Goal: Information Seeking & Learning: Learn about a topic

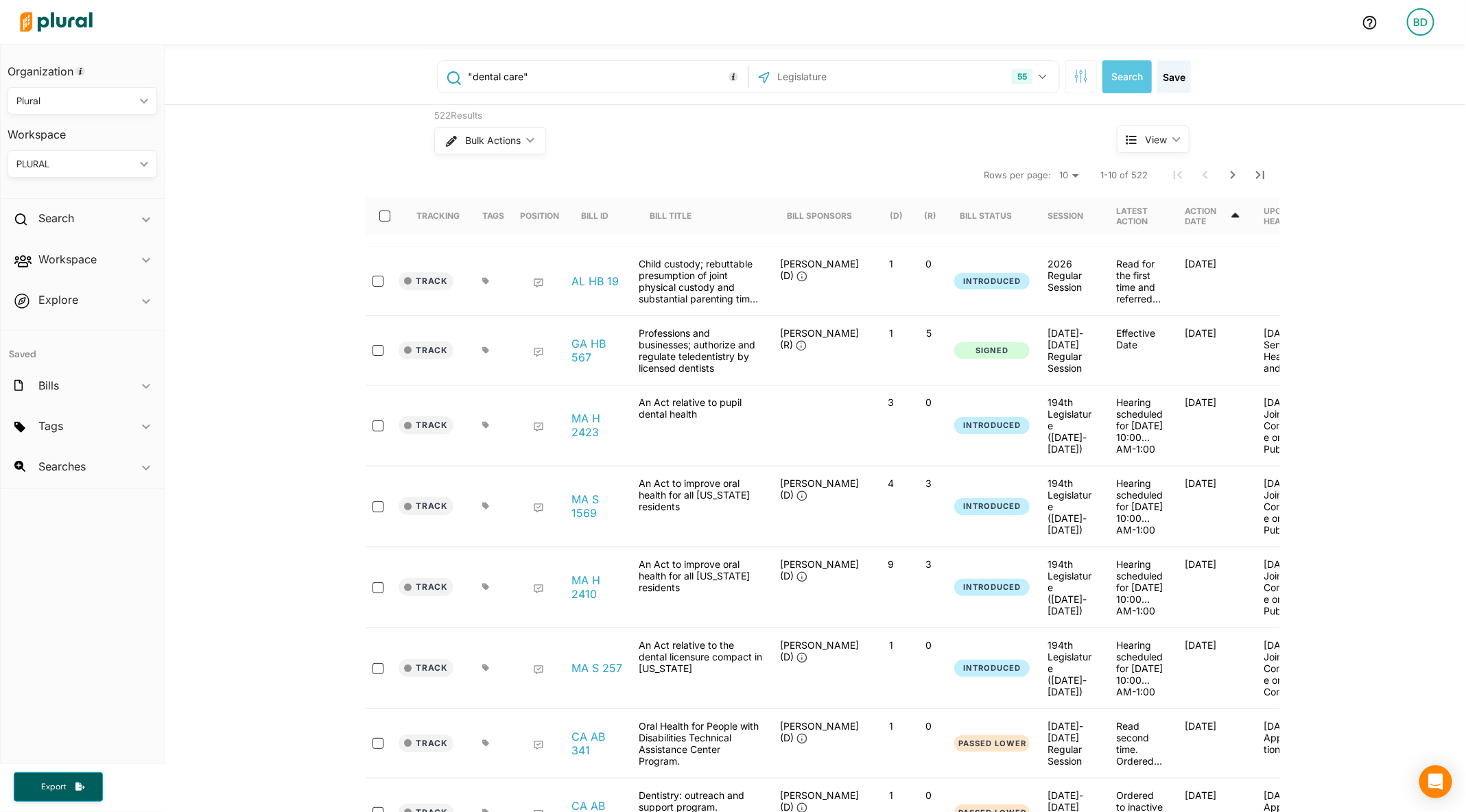
click at [566, 75] on input ""dental care"" at bounding box center [605, 77] width 278 height 26
type input ""artificial intelligence""
click at [1040, 76] on icon "button" at bounding box center [1043, 77] width 9 height 5
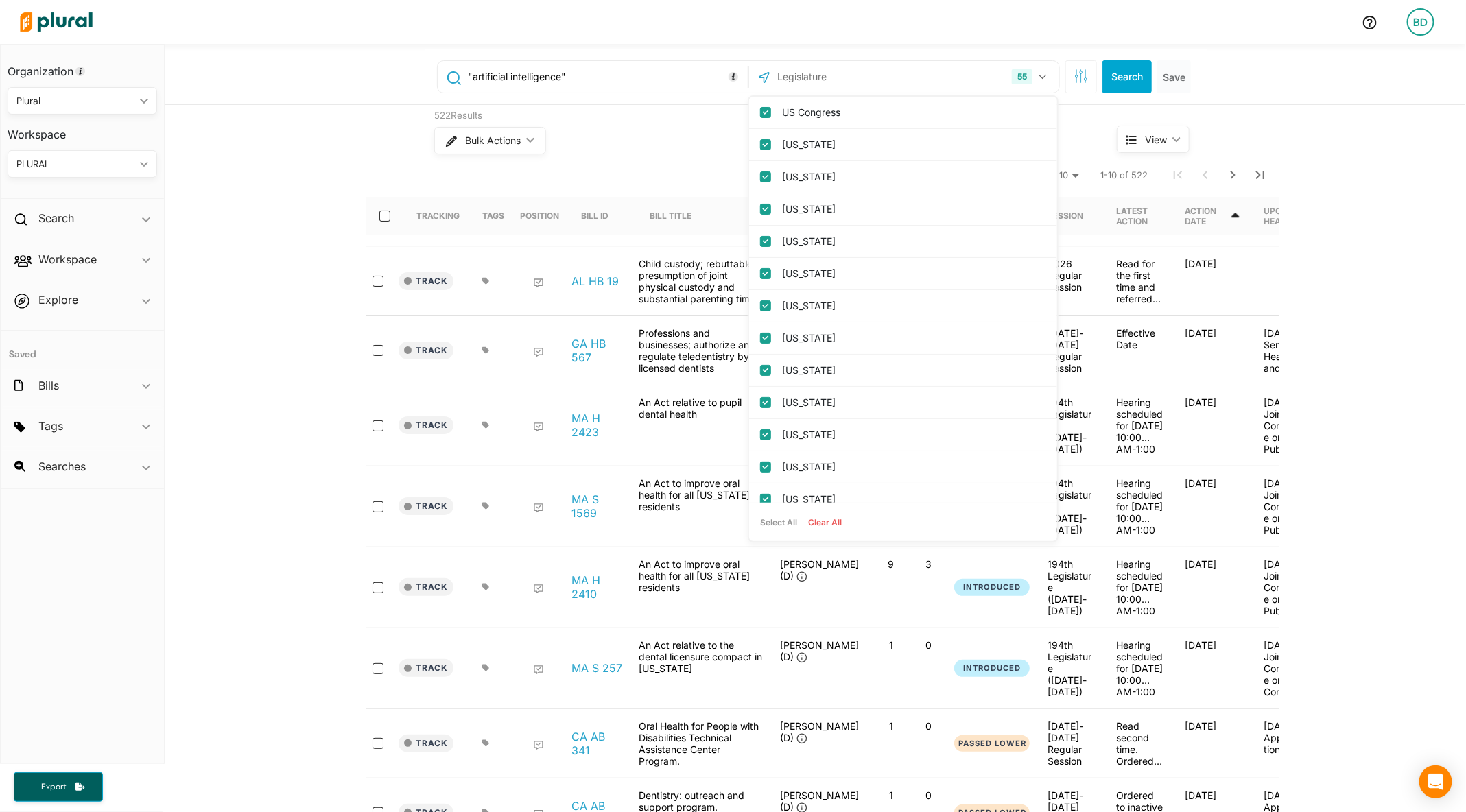
click at [838, 517] on button "Clear All" at bounding box center [825, 523] width 44 height 20
checkbox input "false"
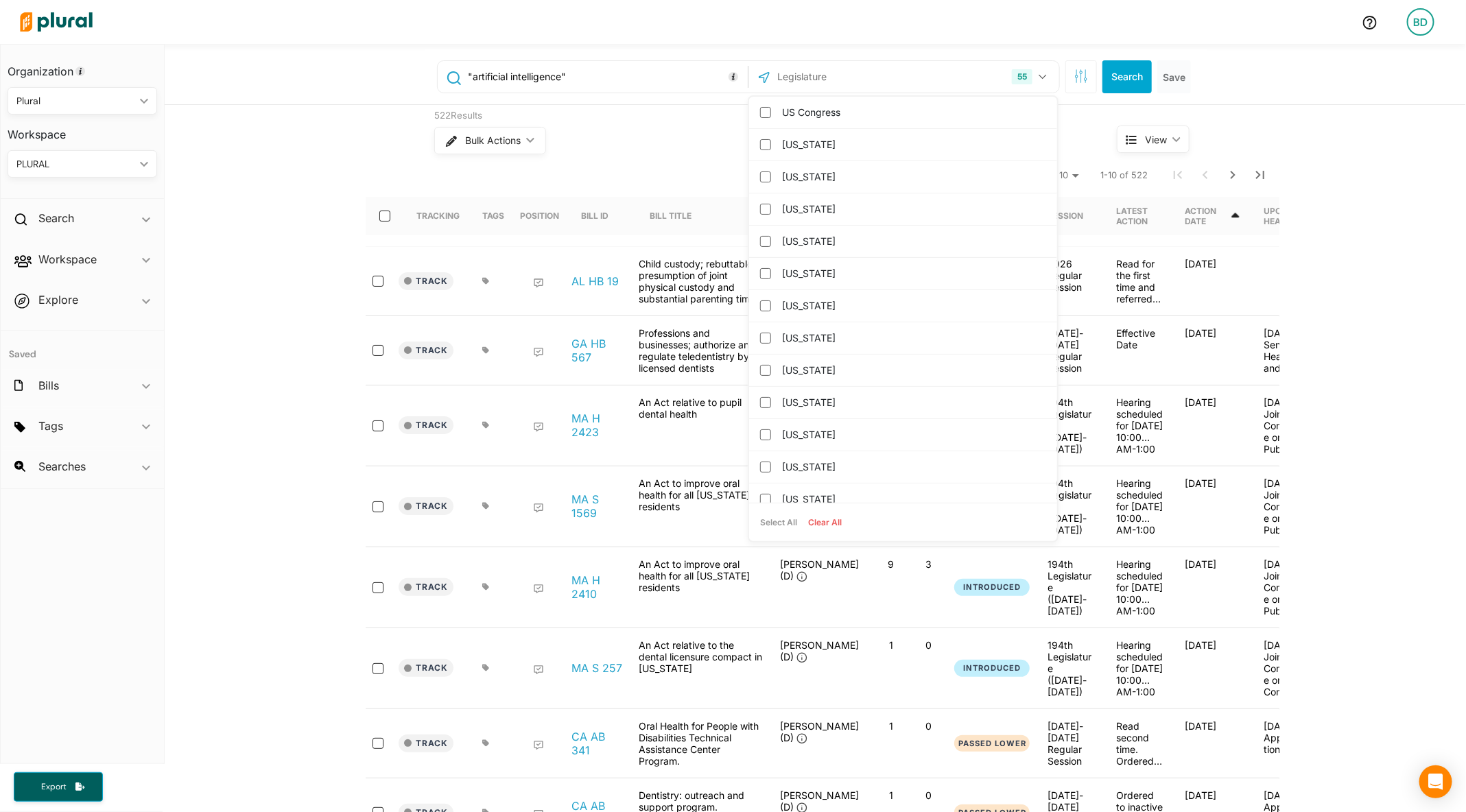
checkbox input "false"
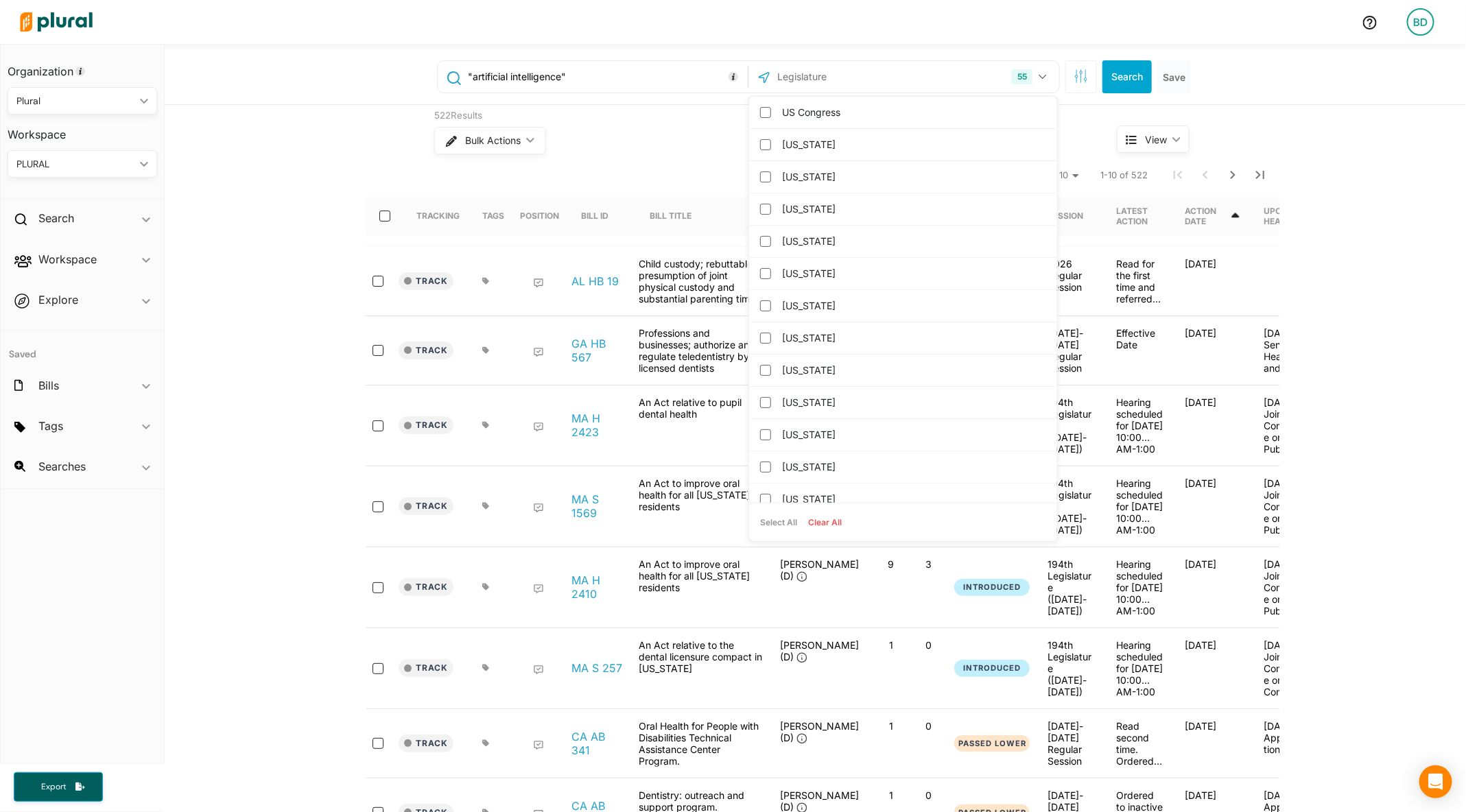
checkbox columbia "false"
checkbox input "false"
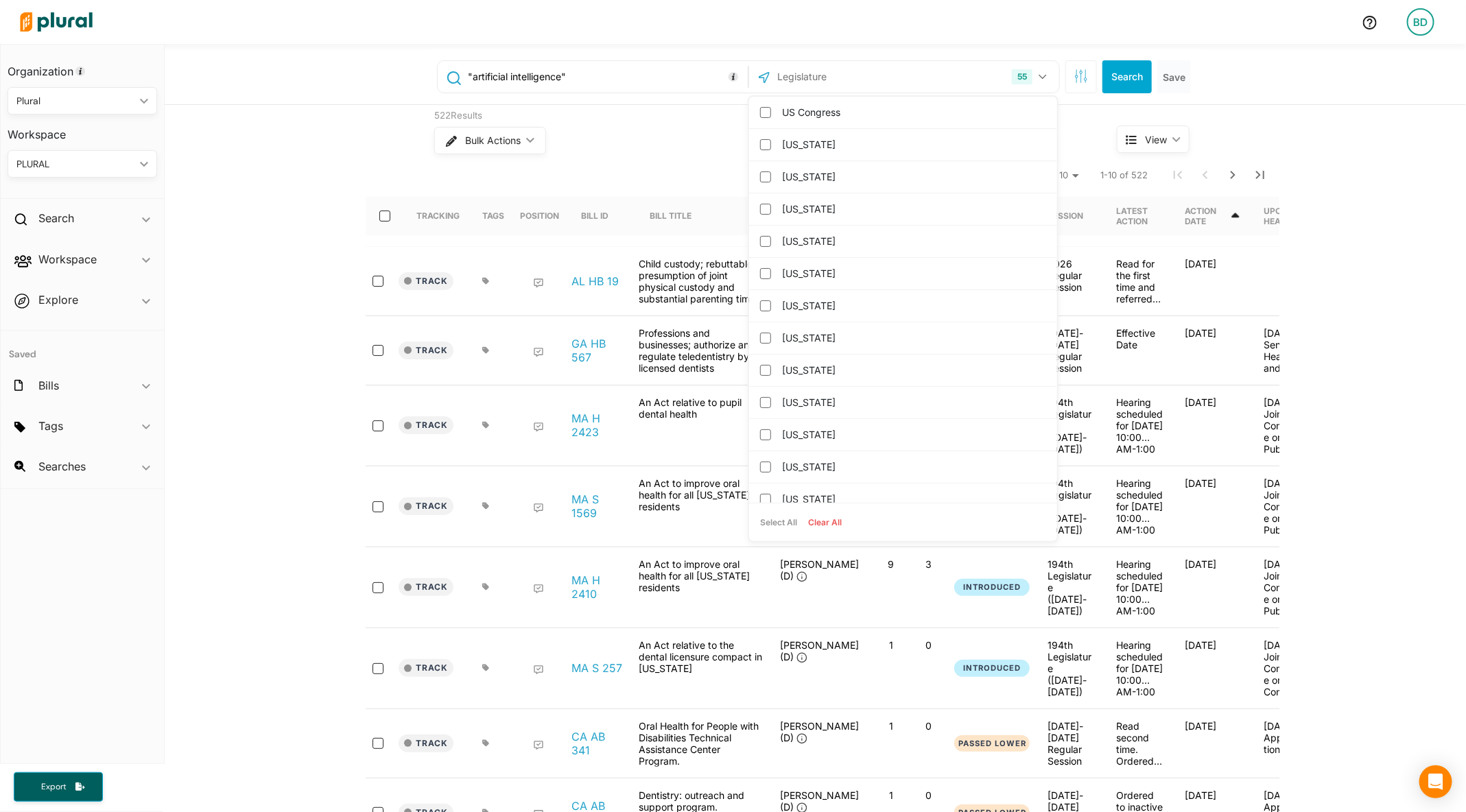
checkbox input "false"
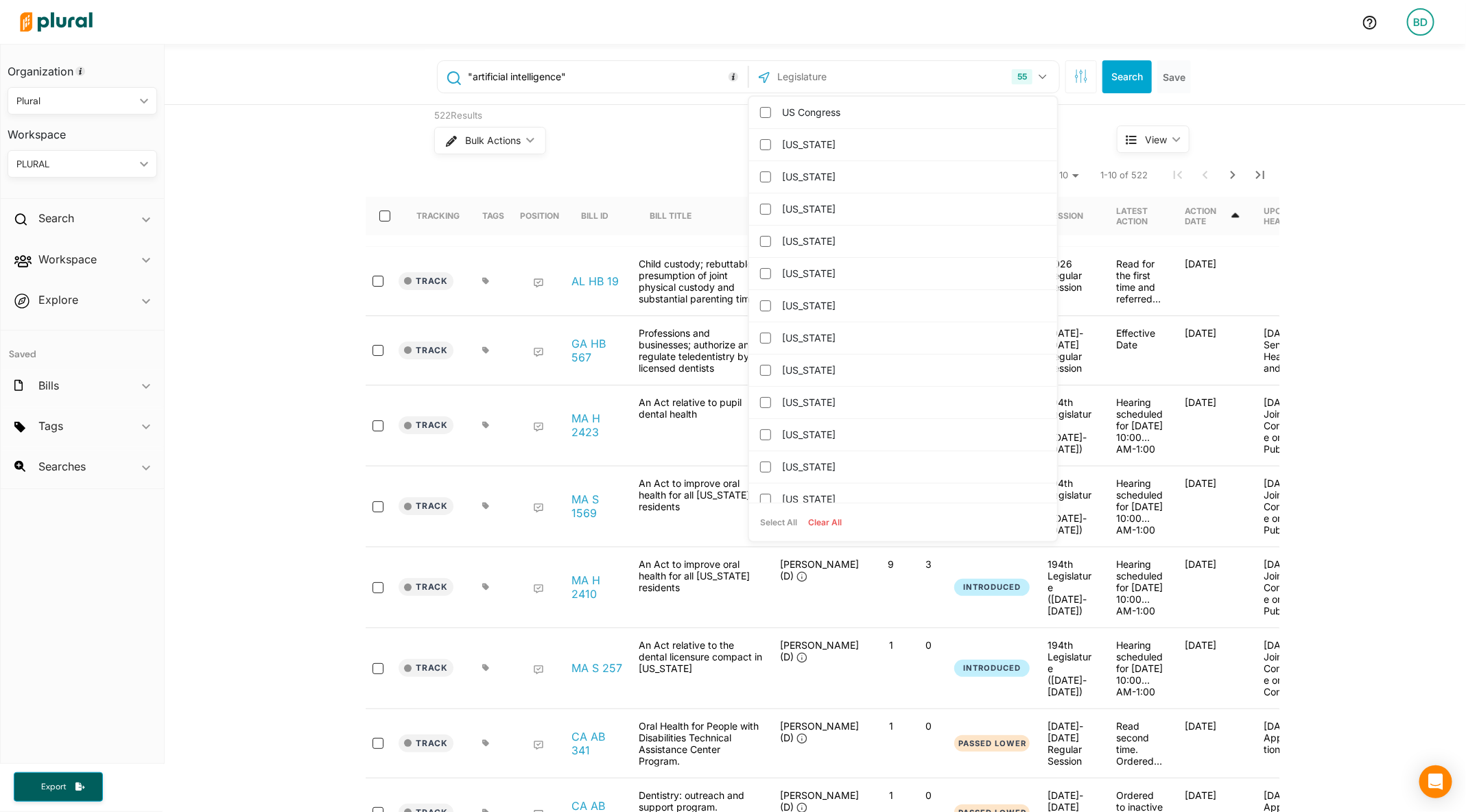
checkbox input "false"
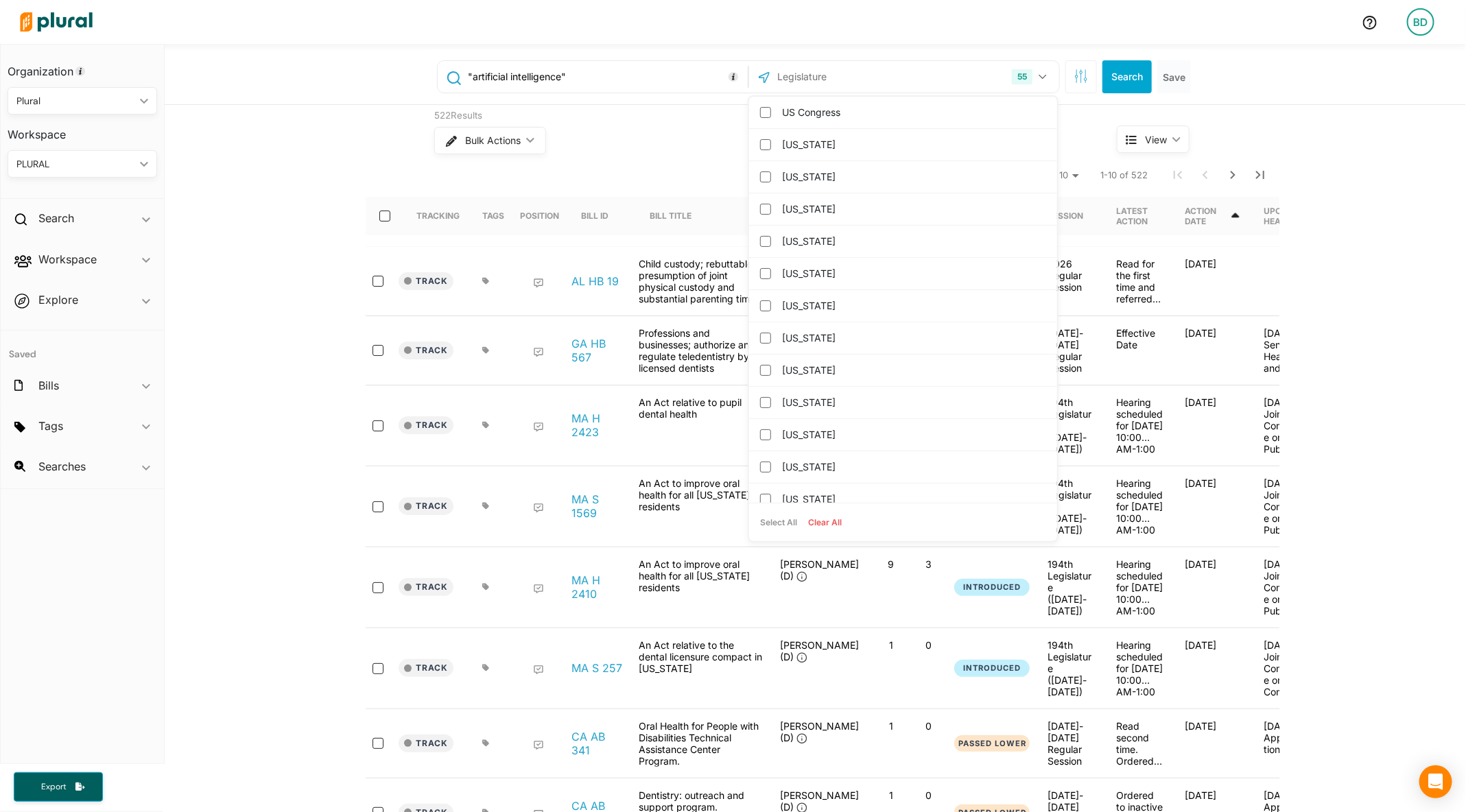
checkbox input "false"
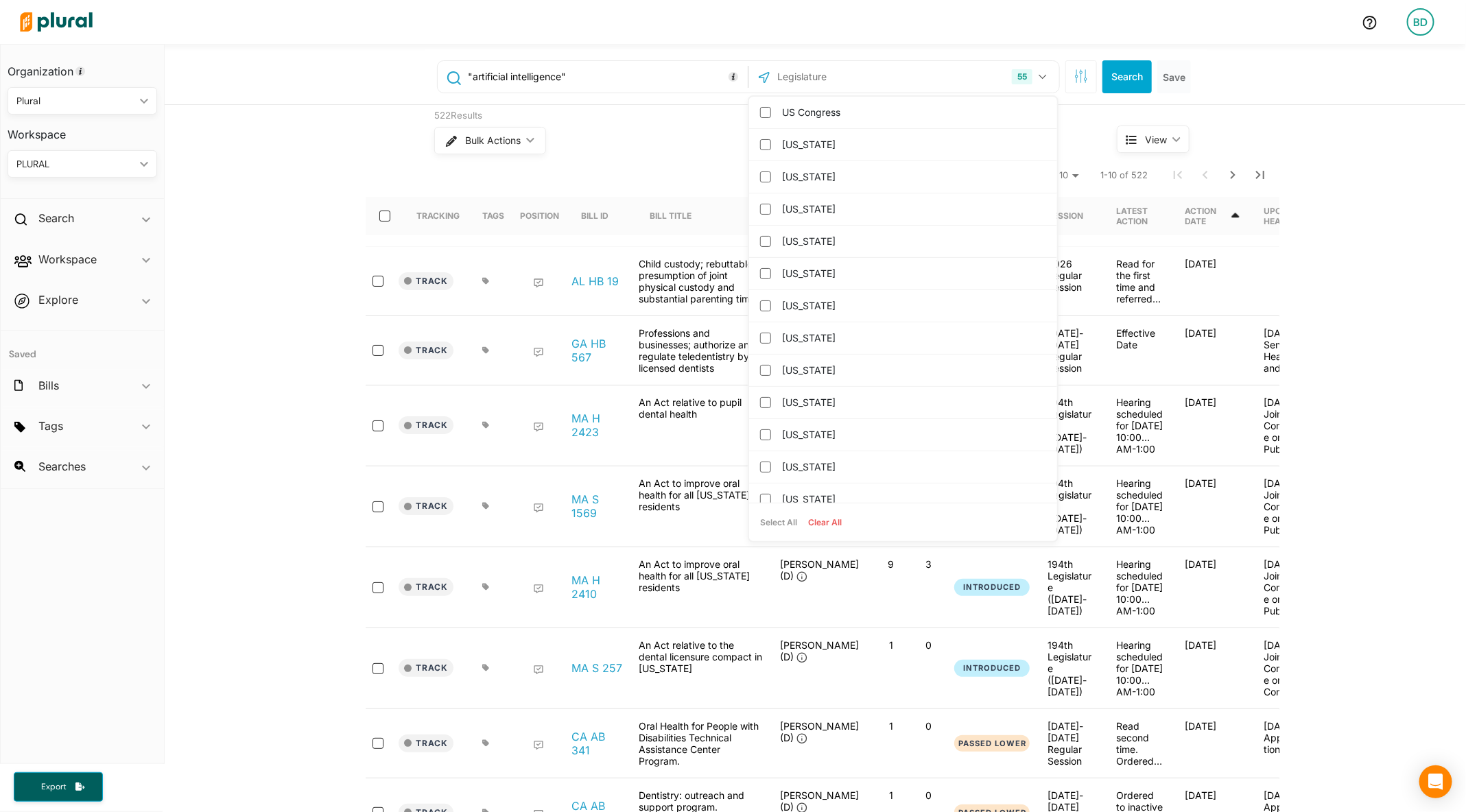
checkbox input "false"
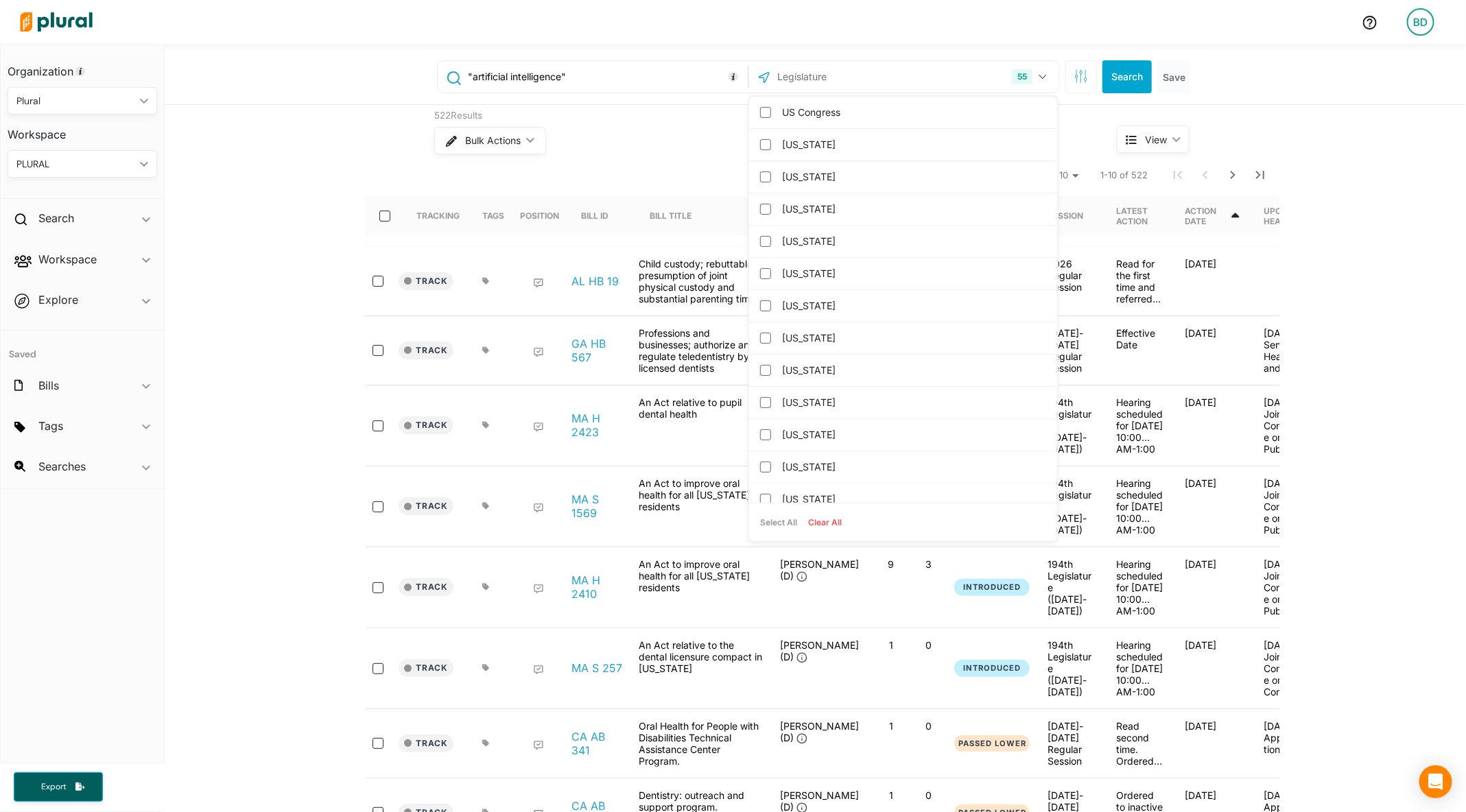
checkbox input "false"
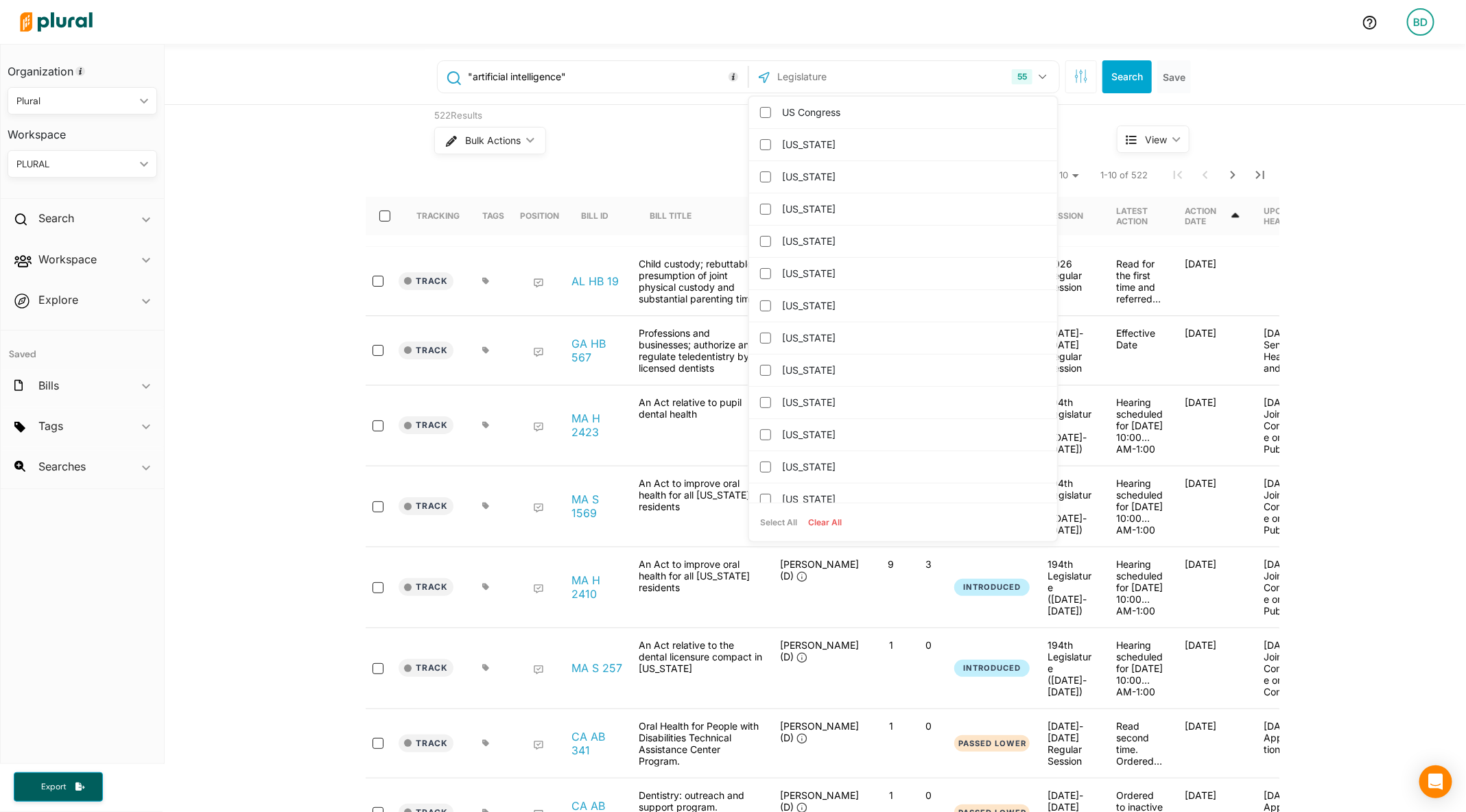
checkbox input "false"
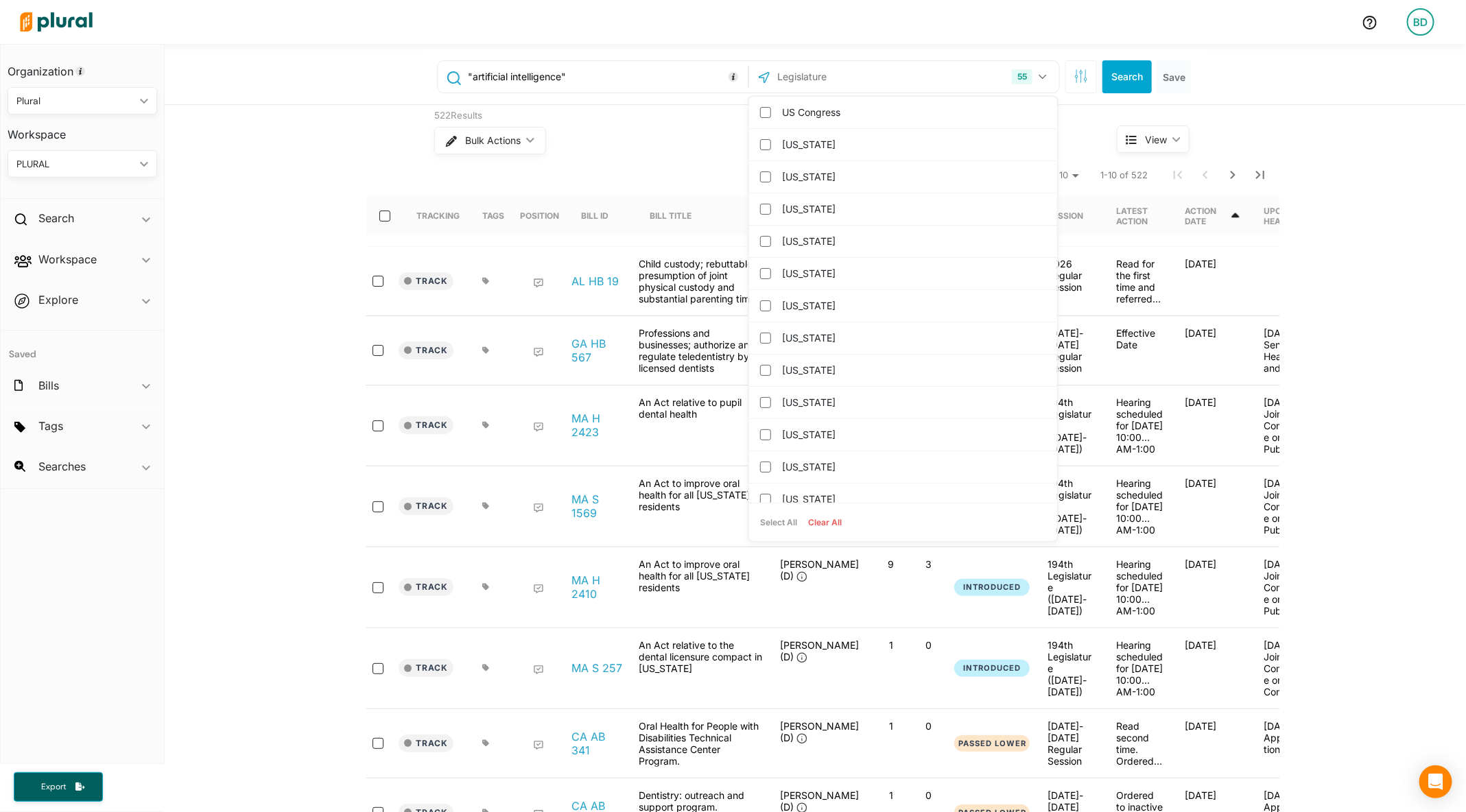
checkbox input "false"
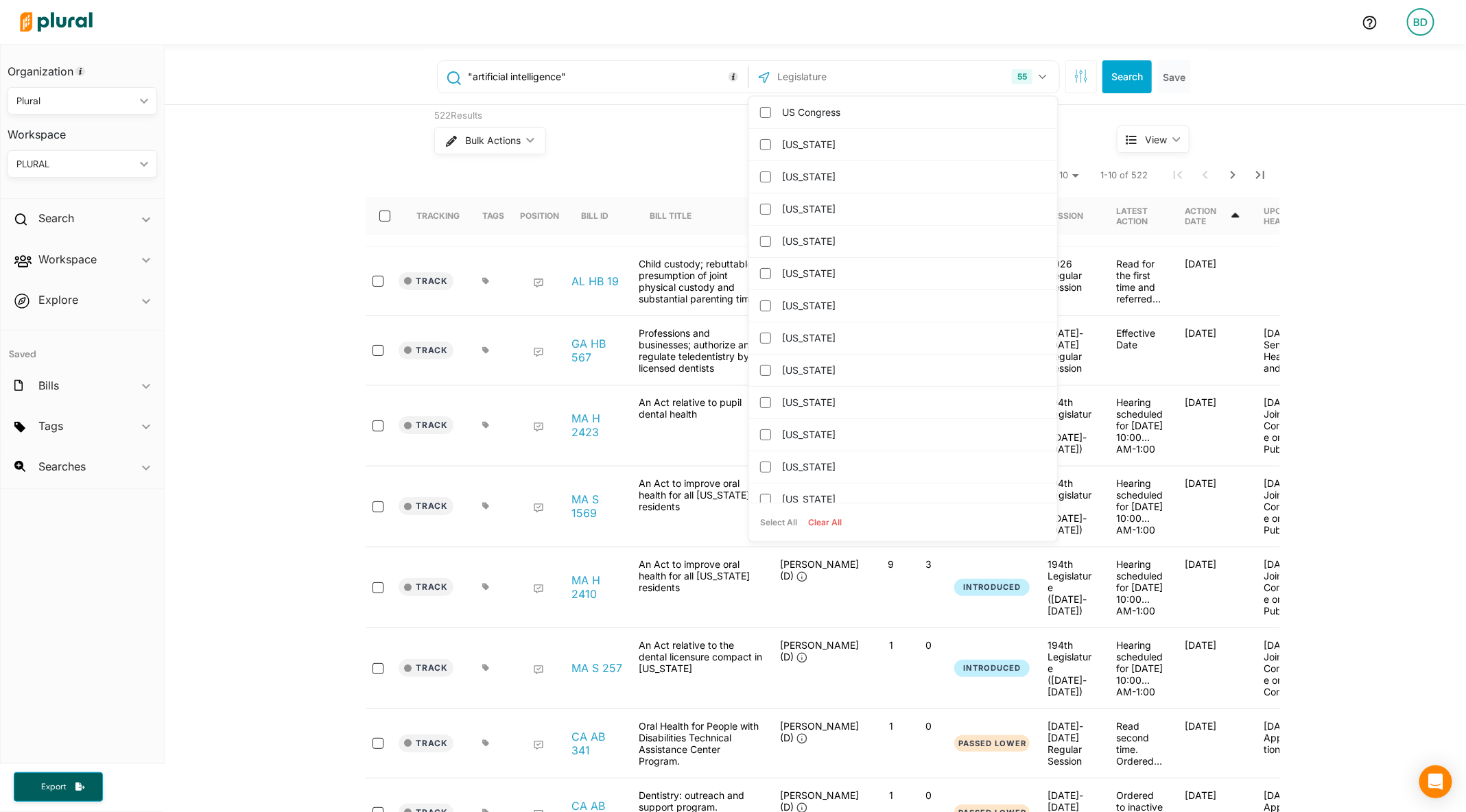
checkbox input "false"
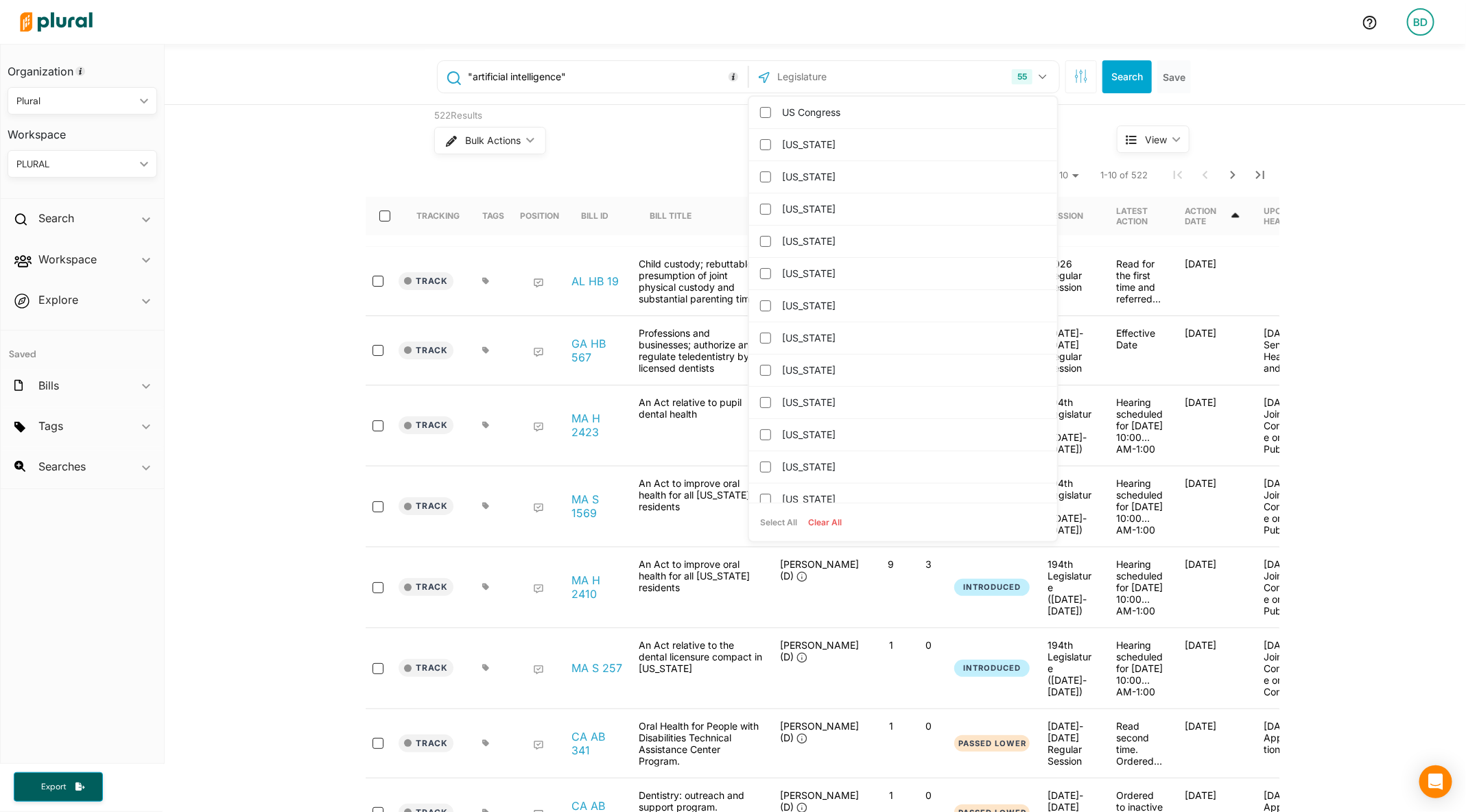
checkbox input "false"
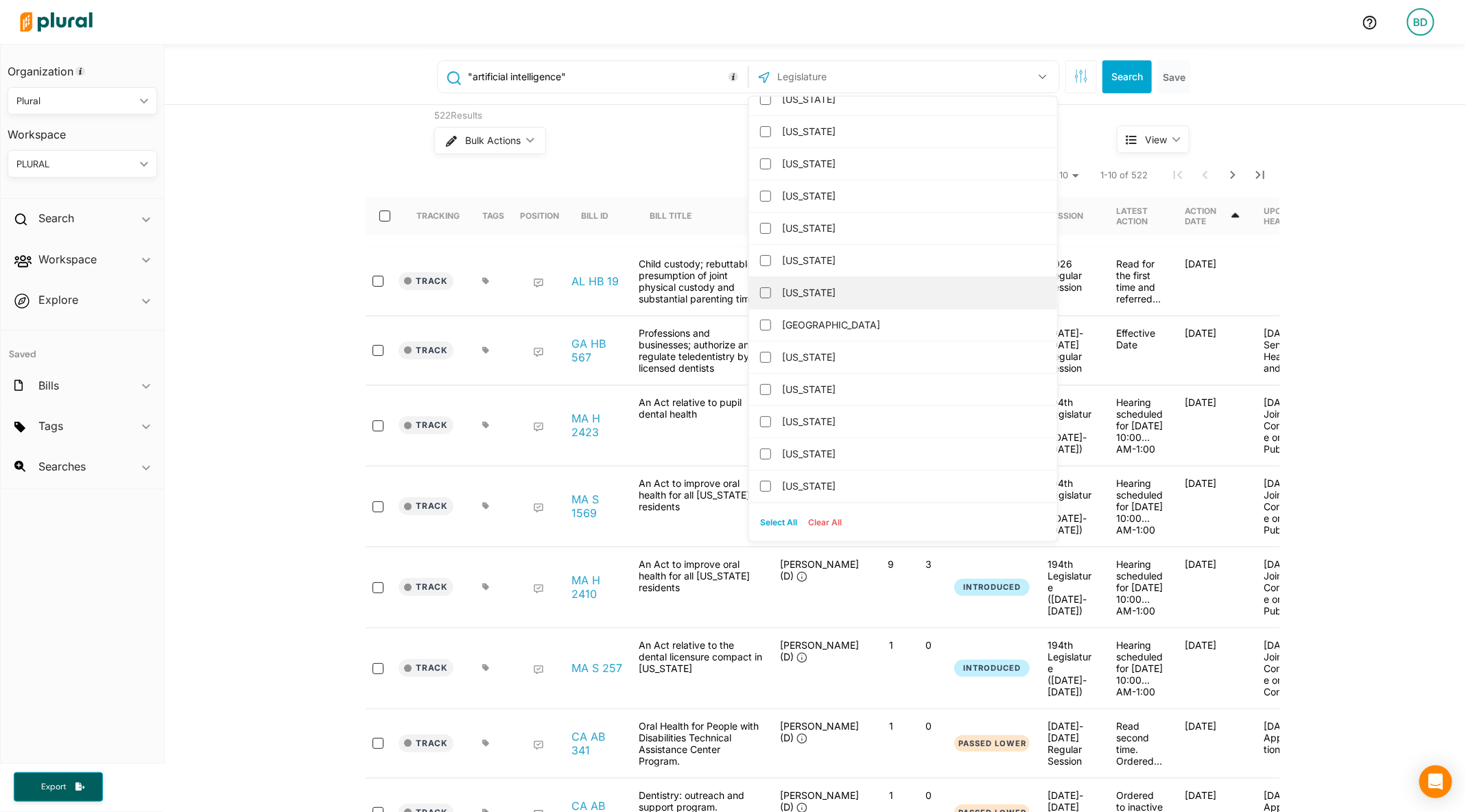
click at [804, 283] on label "[US_STATE]" at bounding box center [913, 293] width 261 height 20
click at [771, 287] on input "[US_STATE]" at bounding box center [765, 292] width 11 height 11
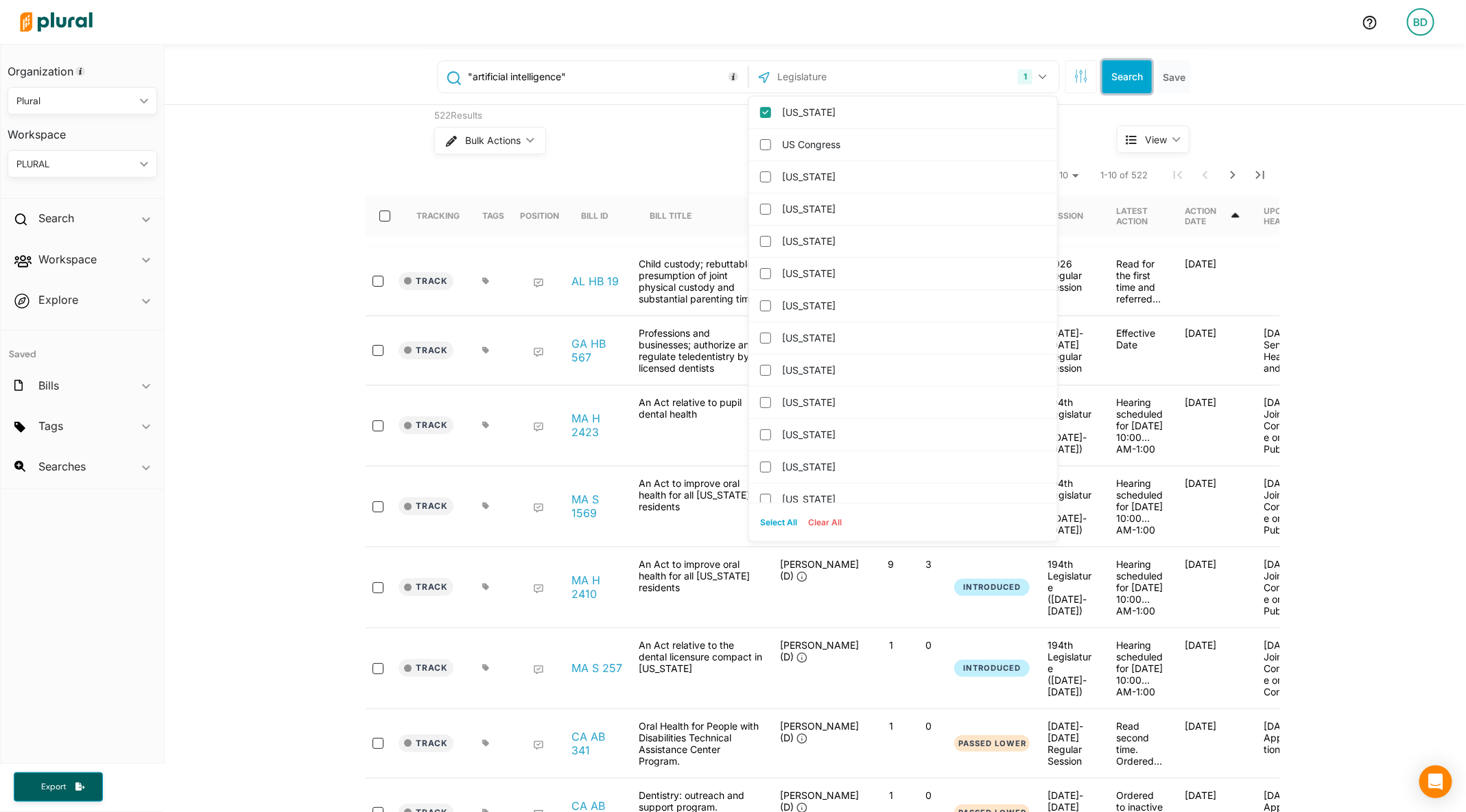
click at [1123, 64] on button "Search" at bounding box center [1128, 77] width 50 height 33
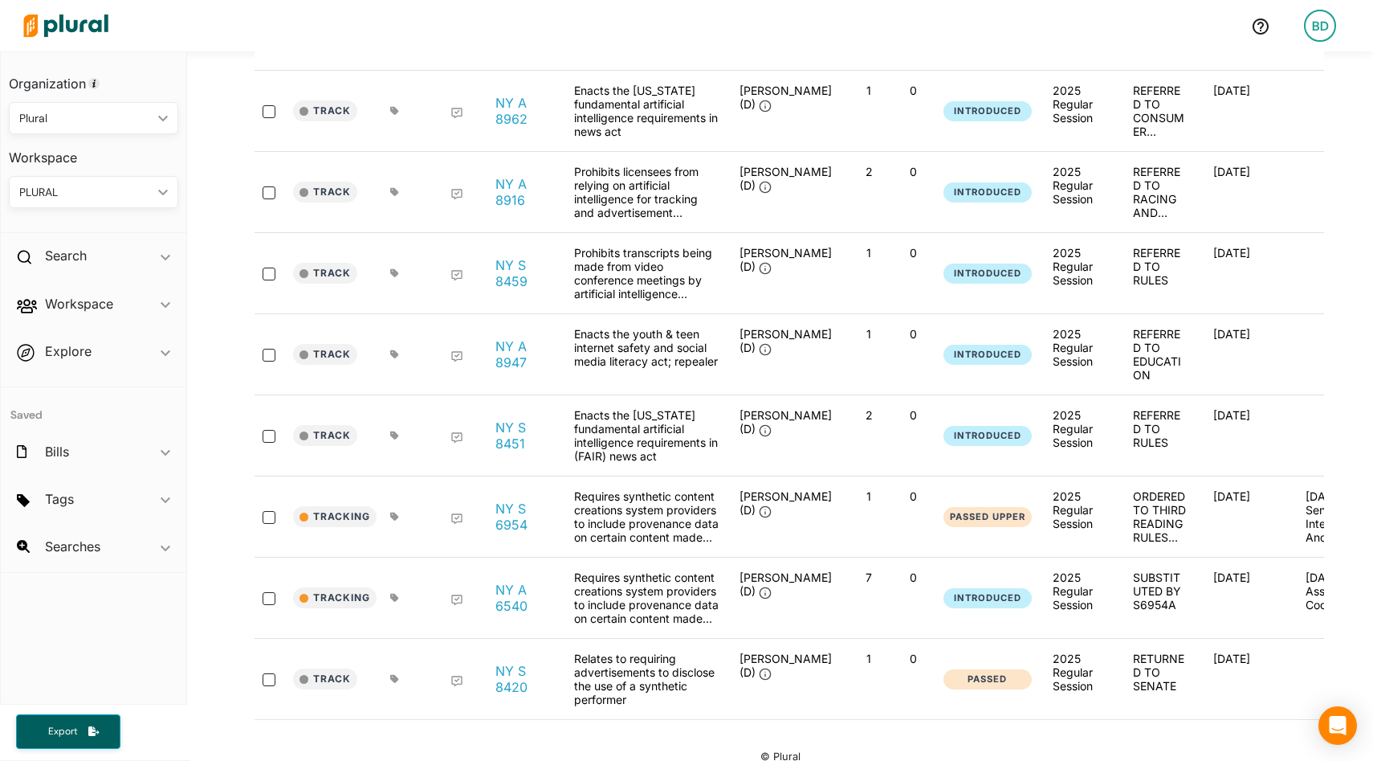
scroll to position [472, 0]
click at [342, 667] on button "Track" at bounding box center [325, 677] width 64 height 21
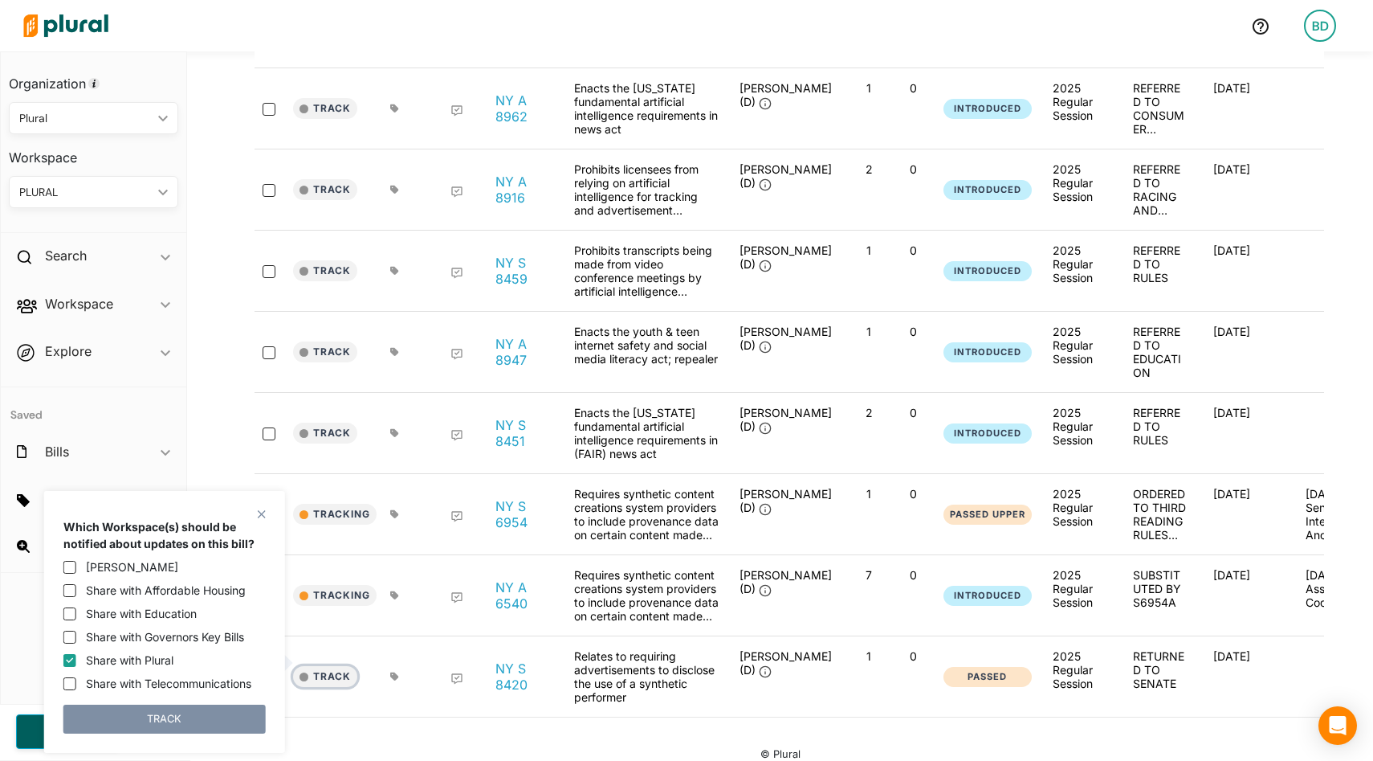
scroll to position [473, 0]
click at [161, 632] on label "Share with Governors Key Bills" at bounding box center [165, 636] width 158 height 17
click at [76, 632] on input "Share with Governors Key Bills" at bounding box center [69, 636] width 13 height 13
checkbox input "true"
click at [190, 725] on button "TRACK" at bounding box center [164, 718] width 202 height 29
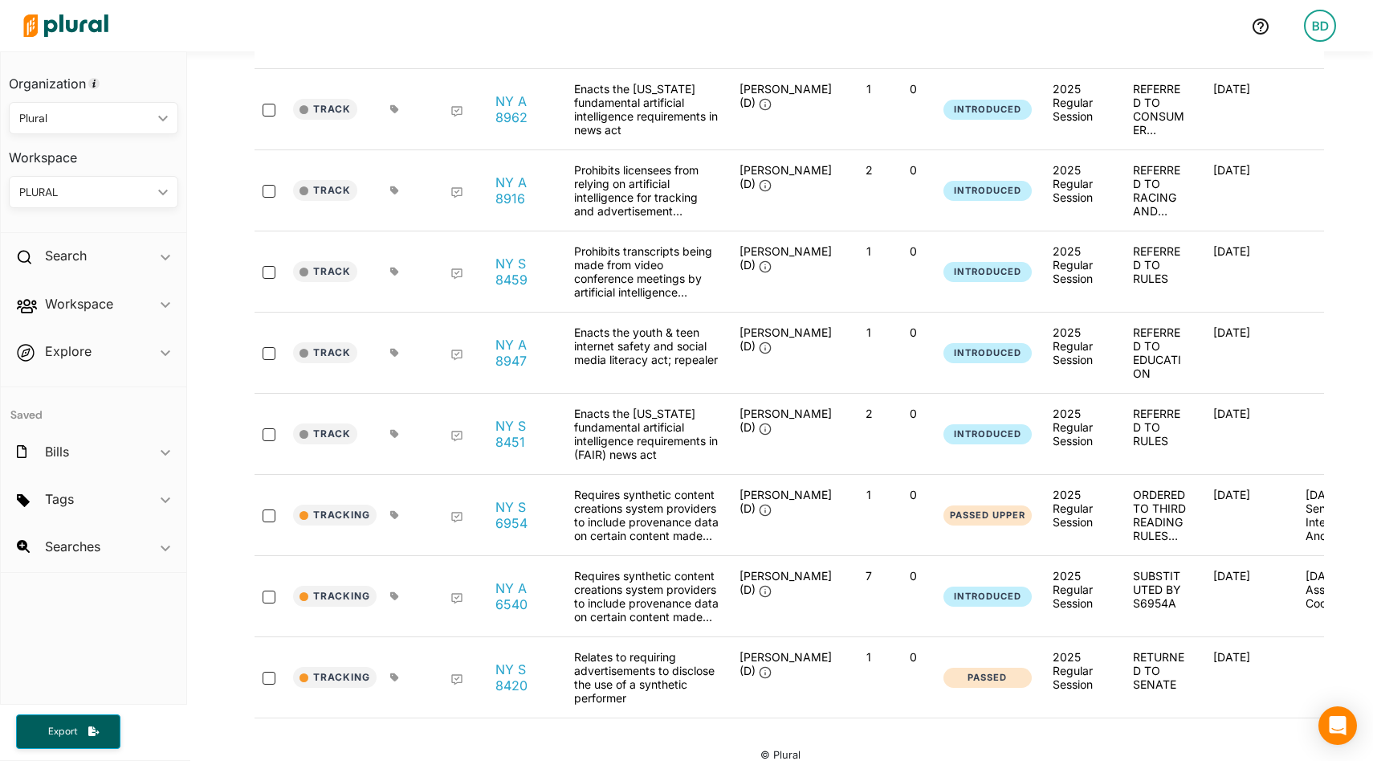
click at [394, 511] on icon at bounding box center [394, 515] width 8 height 8
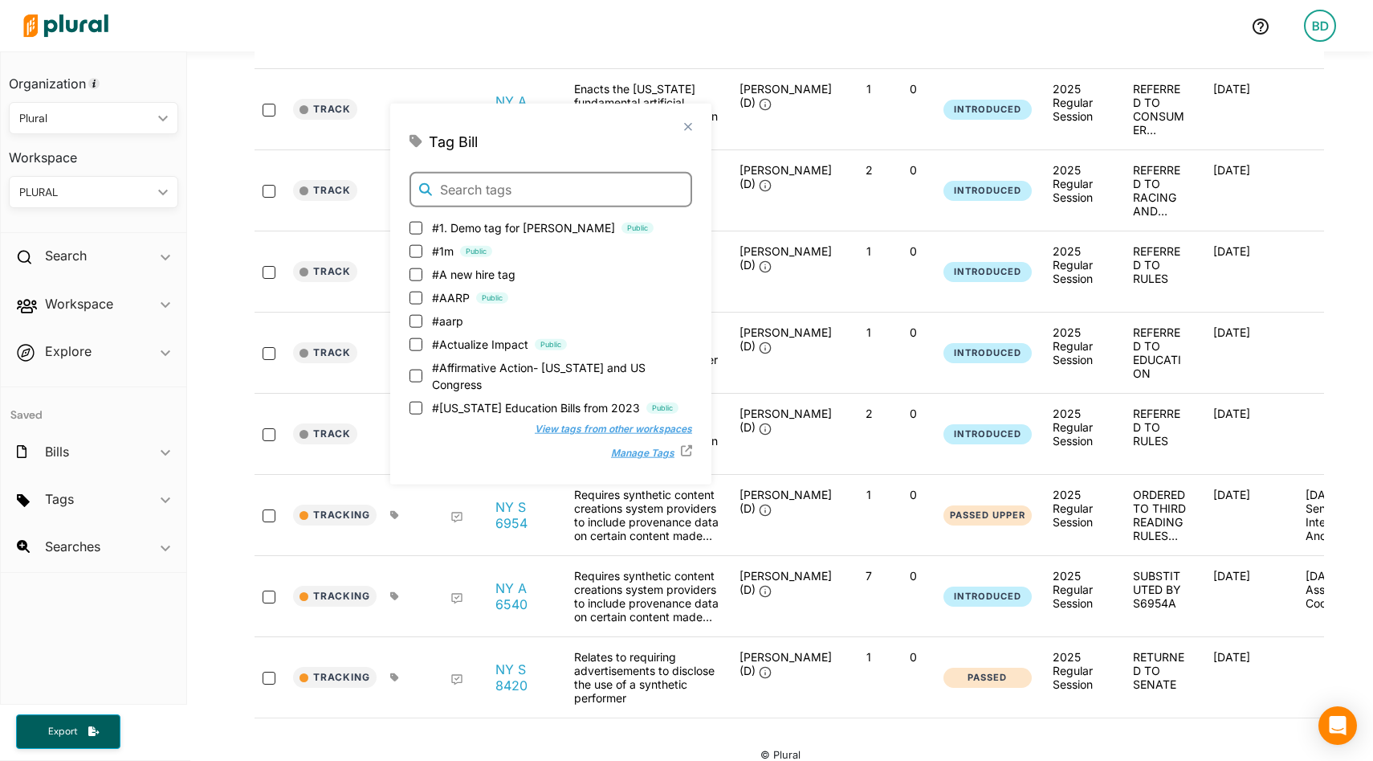
click at [490, 189] on input "text" at bounding box center [551, 189] width 283 height 35
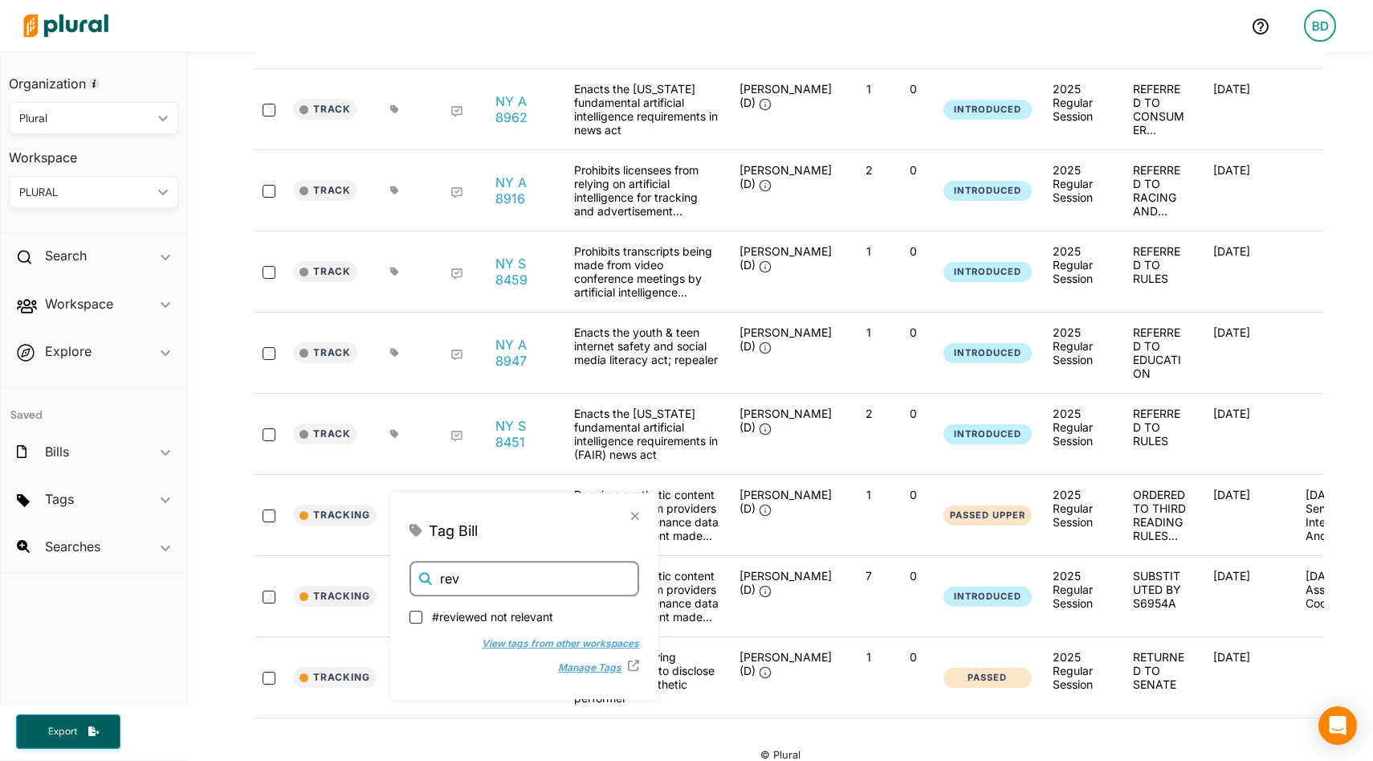
drag, startPoint x: 475, startPoint y: 576, endPoint x: 415, endPoint y: 576, distance: 60.2
click at [415, 576] on input "rev" at bounding box center [525, 578] width 230 height 35
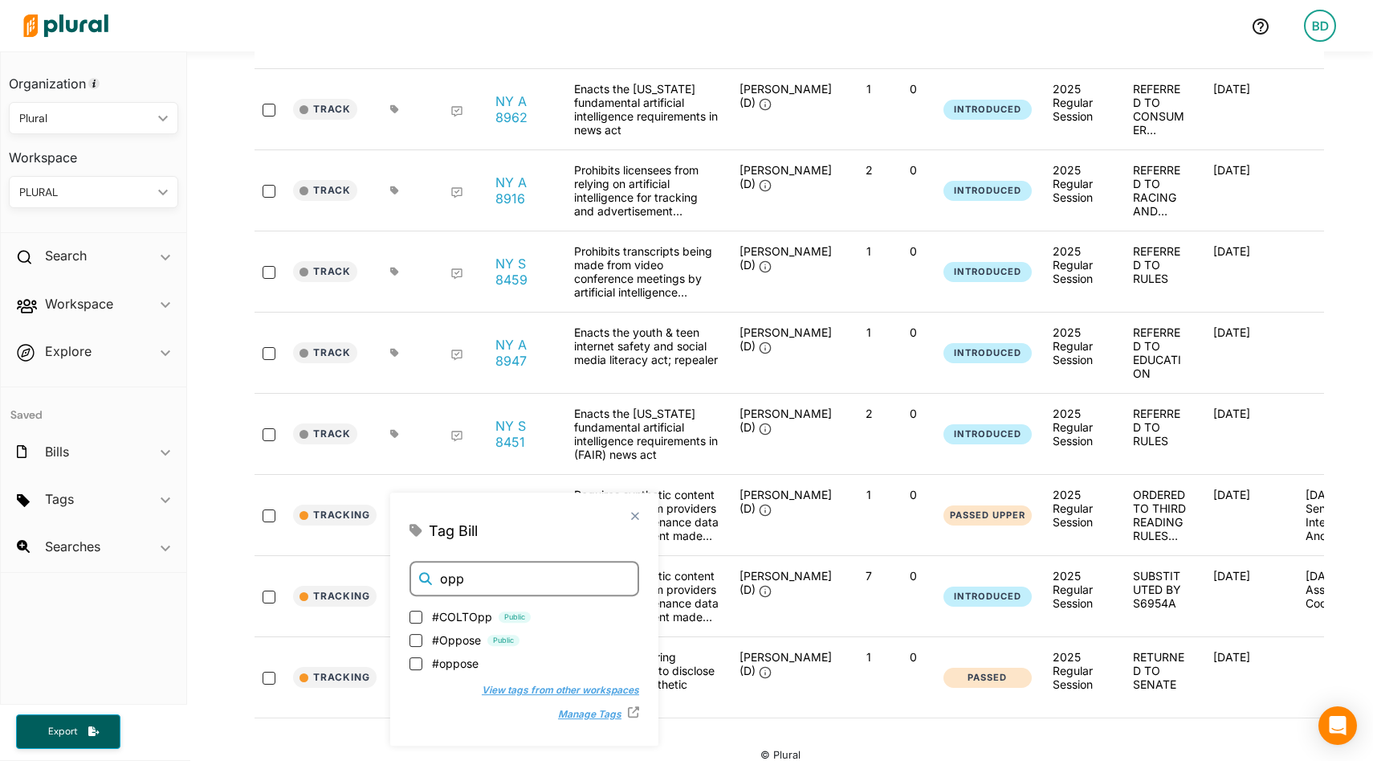
type input "opp"
click at [416, 475] on div "Tracking NY S 6954 Requires synthetic content creations system providers to inc…" at bounding box center [814, 515] width 1119 height 81
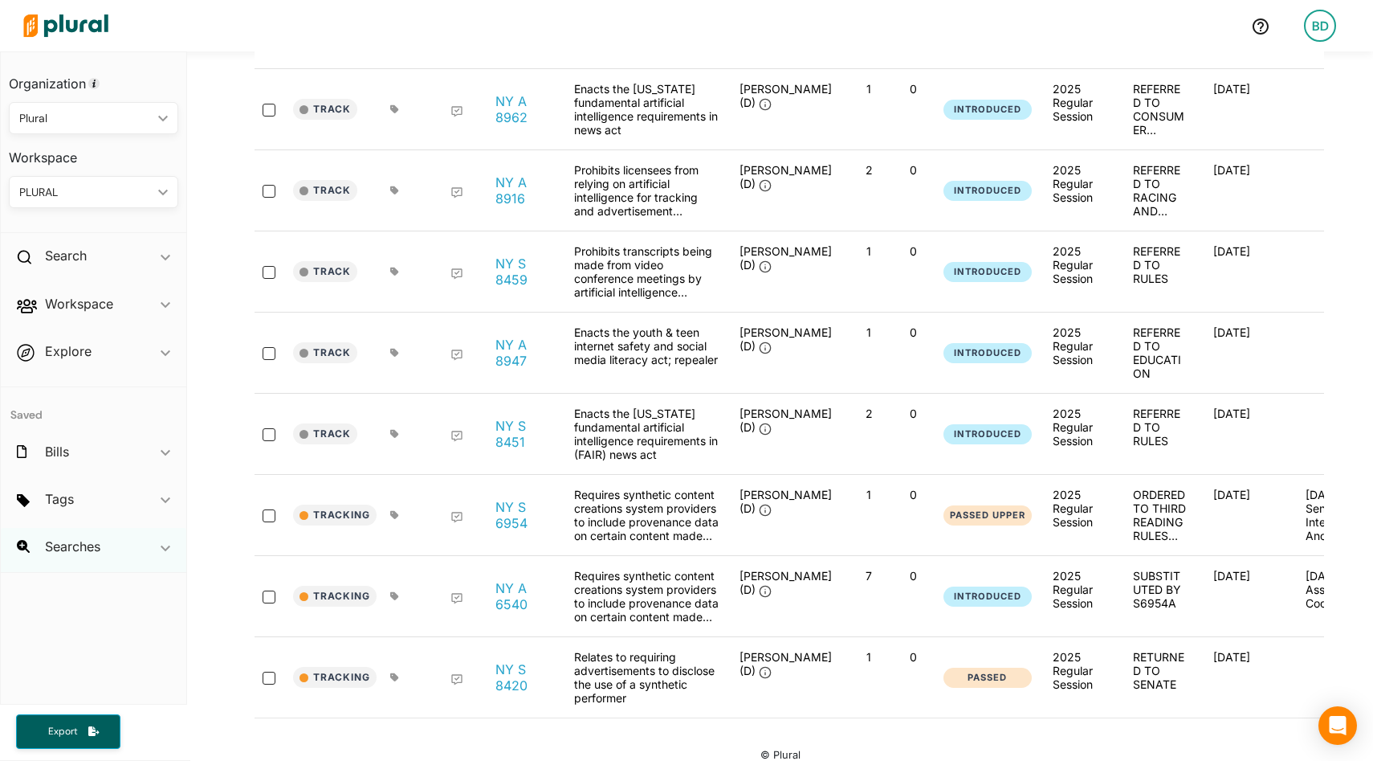
click at [164, 547] on icon "ic_keyboard_arrow_down" at bounding box center [166, 547] width 10 height 7
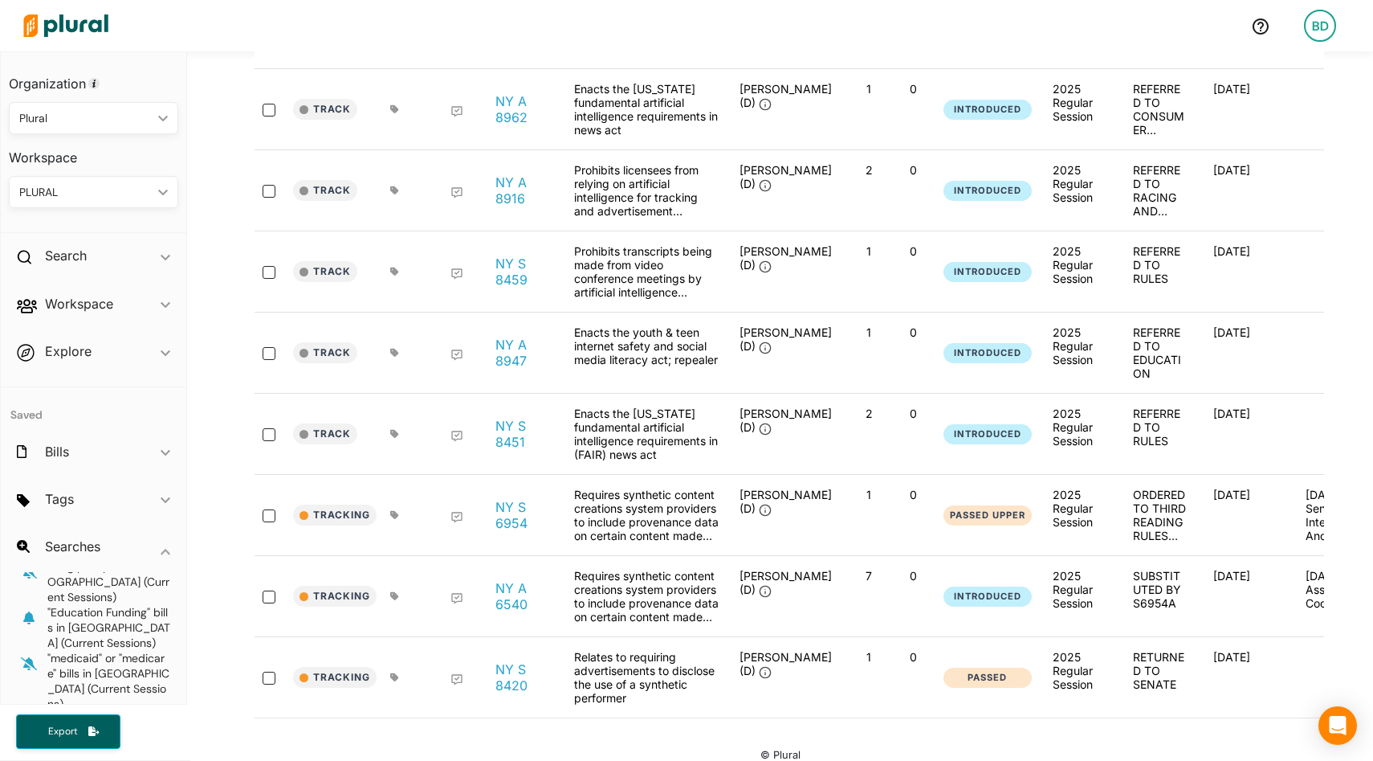
scroll to position [0, 0]
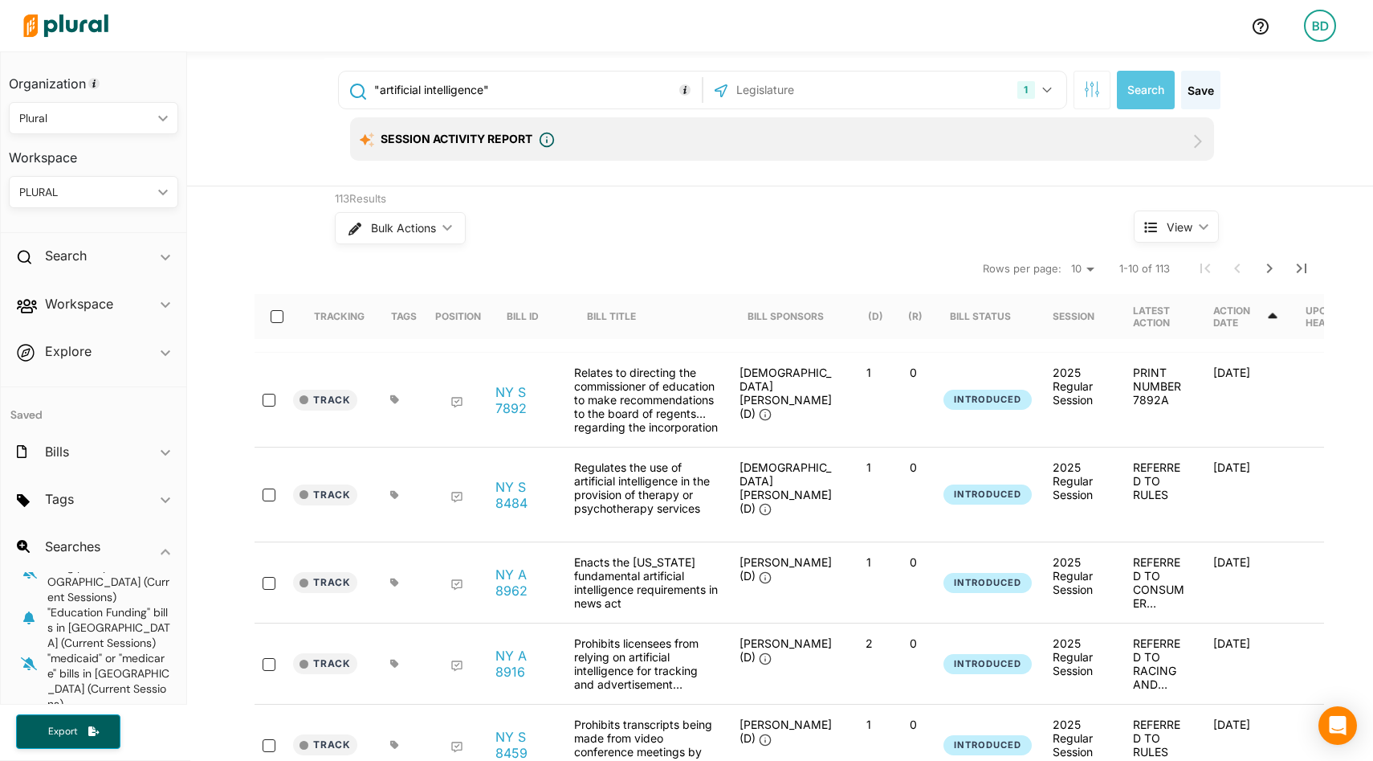
click at [605, 97] on input ""artificial intelligence"" at bounding box center [535, 90] width 325 height 31
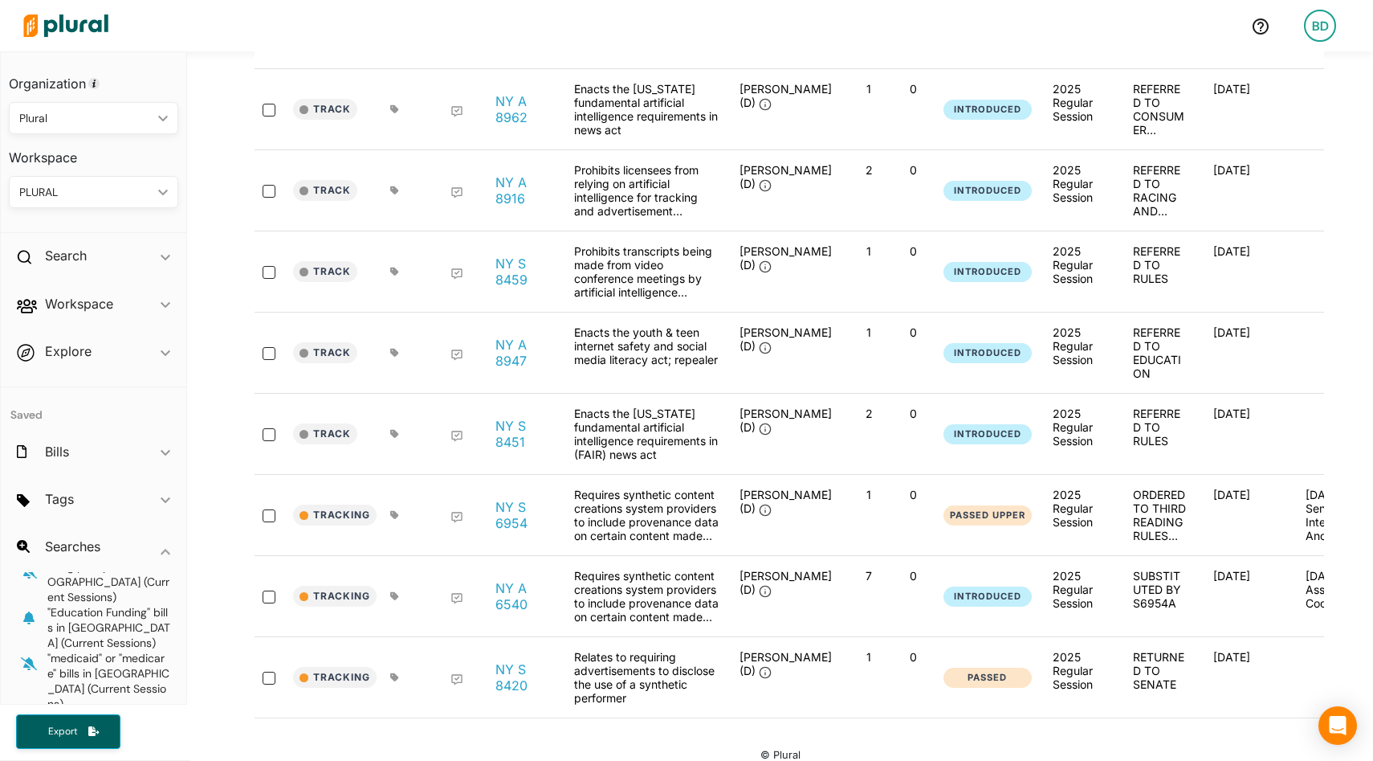
scroll to position [474, 0]
click at [508, 660] on link "NY S 8420" at bounding box center [526, 676] width 61 height 32
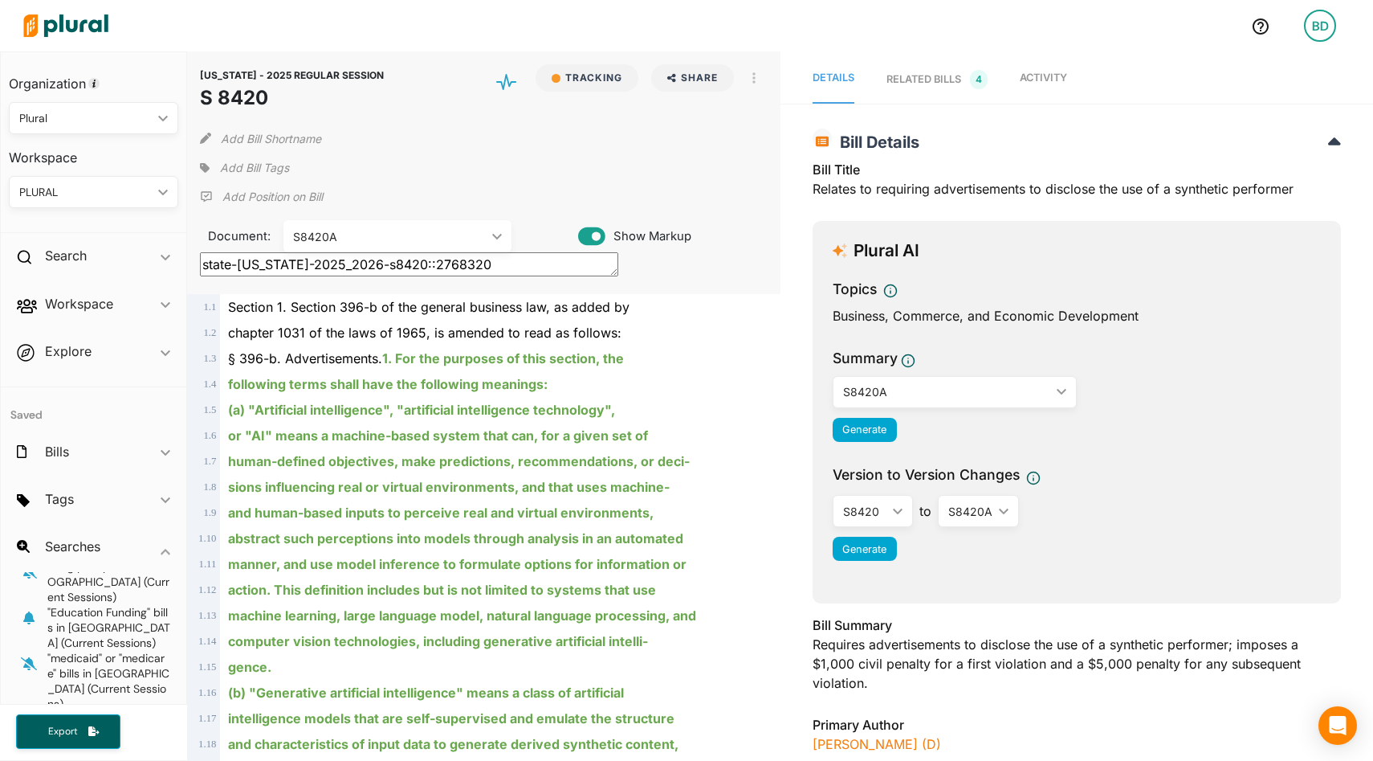
click at [1050, 78] on span "Activity" at bounding box center [1043, 77] width 47 height 12
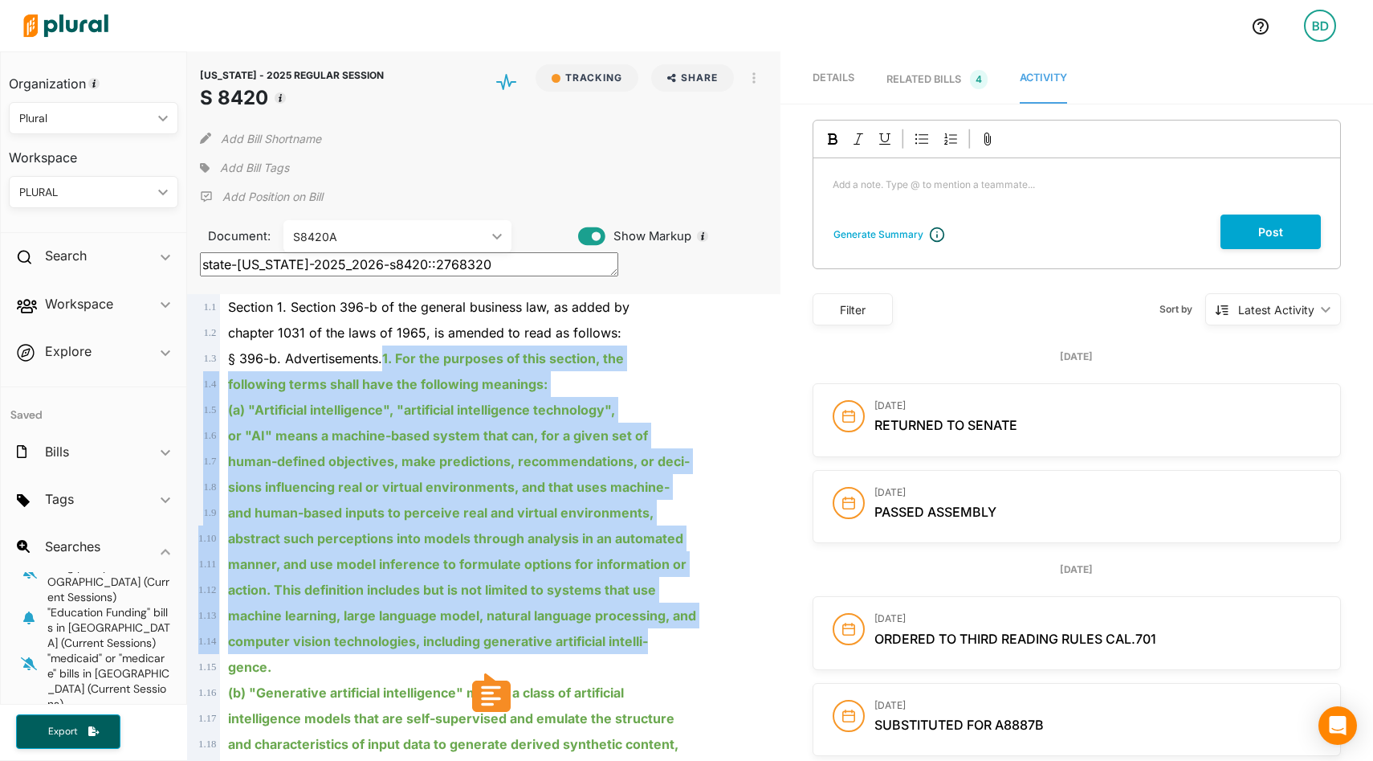
drag, startPoint x: 385, startPoint y: 353, endPoint x: 673, endPoint y: 634, distance: 402.6
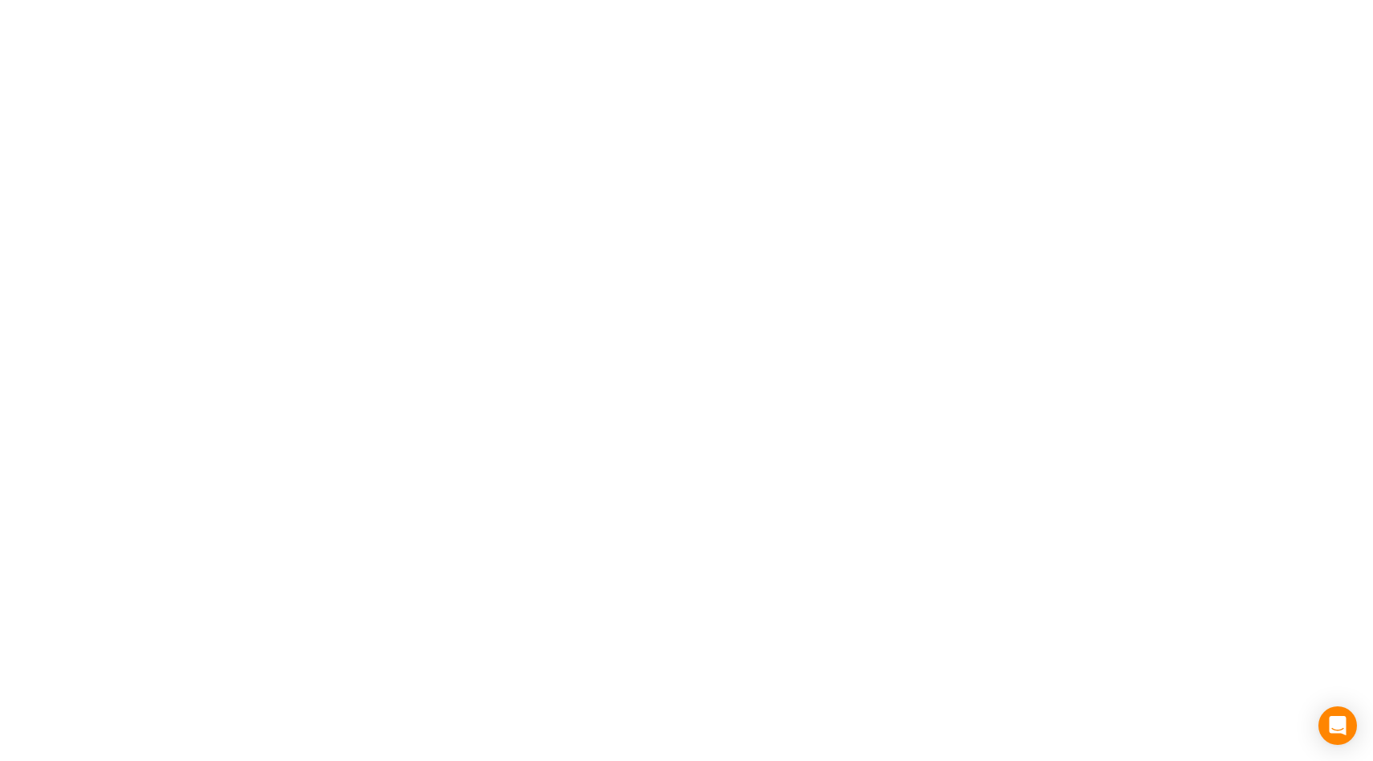
click at [490, 0] on html "BD Organization Plural ic_keyboard_arrow_down Personal Plural Workspace PLURAL …" at bounding box center [686, 0] width 1373 height 0
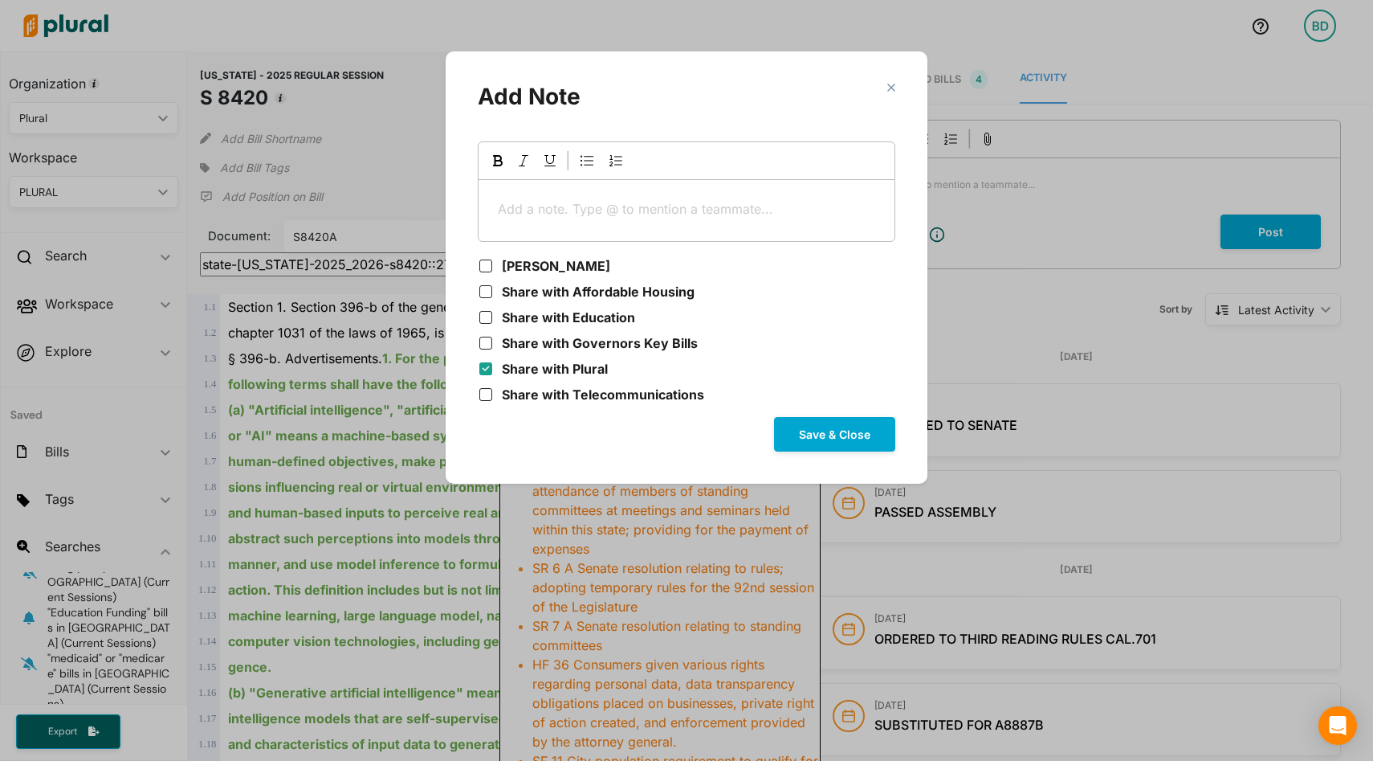
click at [548, 214] on p "Add a note. Type @ to mention a teammate... ﻿" at bounding box center [686, 208] width 377 height 19
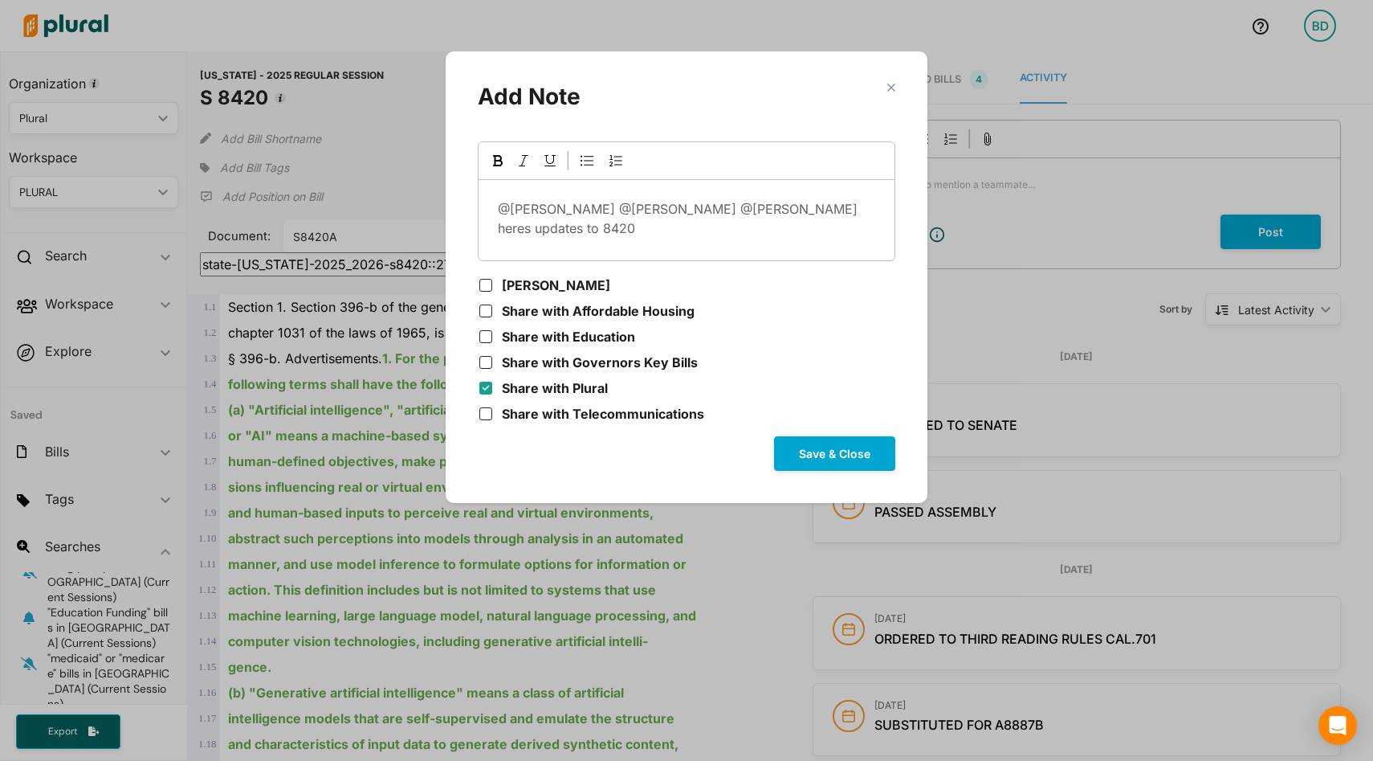
click at [891, 90] on polygon "Modal" at bounding box center [891, 87] width 14 height 14
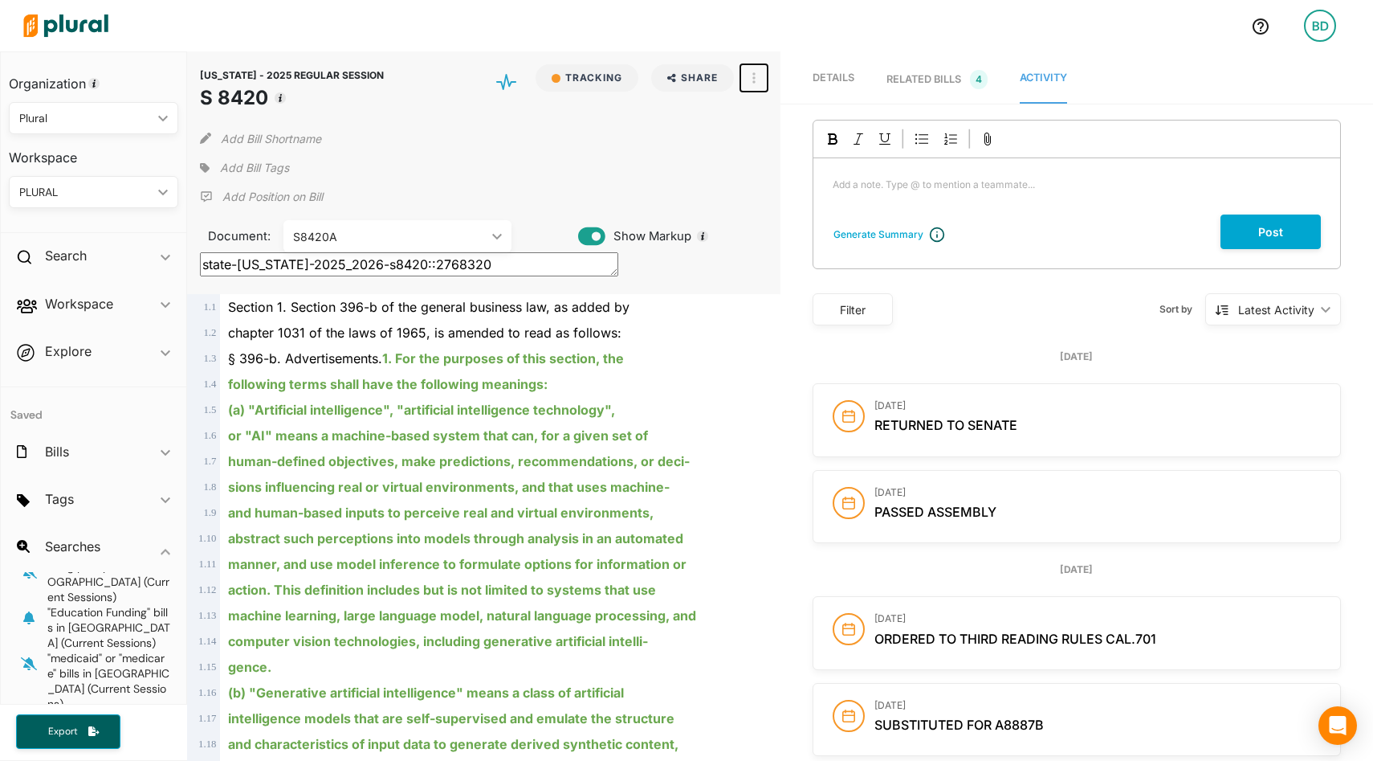
click at [755, 73] on button "button" at bounding box center [753, 77] width 27 height 27
click at [792, 154] on div "View Source" at bounding box center [822, 151] width 97 height 14
click at [941, 81] on div "RELATED BILLS 4" at bounding box center [937, 79] width 101 height 19
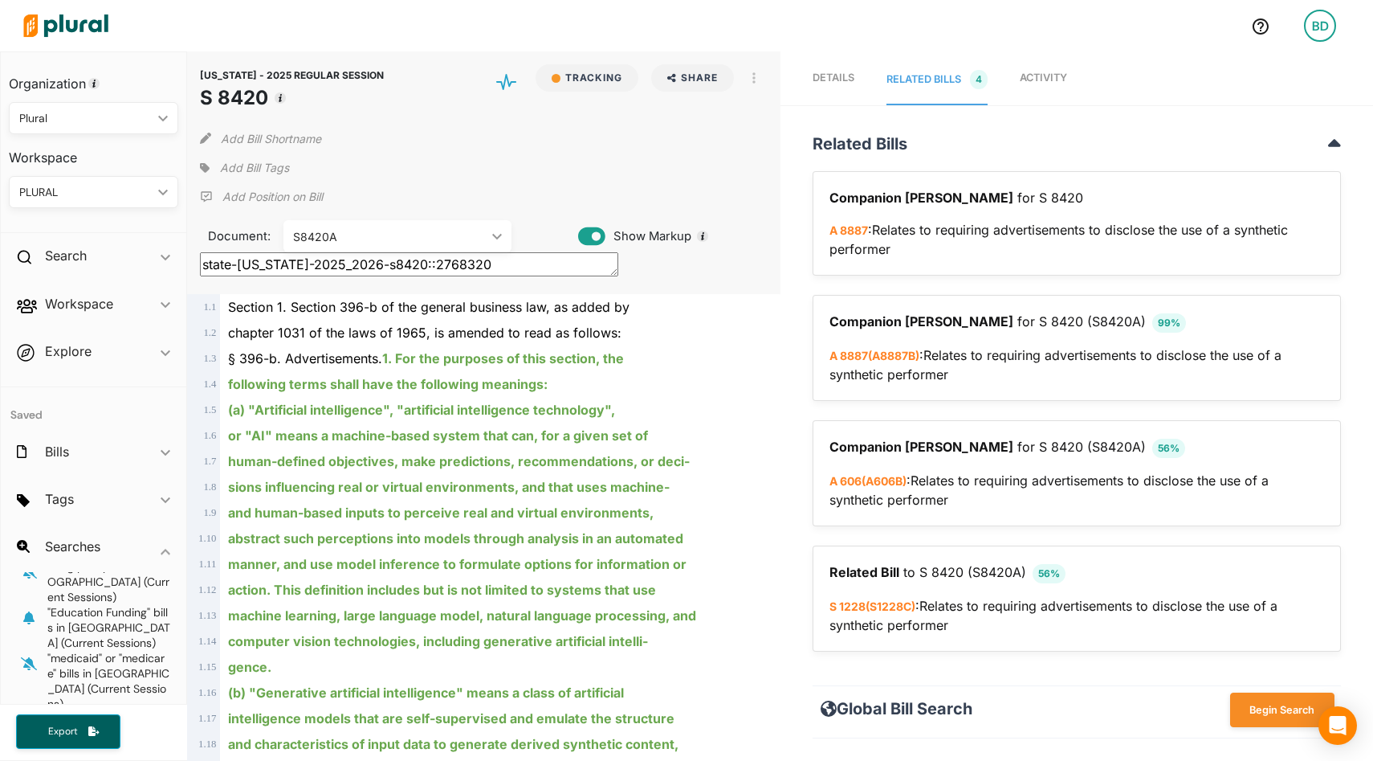
scroll to position [5, 0]
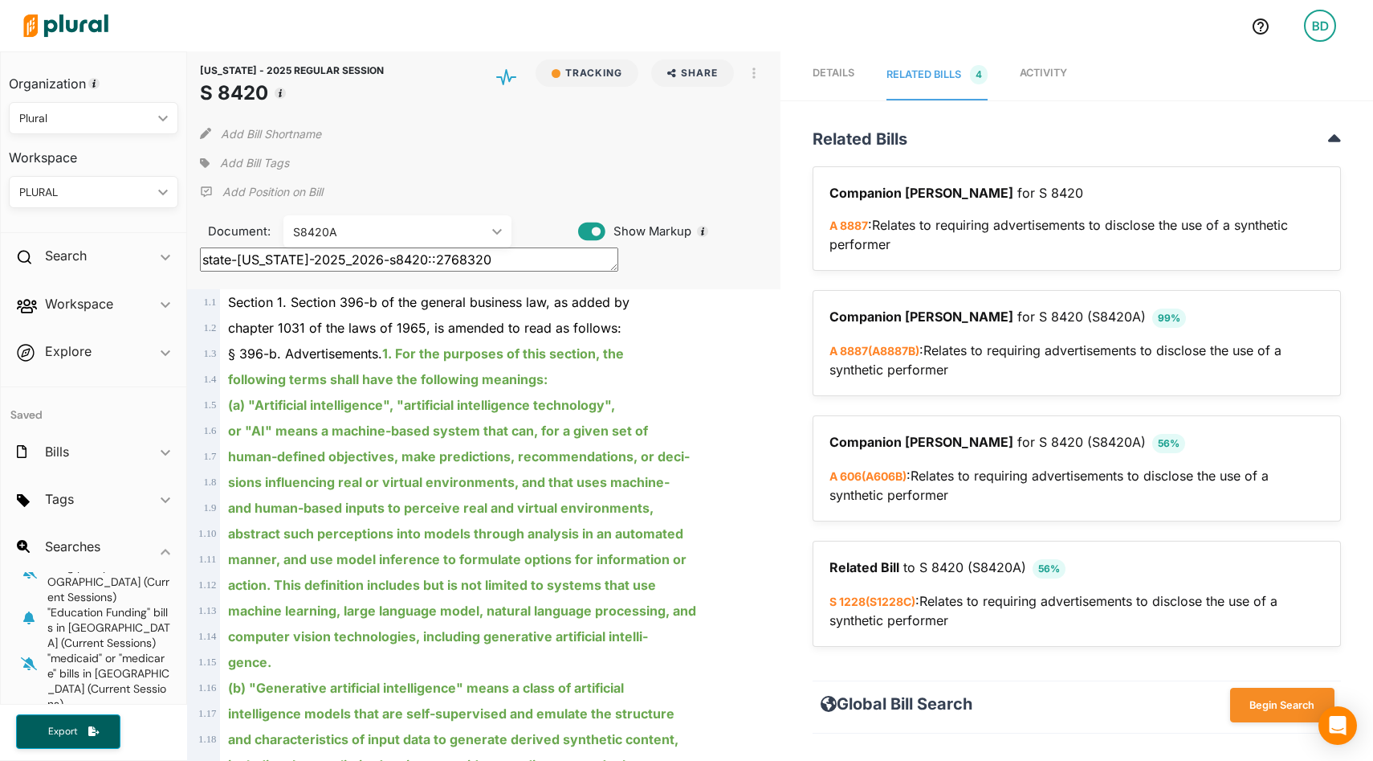
click at [832, 84] on link "Details" at bounding box center [834, 76] width 42 height 50
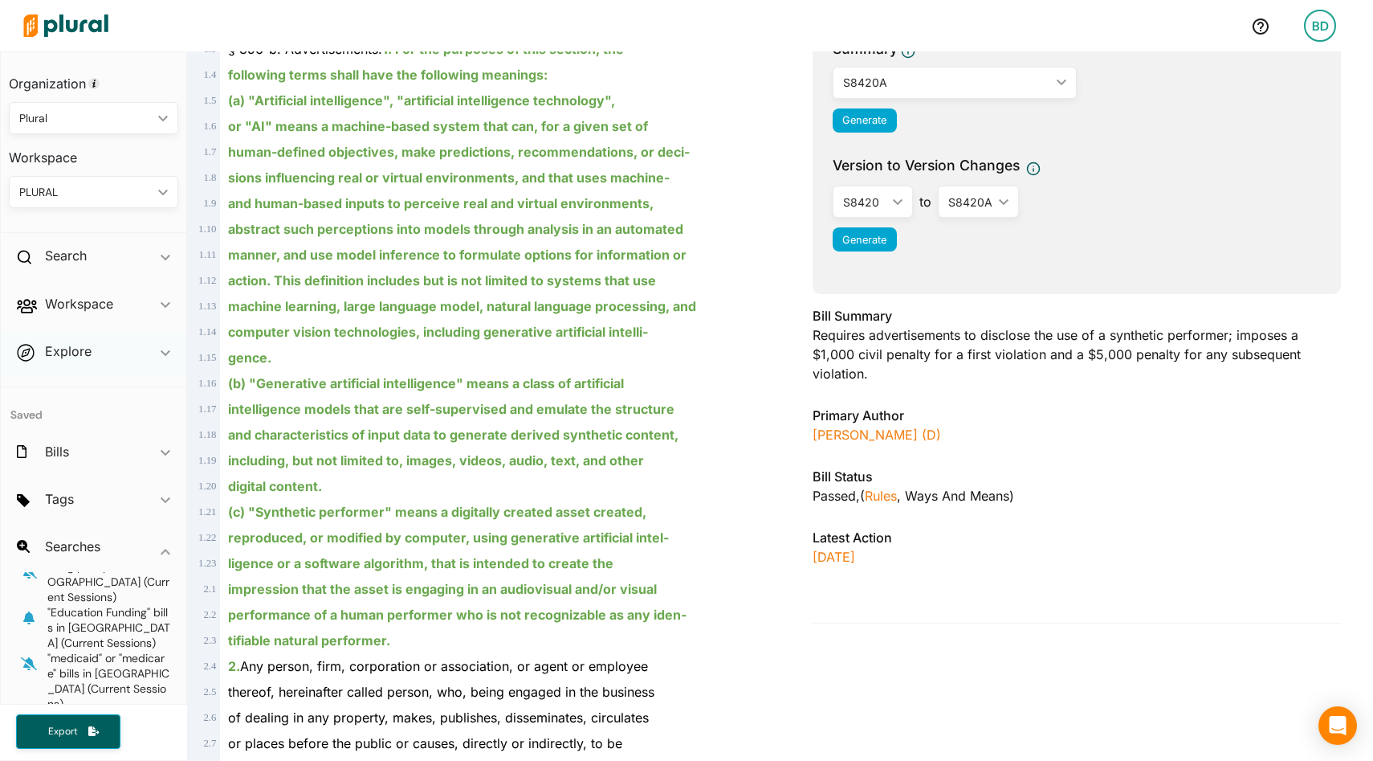
scroll to position [0, 0]
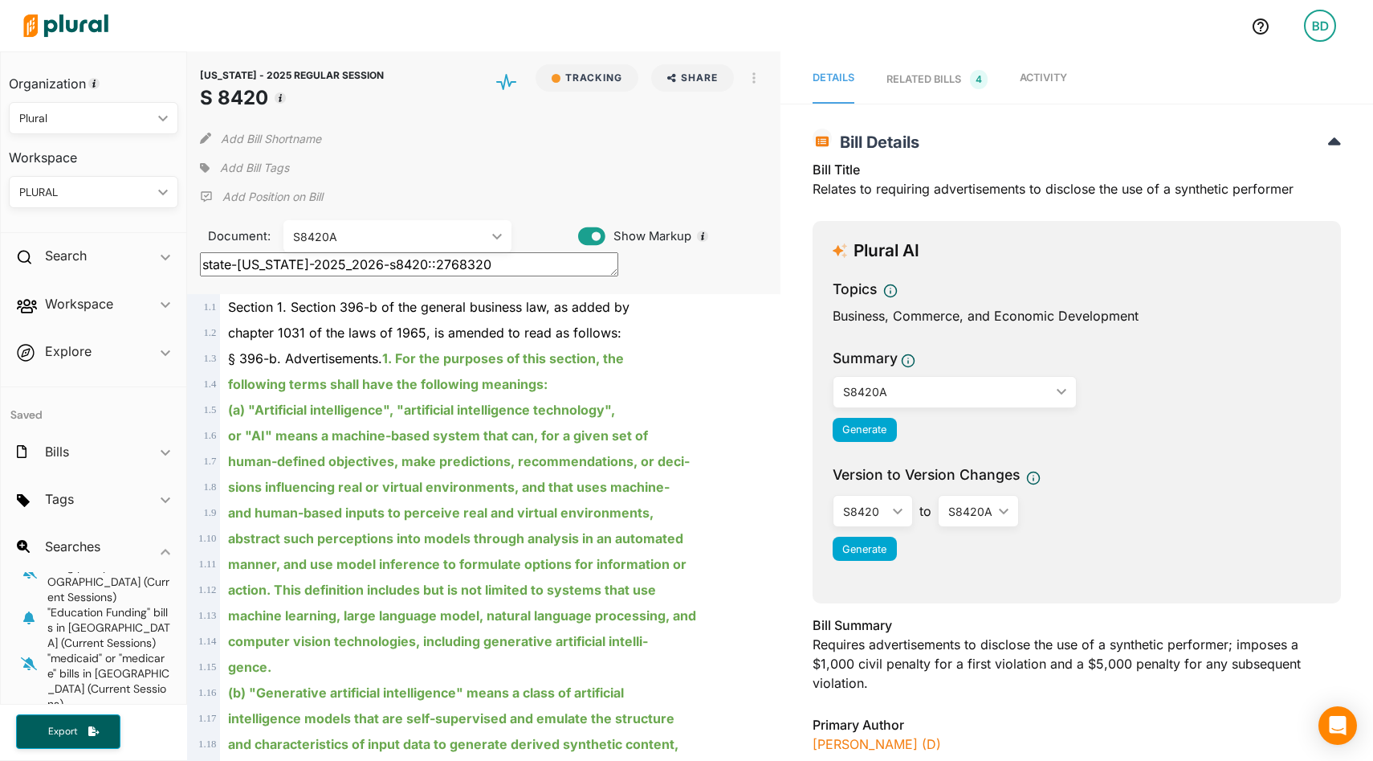
click at [497, 235] on icon "ic_keyboard_arrow_down" at bounding box center [494, 236] width 16 height 7
click at [538, 202] on div "NEW YORK - 2025 REGULAR SESSION S 8420 Tracking Share Email LinkedIn X Facebook…" at bounding box center [483, 172] width 593 height 243
click at [895, 385] on div "S8420A" at bounding box center [946, 391] width 207 height 17
click at [884, 419] on link "S8420" at bounding box center [904, 429] width 141 height 37
click at [872, 432] on span "Generate" at bounding box center [864, 429] width 44 height 12
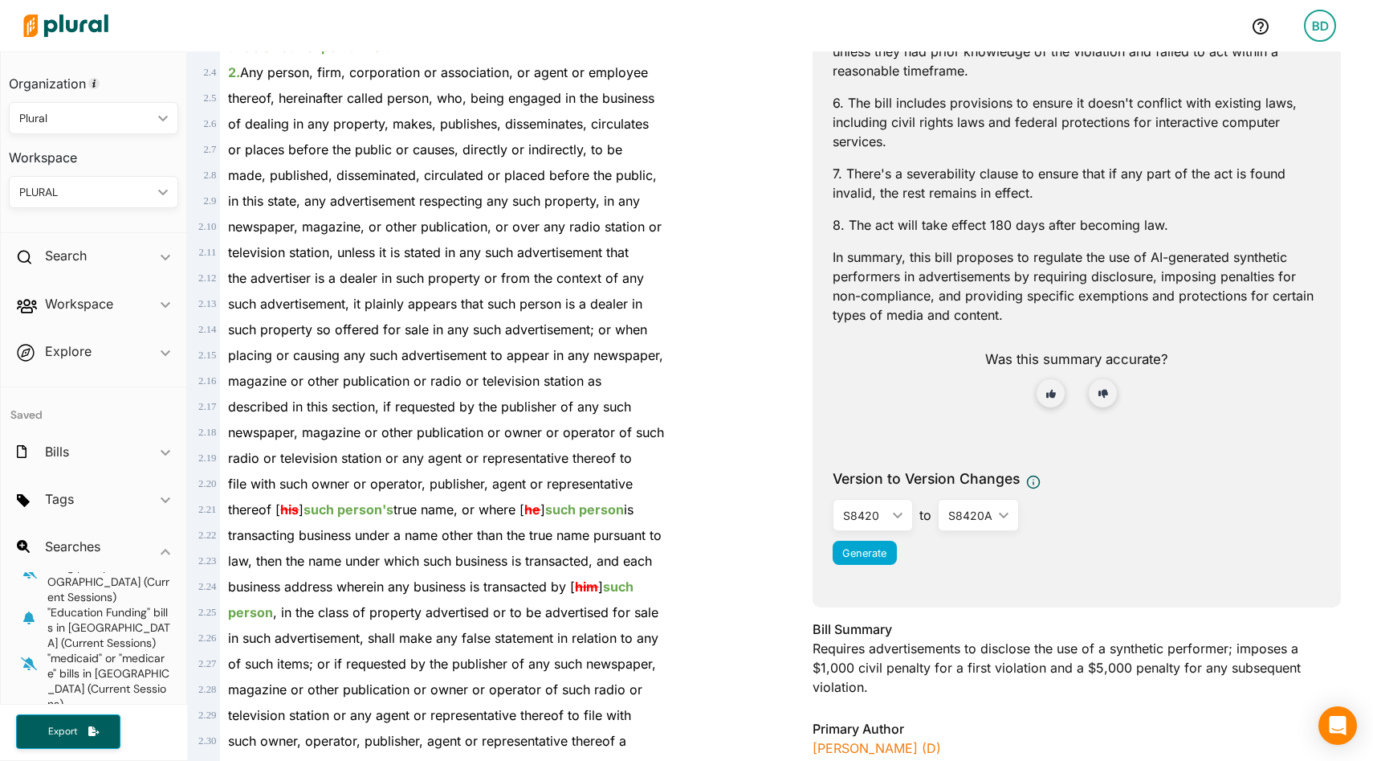
scroll to position [1038, 0]
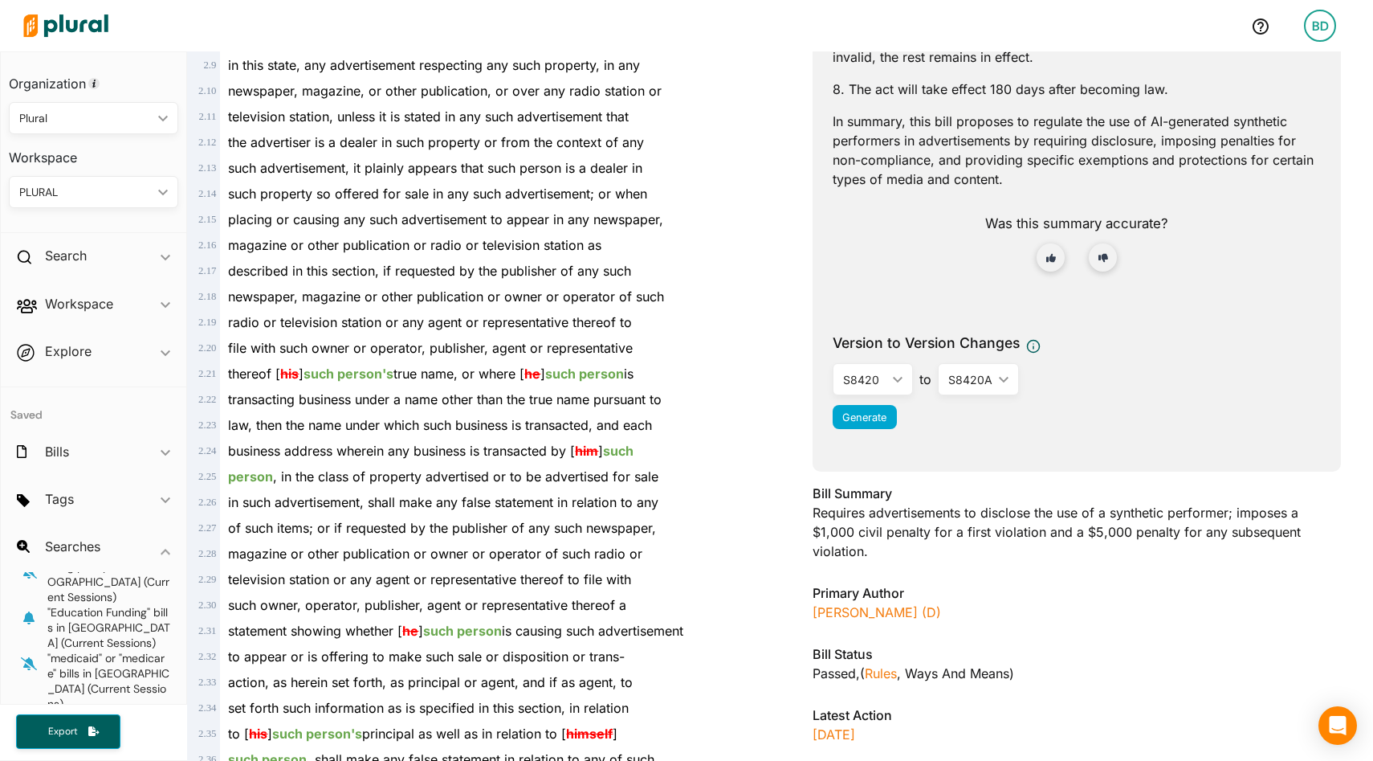
click at [989, 561] on div "Bill Summary Requires advertisements to disclose the use of a synthetic perform…" at bounding box center [1077, 526] width 528 height 87
click at [988, 546] on div "Bill Summary Requires advertisements to disclose the use of a synthetic perform…" at bounding box center [1077, 526] width 528 height 87
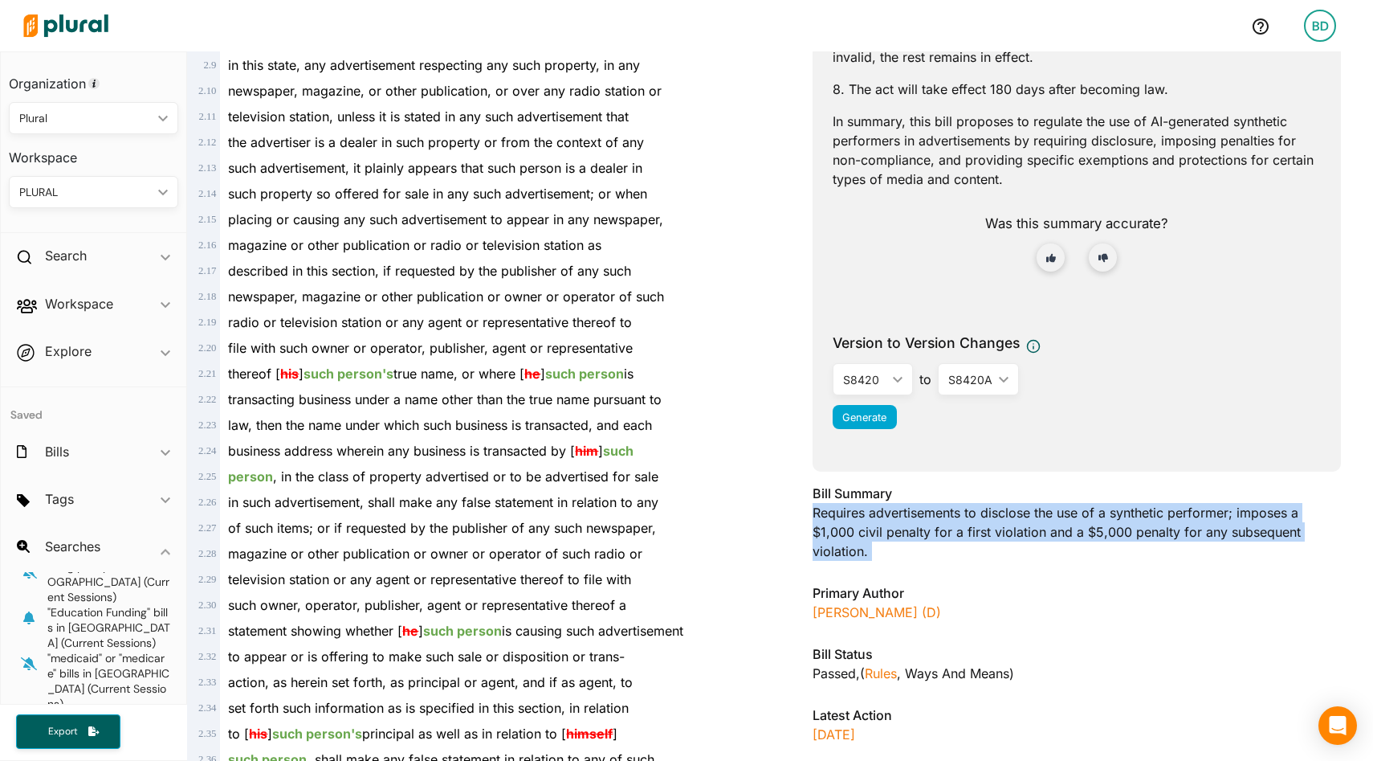
click at [988, 546] on div "Bill Summary Requires advertisements to disclose the use of a synthetic perform…" at bounding box center [1077, 526] width 528 height 87
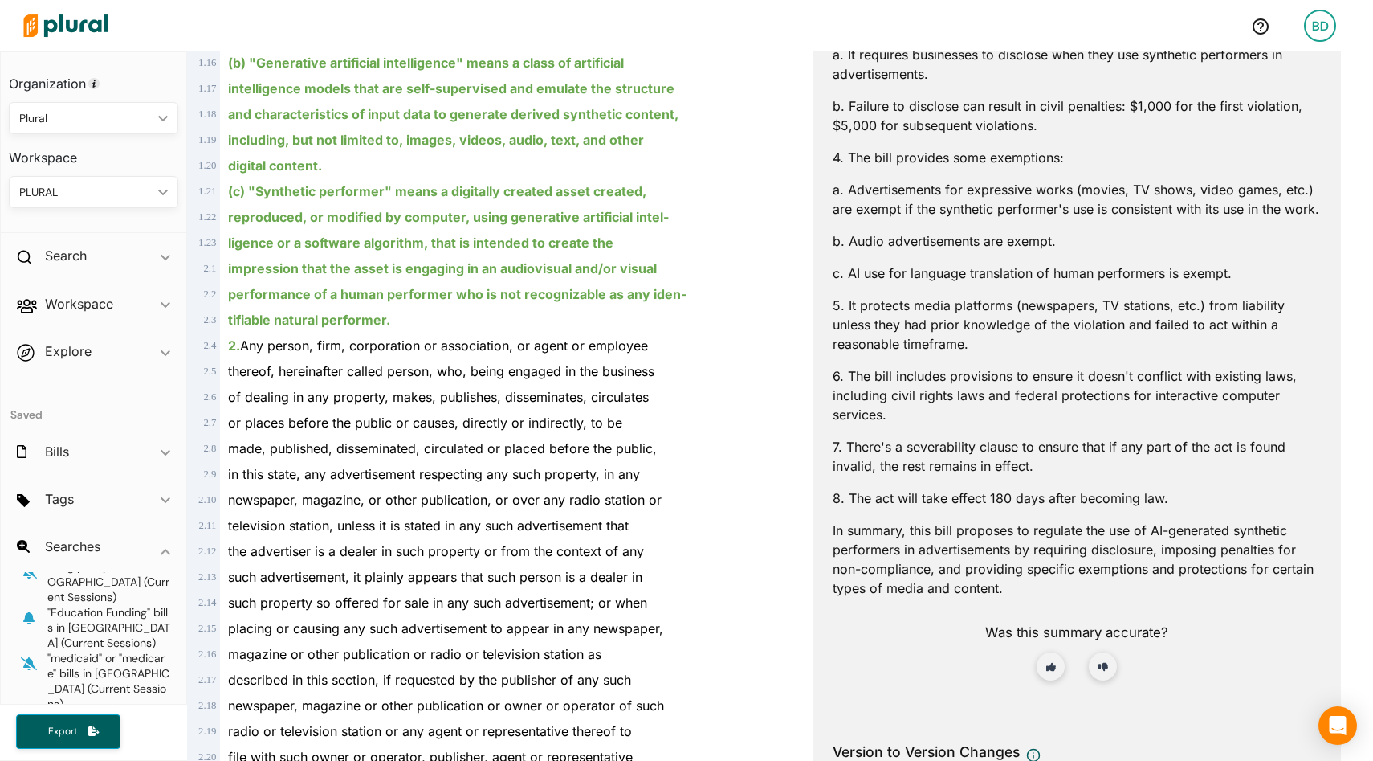
scroll to position [618, 0]
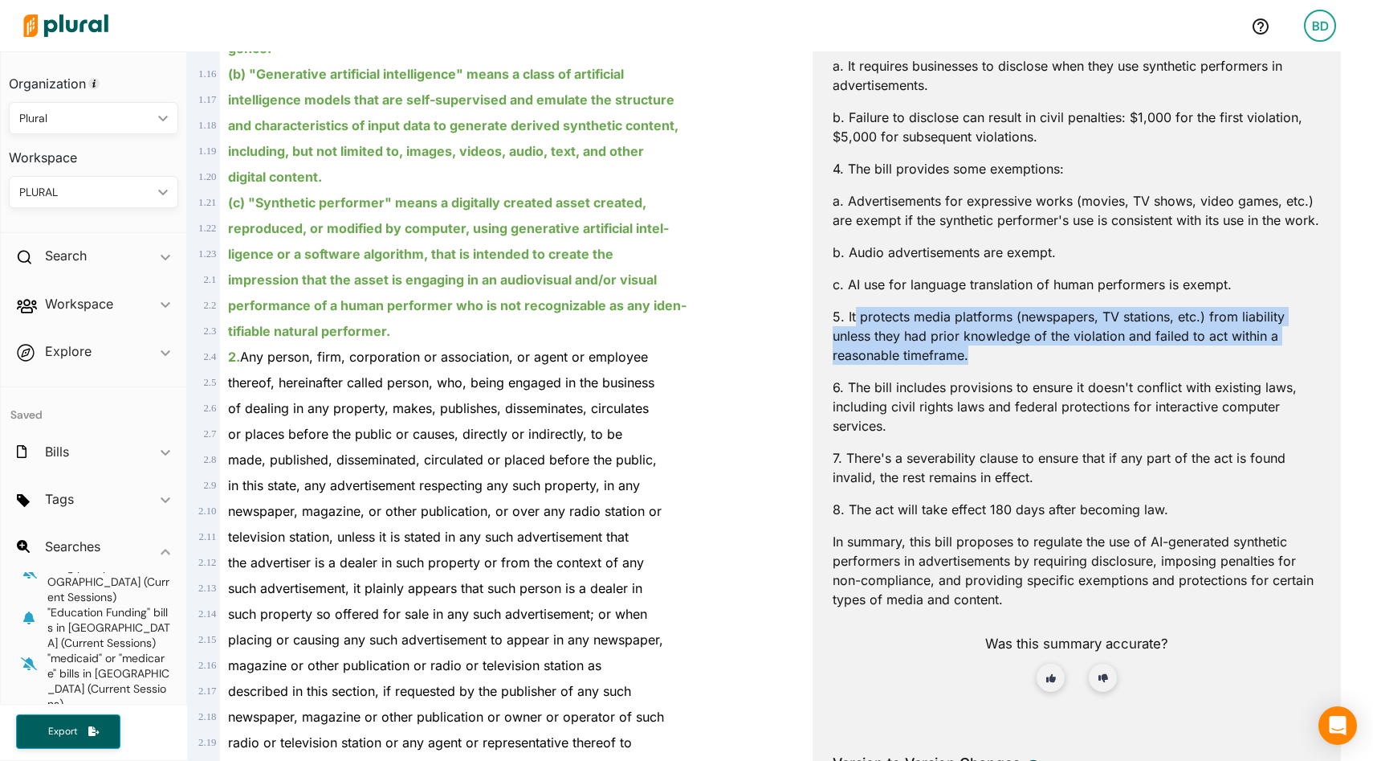
drag, startPoint x: 977, startPoint y: 372, endPoint x: 854, endPoint y: 330, distance: 129.0
click at [854, 330] on p "5. It protects media platforms (newspapers, TV stations, etc.) from liability u…" at bounding box center [1077, 336] width 488 height 58
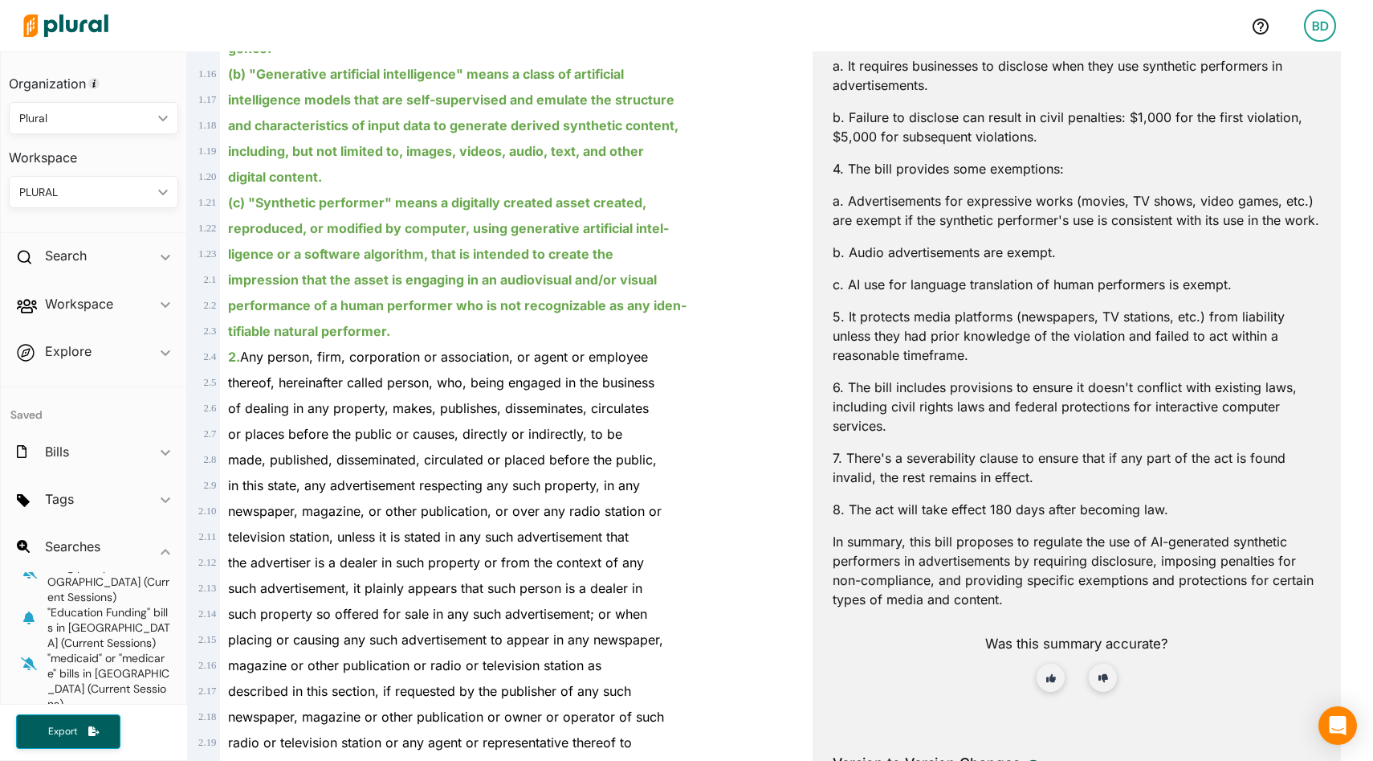
click at [1063, 519] on p "8. The act will take effect 180 days after becoming law." at bounding box center [1077, 509] width 488 height 19
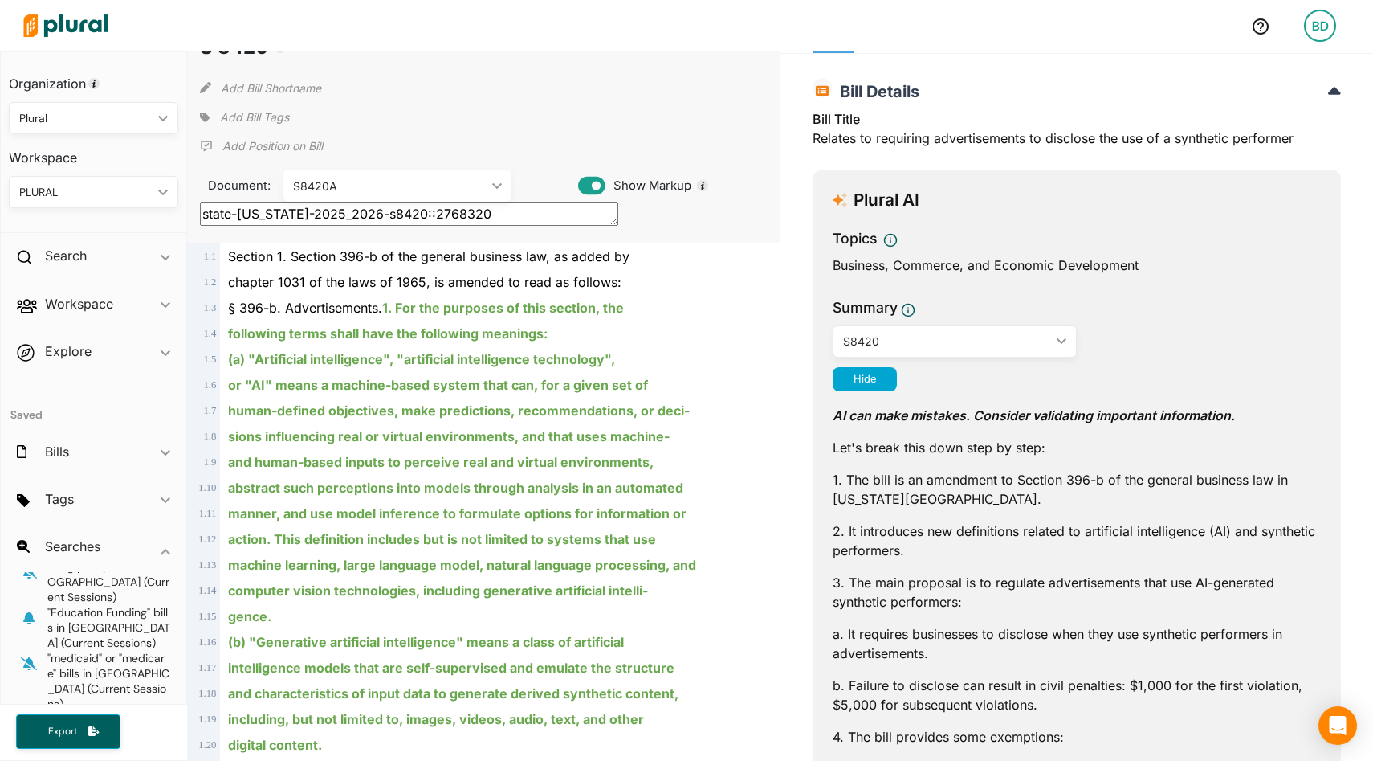
scroll to position [0, 0]
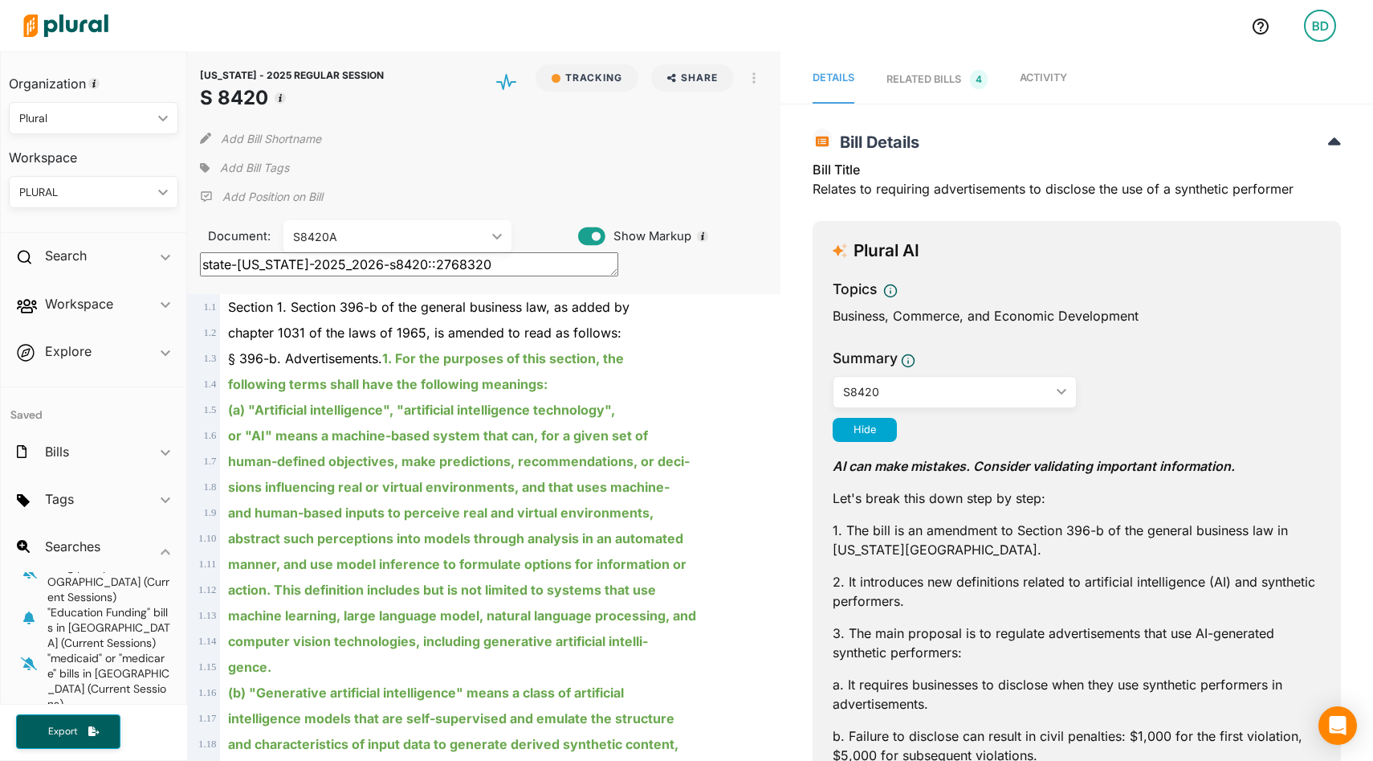
click at [1046, 81] on span "Activity" at bounding box center [1043, 77] width 47 height 12
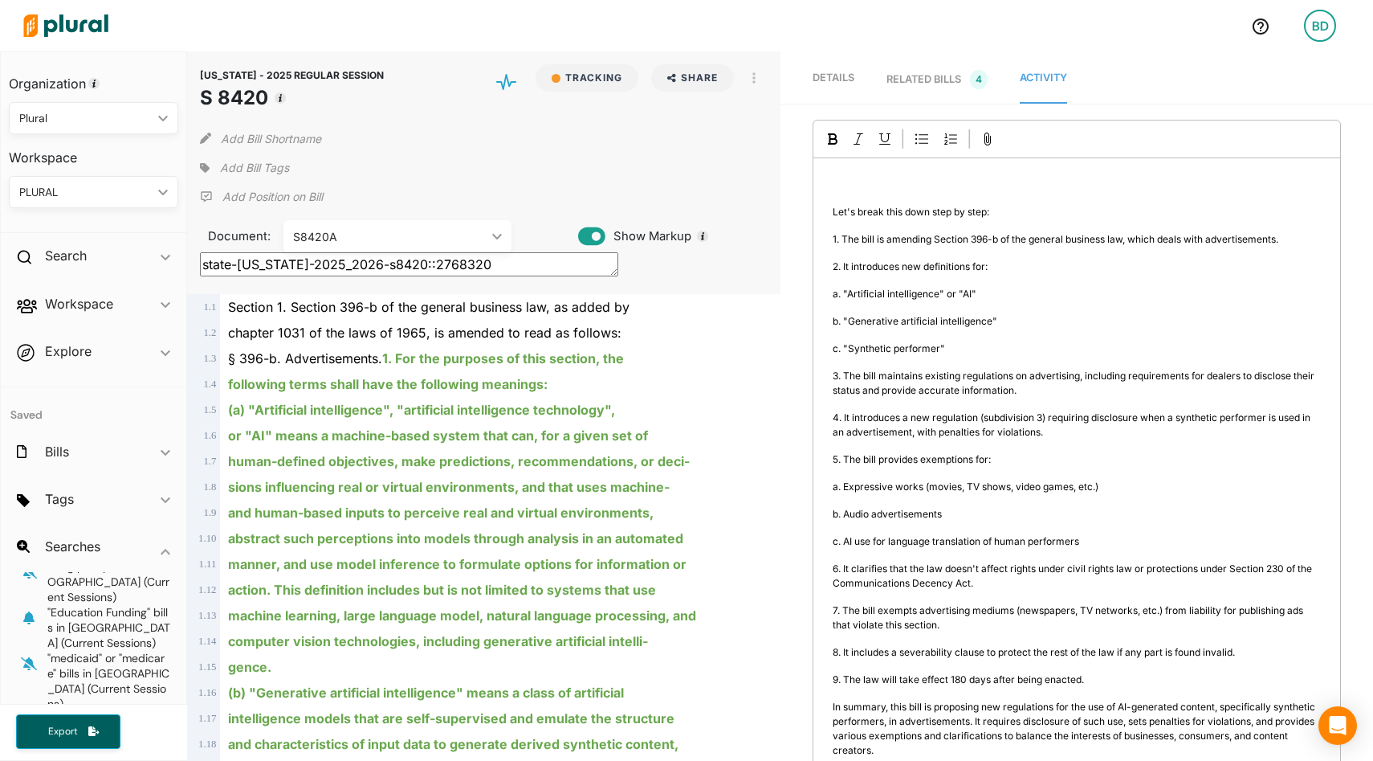
click at [888, 230] on div "Generate Summary ﻿ Let's break this down step by step: 1. The bill is amending …" at bounding box center [1077, 504] width 528 height 769
click at [840, 183] on p "﻿" at bounding box center [1077, 184] width 488 height 14
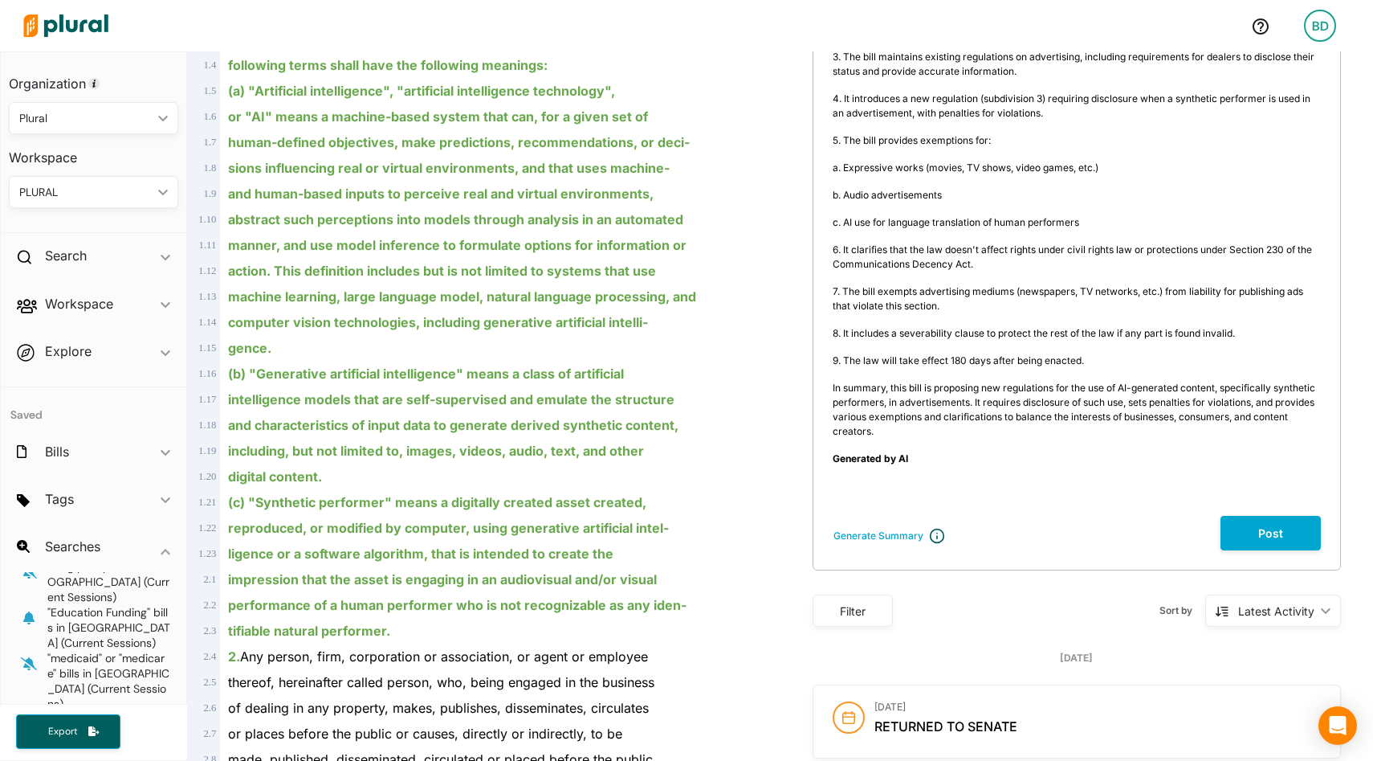
scroll to position [387, 0]
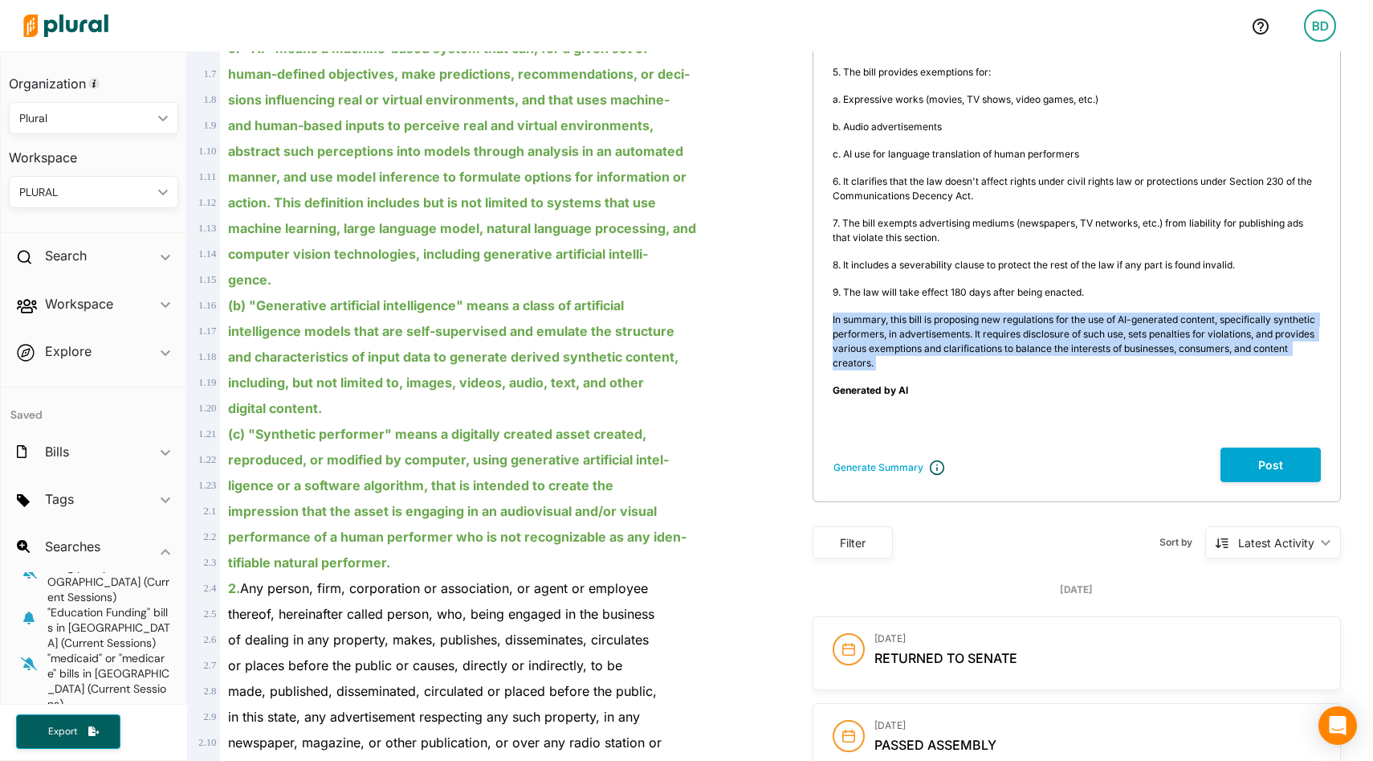
drag, startPoint x: 923, startPoint y: 370, endPoint x: 822, endPoint y: 310, distance: 117.8
click at [822, 310] on div "﻿ Let's break this down step by step: 1. The bill is amending Section 396-b of …" at bounding box center [1077, 109] width 527 height 676
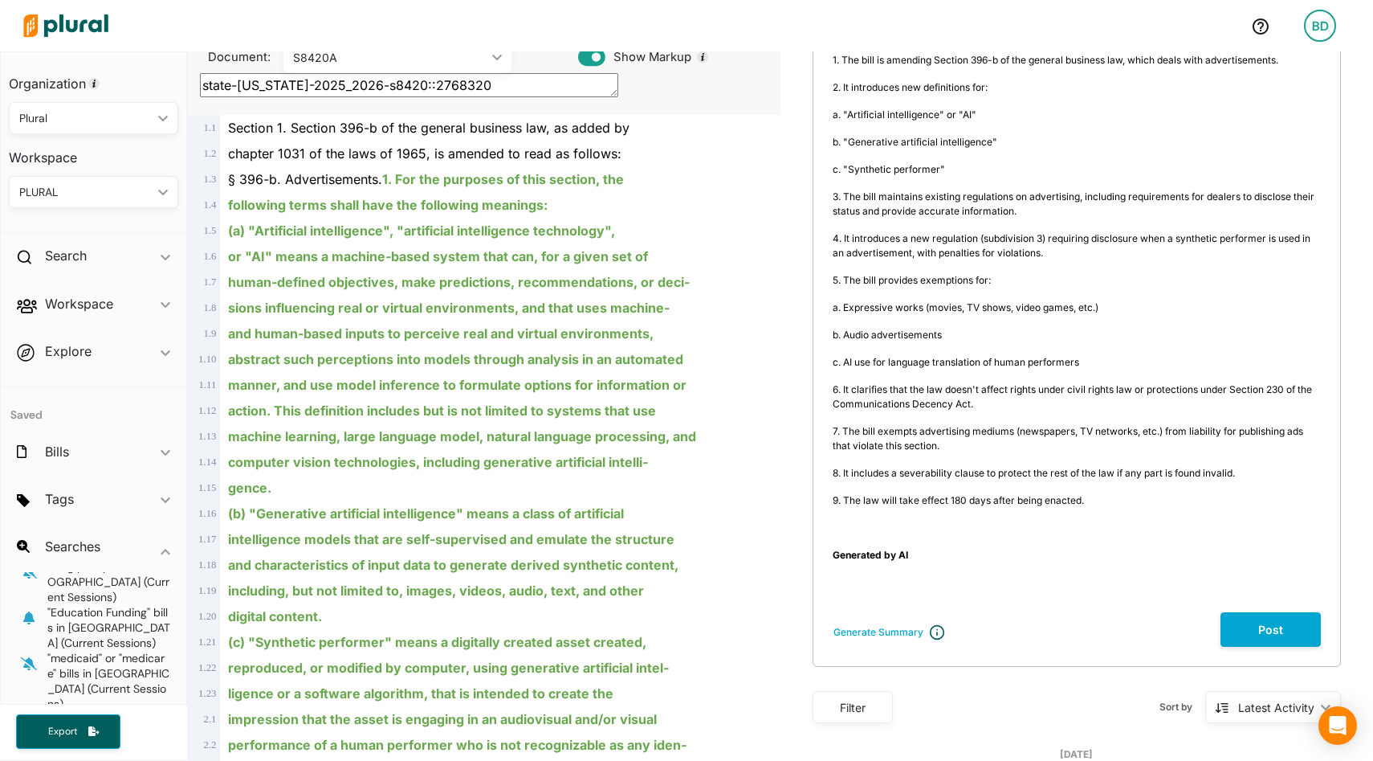
scroll to position [0, 0]
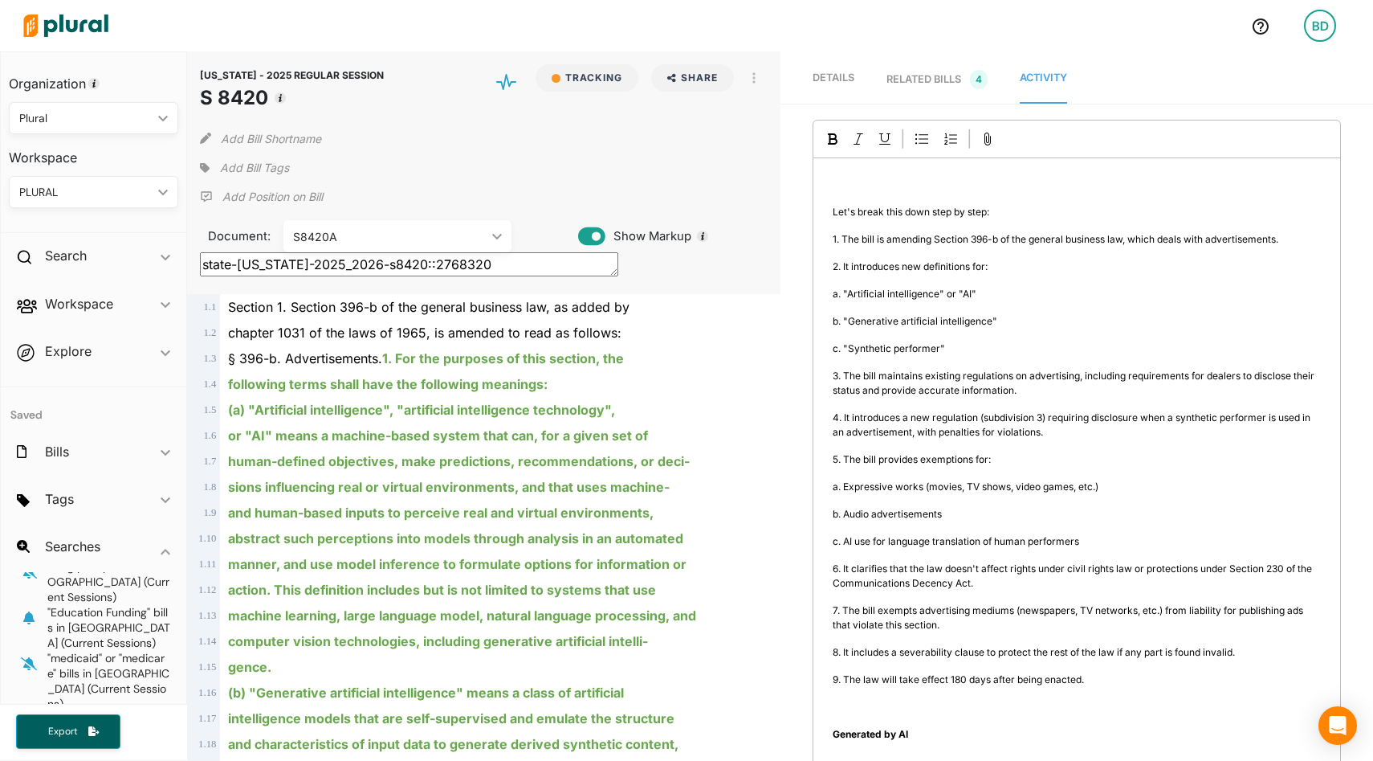
click at [845, 175] on div "﻿ Let's break this down step by step: 1. The bill is amending Section 396-b of …" at bounding box center [1077, 474] width 527 height 633
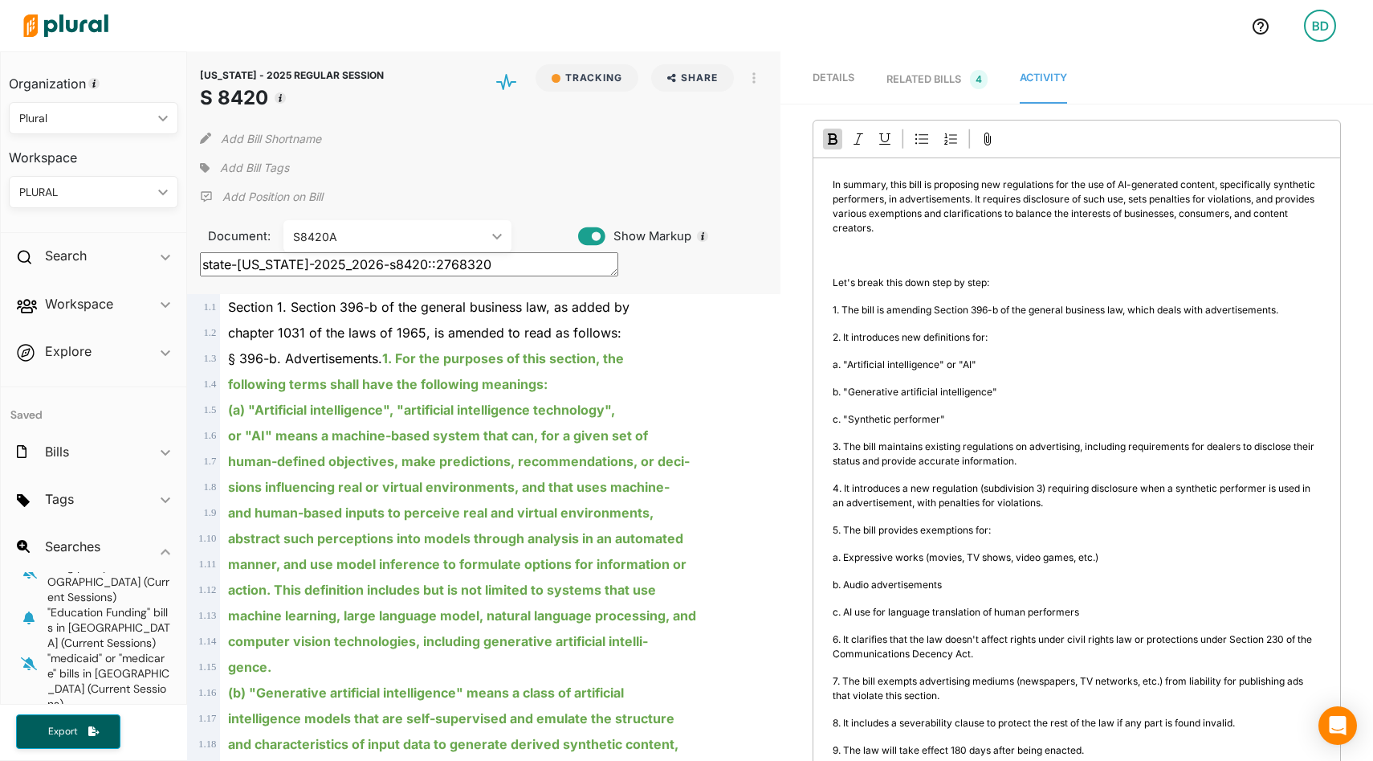
click at [865, 252] on p "﻿" at bounding box center [1077, 255] width 488 height 14
click at [748, 75] on button "button" at bounding box center [753, 77] width 27 height 27
click at [765, 275] on div "NEW YORK - 2025 REGULAR SESSION S 8420 Tracking Share Email LinkedIn X Facebook…" at bounding box center [483, 172] width 593 height 243
click at [936, 76] on div "RELATED BILLS 4" at bounding box center [937, 79] width 101 height 19
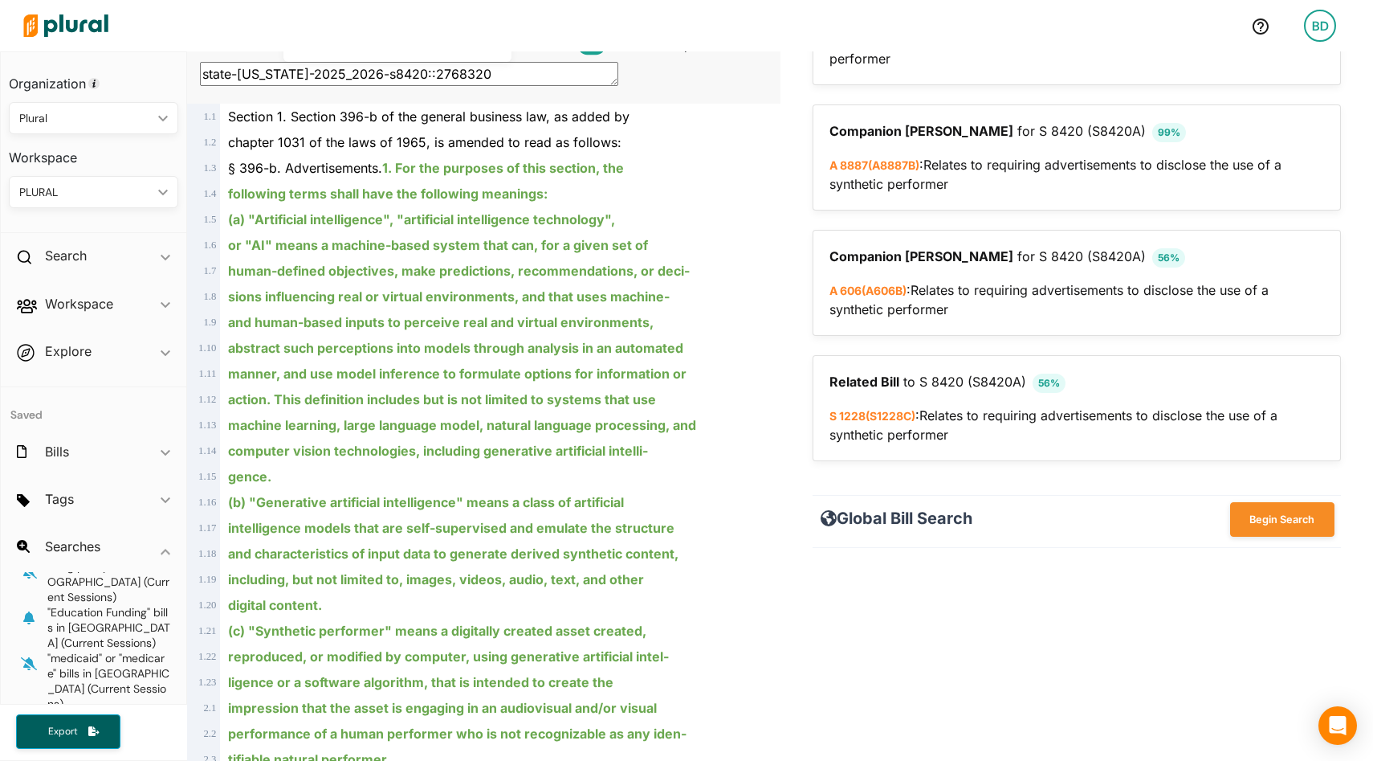
scroll to position [199, 0]
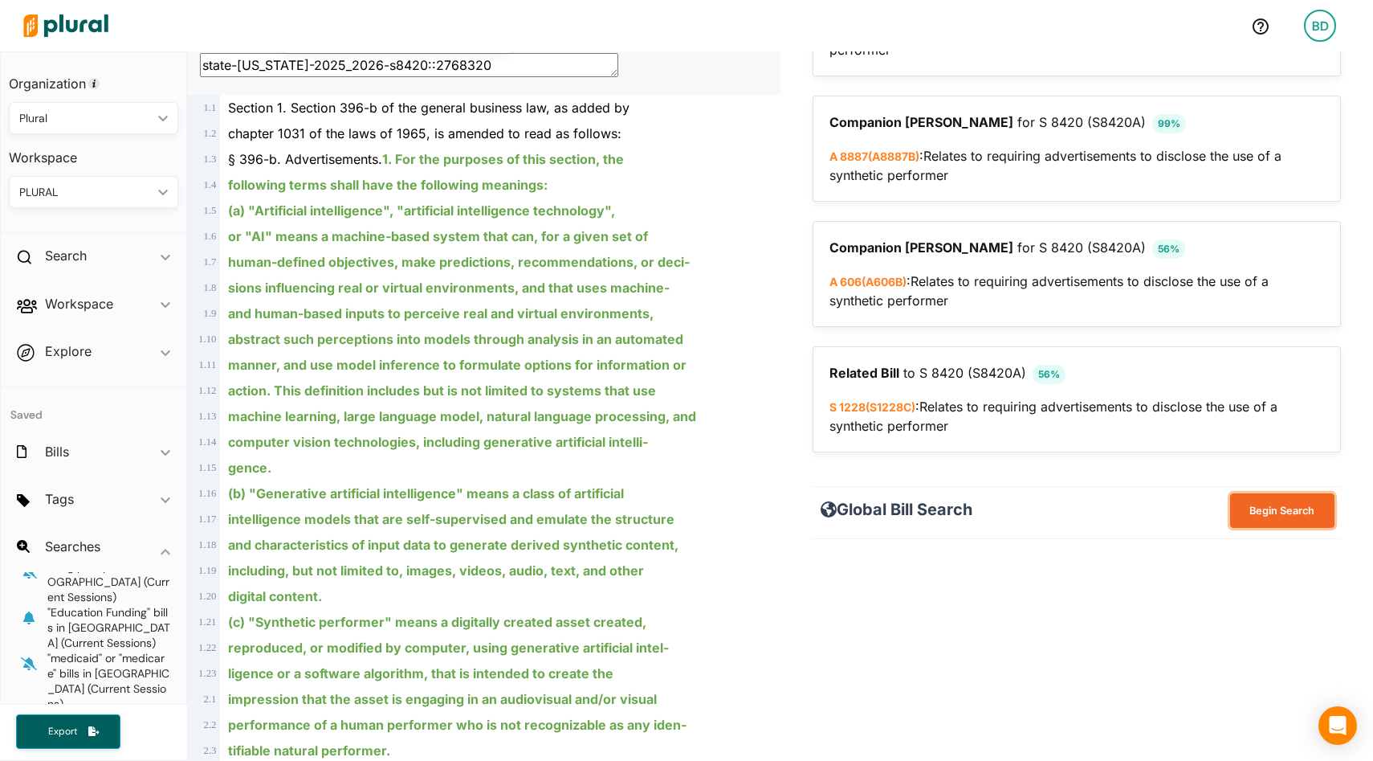
click at [1253, 511] on button "Begin Search" at bounding box center [1282, 510] width 104 height 35
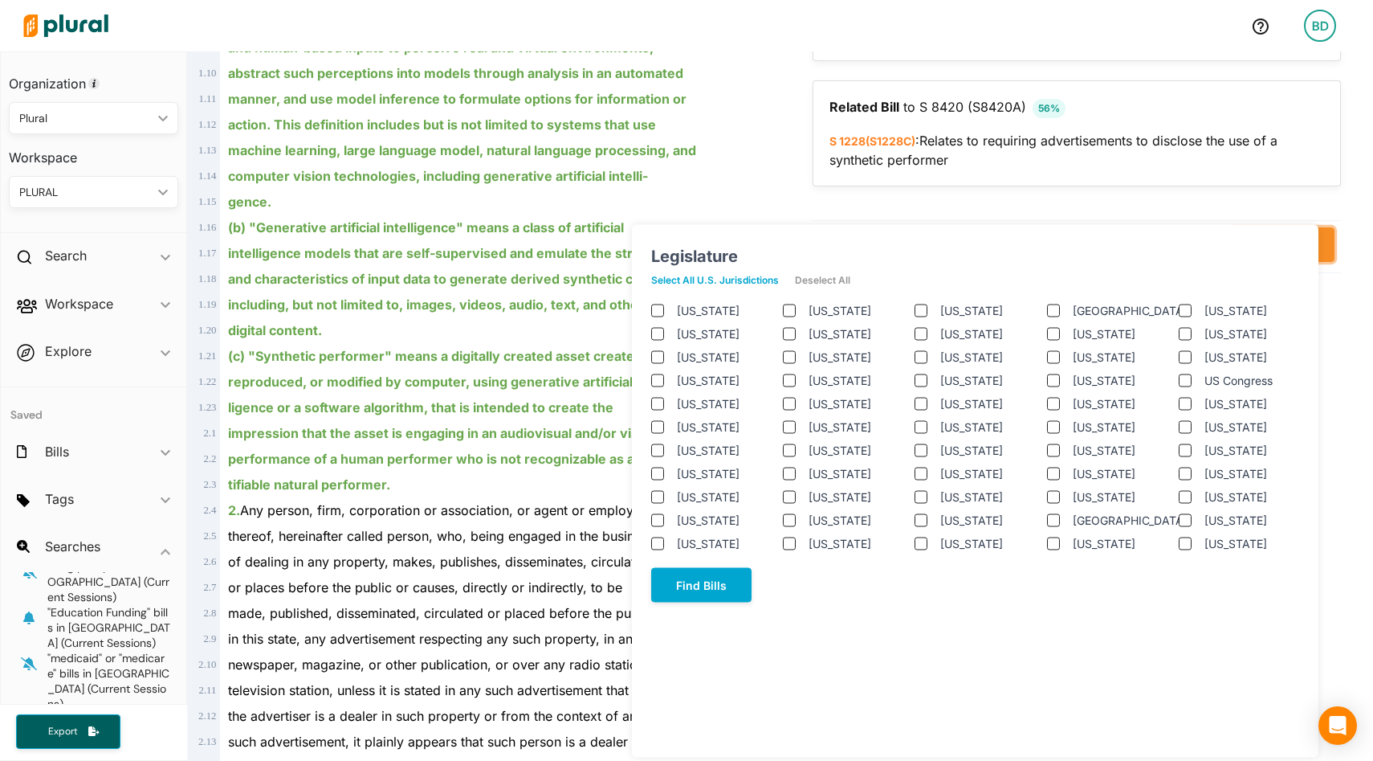
scroll to position [522, 0]
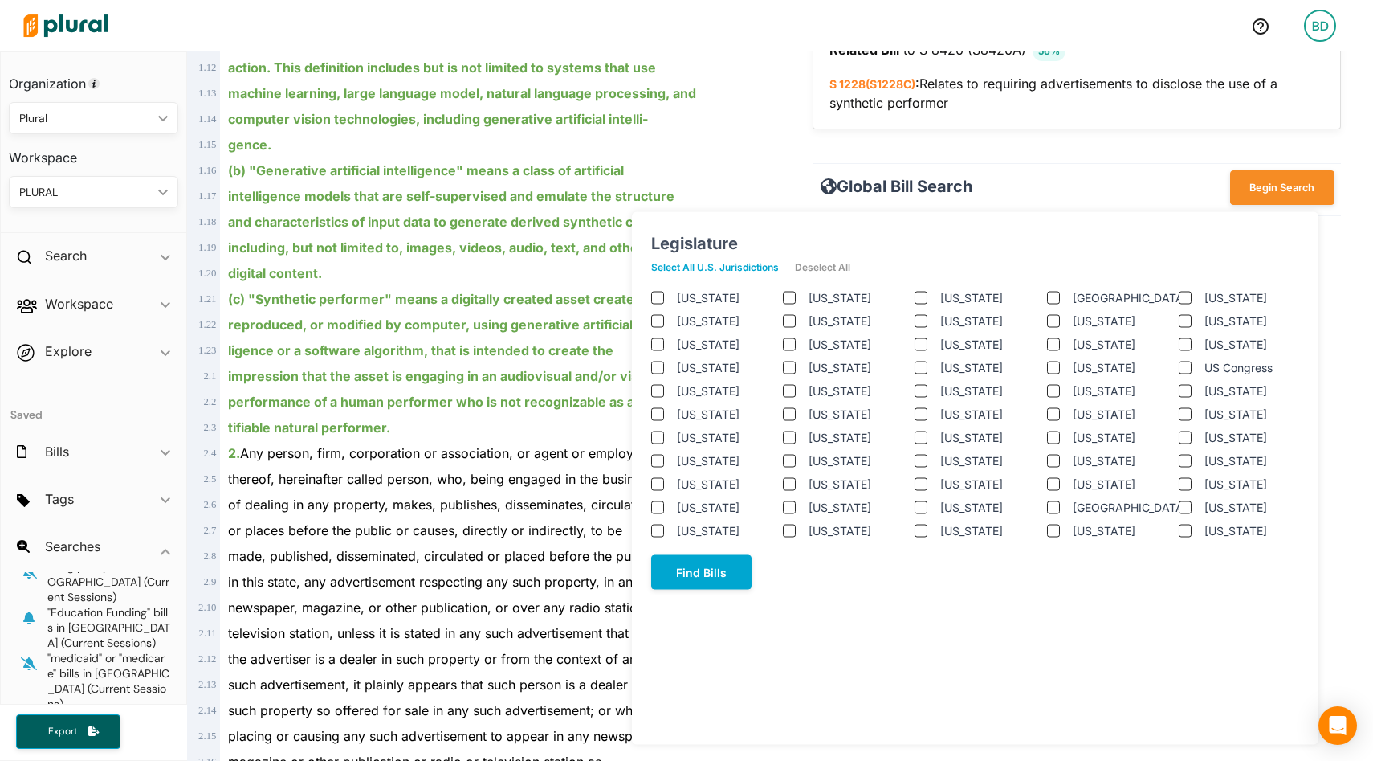
click at [691, 516] on label "Florida" at bounding box center [729, 507] width 104 height 17
click at [664, 513] on input "Florida" at bounding box center [657, 506] width 13 height 13
checkbox input "true"
click at [846, 503] on label "Maryland" at bounding box center [861, 507] width 104 height 17
click at [796, 503] on input "Maryland" at bounding box center [789, 506] width 13 height 13
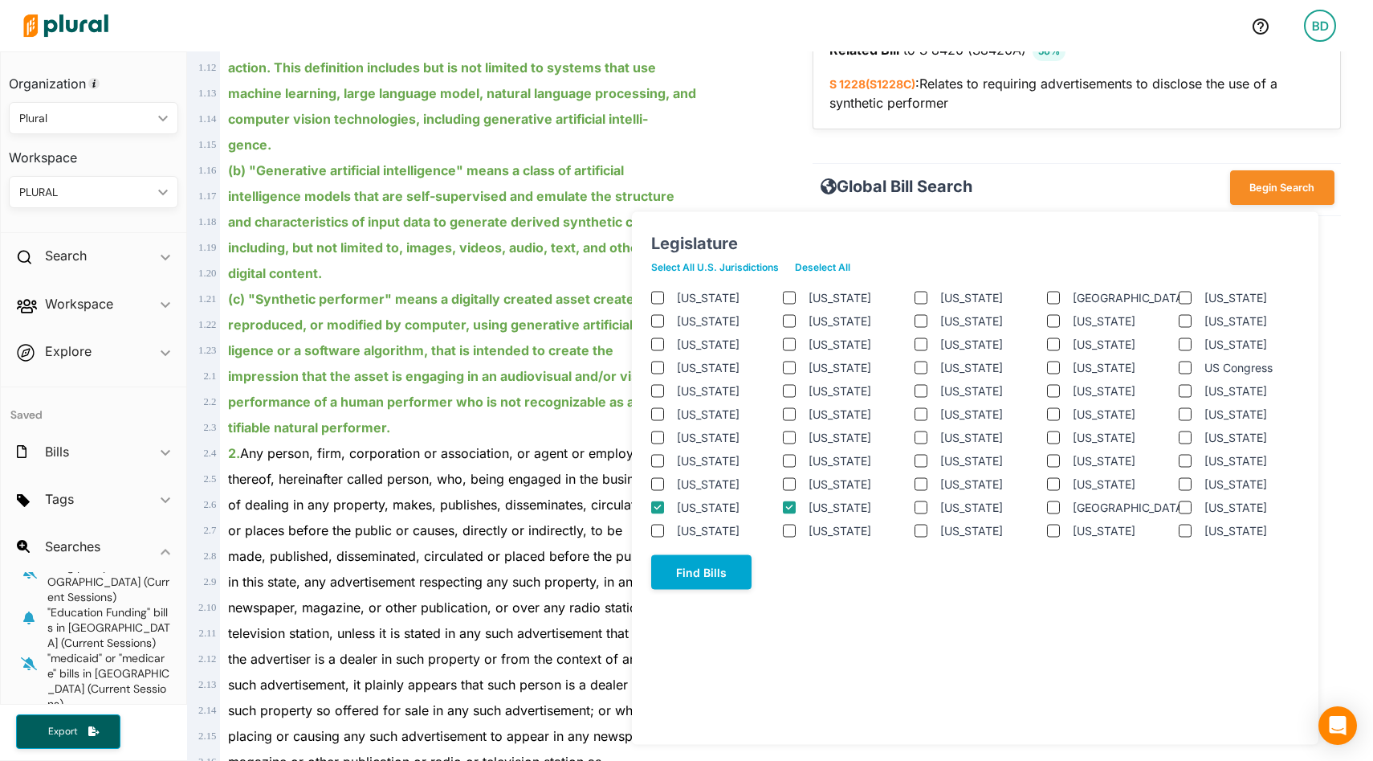
checkbox input "true"
click at [1223, 340] on label "Texas" at bounding box center [1257, 344] width 104 height 17
click at [1192, 340] on input "Texas" at bounding box center [1185, 343] width 13 height 13
checkbox input "true"
click at [809, 343] on label "Illinois" at bounding box center [861, 344] width 104 height 17
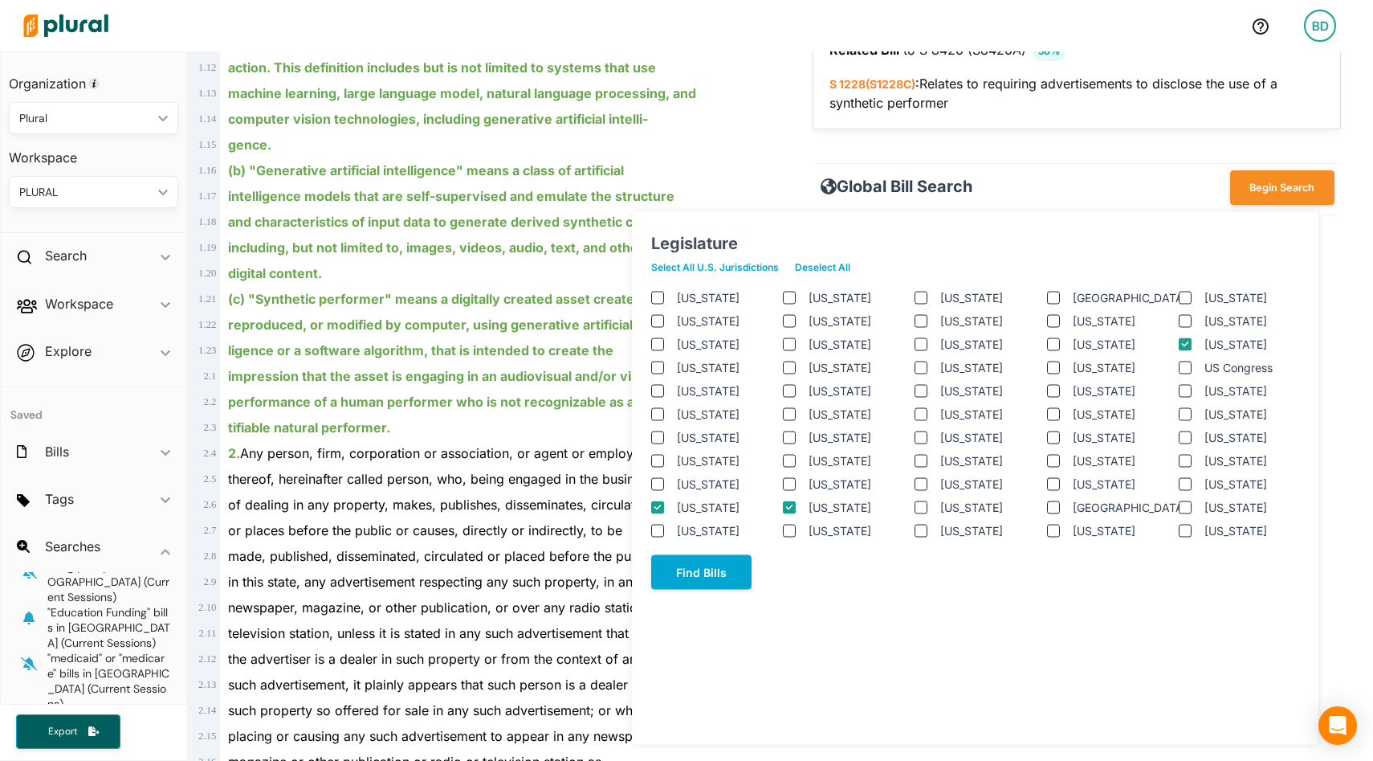
click at [796, 343] on input "Illinois" at bounding box center [789, 343] width 13 height 13
checkbox input "true"
click at [741, 261] on jurisdictions "Select All U.S. Jurisdictions" at bounding box center [723, 267] width 144 height 24
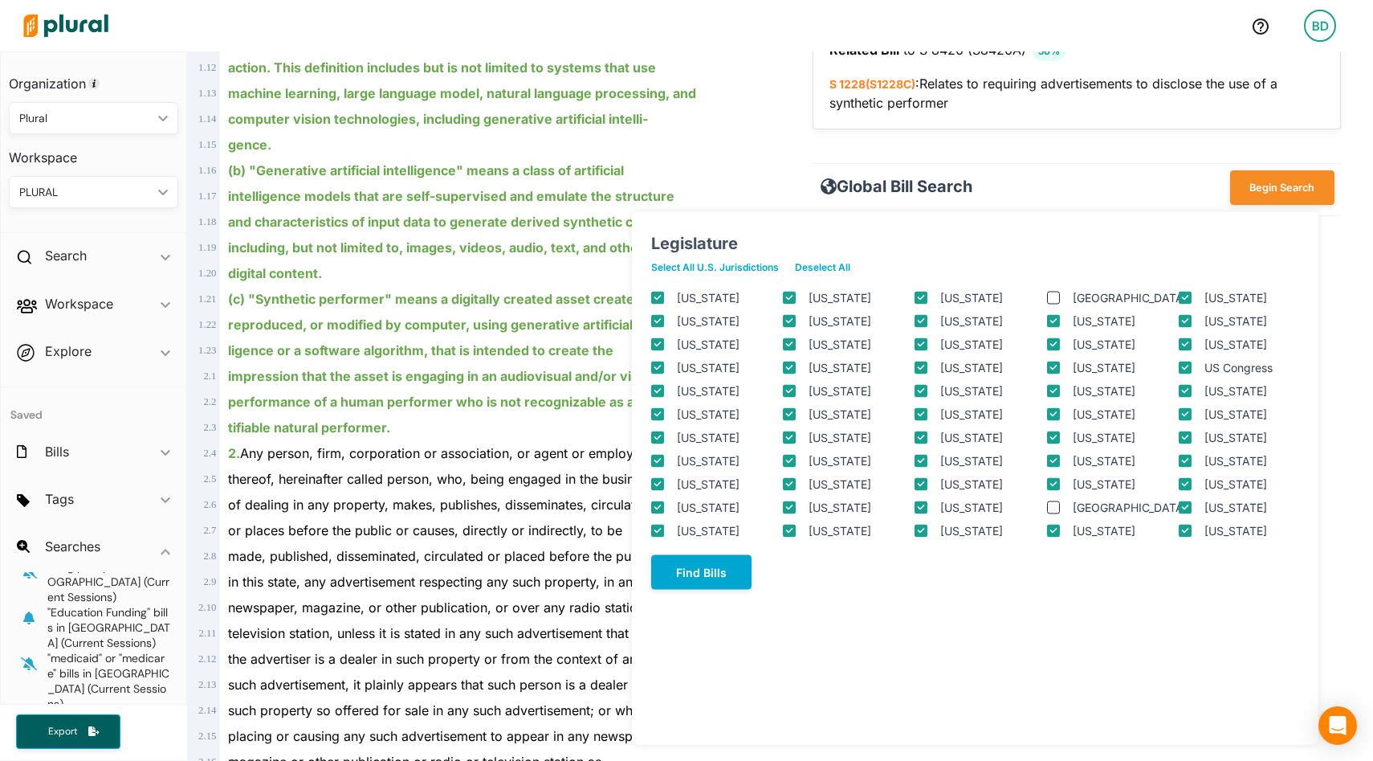
checkbox input "true"
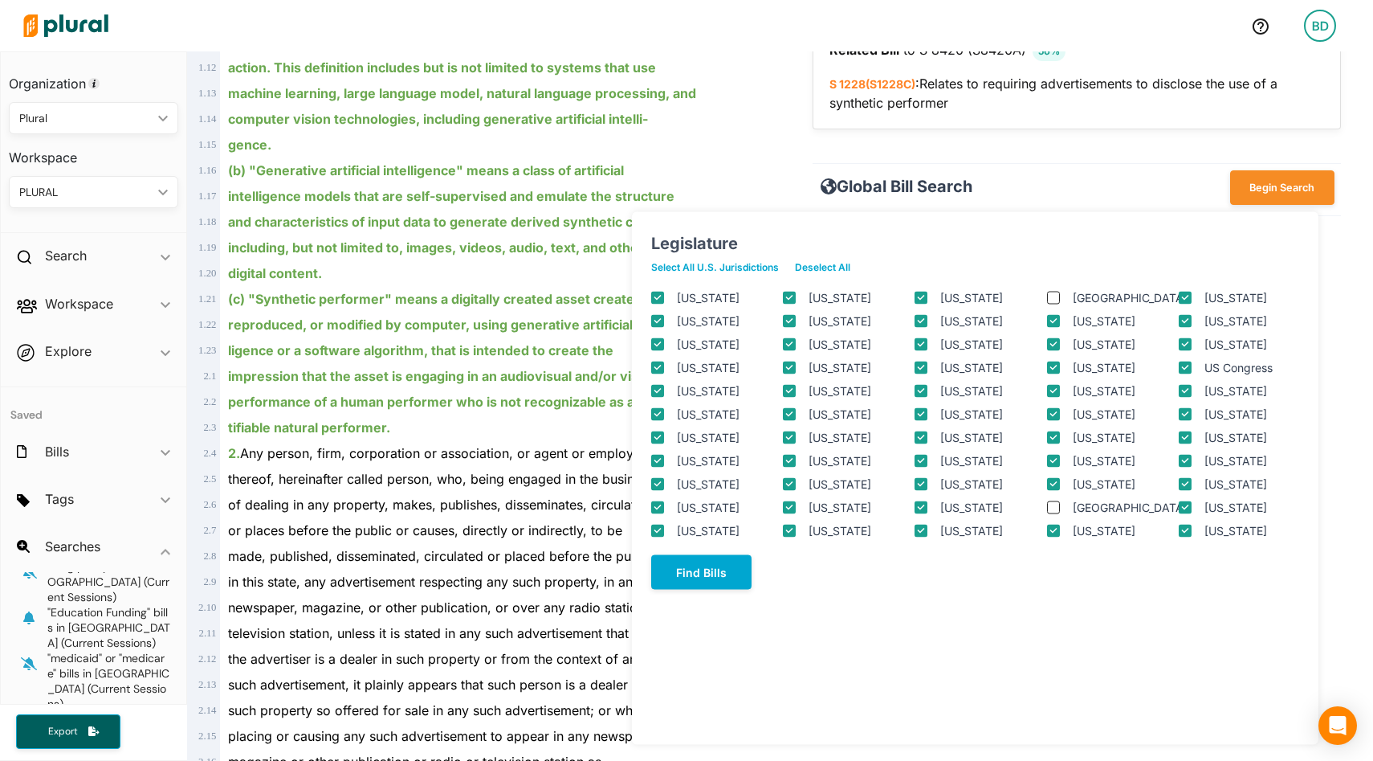
checkbox input "true"
checkbox columbia "true"
checkbox input "true"
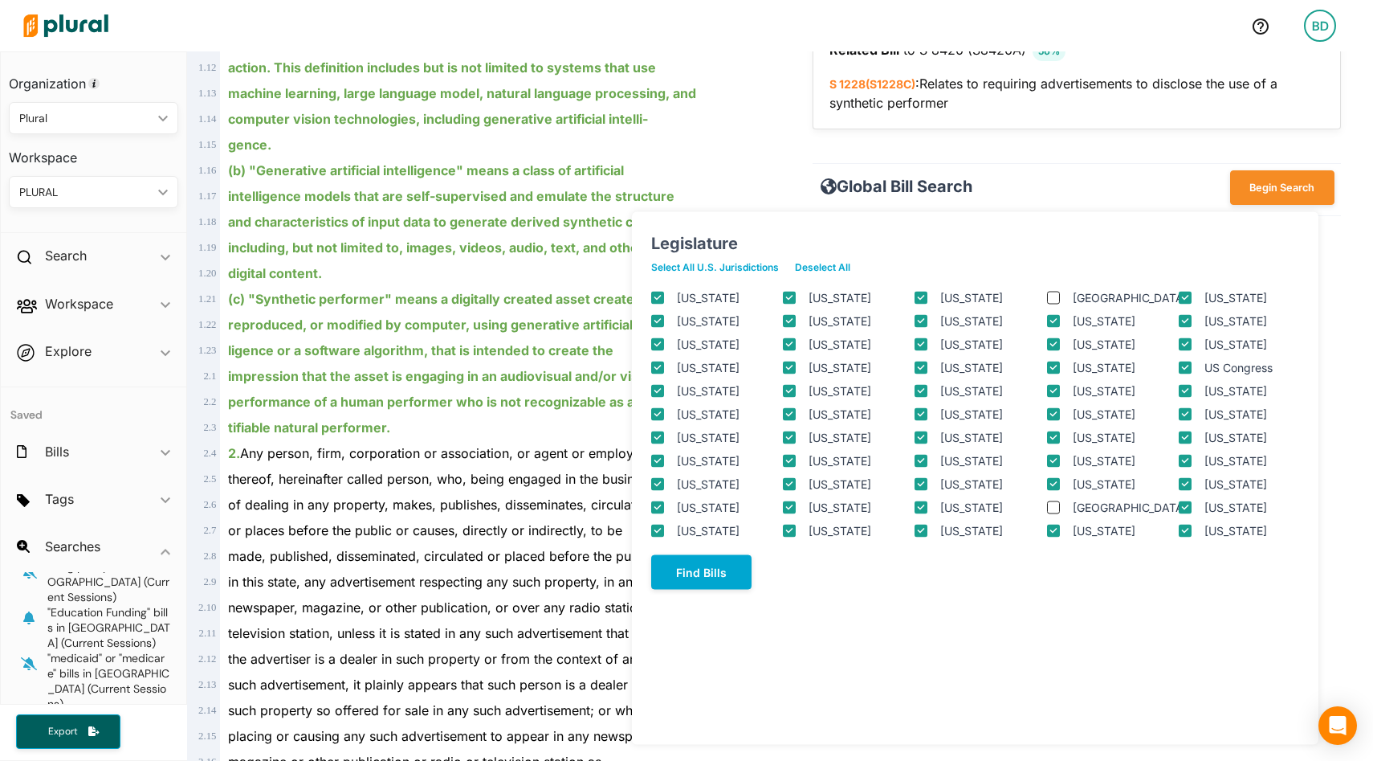
checkbox input "true"
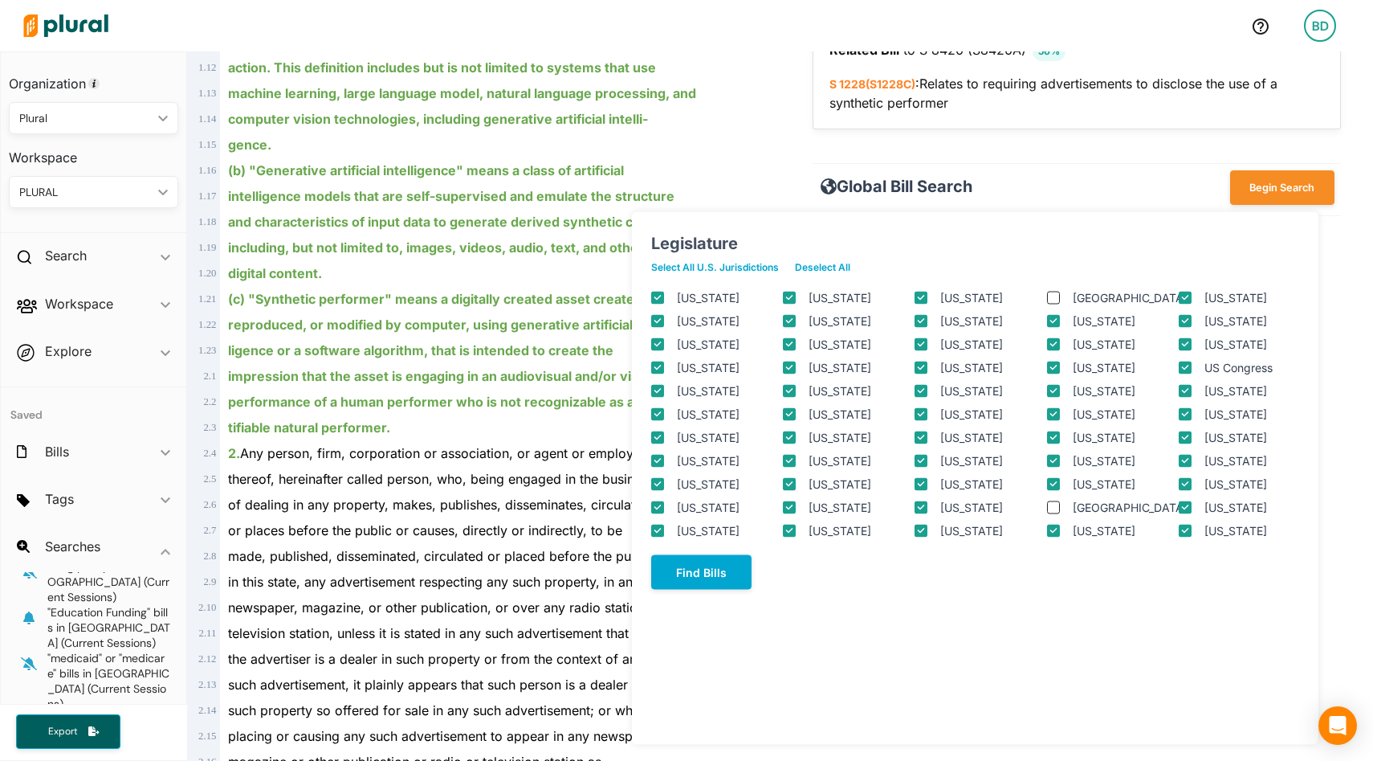
checkbox input "true"
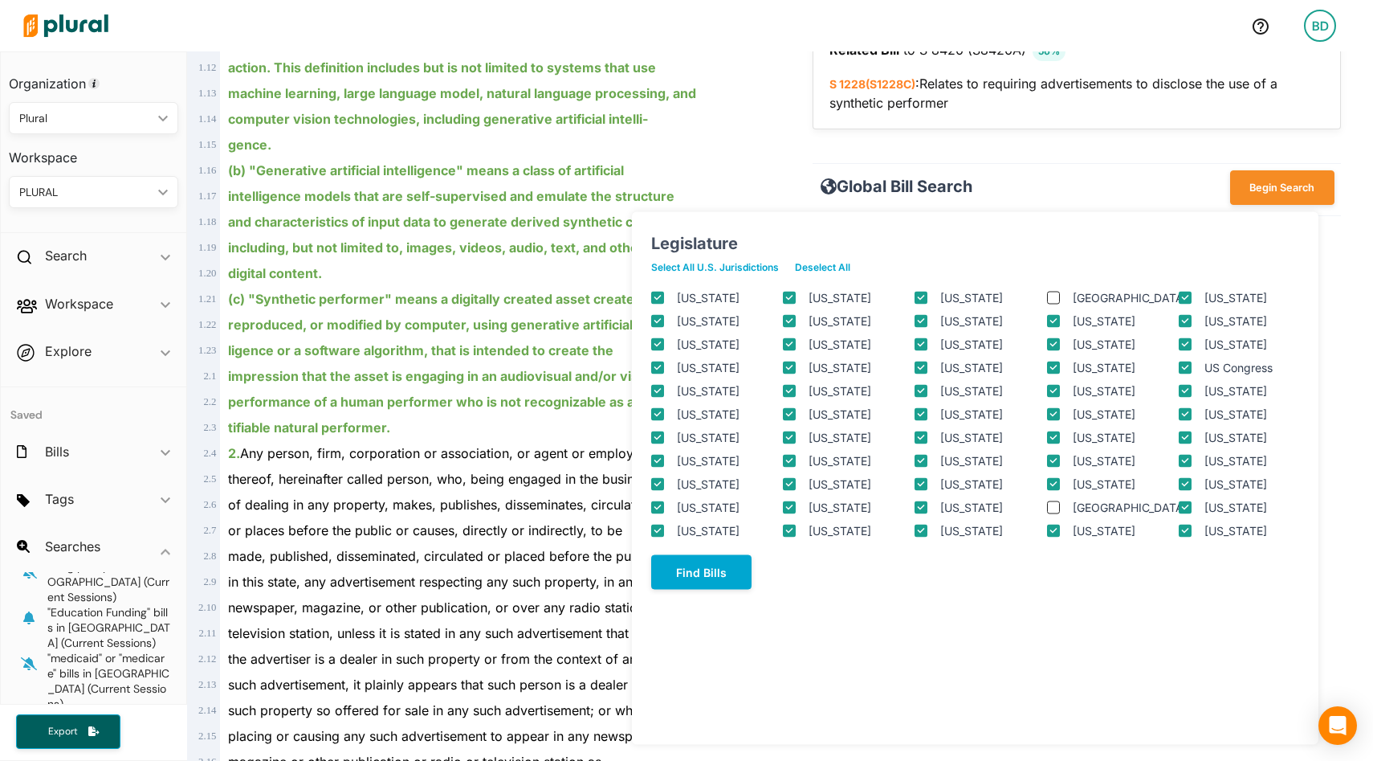
checkbox input "true"
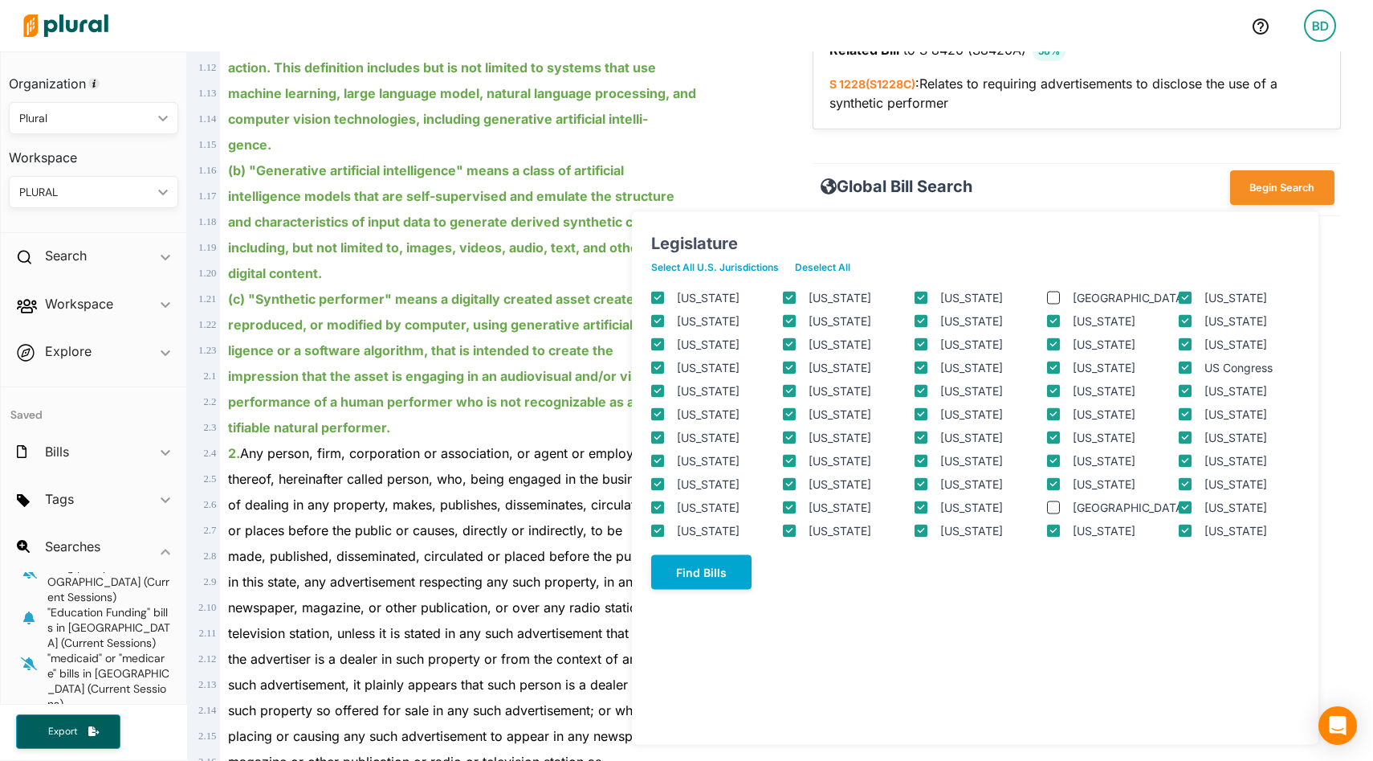
checkbox input "true"
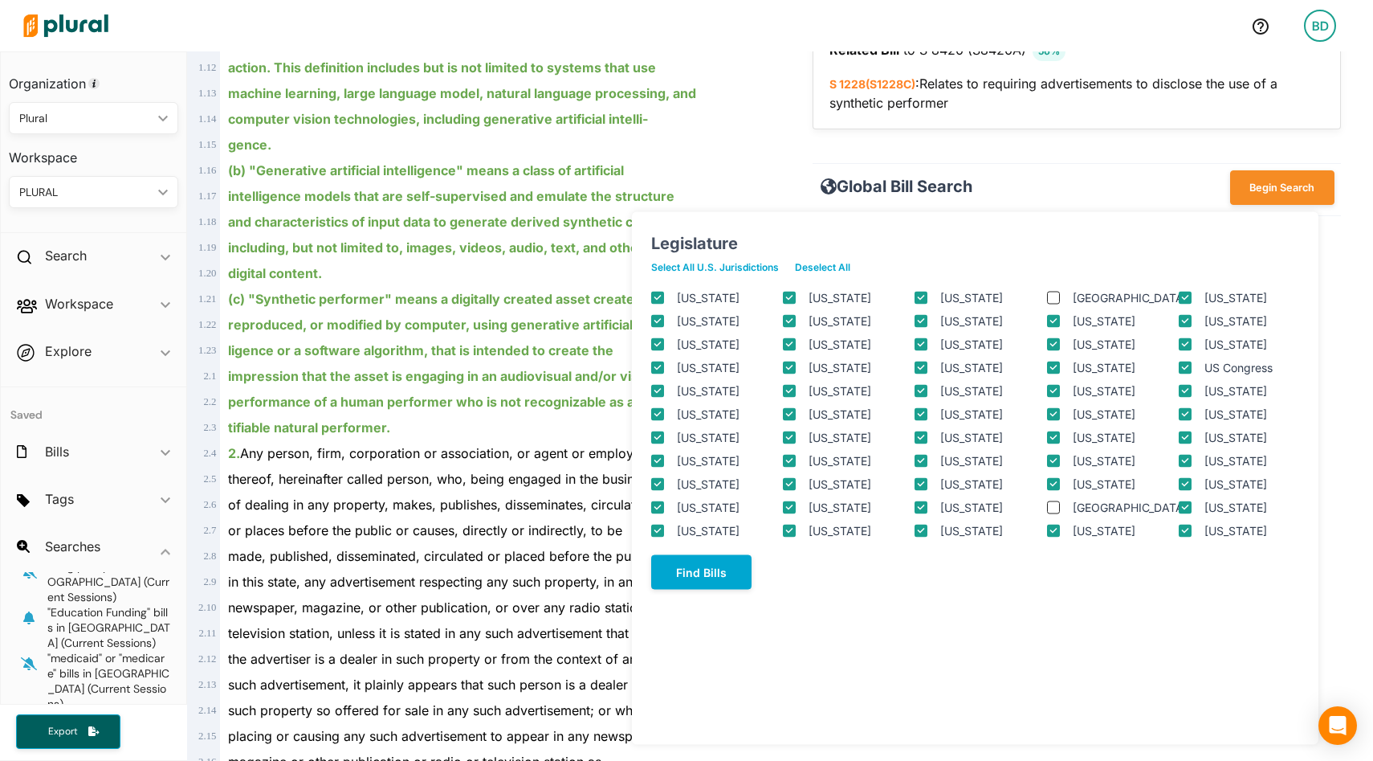
checkbox input "true"
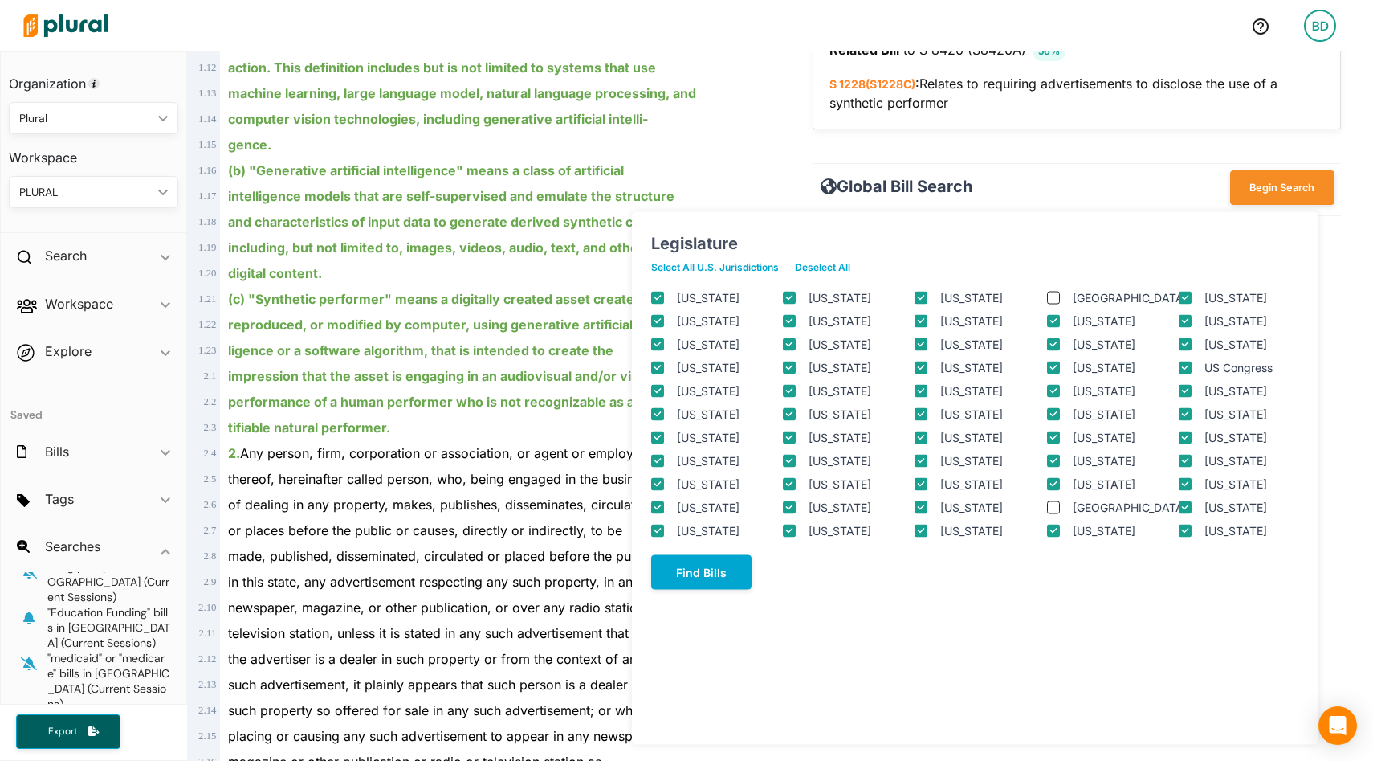
checkbox input "true"
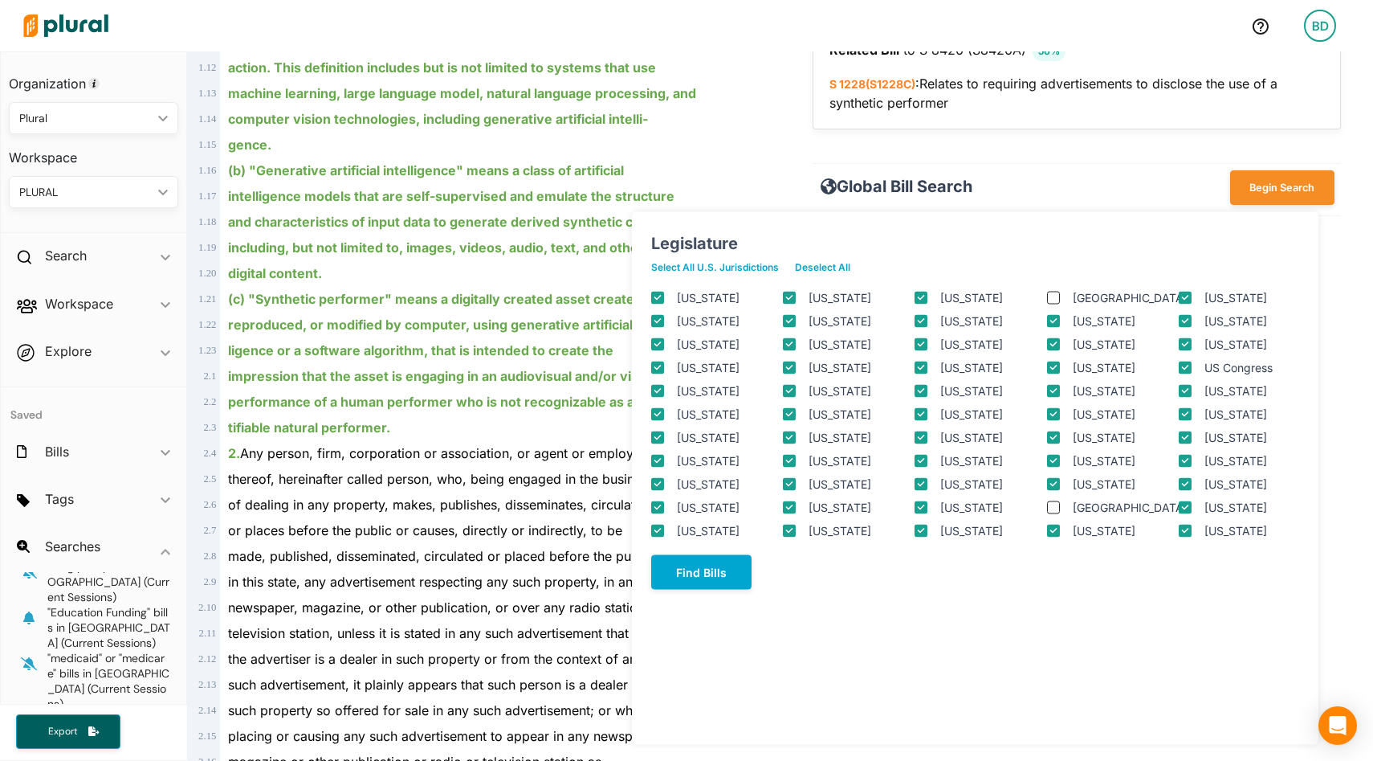
checkbox input "true"
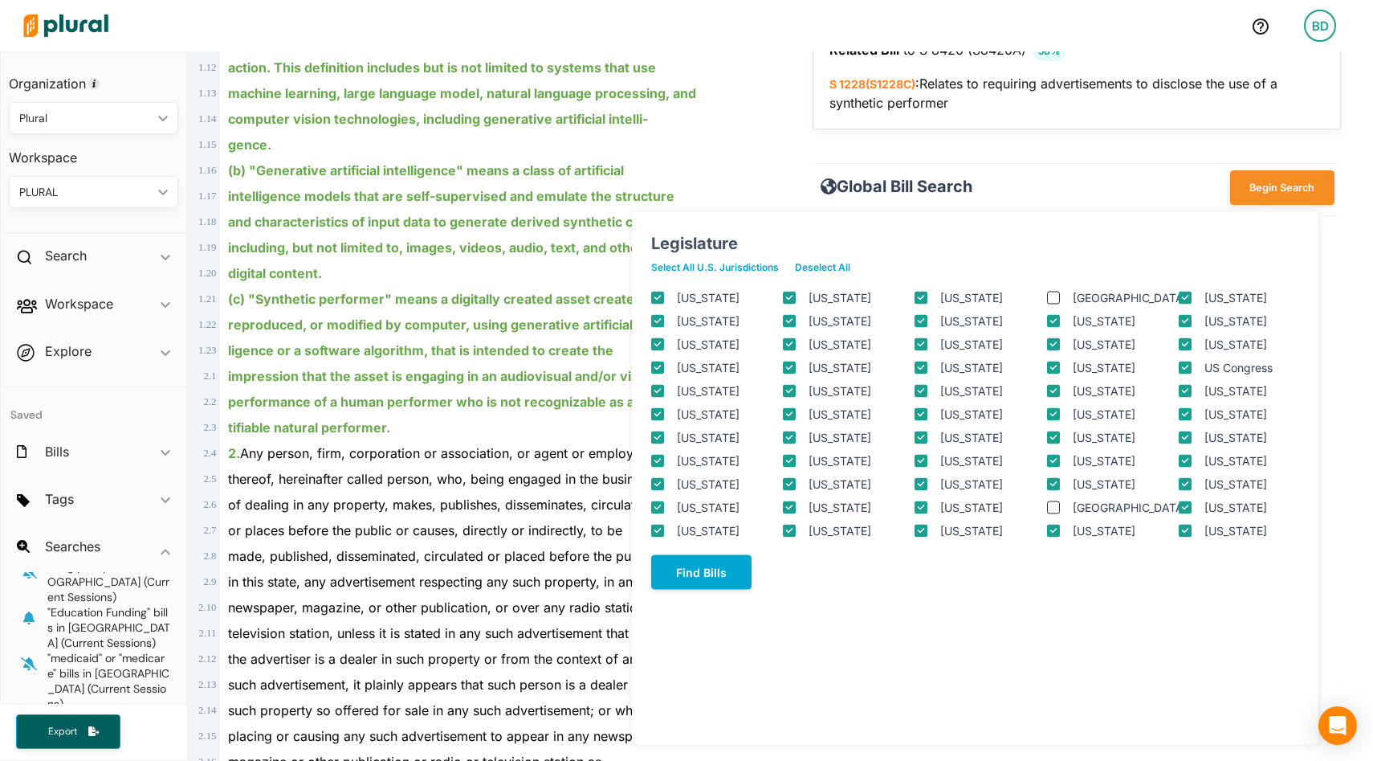
checkbox input "true"
click at [751, 119] on div "computer vision technologies, including generative artificial intelli-" at bounding box center [490, 119] width 541 height 26
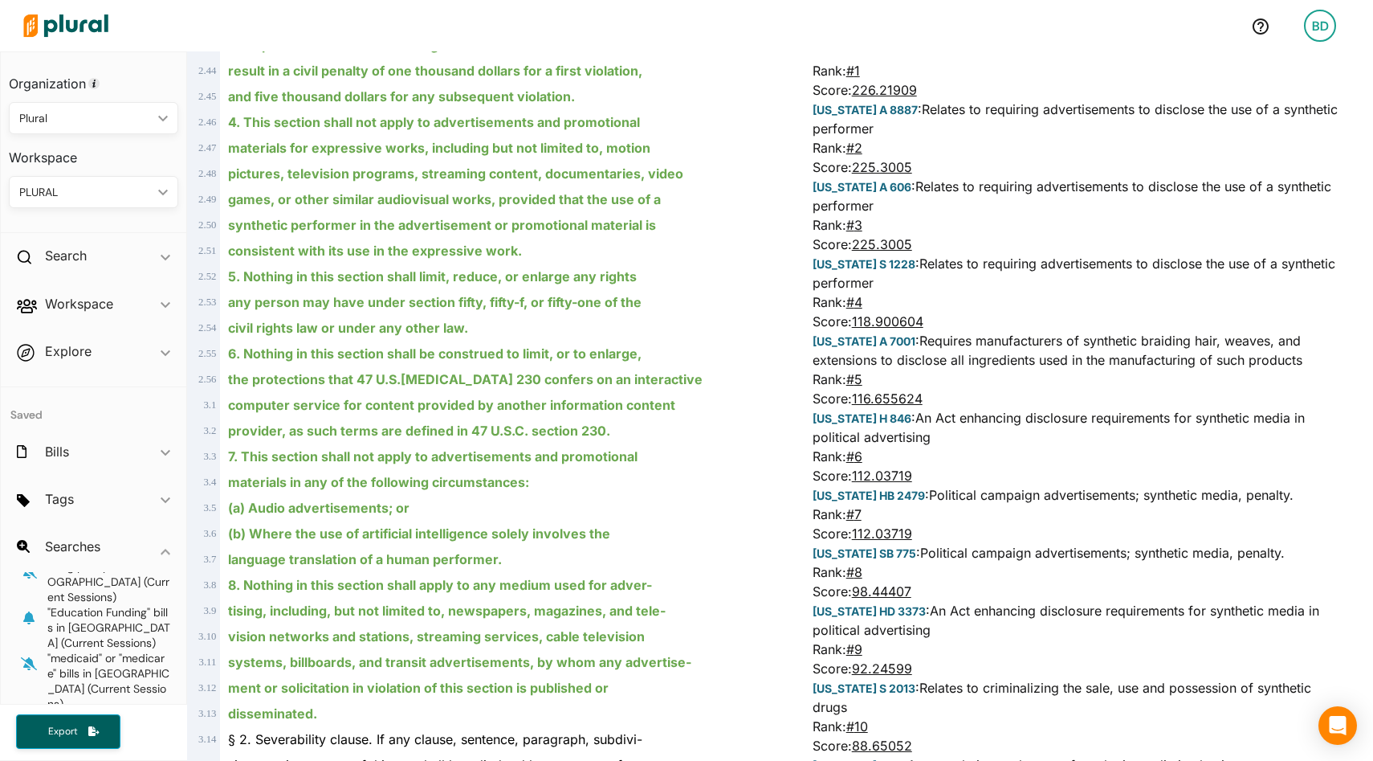
scroll to position [2012, 0]
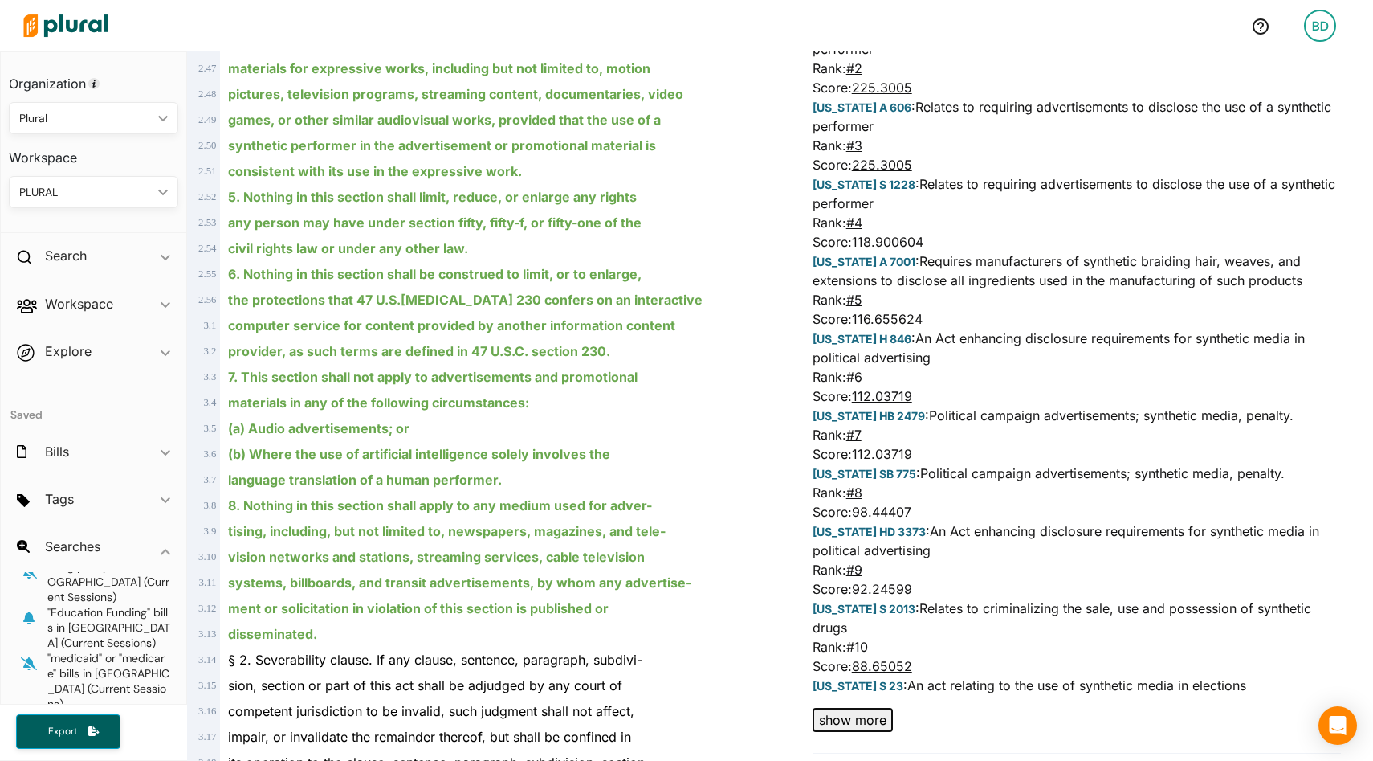
click at [853, 708] on button "show more" at bounding box center [853, 720] width 80 height 24
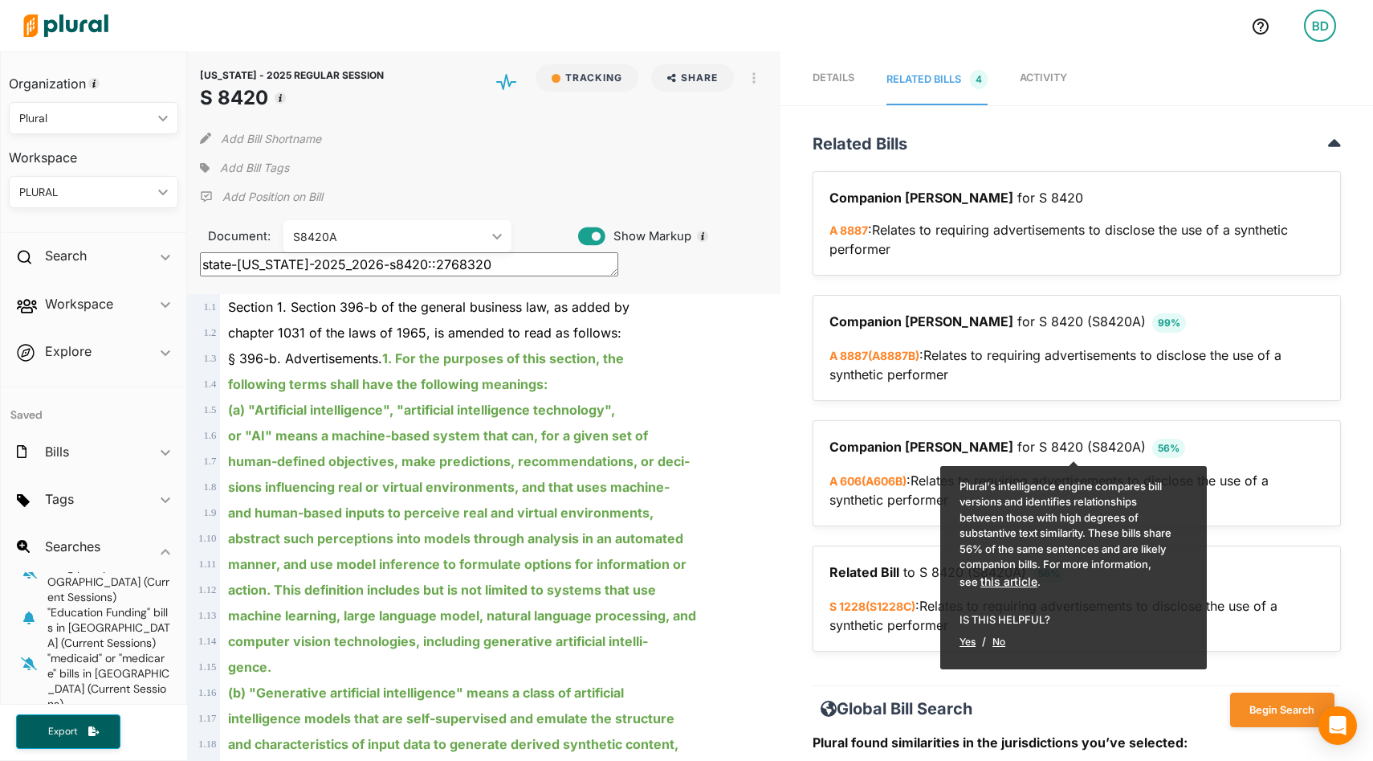
scroll to position [218, 0]
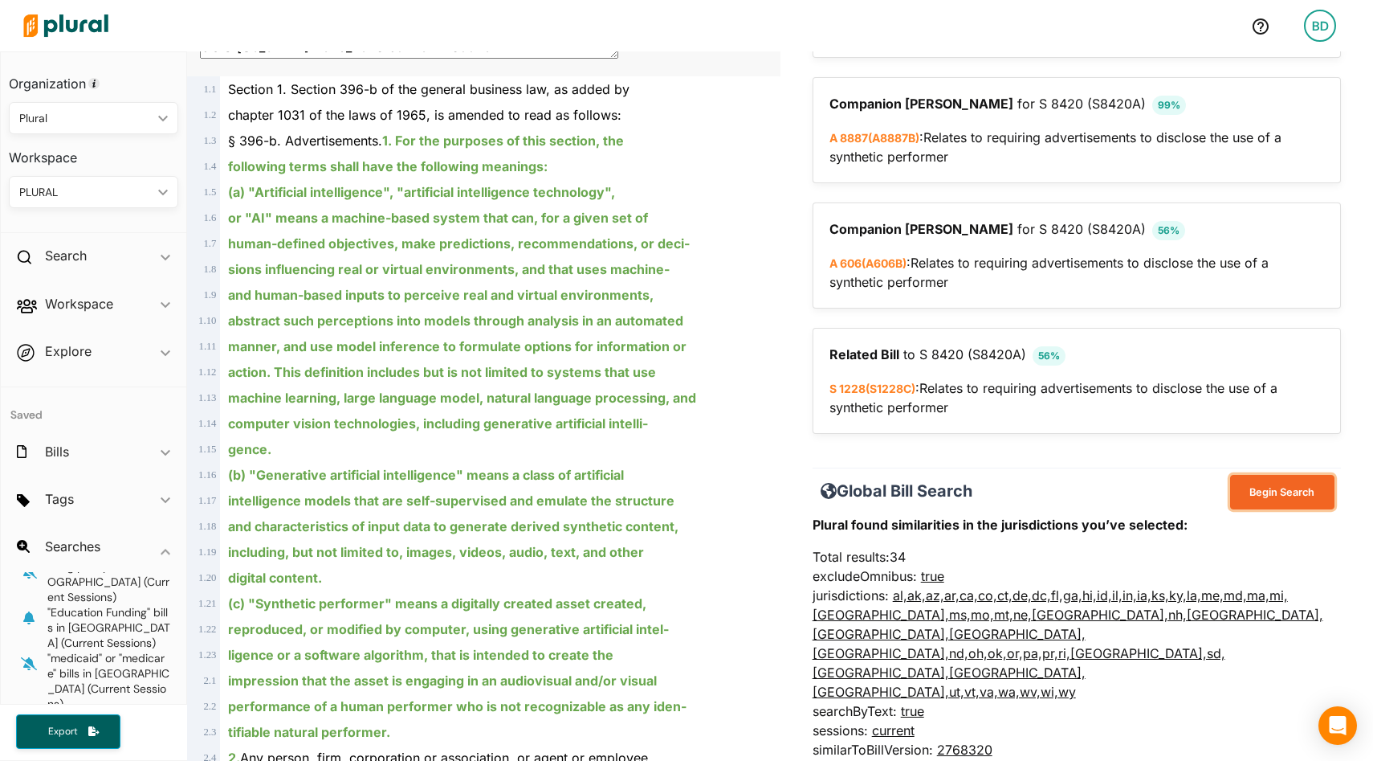
click at [1270, 489] on button "Begin Search" at bounding box center [1282, 492] width 104 height 35
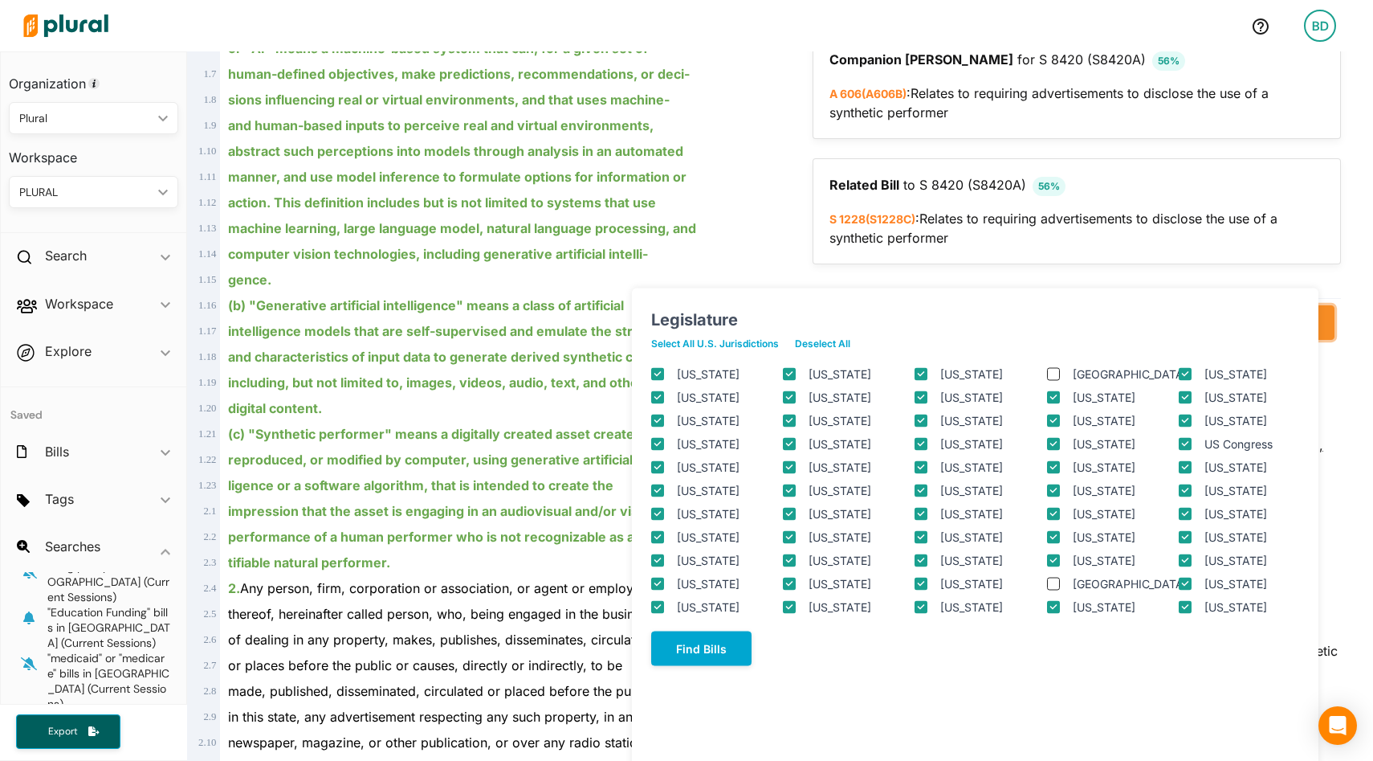
scroll to position [464, 0]
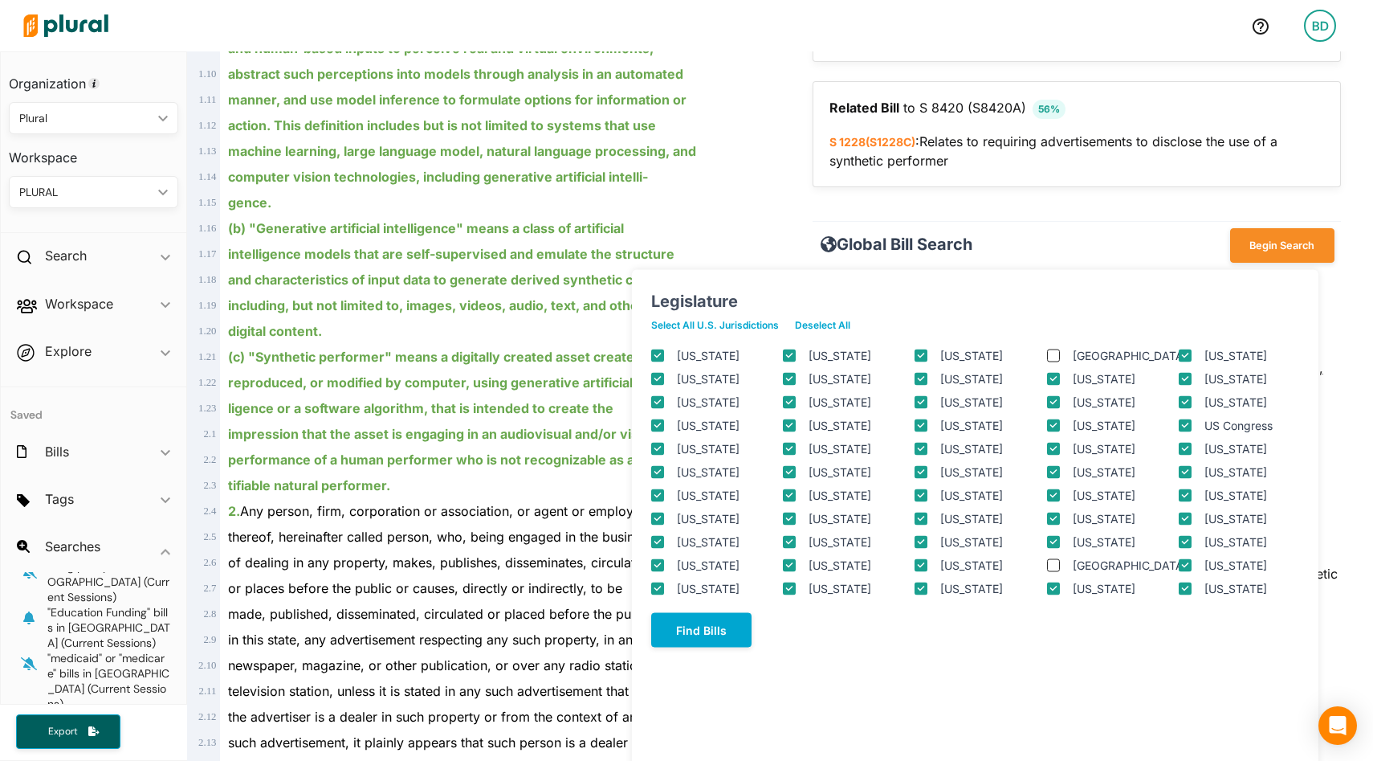
click at [924, 589] on input "New York" at bounding box center [921, 587] width 13 height 13
checkbox input "false"
click at [704, 647] on button "Find Bills" at bounding box center [701, 630] width 100 height 35
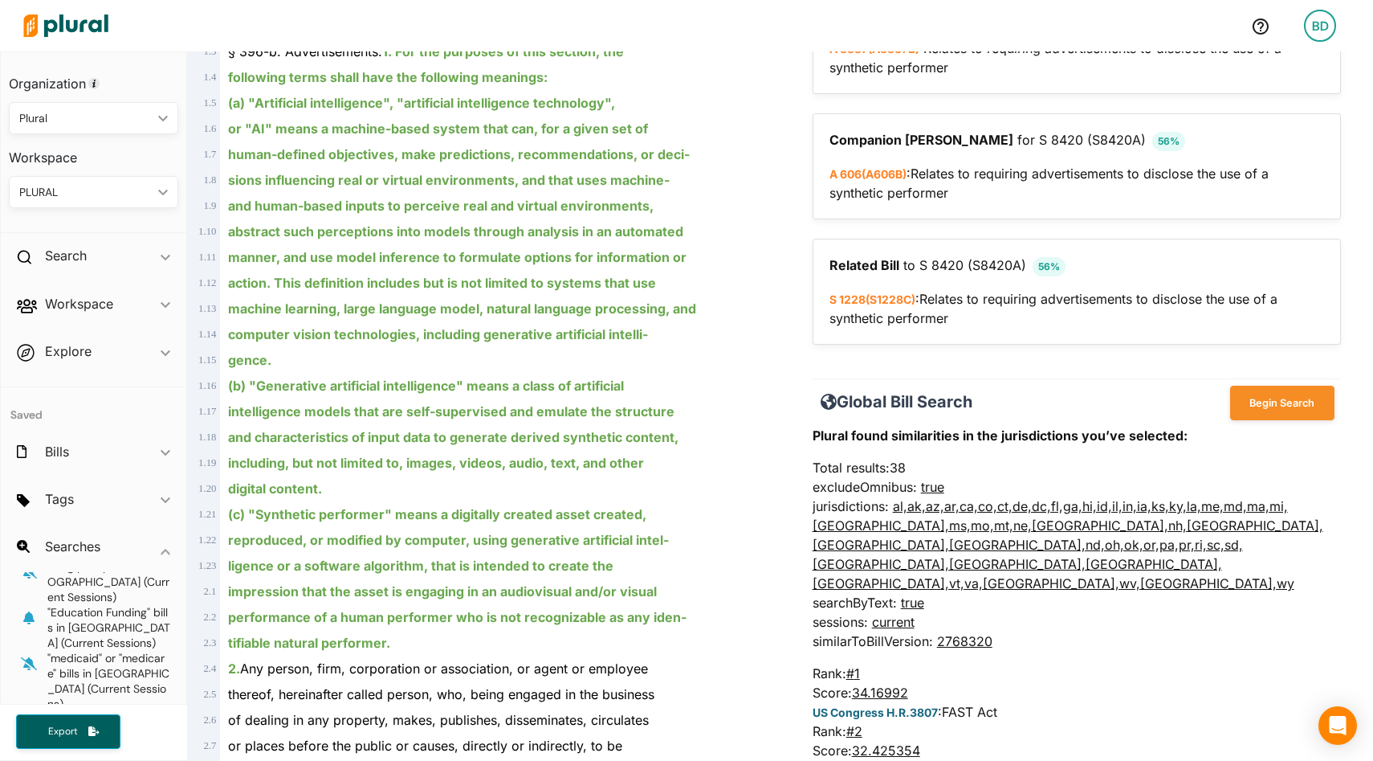
scroll to position [0, 0]
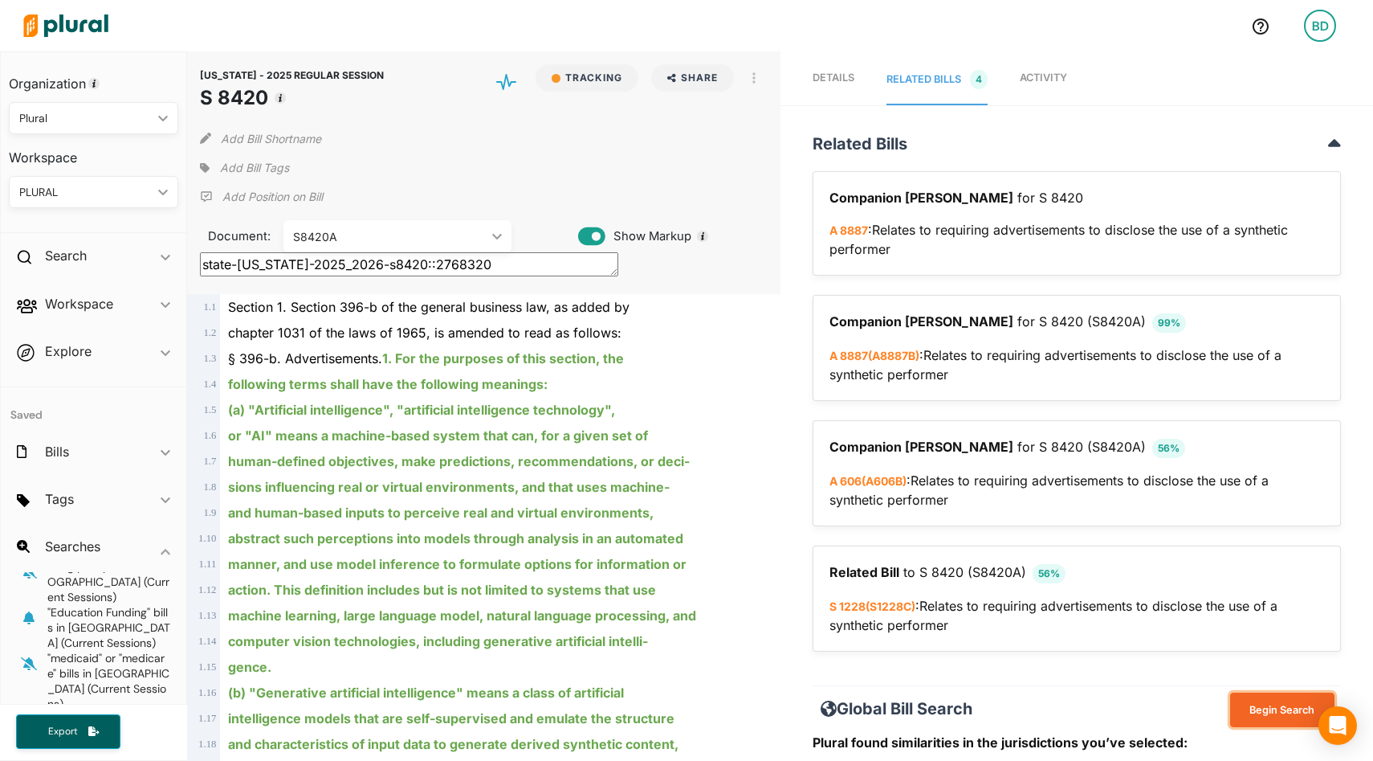
click at [1266, 704] on button "Begin Search" at bounding box center [1282, 709] width 104 height 35
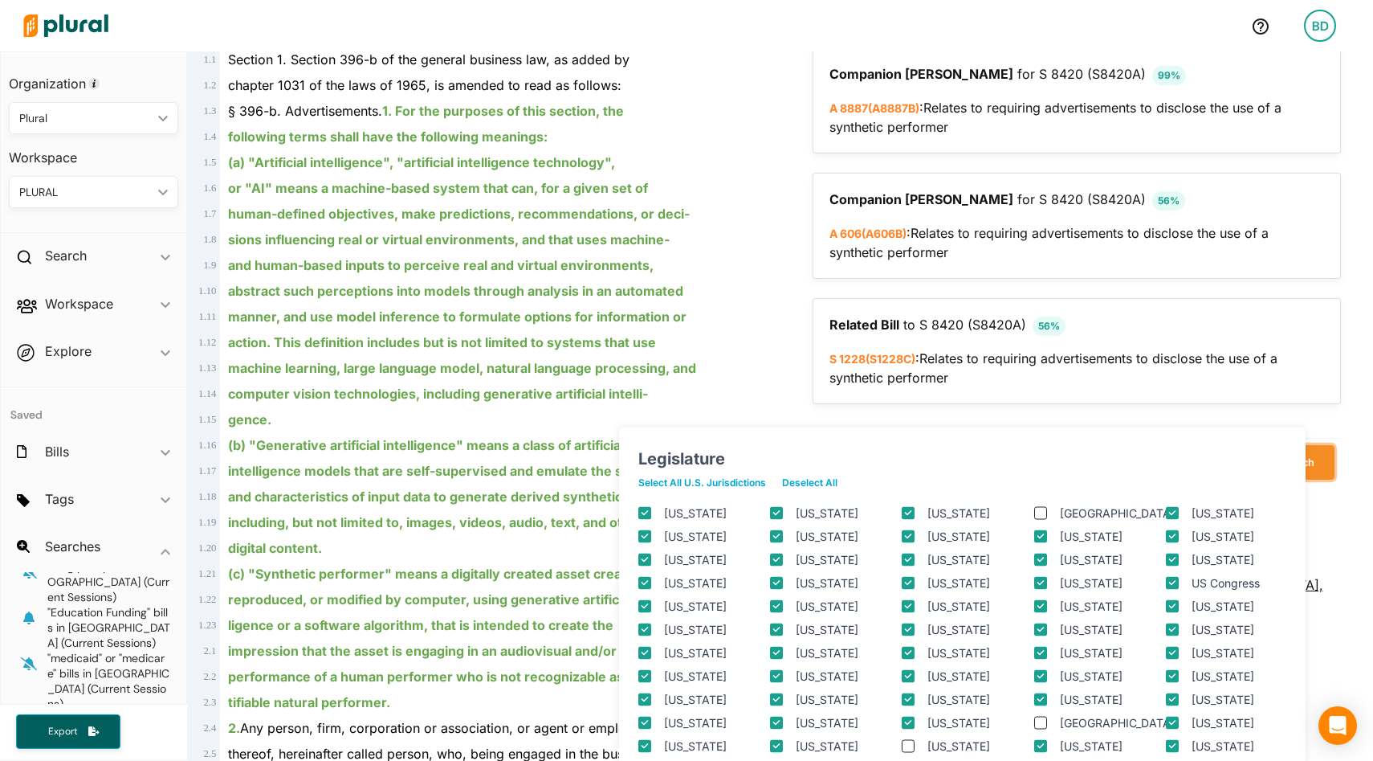
scroll to position [391, 0]
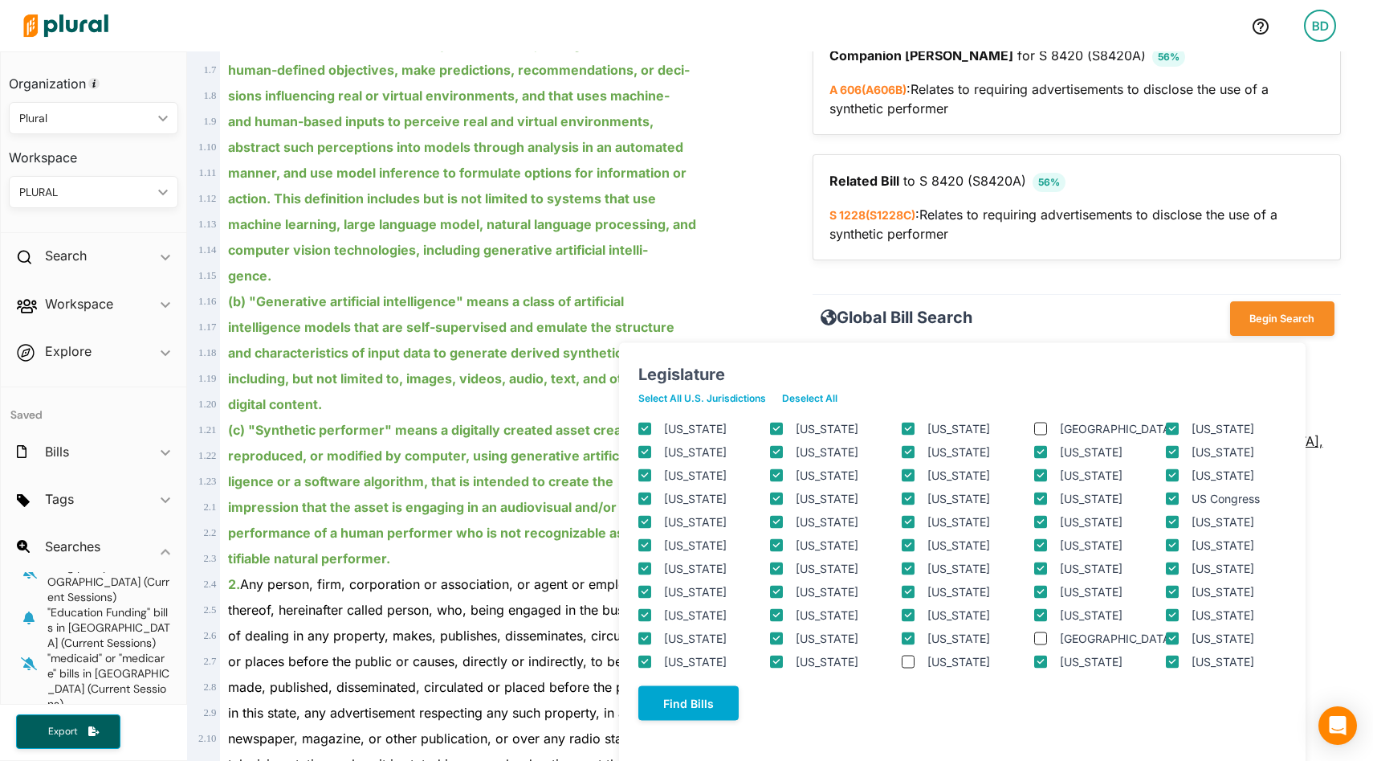
click at [1169, 496] on input "US Congress" at bounding box center [1172, 497] width 13 height 13
checkbox input "false"
click at [754, 240] on div "computer vision technologies, including generative artificial intelli-" at bounding box center [490, 250] width 541 height 26
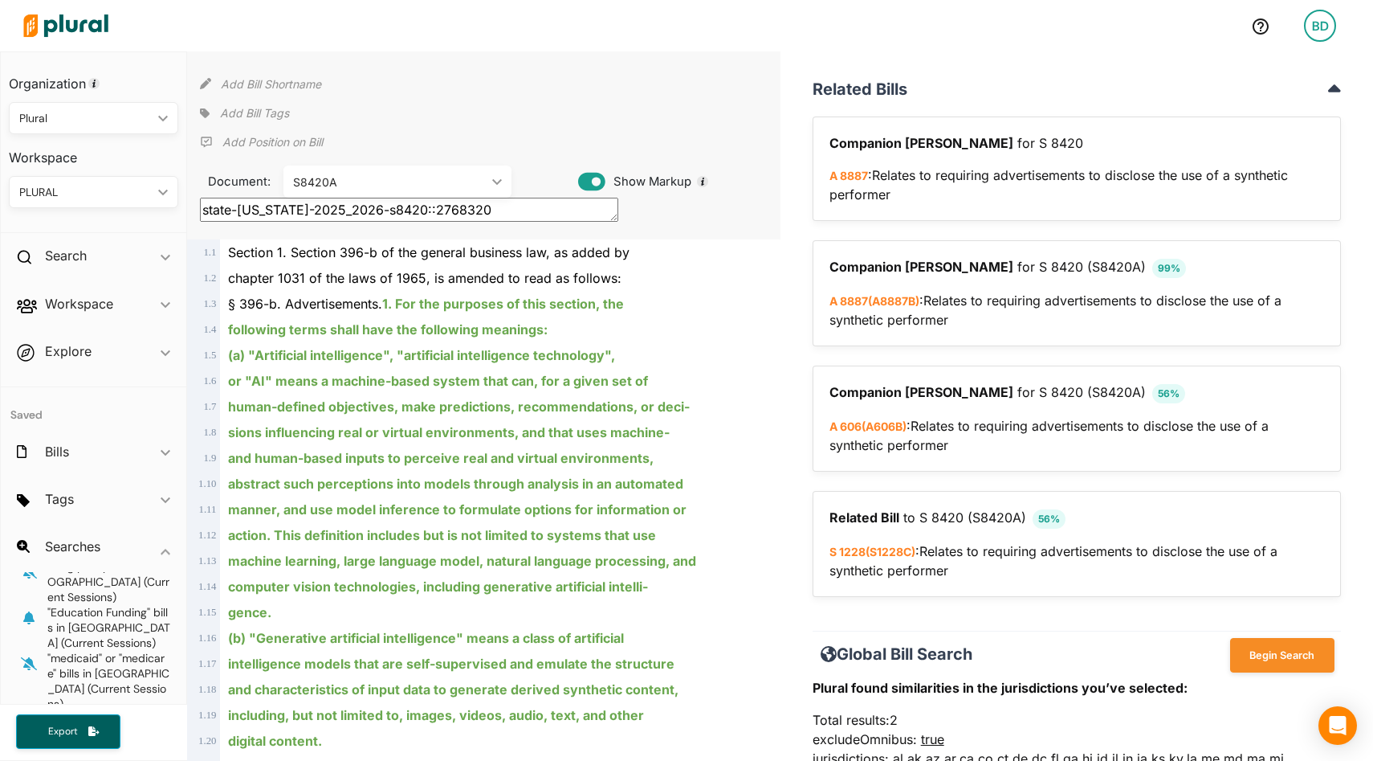
scroll to position [0, 0]
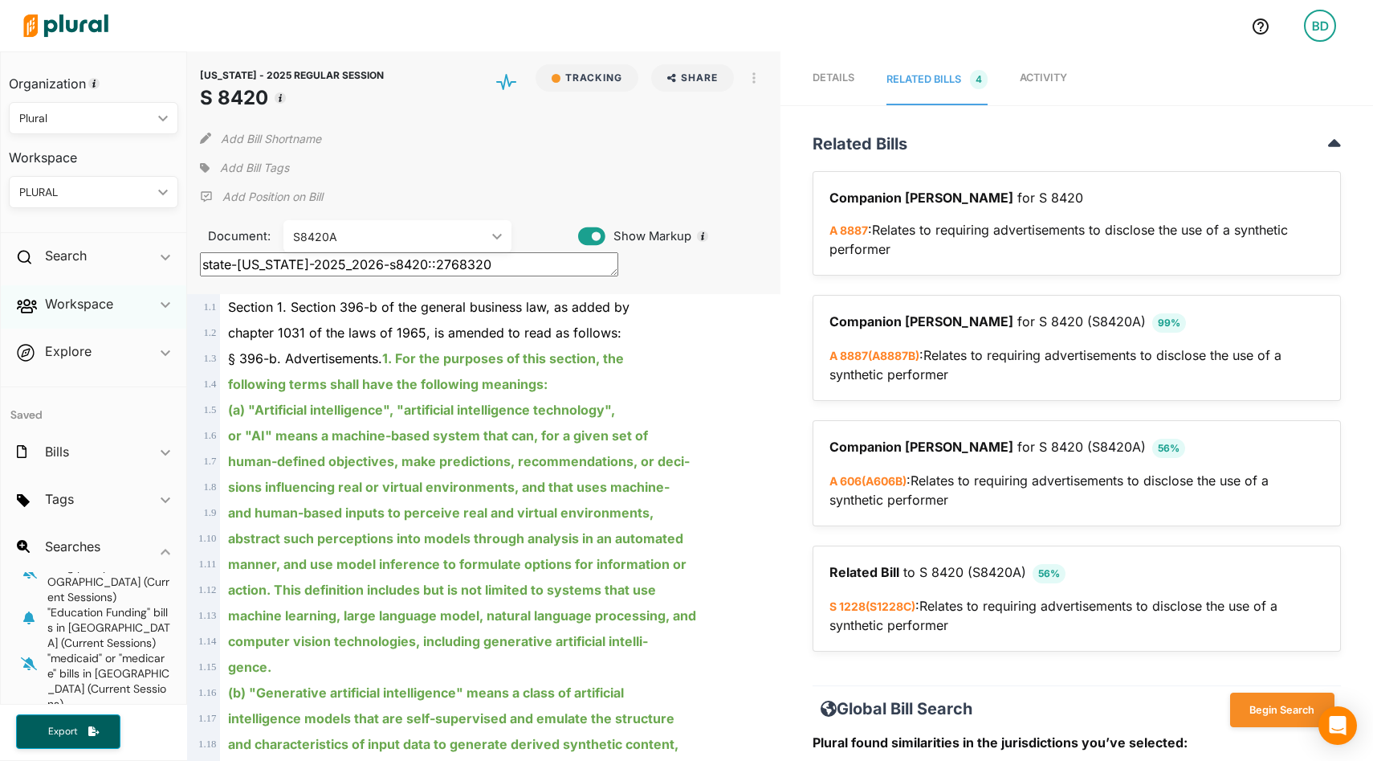
click at [168, 301] on span "ic_keyboard_arrow_down" at bounding box center [166, 307] width 10 height 24
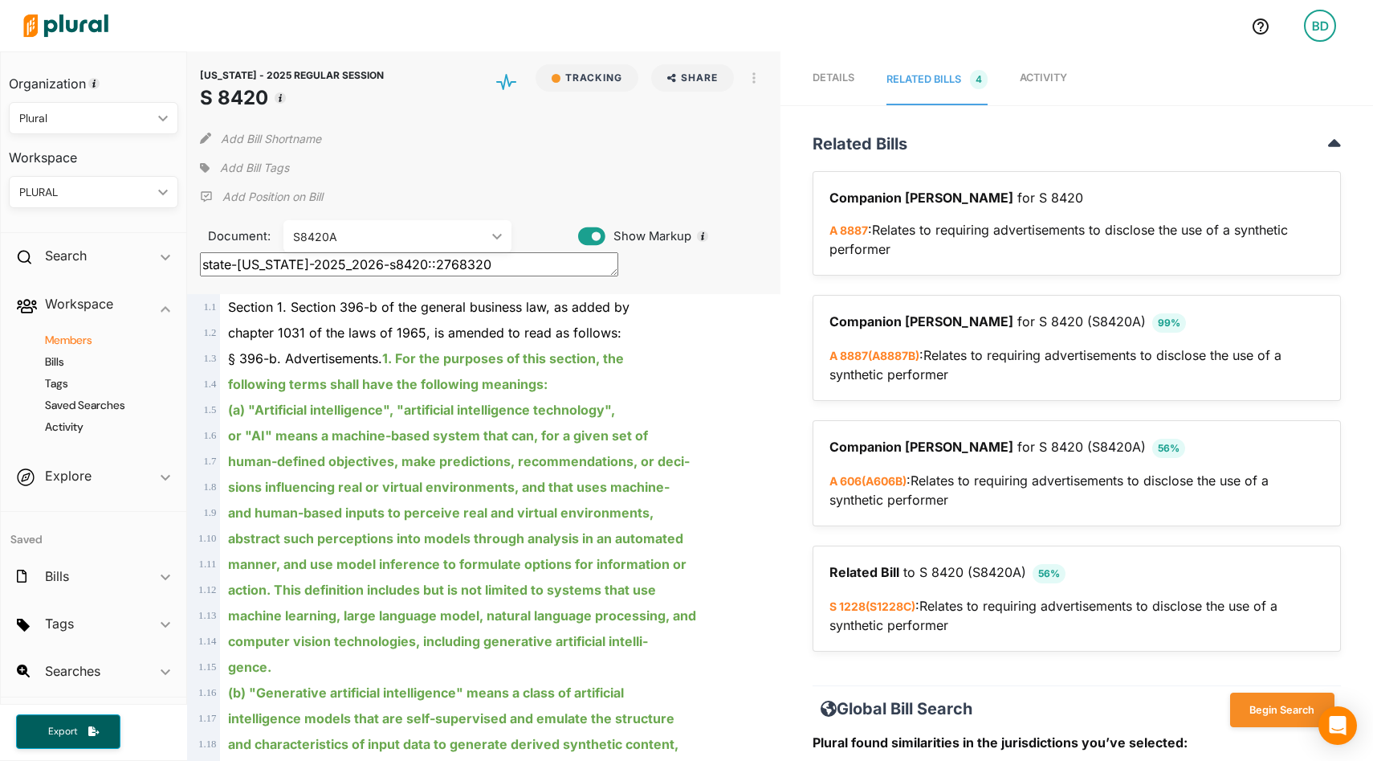
click at [76, 339] on h4 "Members" at bounding box center [97, 339] width 145 height 15
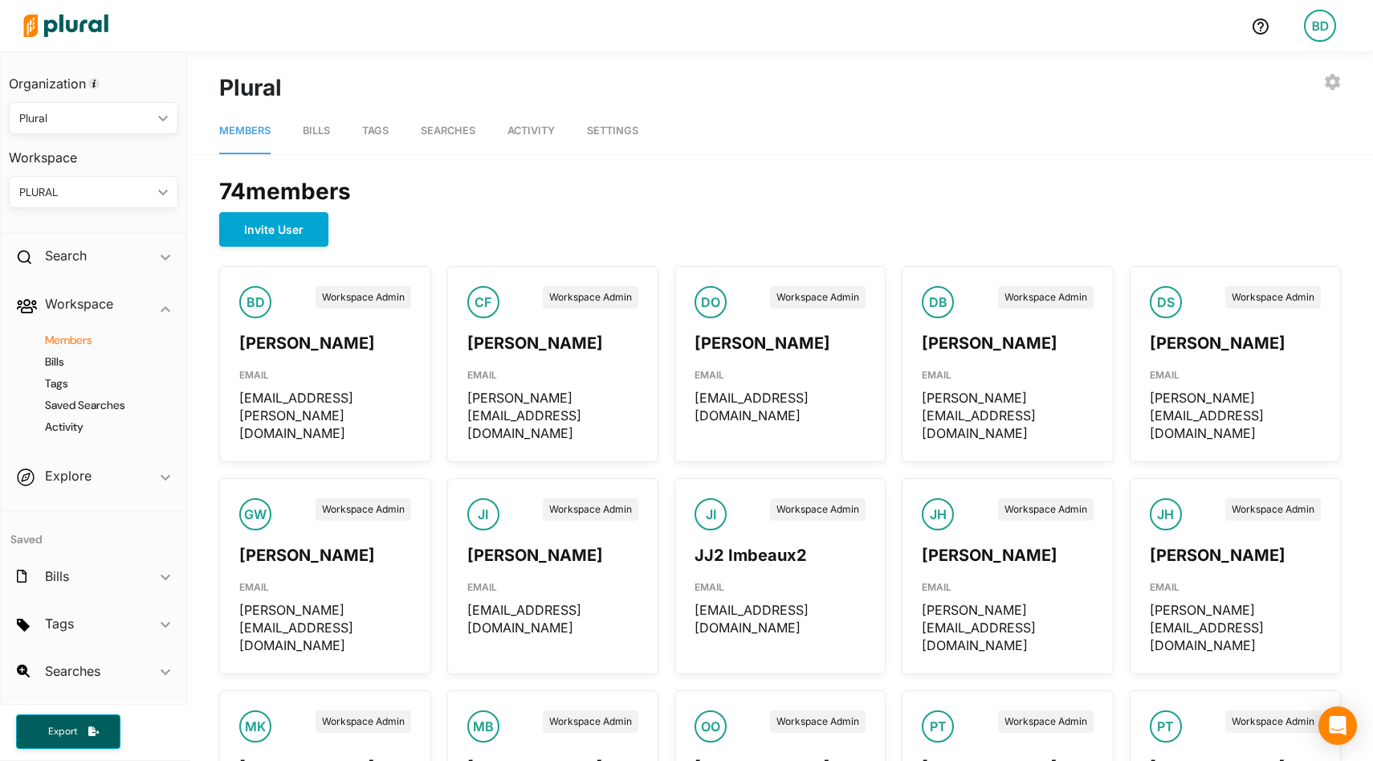
click at [73, 194] on div "PLURAL" at bounding box center [85, 192] width 133 height 17
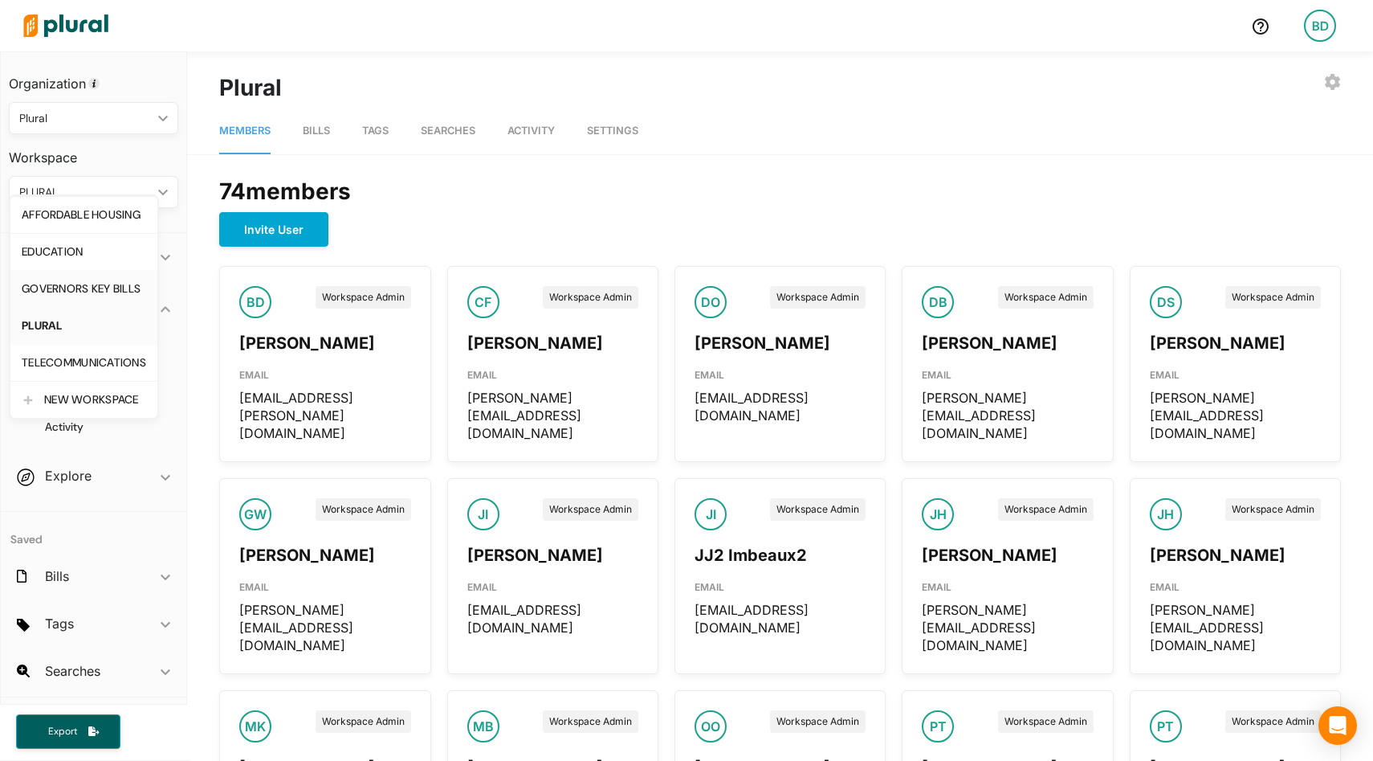
click at [68, 283] on div "GOVERNORS KEY BILLS" at bounding box center [84, 289] width 124 height 14
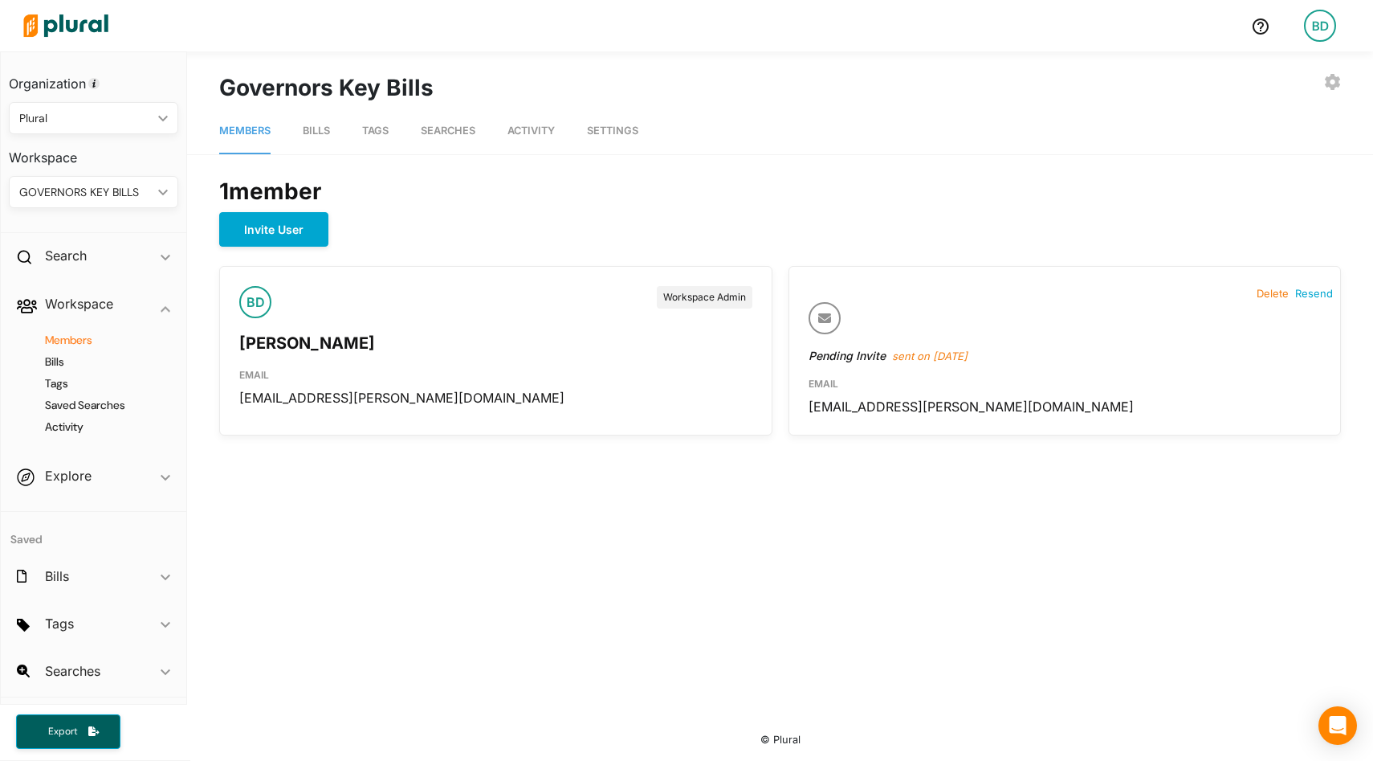
click at [175, 202] on div "GOVERNORS KEY BILLS ic_keyboard_arrow_down" at bounding box center [93, 192] width 169 height 32
click at [210, 498] on div "EXPORT BILLS INVITE USER EDIT WORKSPACE LEAVE WORKSPACE DELETE WORKSPACE Govern…" at bounding box center [780, 383] width 1186 height 664
click at [320, 134] on span "Bills" at bounding box center [316, 130] width 27 height 12
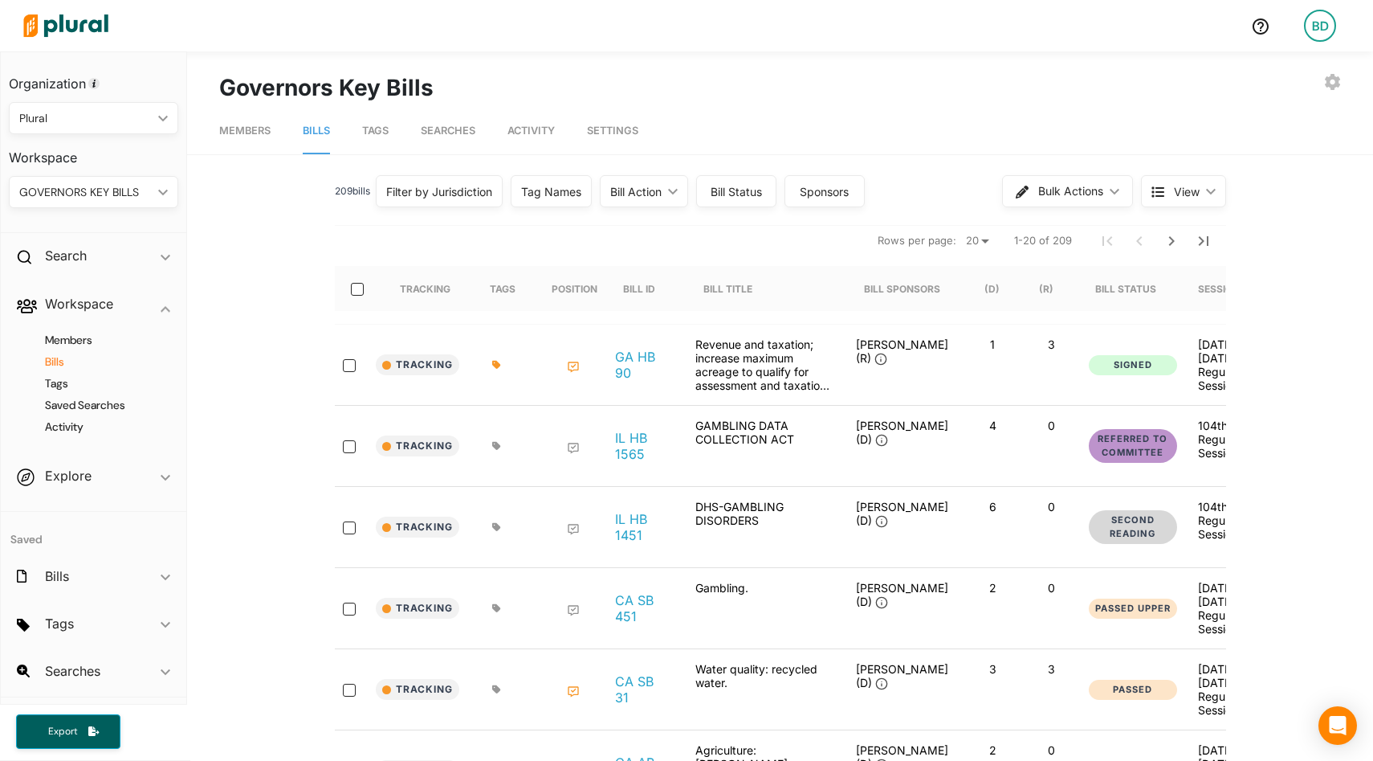
click at [553, 190] on div "Tag Names" at bounding box center [551, 191] width 60 height 17
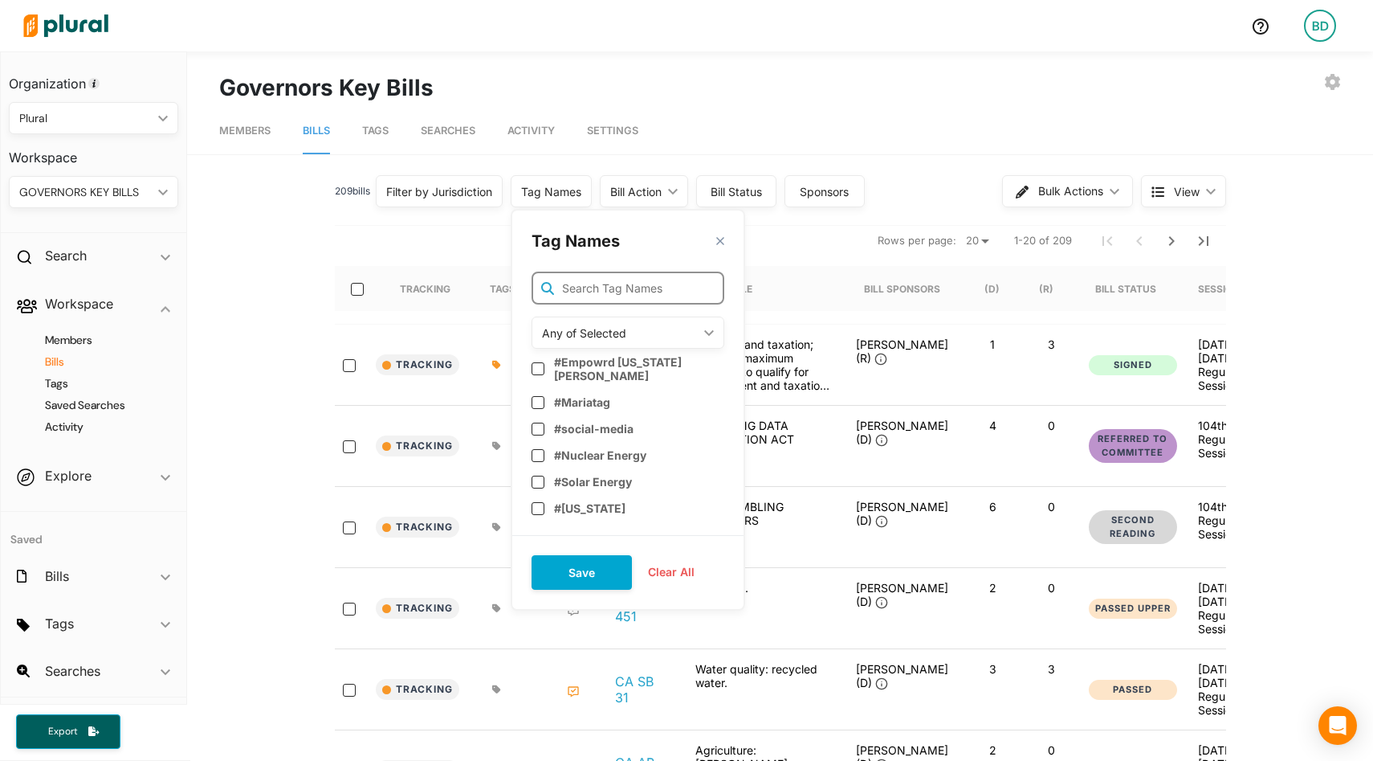
click at [585, 287] on input "text" at bounding box center [628, 287] width 193 height 33
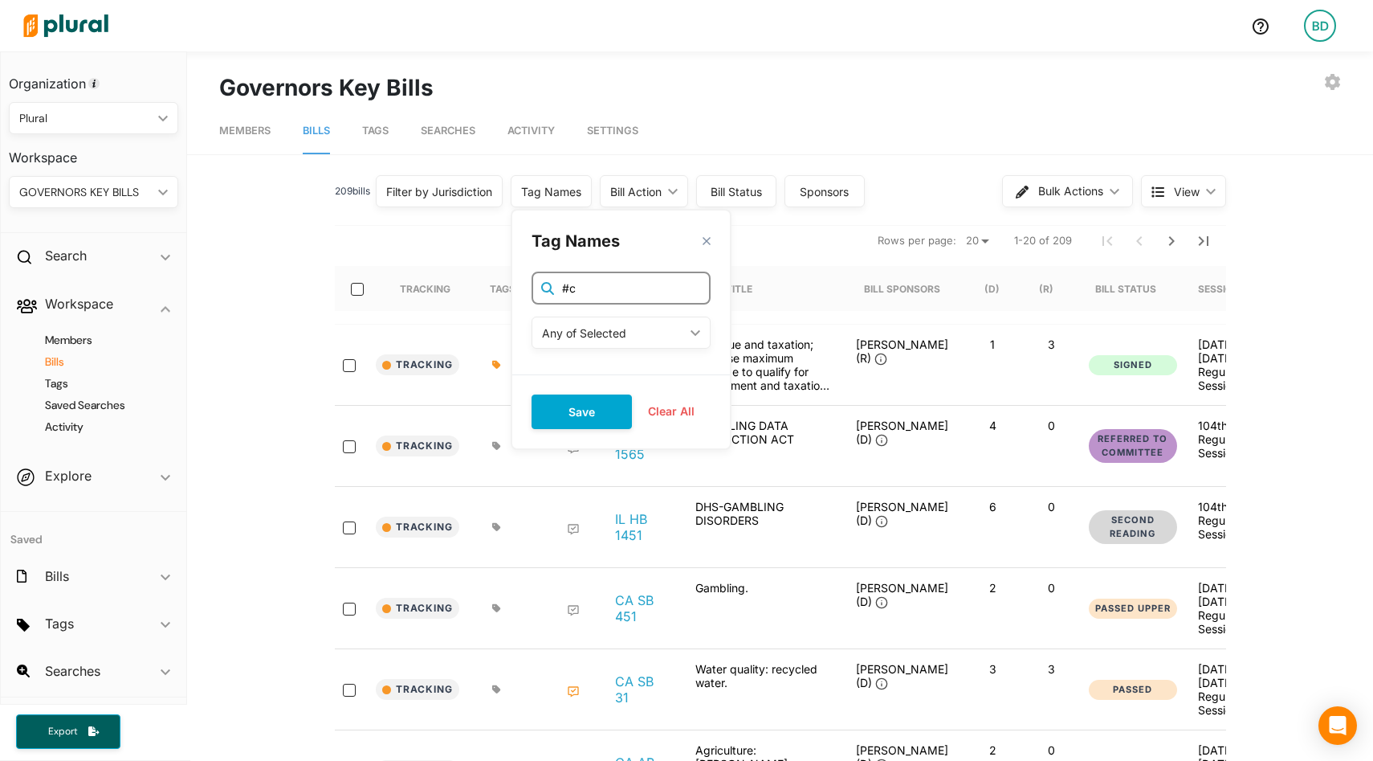
type input "#"
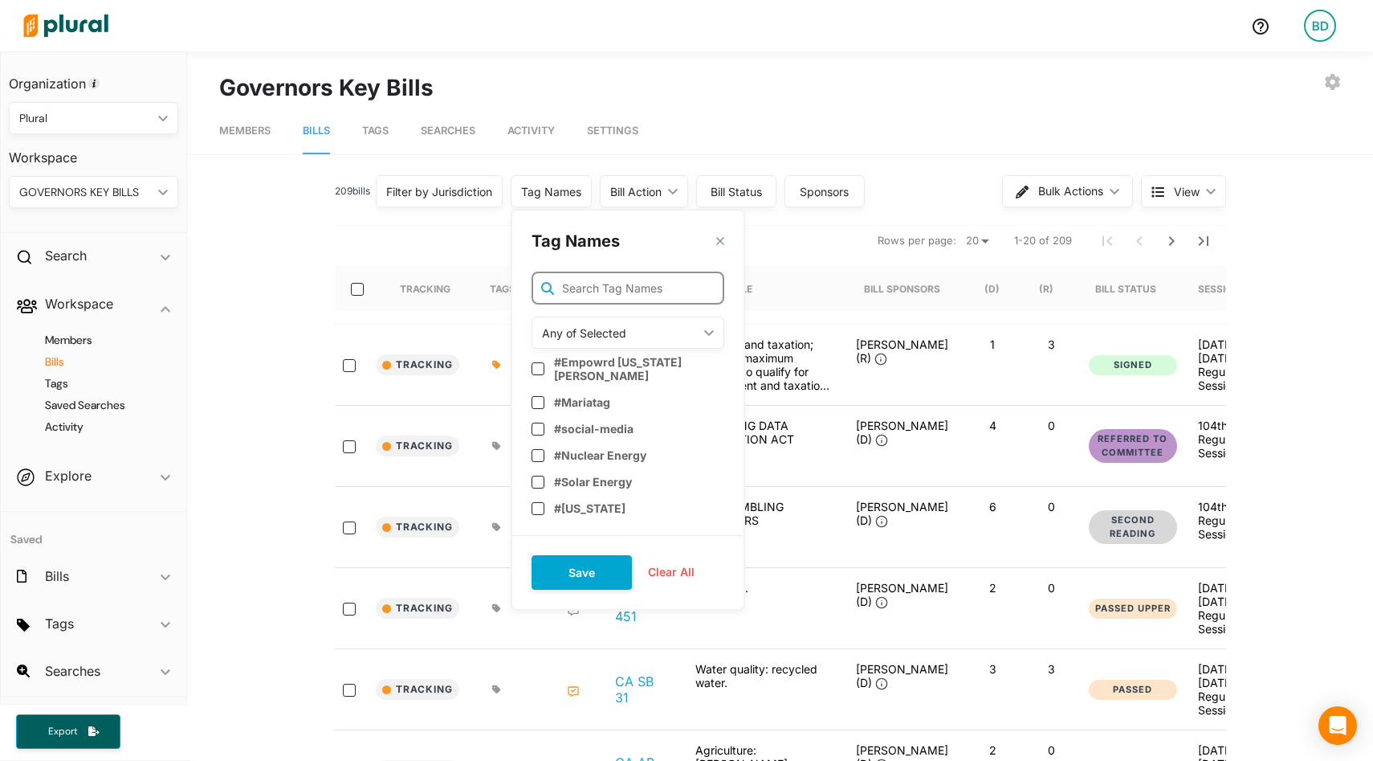
scroll to position [0, 1]
click at [403, 243] on nav "Rows per page: 20 50 1-20 of 209" at bounding box center [779, 240] width 891 height 45
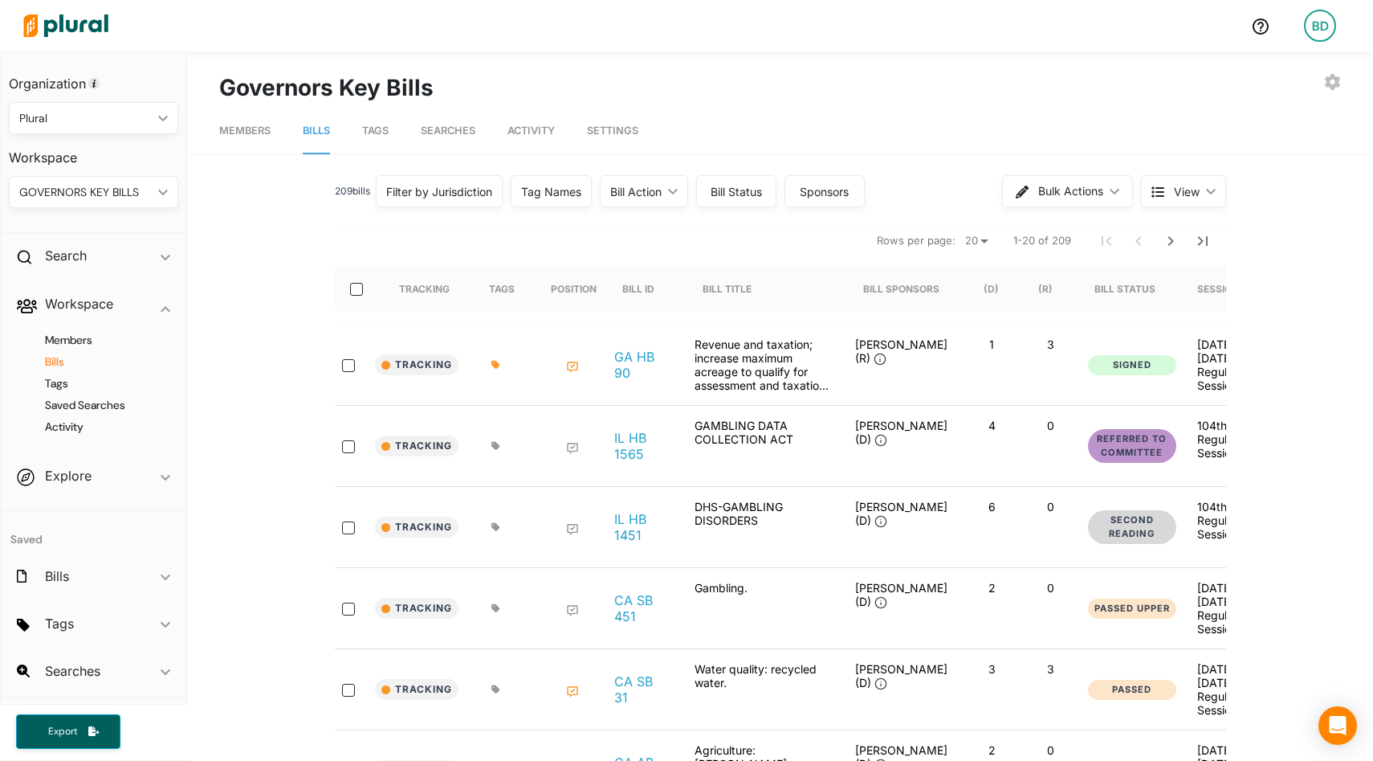
click at [456, 186] on div "Filter by Jurisdiction" at bounding box center [439, 191] width 106 height 17
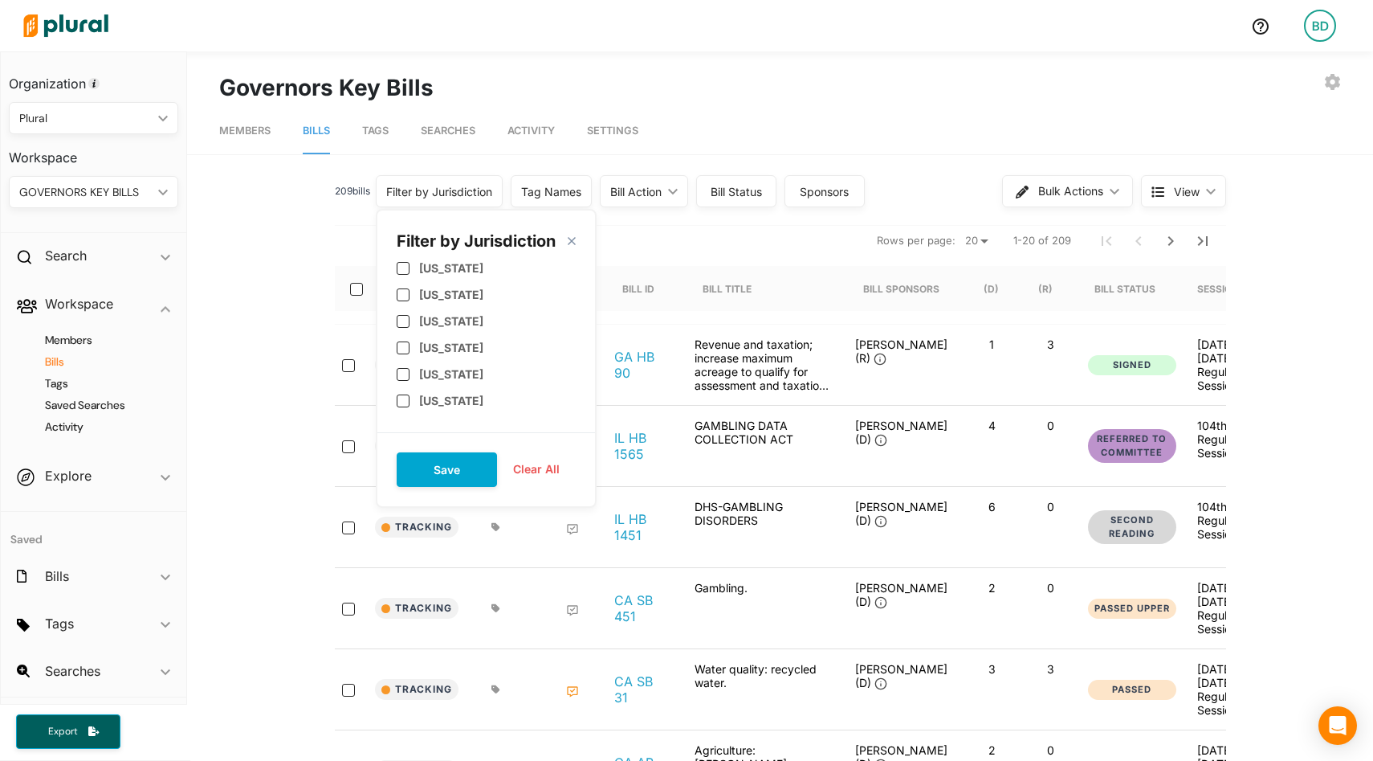
scroll to position [604, 0]
click at [456, 315] on label "New York" at bounding box center [451, 311] width 64 height 14
checkbox input "true"
click at [458, 467] on button "Save" at bounding box center [447, 469] width 100 height 35
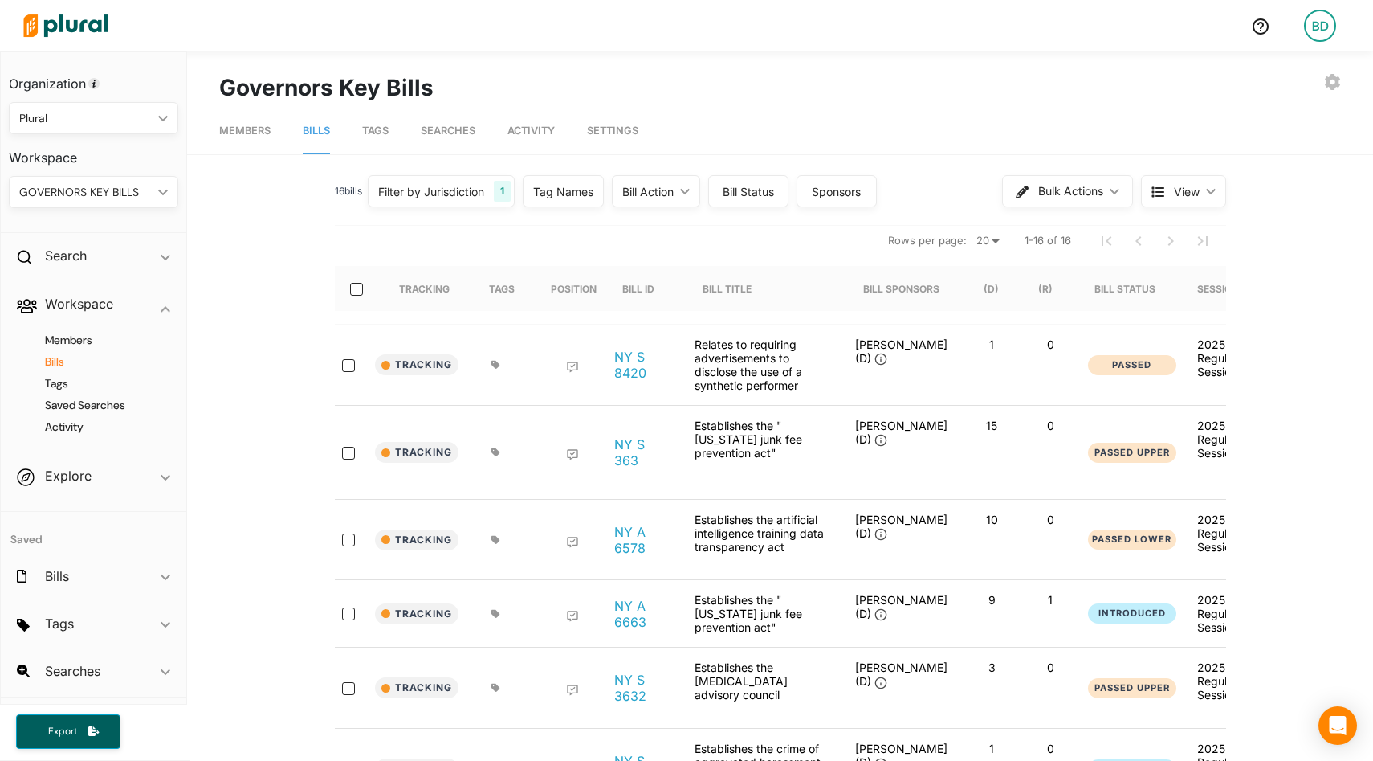
scroll to position [18, 0]
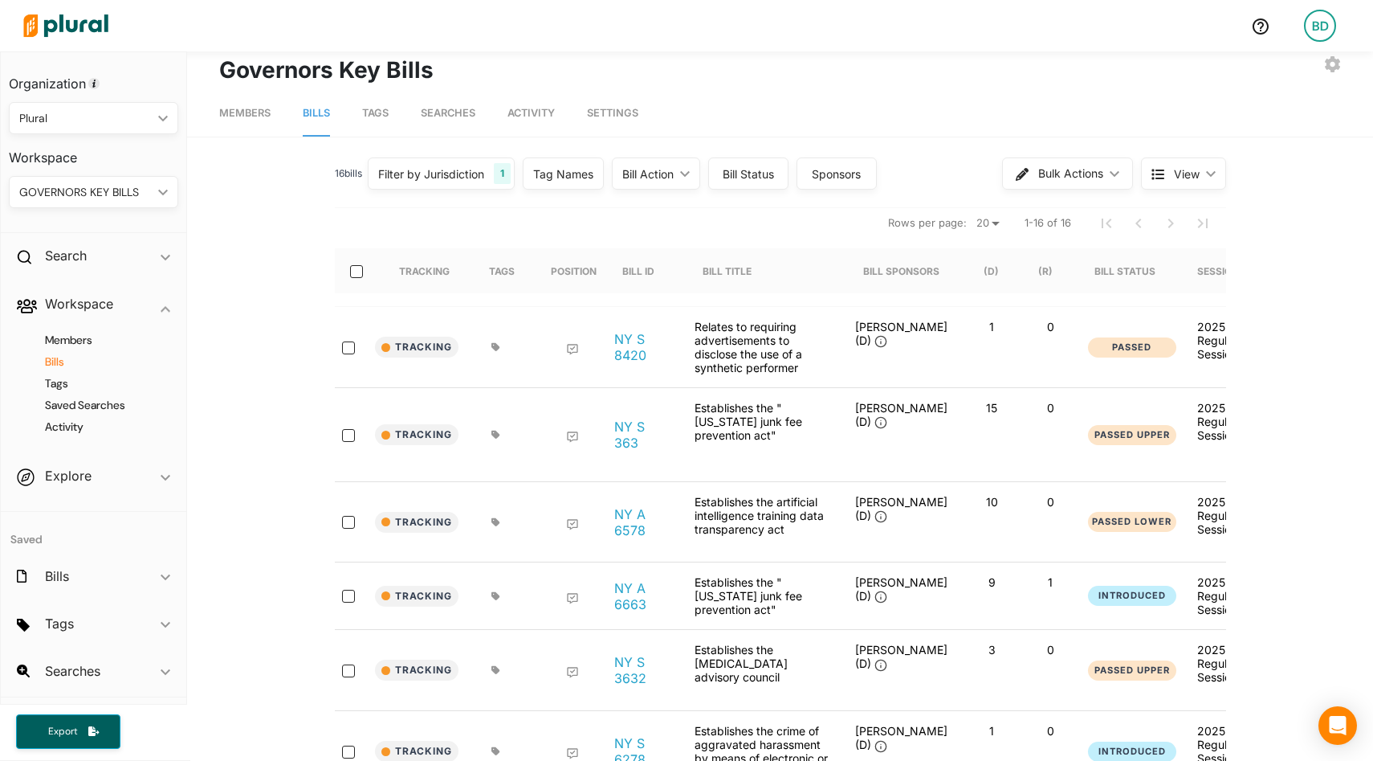
click at [86, 186] on div "GOVERNORS KEY BILLS" at bounding box center [85, 192] width 133 height 17
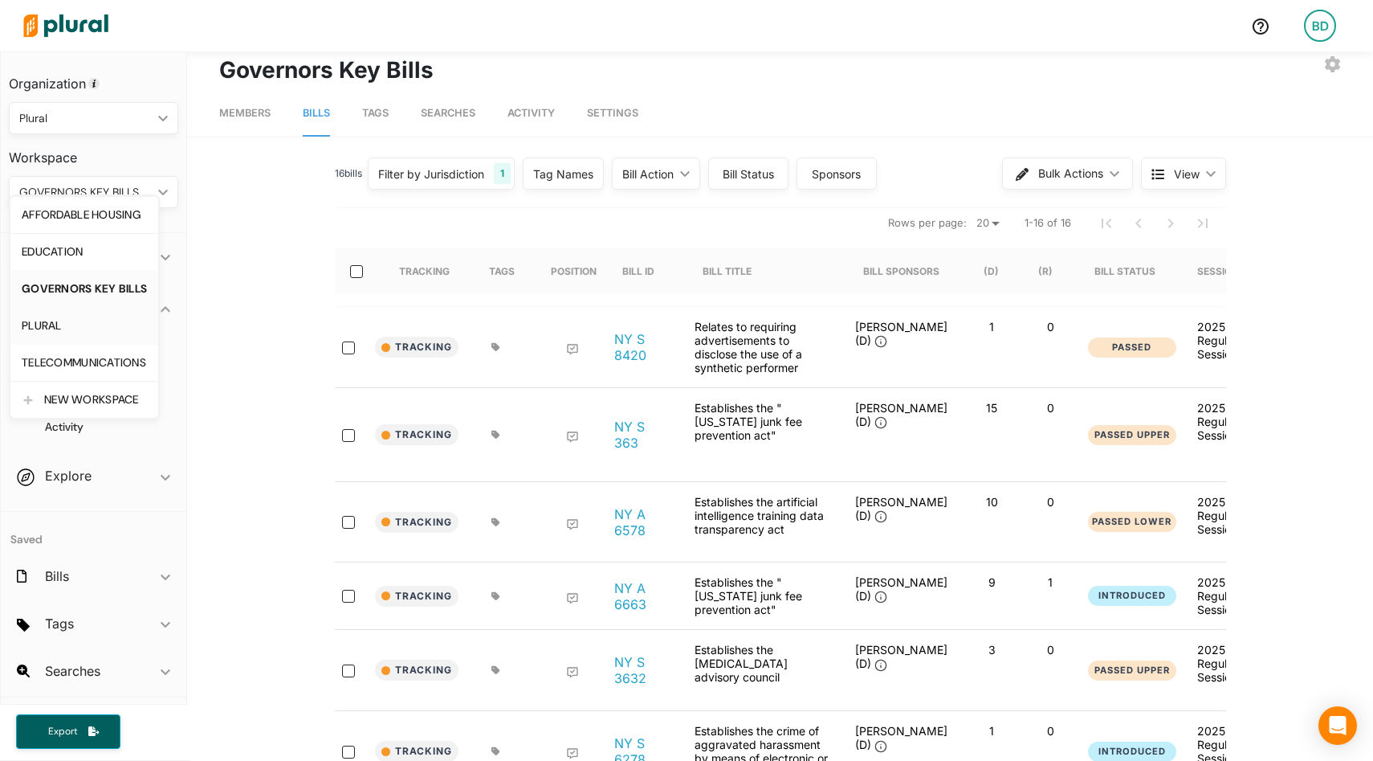
click at [42, 320] on div "PLURAL" at bounding box center [84, 326] width 125 height 14
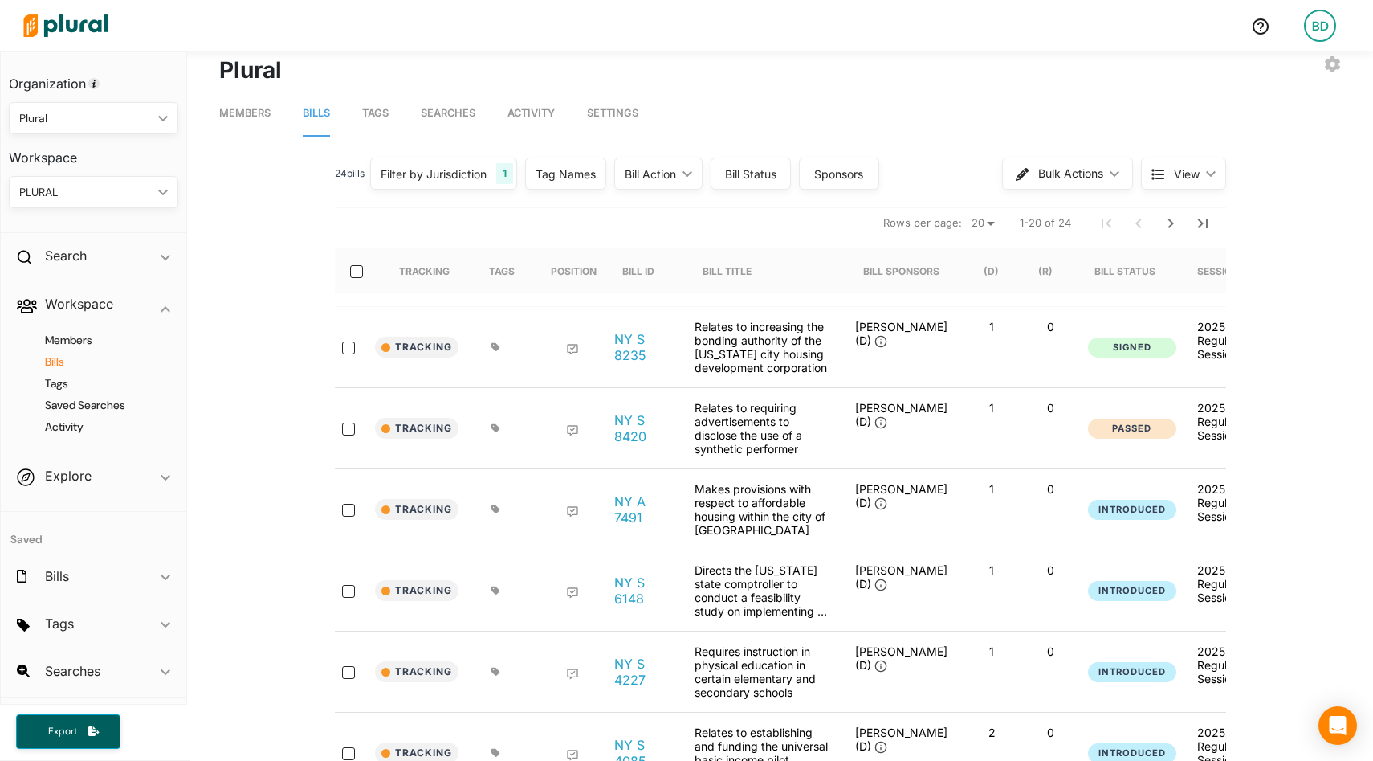
click at [448, 115] on span "Searches" at bounding box center [448, 113] width 55 height 12
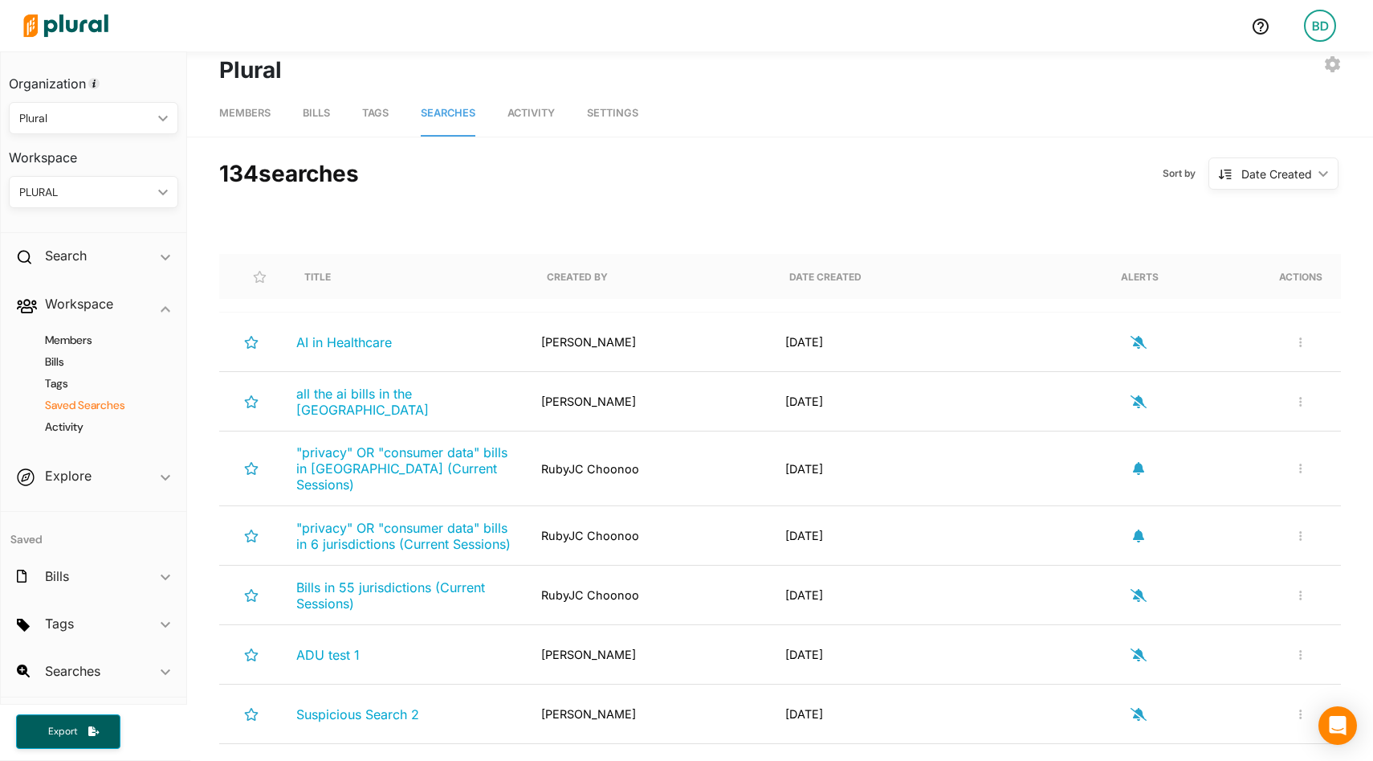
click at [379, 107] on span "Tags" at bounding box center [375, 113] width 27 height 12
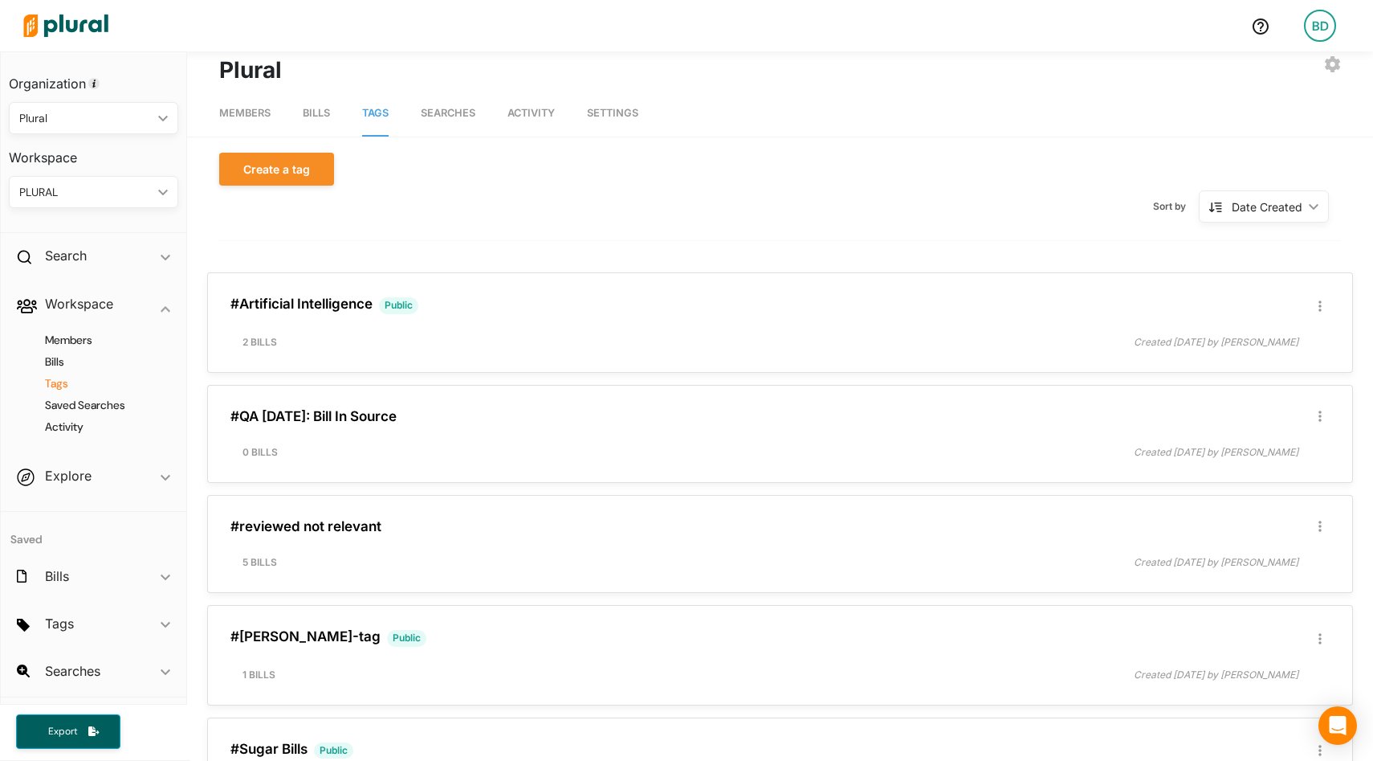
click at [123, 178] on div "PLURAL ic_keyboard_arrow_down" at bounding box center [93, 192] width 169 height 32
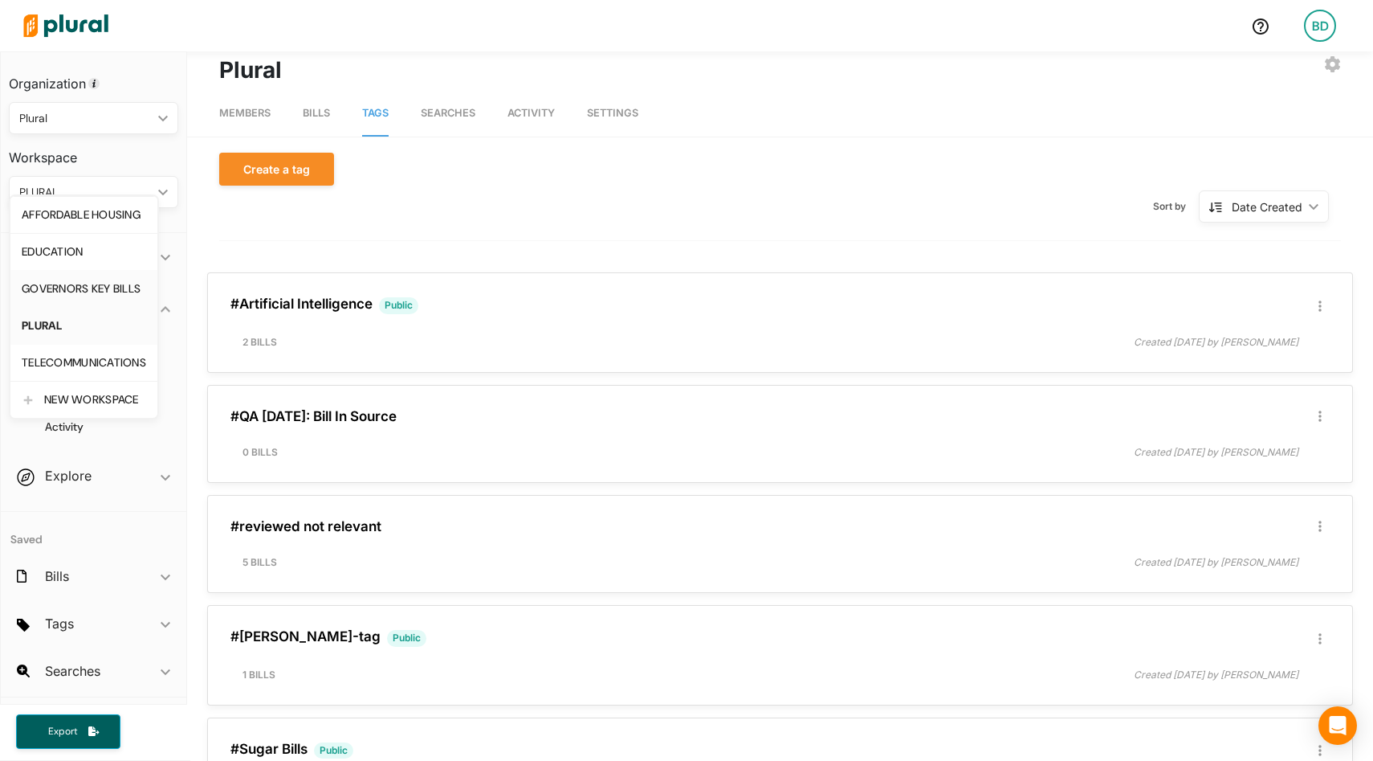
click at [100, 290] on div "GOVERNORS KEY BILLS" at bounding box center [84, 289] width 124 height 14
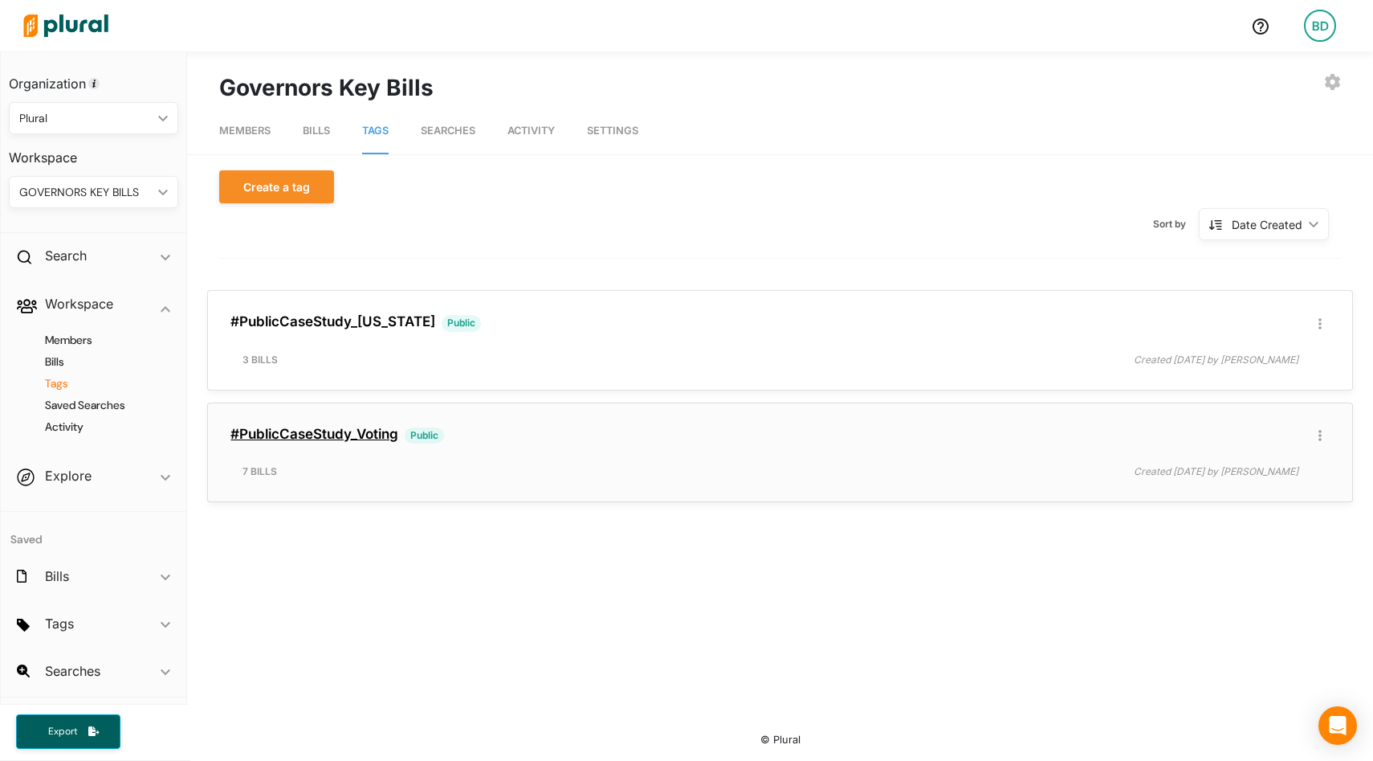
click at [331, 426] on link "#PublicCaseStudy_Voting" at bounding box center [314, 434] width 168 height 16
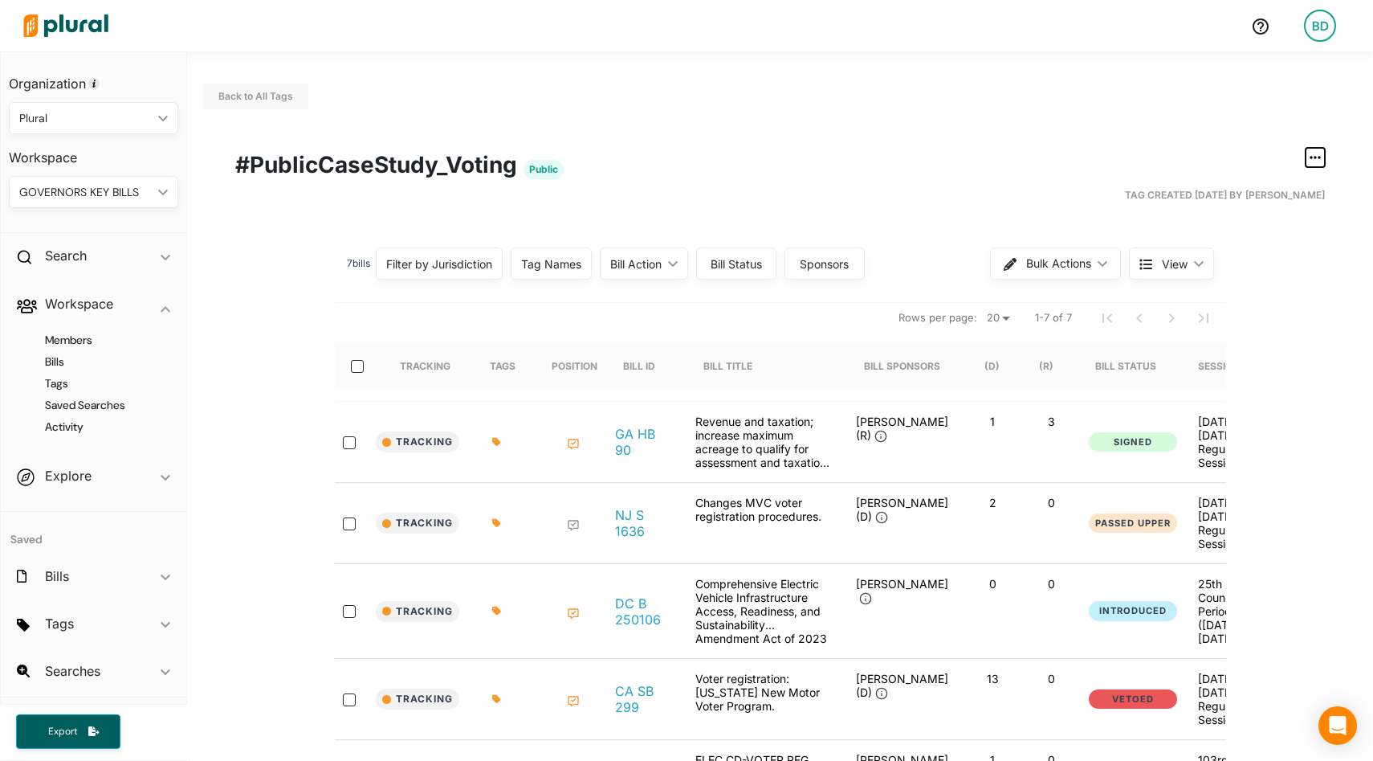
click at [1318, 153] on icon "button" at bounding box center [1315, 157] width 11 height 13
click at [1219, 259] on div "Publish Tag" at bounding box center [1265, 263] width 96 height 14
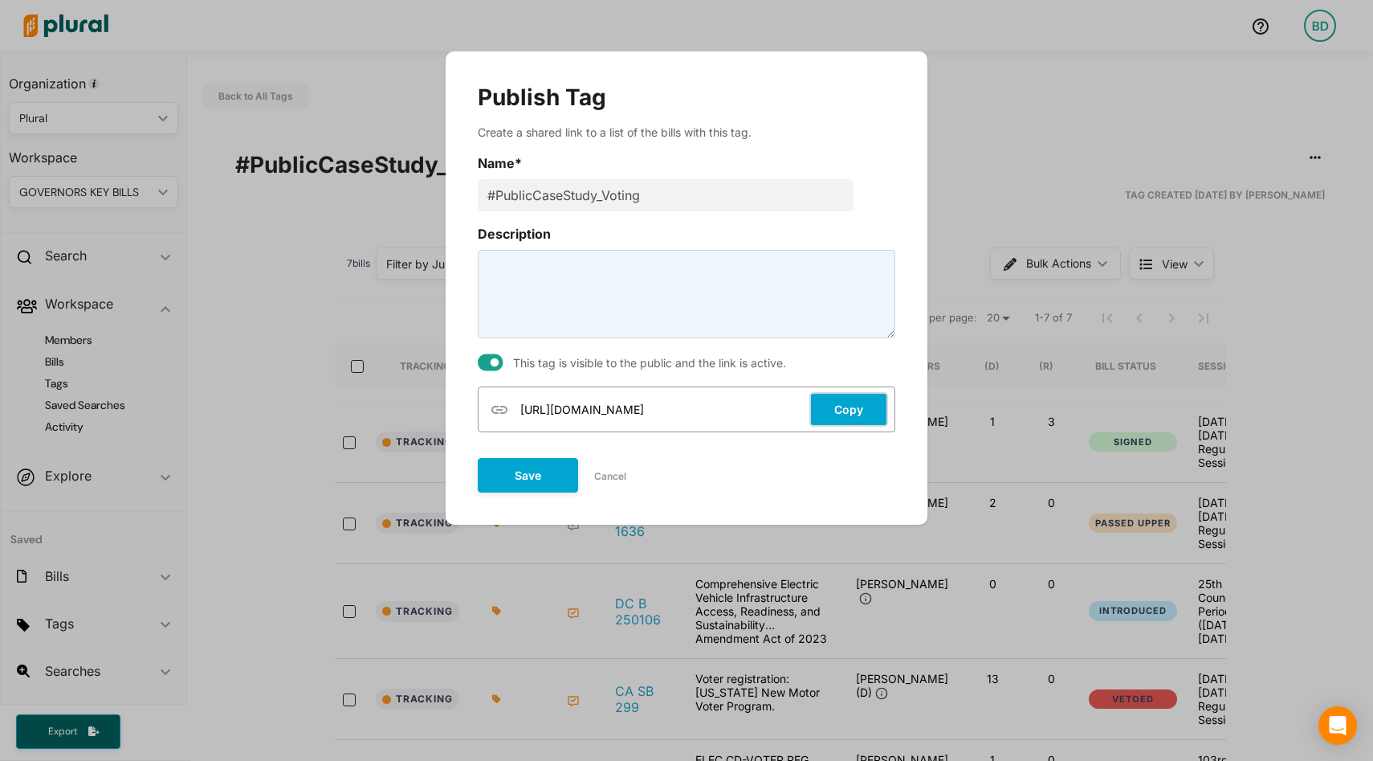
click at [842, 412] on button "Copy" at bounding box center [849, 409] width 79 height 35
click at [614, 471] on button "Cancel" at bounding box center [610, 476] width 64 height 24
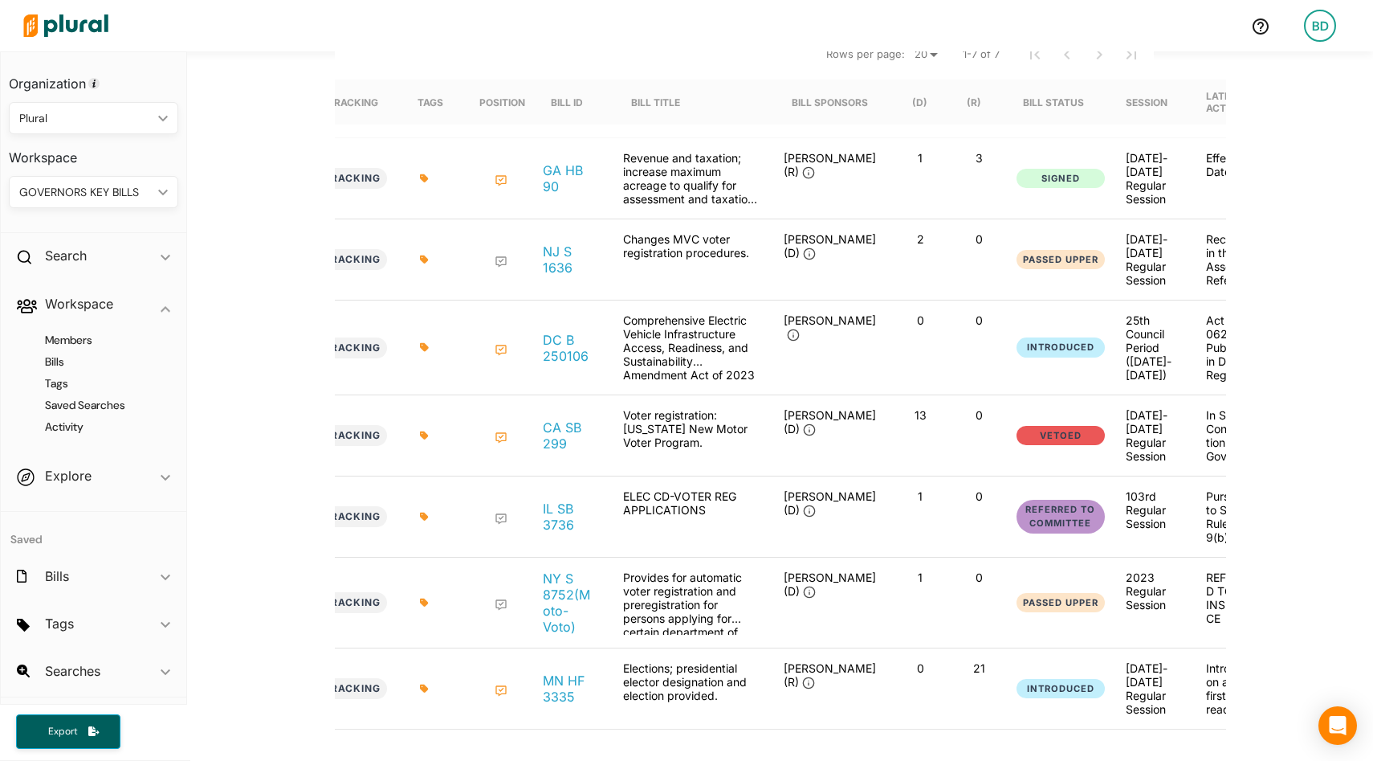
scroll to position [0, 70]
click at [504, 344] on icon at bounding box center [503, 350] width 13 height 13
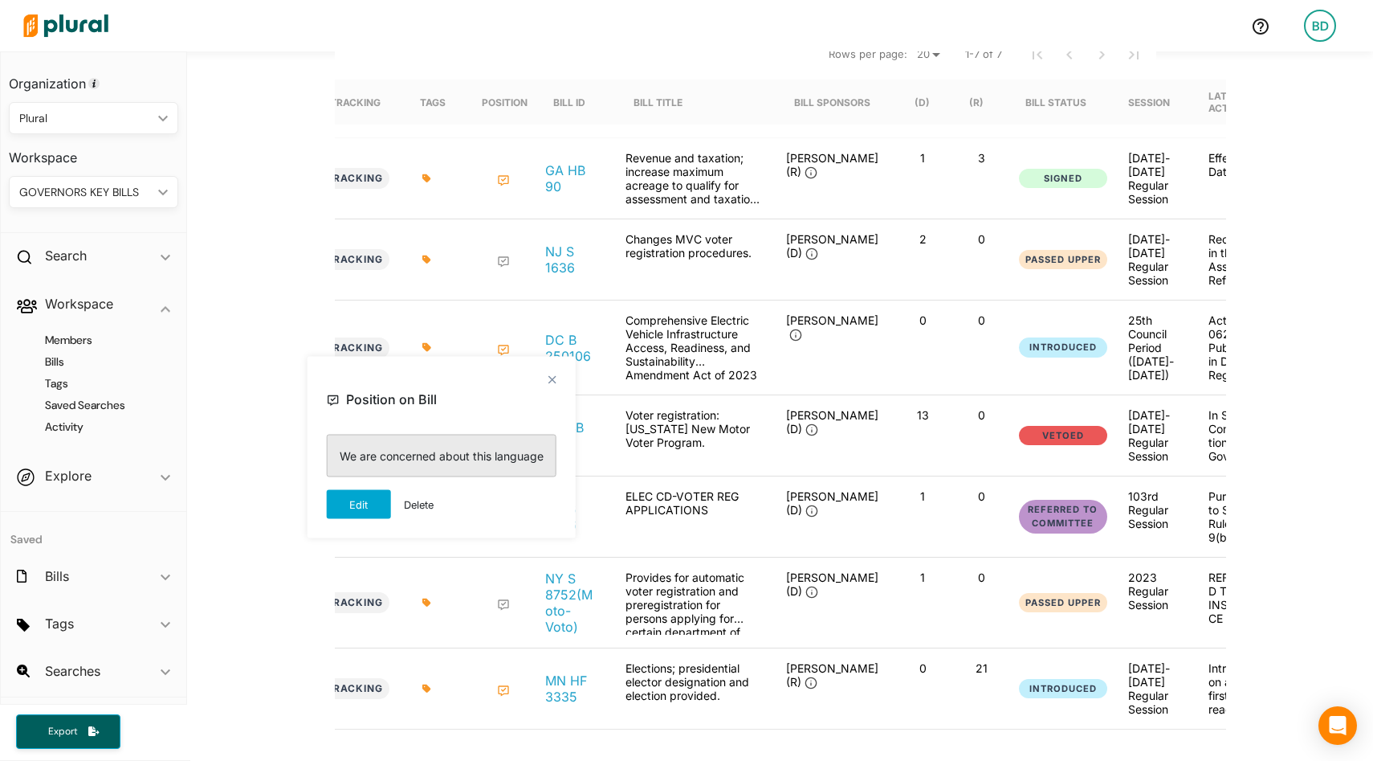
click at [551, 379] on polygon at bounding box center [552, 380] width 14 height 14
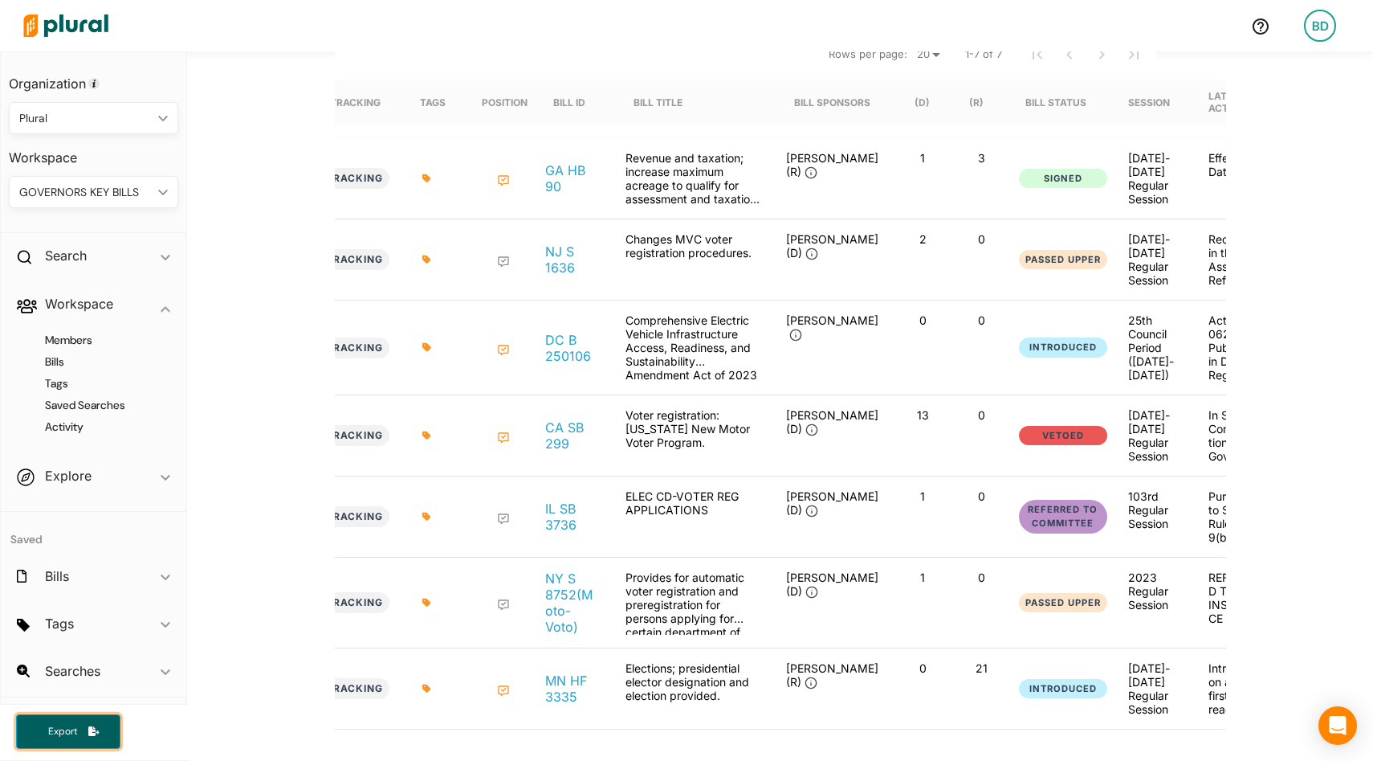
click at [69, 736] on span "Export" at bounding box center [62, 731] width 51 height 14
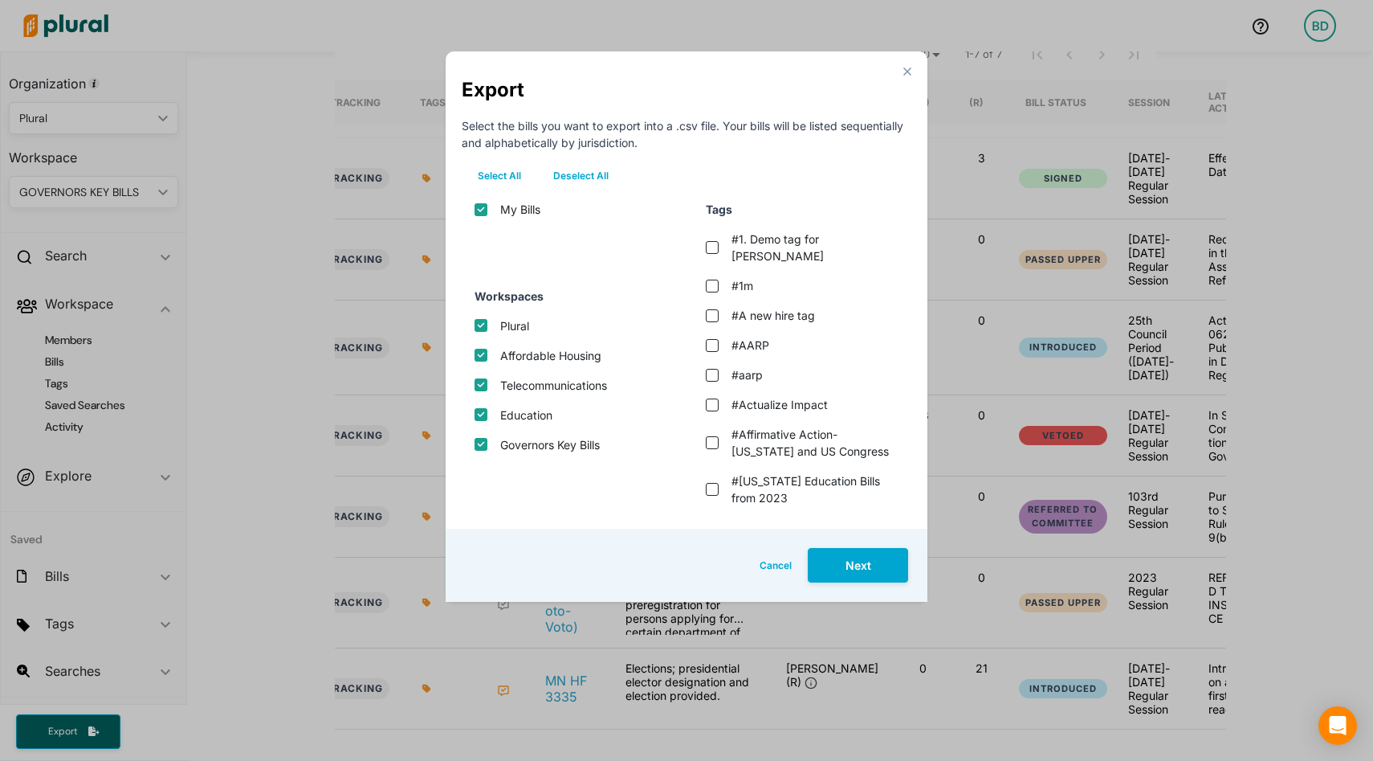
click at [587, 173] on button "Deselect All" at bounding box center [581, 176] width 88 height 24
checkbox input "false"
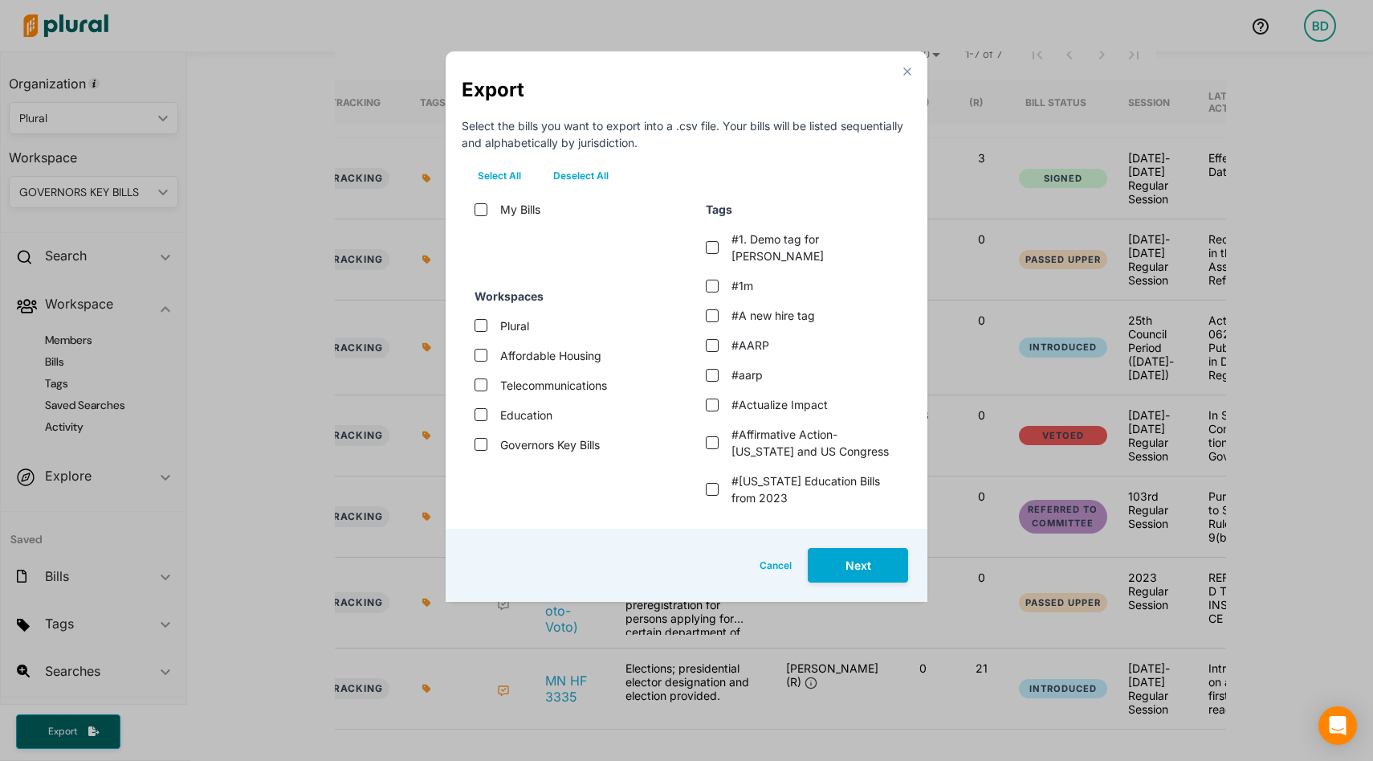
checkbox input "false"
click at [523, 442] on label "Governors Key Bills" at bounding box center [550, 444] width 100 height 17
click at [487, 442] on bills "Governors Key Bills" at bounding box center [481, 444] width 13 height 13
checkbox bills "true"
click at [853, 556] on button "Next" at bounding box center [858, 565] width 100 height 35
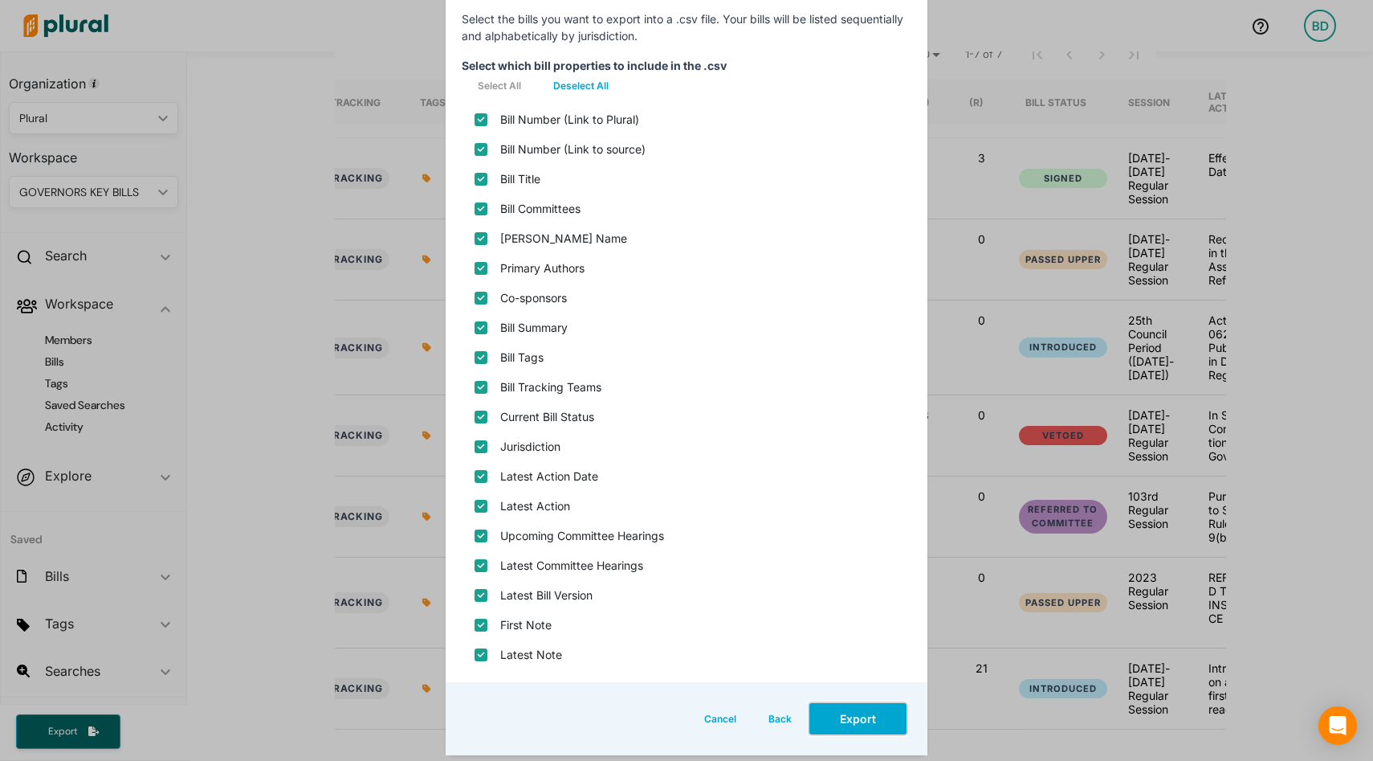
scroll to position [108, 0]
click at [475, 117] on plural\) "Bill Number (Link to Plural)" at bounding box center [481, 118] width 13 height 13
checkbox plural\) "false"
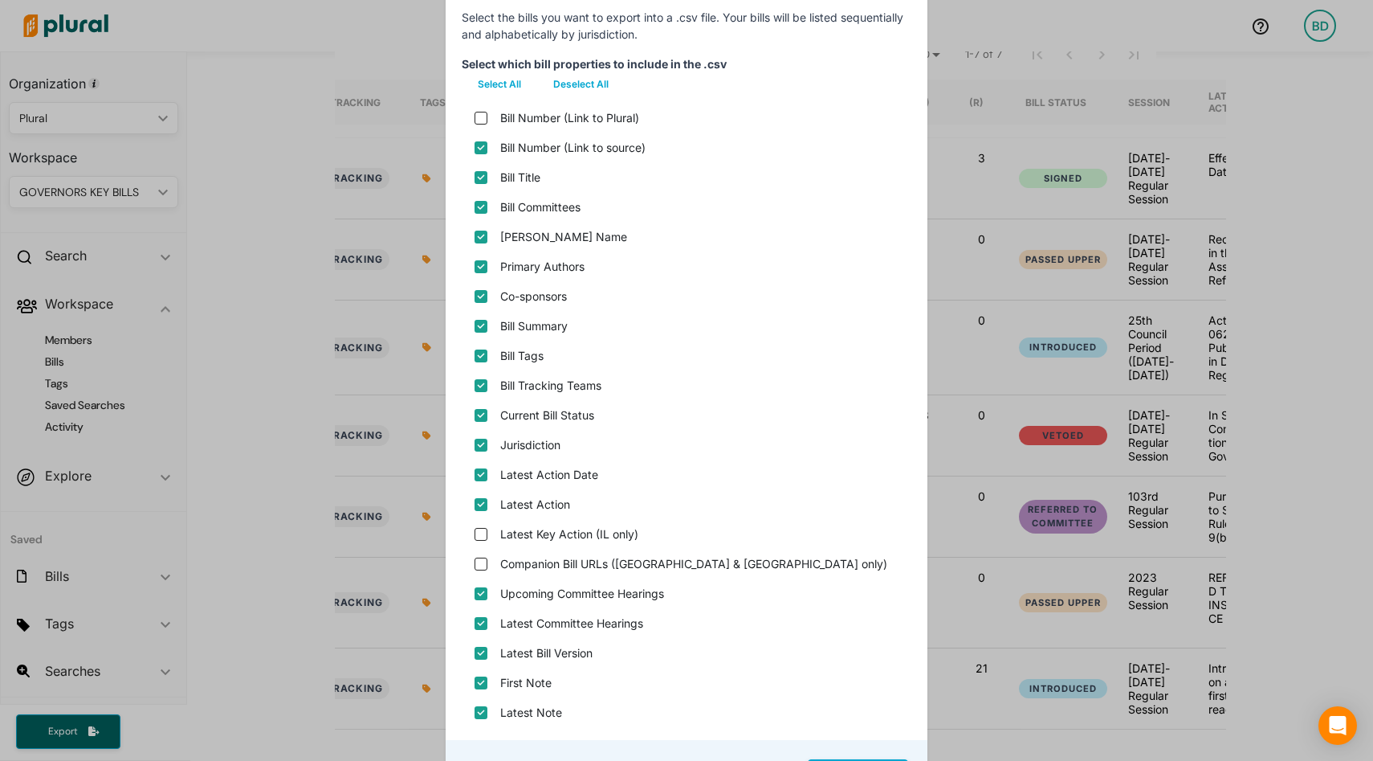
scroll to position [153, 0]
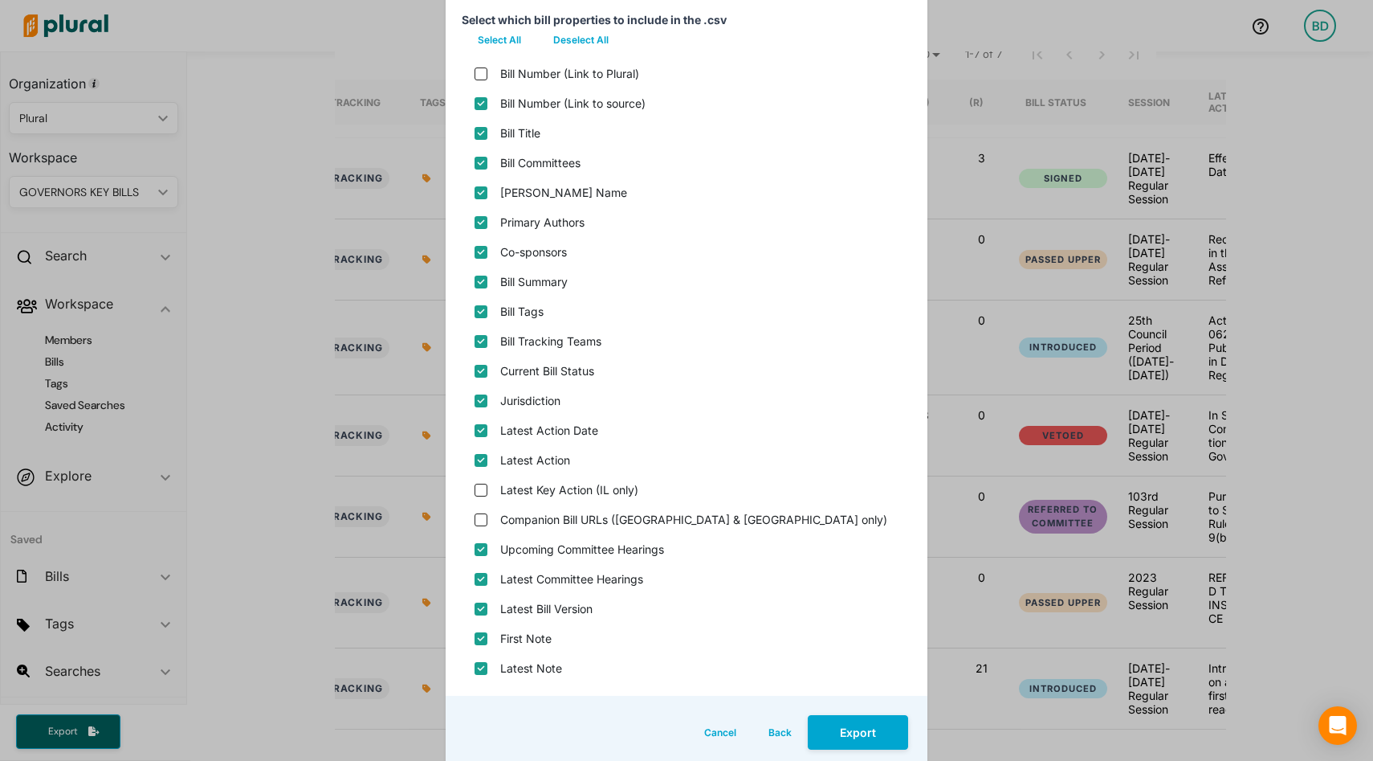
click at [717, 730] on button "Cancel" at bounding box center [720, 732] width 64 height 35
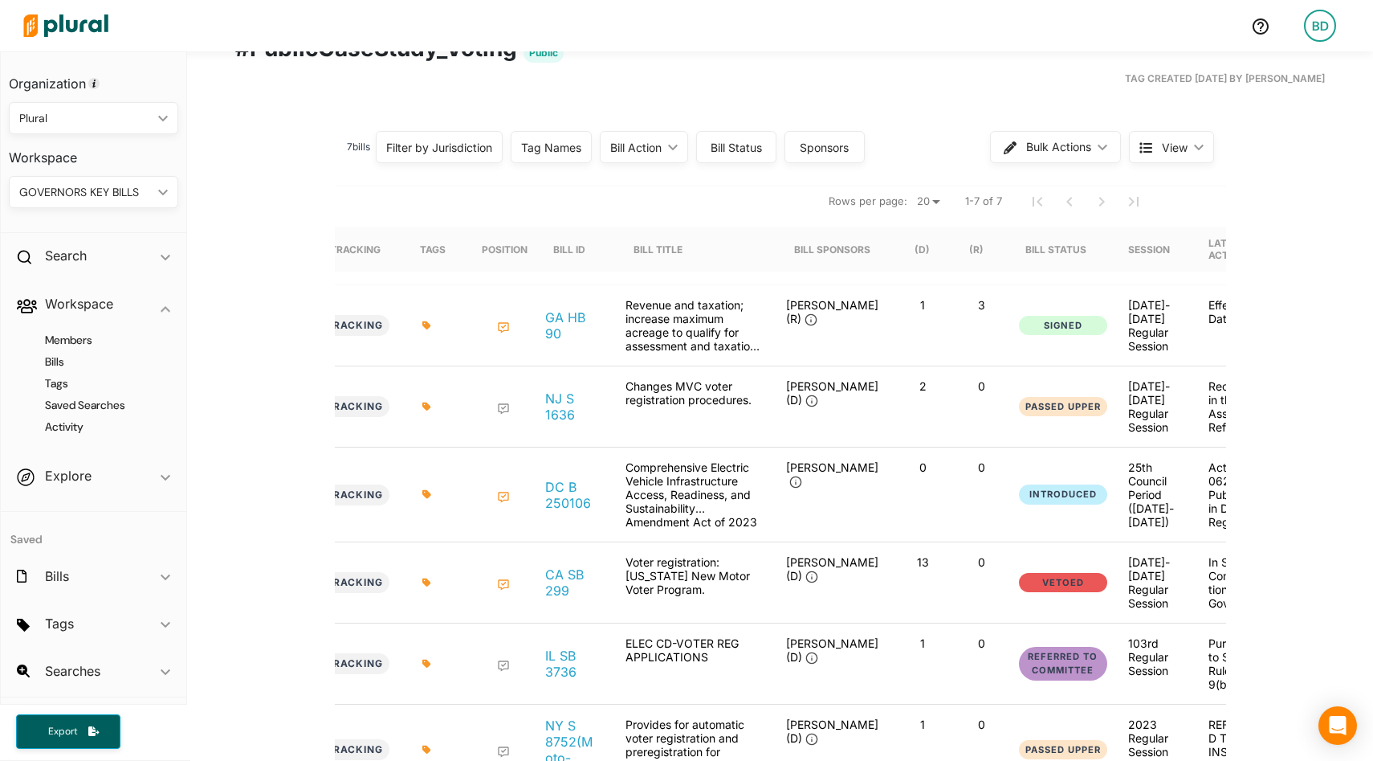
scroll to position [300, 0]
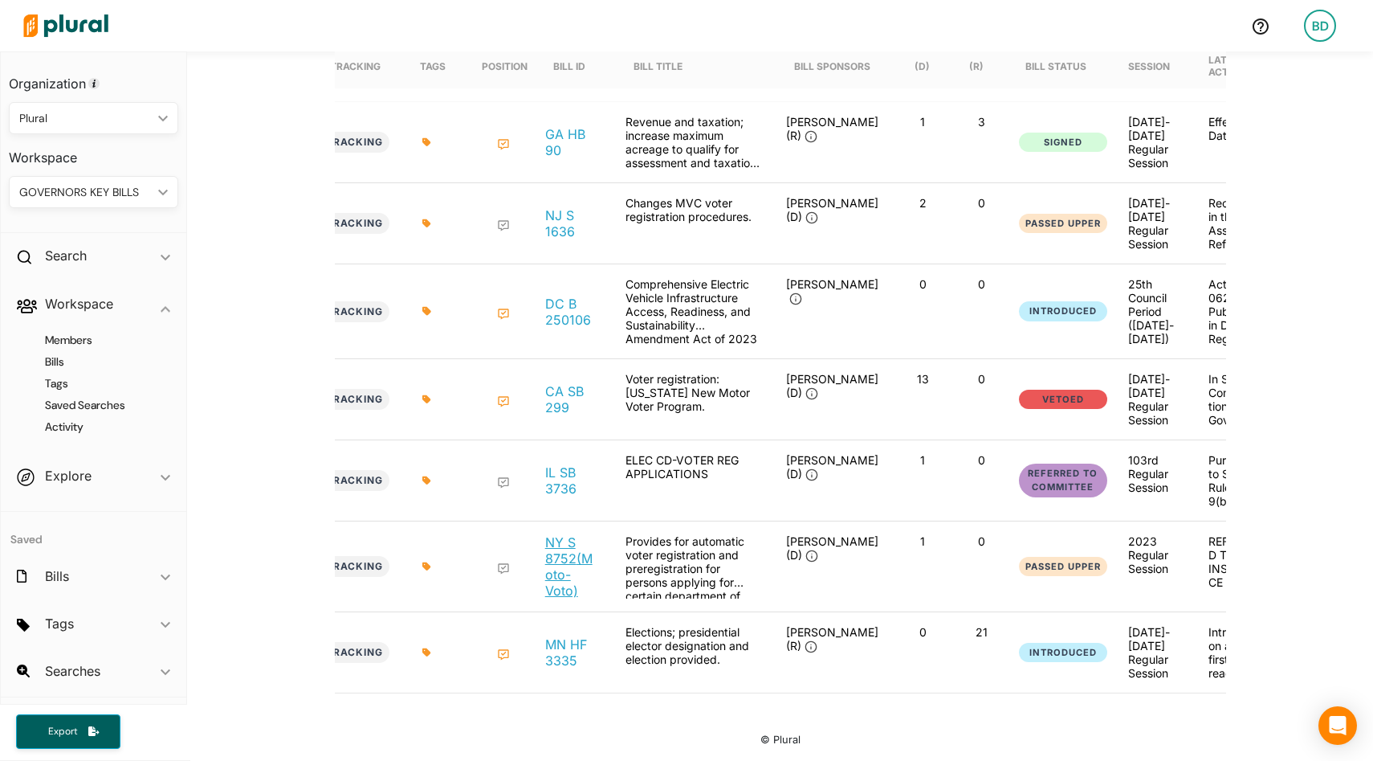
click at [573, 581] on link "NY S 8752 (Moto-Voto)" at bounding box center [572, 566] width 55 height 64
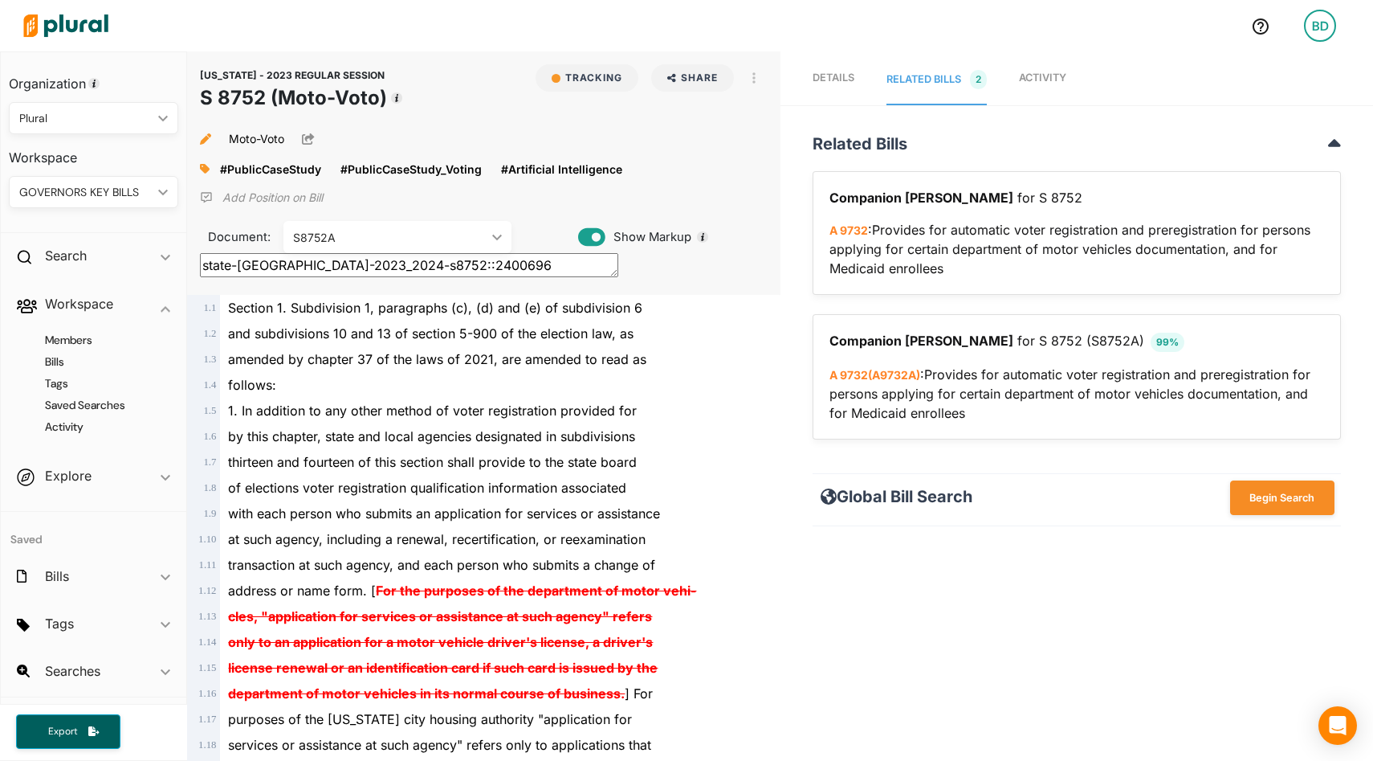
click at [1048, 76] on span "Activity" at bounding box center [1042, 77] width 47 height 12
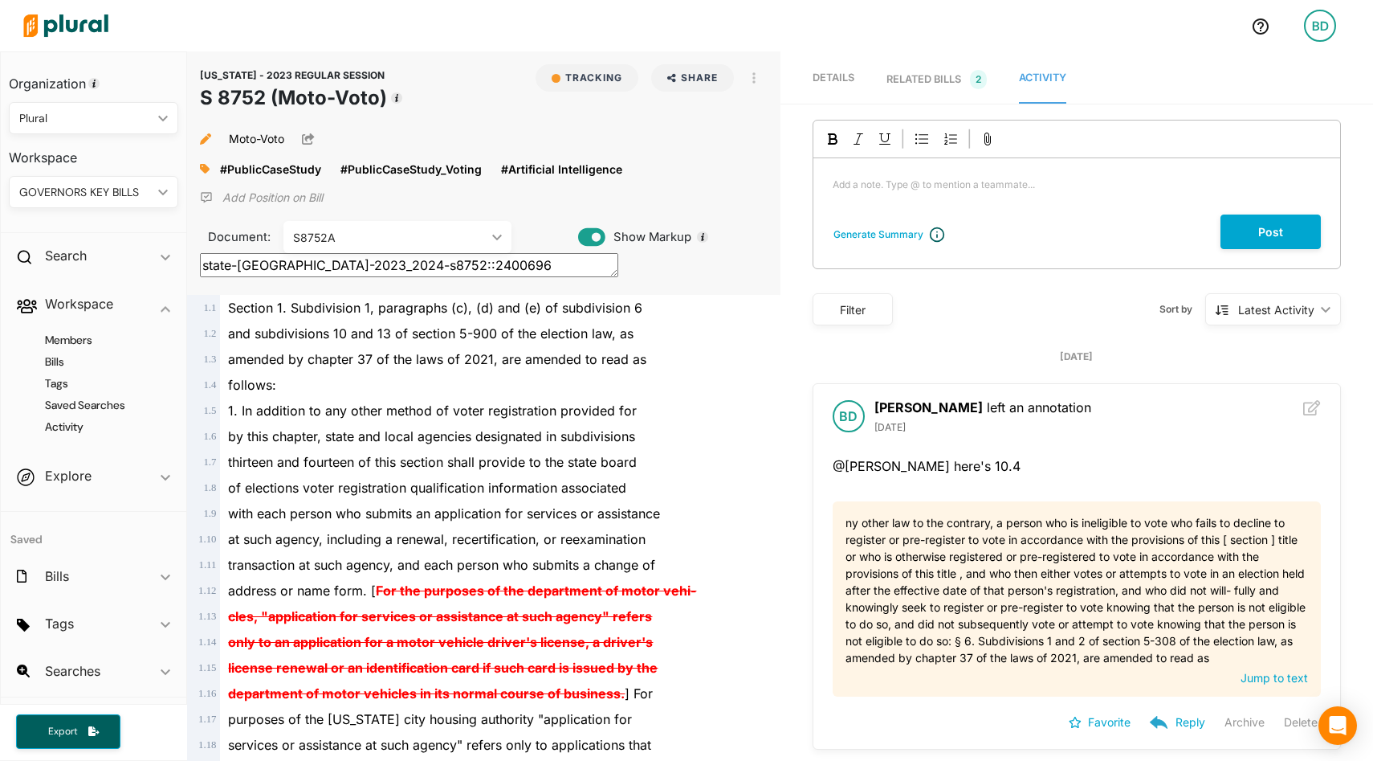
click at [838, 72] on span "Details" at bounding box center [834, 77] width 42 height 12
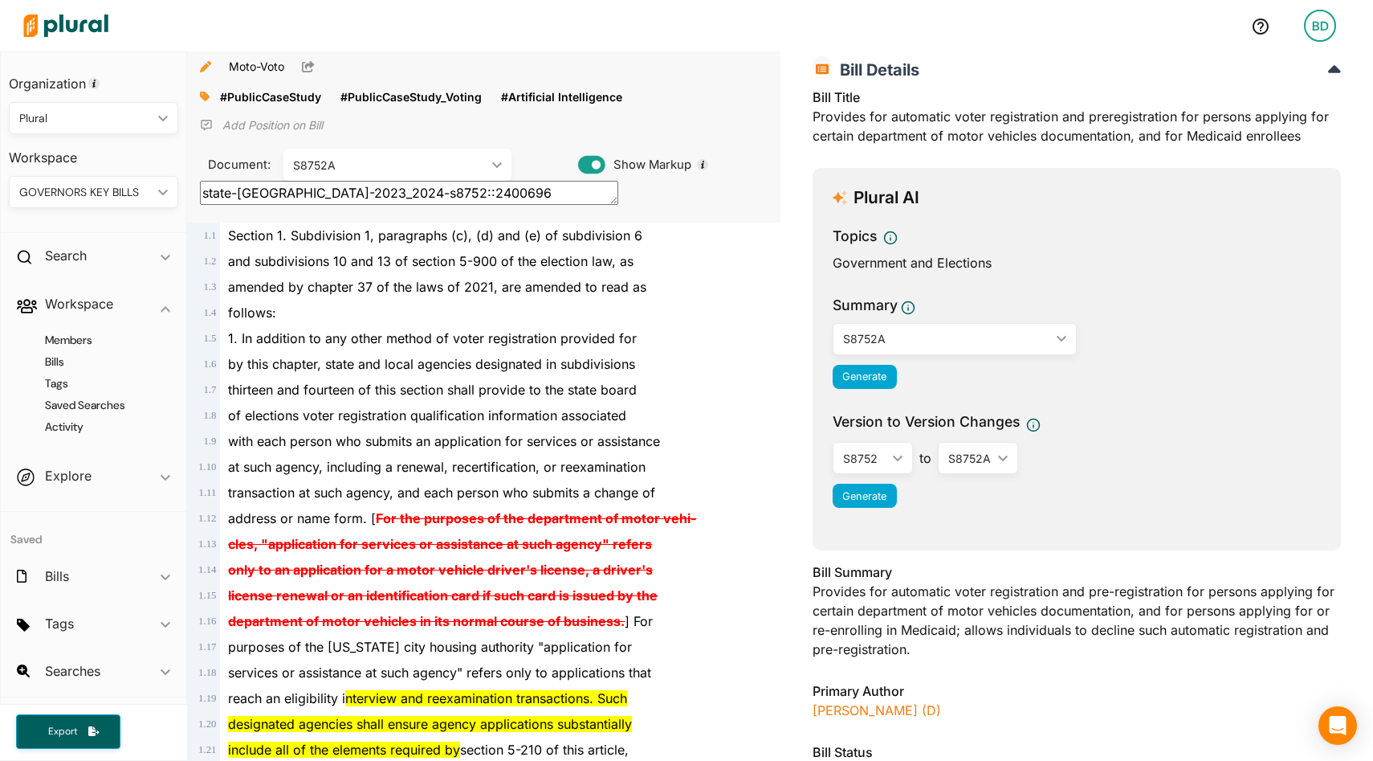
scroll to position [74, 0]
click at [919, 642] on div "Bill Summary Provides for automatic voter registration and pre-registration for…" at bounding box center [1077, 614] width 528 height 106
click at [915, 646] on div "Bill Summary Provides for automatic voter registration and pre-registration for…" at bounding box center [1077, 614] width 528 height 106
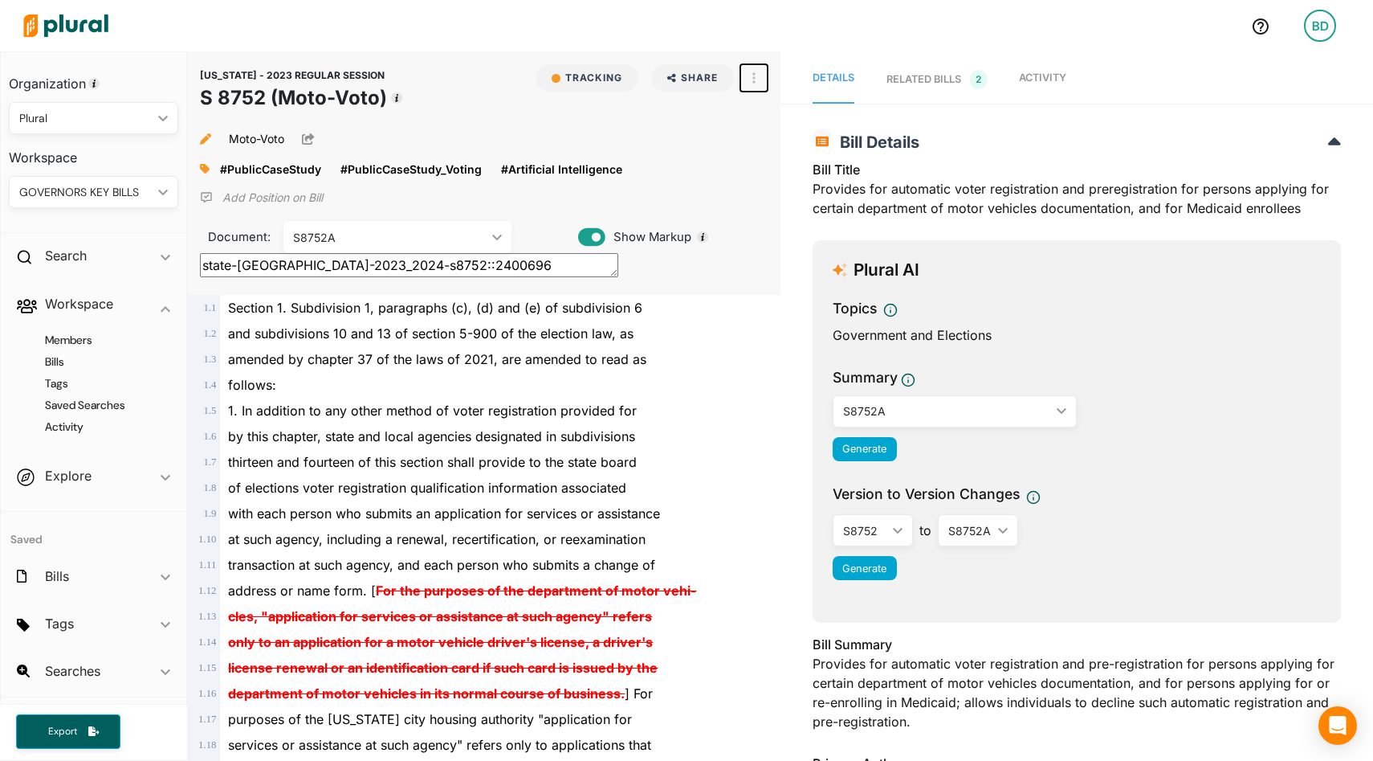
click at [755, 75] on icon "button" at bounding box center [753, 77] width 3 height 13
click at [777, 146] on div "View Source" at bounding box center [822, 151] width 97 height 14
click at [1046, 79] on span "Activity" at bounding box center [1042, 77] width 47 height 12
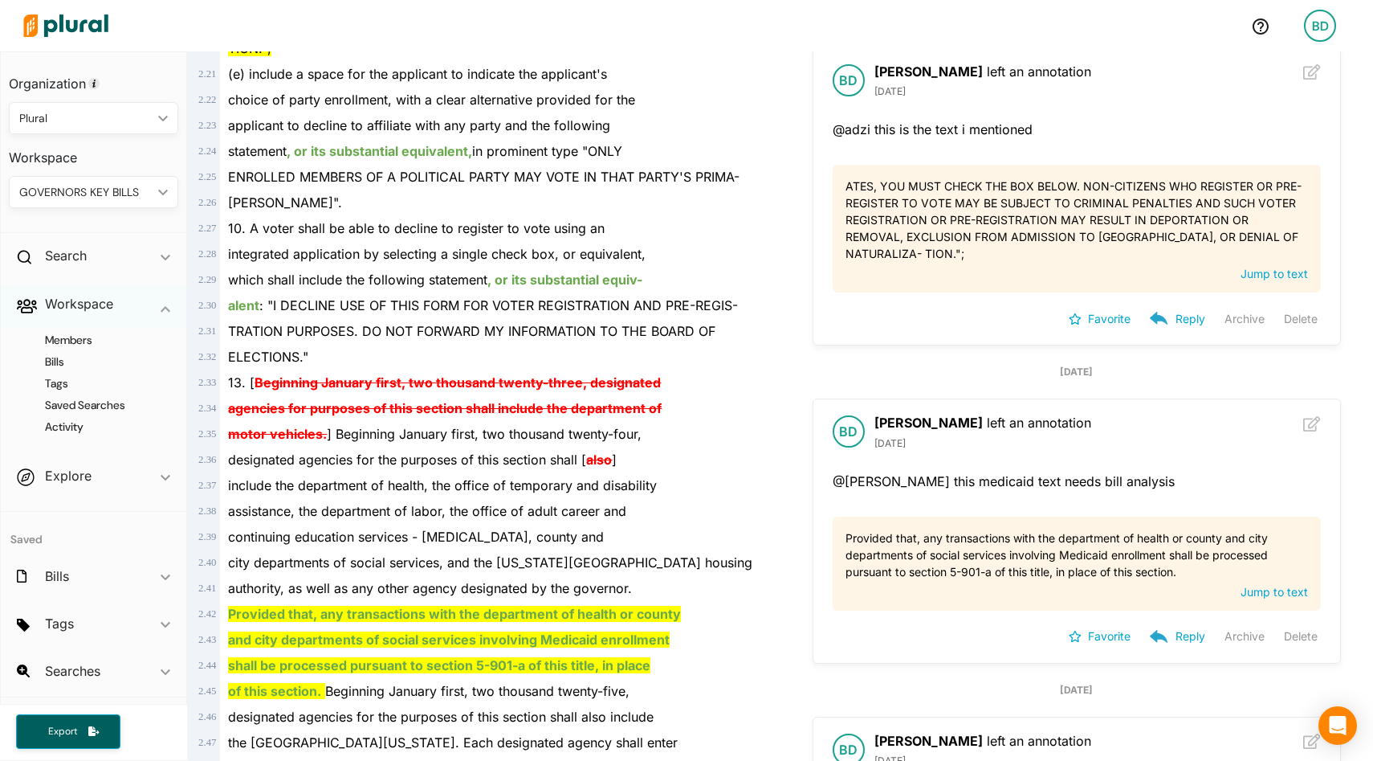
scroll to position [648, 0]
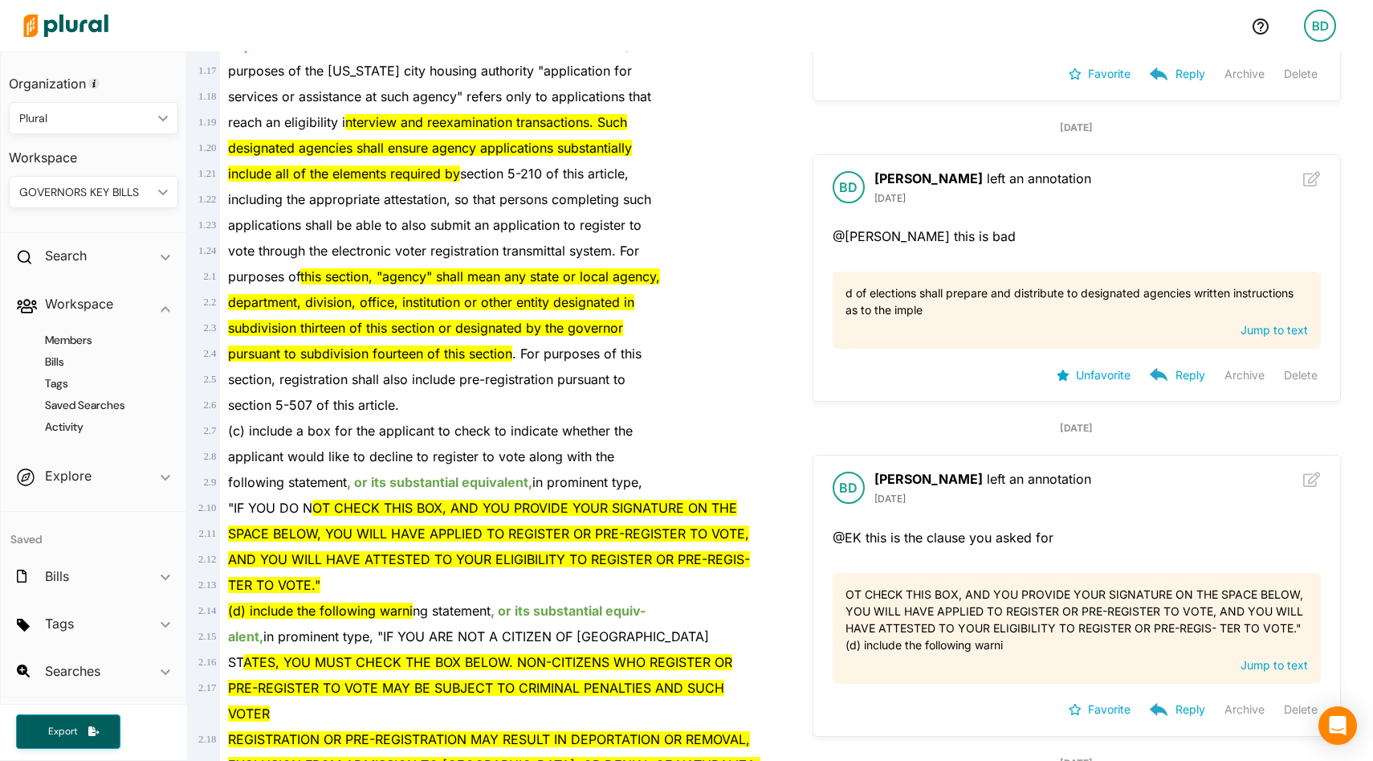
click at [81, 25] on img at bounding box center [66, 26] width 112 height 56
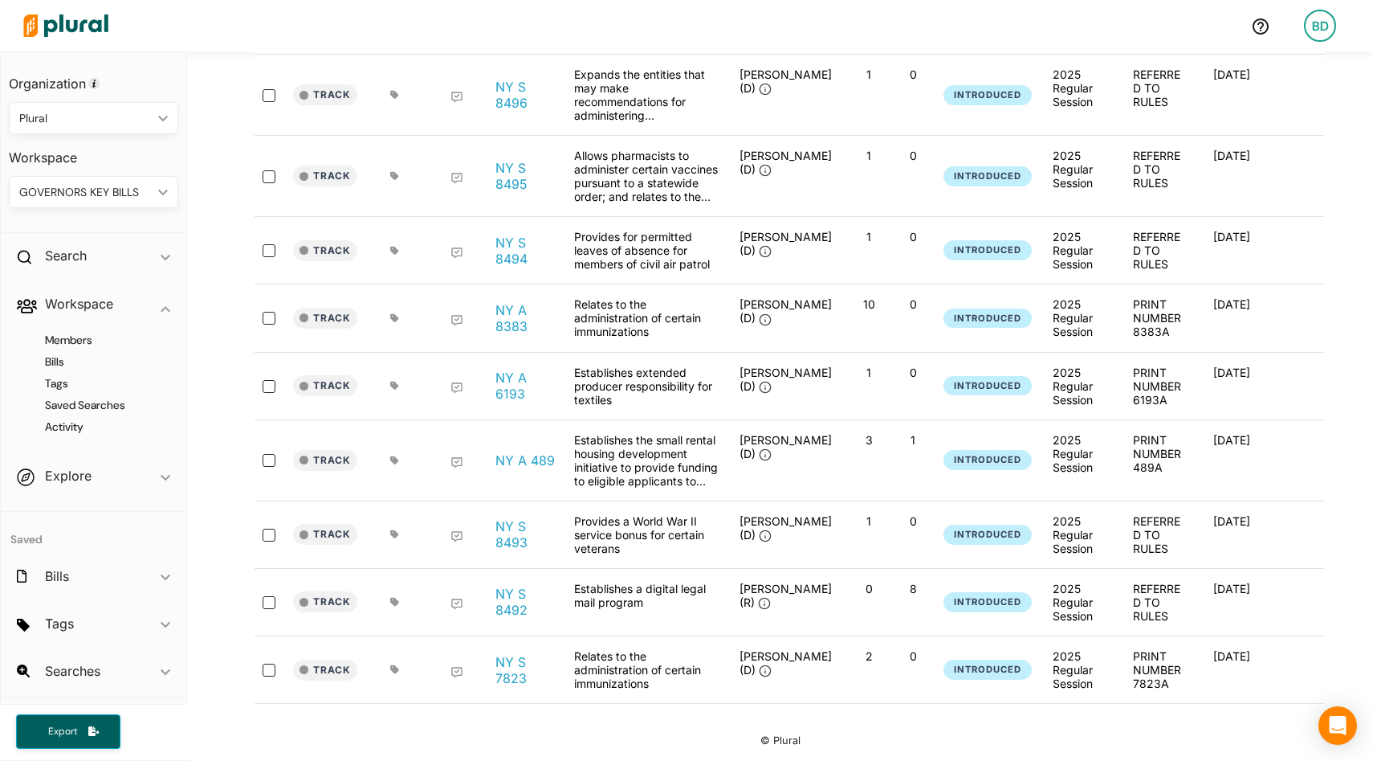
click at [92, 190] on div "GOVERNORS KEY BILLS" at bounding box center [85, 192] width 133 height 17
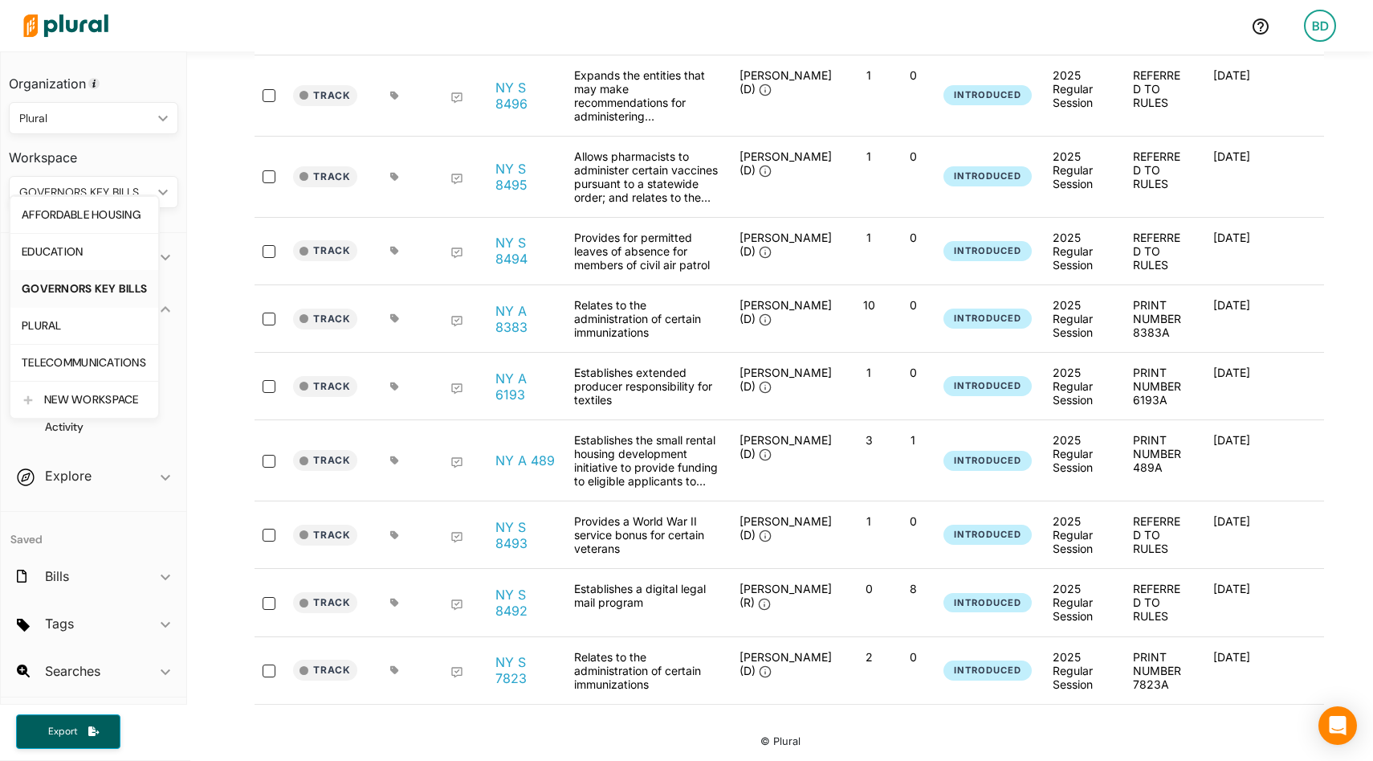
click at [154, 153] on h3 "Workspace" at bounding box center [93, 151] width 169 height 35
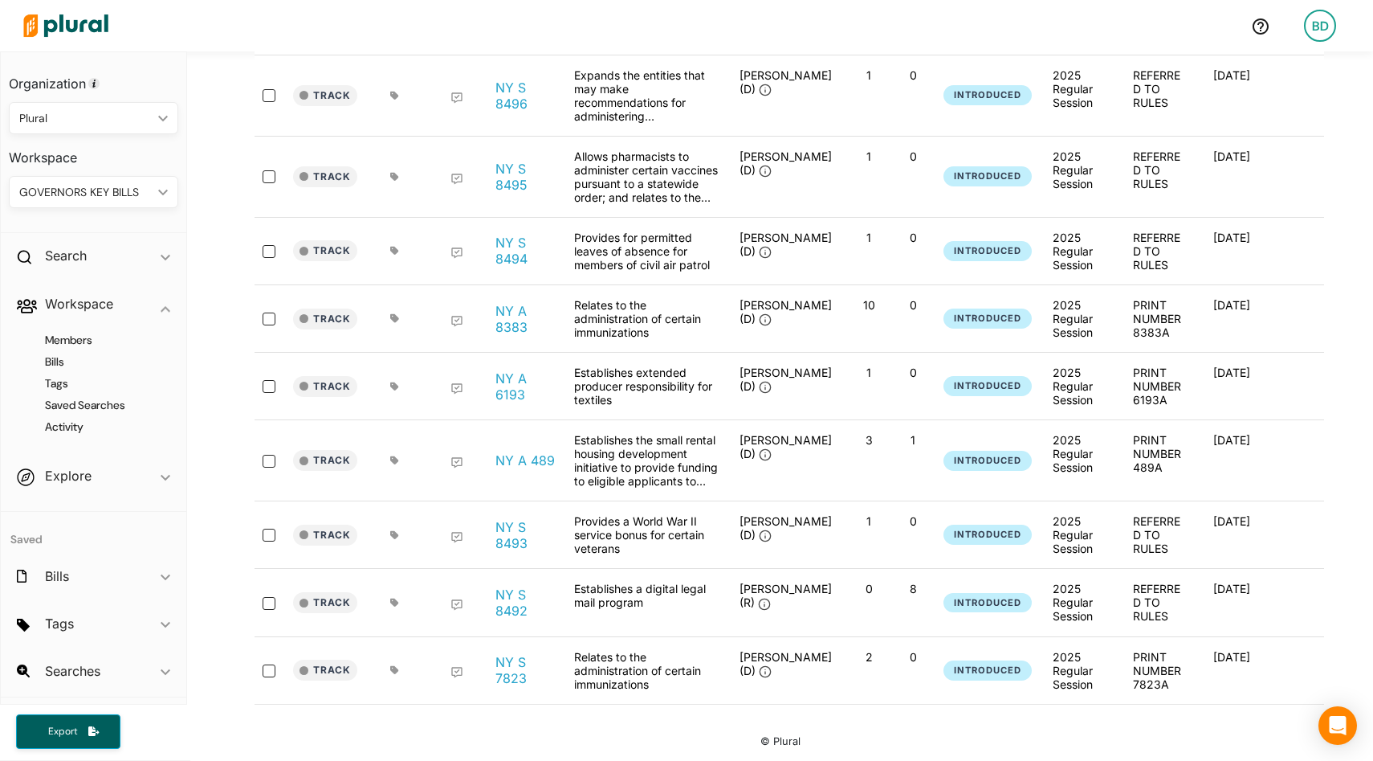
click at [139, 191] on div "GOVERNORS KEY BILLS" at bounding box center [85, 192] width 133 height 17
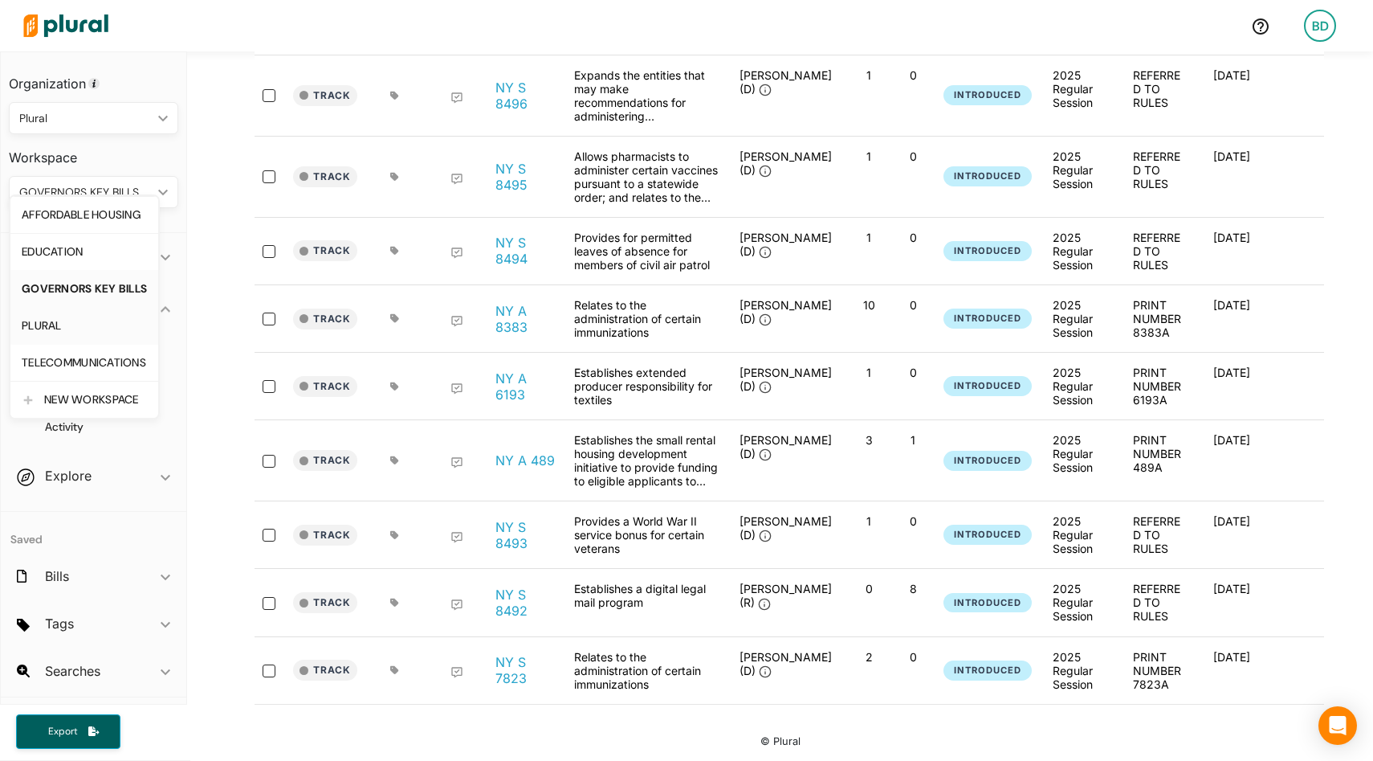
click at [51, 328] on div "PLURAL" at bounding box center [84, 326] width 125 height 14
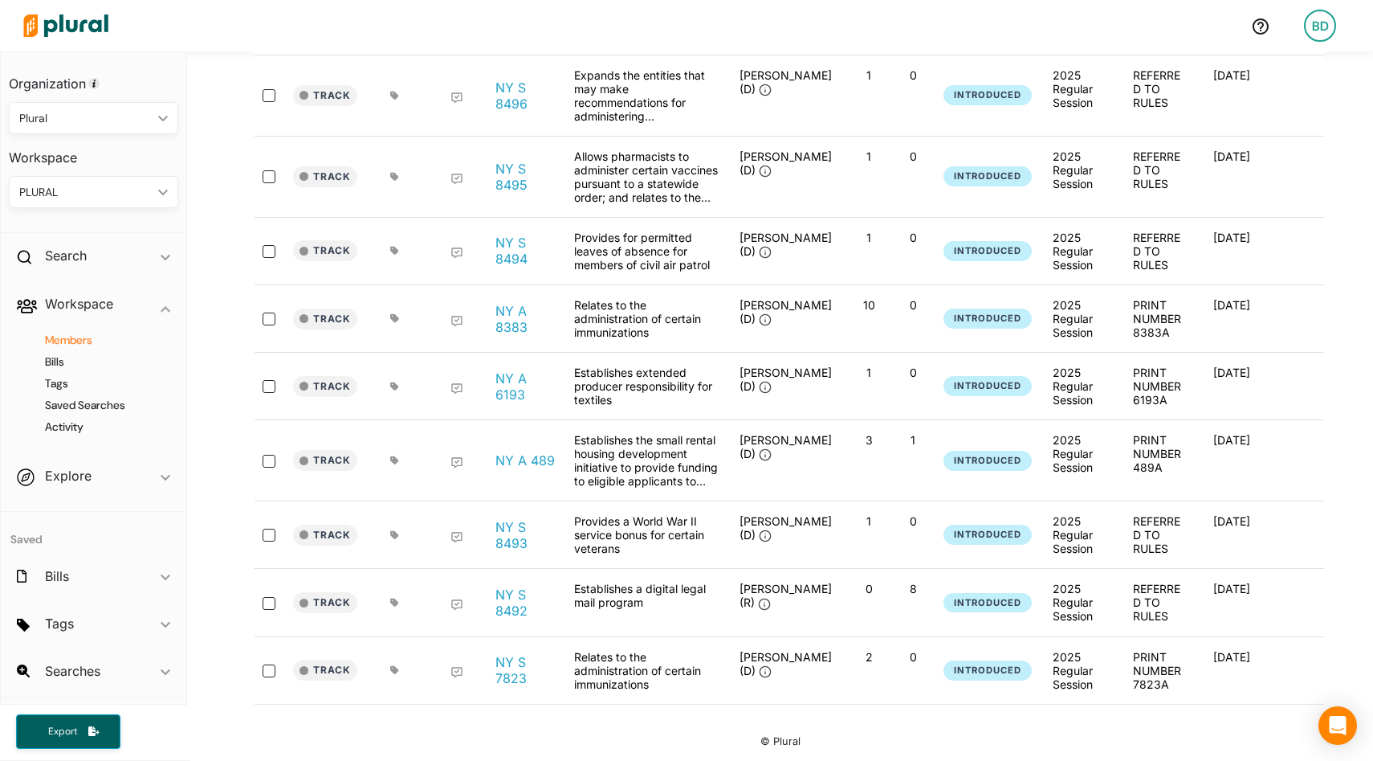
click at [67, 341] on h4 "Members" at bounding box center [97, 339] width 145 height 15
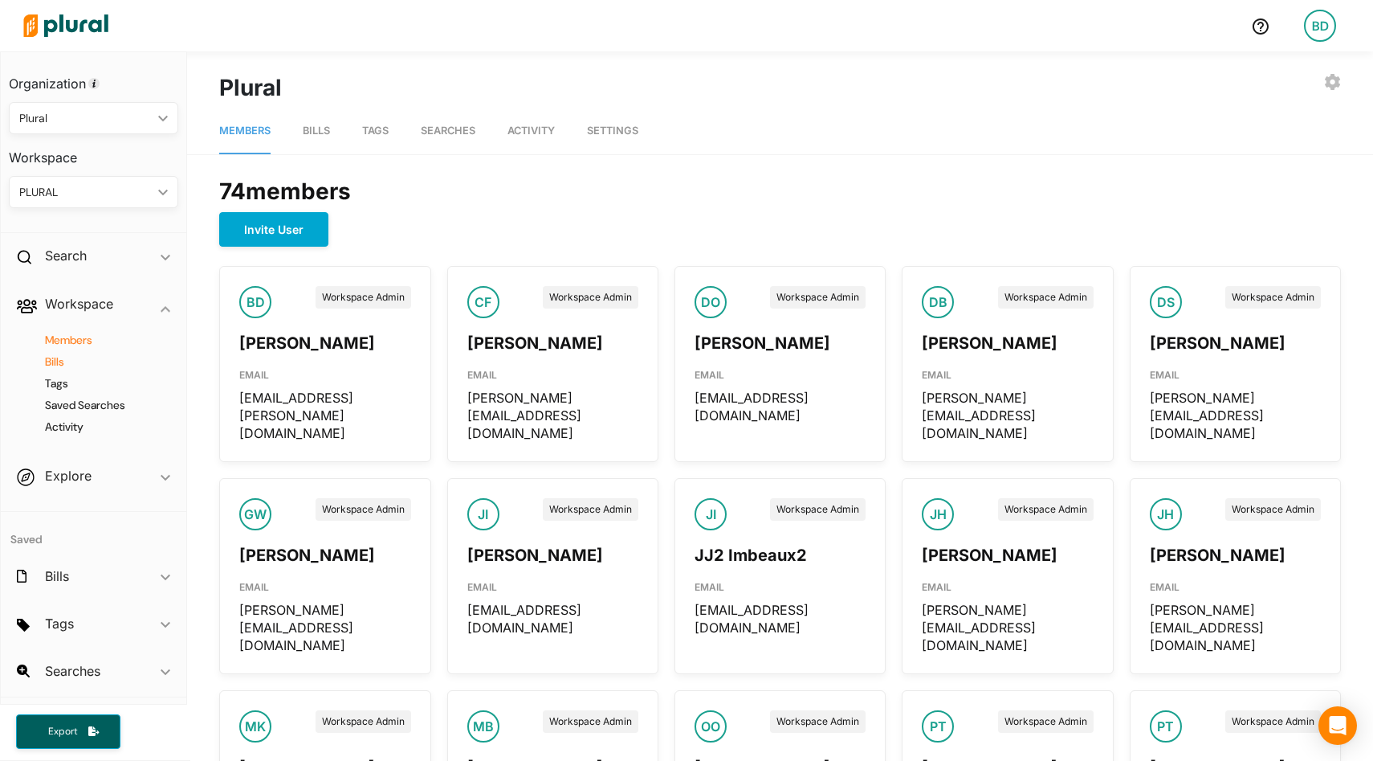
click at [59, 360] on h4 "Bills" at bounding box center [97, 361] width 145 height 15
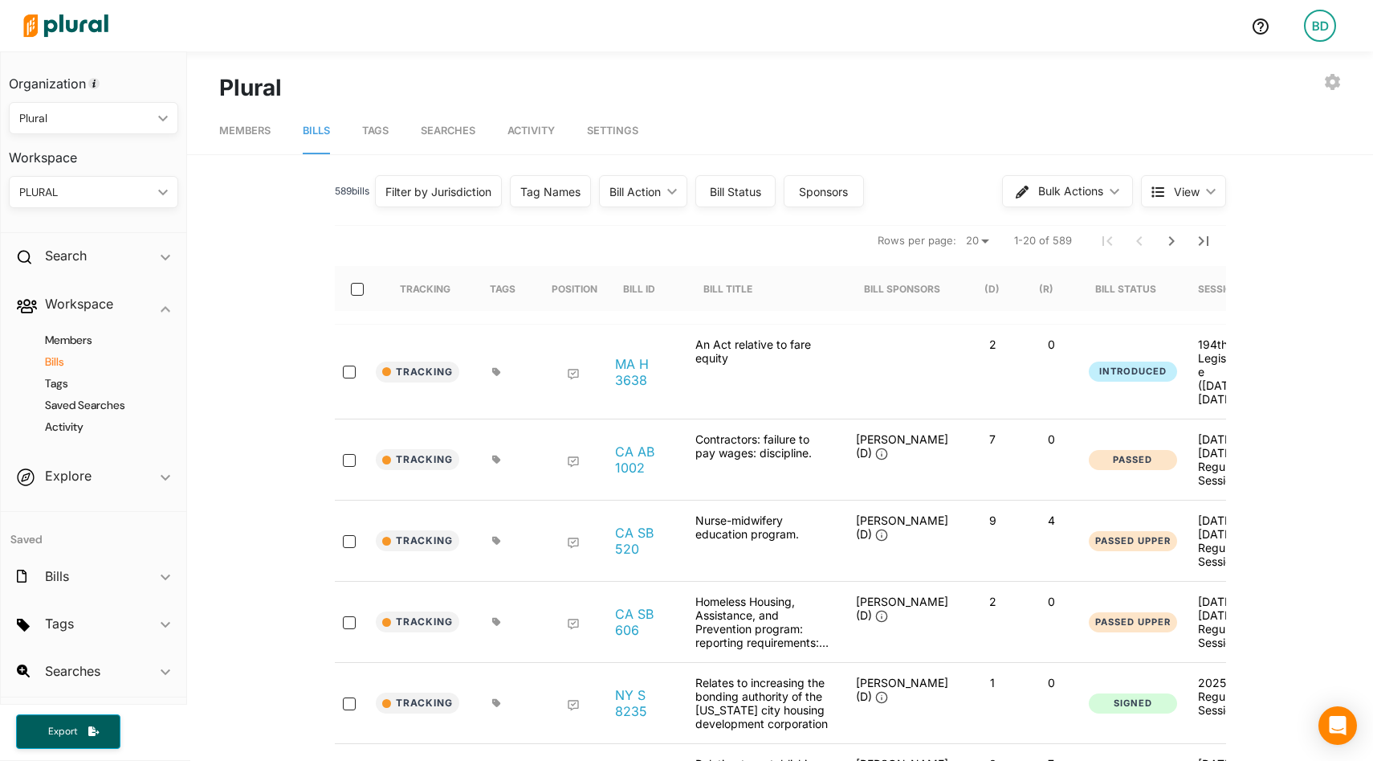
click at [118, 188] on div "PLURAL" at bounding box center [85, 192] width 133 height 17
click at [424, 184] on div "Filter by Jurisdiction" at bounding box center [438, 191] width 106 height 17
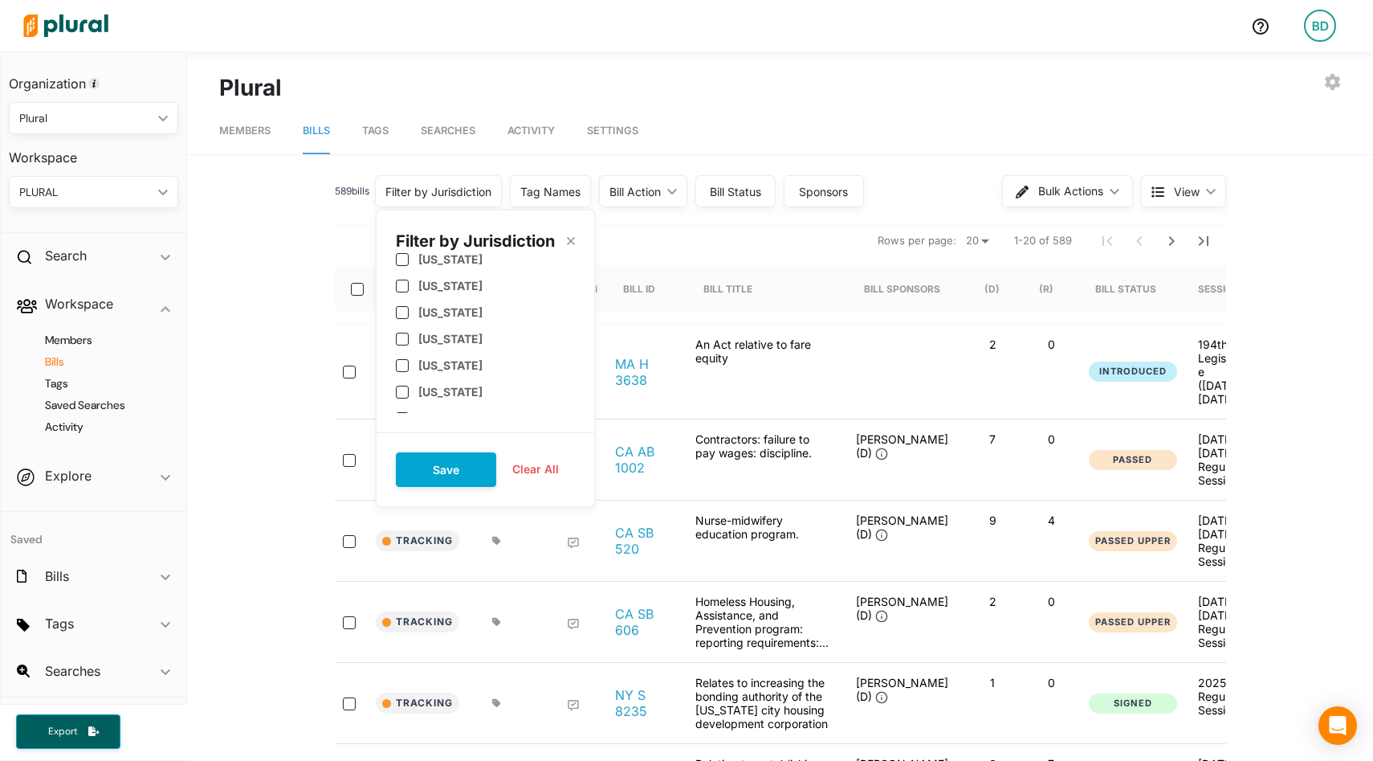
scroll to position [585, 0]
click at [442, 405] on label "New York" at bounding box center [450, 409] width 64 height 14
checkbox input "true"
click at [447, 470] on button "Save" at bounding box center [446, 469] width 100 height 35
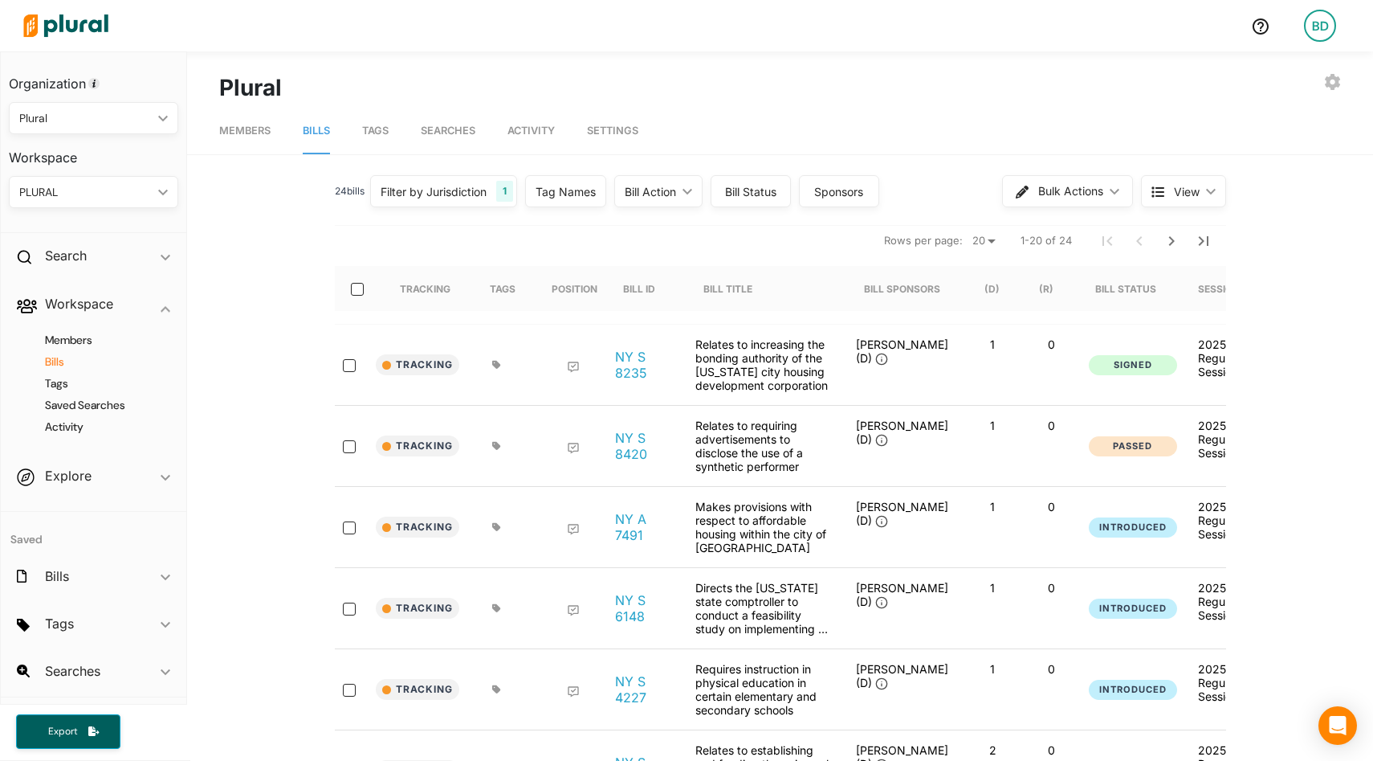
click at [1319, 25] on div "BD" at bounding box center [1320, 26] width 32 height 32
click at [1294, 191] on link "Notification Settings" at bounding box center [1277, 192] width 141 height 40
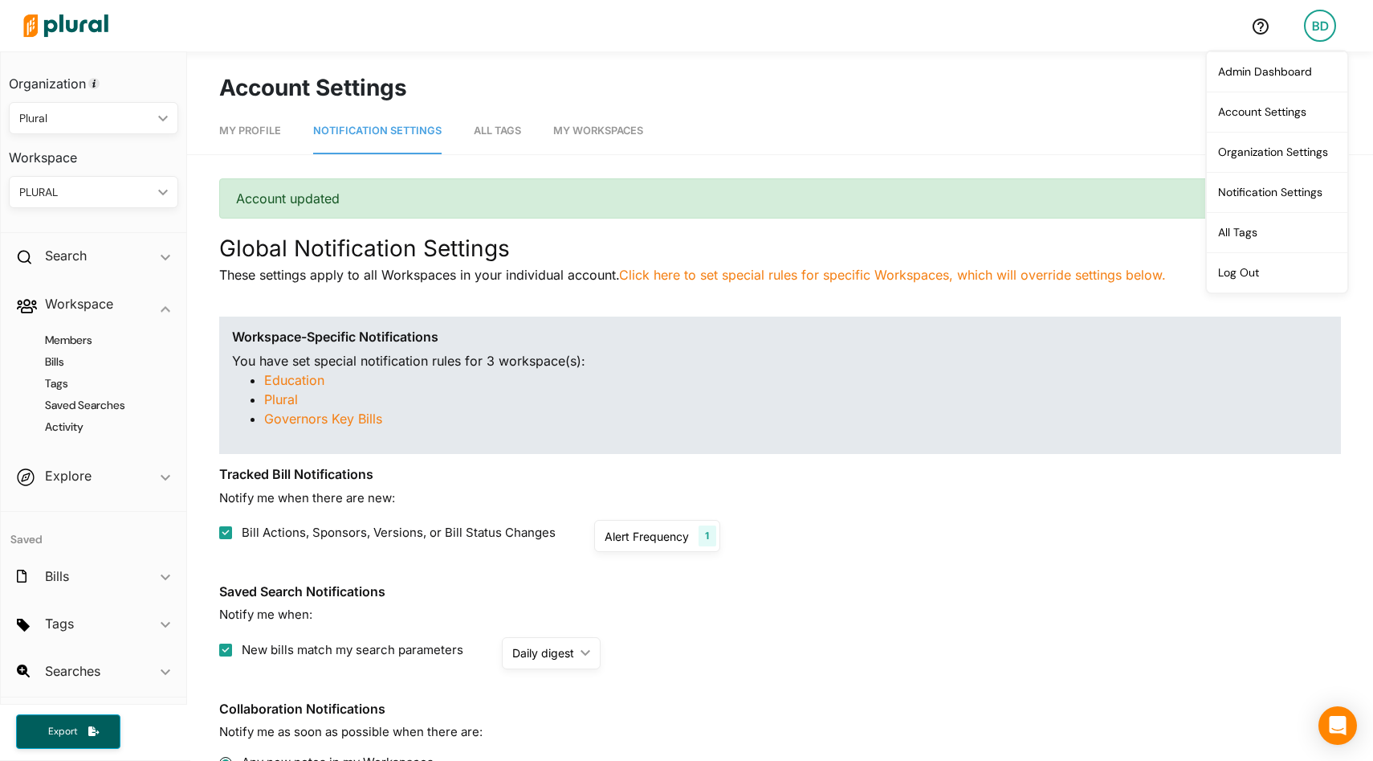
scroll to position [119, 0]
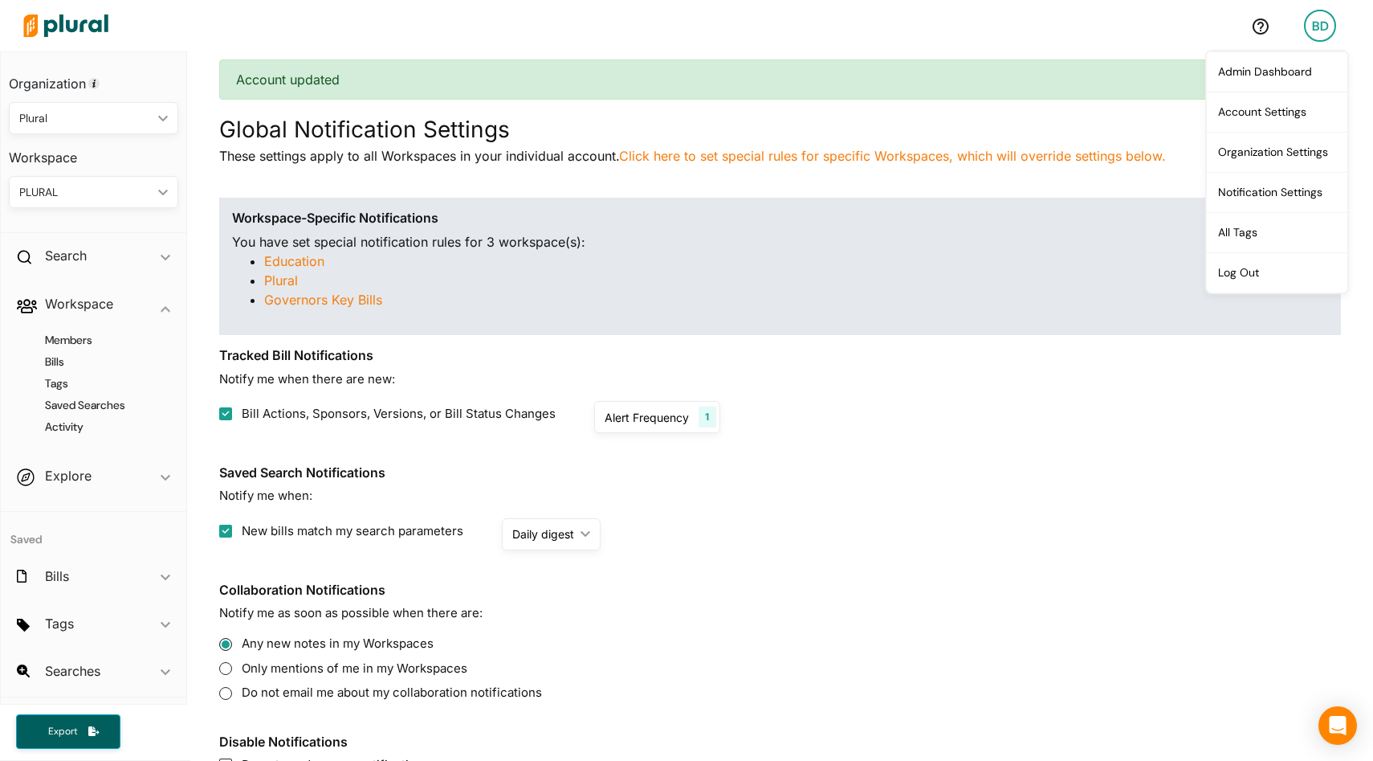
click at [646, 404] on div "Alert Frequency 1" at bounding box center [656, 417] width 125 height 32
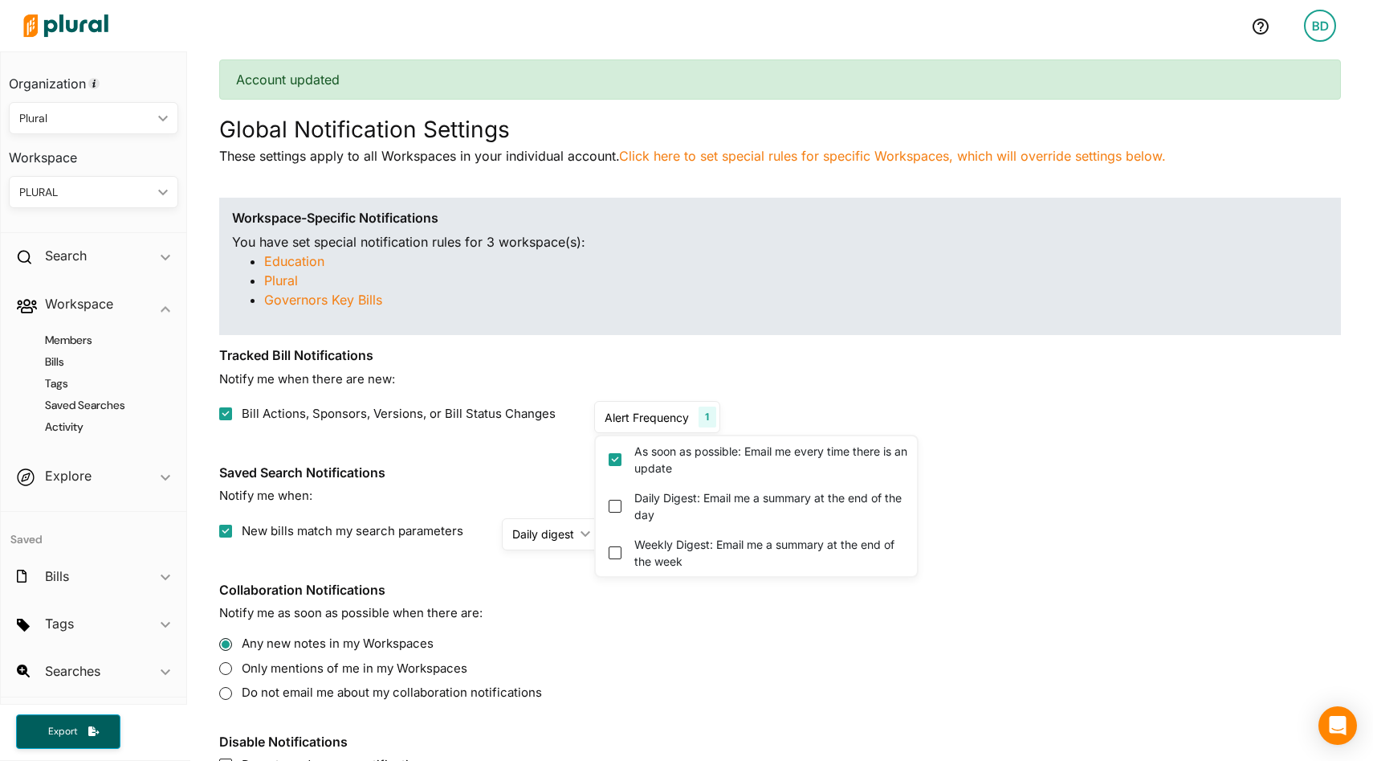
click at [157, 186] on div "PLURAL ic_keyboard_arrow_down" at bounding box center [93, 192] width 169 height 32
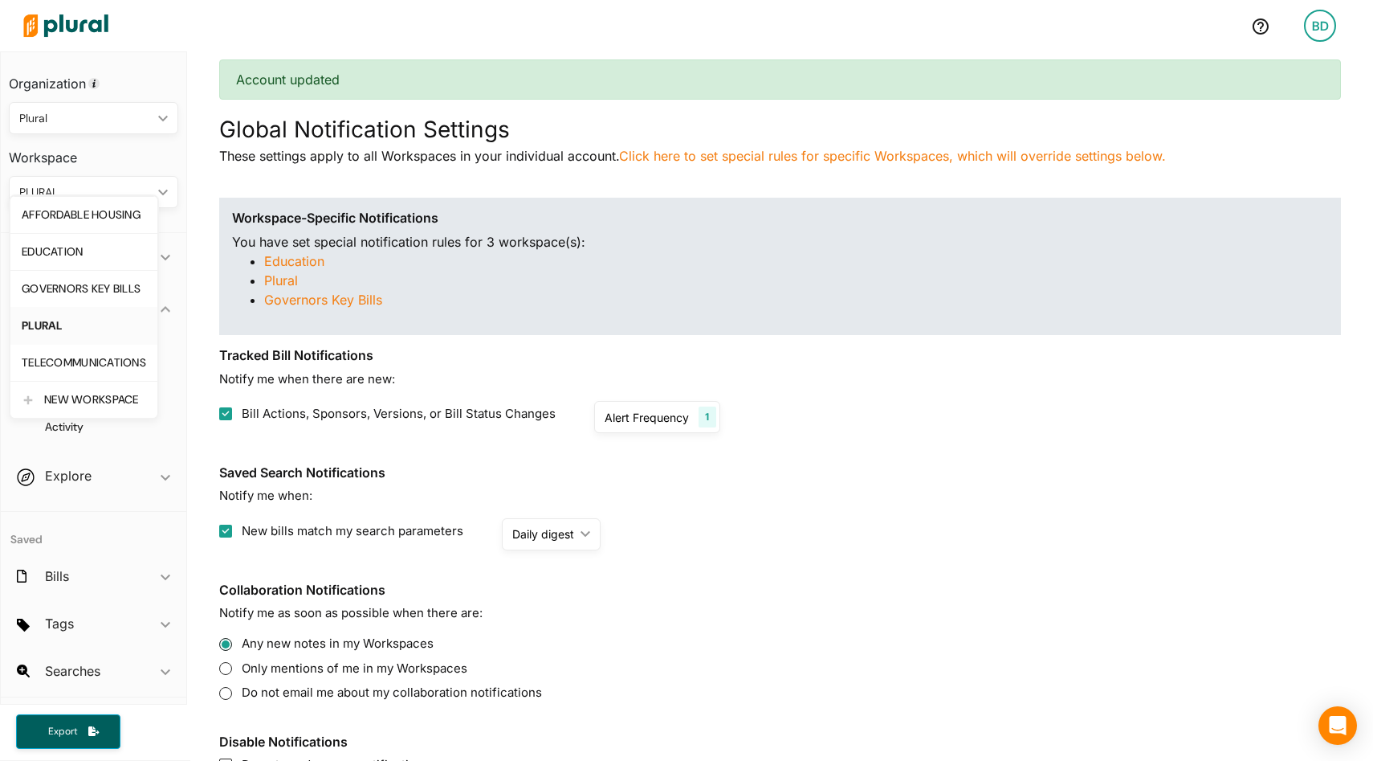
click at [657, 410] on div "Alert Frequency" at bounding box center [647, 417] width 84 height 17
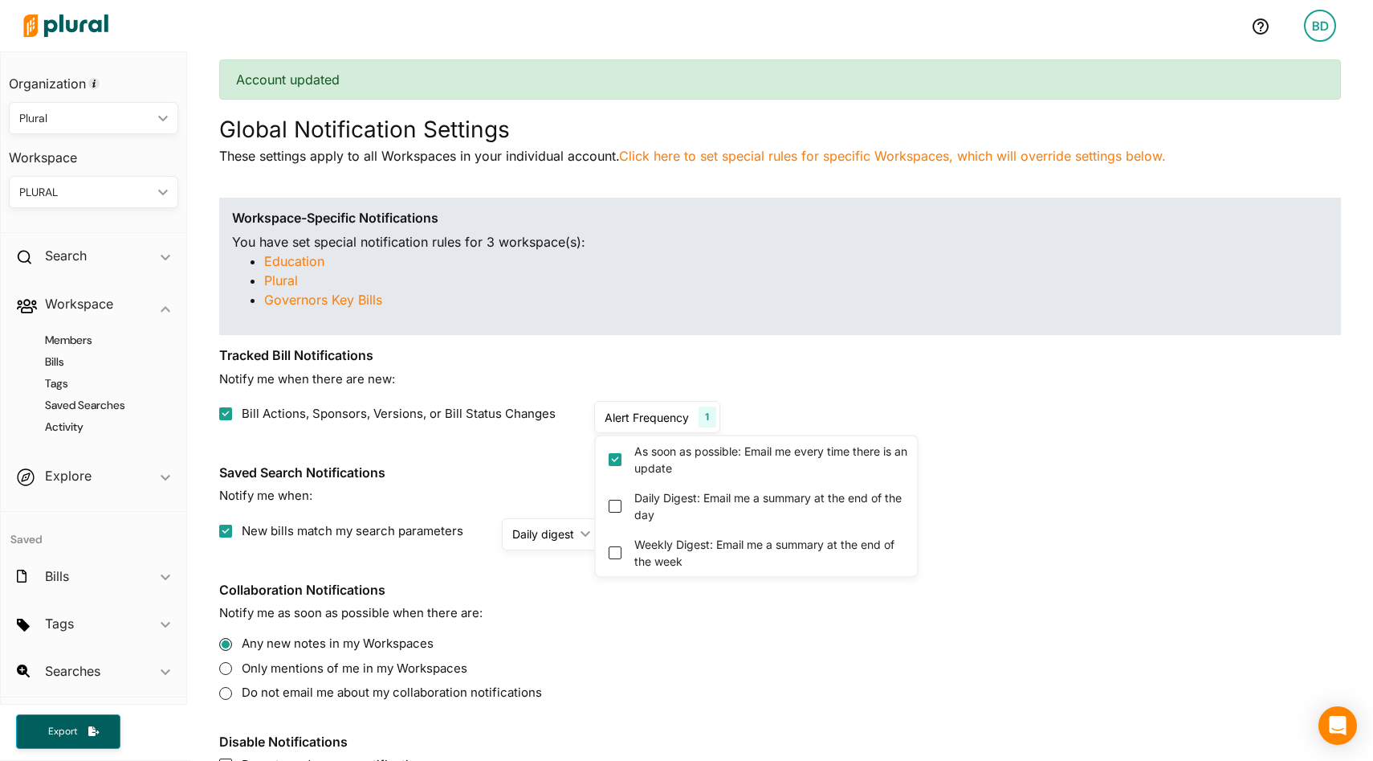
click at [139, 194] on div "PLURAL" at bounding box center [85, 192] width 133 height 17
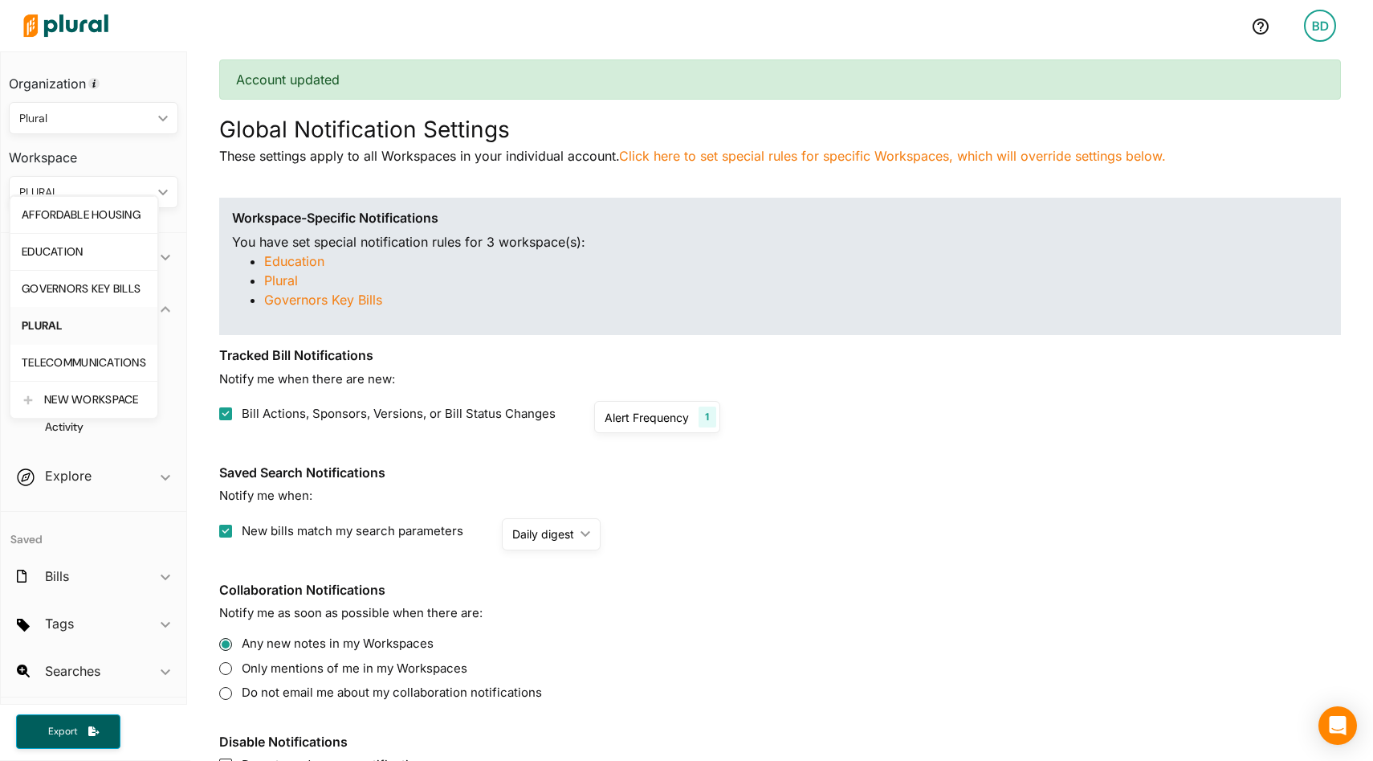
click at [622, 413] on div "Alert Frequency" at bounding box center [647, 417] width 84 height 17
click at [542, 531] on div "Daily digest" at bounding box center [543, 533] width 62 height 17
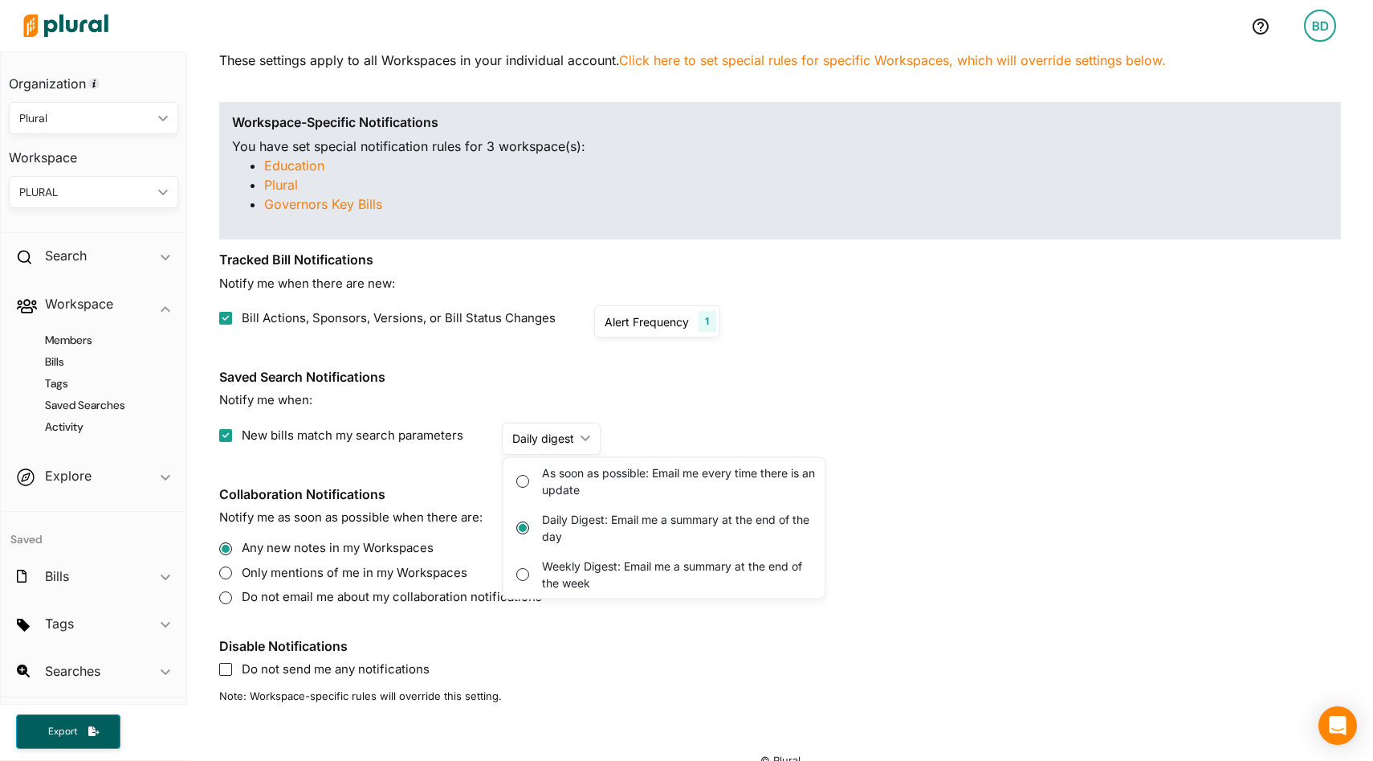
scroll to position [235, 0]
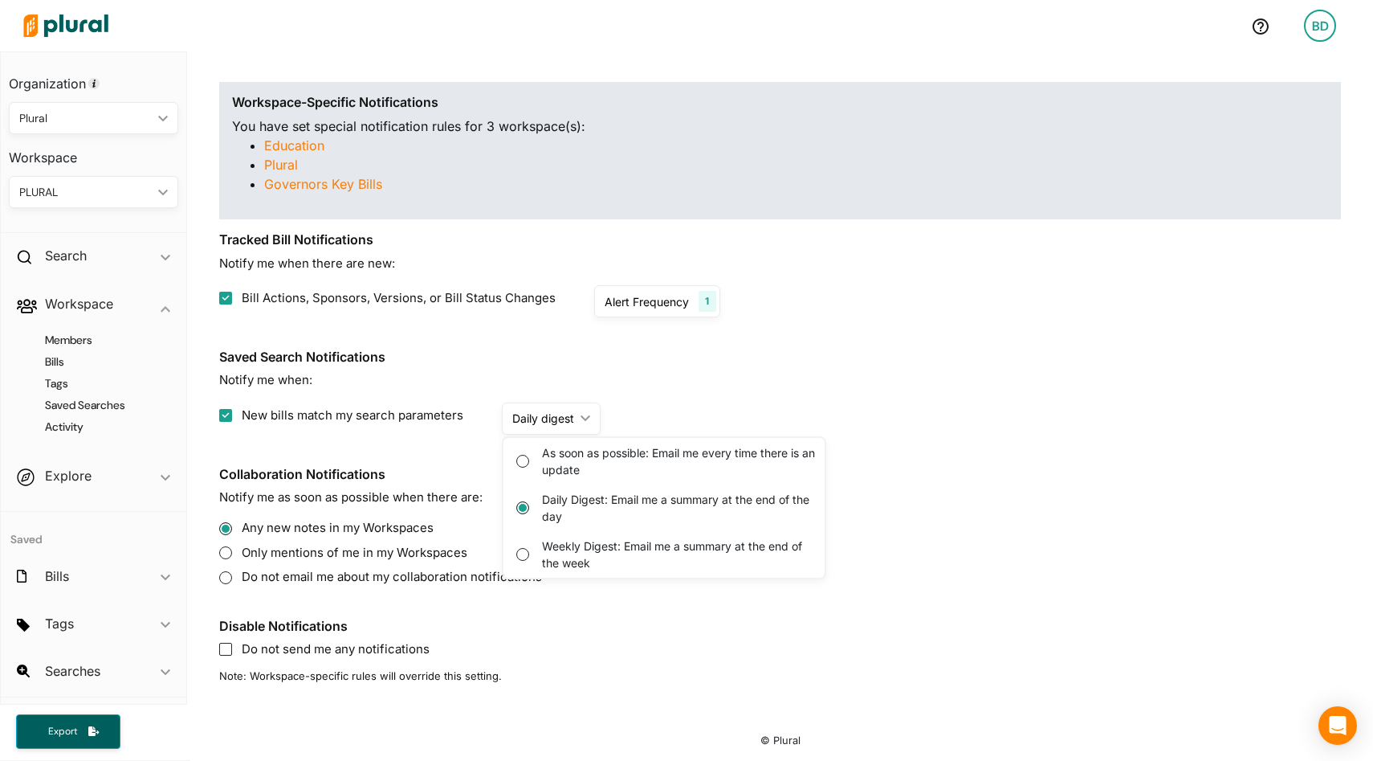
click at [738, 394] on section "Saved Search Notifications Notify me when: New bills match my search parameters…" at bounding box center [780, 391] width 1122 height 85
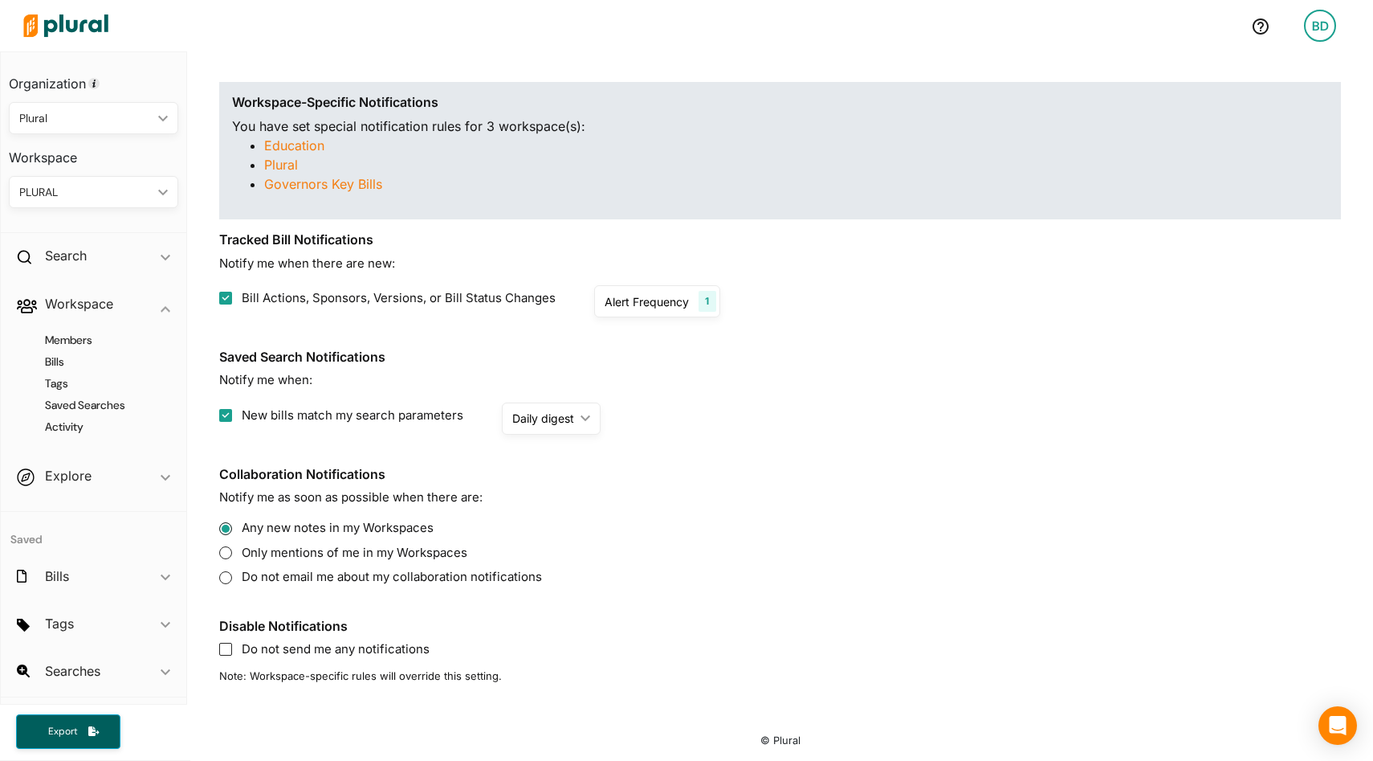
click at [80, 22] on img at bounding box center [66, 26] width 112 height 56
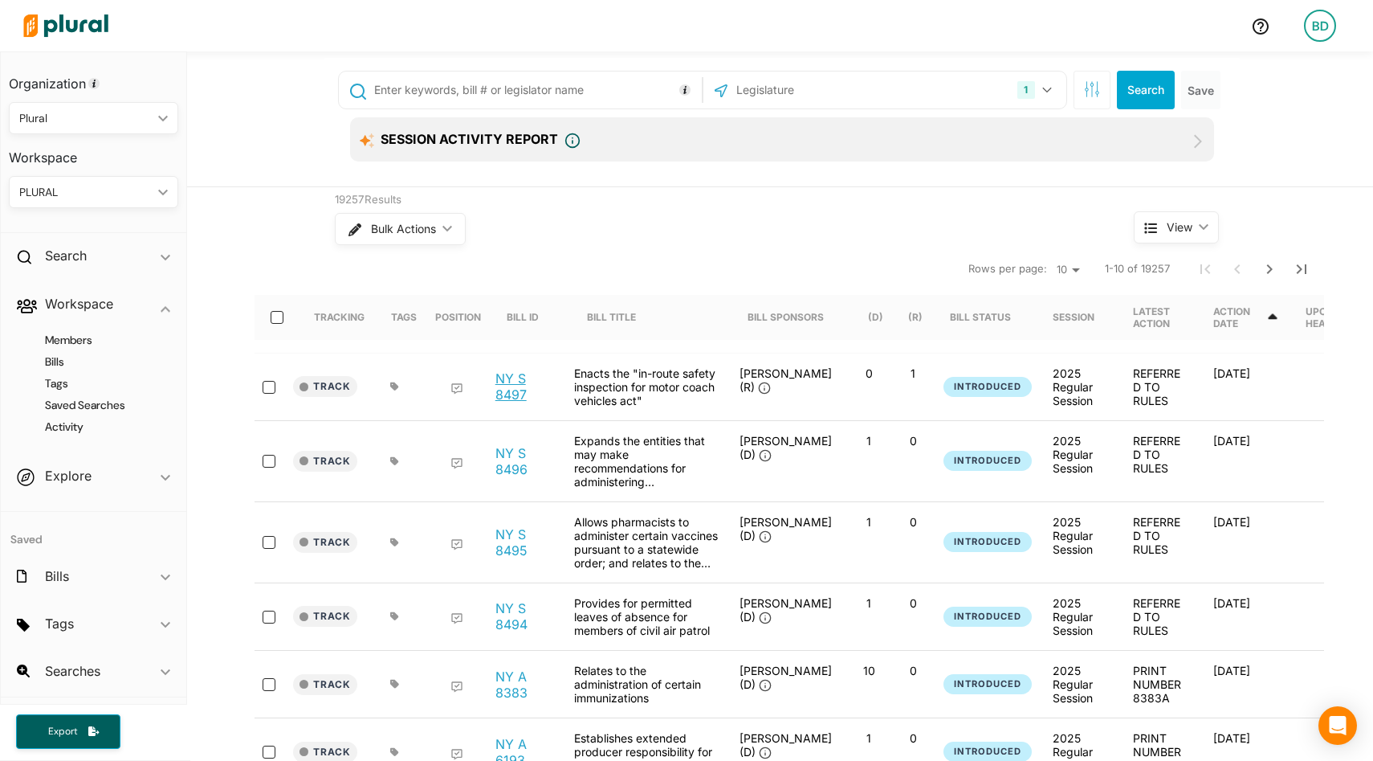
click at [513, 389] on link "NY S 8497" at bounding box center [526, 386] width 61 height 32
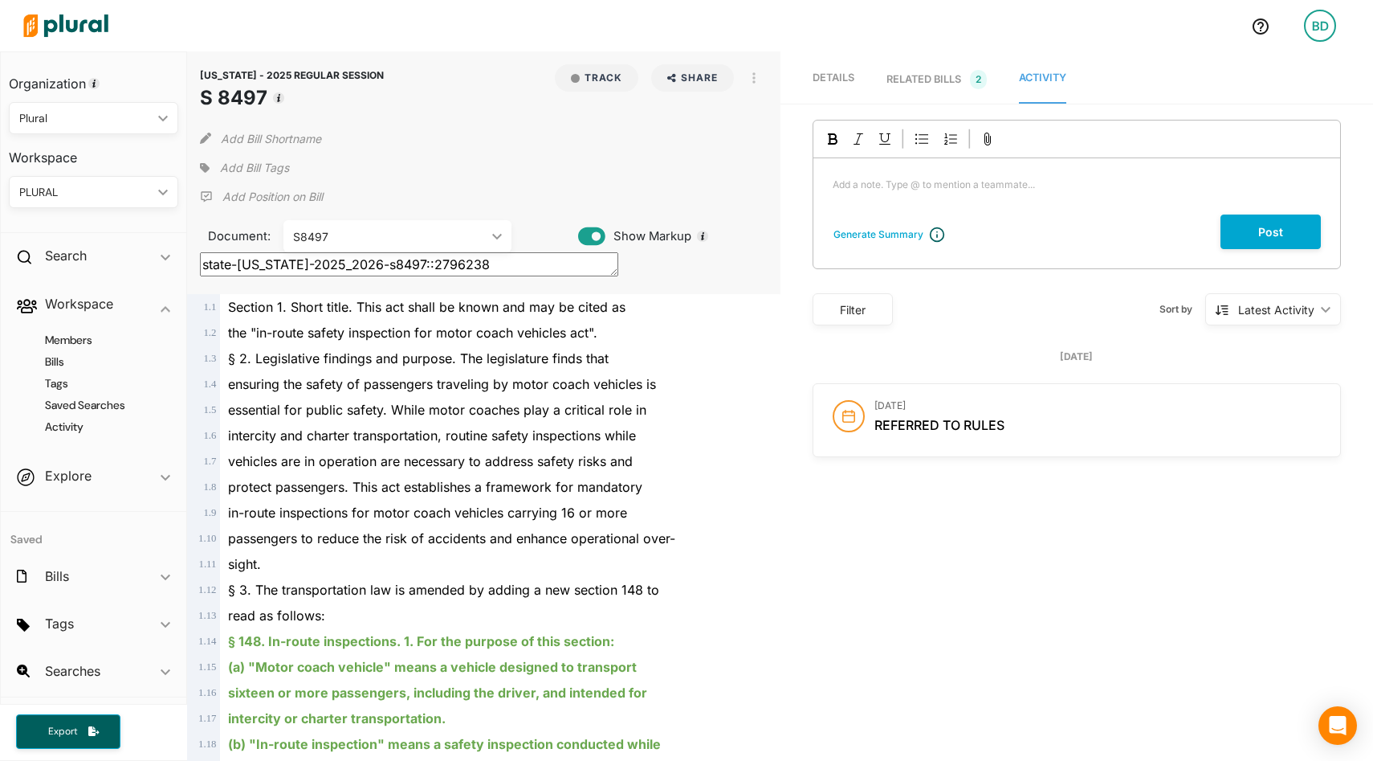
click at [894, 75] on div "RELATED BILLS 2" at bounding box center [937, 79] width 100 height 19
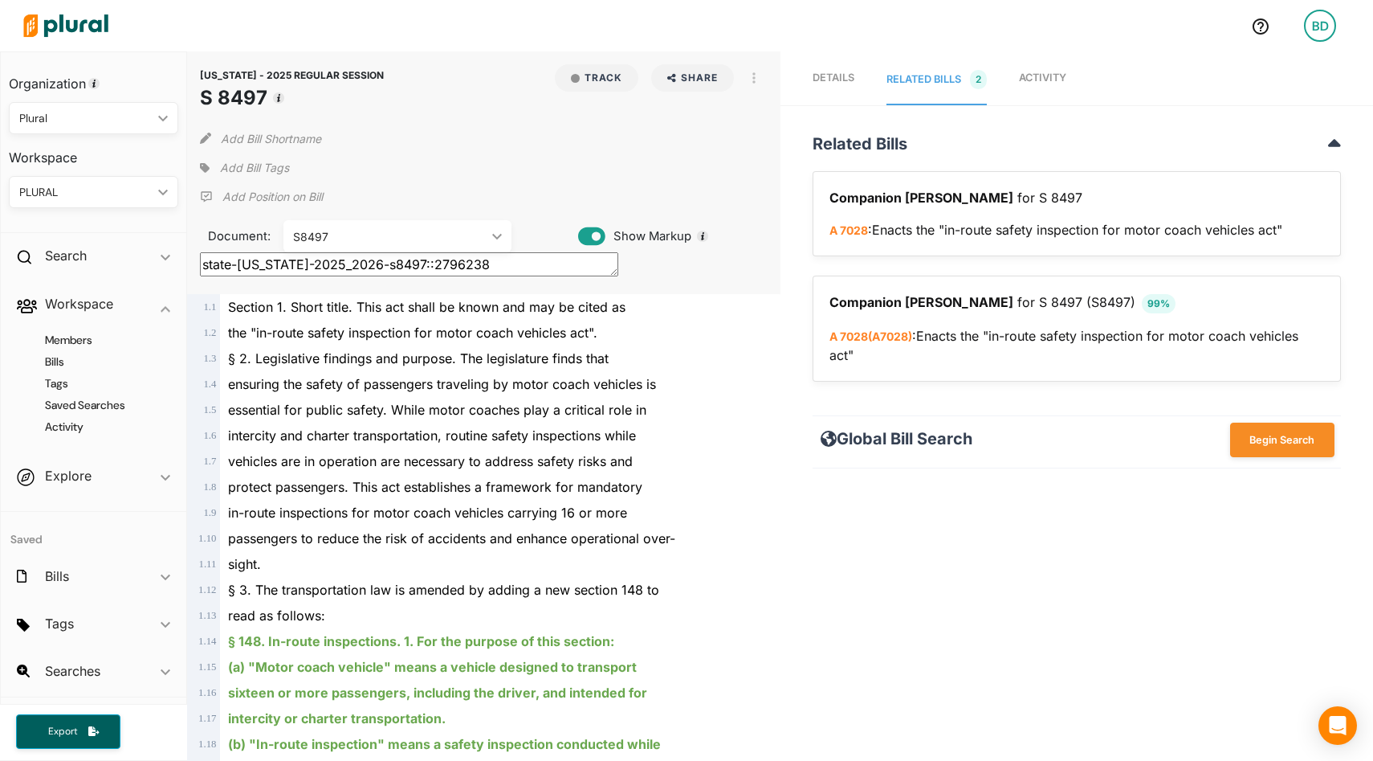
click at [826, 52] on div at bounding box center [627, 26] width 1222 height 56
click at [825, 81] on span "Details" at bounding box center [834, 77] width 42 height 12
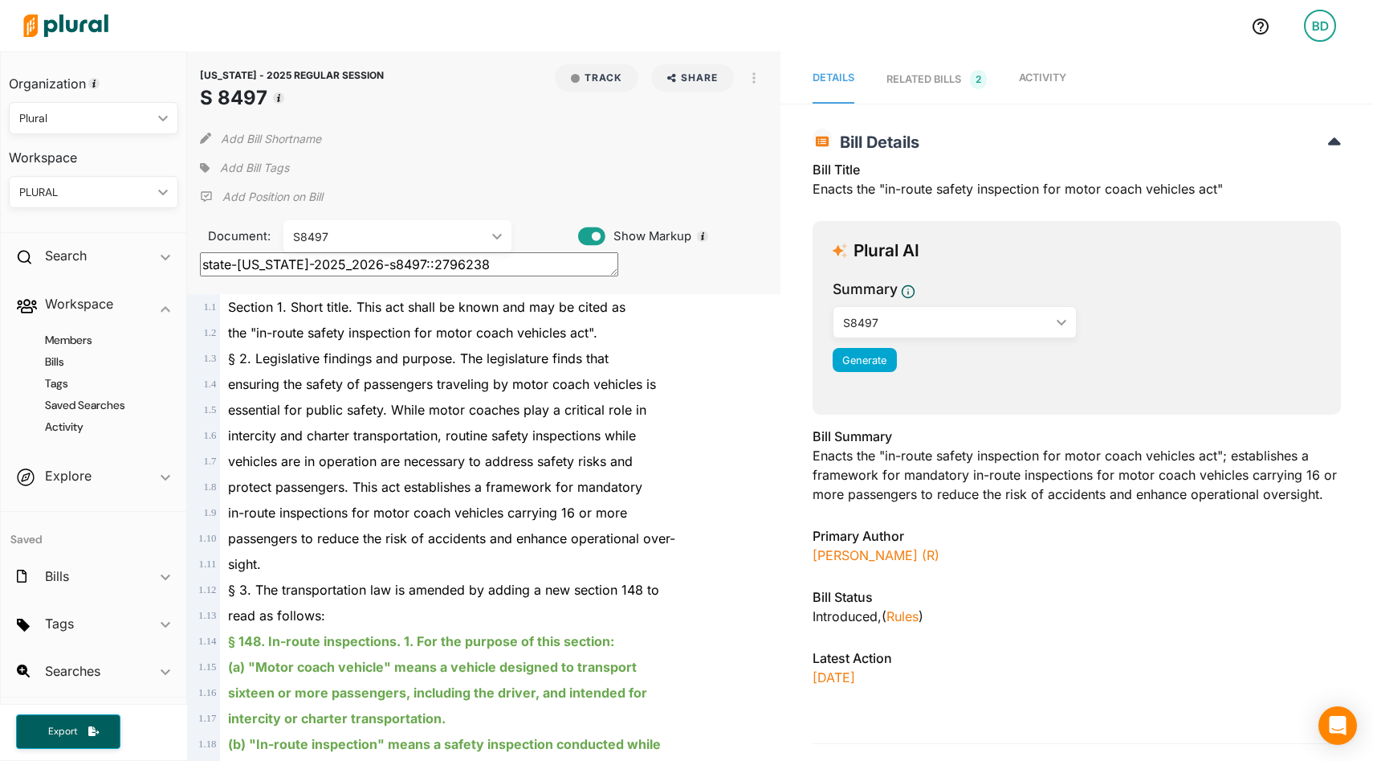
drag, startPoint x: 64, startPoint y: 18, endPoint x: 89, endPoint y: 32, distance: 28.4
click at [64, 18] on img at bounding box center [66, 26] width 112 height 56
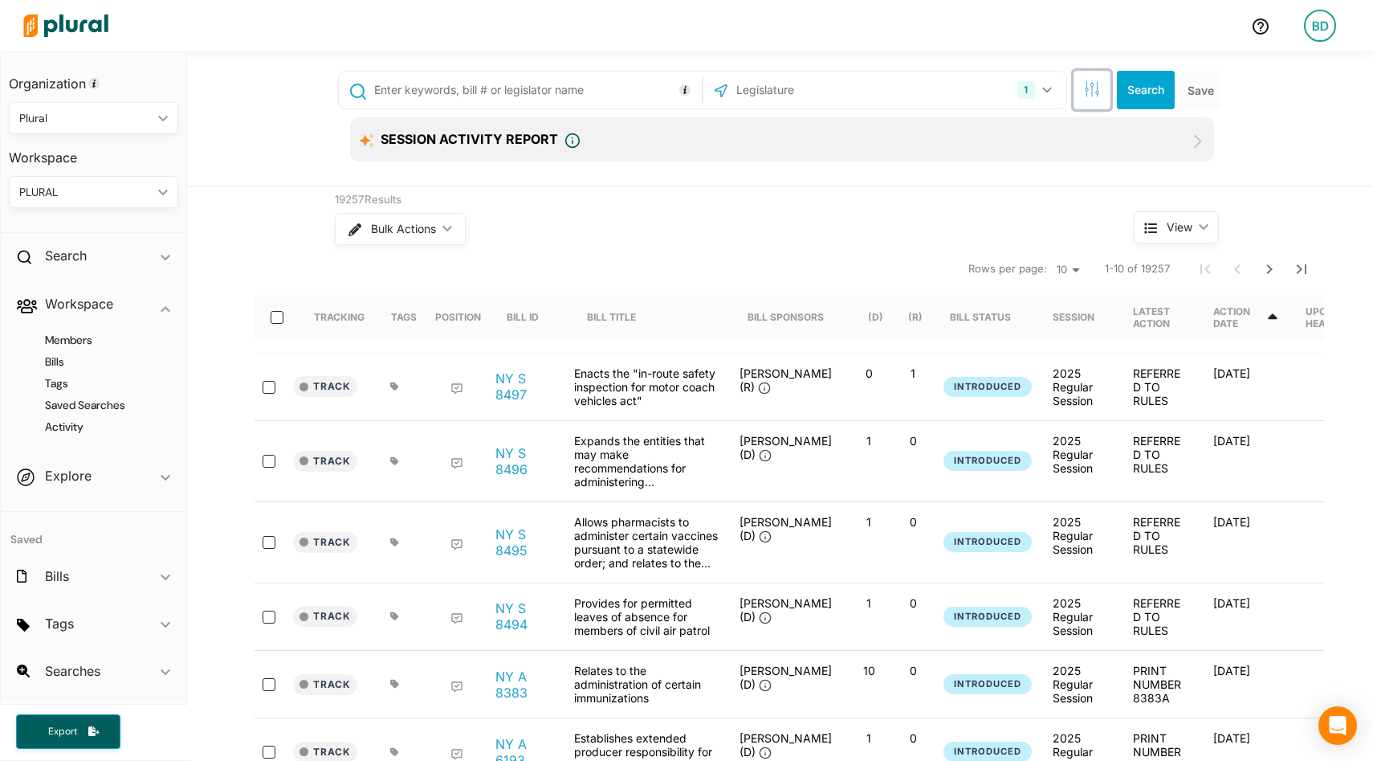
click at [1094, 88] on icon "button" at bounding box center [1092, 89] width 16 height 16
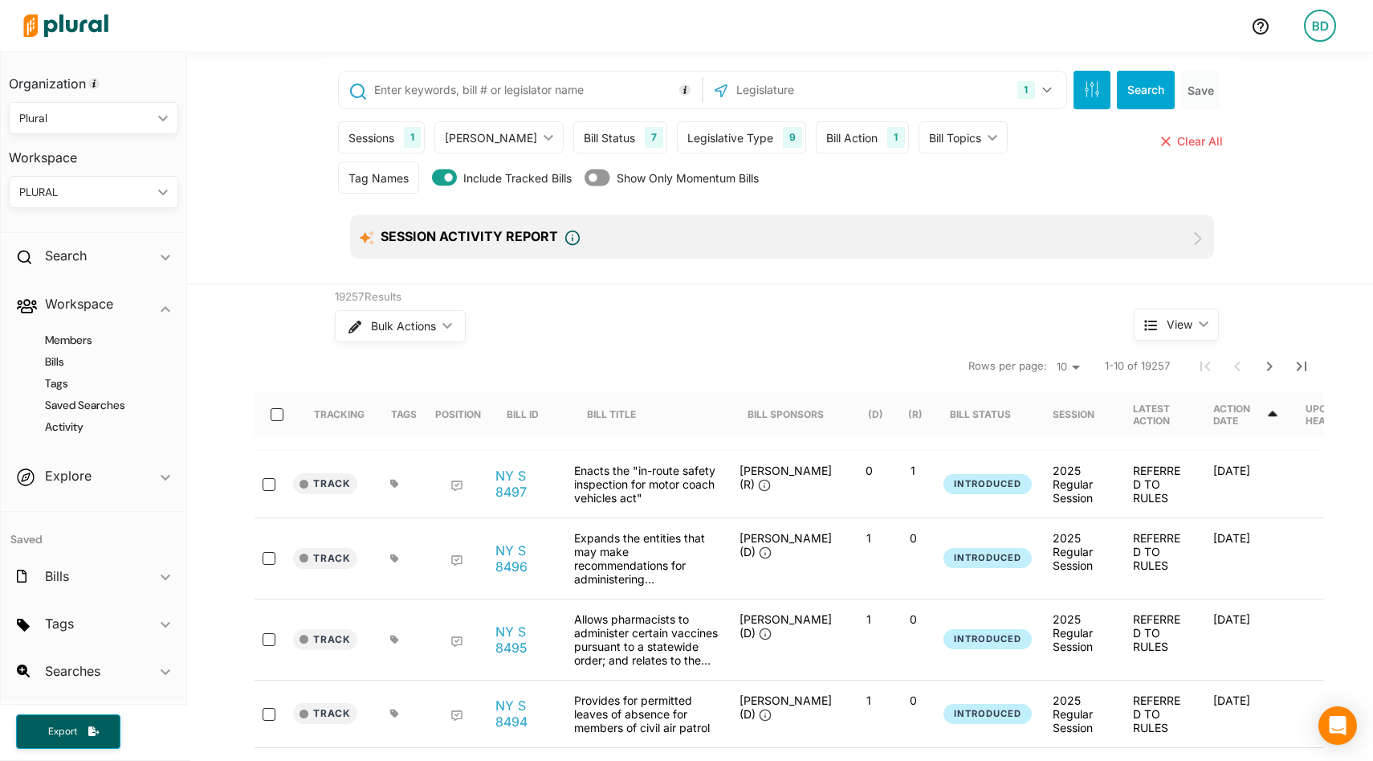
click at [397, 137] on div "Sessions 1" at bounding box center [381, 137] width 87 height 32
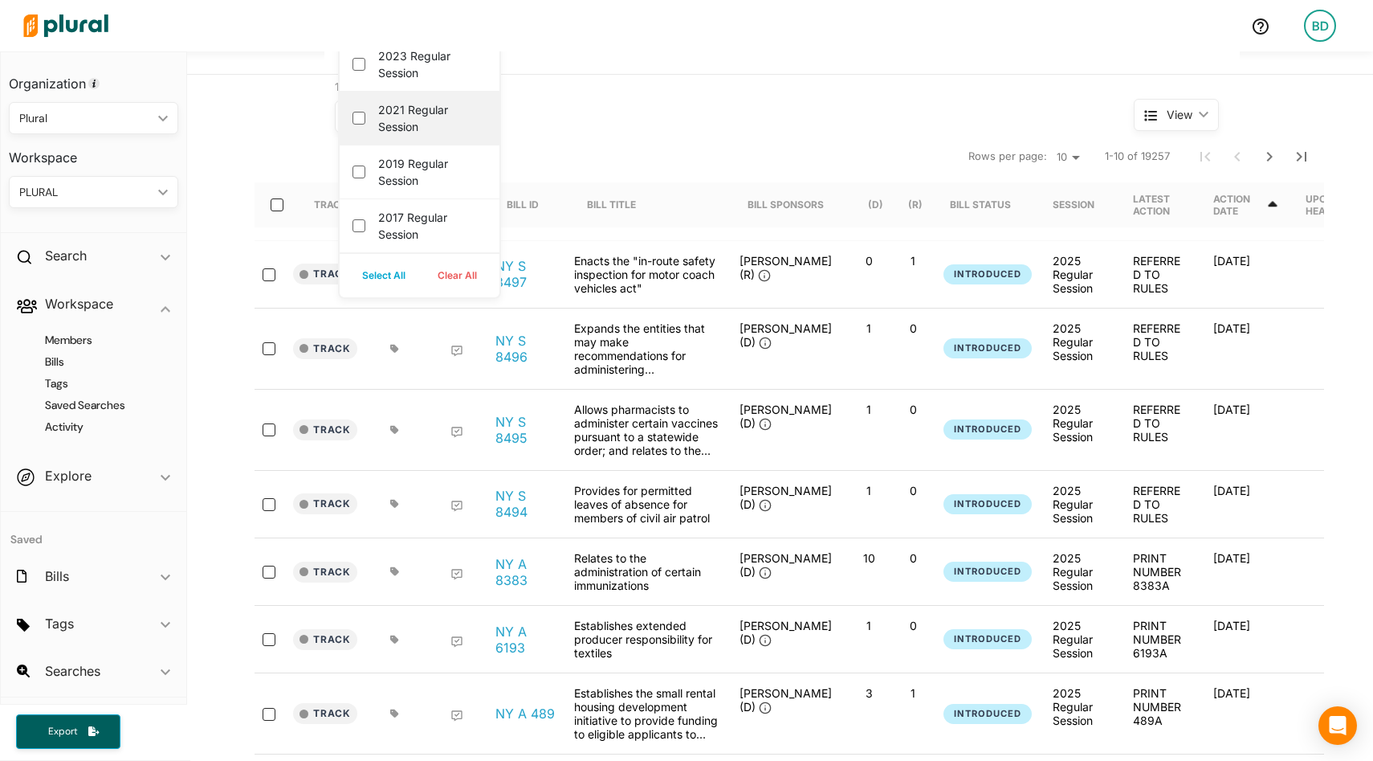
scroll to position [71, 0]
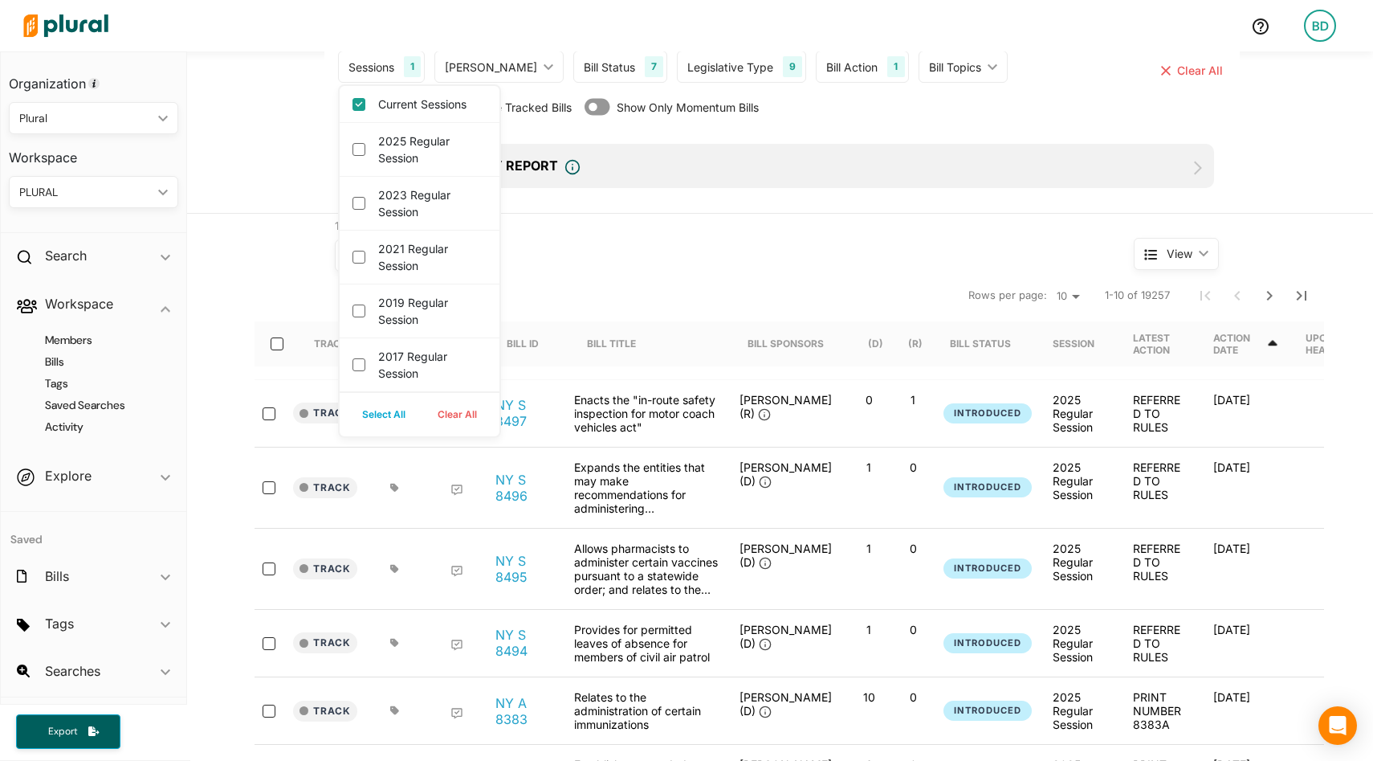
click at [271, 230] on div "19257 Results Bulk Actions ic_keyboard_arrow_down View ic_keyboard_arrow_down T…" at bounding box center [780, 655] width 1186 height 883
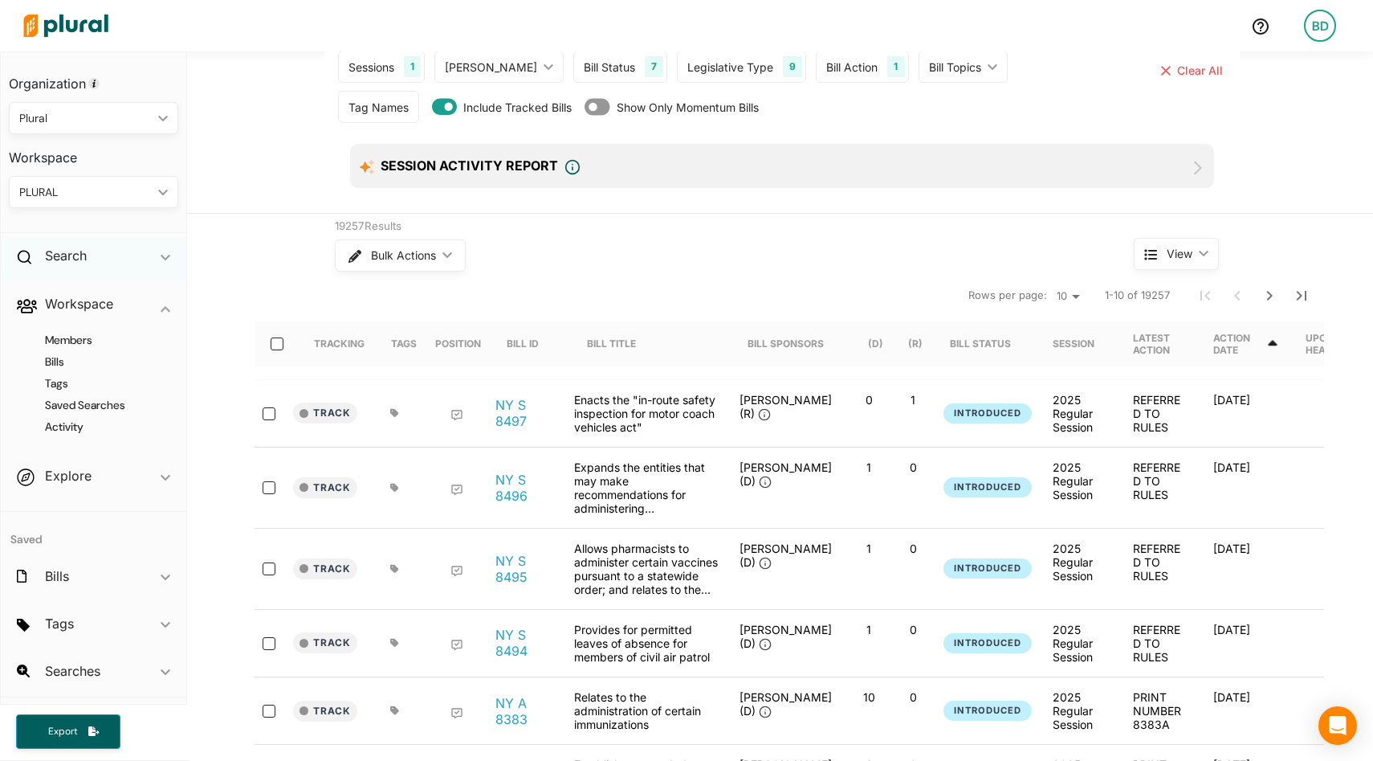
click at [161, 259] on icon "ic_keyboard_arrow_down" at bounding box center [166, 257] width 10 height 7
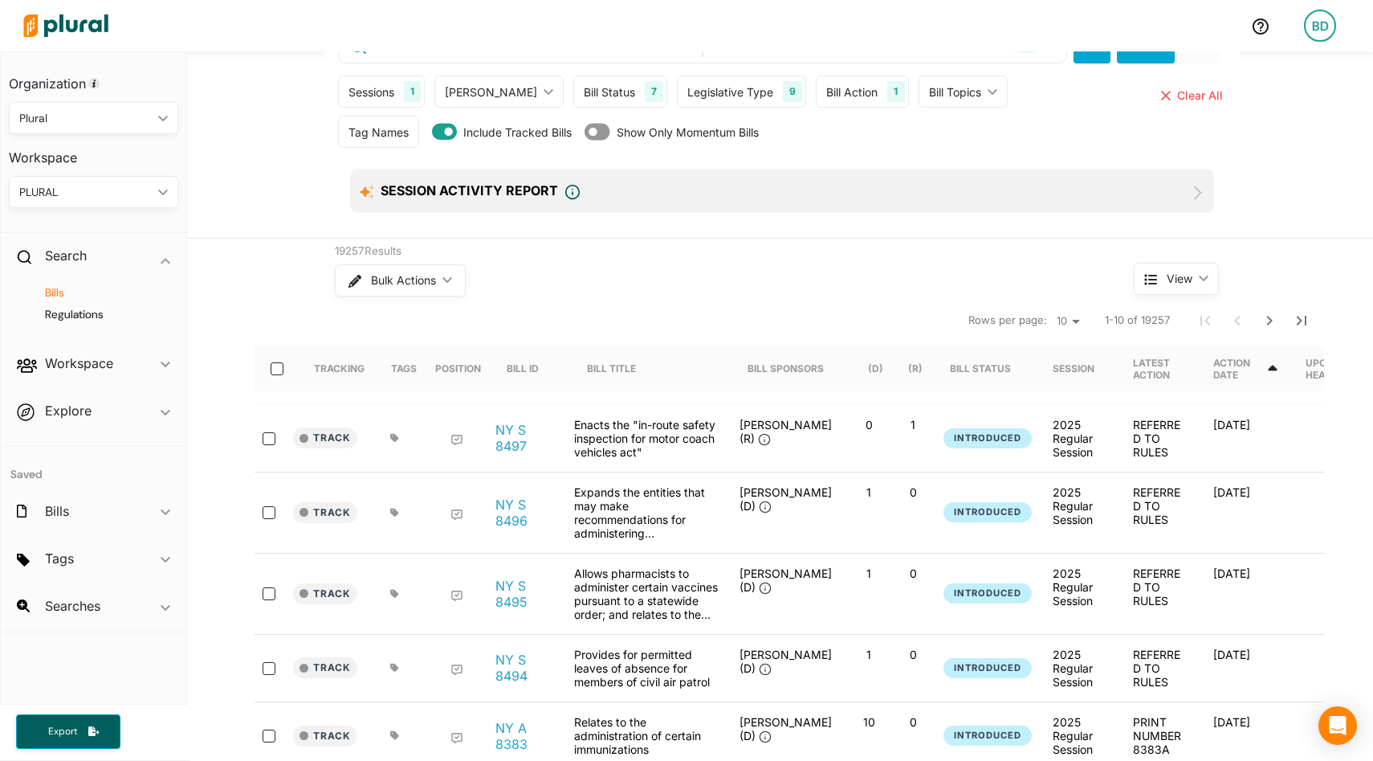
scroll to position [47, 0]
click at [826, 86] on div "Bill Action" at bounding box center [851, 90] width 51 height 17
click at [717, 98] on div "Legislative Type 9" at bounding box center [741, 90] width 129 height 32
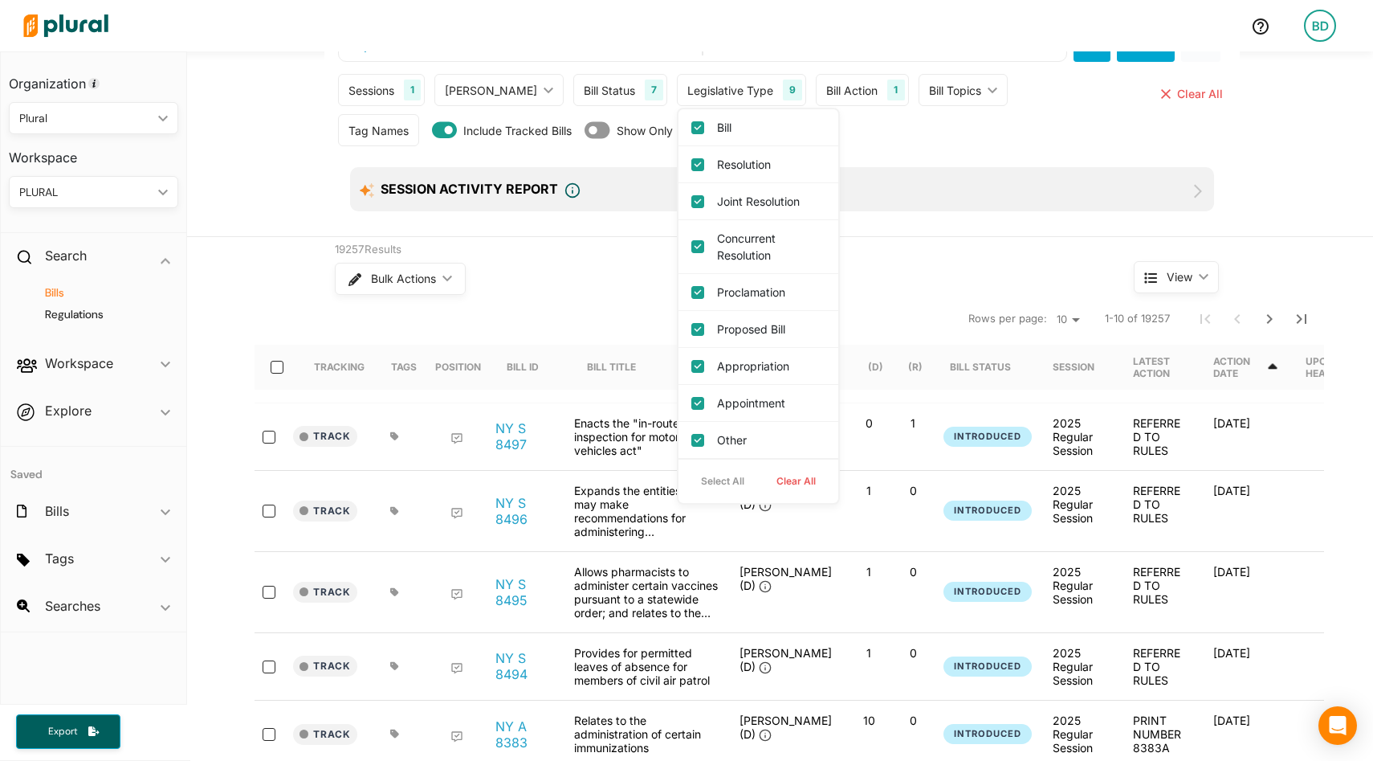
click at [584, 91] on div "Bill Status" at bounding box center [609, 90] width 51 height 17
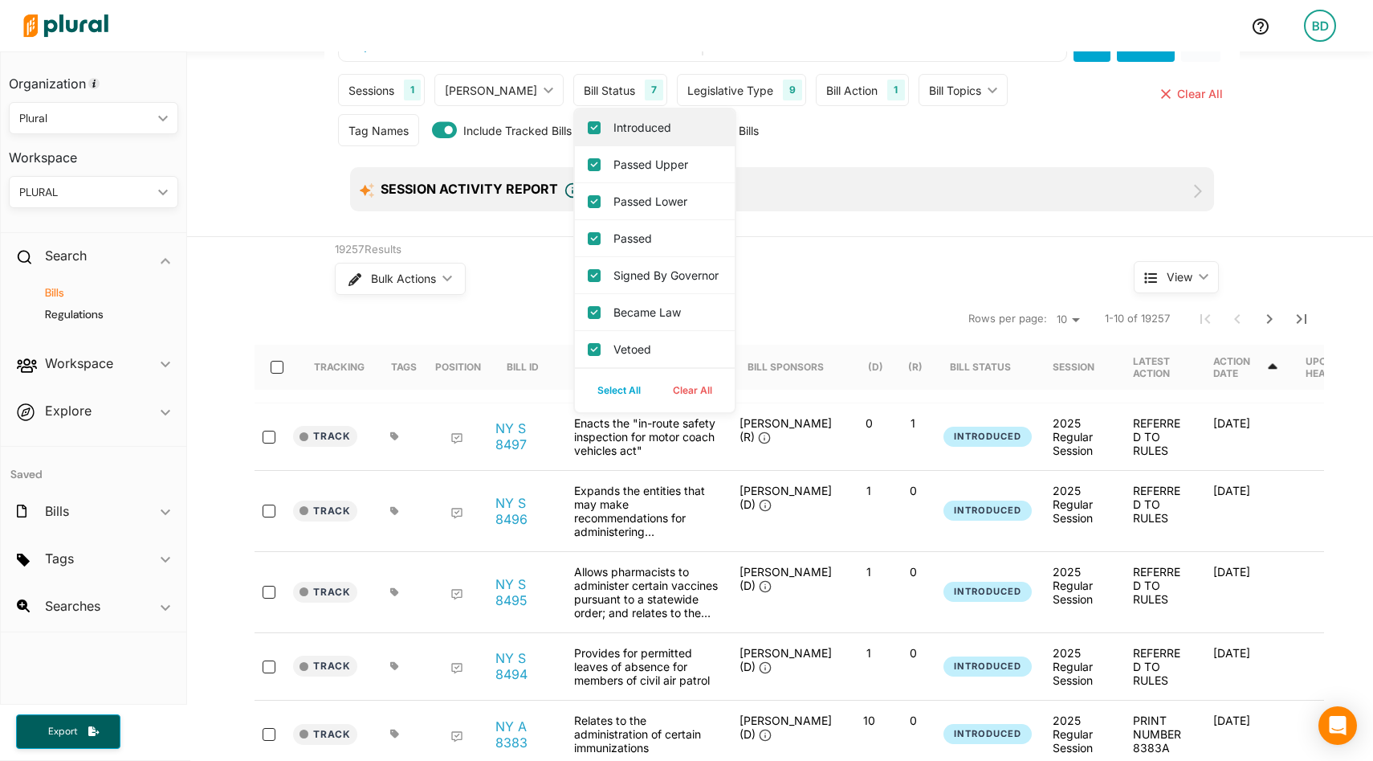
click at [614, 125] on label "Introduced" at bounding box center [666, 127] width 105 height 17
click at [589, 125] on input "Introduced" at bounding box center [594, 127] width 13 height 13
checkbox input "false"
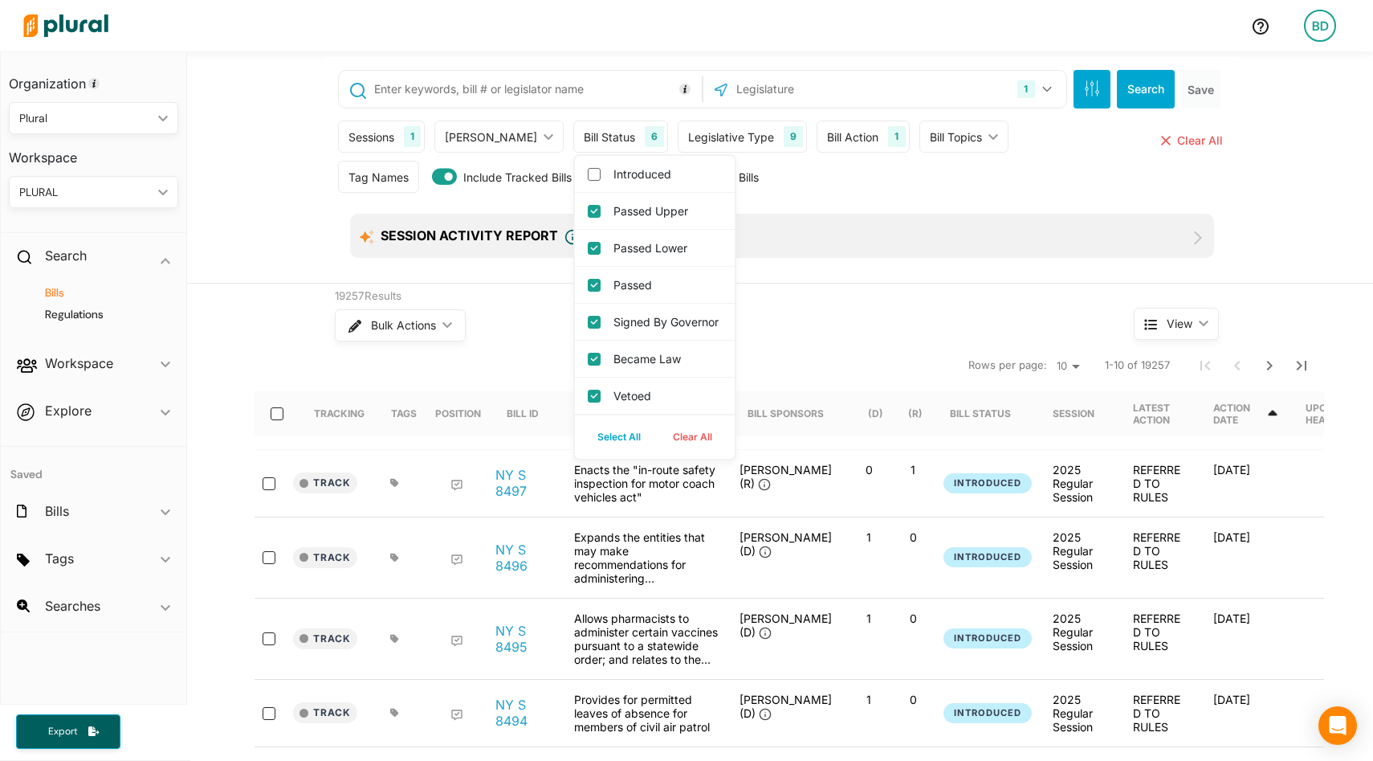
scroll to position [0, 0]
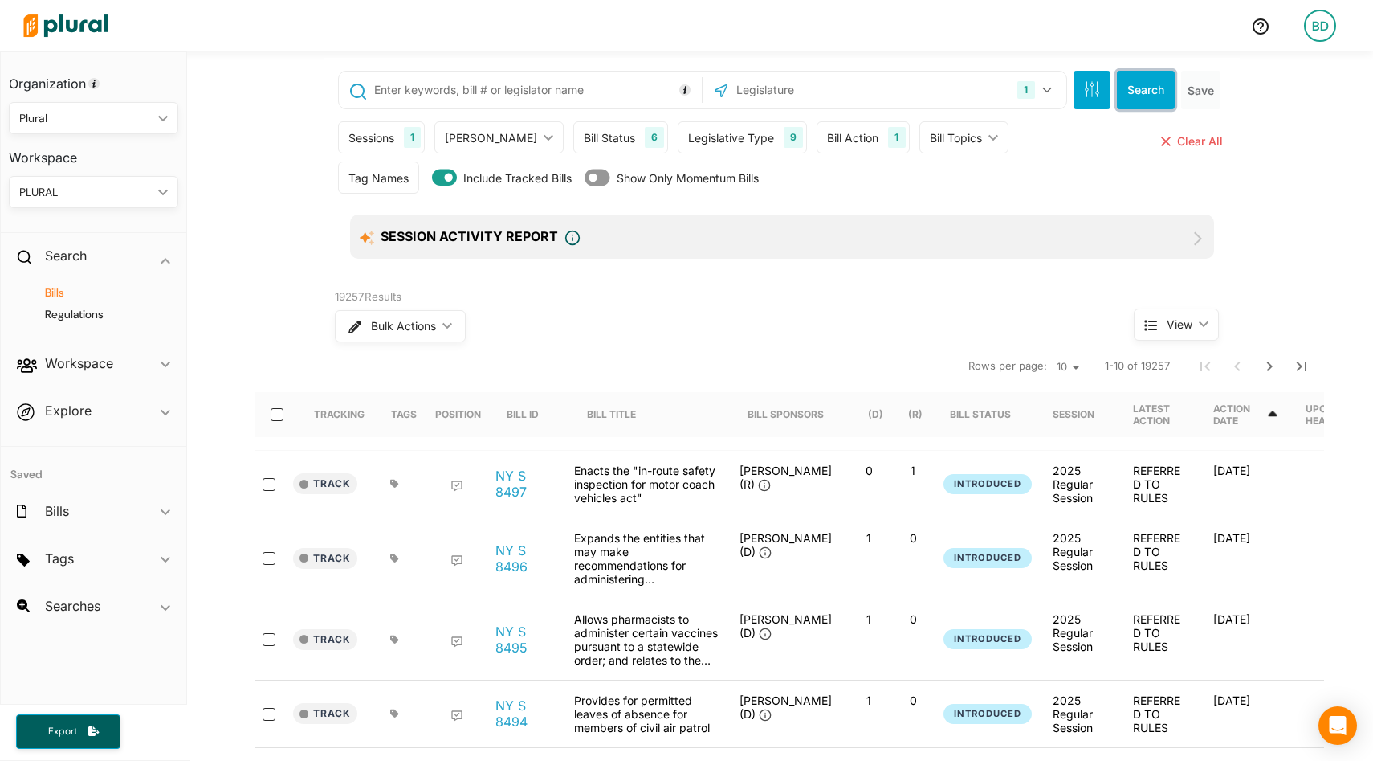
click at [1141, 94] on button "Search" at bounding box center [1146, 90] width 58 height 39
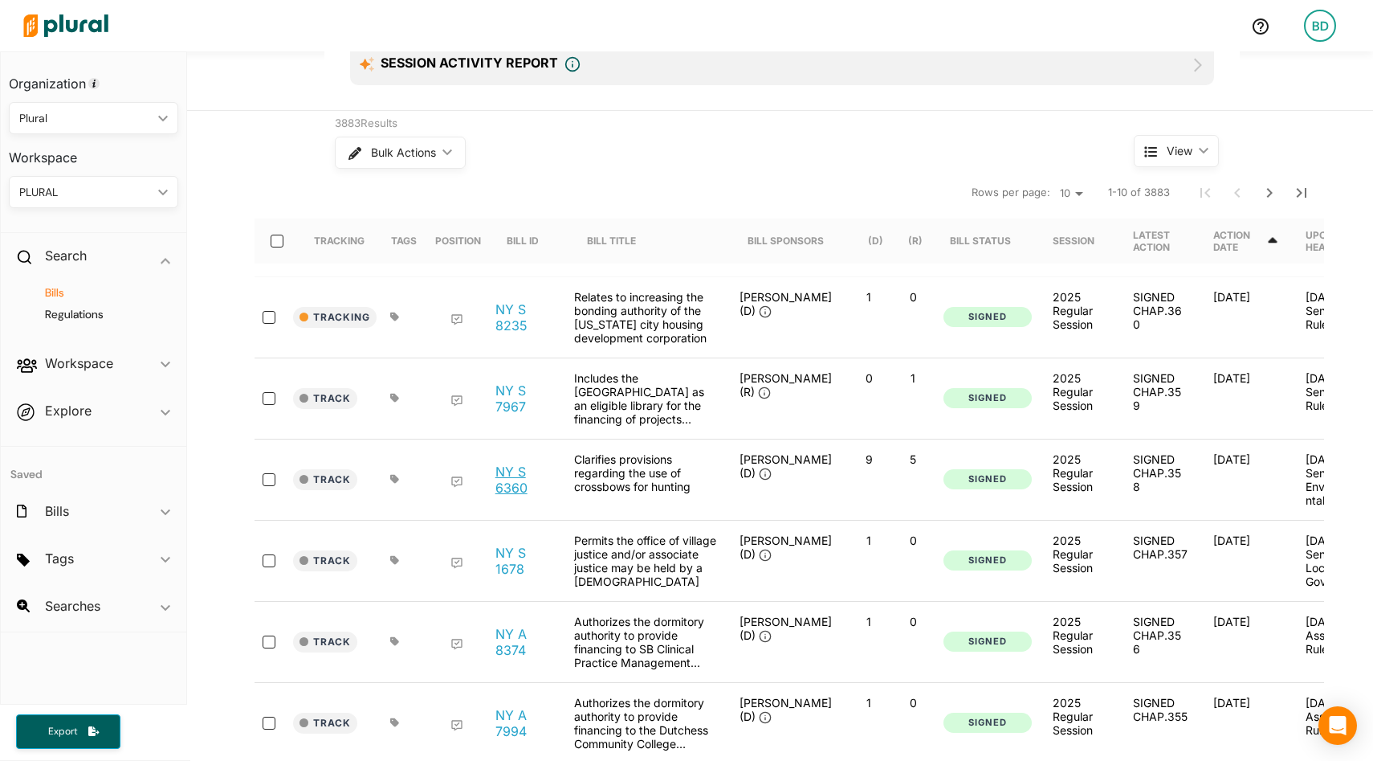
scroll to position [217, 0]
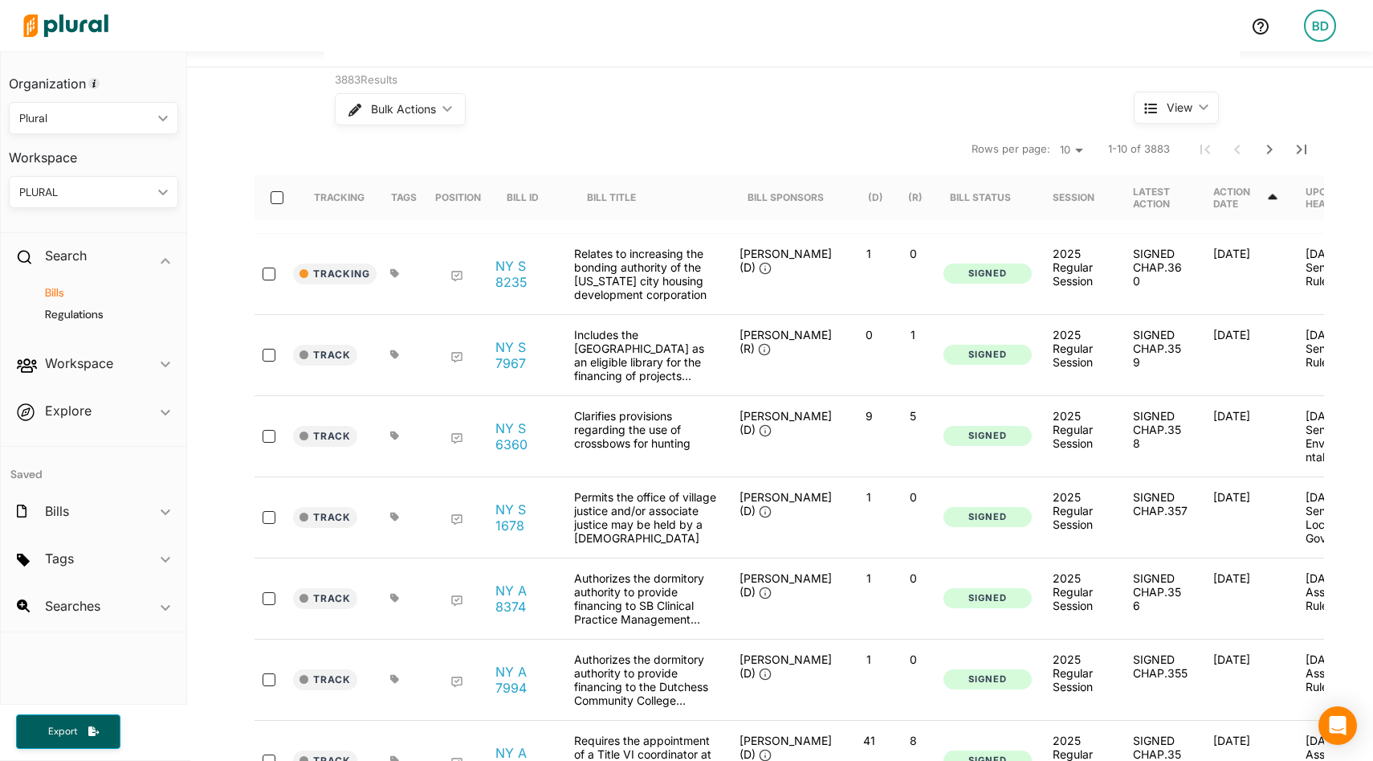
click at [506, 463] on div "NY S 6360" at bounding box center [526, 436] width 80 height 55
click at [508, 452] on link "NY S 6360" at bounding box center [526, 436] width 61 height 32
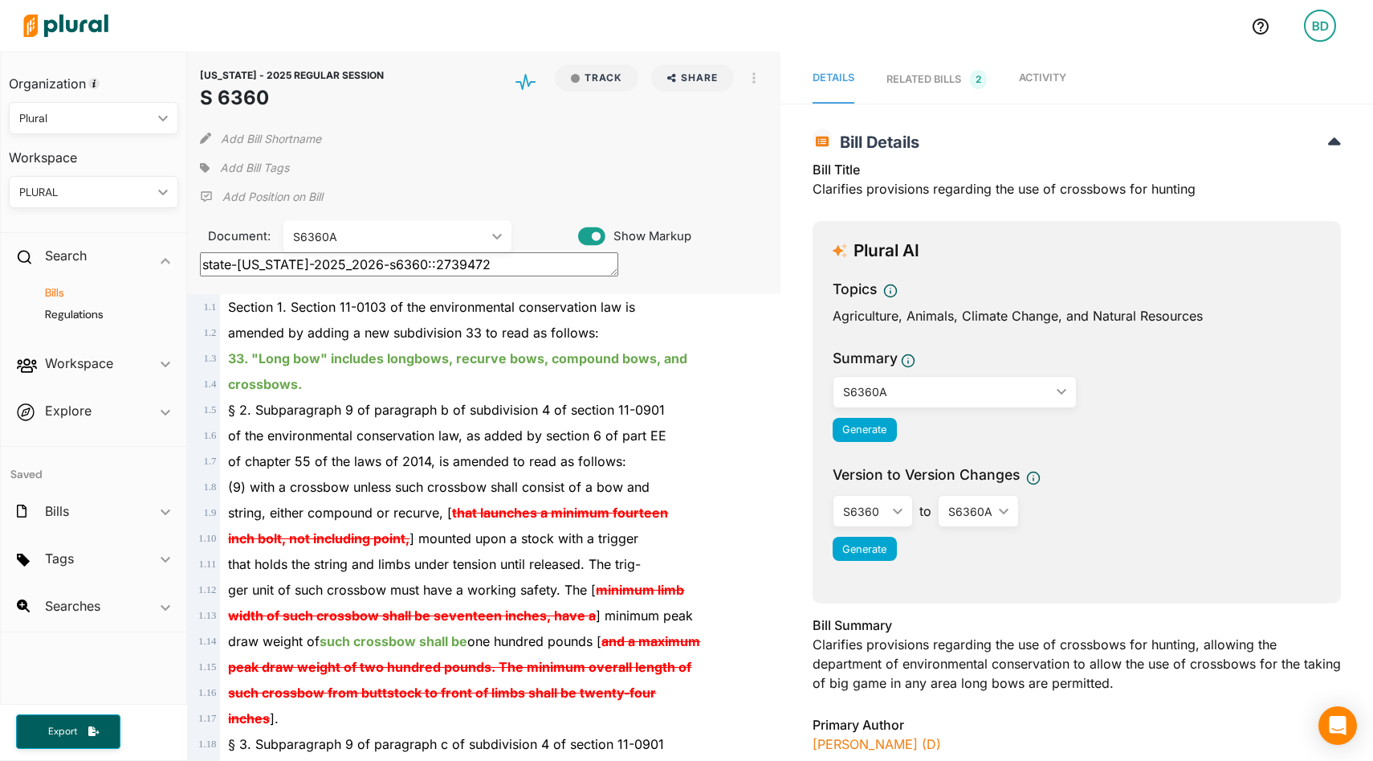
click at [896, 515] on div "S6360 ic_keyboard_arrow_down" at bounding box center [873, 511] width 80 height 32
click at [1063, 525] on div "S6360 ic_keyboard_arrow_down S6360 S6360A to S6360A ic_keyboard_arrow_down S636…" at bounding box center [1077, 511] width 488 height 32
click at [85, 23] on img at bounding box center [66, 26] width 112 height 56
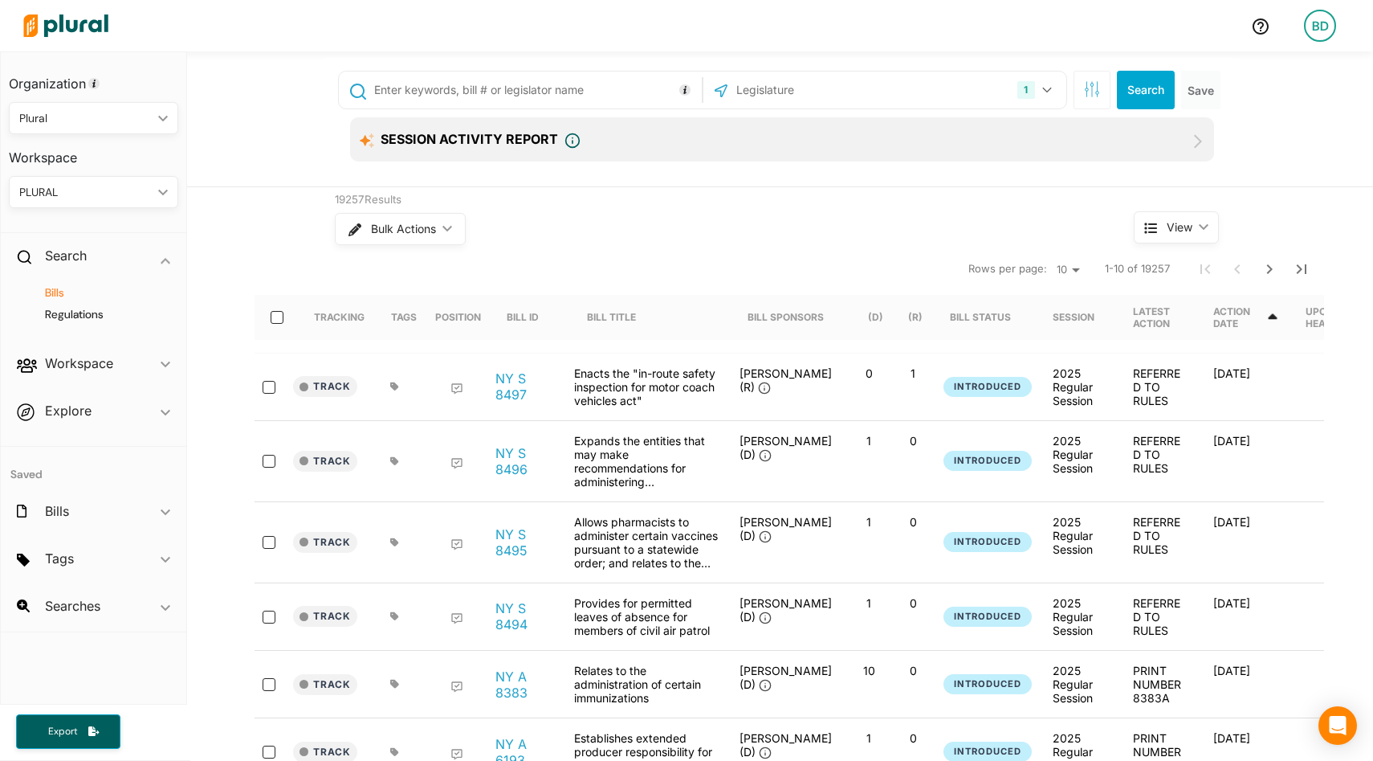
click at [430, 81] on input "text" at bounding box center [535, 90] width 325 height 31
paste input "hb2022"
type input "hb2022"
click at [1050, 85] on button "1" at bounding box center [1036, 90] width 51 height 31
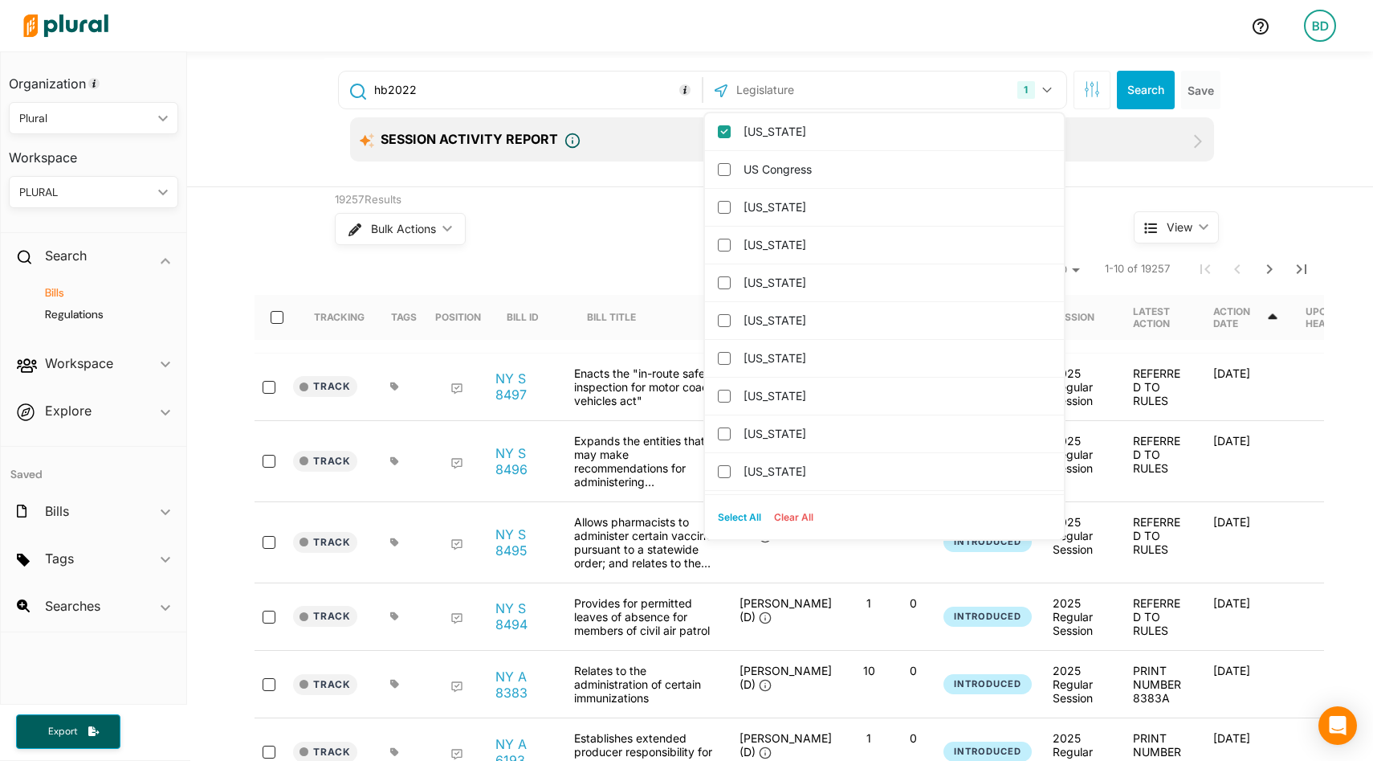
click at [738, 512] on button "Select All" at bounding box center [740, 517] width 56 height 24
checkbox input "true"
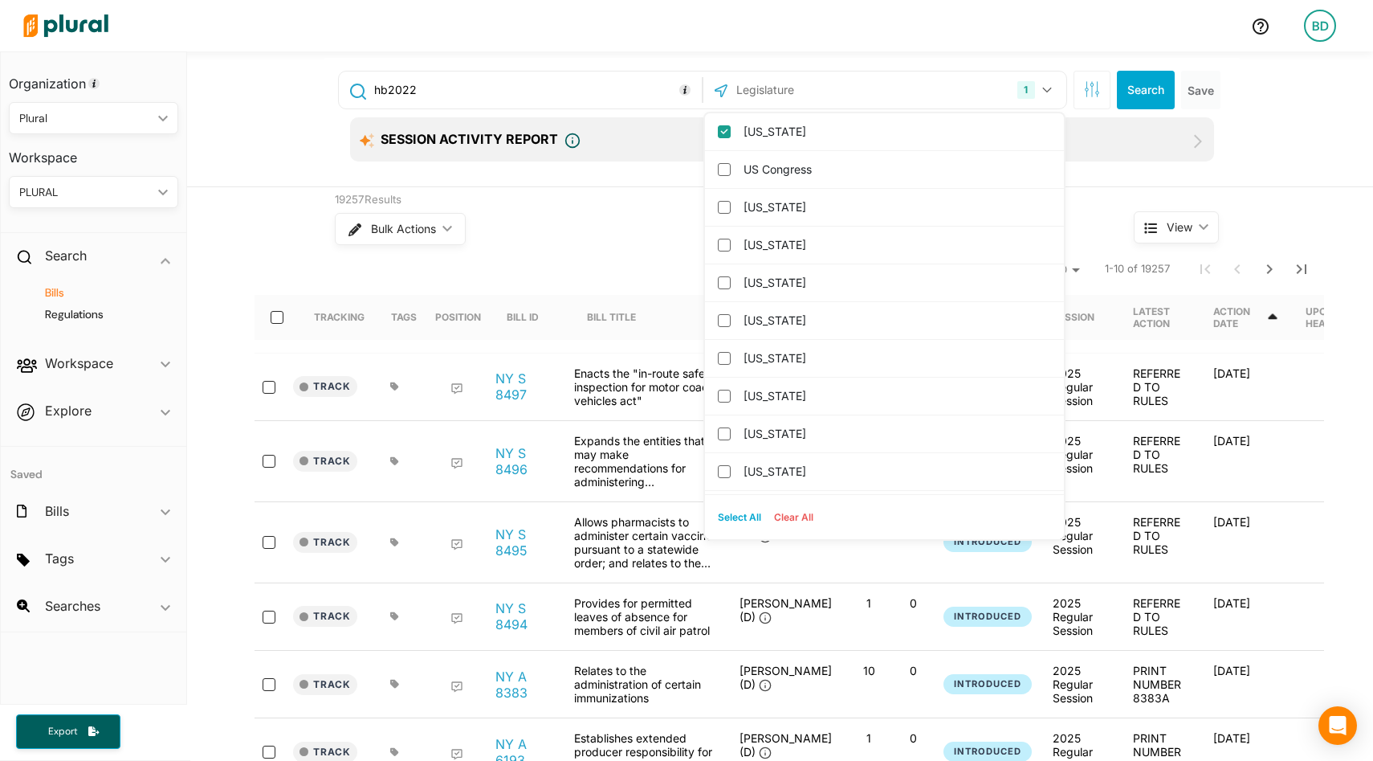
checkbox input "true"
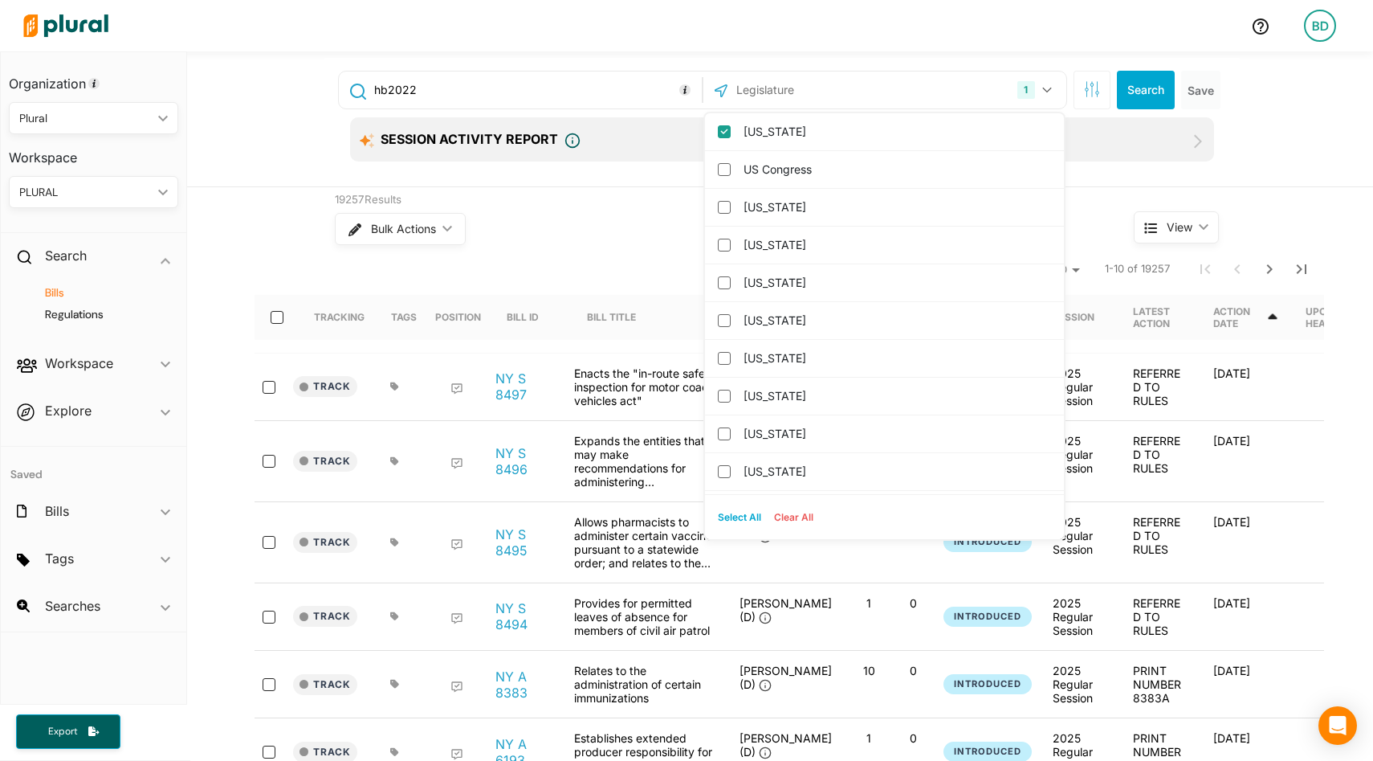
checkbox input "true"
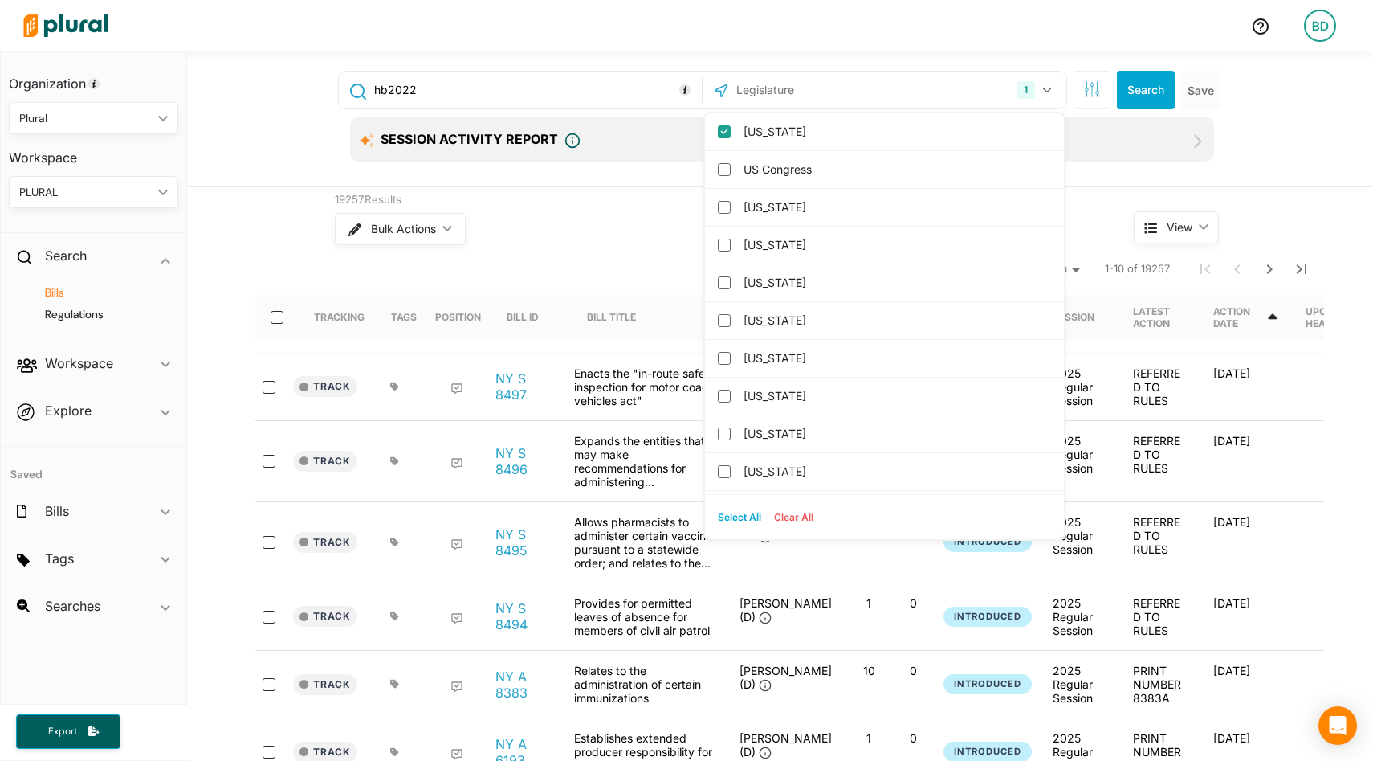
checkbox input "true"
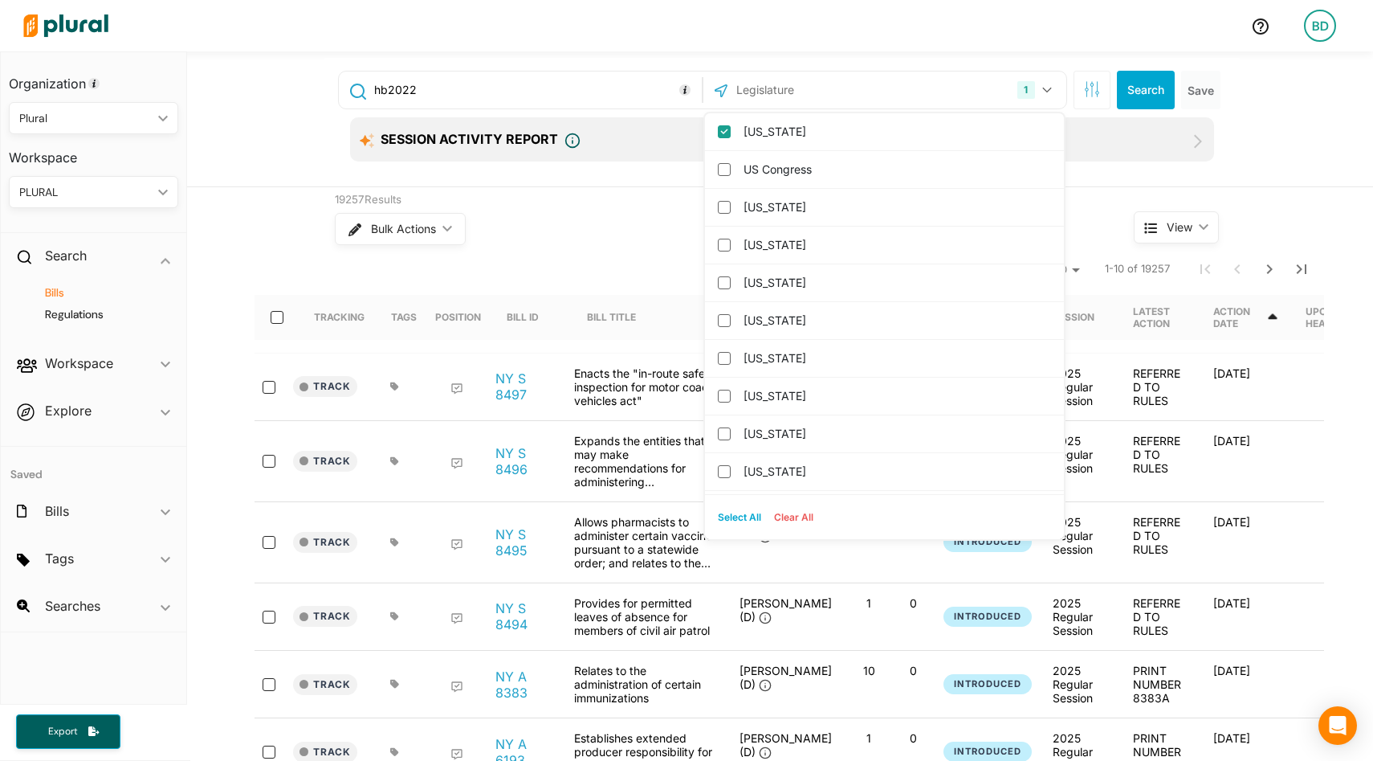
checkbox input "true"
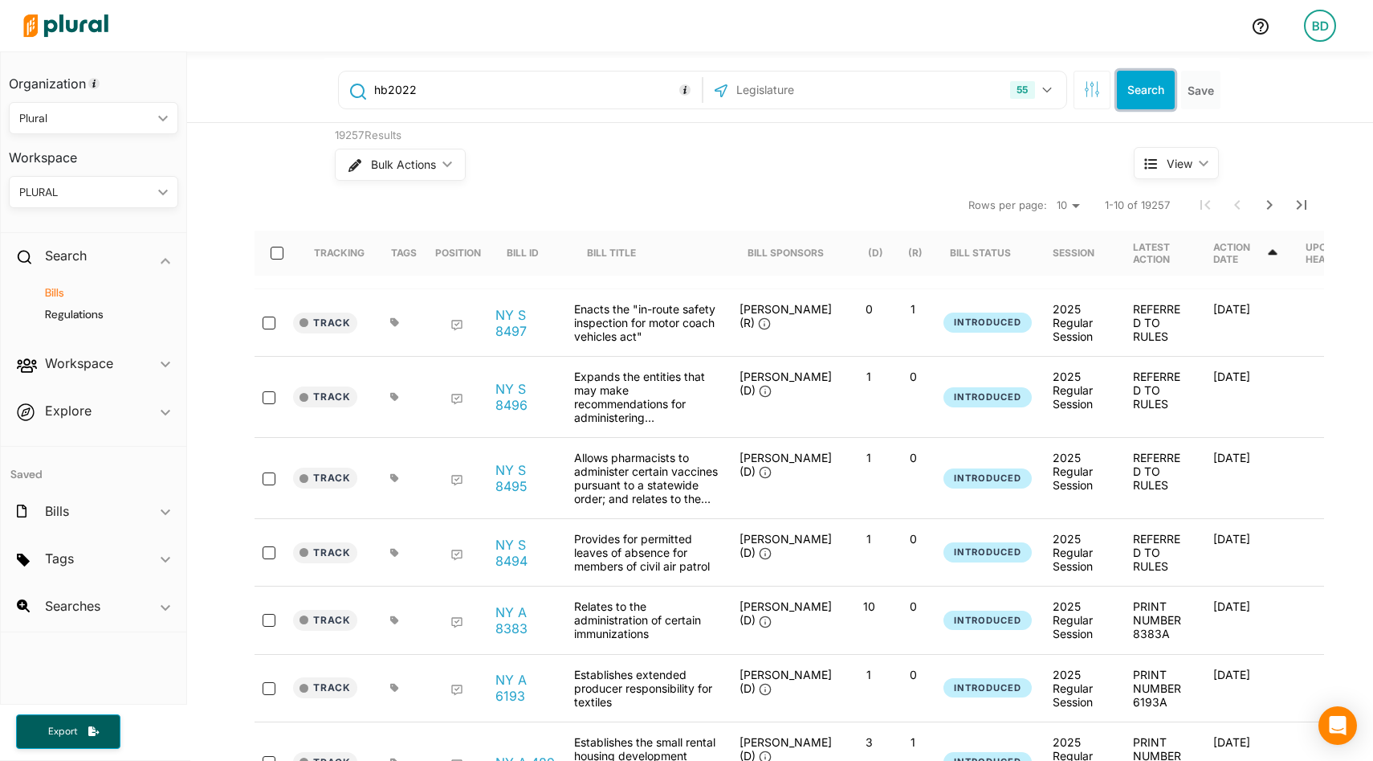
click at [1137, 79] on button "Search" at bounding box center [1146, 90] width 58 height 39
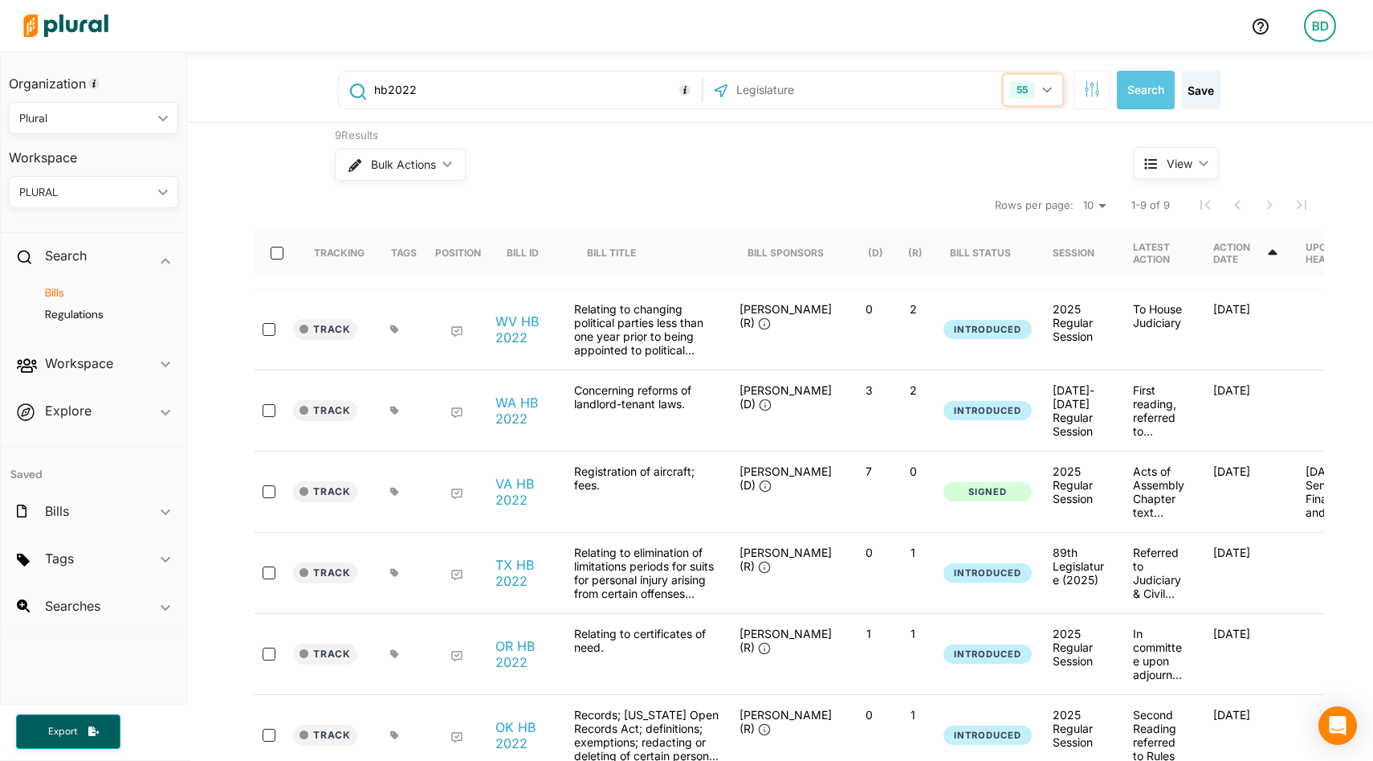
click at [1050, 80] on button "55" at bounding box center [1033, 90] width 58 height 31
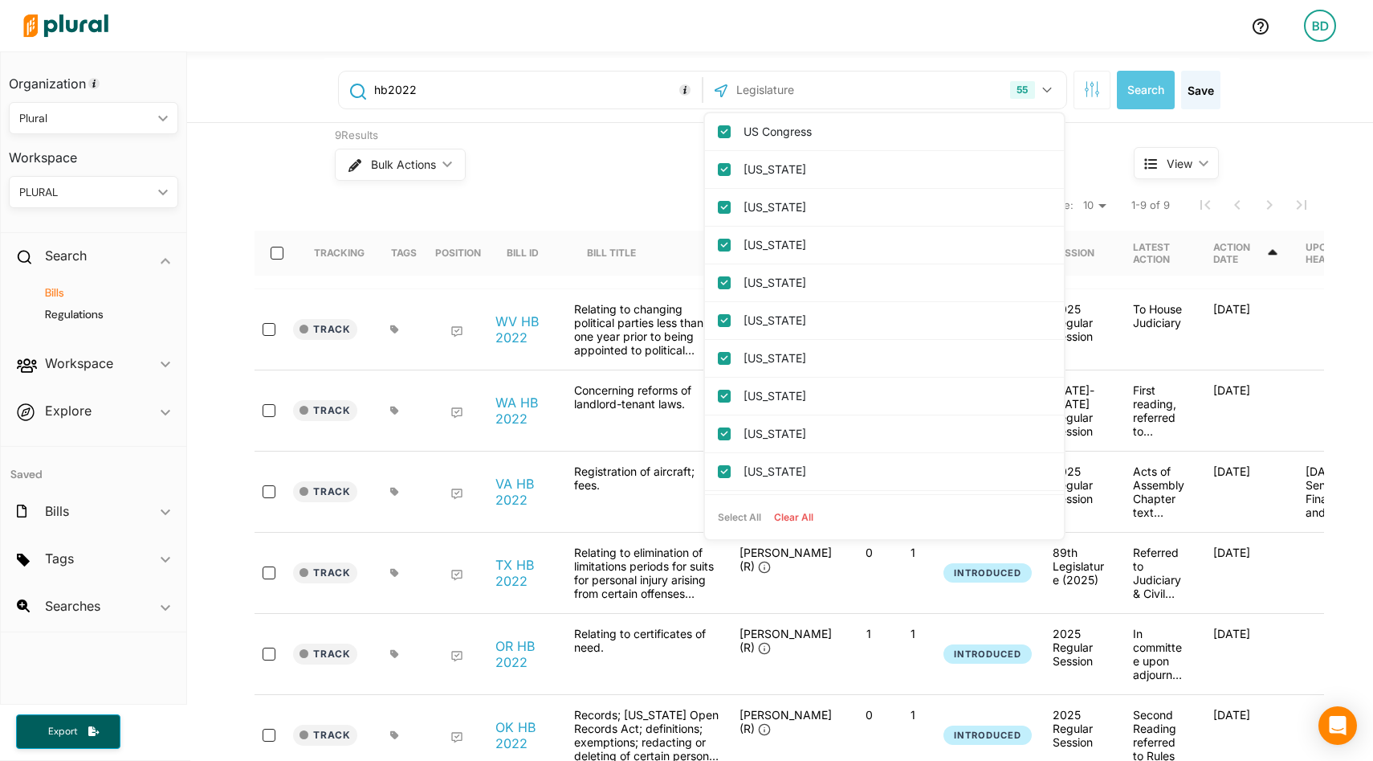
click at [797, 517] on button "Clear All" at bounding box center [794, 517] width 52 height 24
checkbox input "false"
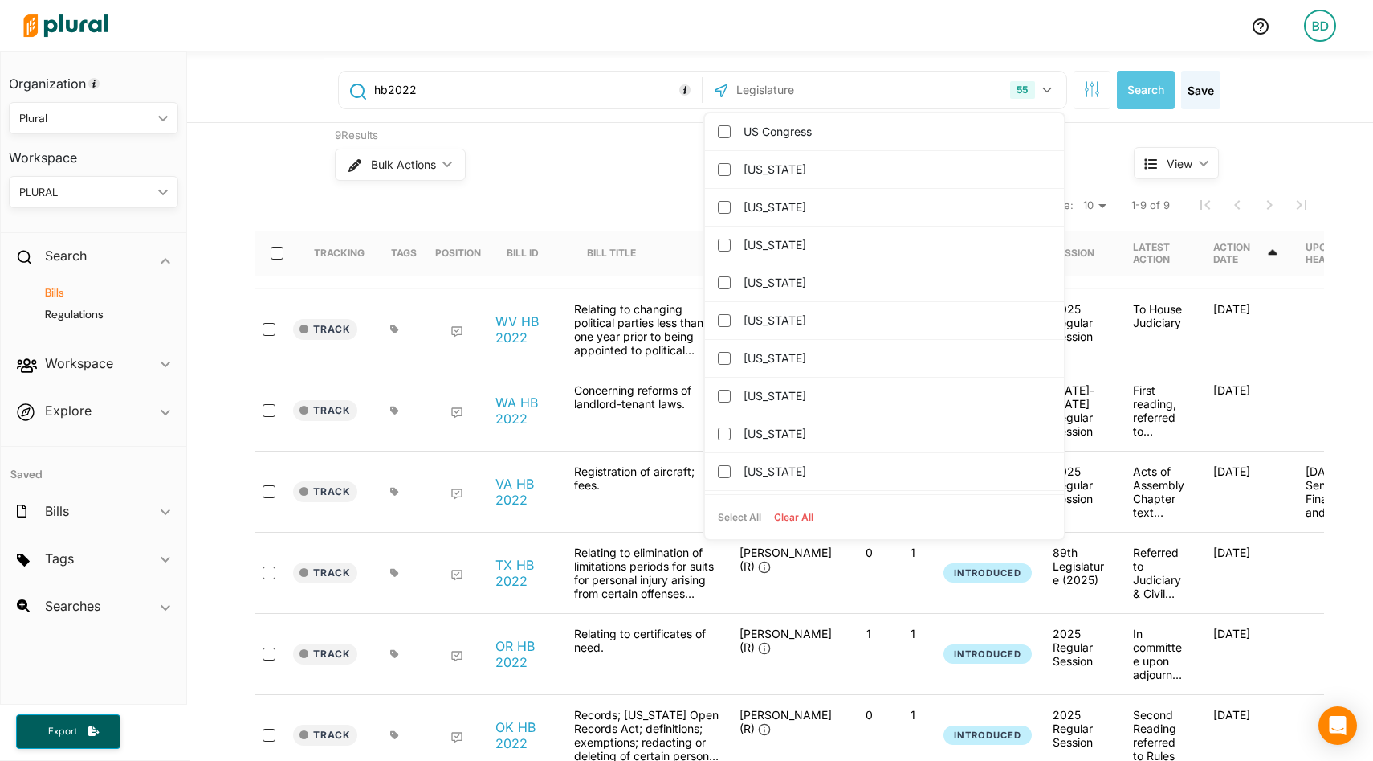
checkbox input "false"
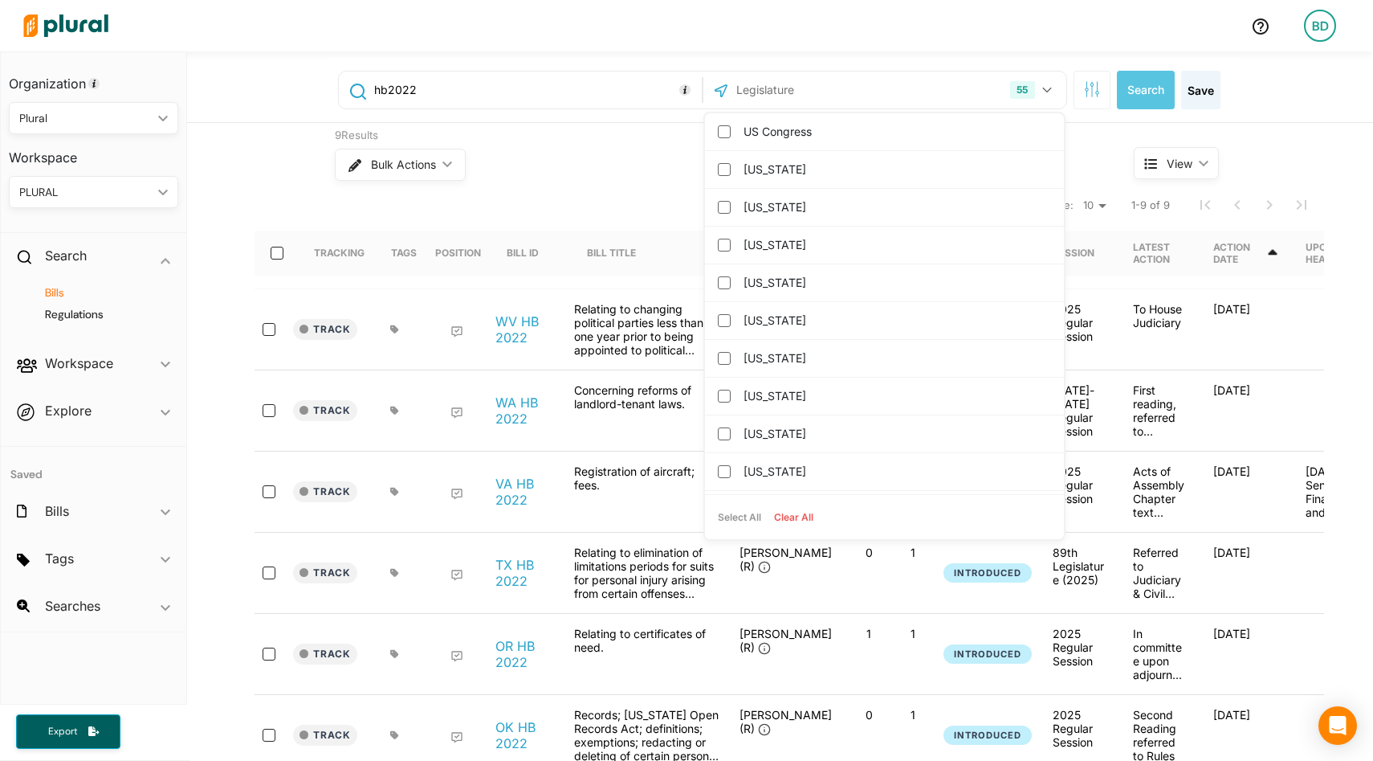
checkbox input "false"
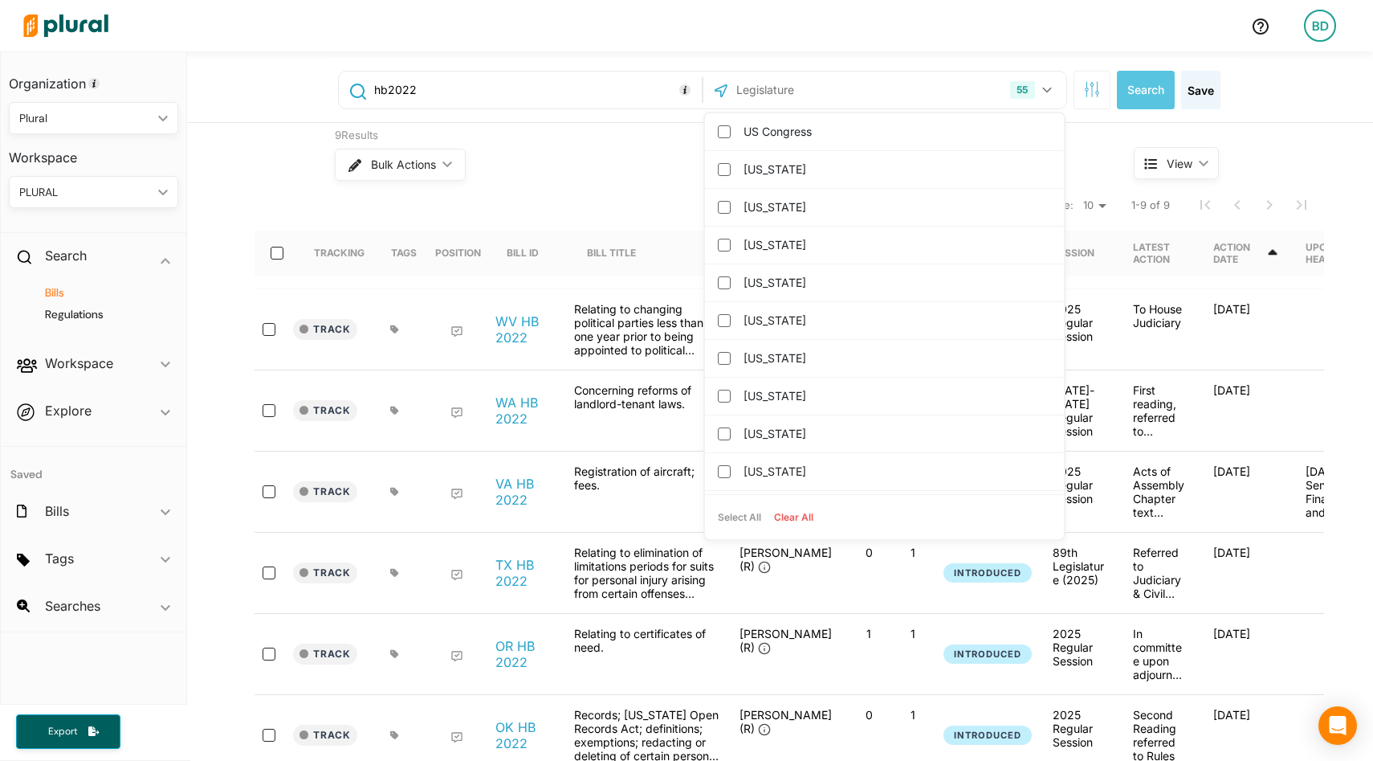
checkbox input "false"
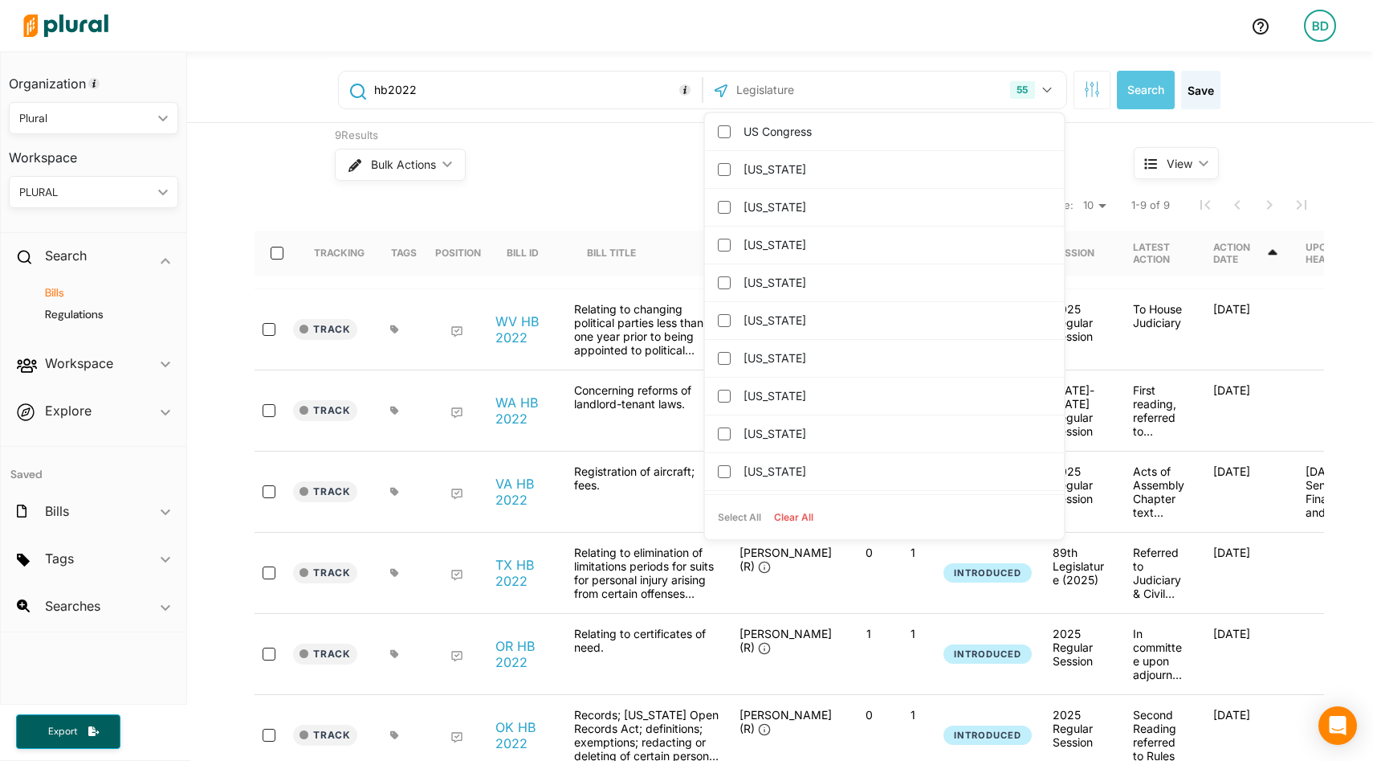
checkbox input "false"
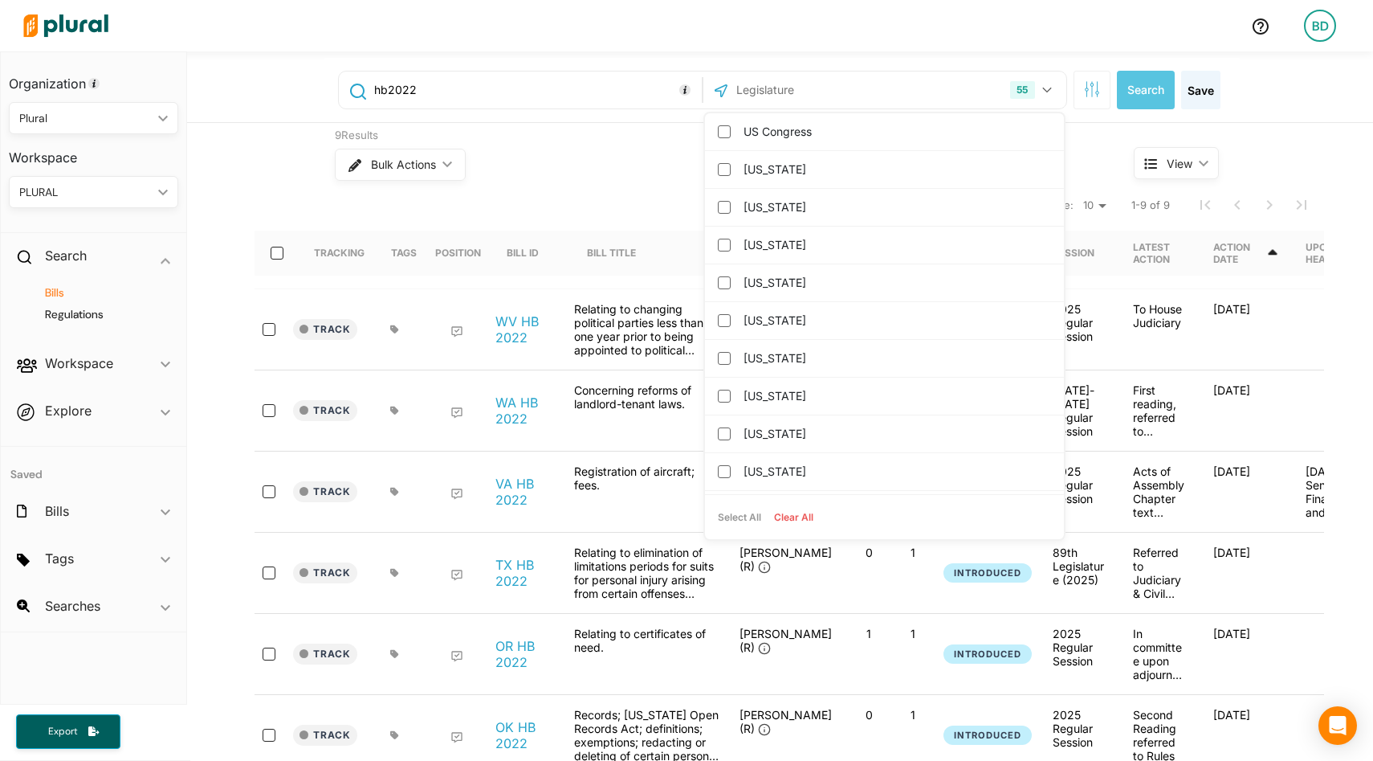
checkbox input "false"
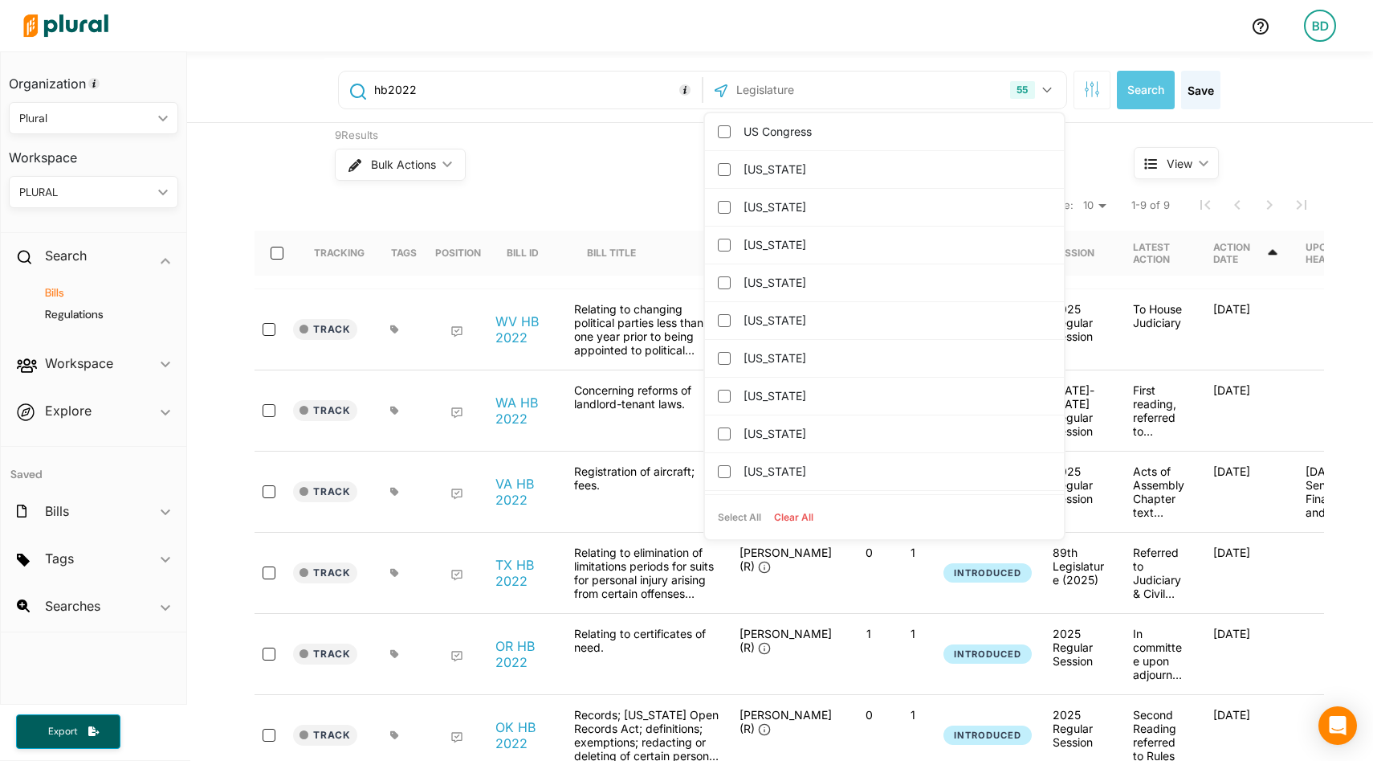
checkbox input "false"
checkbox columbia "false"
checkbox input "false"
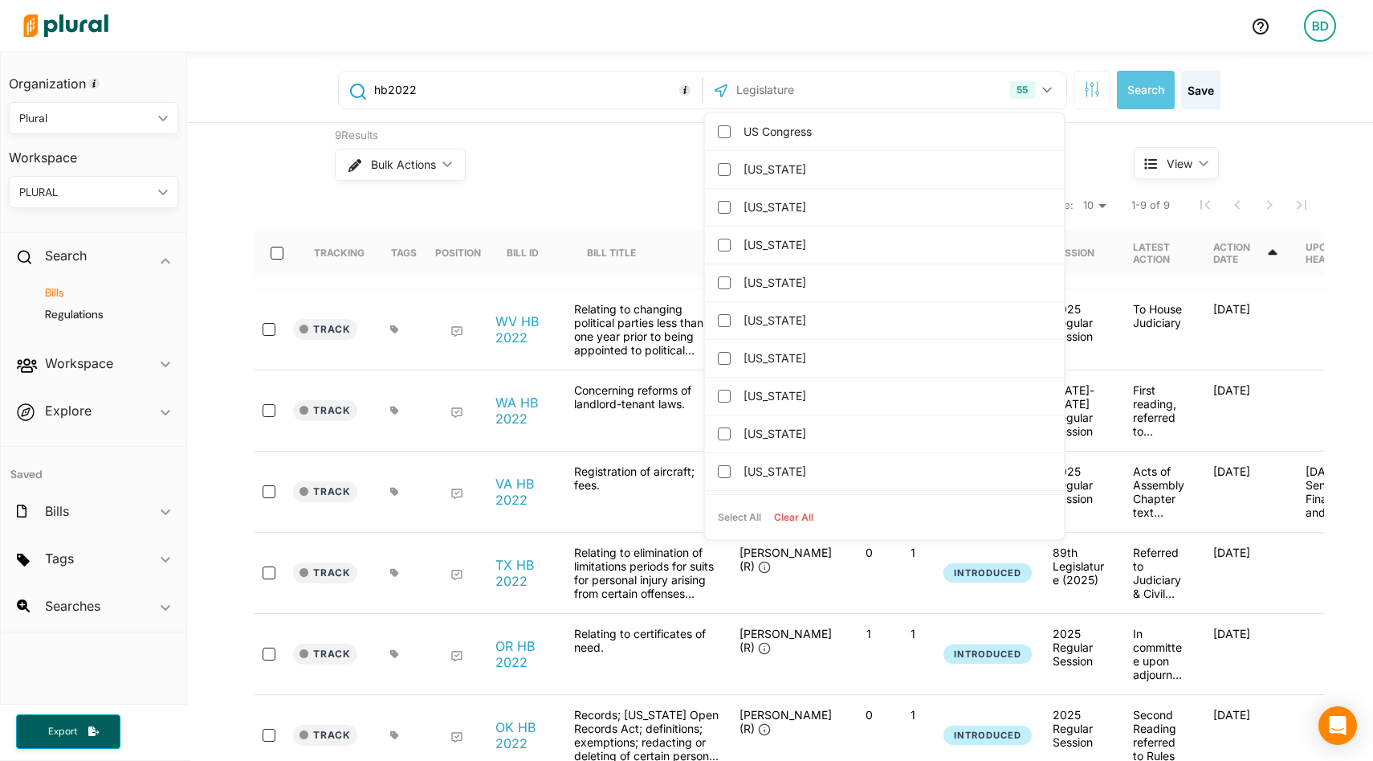
checkbox input "false"
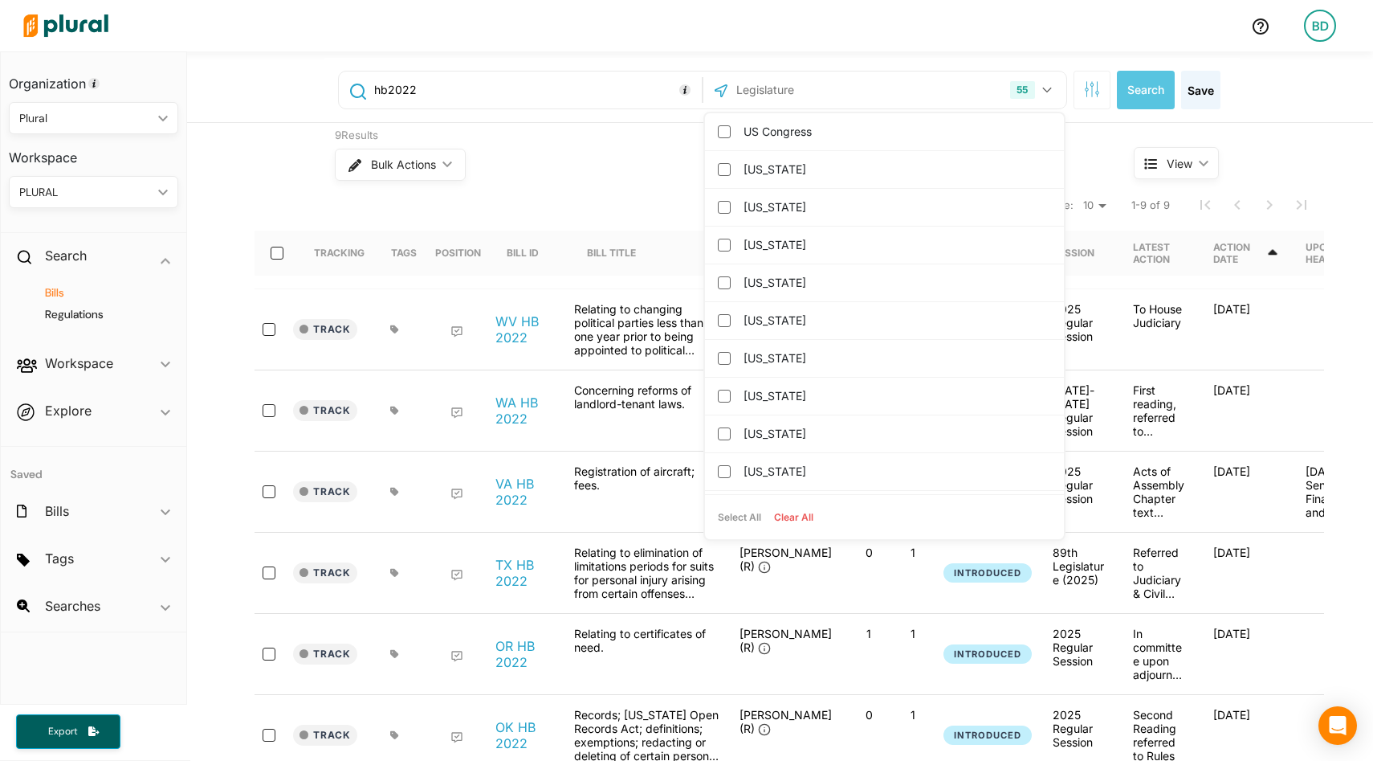
checkbox input "false"
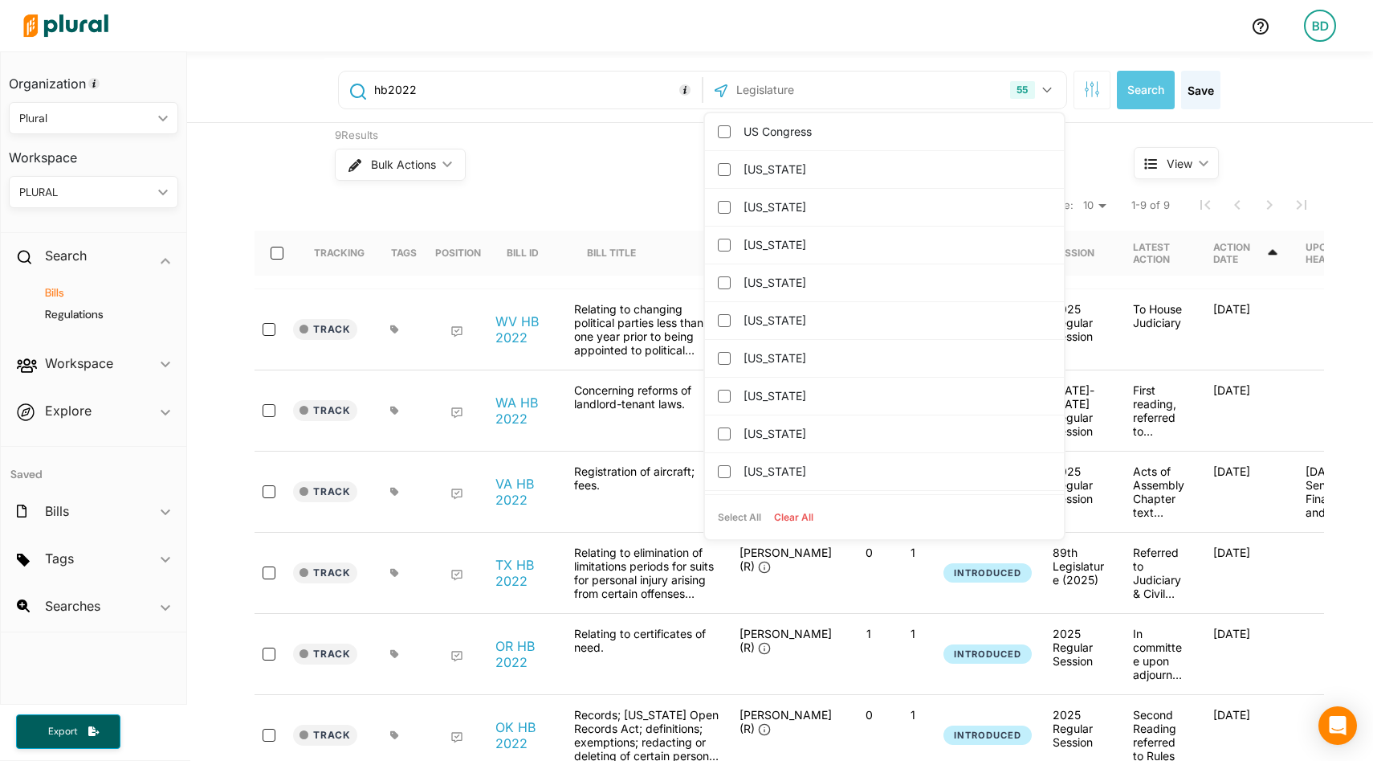
checkbox input "false"
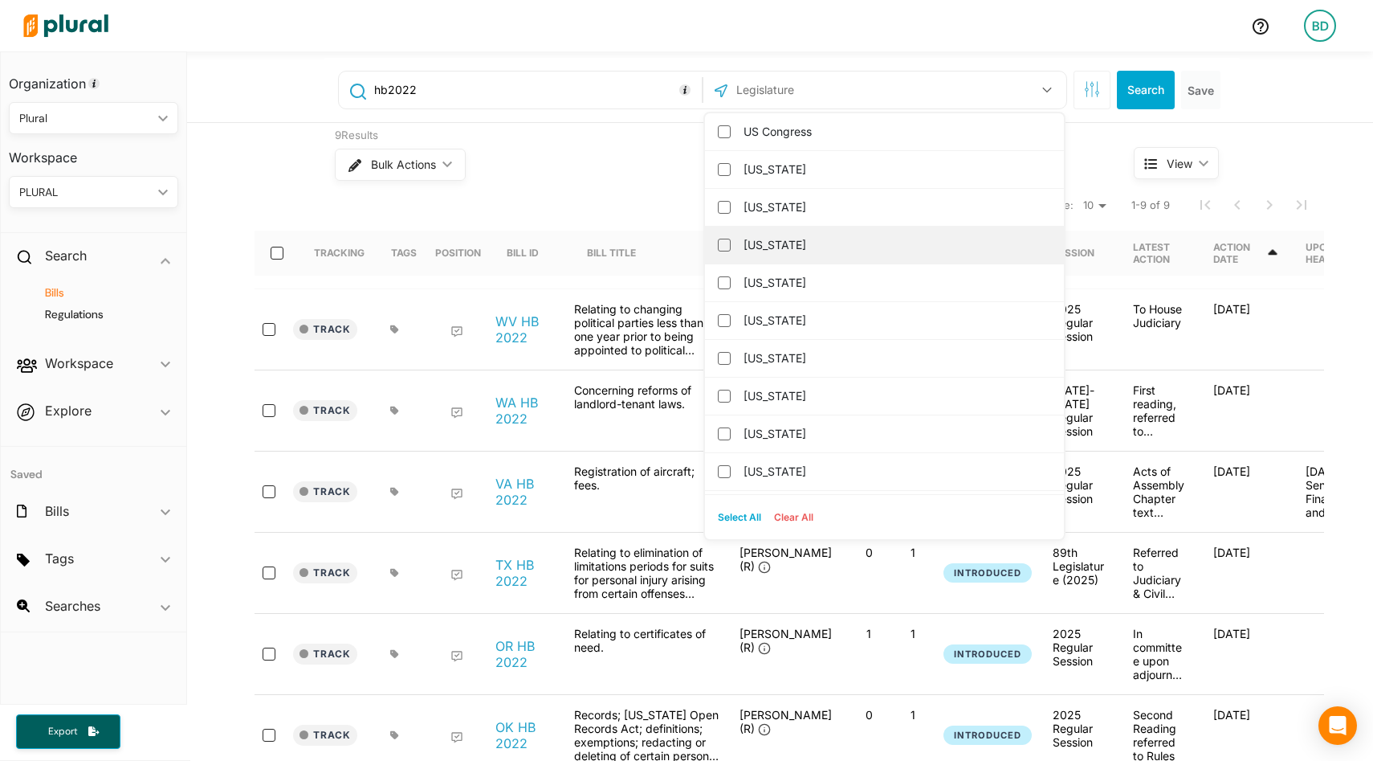
click at [768, 241] on label "Arizona" at bounding box center [896, 245] width 304 height 24
click at [731, 241] on input "Arizona" at bounding box center [724, 245] width 13 height 13
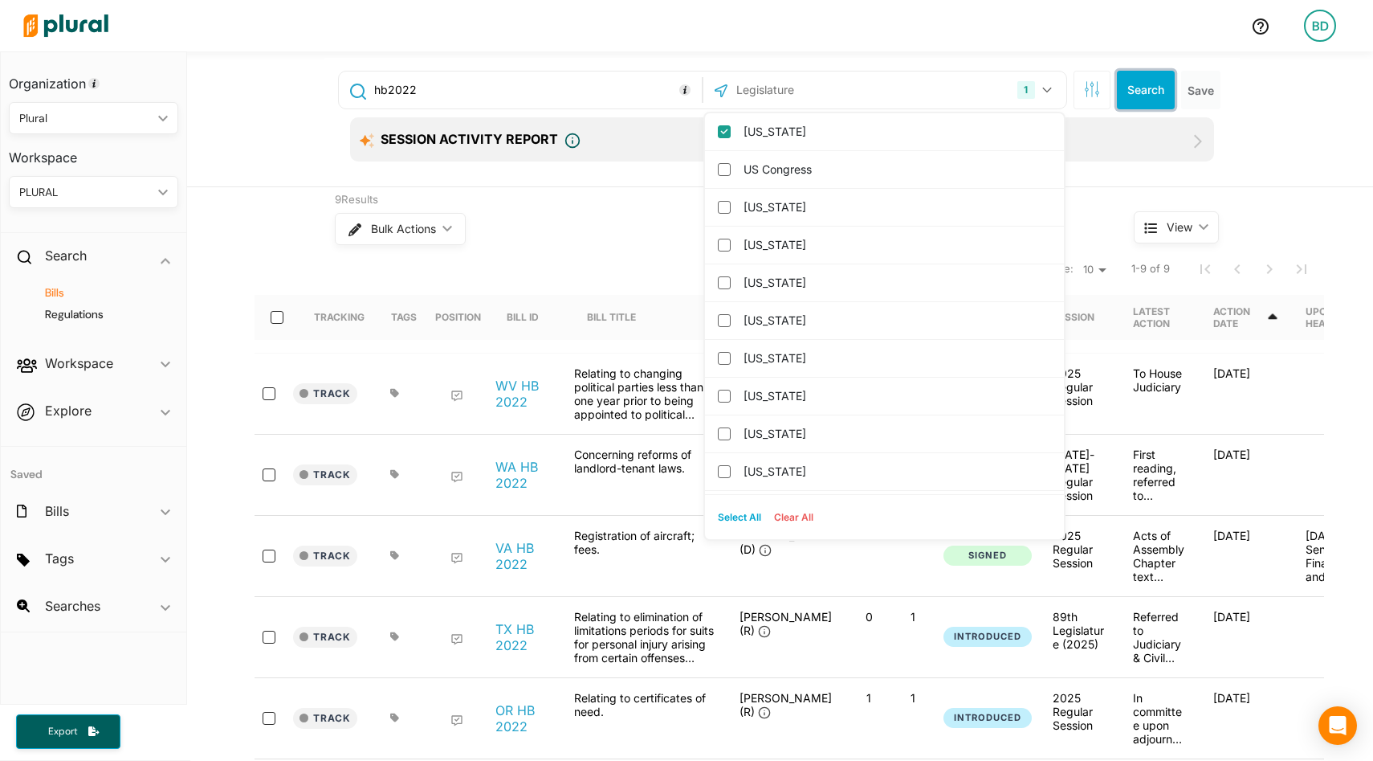
click at [1132, 83] on button "Search" at bounding box center [1146, 90] width 58 height 39
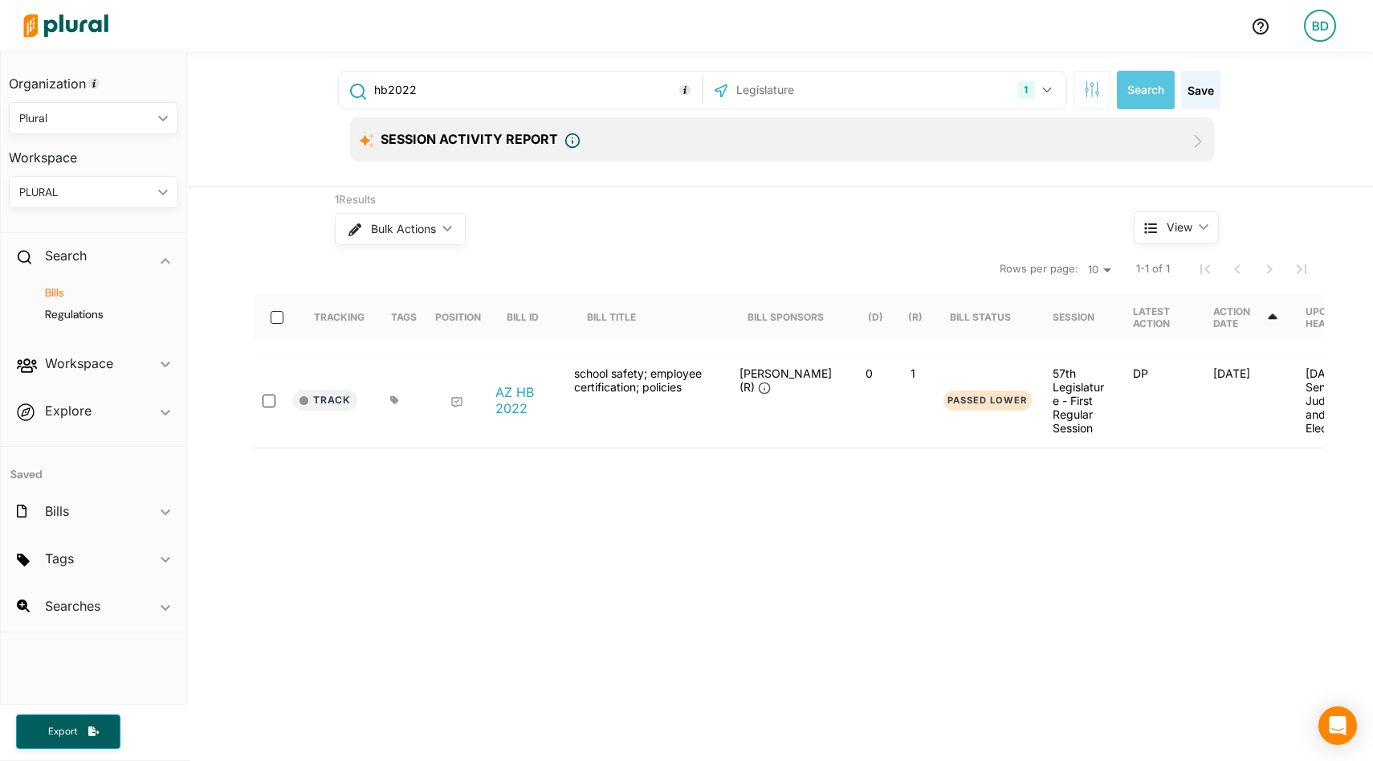
click at [467, 88] on input "hb2022" at bounding box center [535, 90] width 325 height 31
click at [1054, 91] on button "1" at bounding box center [1036, 90] width 51 height 31
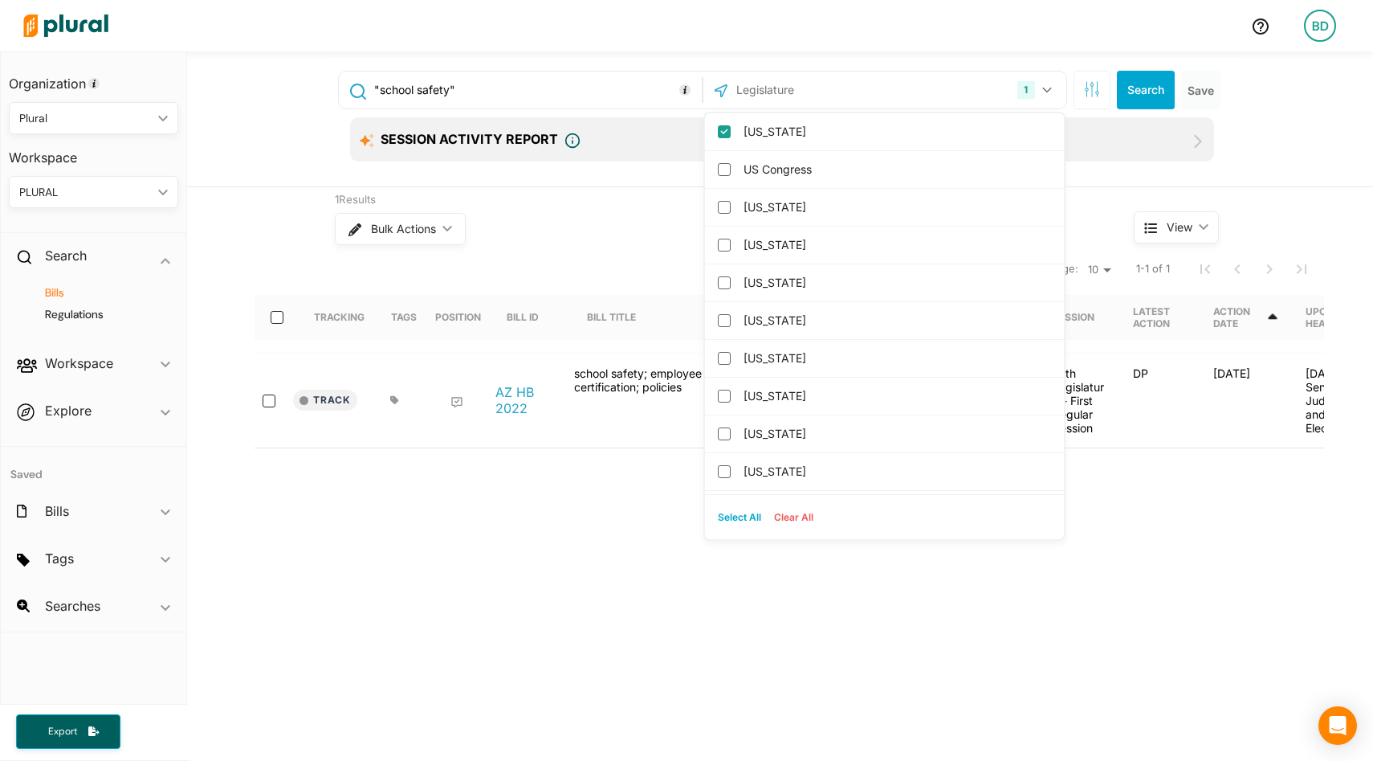
click at [736, 516] on button "Select All" at bounding box center [740, 517] width 56 height 24
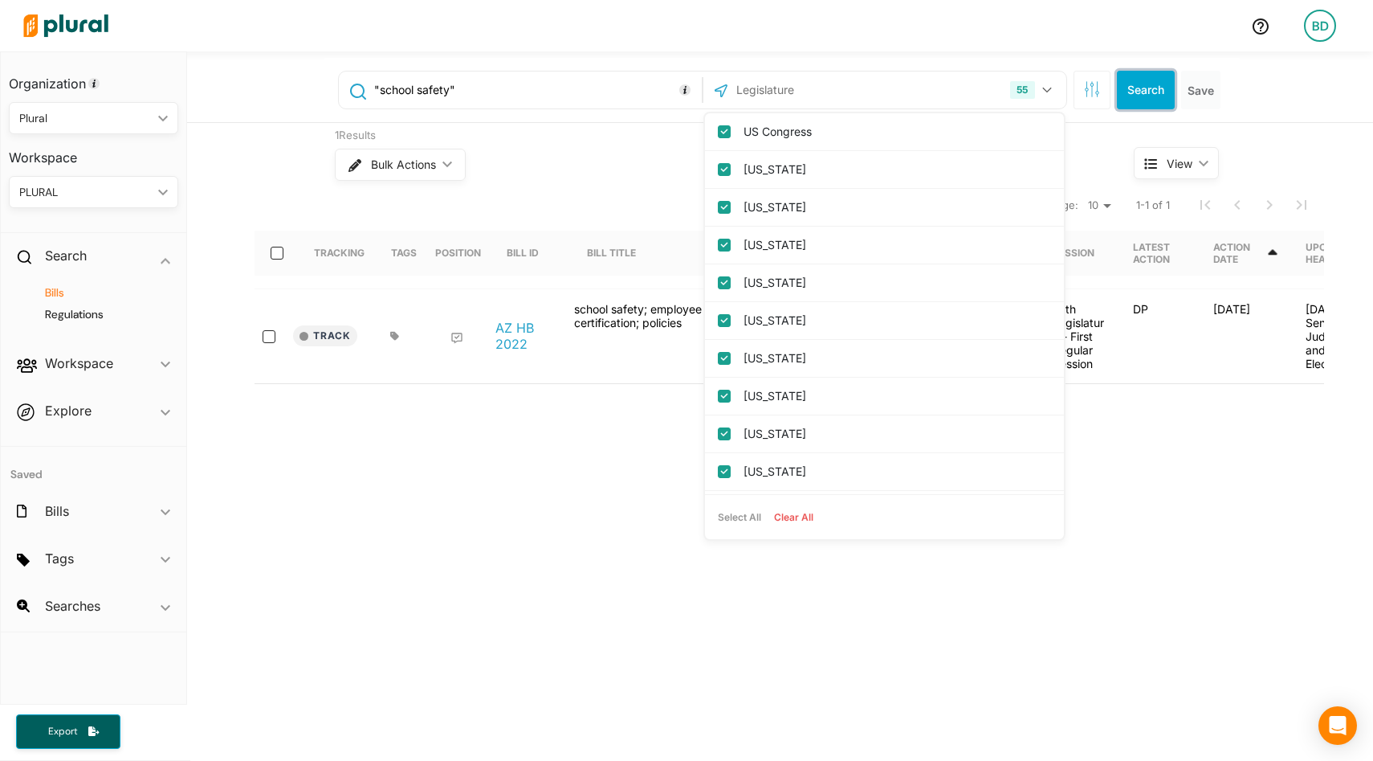
click at [1151, 84] on button "Search" at bounding box center [1146, 90] width 58 height 39
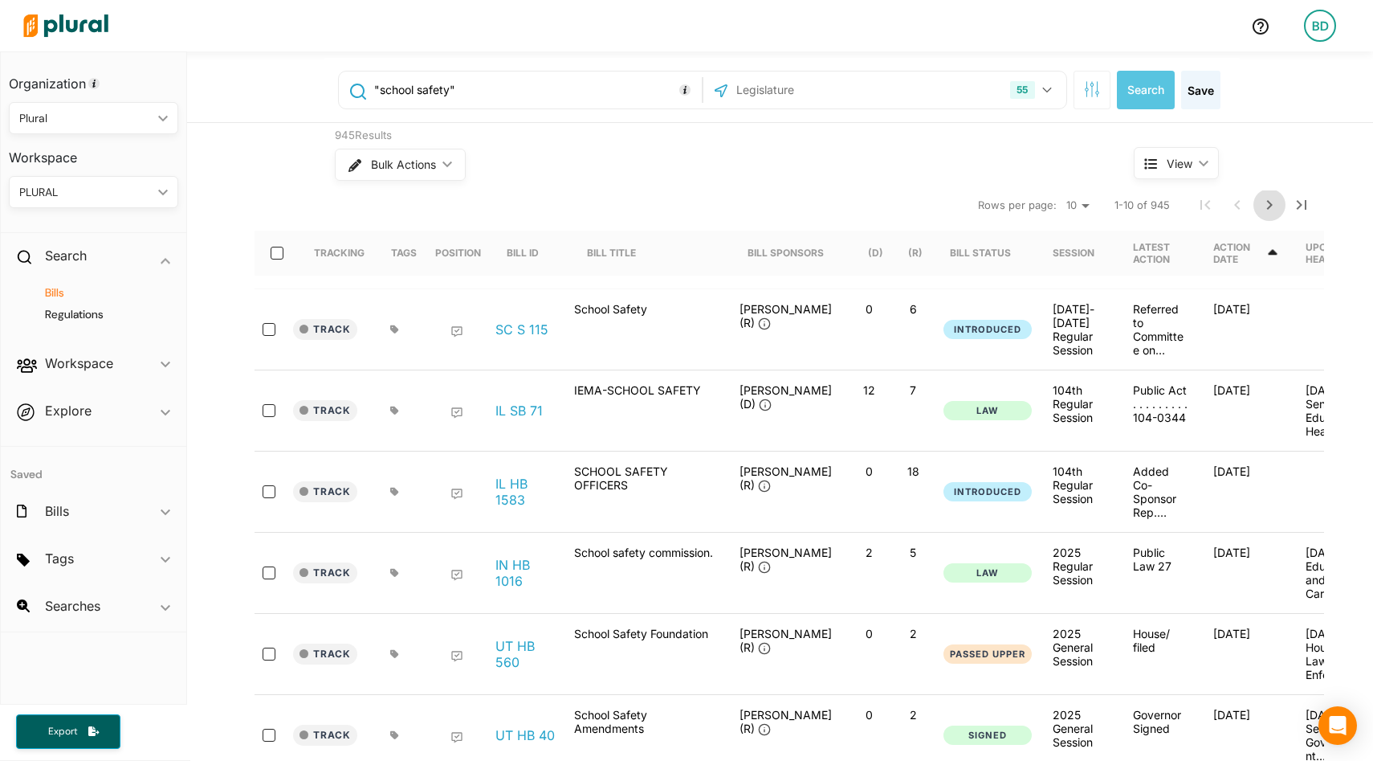
click at [1274, 202] on icon "Next Page" at bounding box center [1269, 204] width 19 height 19
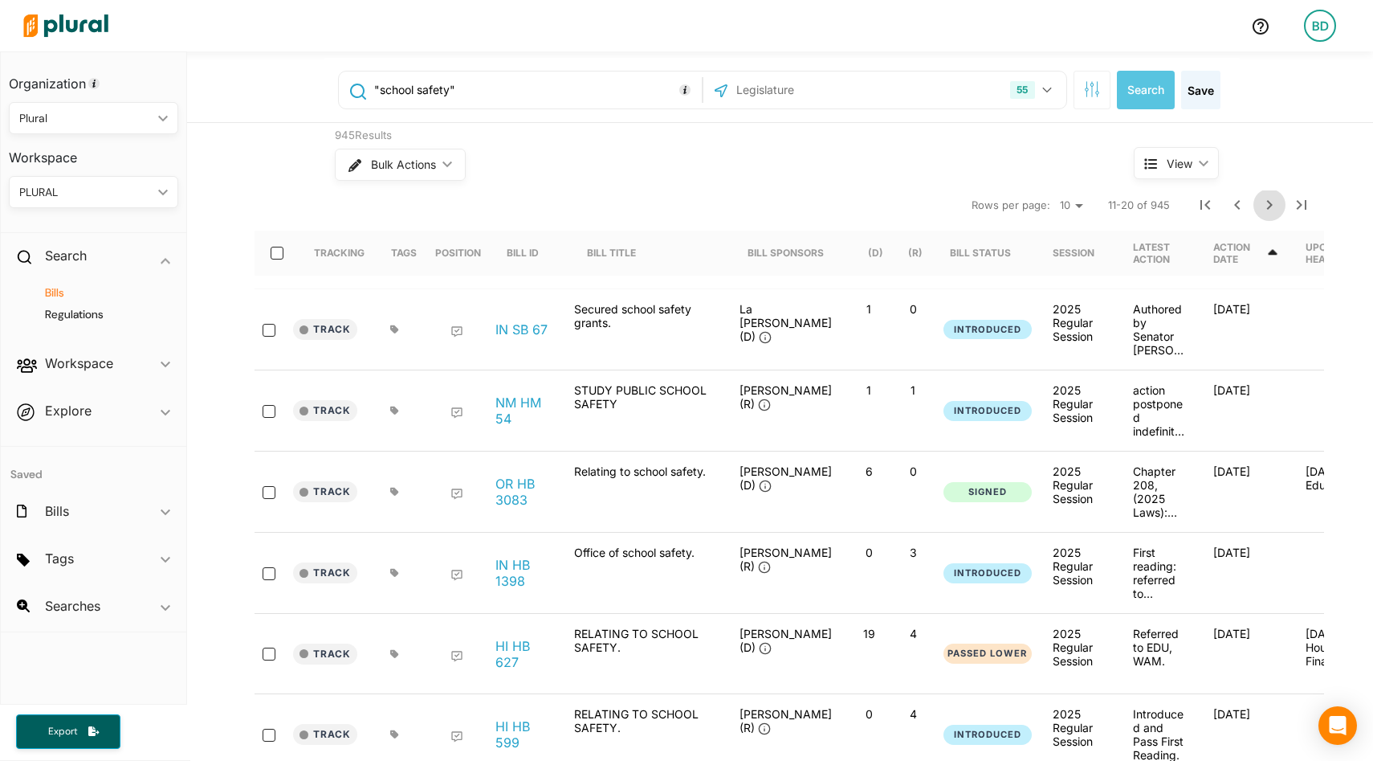
click at [1274, 203] on icon "Next Page" at bounding box center [1269, 204] width 19 height 19
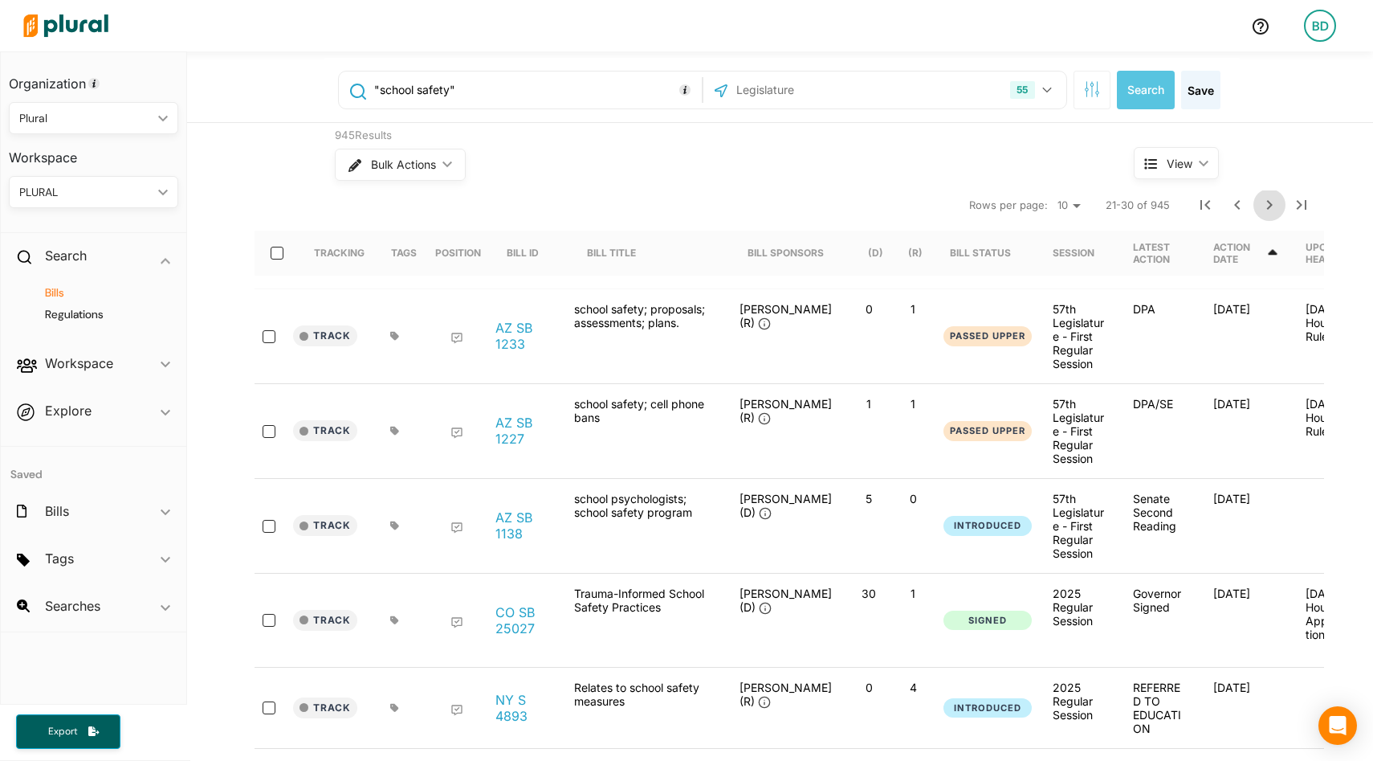
click at [1261, 205] on icon "Next Page" at bounding box center [1269, 204] width 19 height 19
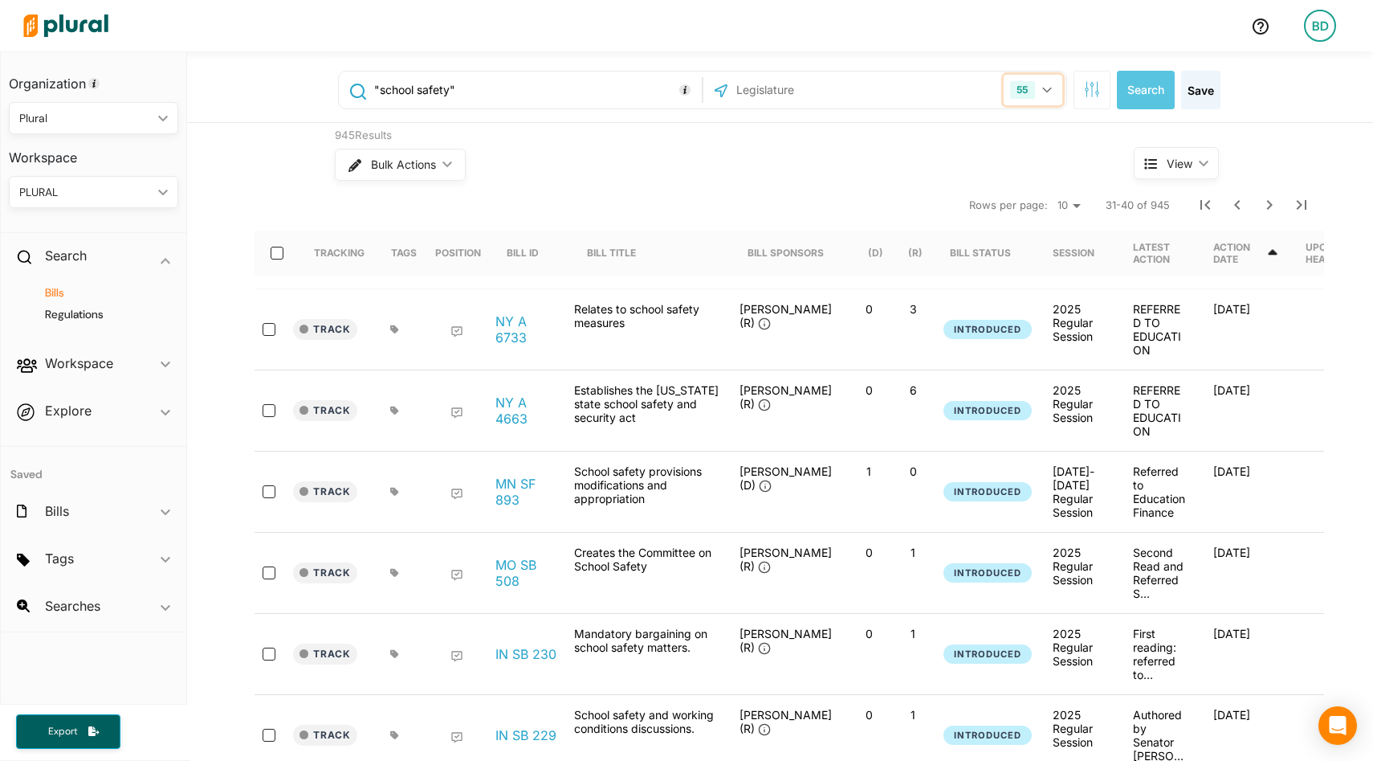
click at [1045, 92] on icon "button" at bounding box center [1046, 91] width 9 height 6
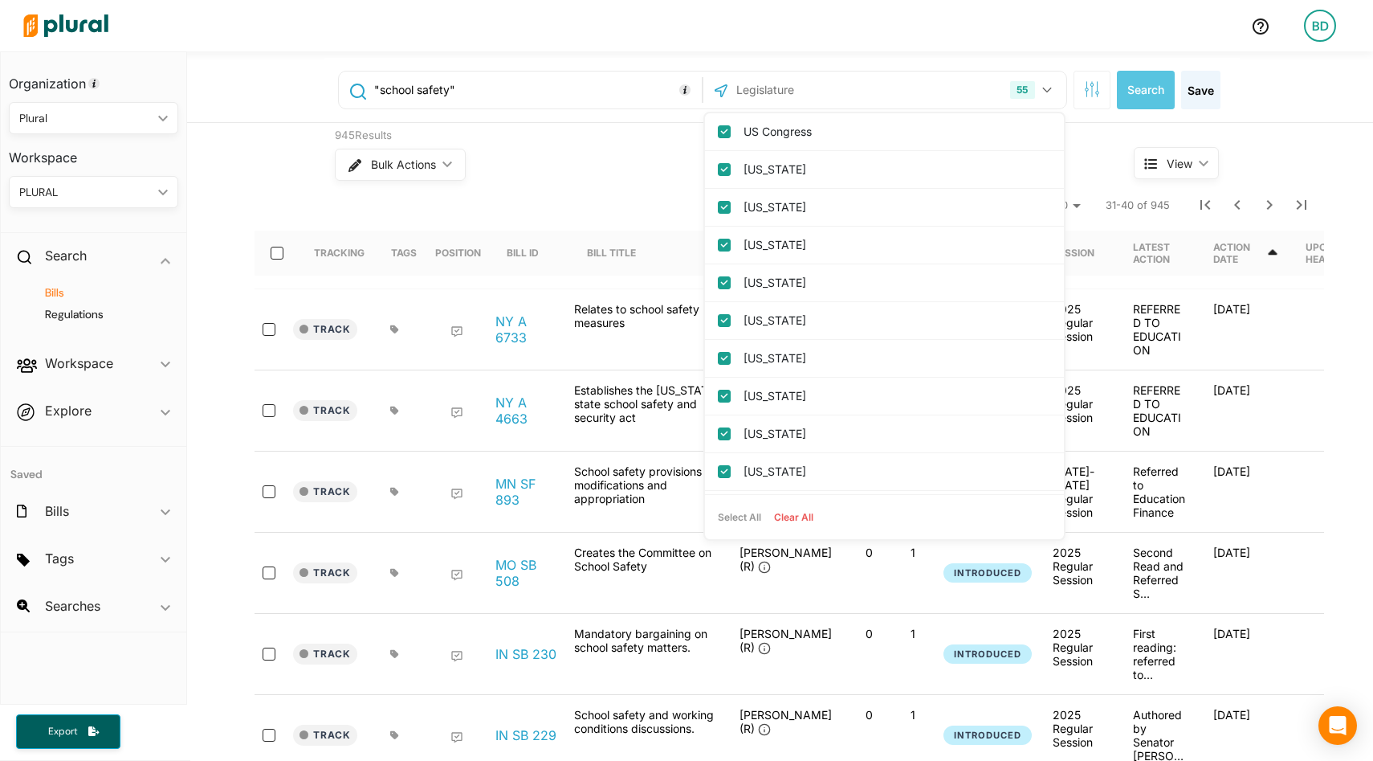
click at [790, 516] on button "Clear All" at bounding box center [794, 517] width 52 height 24
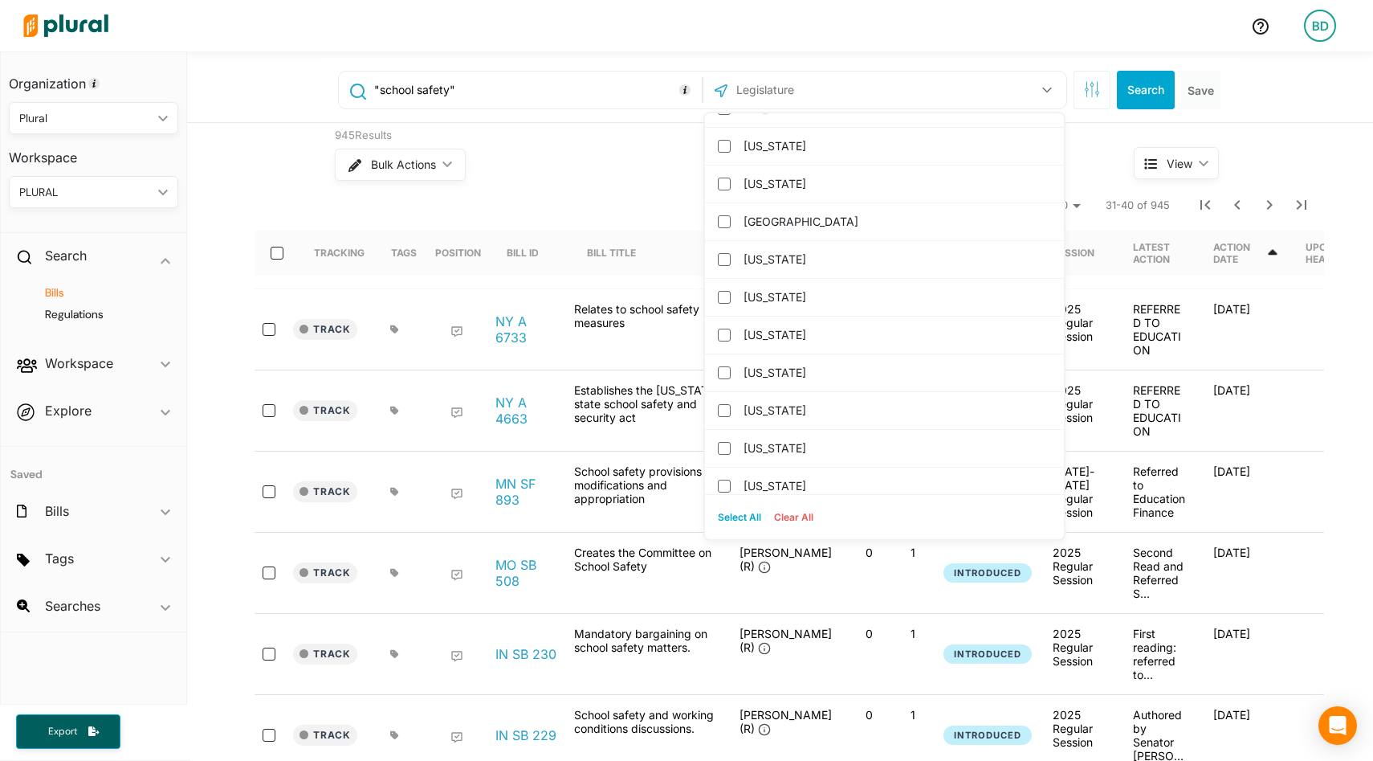
scroll to position [1054, 0]
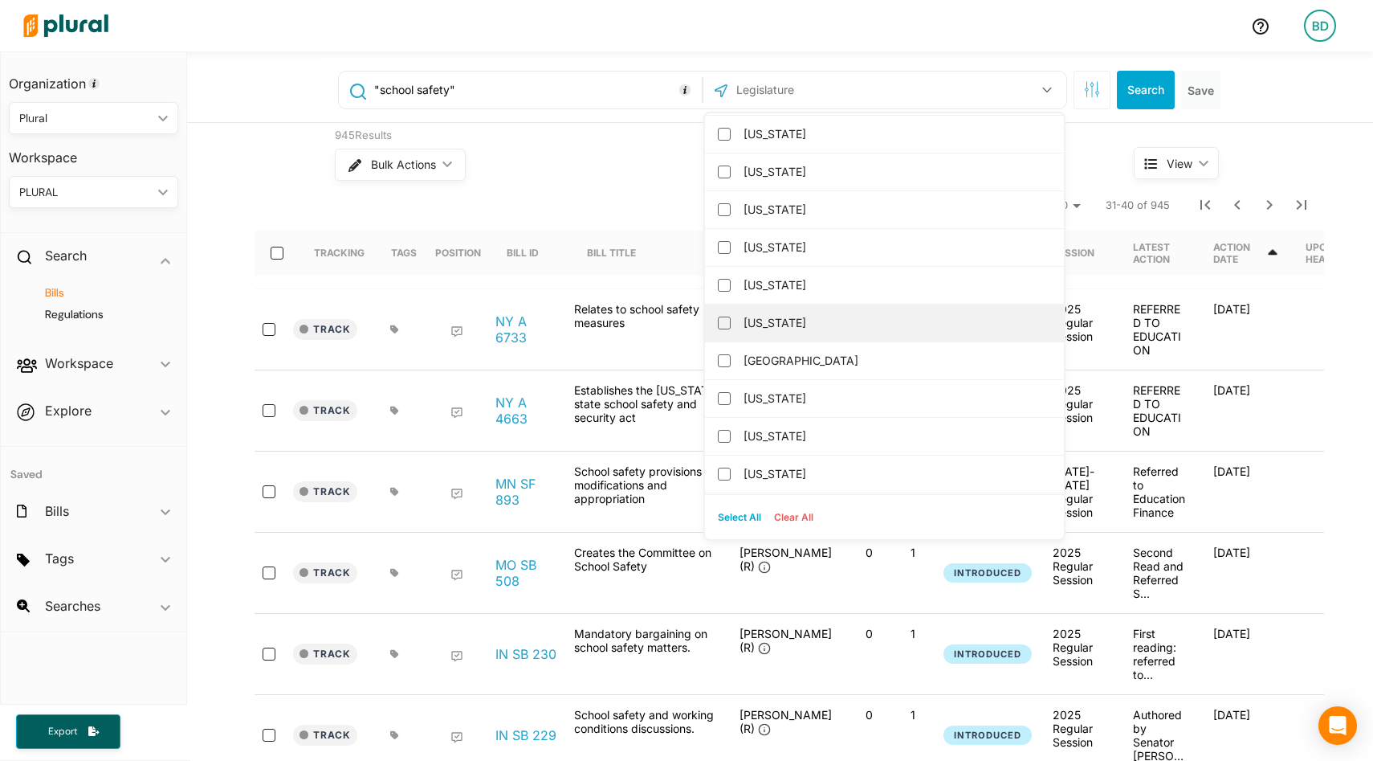
click at [765, 316] on label "New York" at bounding box center [896, 323] width 304 height 24
click at [731, 316] on input "New York" at bounding box center [724, 322] width 13 height 13
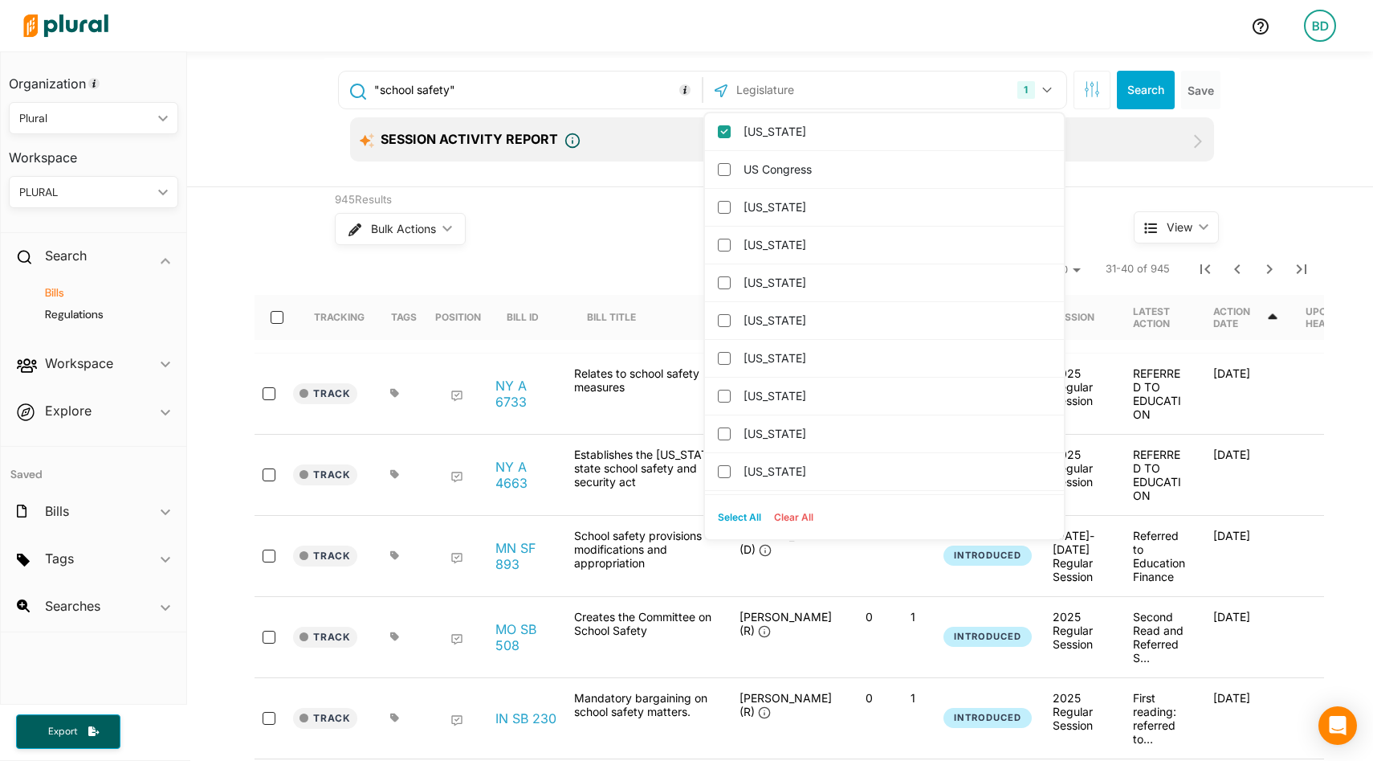
click at [531, 237] on div "Bulk Actions ic_keyboard_arrow_down" at bounding box center [704, 229] width 739 height 42
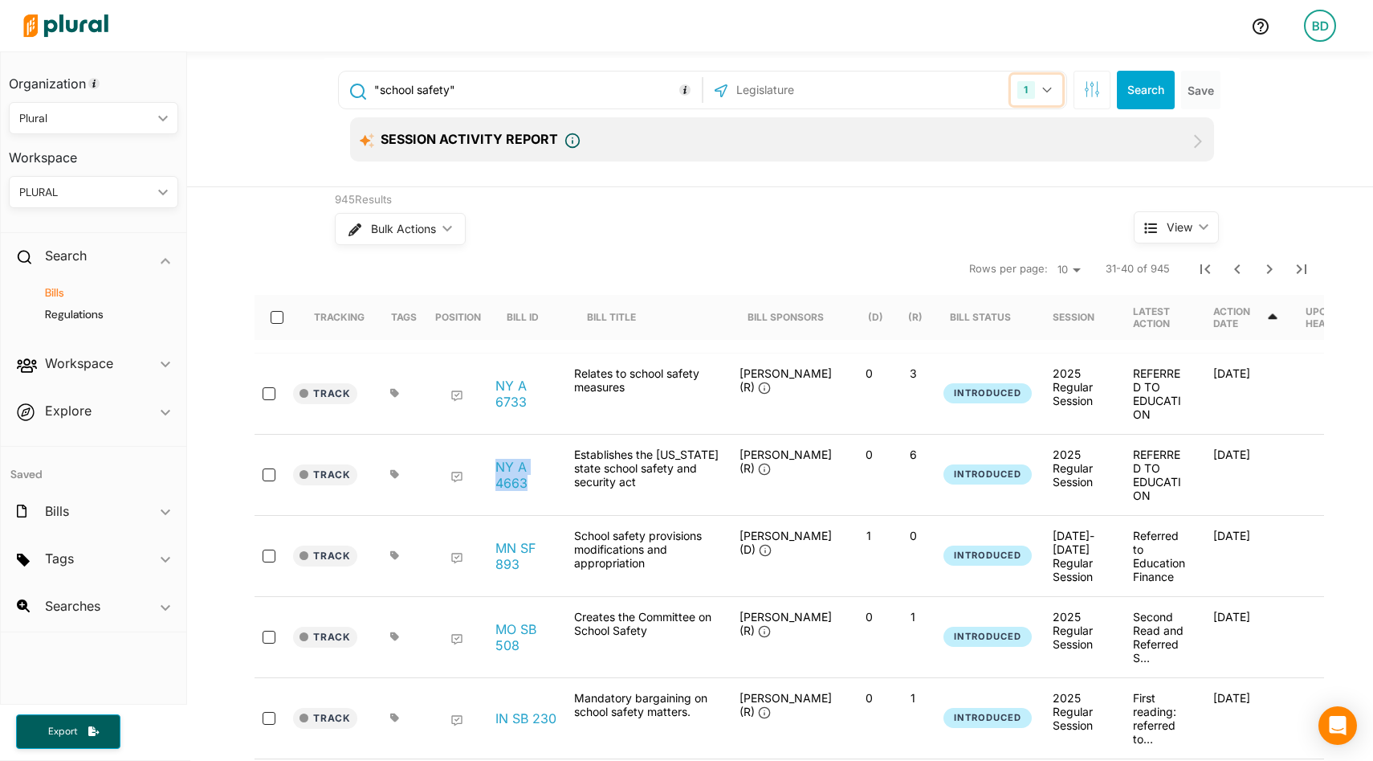
click at [1056, 81] on button "1" at bounding box center [1036, 90] width 51 height 31
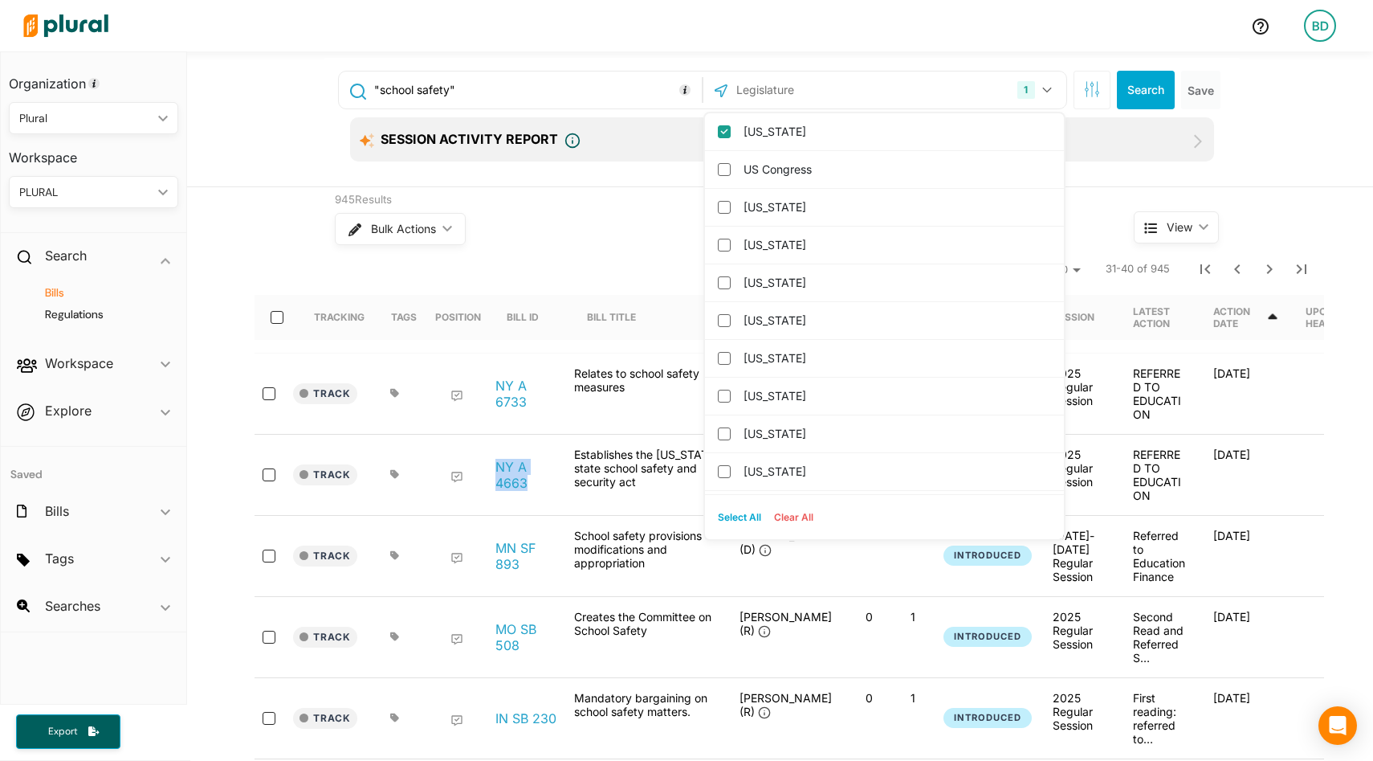
click at [744, 511] on button "Select All" at bounding box center [740, 517] width 56 height 24
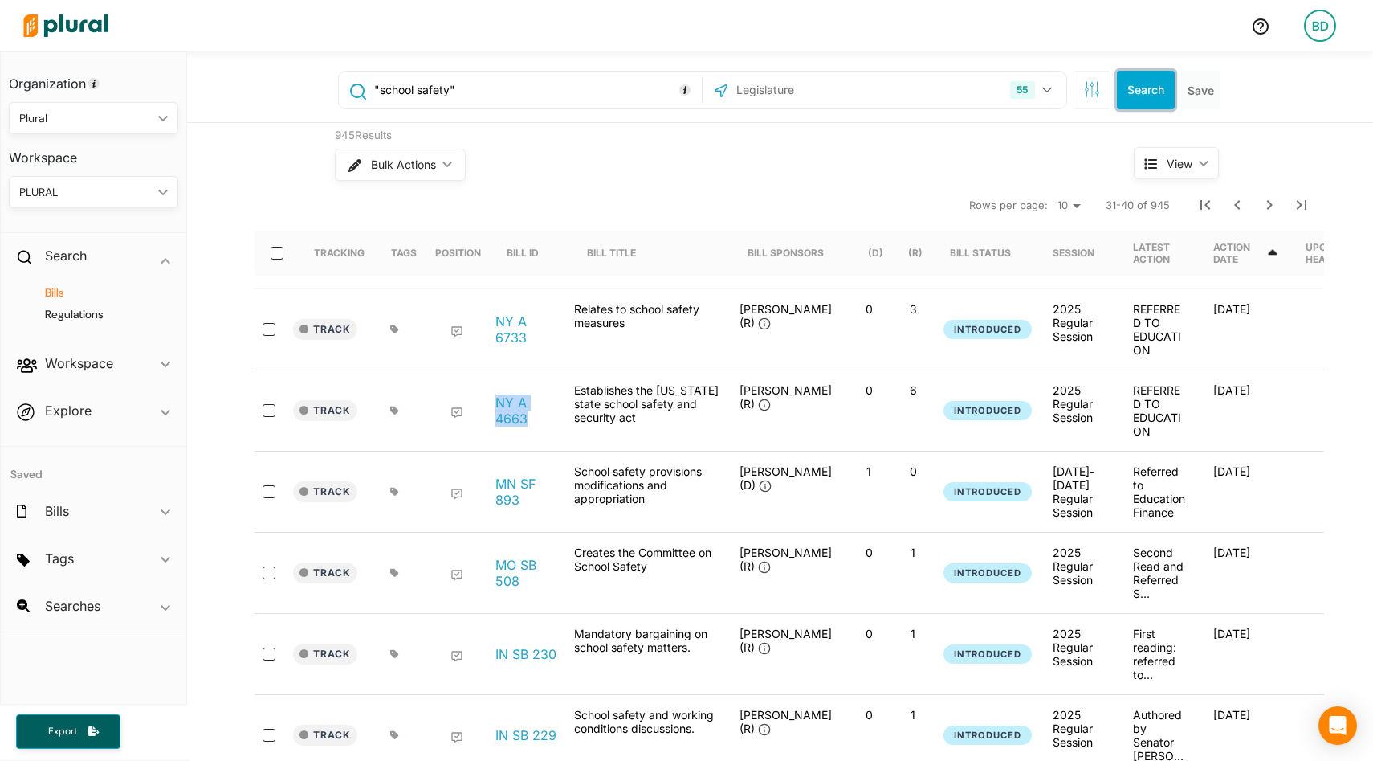
click at [1148, 94] on button "Search" at bounding box center [1146, 90] width 58 height 39
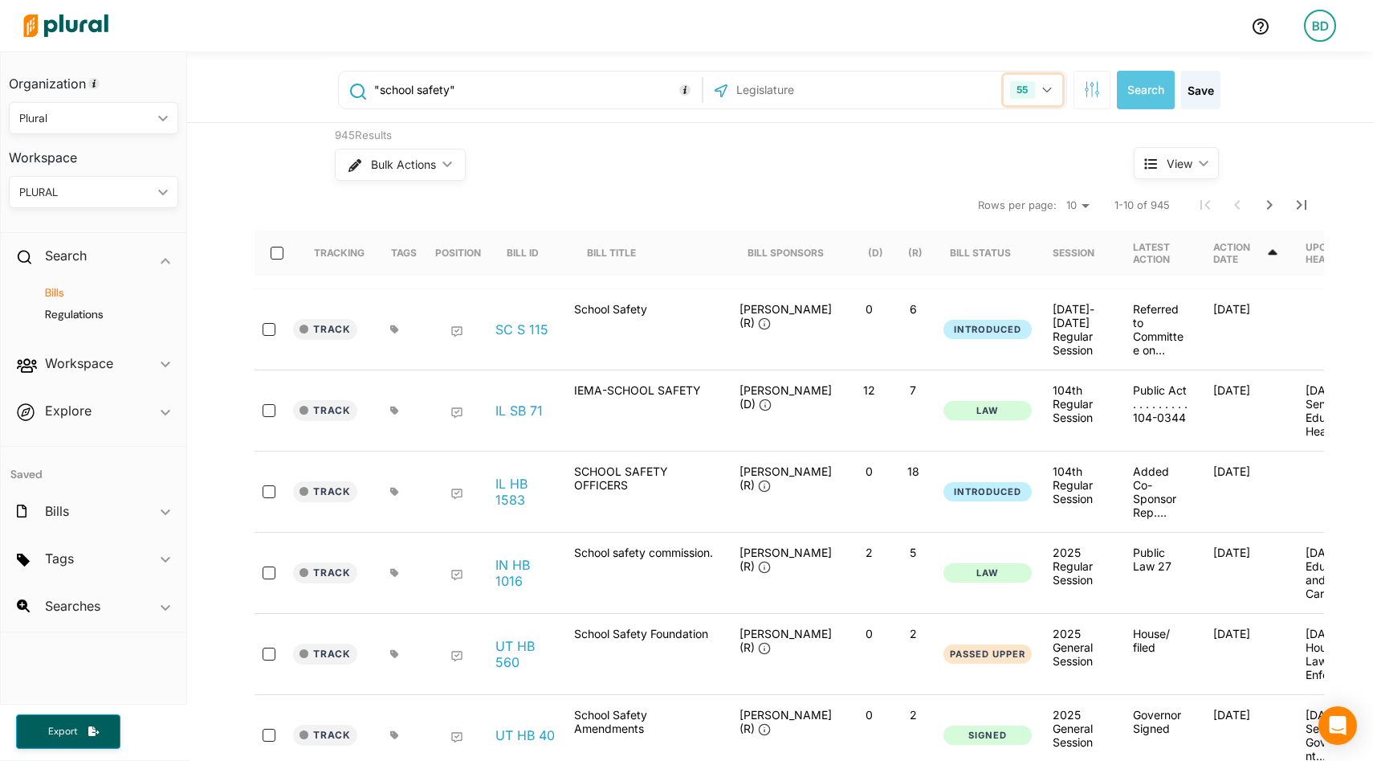
click at [1049, 88] on icon "button" at bounding box center [1046, 91] width 9 height 6
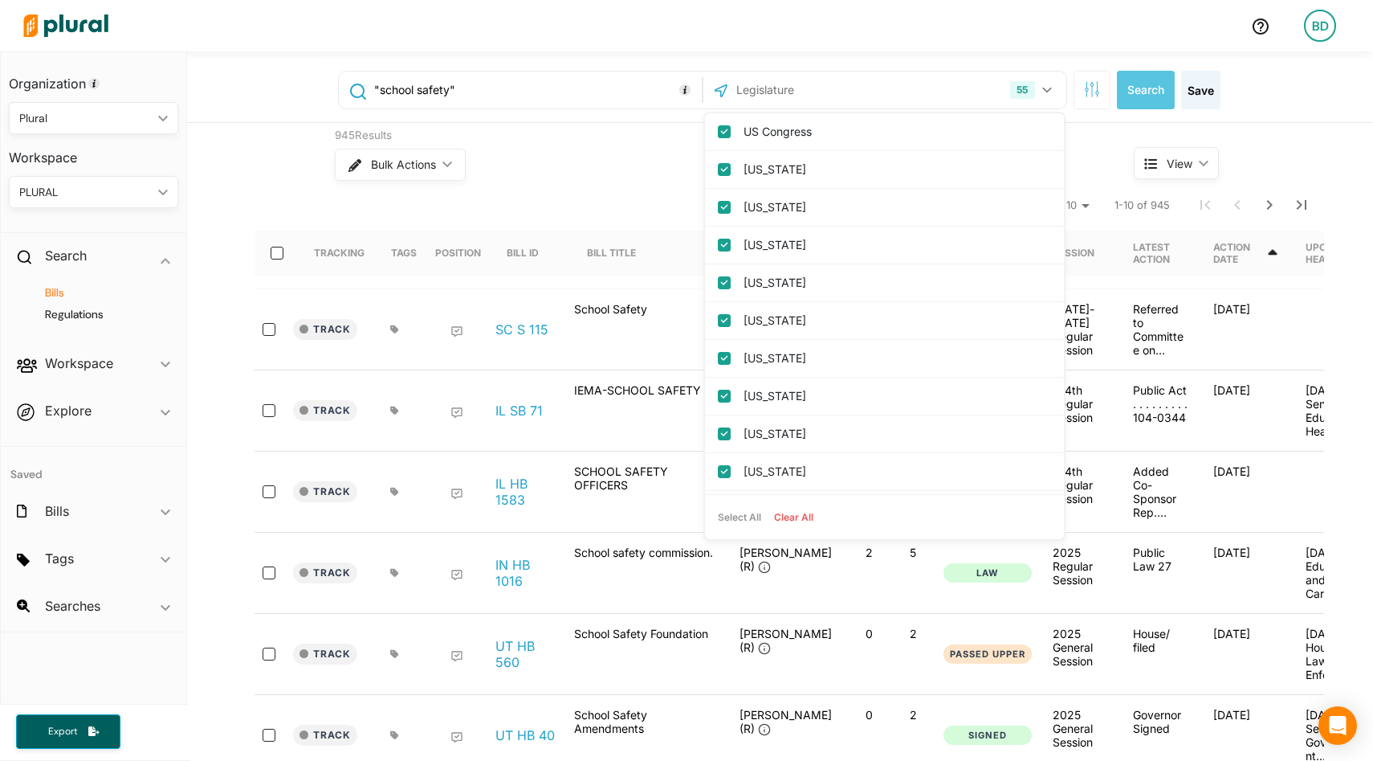
click at [801, 512] on button "Clear All" at bounding box center [794, 517] width 52 height 24
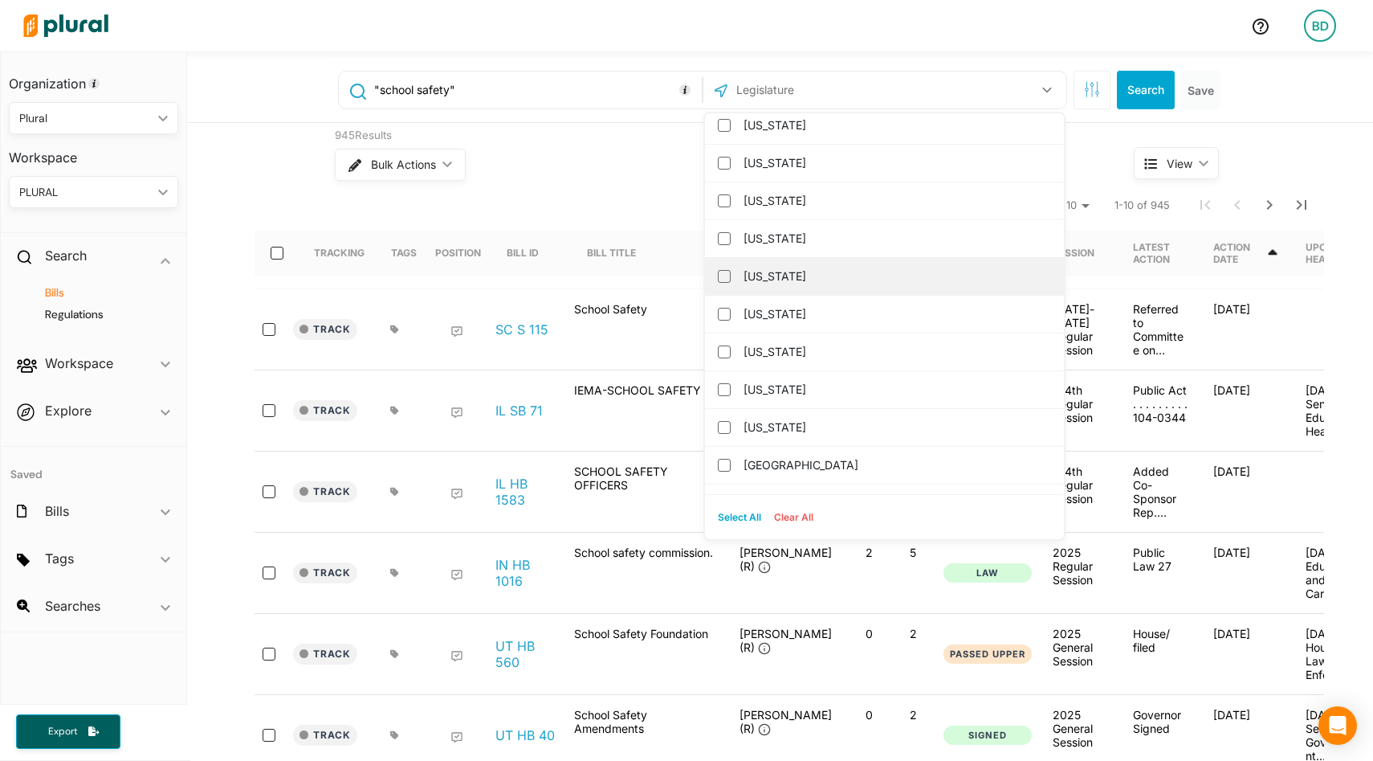
scroll to position [958, 0]
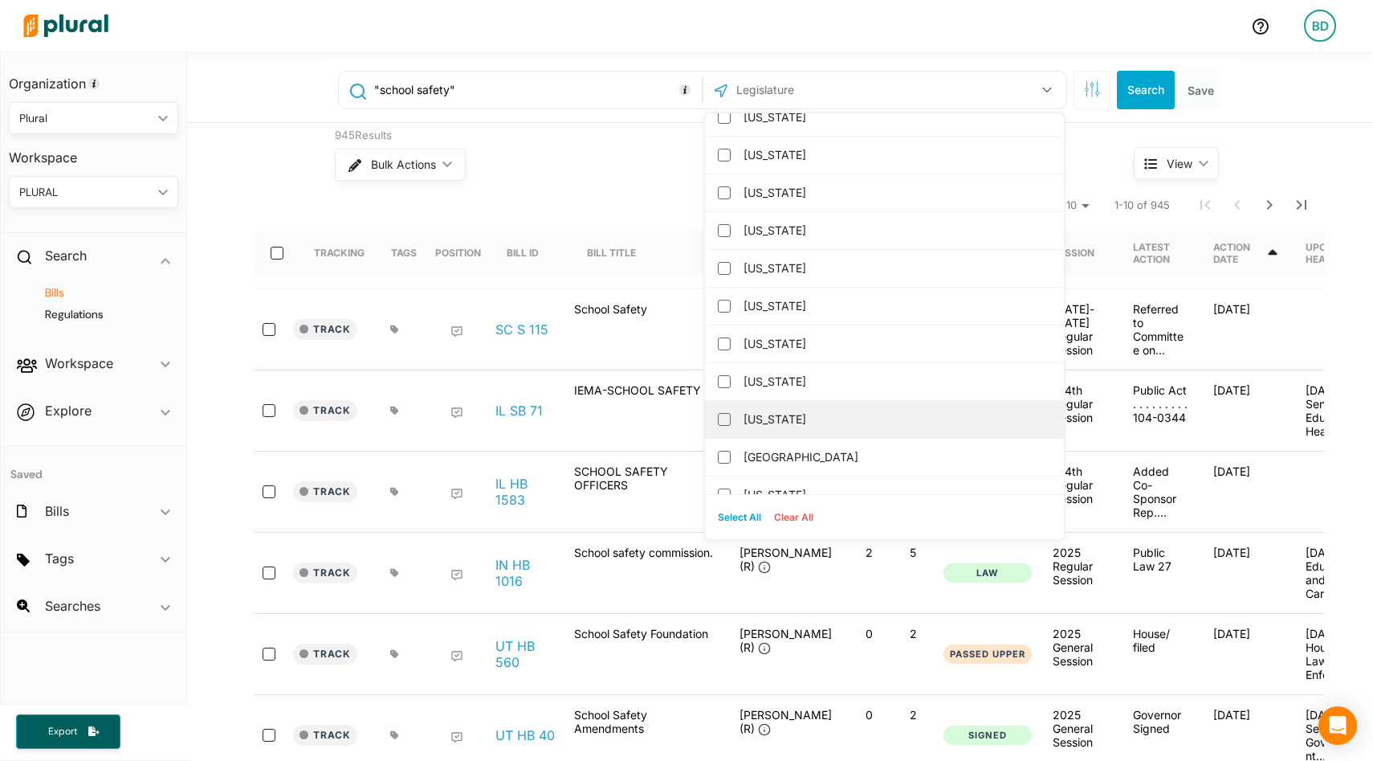
click at [793, 418] on label "New York" at bounding box center [896, 419] width 304 height 24
click at [731, 418] on input "New York" at bounding box center [724, 419] width 13 height 13
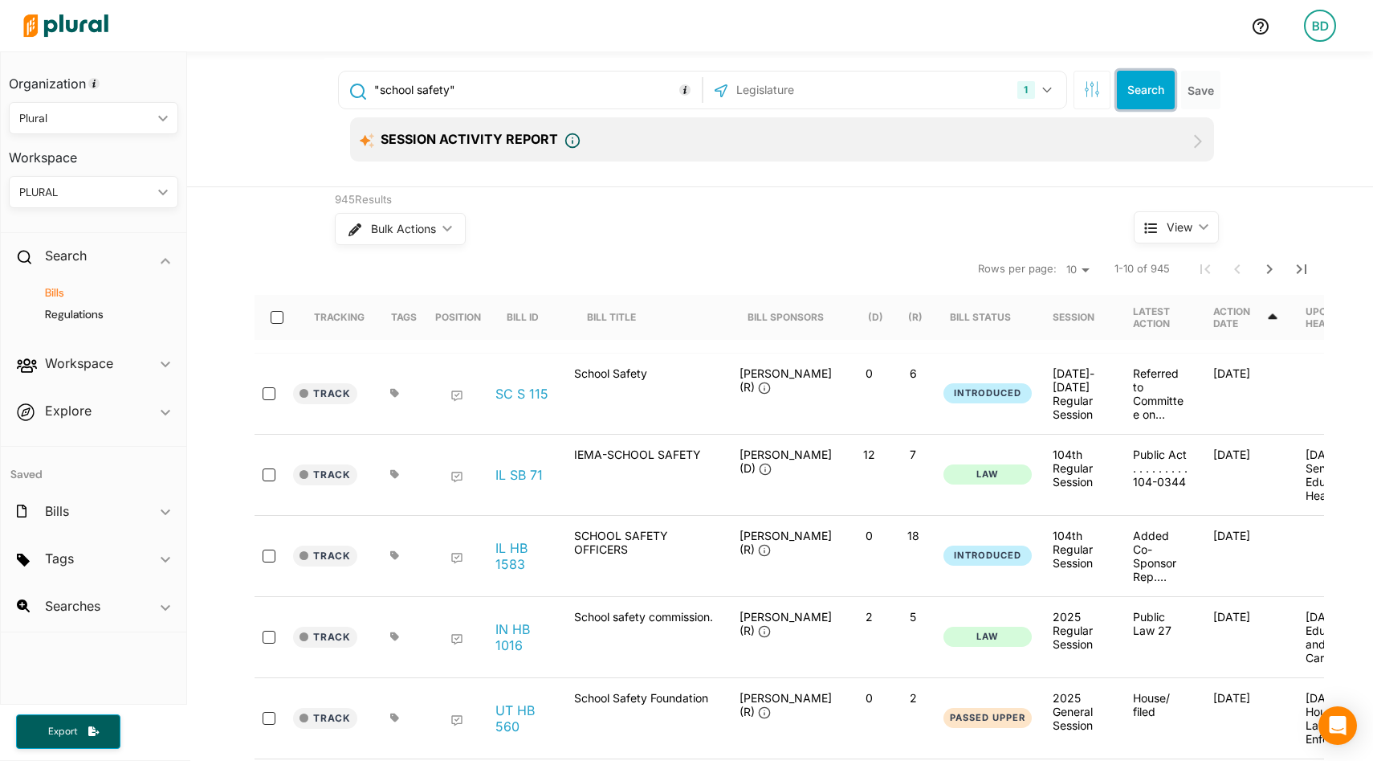
click at [1140, 96] on button "Search" at bounding box center [1146, 90] width 58 height 39
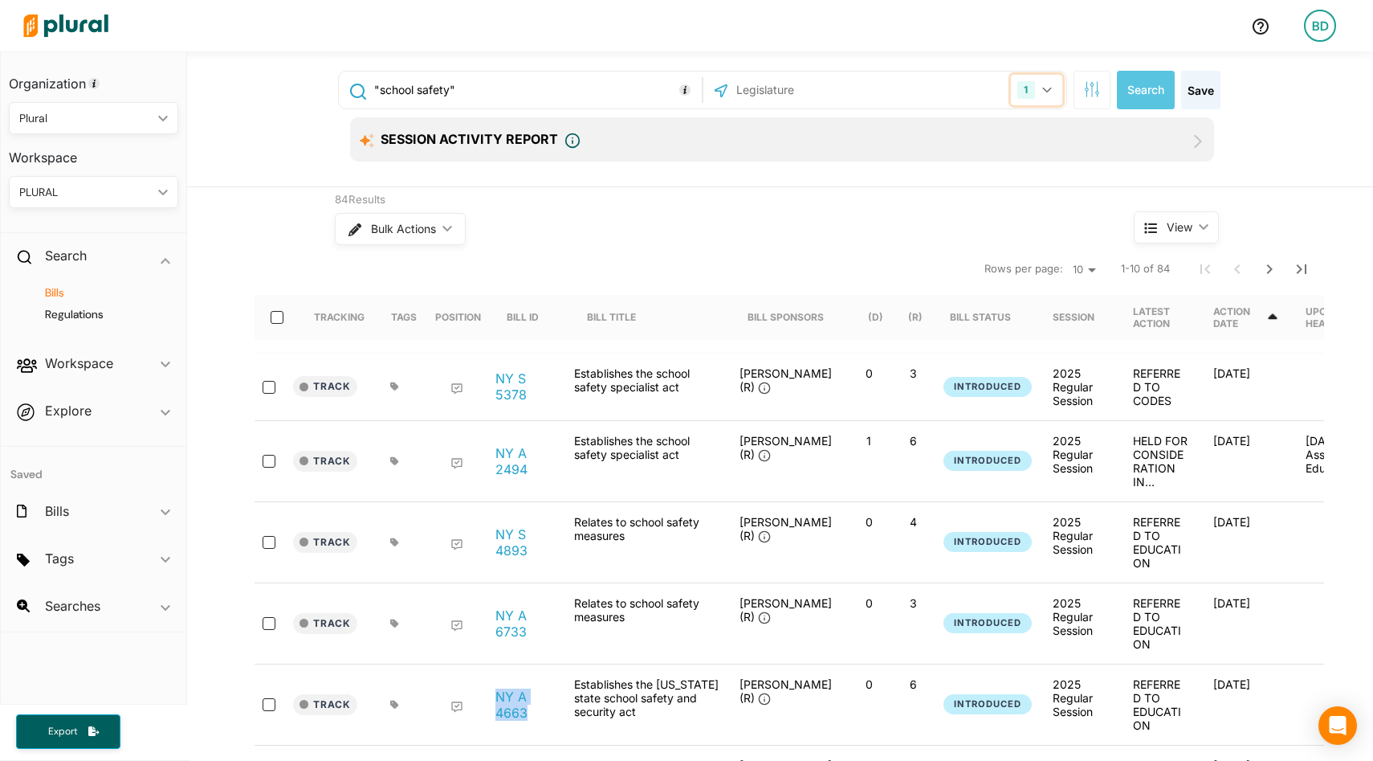
click at [1049, 87] on icon "button" at bounding box center [1047, 90] width 10 height 6
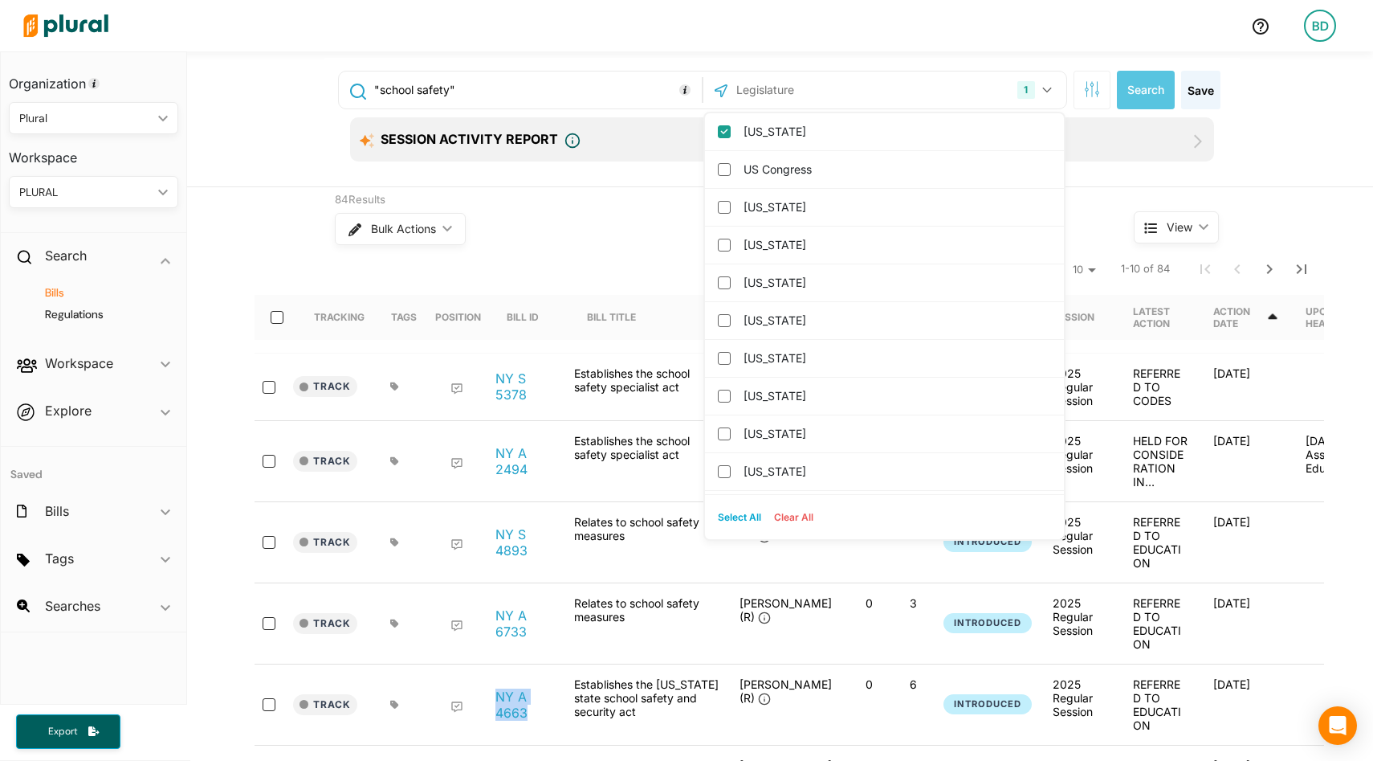
click at [747, 512] on button "Select All" at bounding box center [740, 517] width 56 height 24
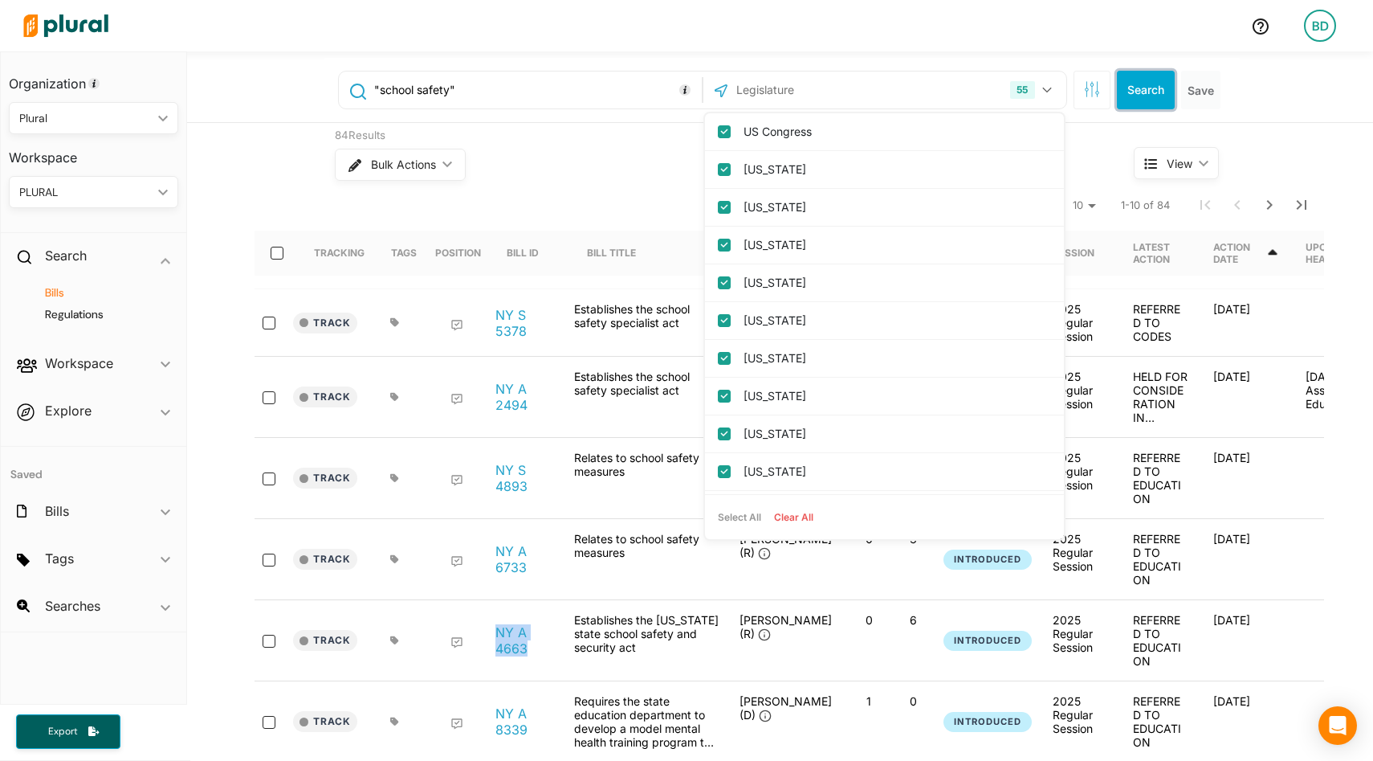
click at [1146, 93] on button "Search" at bounding box center [1146, 90] width 58 height 39
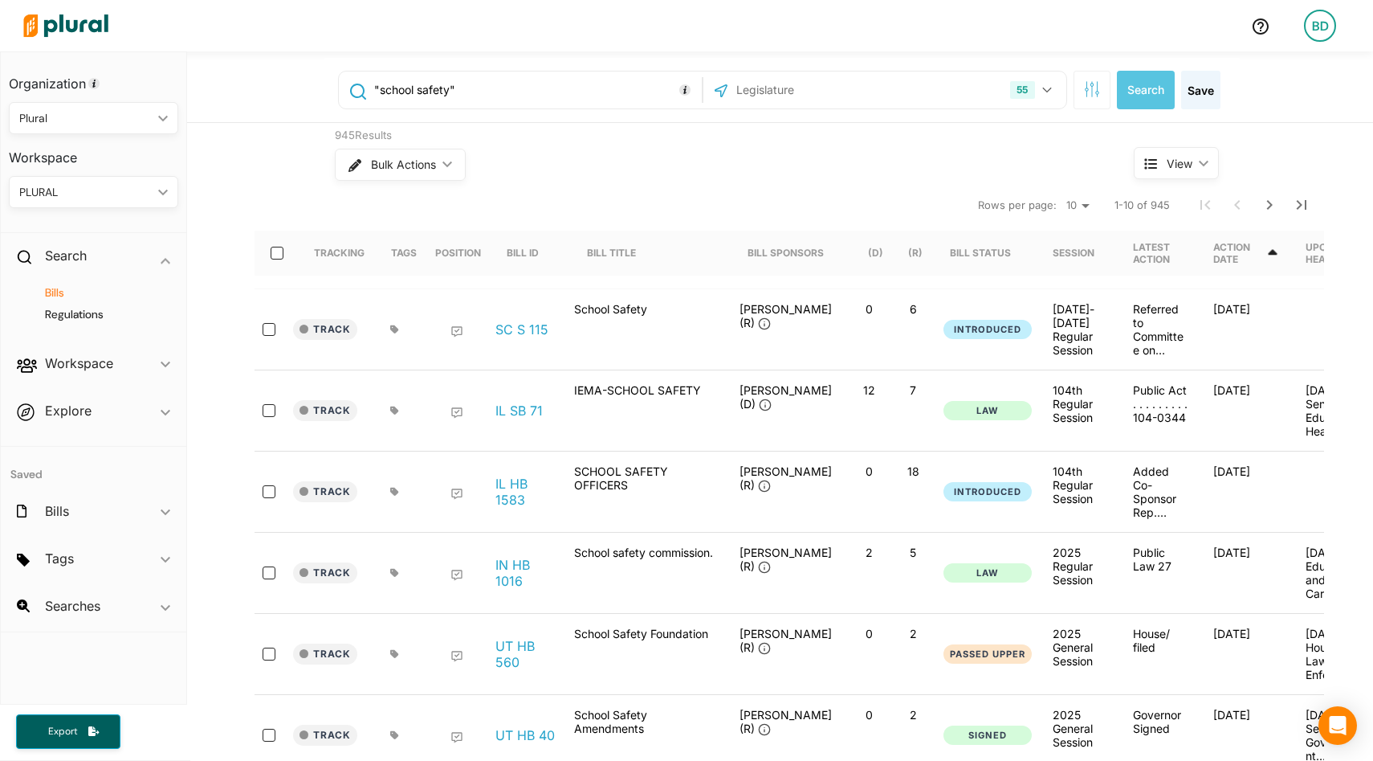
click at [542, 89] on input ""school safety"" at bounding box center [535, 90] width 325 height 31
click at [524, 92] on input "text" at bounding box center [535, 90] width 325 height 31
click at [1041, 84] on button "55" at bounding box center [1033, 90] width 58 height 31
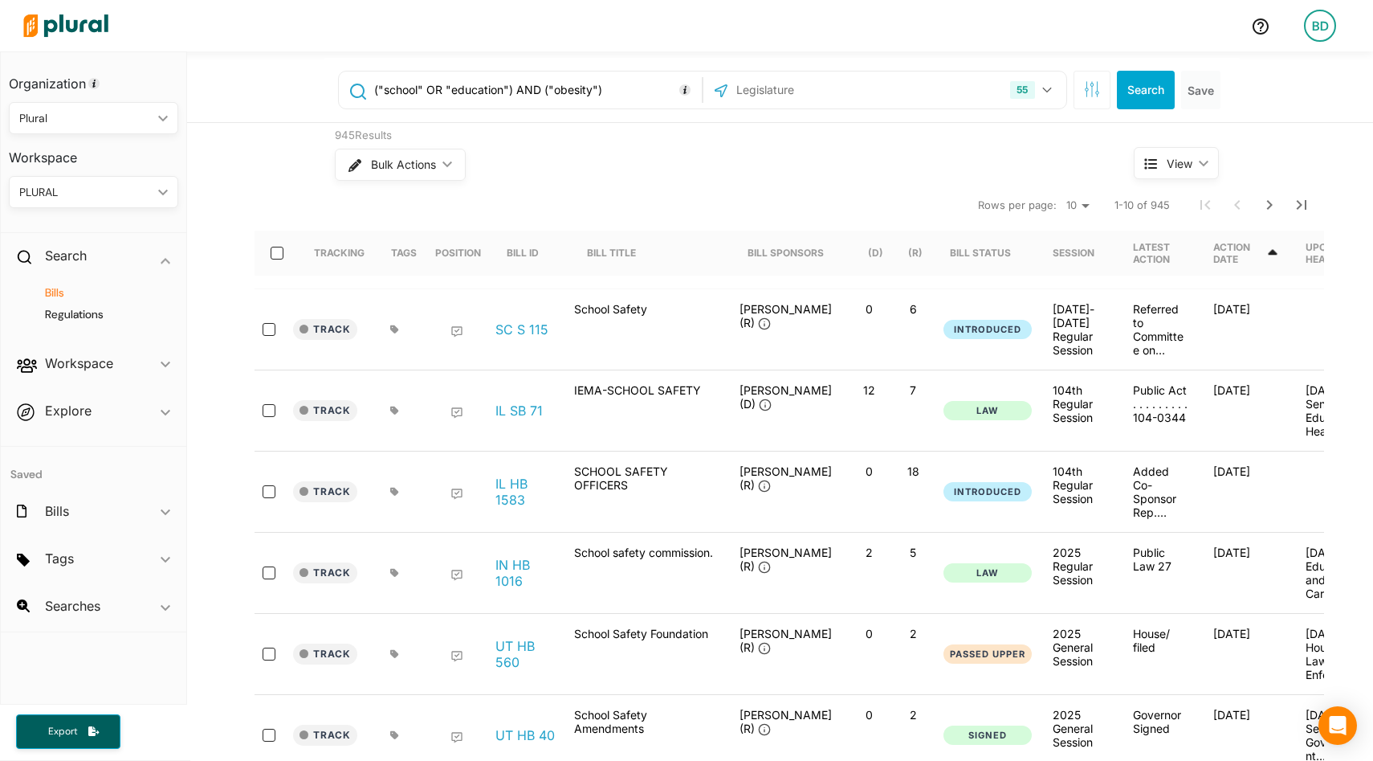
click at [622, 87] on input "("school" OR "education") AND ("obesity")" at bounding box center [535, 90] width 325 height 31
click at [1042, 90] on icon "button" at bounding box center [1047, 90] width 10 height 6
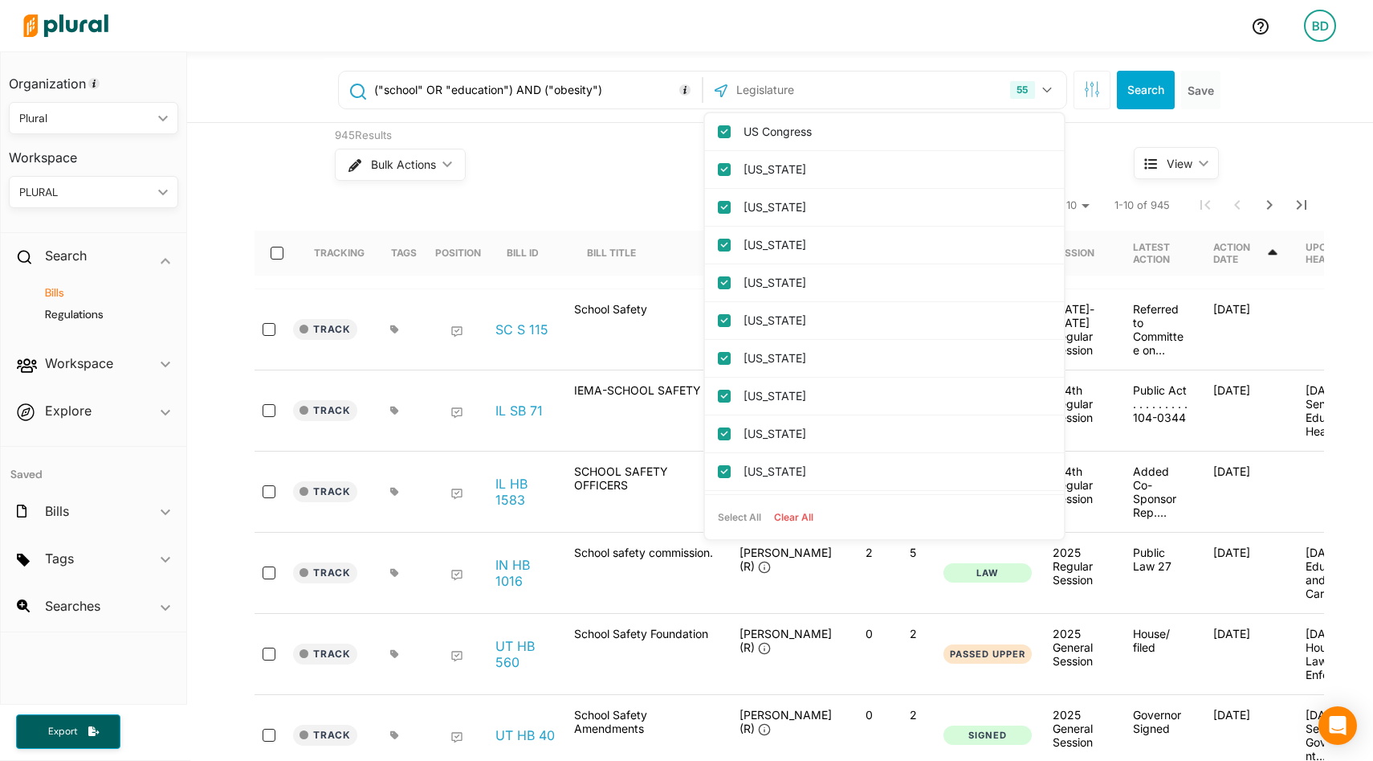
click at [799, 508] on button "Clear All" at bounding box center [794, 517] width 52 height 24
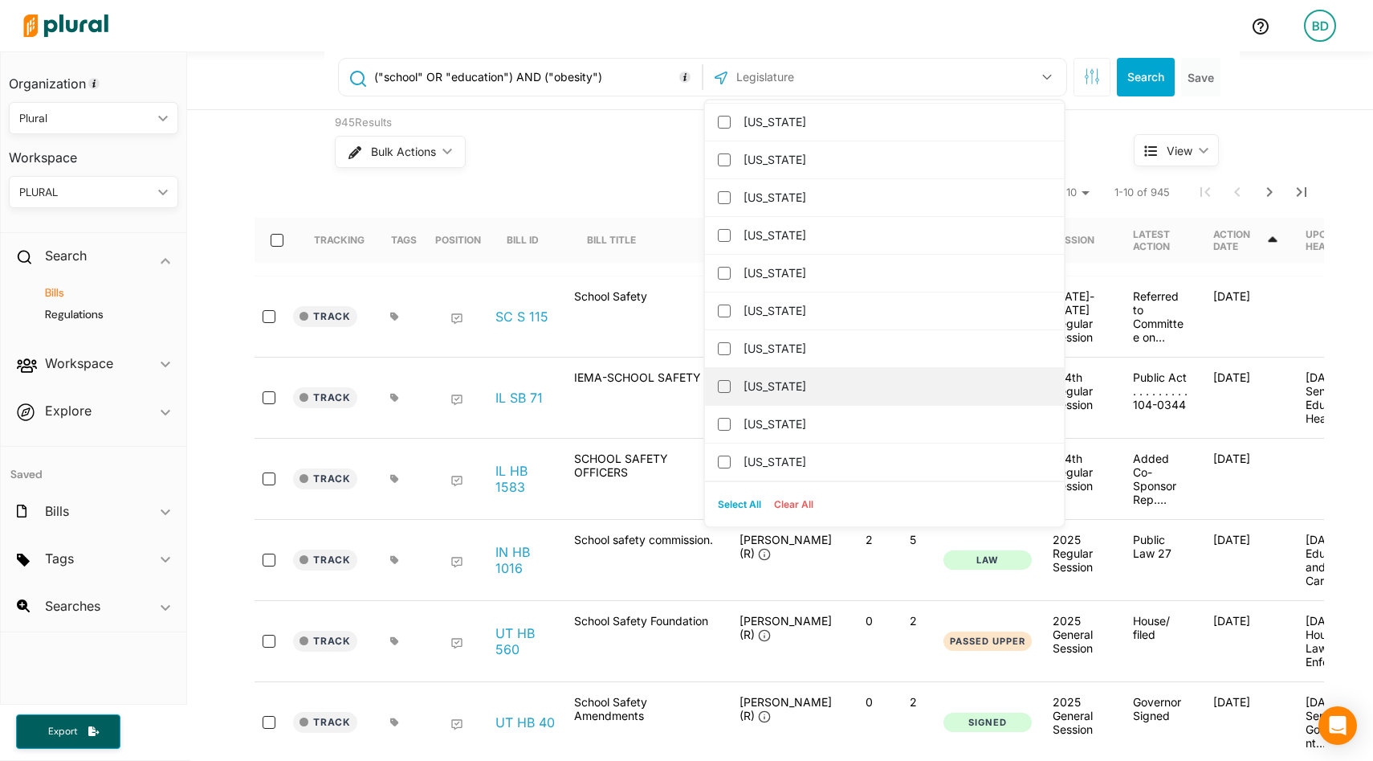
scroll to position [15, 0]
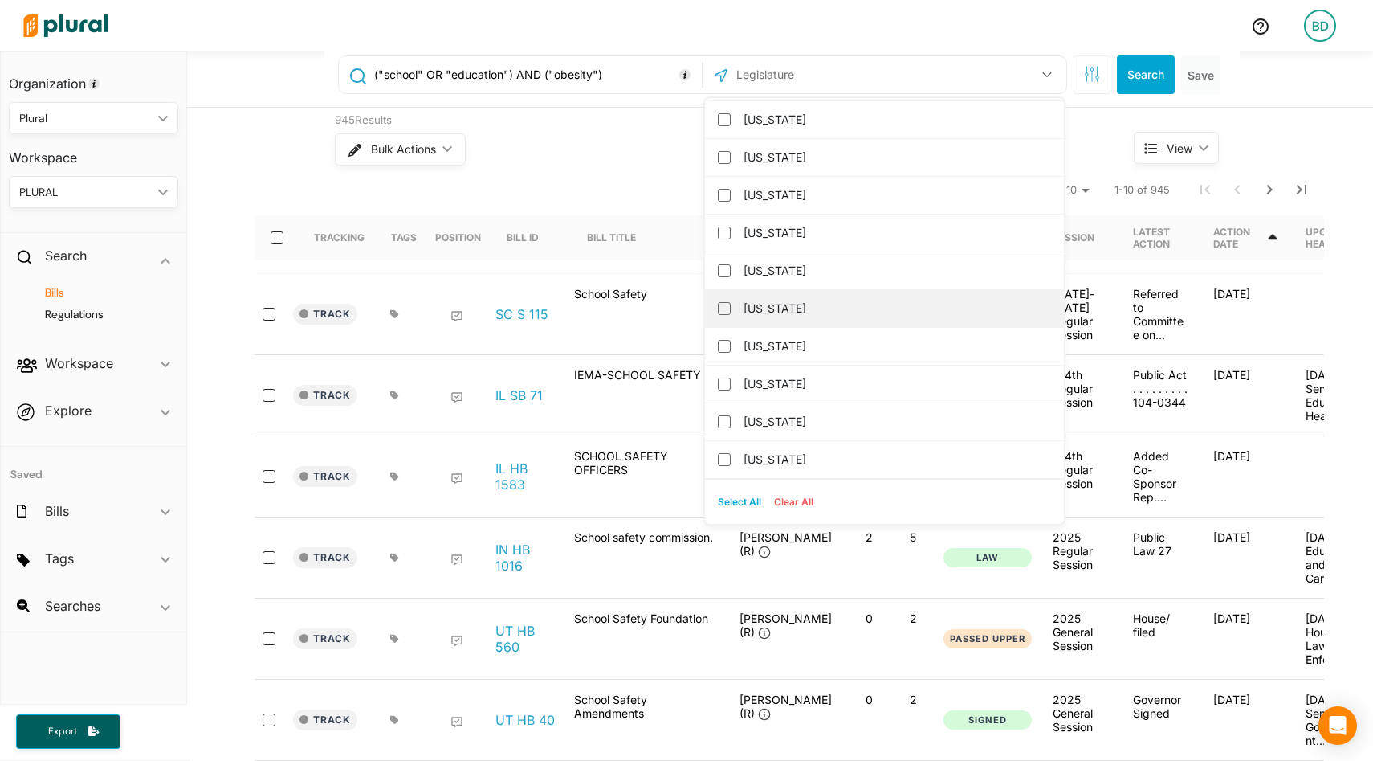
click at [755, 320] on div "Virginia" at bounding box center [884, 309] width 359 height 38
click at [764, 312] on label "Virginia" at bounding box center [896, 308] width 304 height 24
click at [731, 312] on input "Virginia" at bounding box center [724, 308] width 13 height 13
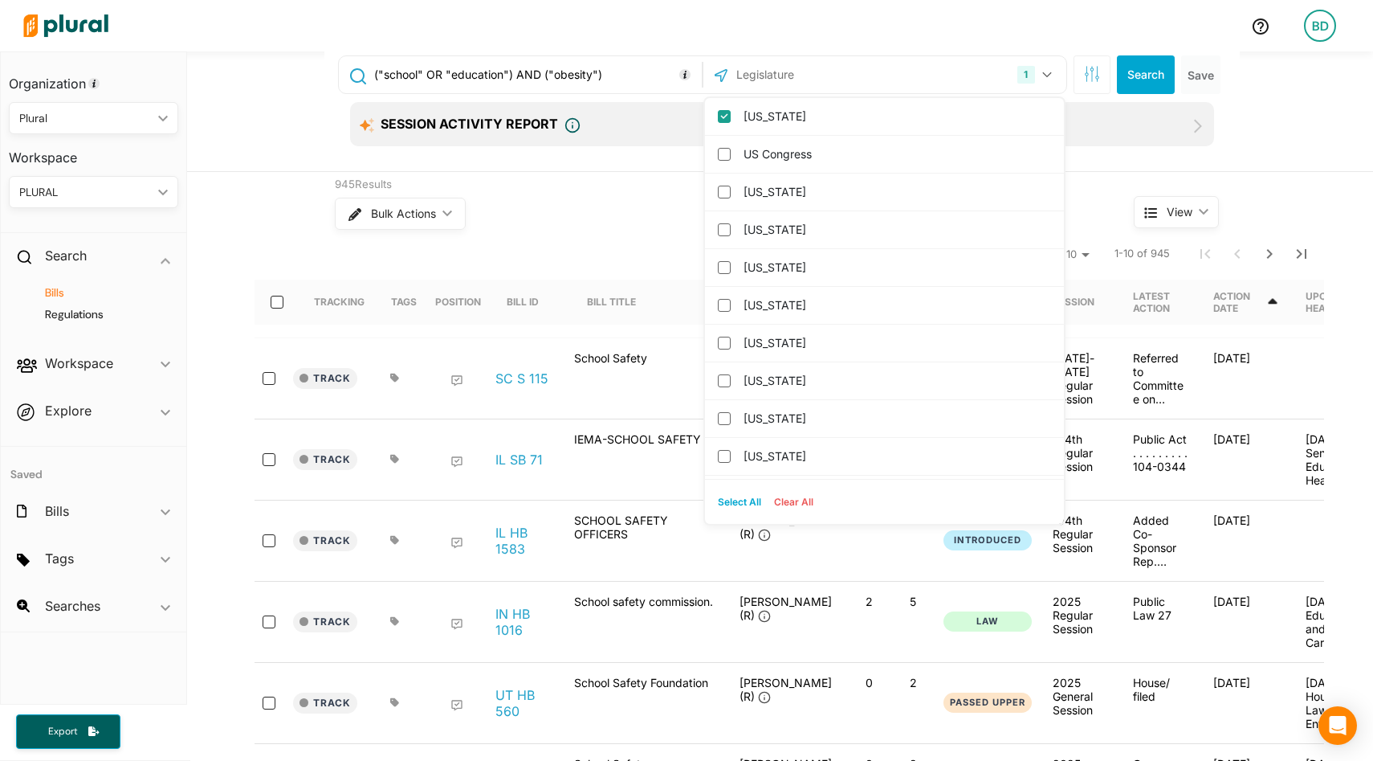
click at [612, 79] on input "("school" OR "education") AND ("obesity")" at bounding box center [535, 74] width 325 height 31
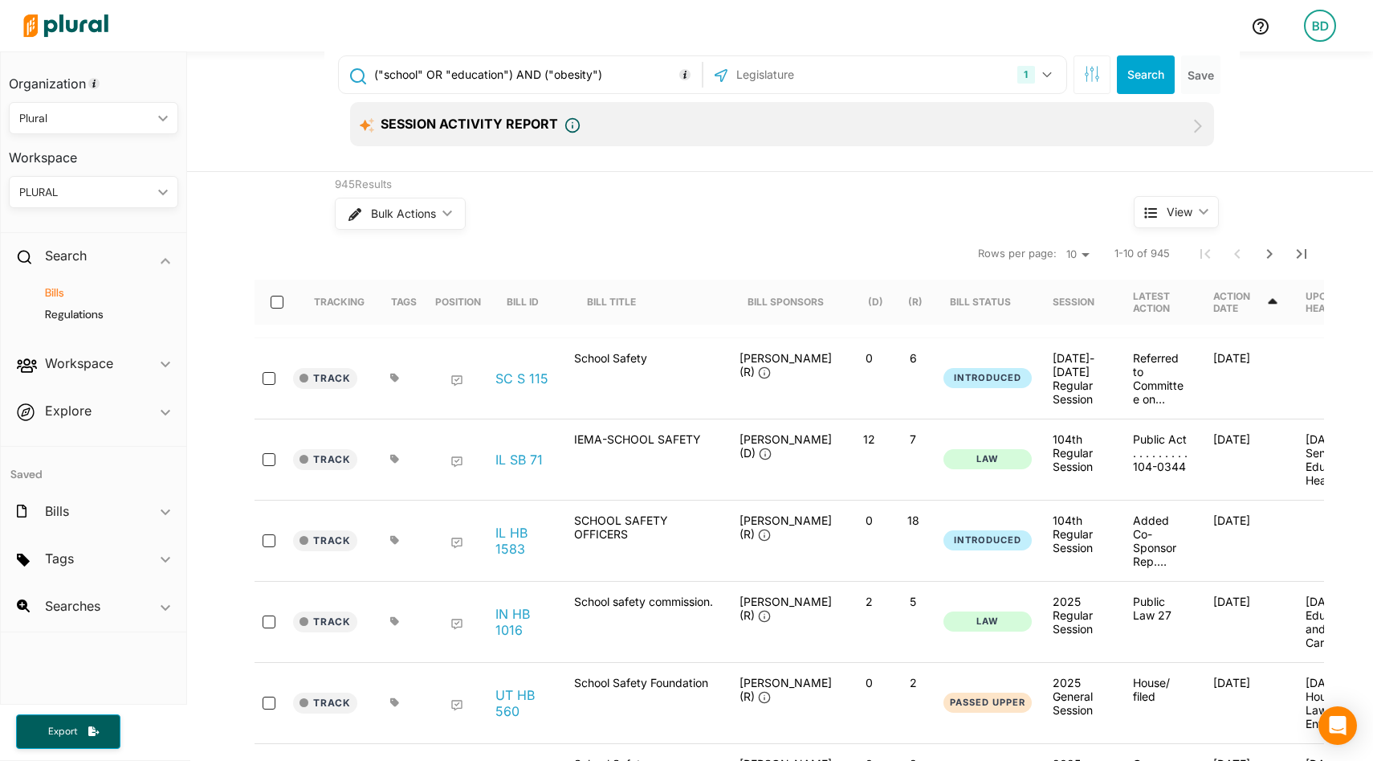
click at [612, 79] on input "("school" OR "education") AND ("obesity")" at bounding box center [535, 74] width 325 height 31
click at [1152, 75] on button "Search" at bounding box center [1146, 74] width 58 height 39
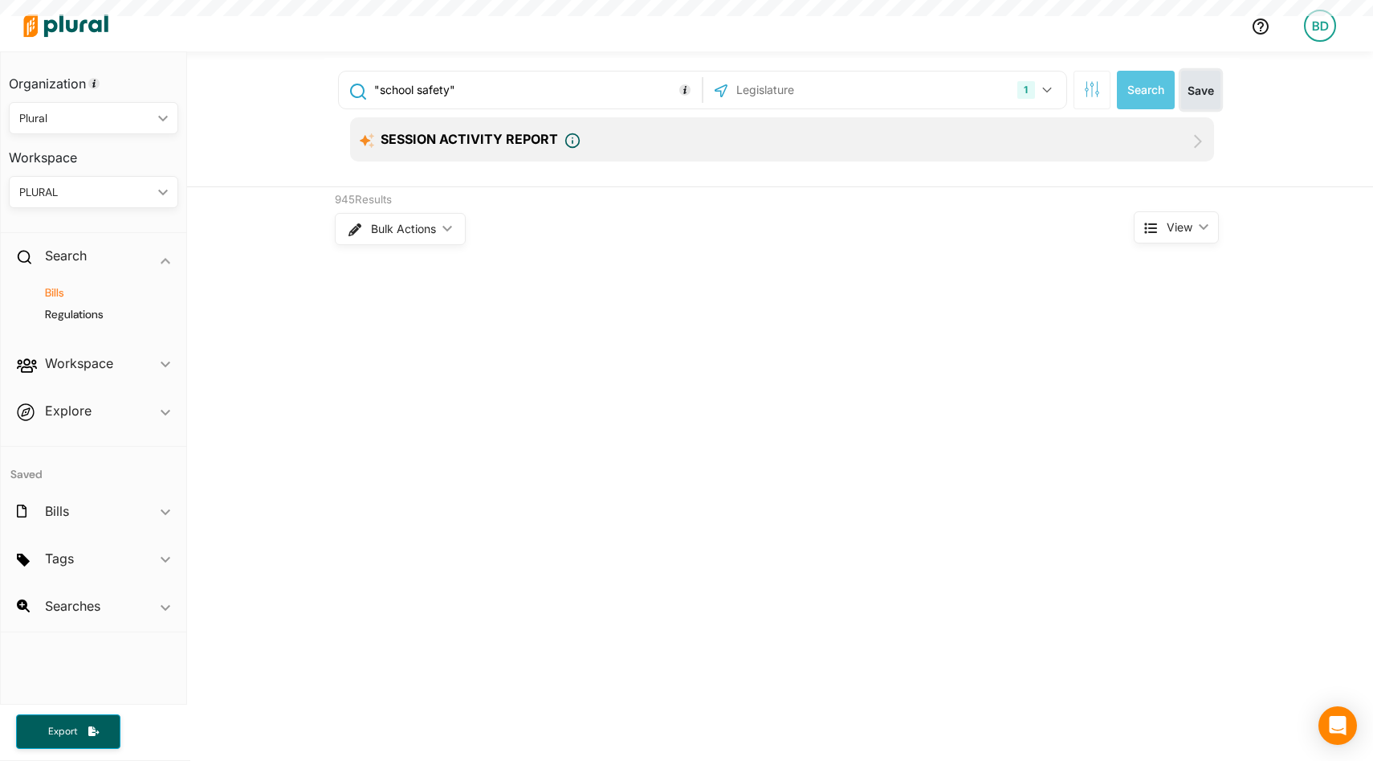
click at [1201, 80] on button "Save" at bounding box center [1200, 90] width 39 height 39
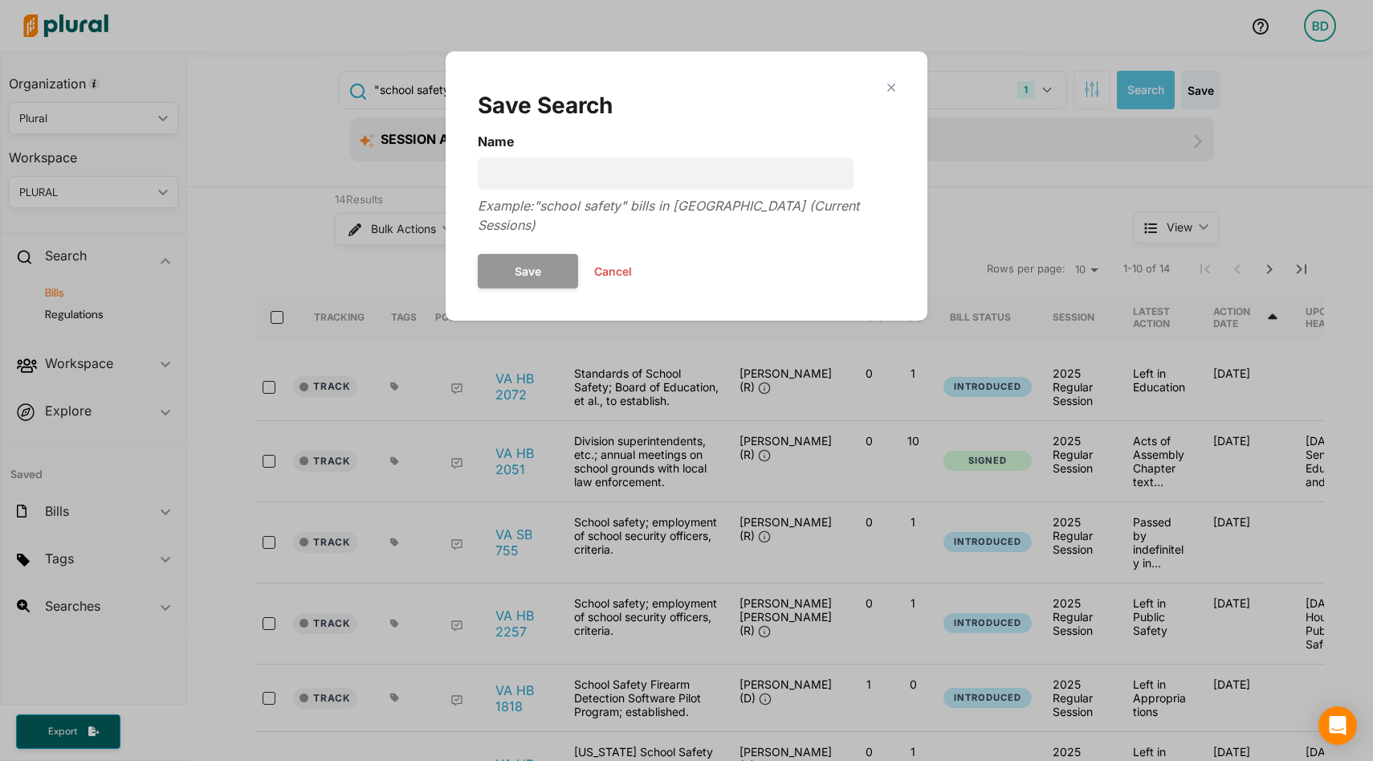
click at [615, 259] on button "Cancel" at bounding box center [613, 271] width 70 height 24
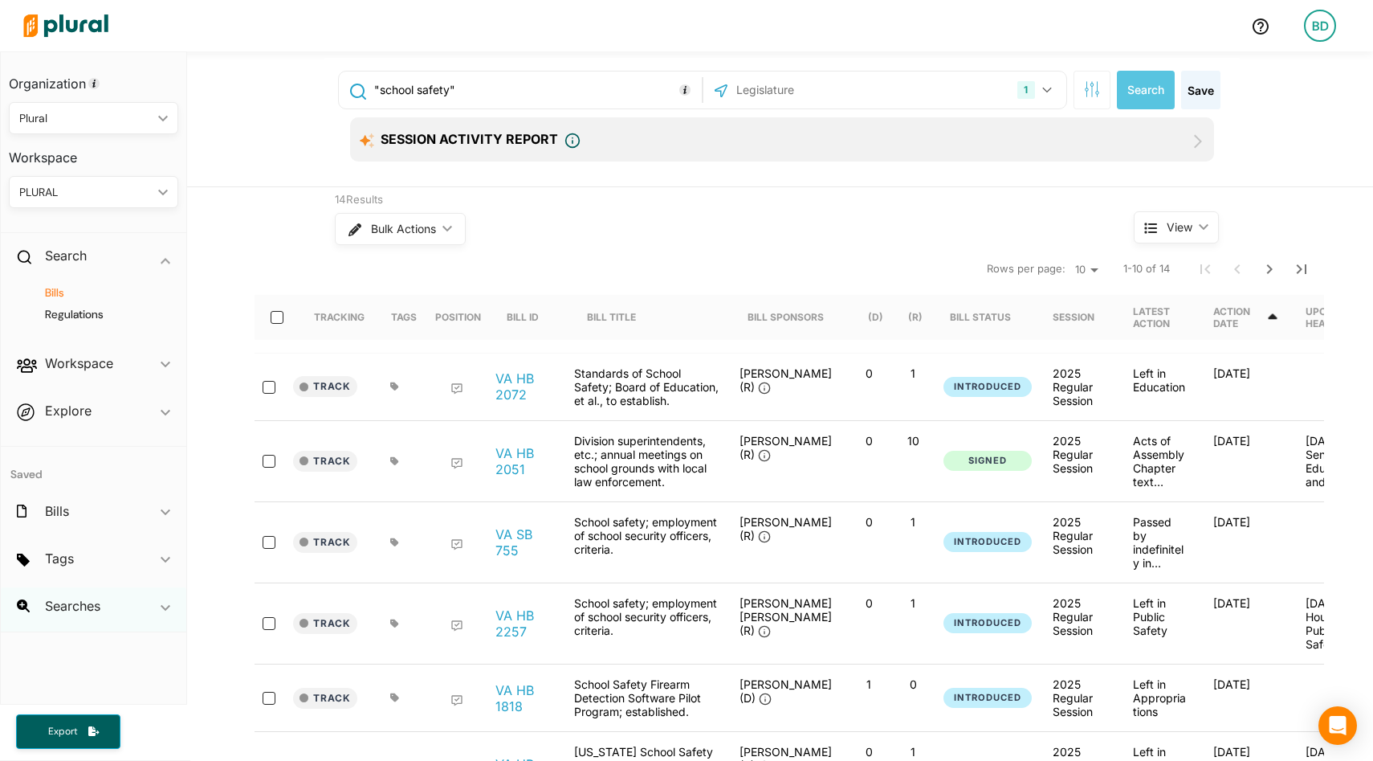
click at [164, 608] on polygon at bounding box center [166, 608] width 10 height 6
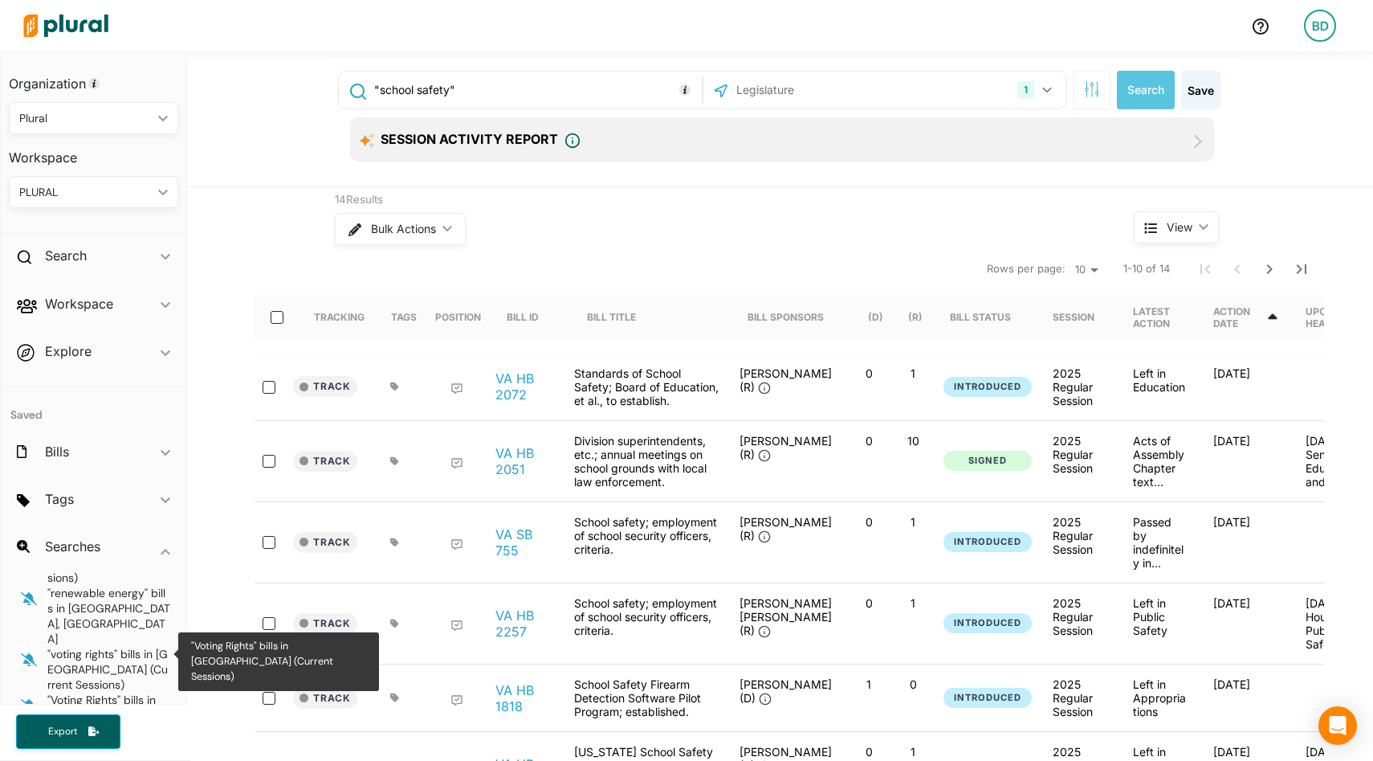
scroll to position [398, 0]
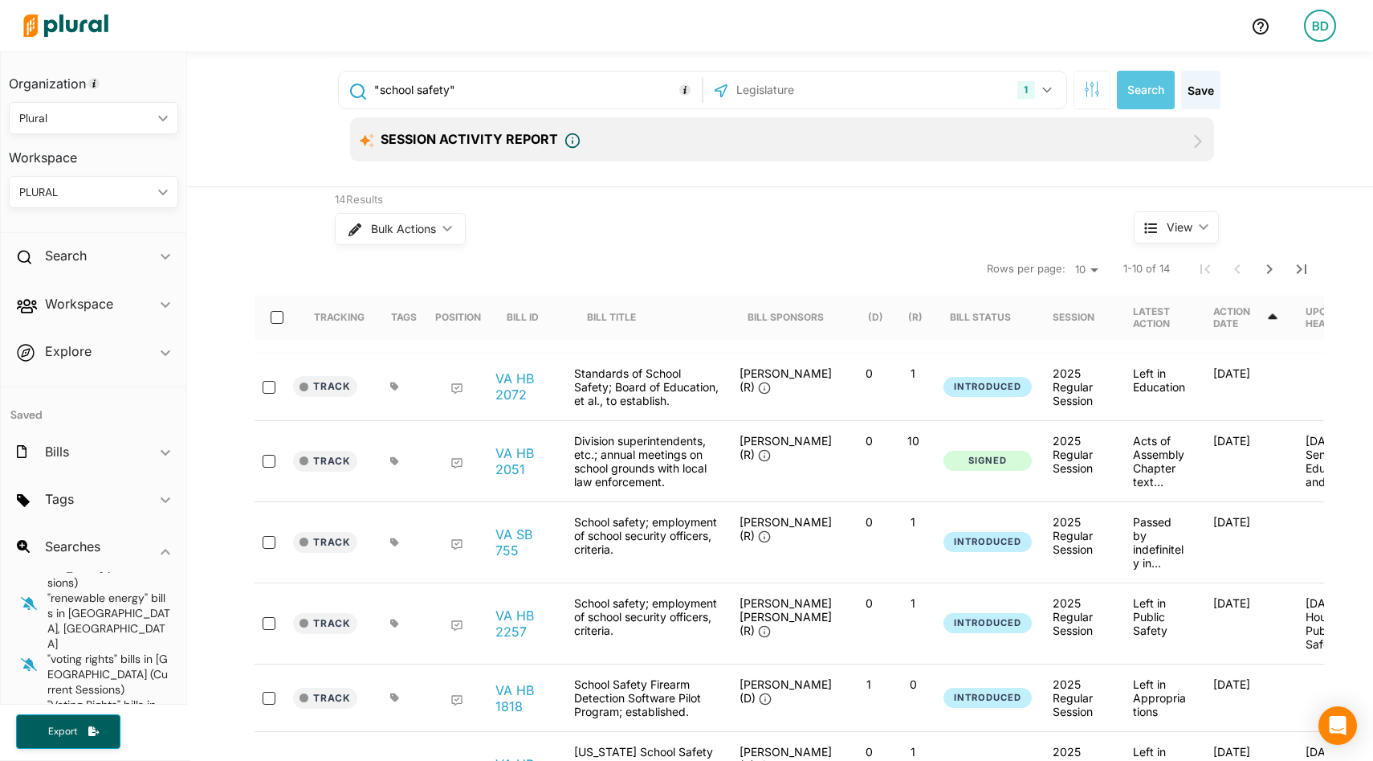
click at [29, 704] on icon "button" at bounding box center [29, 710] width 16 height 13
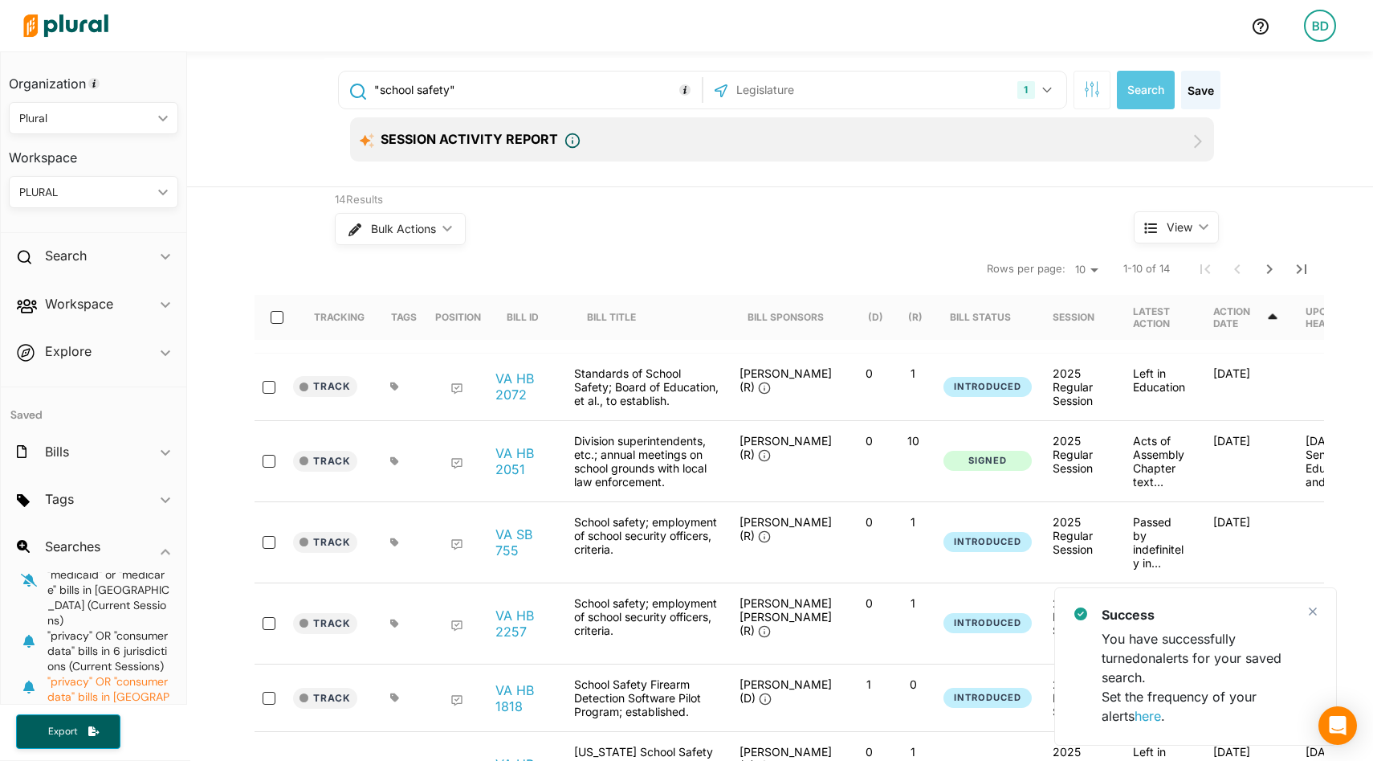
scroll to position [252, 0]
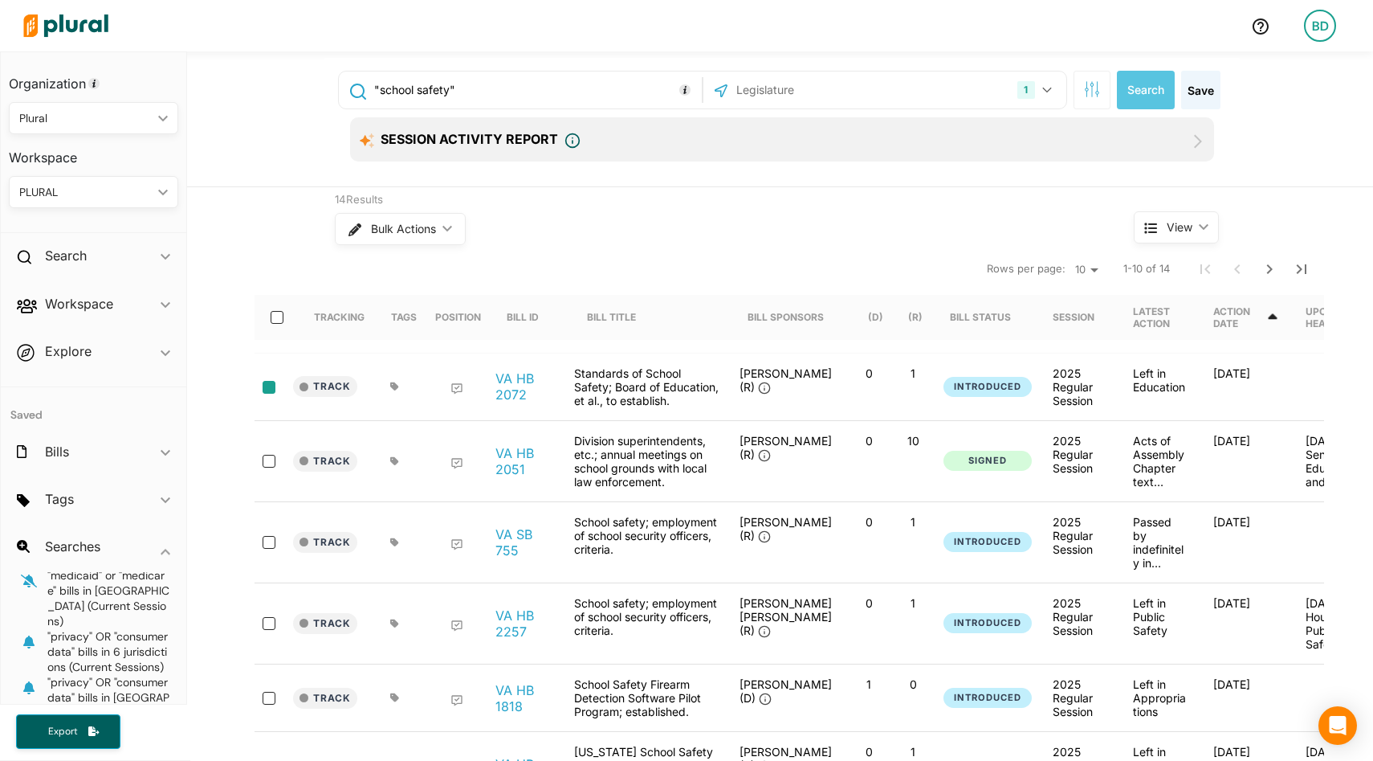
click at [267, 392] on input "select-row-state-va-2025-hb2072" at bounding box center [269, 387] width 13 height 13
click at [1050, 88] on icon "button" at bounding box center [1046, 91] width 9 height 6
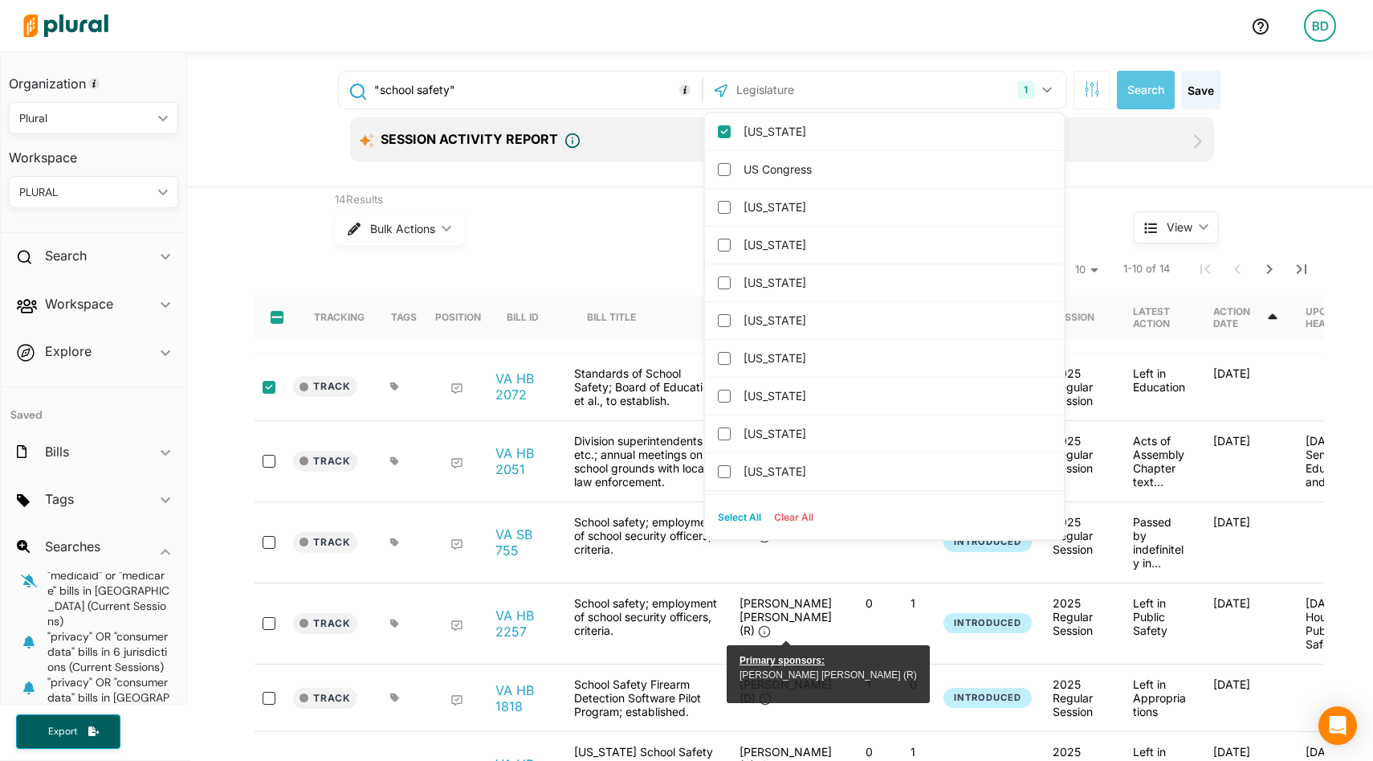
click at [729, 515] on button "Select All" at bounding box center [740, 517] width 56 height 24
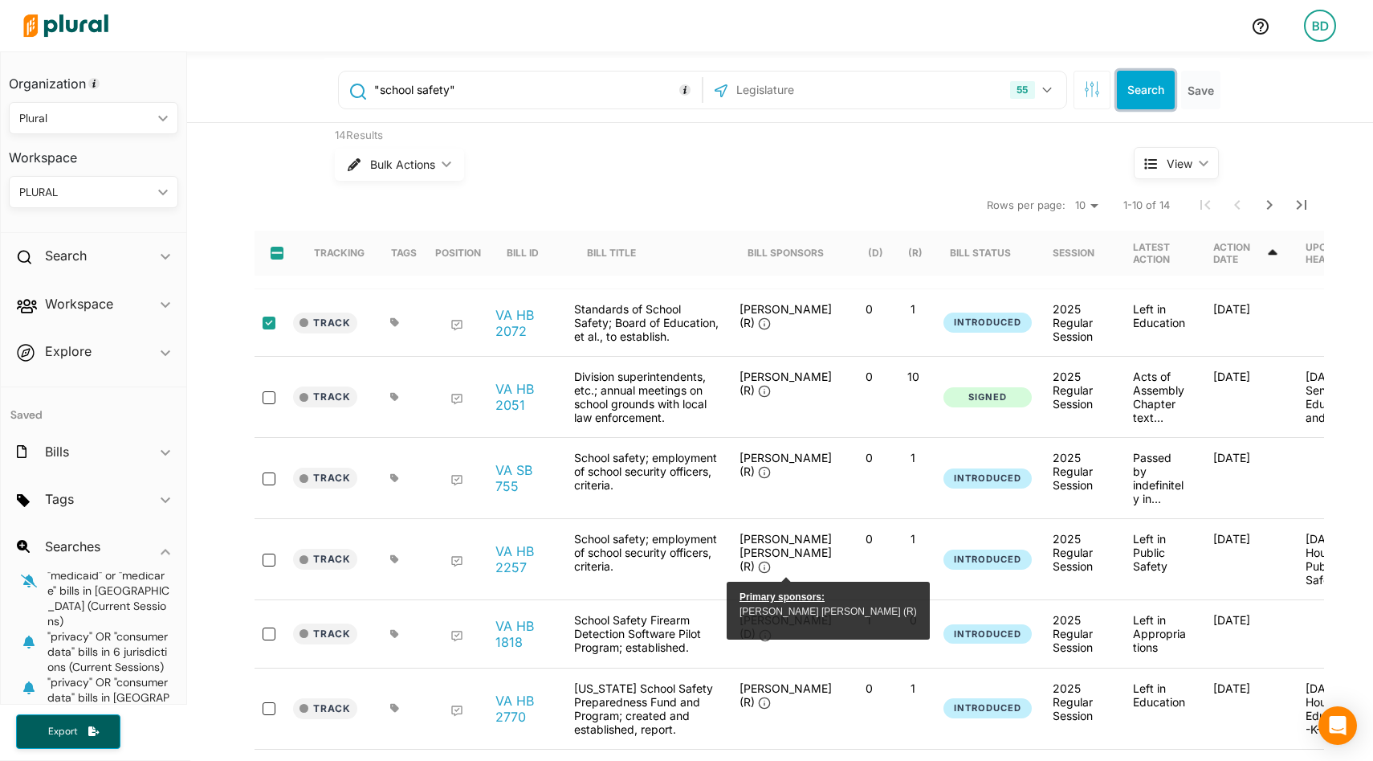
click at [1140, 90] on button "Search" at bounding box center [1146, 90] width 58 height 39
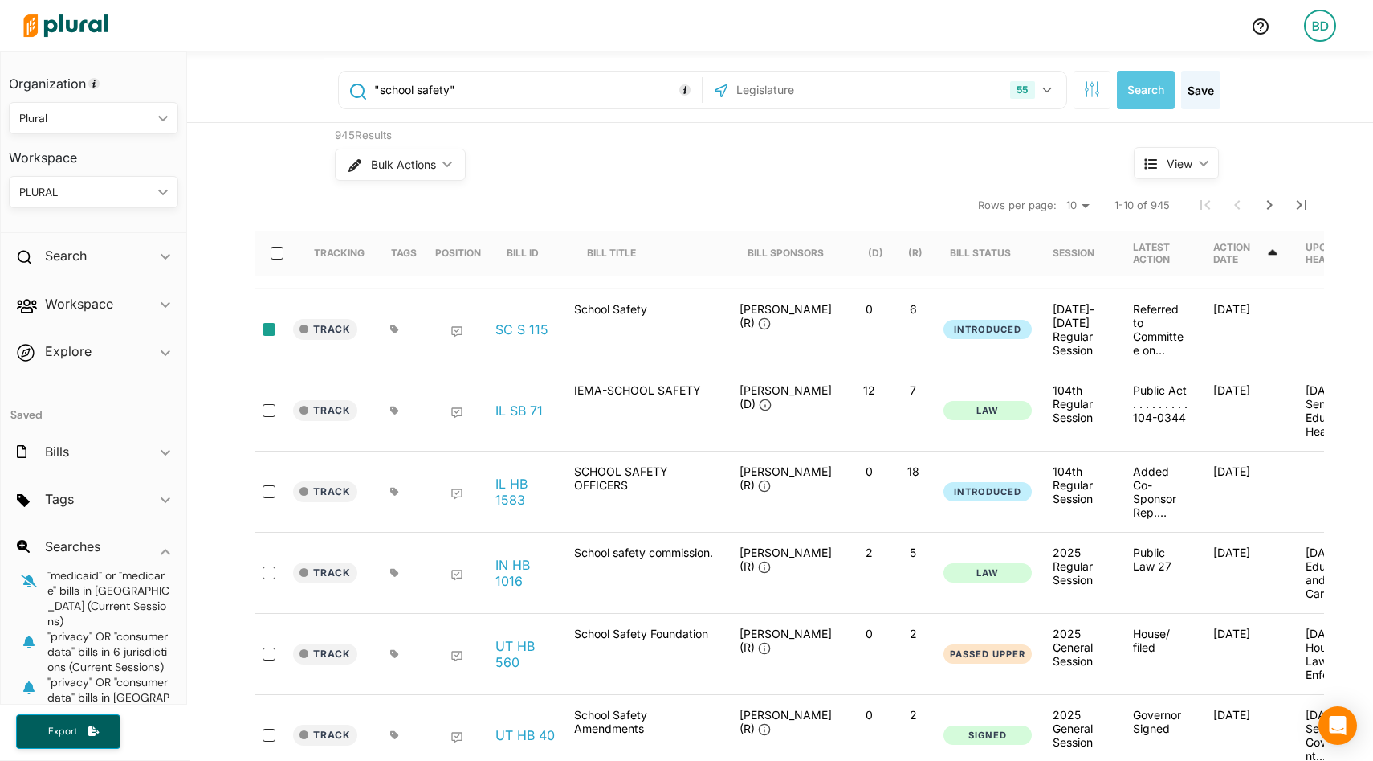
click at [266, 325] on input "select-row-state-sc-2025_2026-s115" at bounding box center [269, 329] width 13 height 13
click at [272, 414] on input "select-row-state-il-104th-sb71" at bounding box center [269, 410] width 13 height 13
click at [169, 304] on icon "ic_keyboard_arrow_down" at bounding box center [166, 304] width 10 height 7
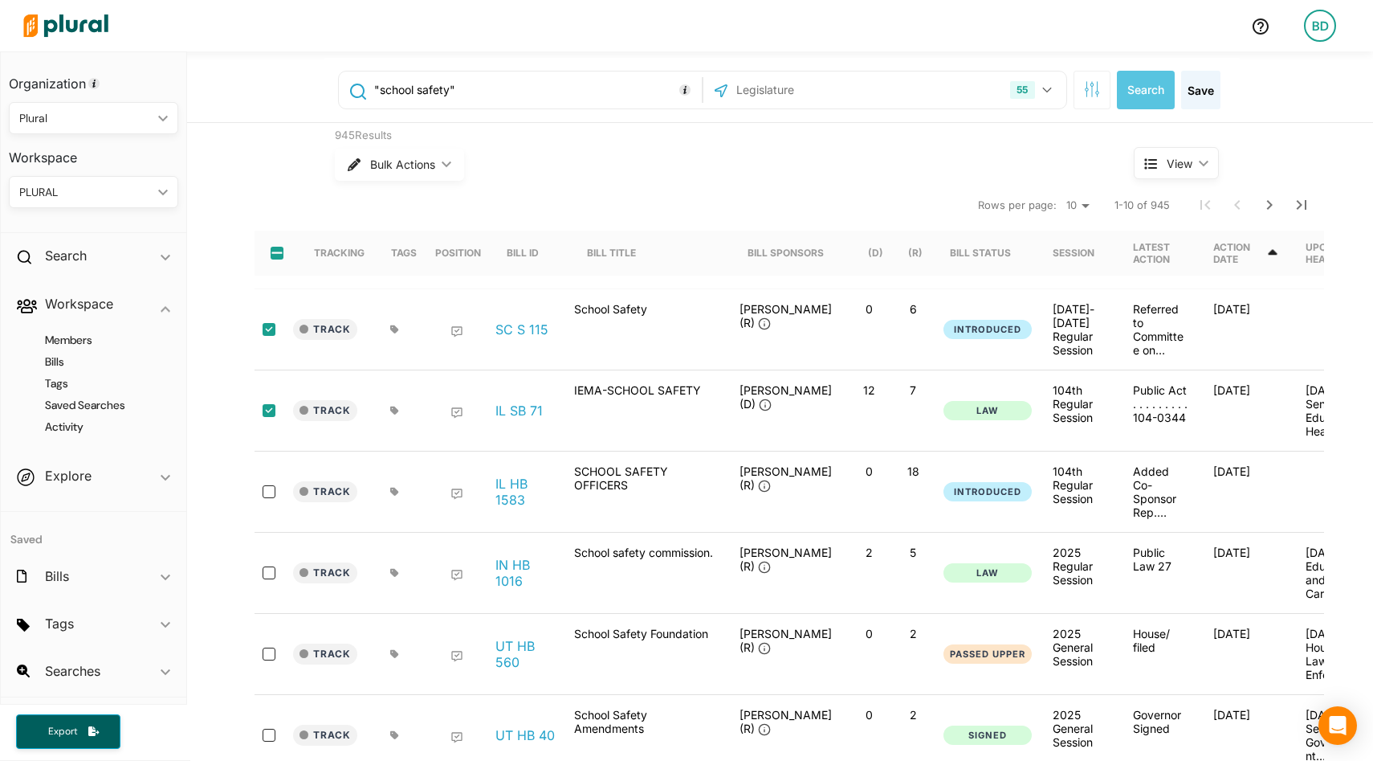
click at [101, 190] on div "PLURAL" at bounding box center [85, 192] width 133 height 17
click at [396, 168] on span "Bulk Actions" at bounding box center [402, 164] width 65 height 11
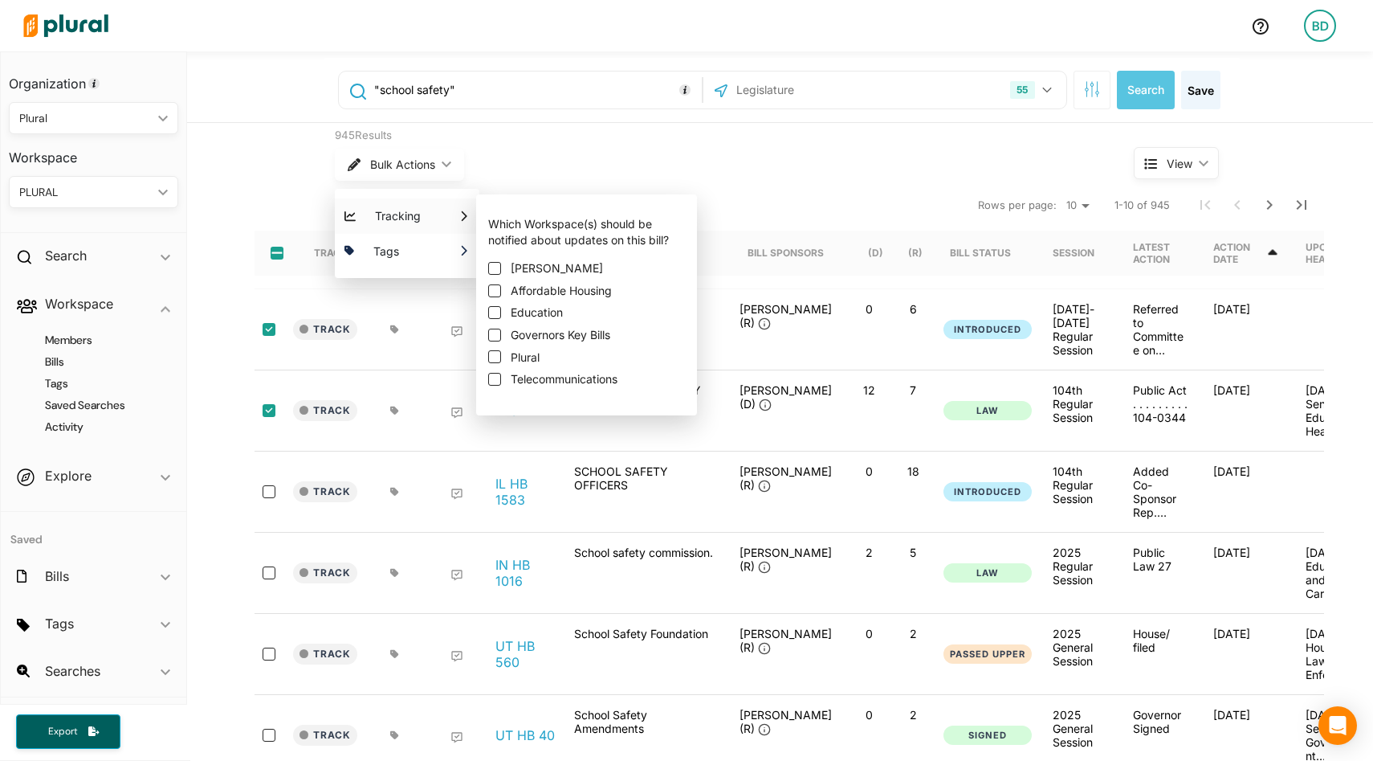
click at [528, 356] on span "Plural" at bounding box center [525, 357] width 29 height 16
click at [501, 356] on input "Plural" at bounding box center [494, 356] width 13 height 13
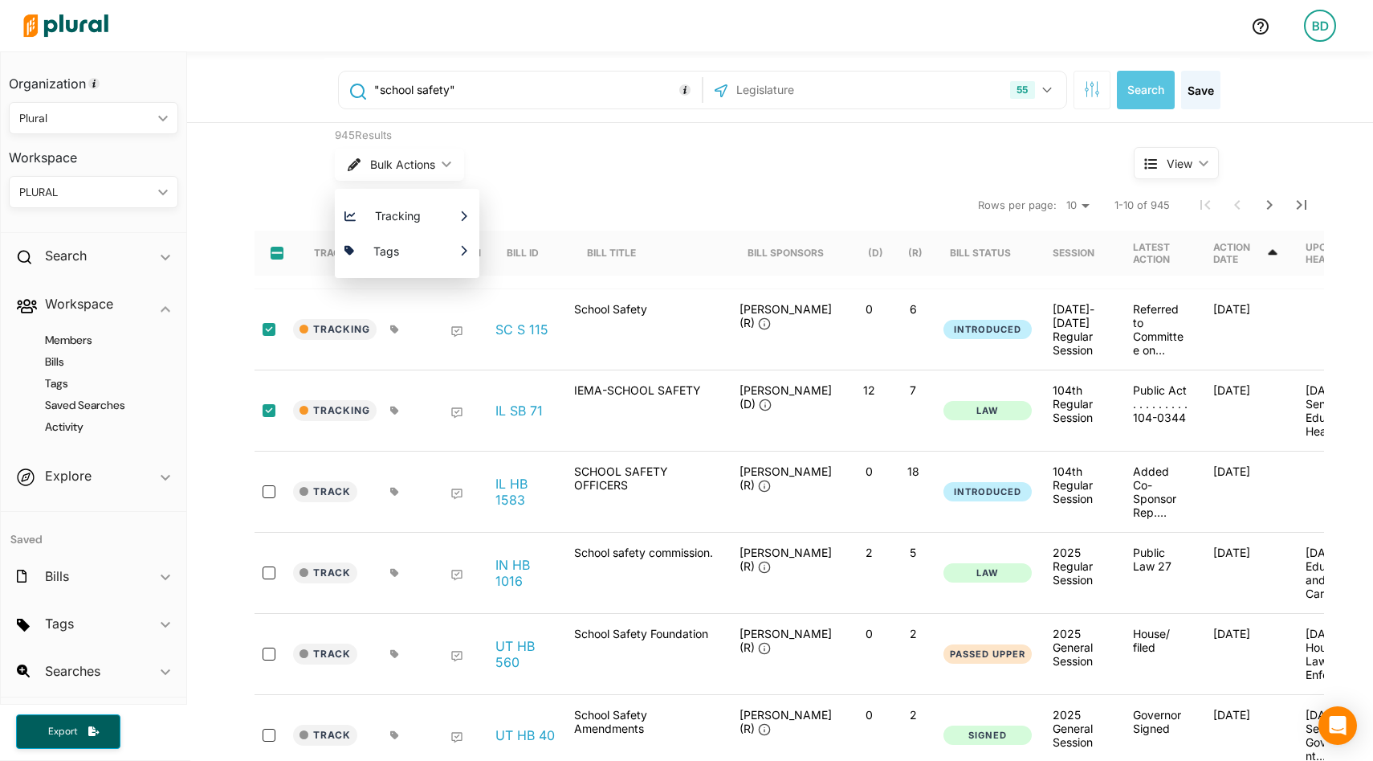
click at [778, 153] on div "Bulk Actions ic_keyboard_arrow_down Tracking Which Workspace(s) should be notif…" at bounding box center [704, 165] width 739 height 42
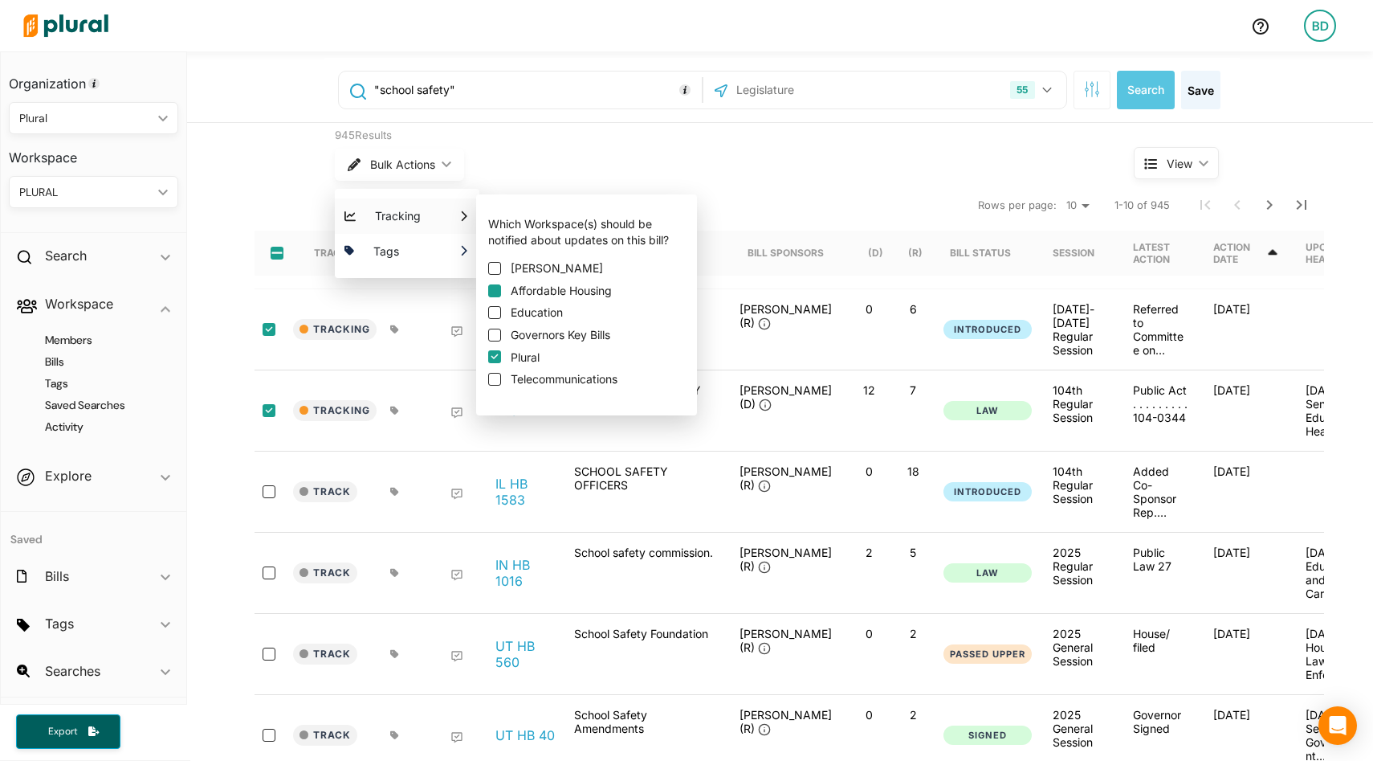
click at [496, 292] on input "Affordable Housing" at bounding box center [494, 290] width 13 height 13
click at [495, 374] on input "Telecommunications" at bounding box center [494, 379] width 13 height 13
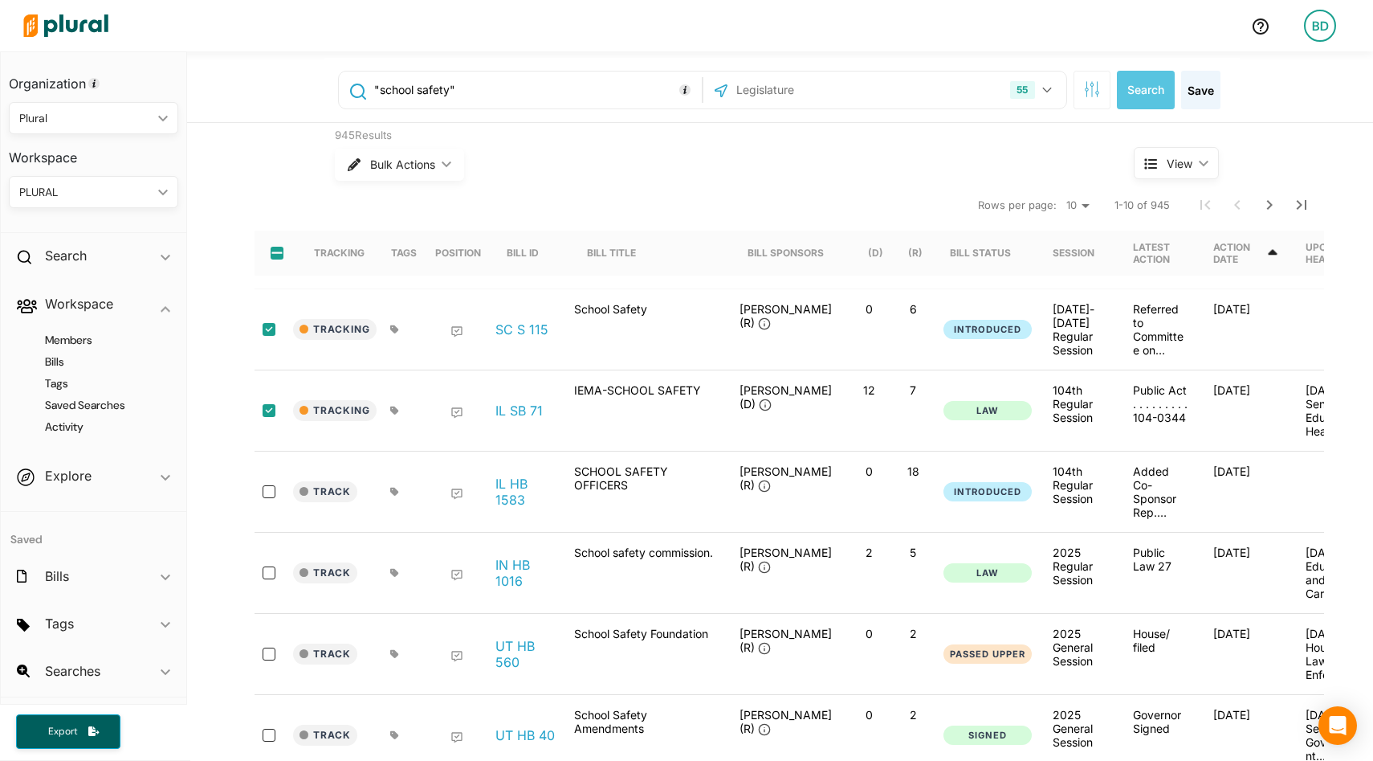
click at [157, 191] on icon "ic_keyboard_arrow_down" at bounding box center [160, 192] width 16 height 7
click at [98, 287] on div "GOVERNORS KEY BILLS" at bounding box center [84, 289] width 124 height 14
click at [59, 357] on h4 "Bills" at bounding box center [97, 361] width 145 height 15
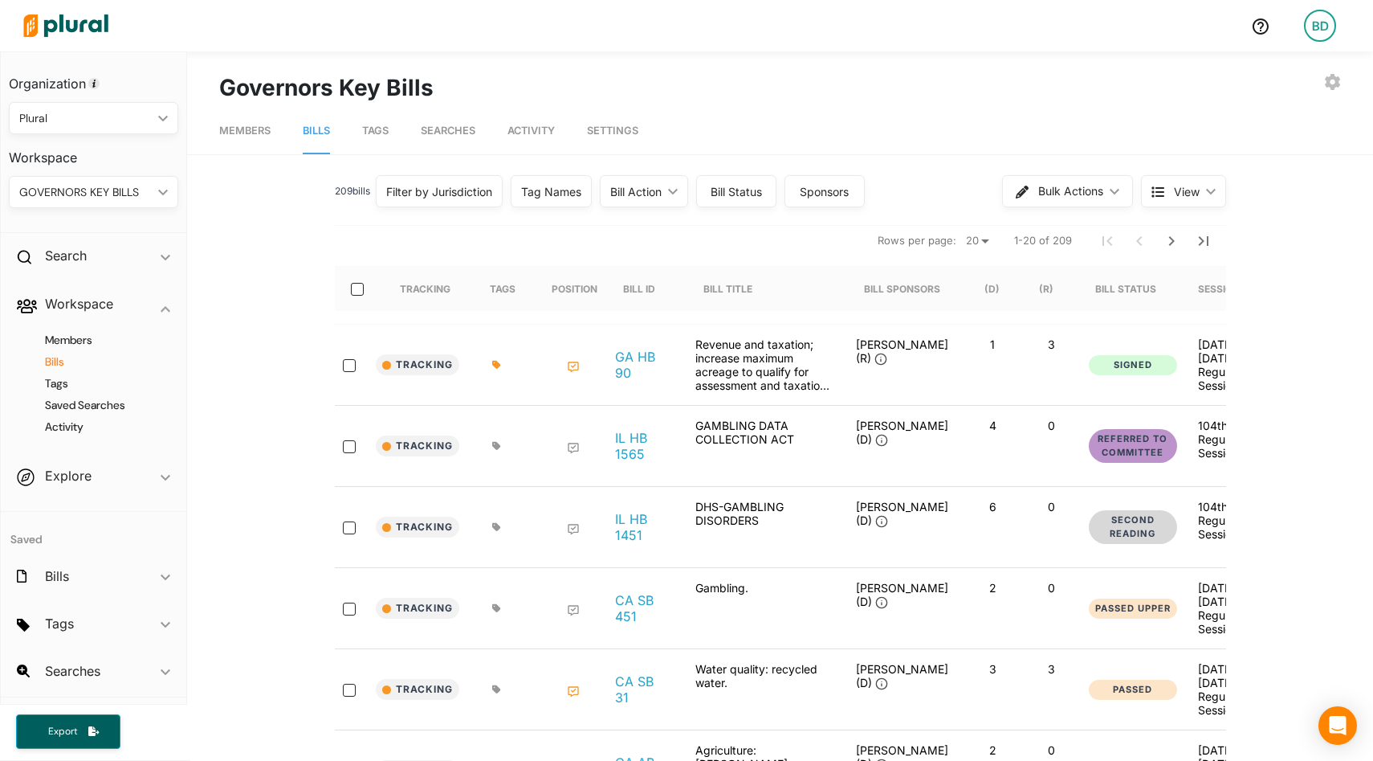
click at [455, 188] on div "Filter by Jurisdiction" at bounding box center [439, 191] width 106 height 17
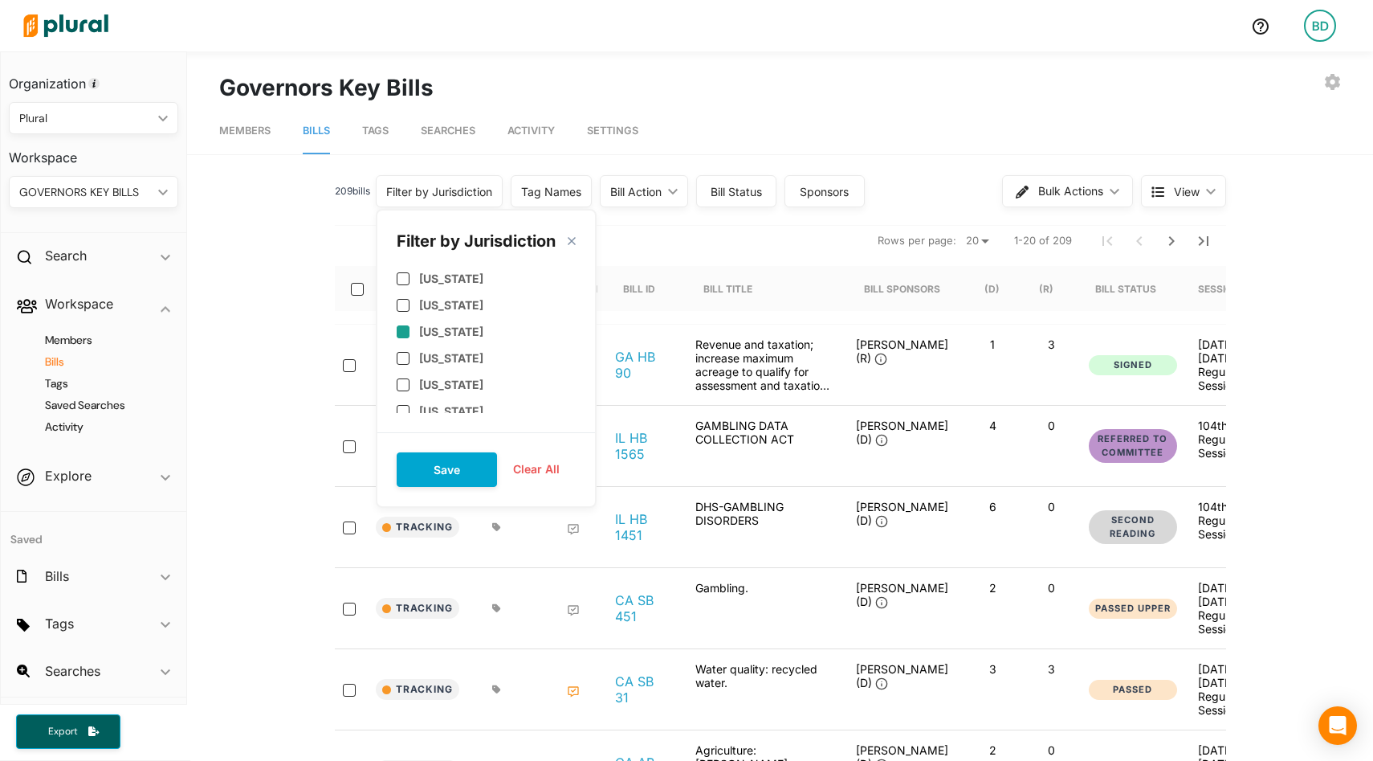
scroll to position [747, 0]
click at [410, 324] on input "checkbox" at bounding box center [403, 326] width 13 height 13
click at [470, 467] on button "Save" at bounding box center [447, 469] width 100 height 35
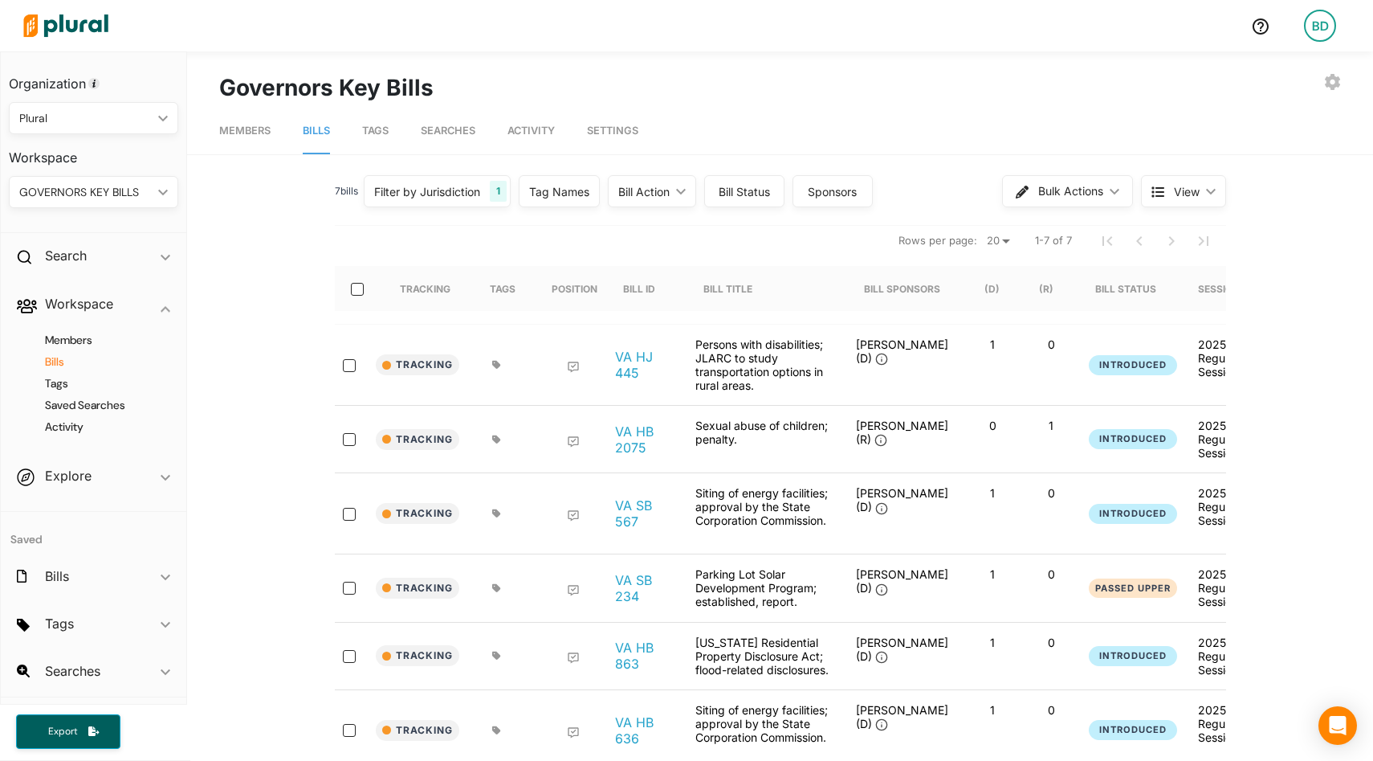
click at [577, 186] on div "Tag Names" at bounding box center [559, 191] width 60 height 17
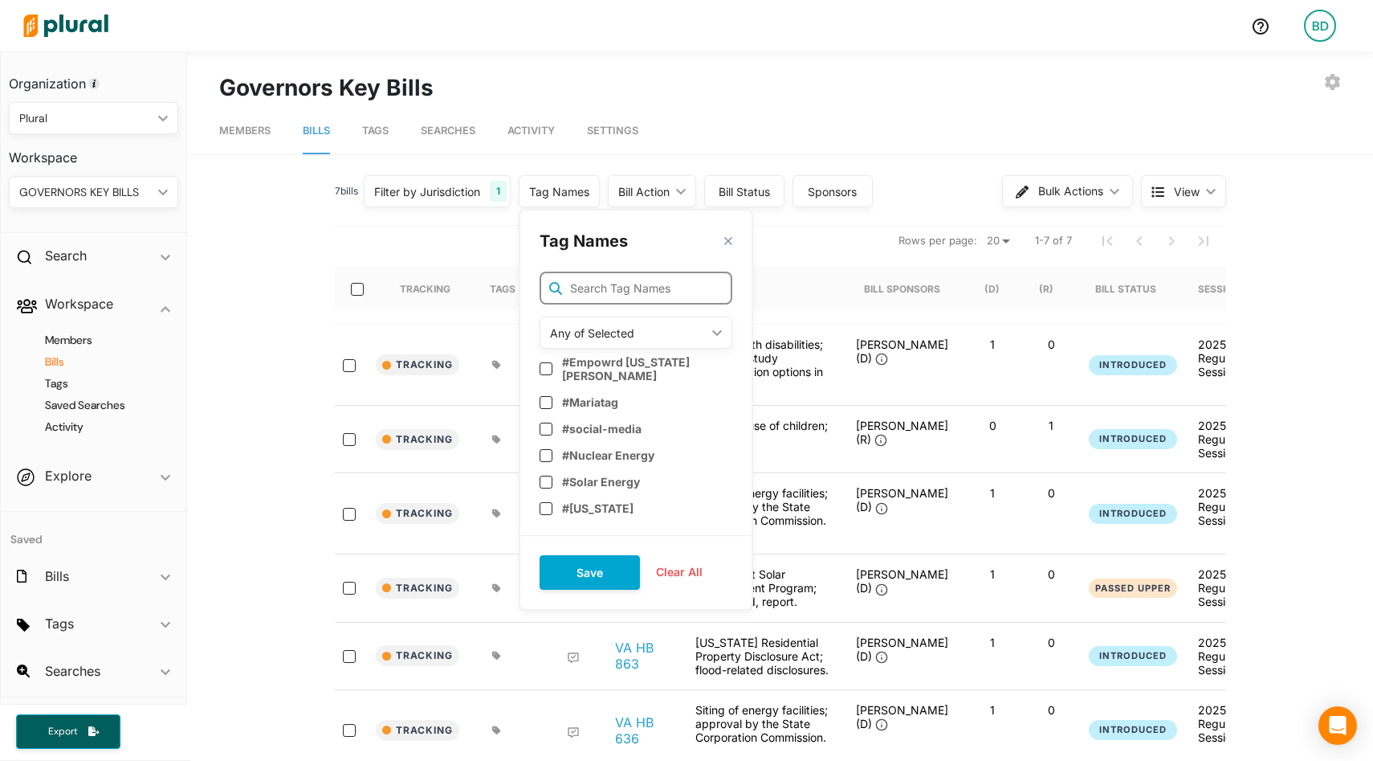
click at [612, 289] on input "text" at bounding box center [636, 287] width 193 height 33
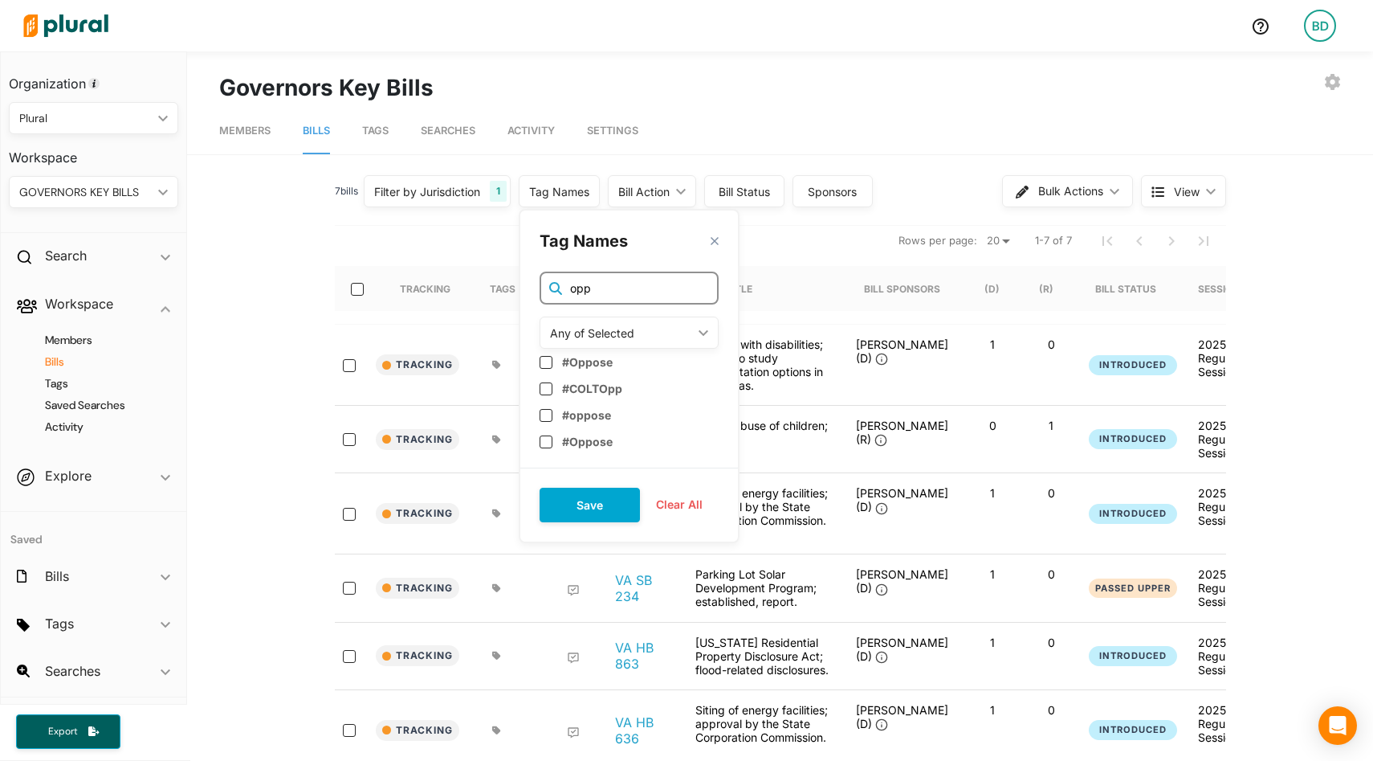
drag, startPoint x: 618, startPoint y: 296, endPoint x: 548, endPoint y: 294, distance: 69.9
click at [547, 294] on input "opp" at bounding box center [629, 287] width 179 height 33
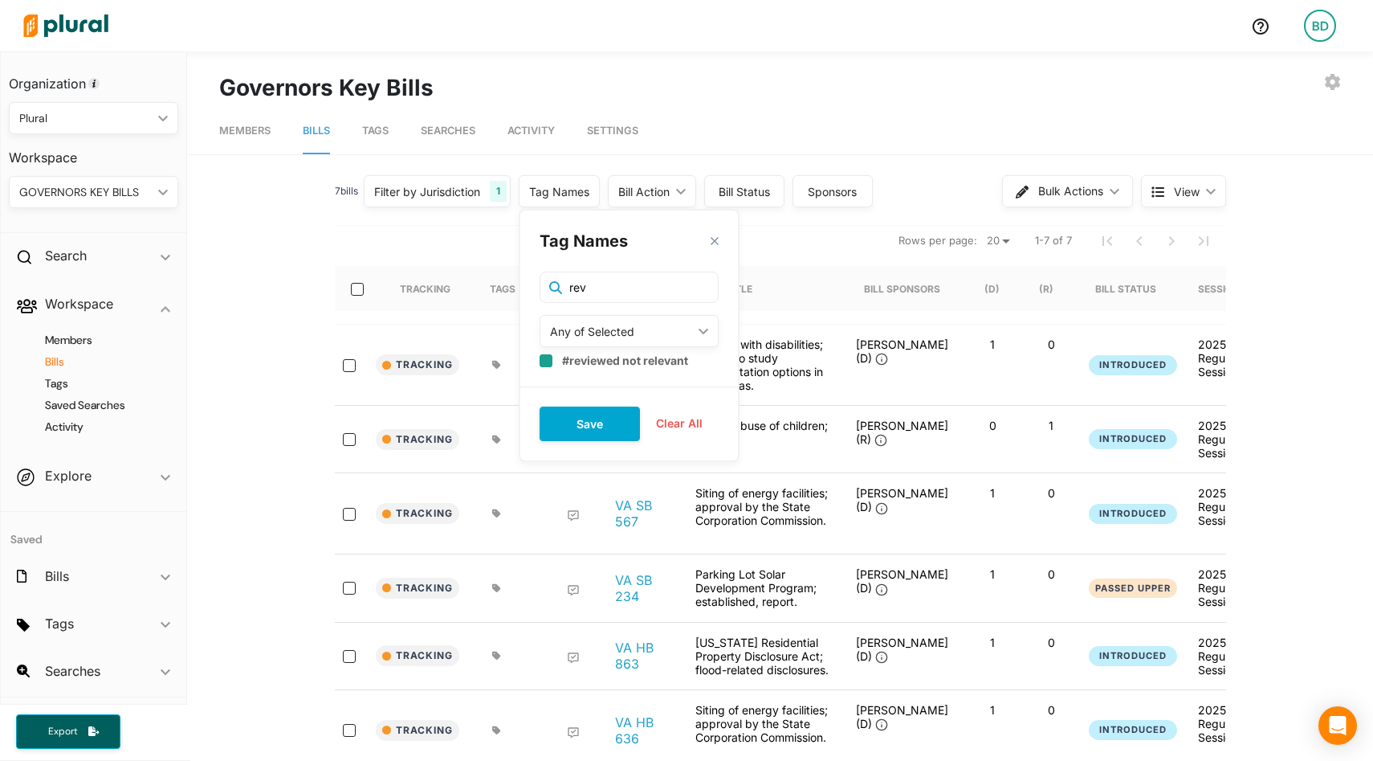
click at [618, 361] on label "#reviewed not relevant" at bounding box center [625, 360] width 126 height 14
click at [620, 333] on div "Any of Selected" at bounding box center [621, 331] width 142 height 17
click at [613, 444] on div "None of Selected" at bounding box center [612, 443] width 118 height 14
click at [459, 235] on nav "Rows per page: 20 50 1-7 of 7" at bounding box center [780, 240] width 891 height 45
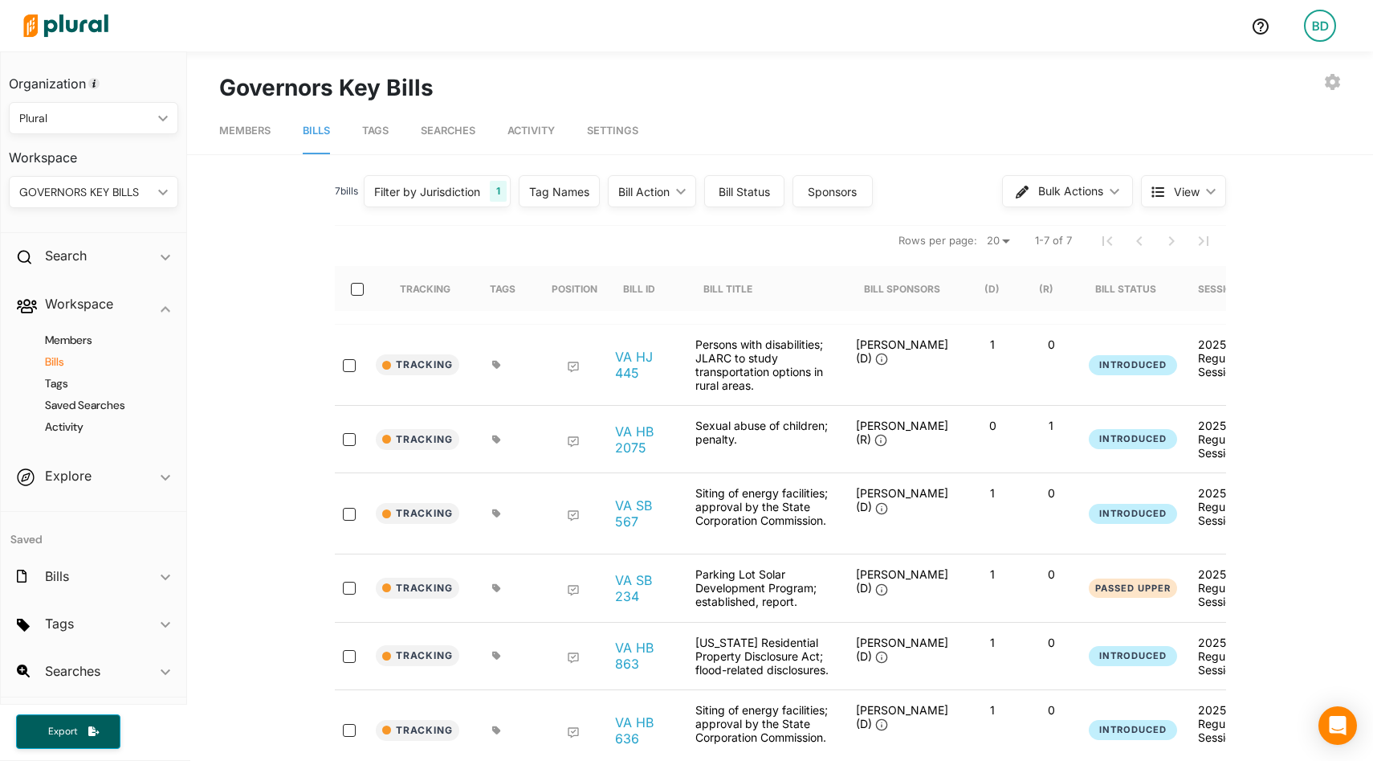
click at [479, 202] on div "Filter by Jurisdiction 1" at bounding box center [437, 191] width 147 height 32
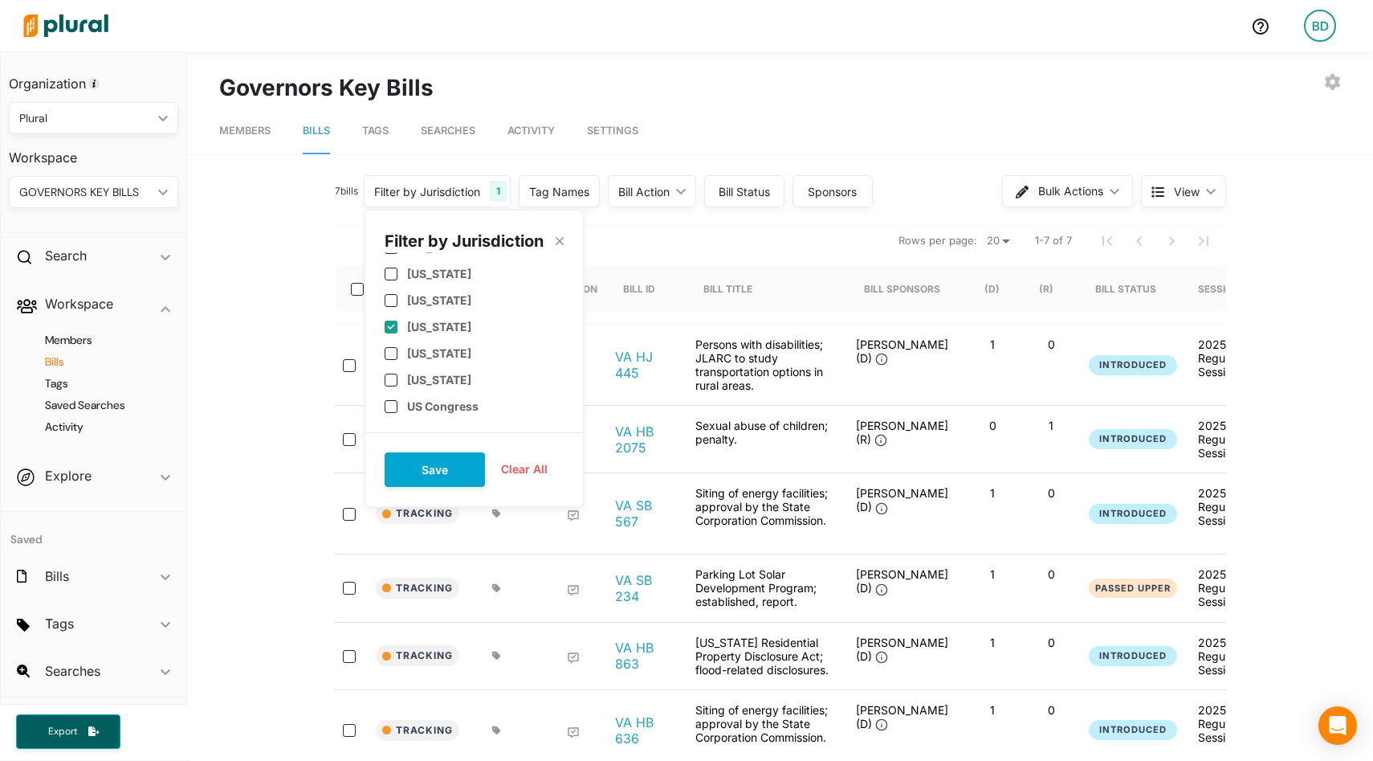
click at [427, 328] on label "Virginia" at bounding box center [439, 327] width 64 height 14
click at [439, 368] on label "New York" at bounding box center [439, 366] width 64 height 14
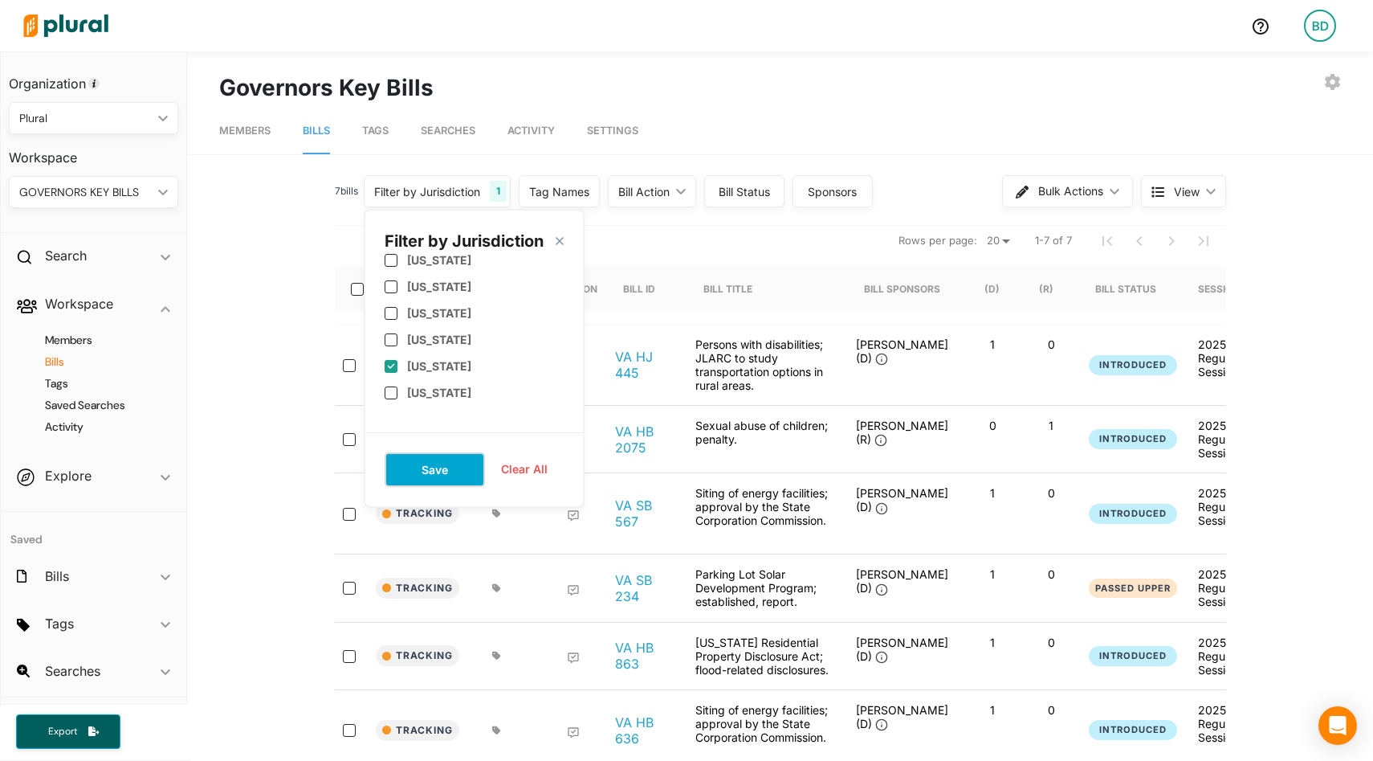
click at [436, 458] on button "Save" at bounding box center [435, 469] width 100 height 35
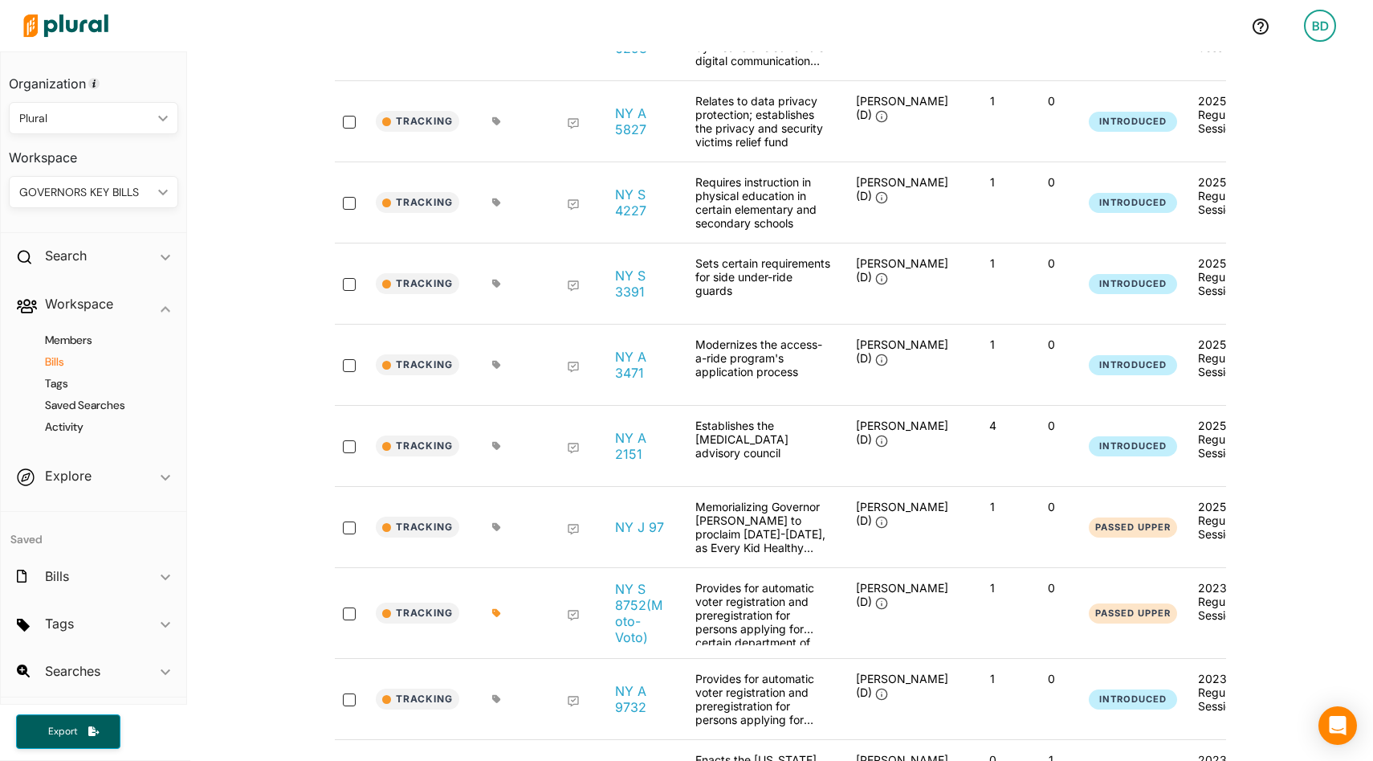
scroll to position [895, 0]
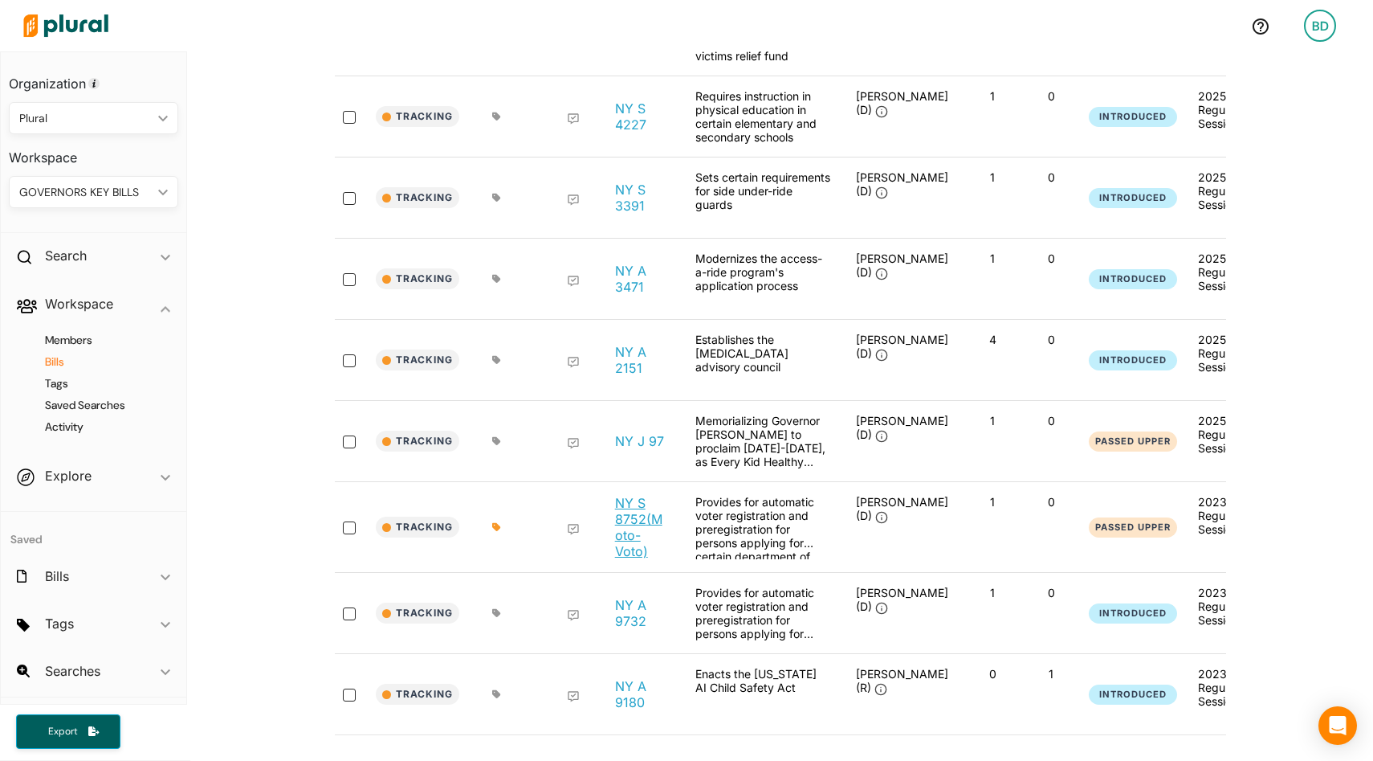
click at [644, 520] on link "NY S 8752 (Moto-Voto)" at bounding box center [642, 527] width 55 height 64
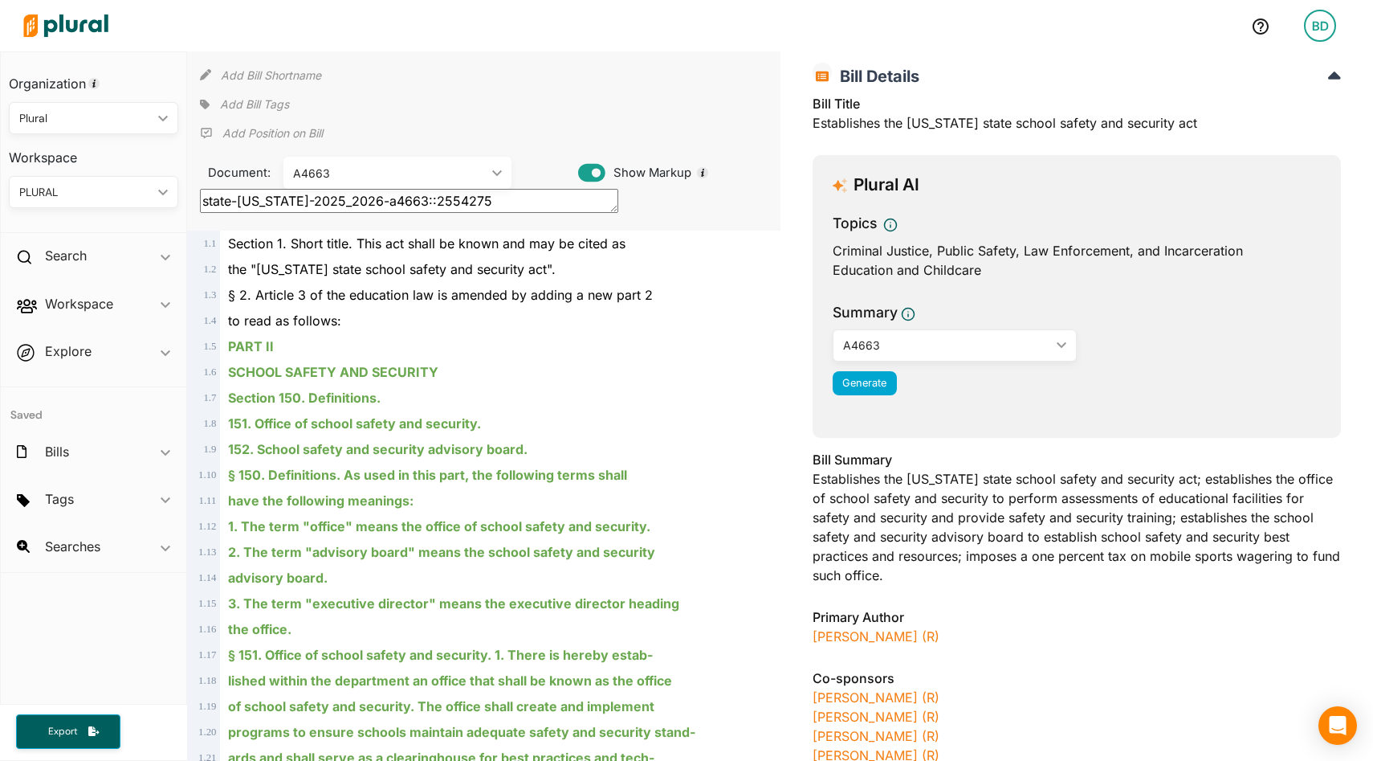
scroll to position [66, 0]
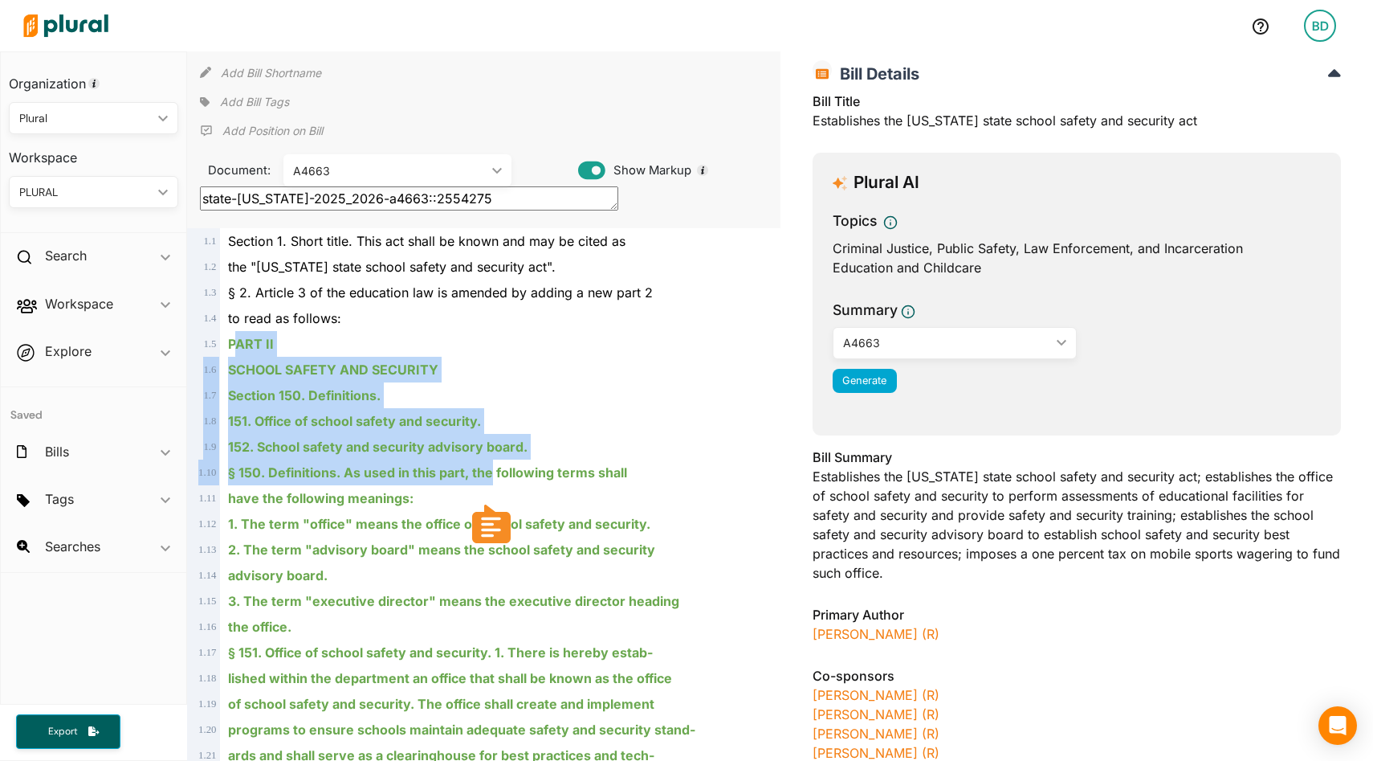
drag, startPoint x: 487, startPoint y: 480, endPoint x: 239, endPoint y: 354, distance: 278.3
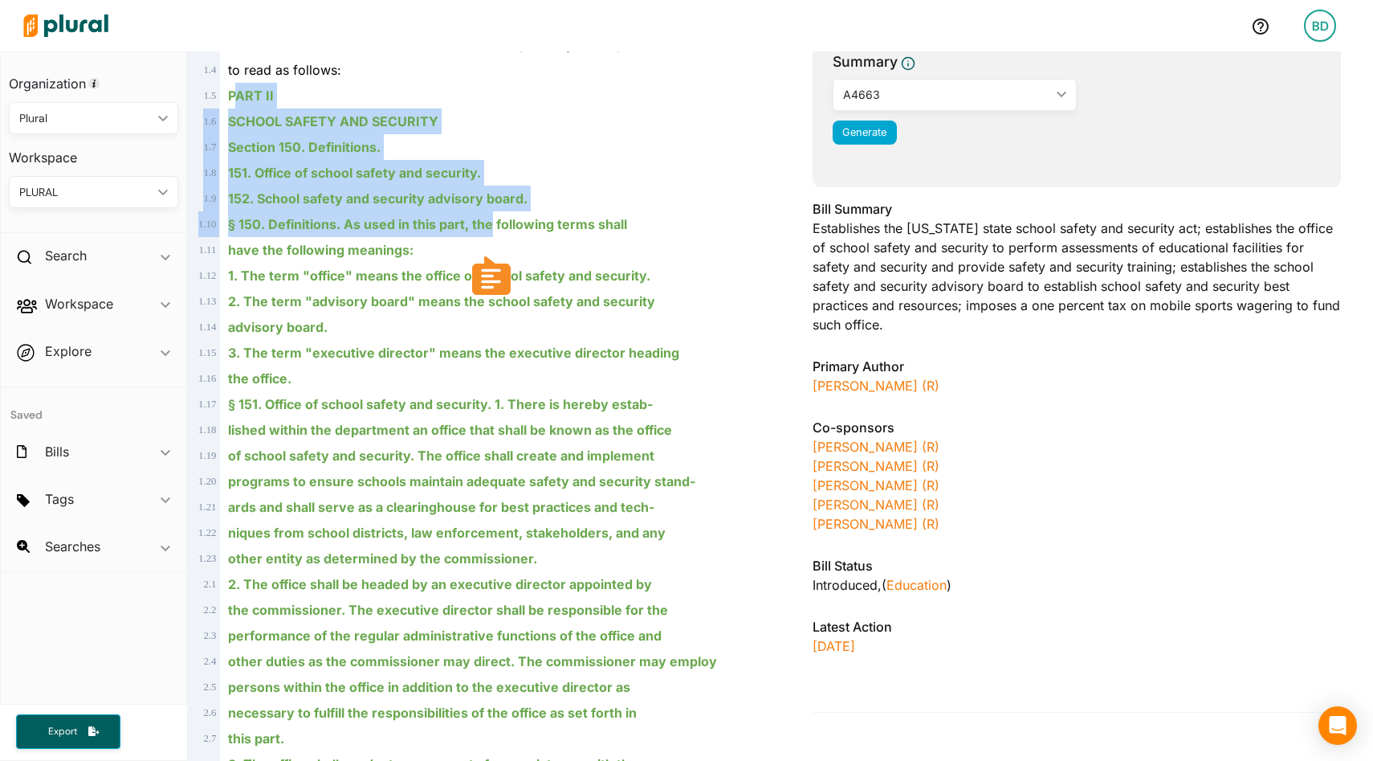
scroll to position [317, 0]
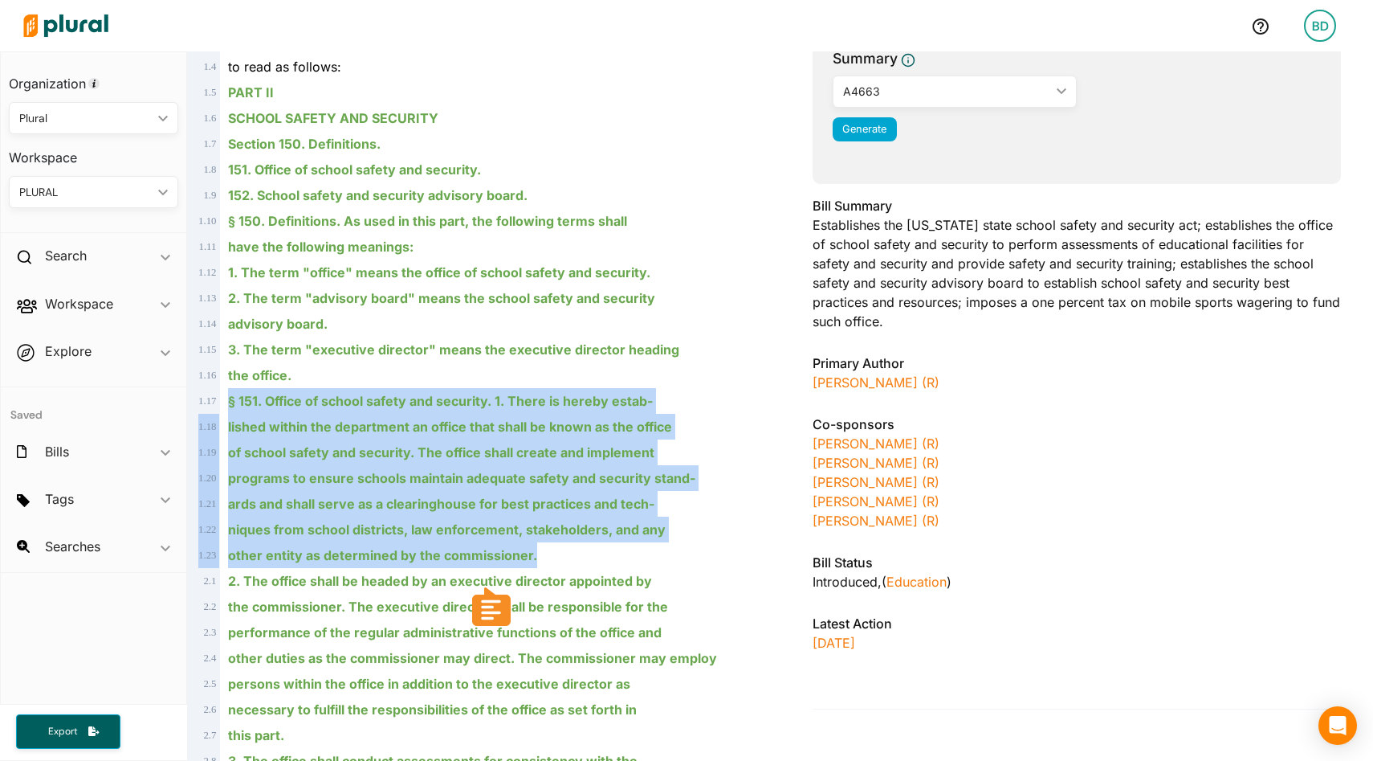
drag, startPoint x: 540, startPoint y: 557, endPoint x: 226, endPoint y: 390, distance: 355.3
click at [490, 616] on html "BD Organization Plural ic_keyboard_arrow_down Personal Plural Workspace PLURAL …" at bounding box center [686, 380] width 1373 height 761
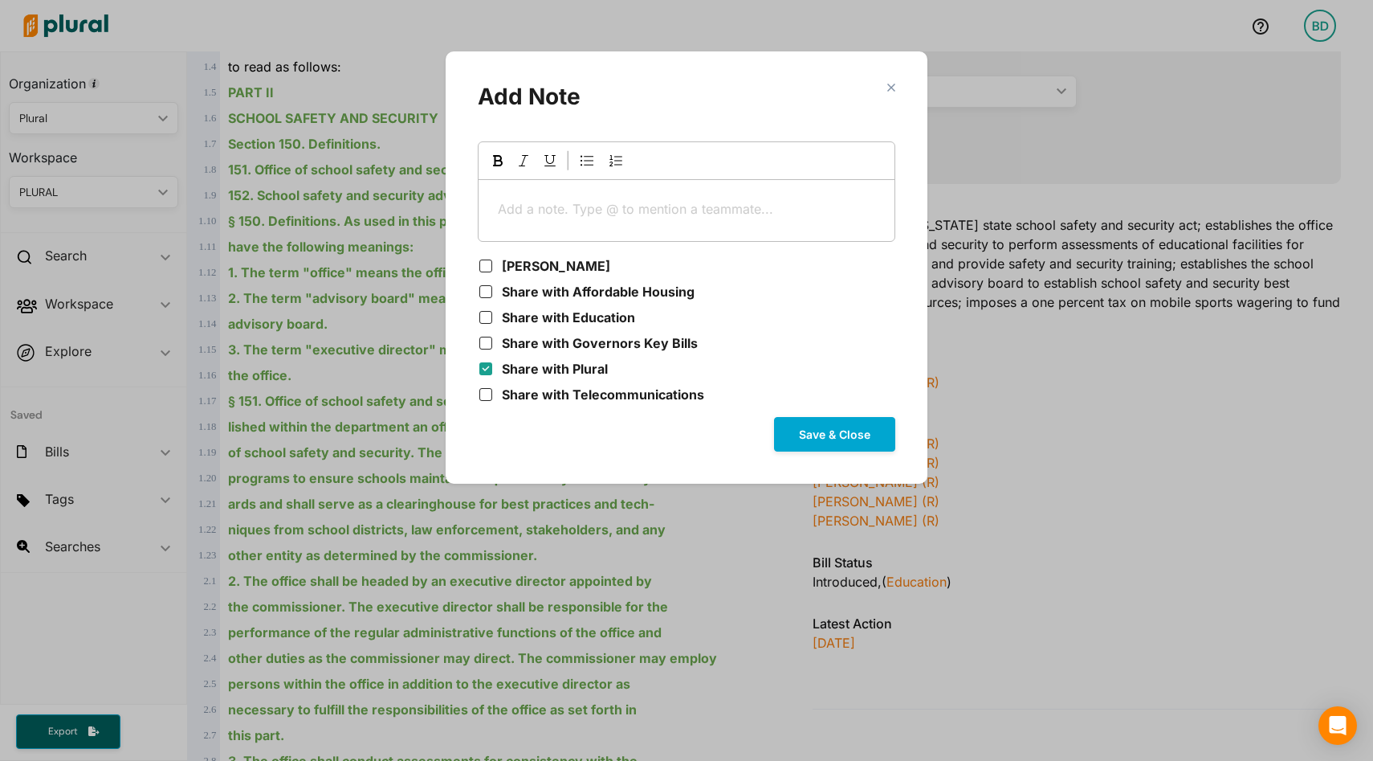
click at [545, 197] on div "Add a note. Type @ to mention a teammate... ﻿" at bounding box center [687, 210] width 416 height 61
click at [842, 430] on button "Save & Close" at bounding box center [834, 434] width 121 height 35
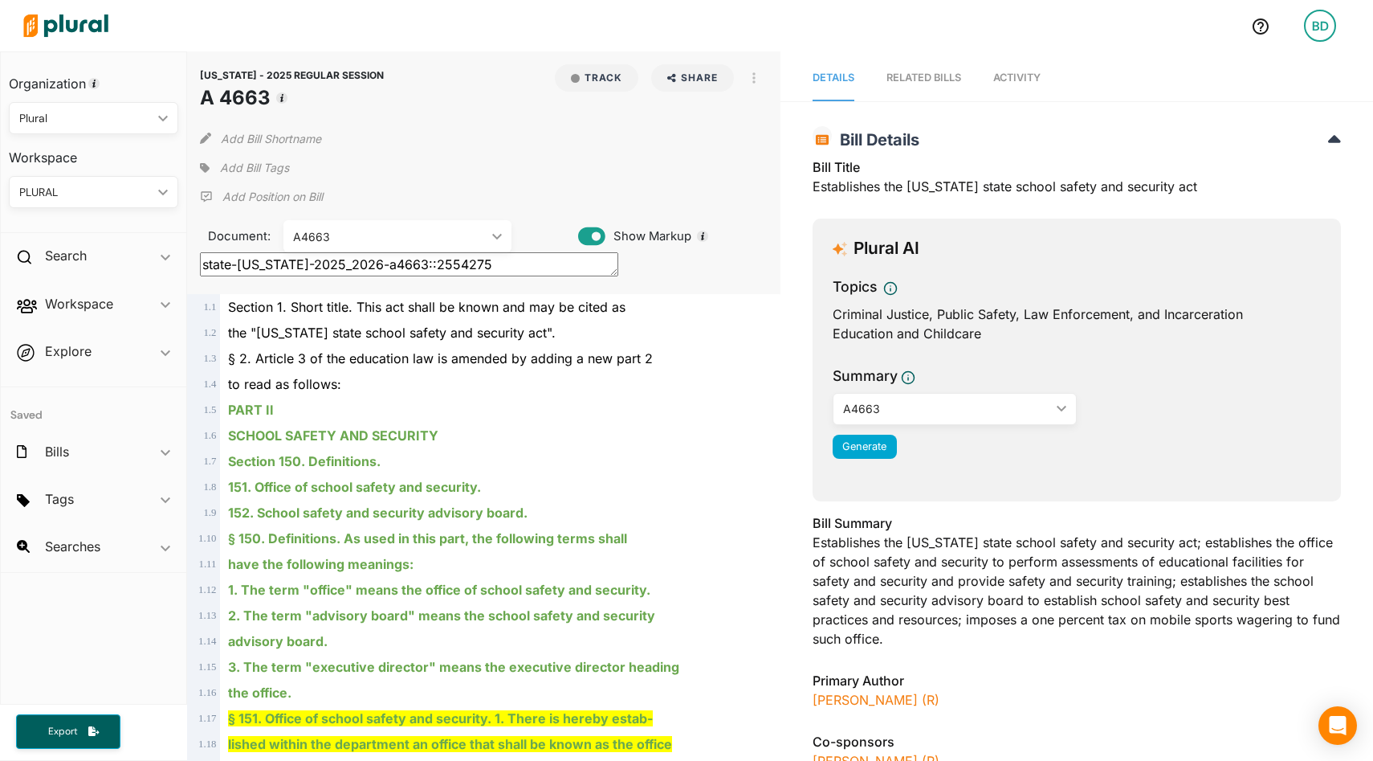
scroll to position [1, 0]
click at [1039, 88] on link "Activity" at bounding box center [1016, 78] width 47 height 46
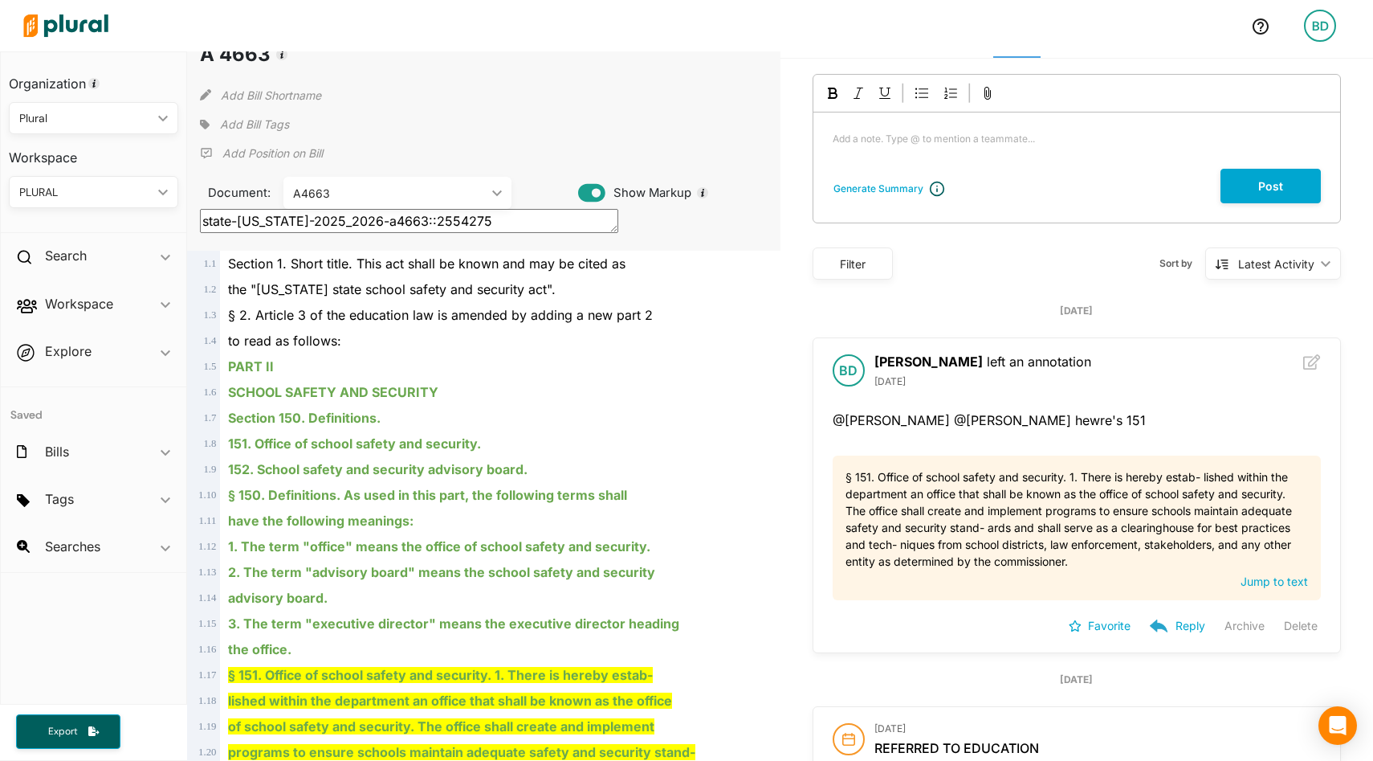
scroll to position [45, 0]
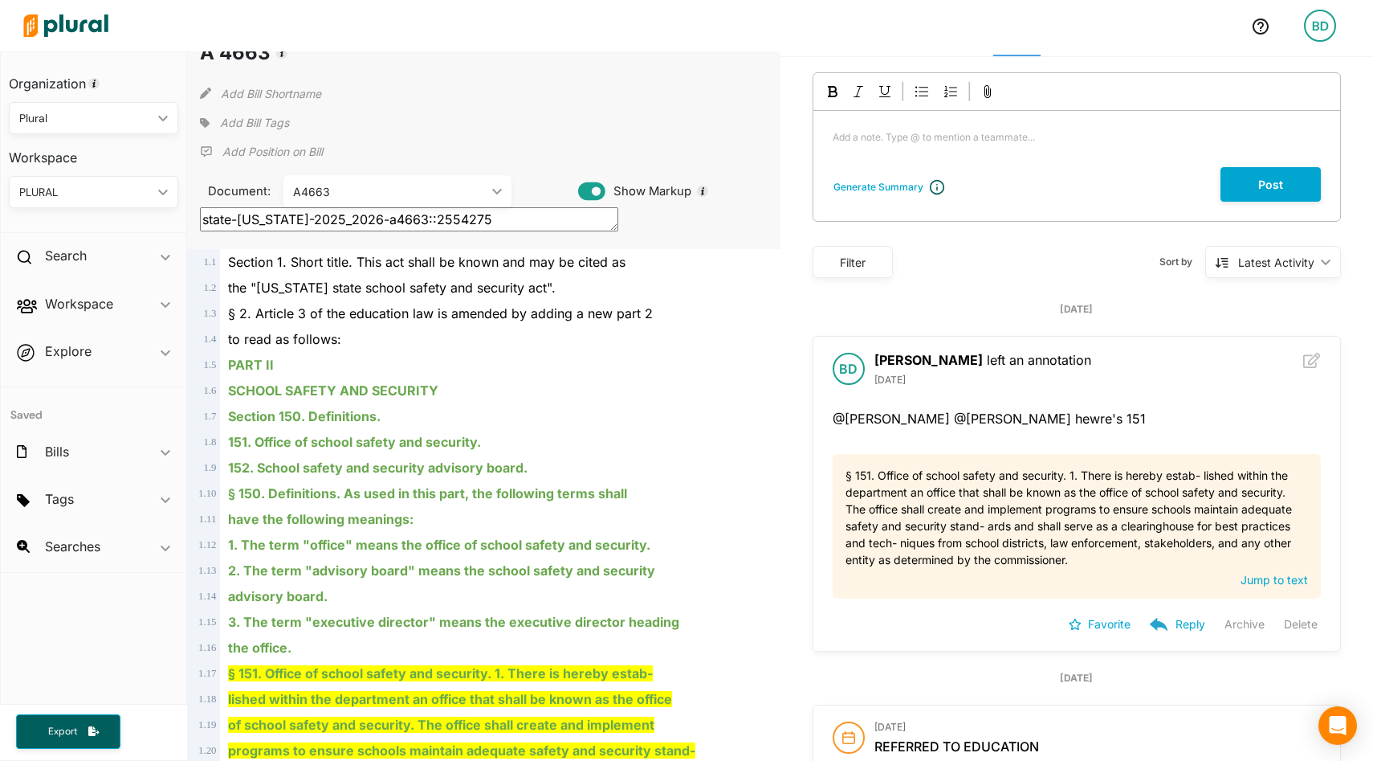
click at [1181, 621] on p "Reply" at bounding box center [1191, 623] width 30 height 11
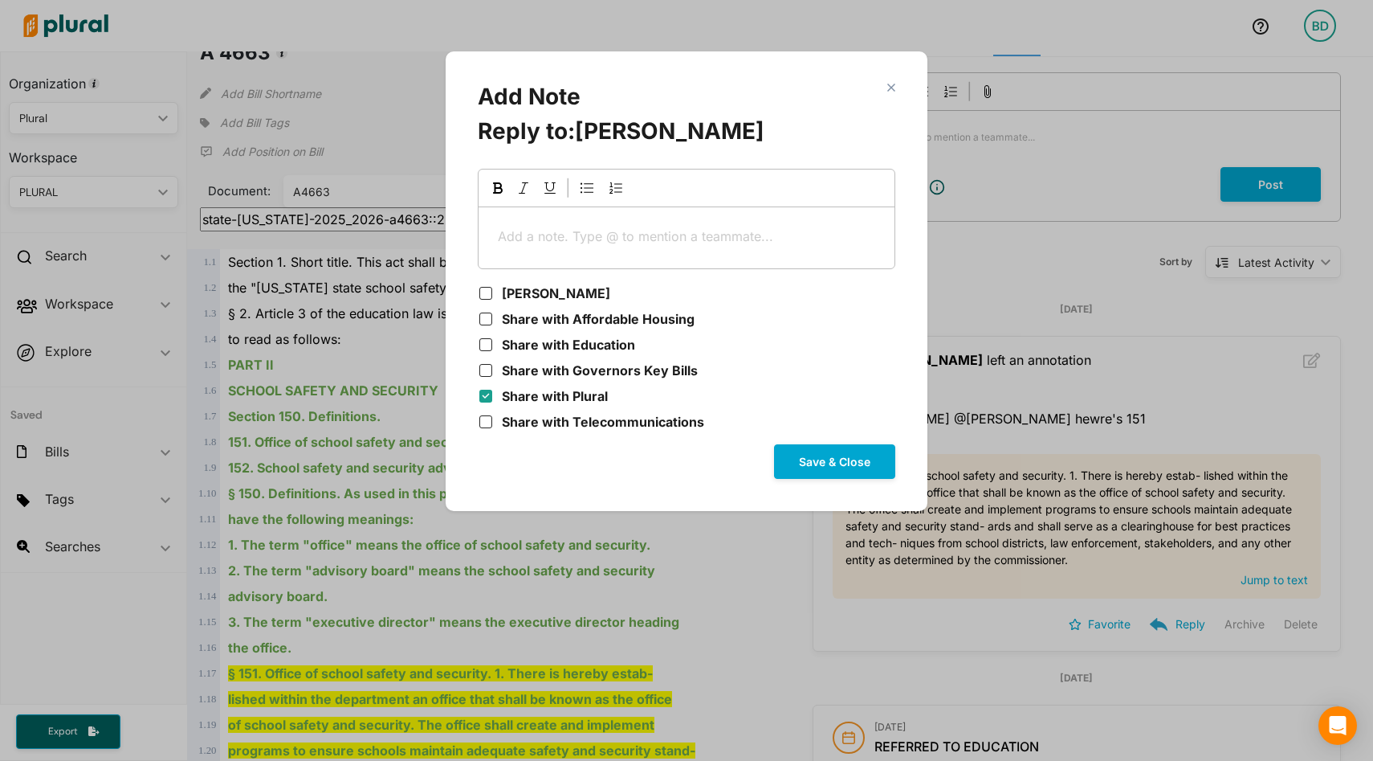
click at [891, 86] on polygon "Modal" at bounding box center [891, 87] width 14 height 14
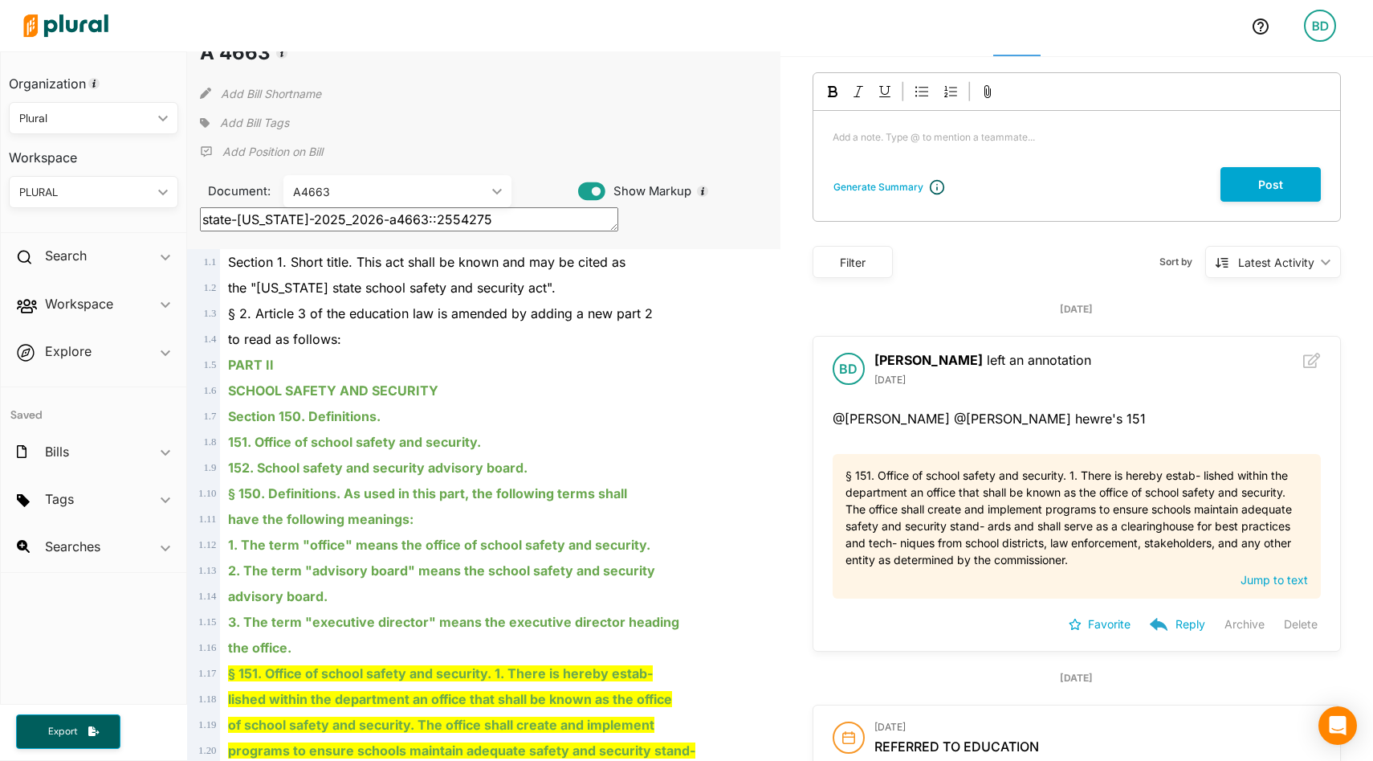
scroll to position [0, 0]
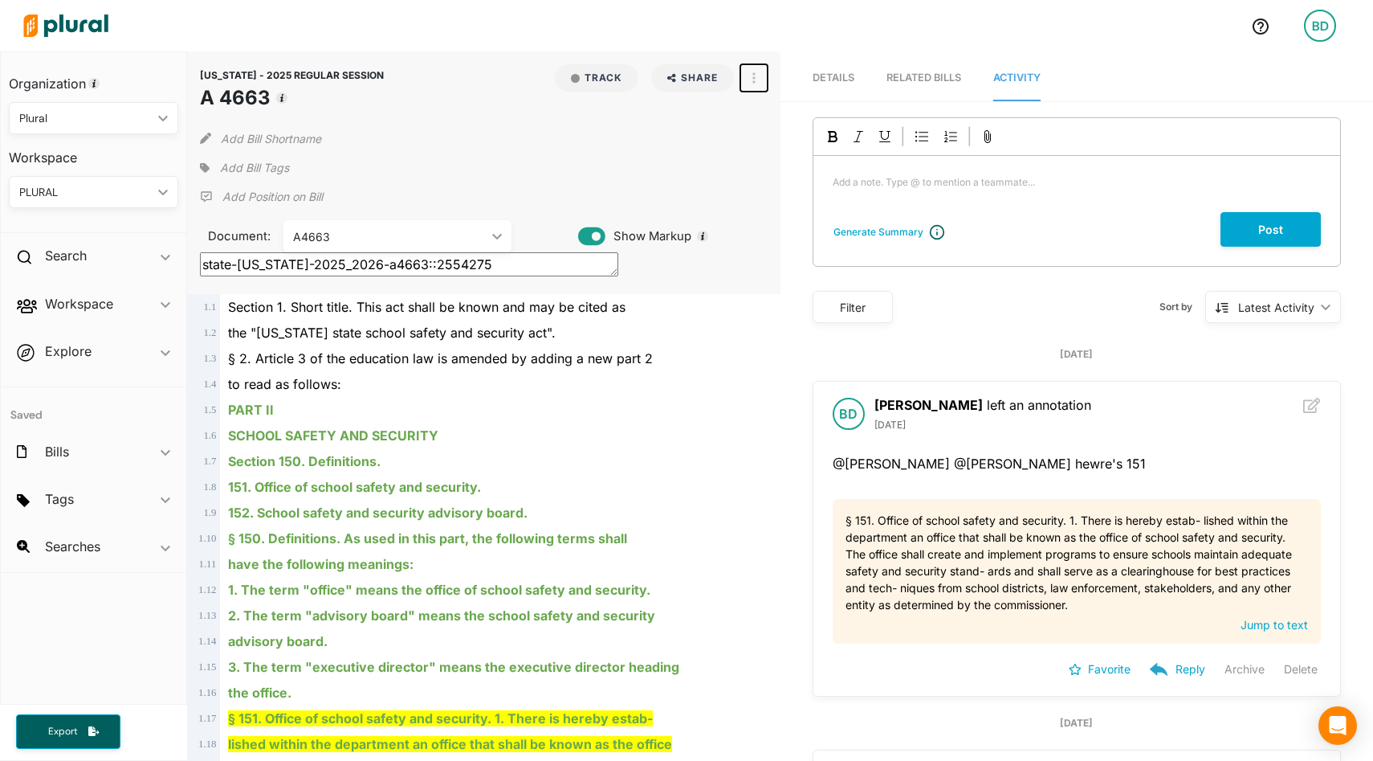
click at [756, 80] on button "button" at bounding box center [753, 77] width 27 height 27
click at [667, 459] on div "Section 150. Definitions." at bounding box center [490, 461] width 541 height 26
click at [836, 75] on span "Details" at bounding box center [834, 77] width 42 height 12
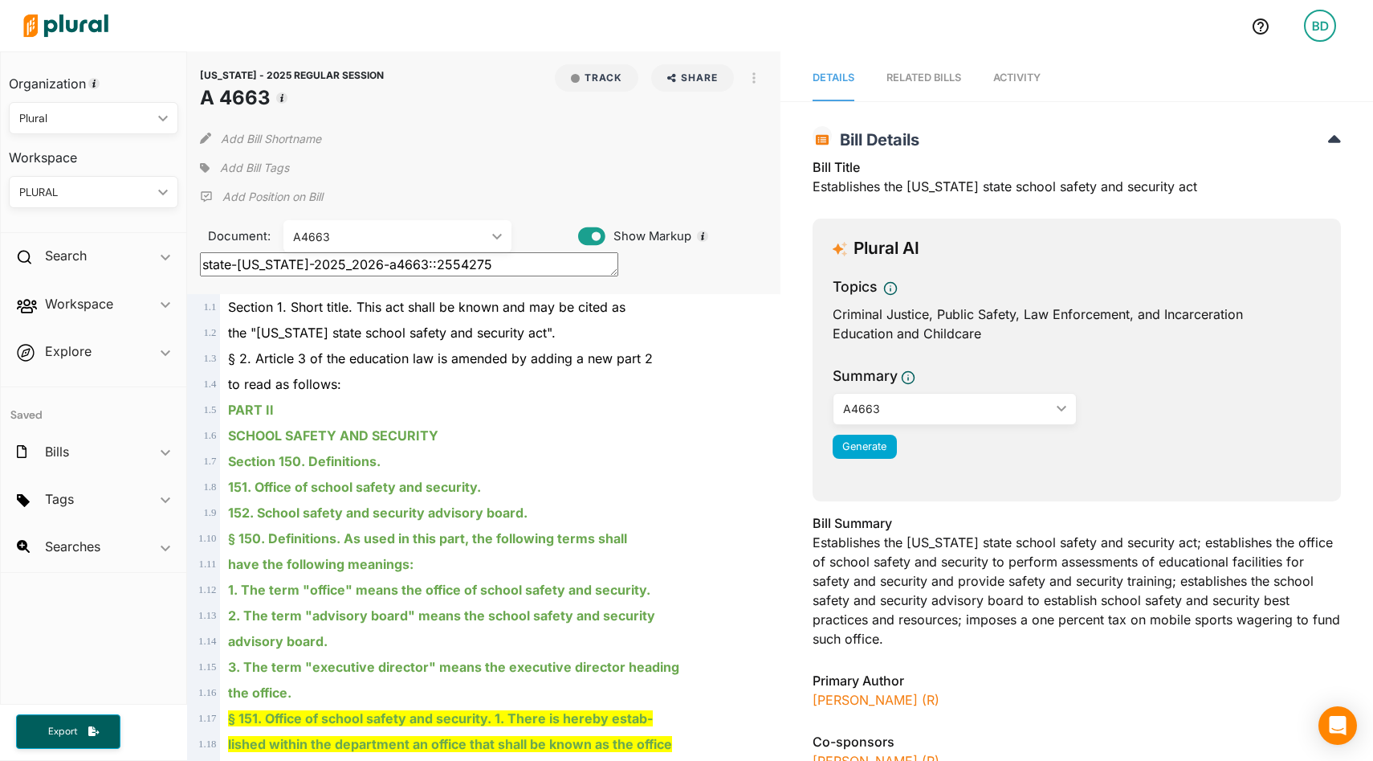
click at [1029, 72] on span "Activity" at bounding box center [1016, 77] width 47 height 12
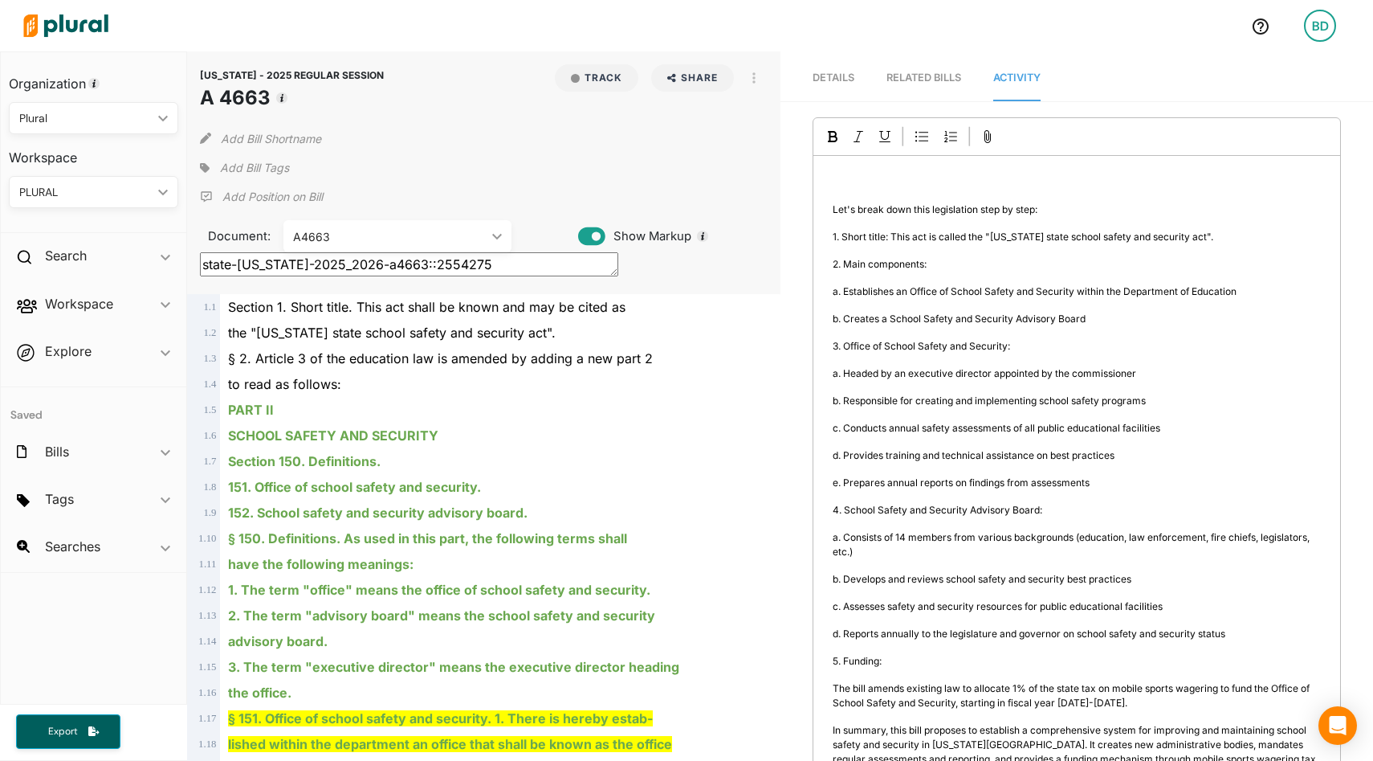
click at [881, 239] on div "Generate Summary ﻿ Let's break down this legislation step by step: 1. Short tit…" at bounding box center [1077, 514] width 528 height 795
click at [846, 173] on div "﻿ Let's break down this legislation step by step: 1. Short title: This act is c…" at bounding box center [1077, 507] width 527 height 702
click at [841, 71] on span "Details" at bounding box center [834, 77] width 42 height 12
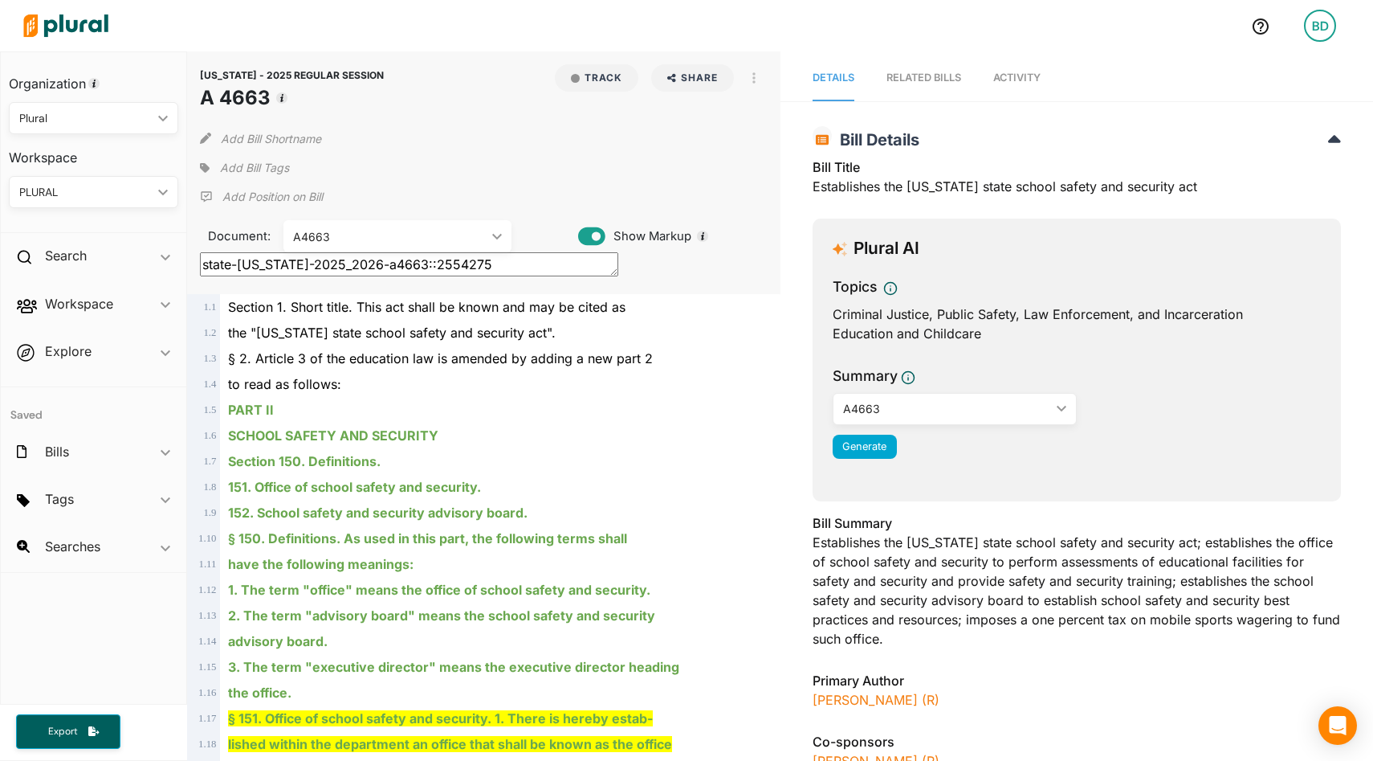
click at [915, 189] on div "Bill Title Establishes the New York state school safety and security act" at bounding box center [1077, 181] width 528 height 48
click at [858, 436] on button "Generate" at bounding box center [865, 446] width 64 height 24
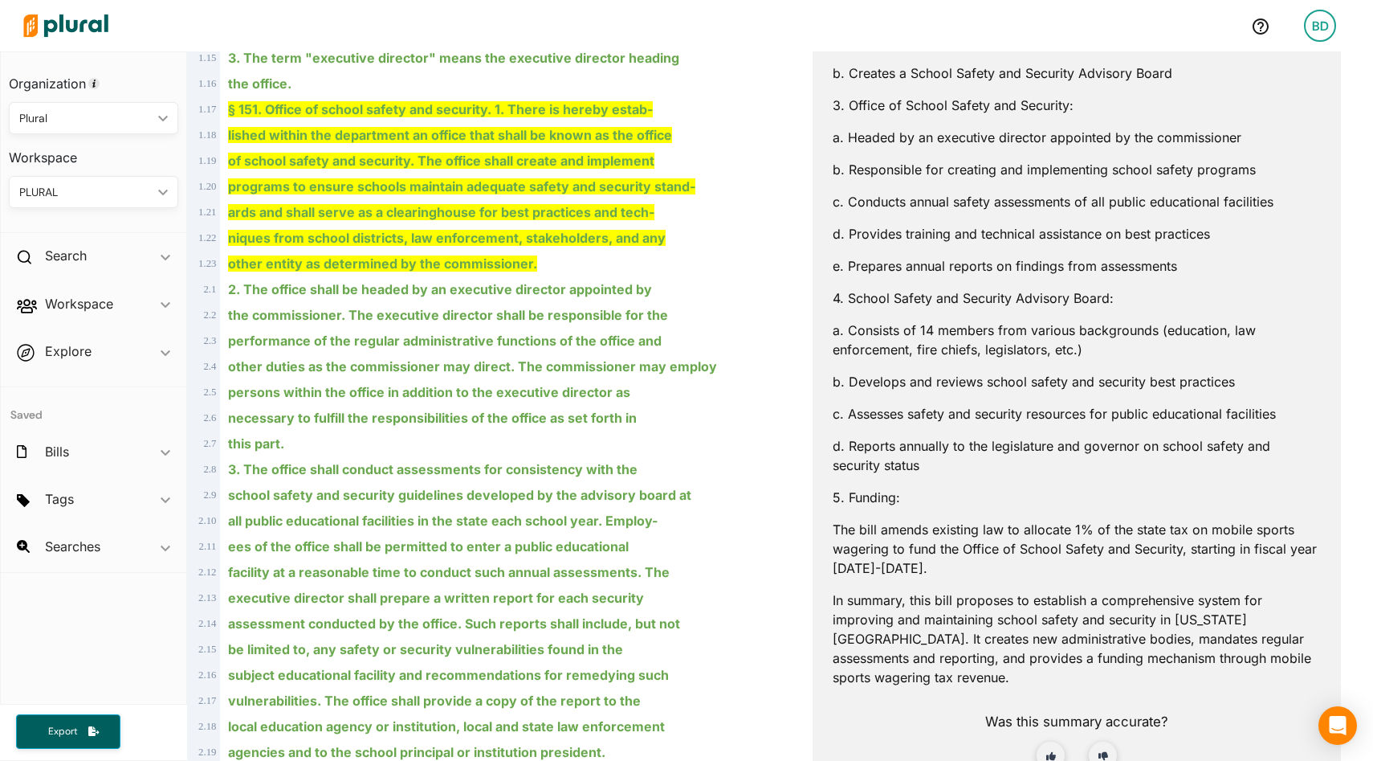
scroll to position [606, 0]
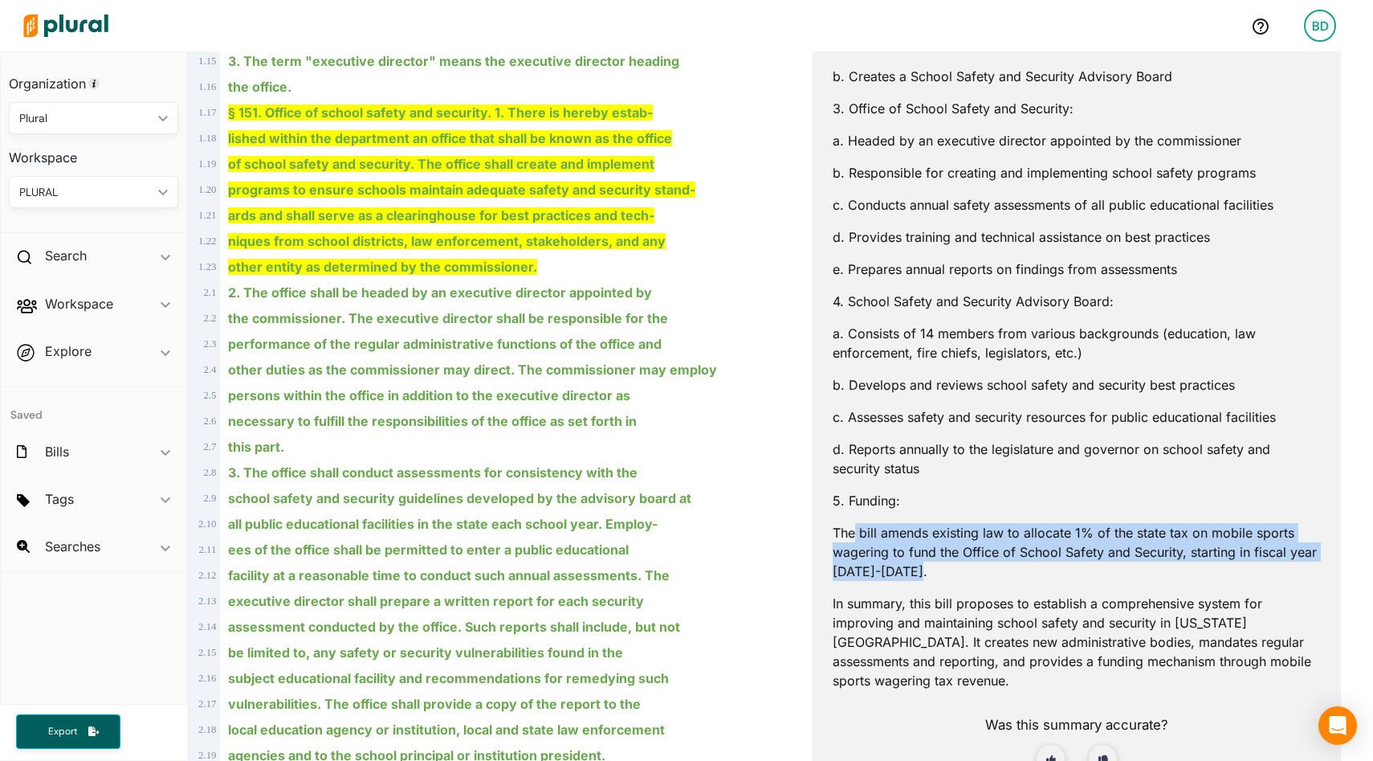
drag, startPoint x: 928, startPoint y: 573, endPoint x: 834, endPoint y: 516, distance: 109.2
click at [834, 516] on div "AI can make mistakes. Consider validating important information. Let's break do…" at bounding box center [1077, 332] width 488 height 958
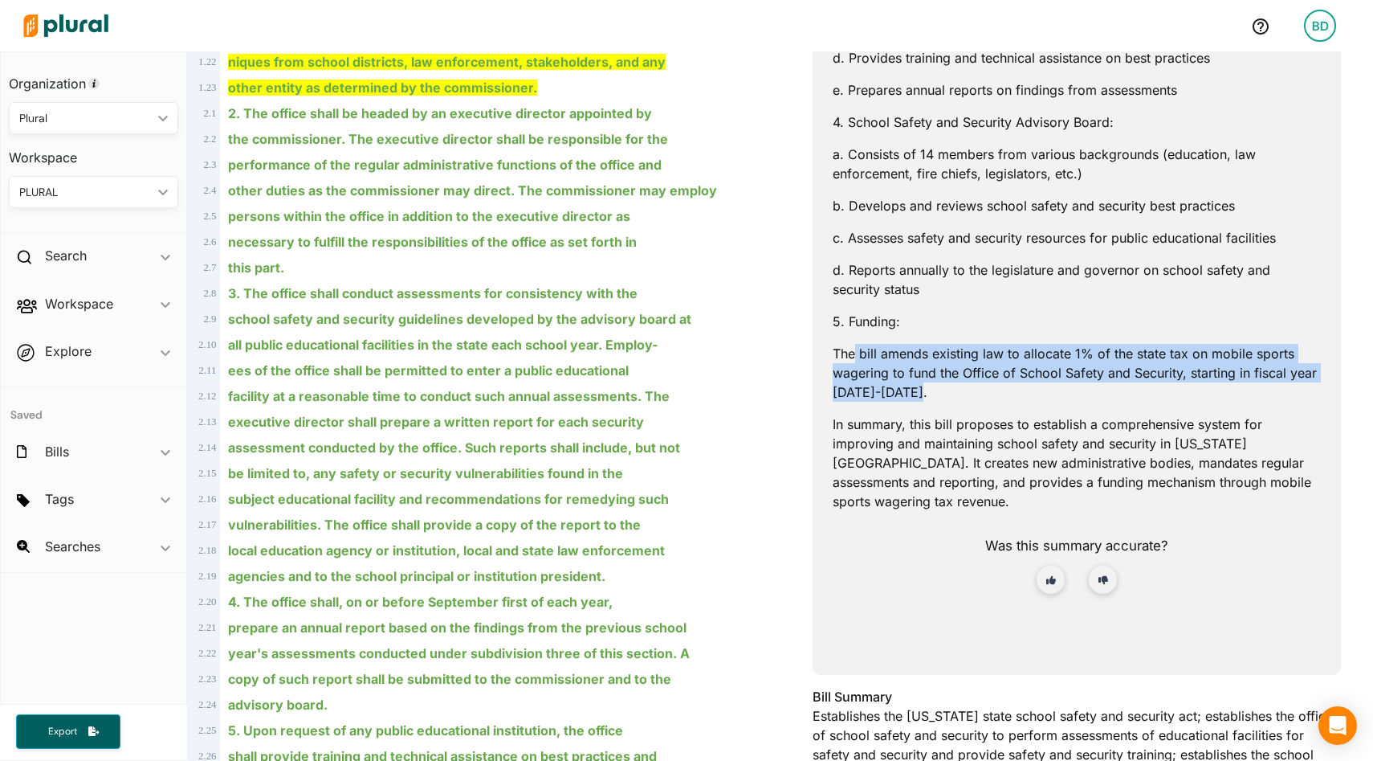
scroll to position [719, 0]
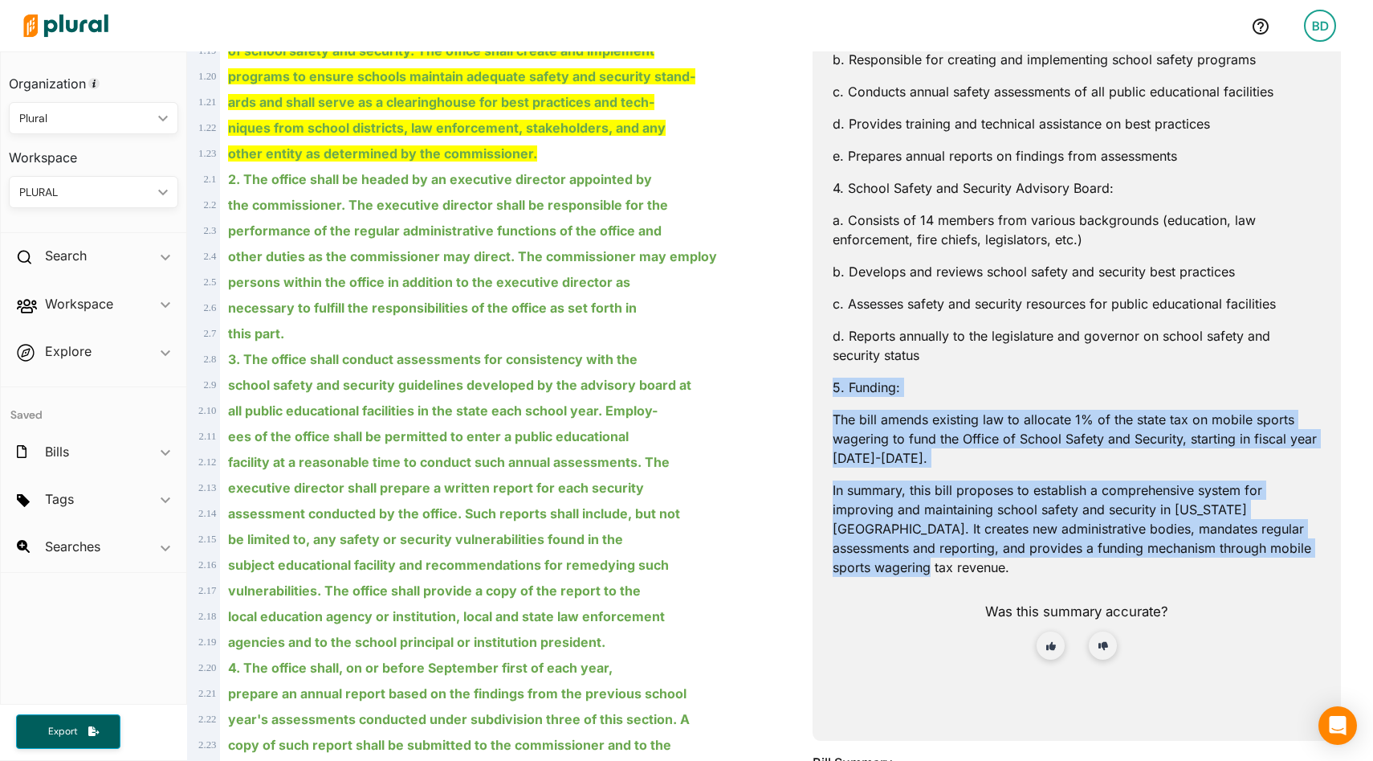
drag, startPoint x: 911, startPoint y: 565, endPoint x: 817, endPoint y: 393, distance: 196.3
click at [817, 393] on div "Plural AI Topics Criminal Justice, Public Safety, Law Enforcement, and Incarcer…" at bounding box center [1077, 120] width 528 height 1241
copy div "5. Funding: The bill amends existing law to allocate 1% of the state tax on mob…"
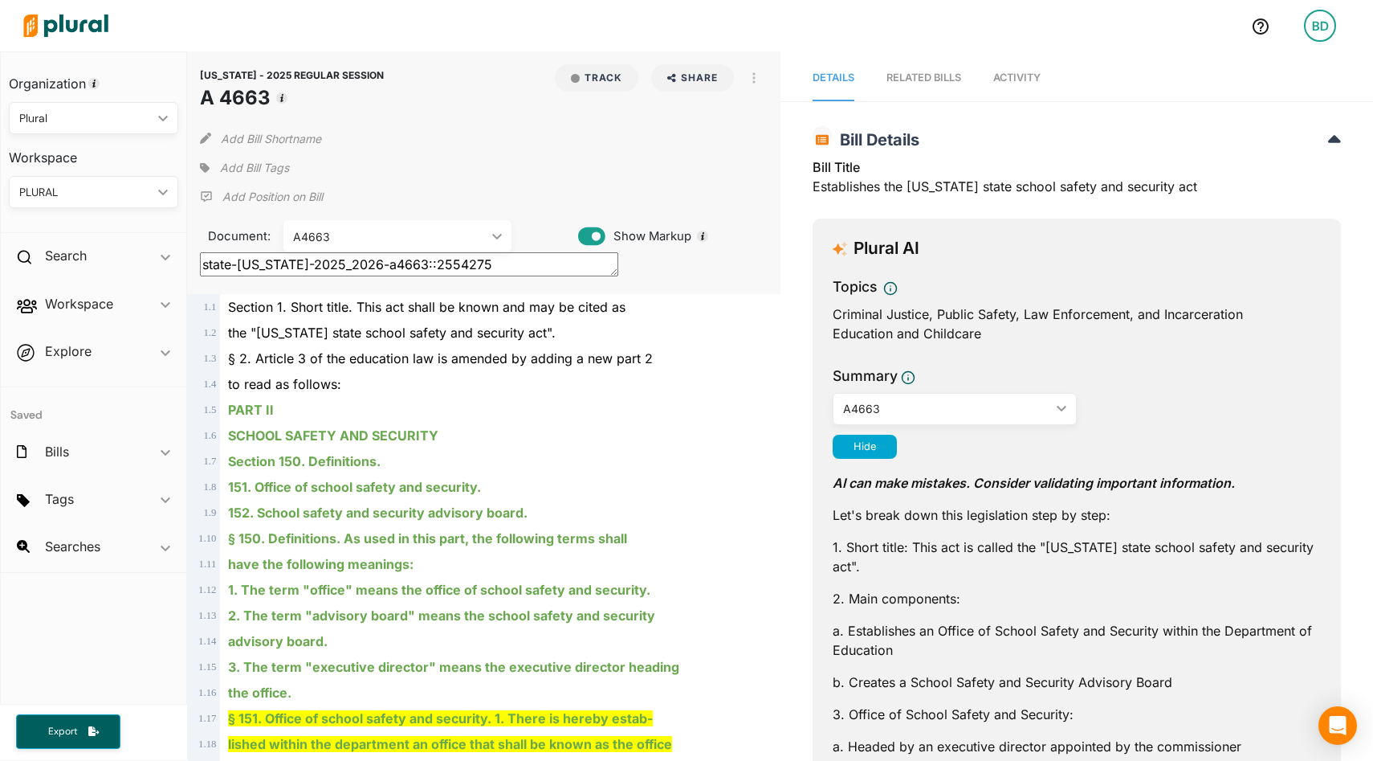
click at [1021, 68] on link "Activity" at bounding box center [1016, 78] width 47 height 46
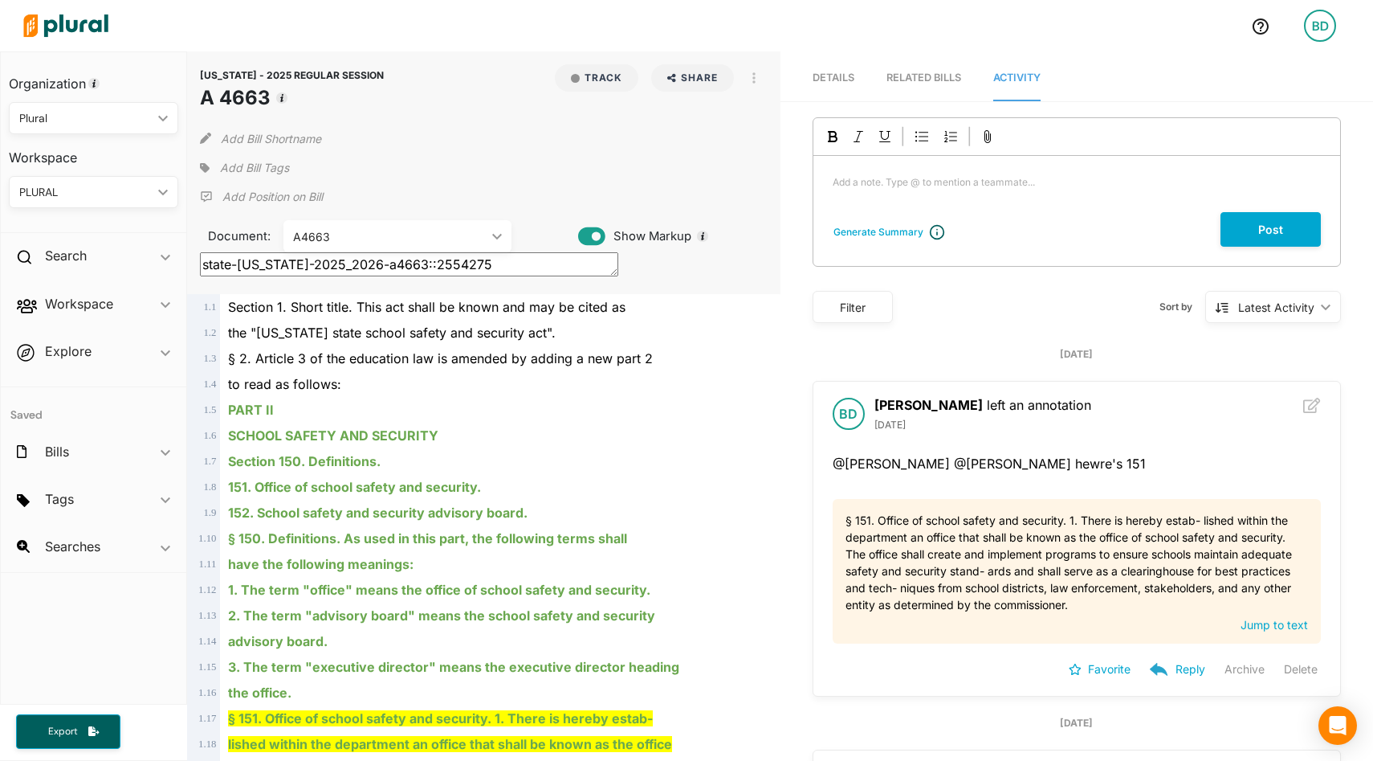
click at [856, 198] on div "Add a note. Type @ to mention a teammate... ﻿" at bounding box center [1077, 184] width 527 height 56
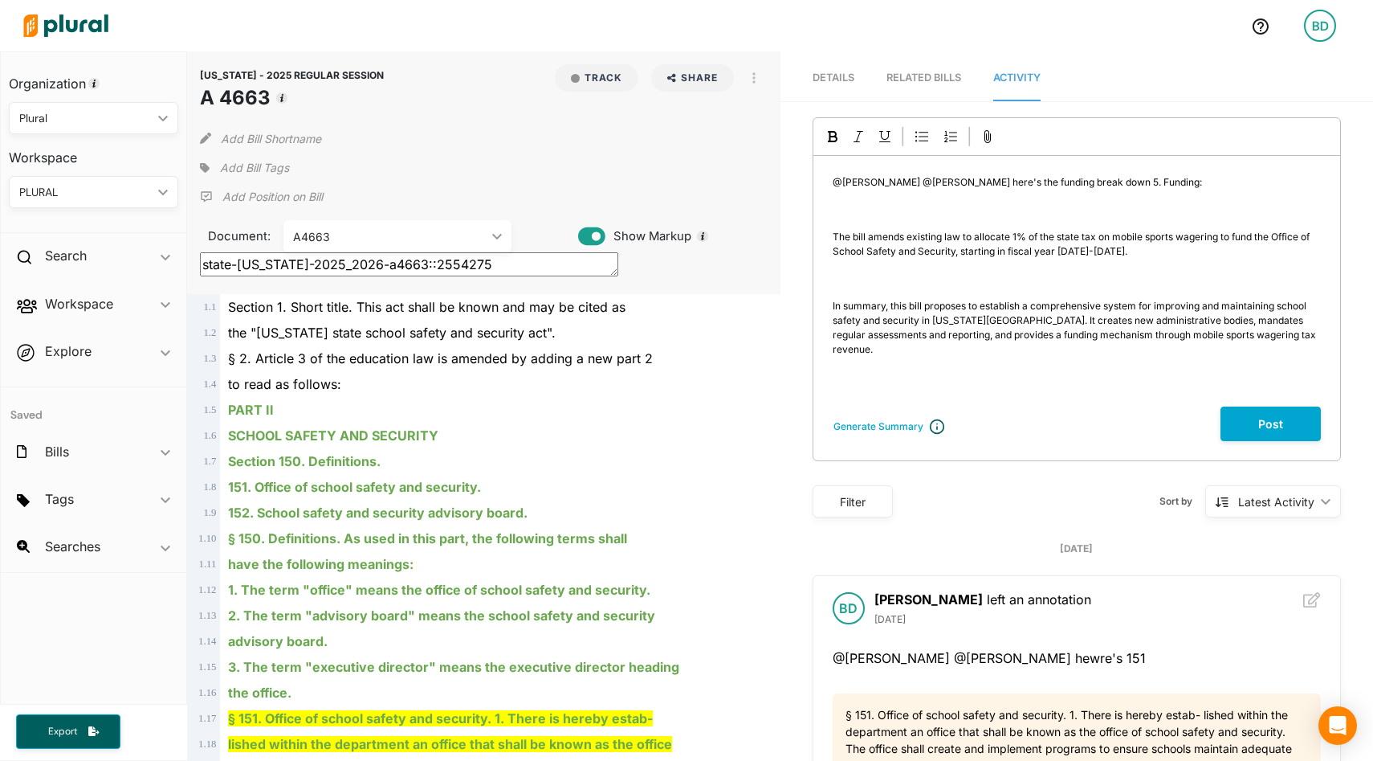
click at [821, 73] on span "Details" at bounding box center [834, 77] width 42 height 12
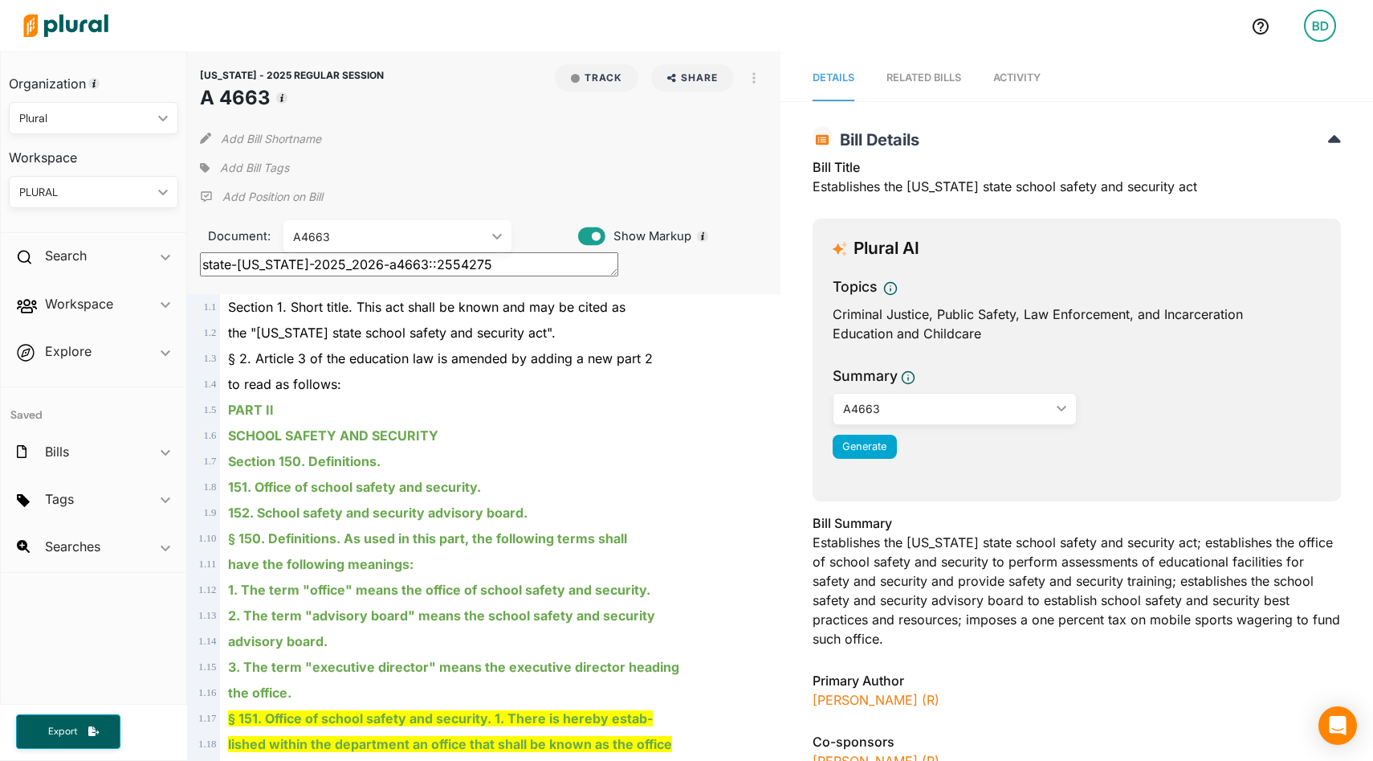
click at [920, 78] on div "RELATED BILLS" at bounding box center [924, 77] width 75 height 15
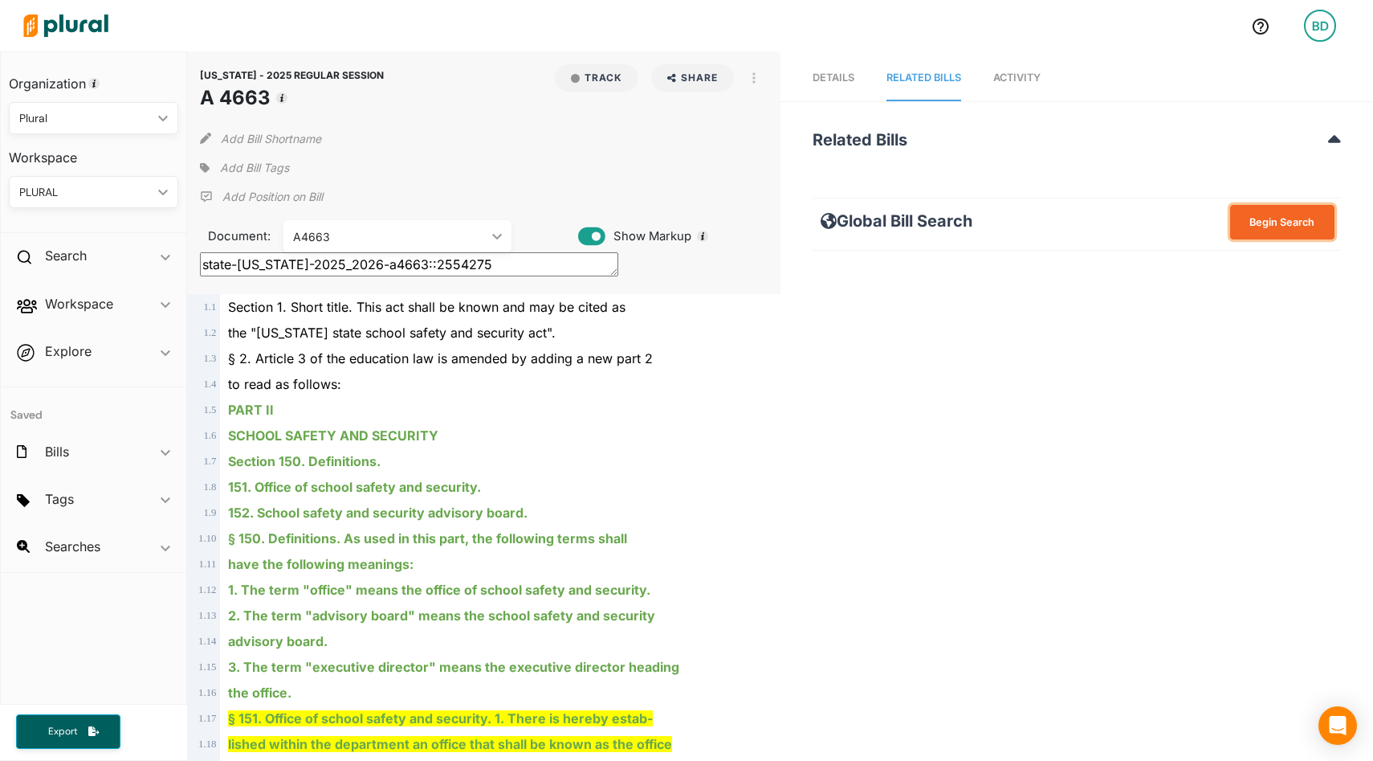
click at [1277, 230] on button "Begin Search" at bounding box center [1282, 222] width 104 height 35
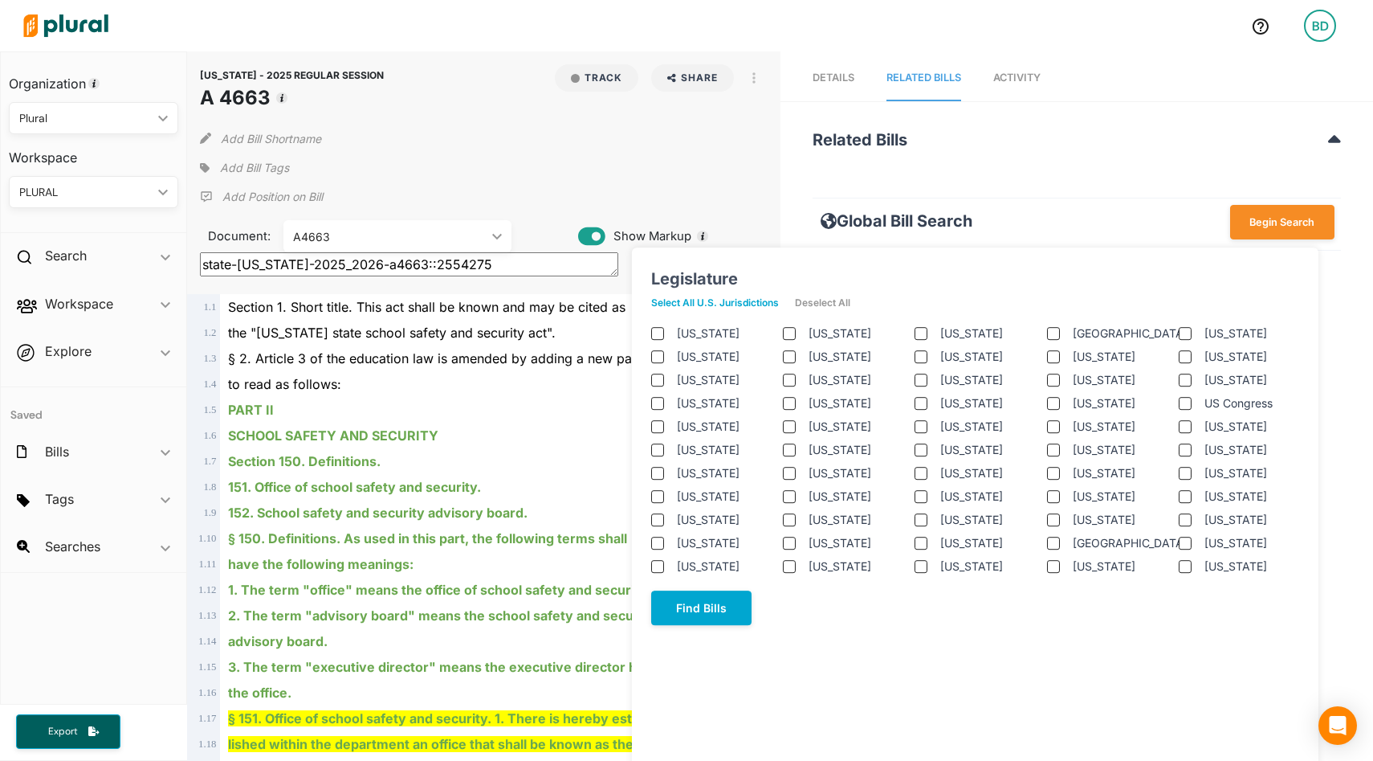
click at [724, 299] on jurisdictions "Select All U.S. Jurisdictions" at bounding box center [723, 303] width 144 height 24
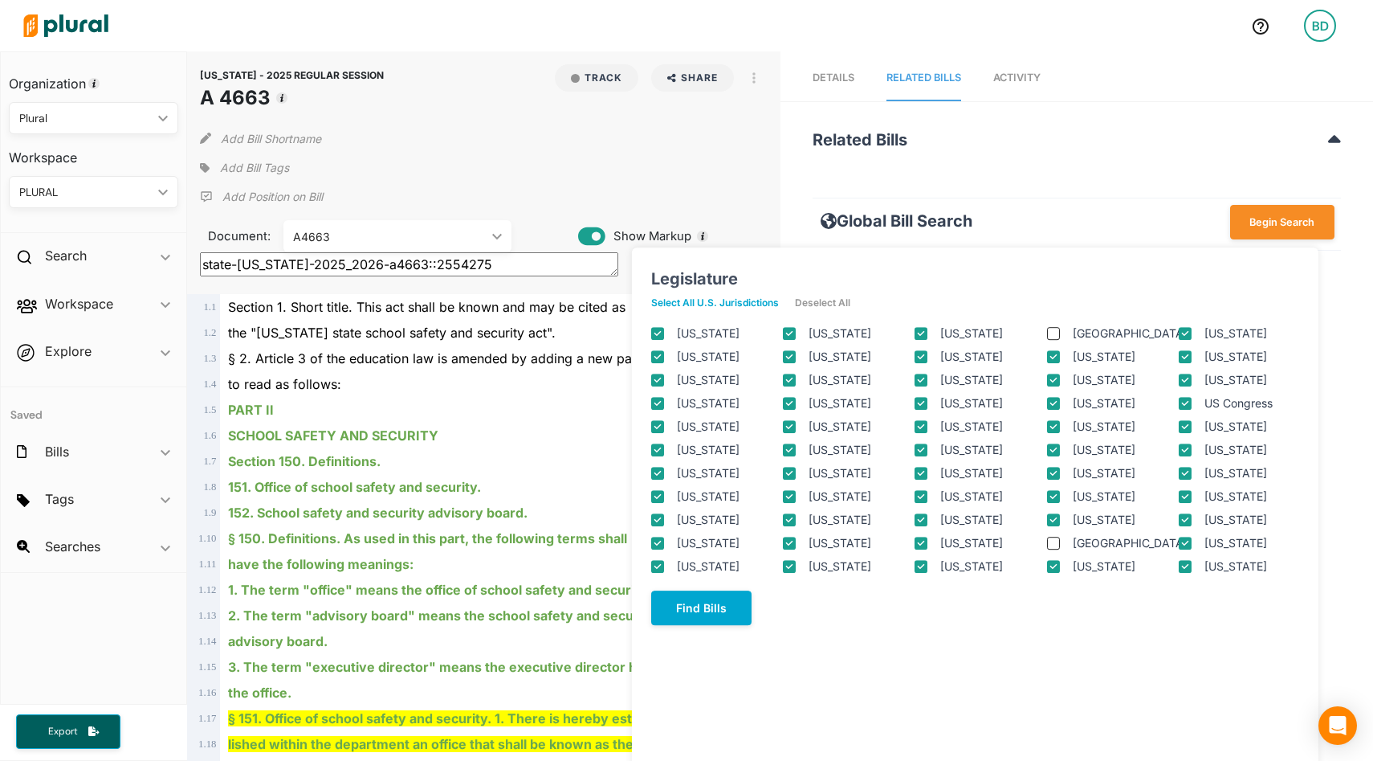
checkbox input "true"
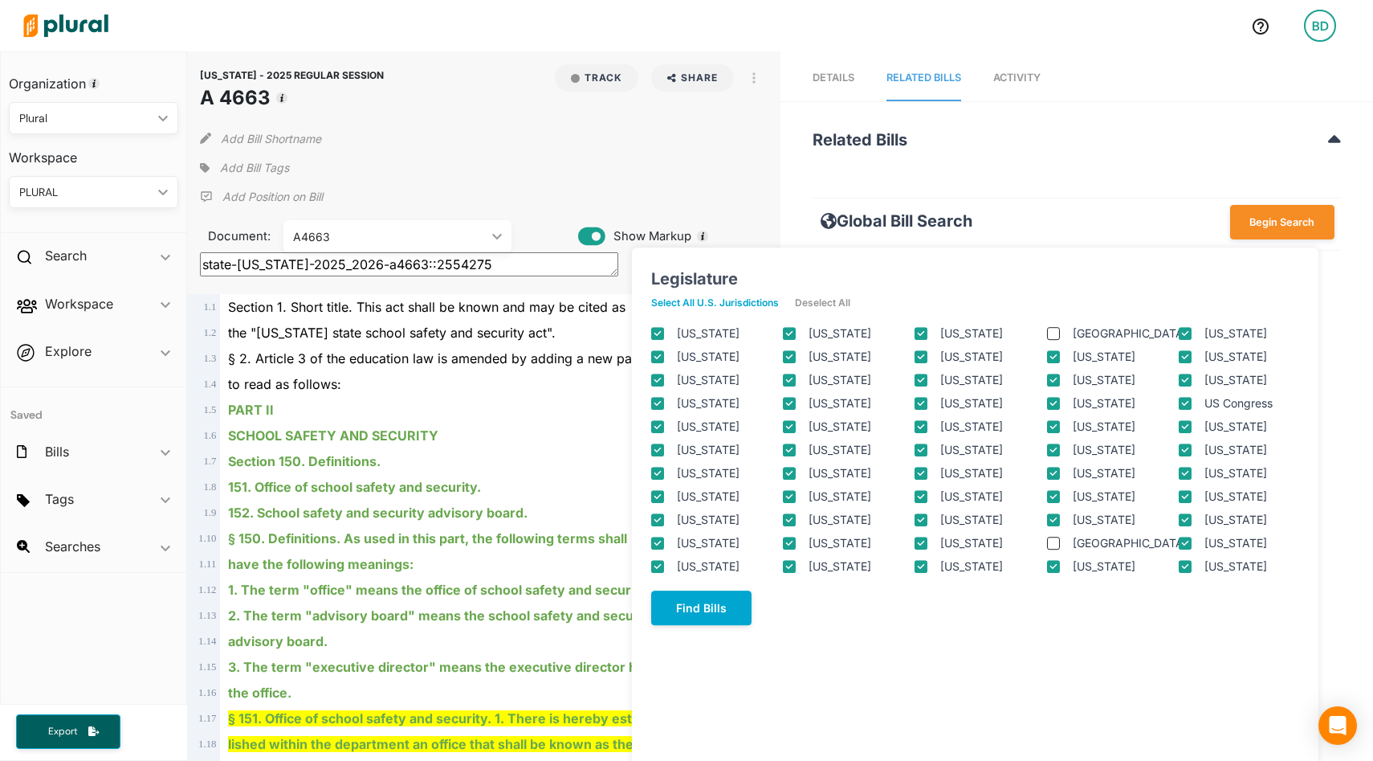
checkbox input "true"
checkbox columbia "true"
checkbox input "true"
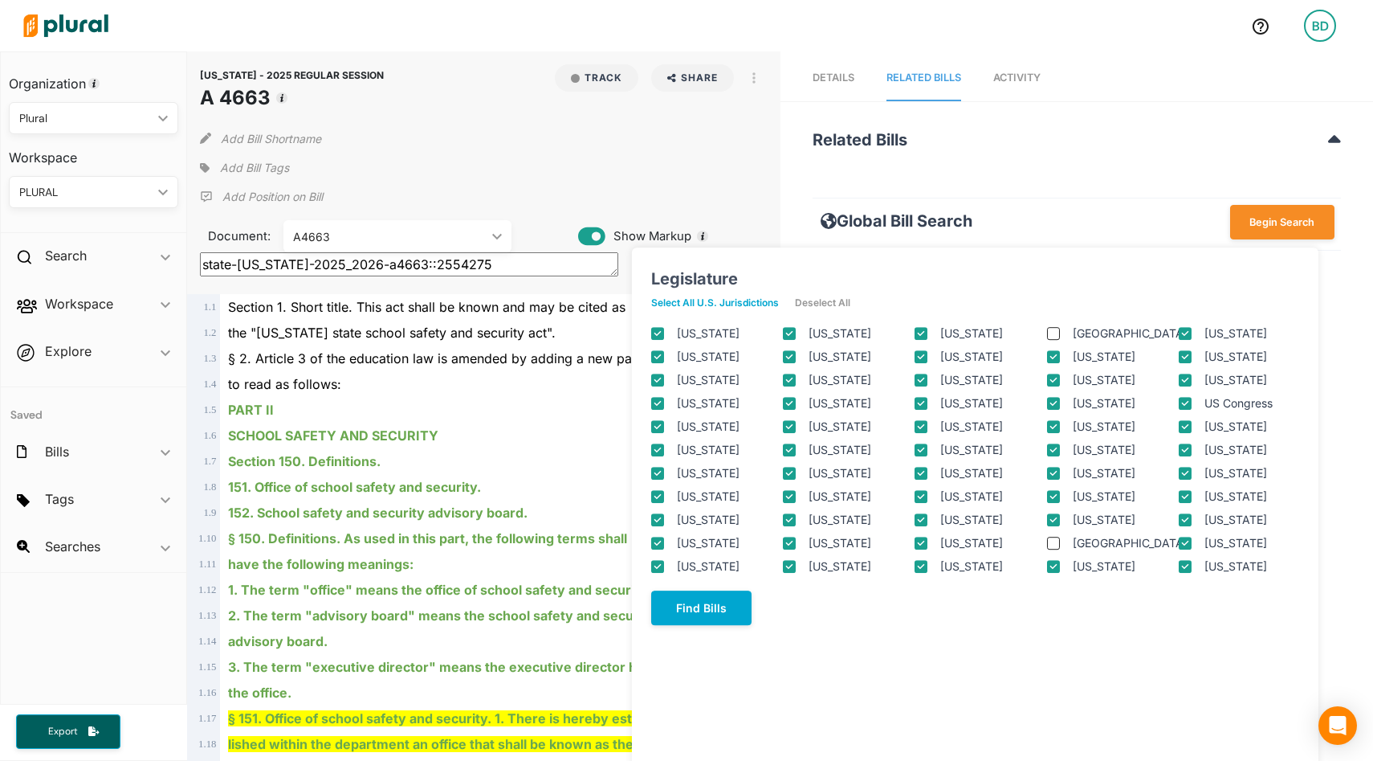
checkbox input "true"
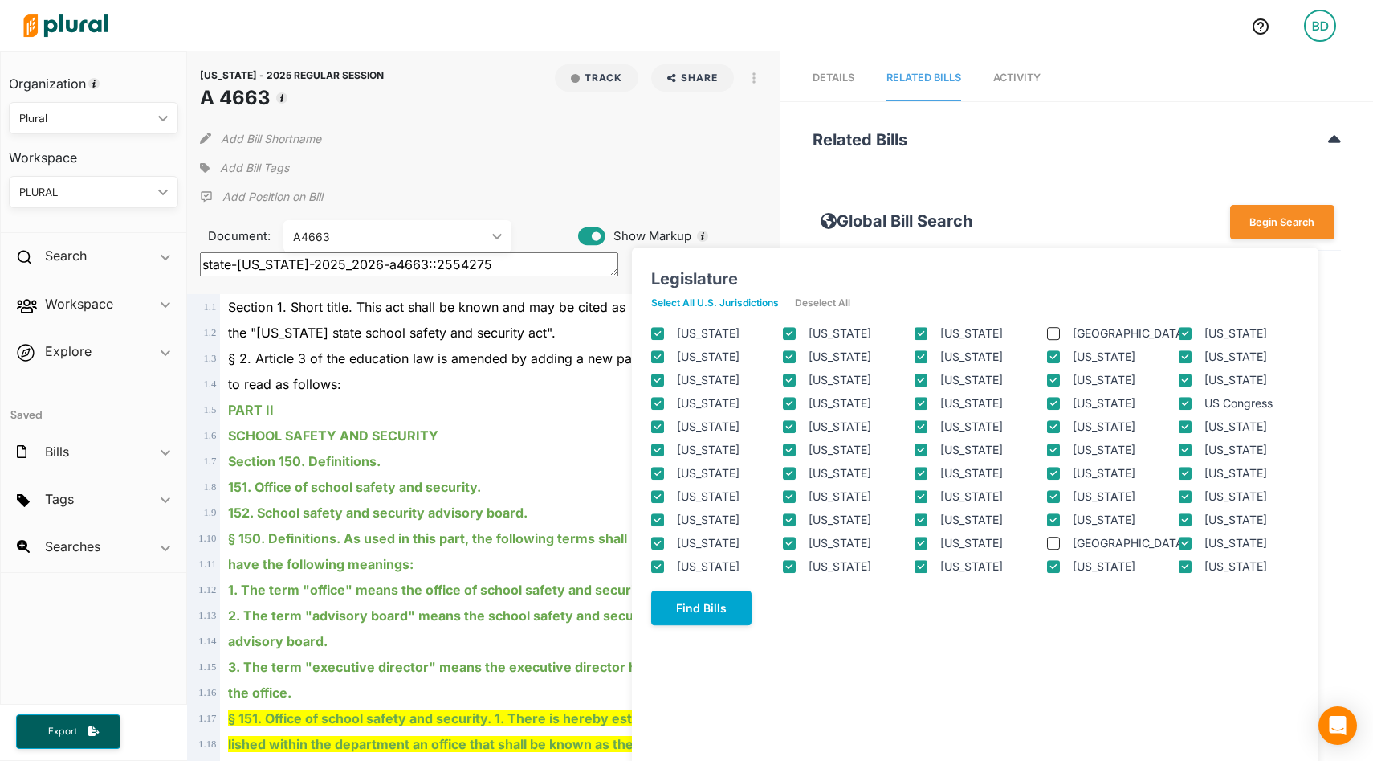
checkbox input "true"
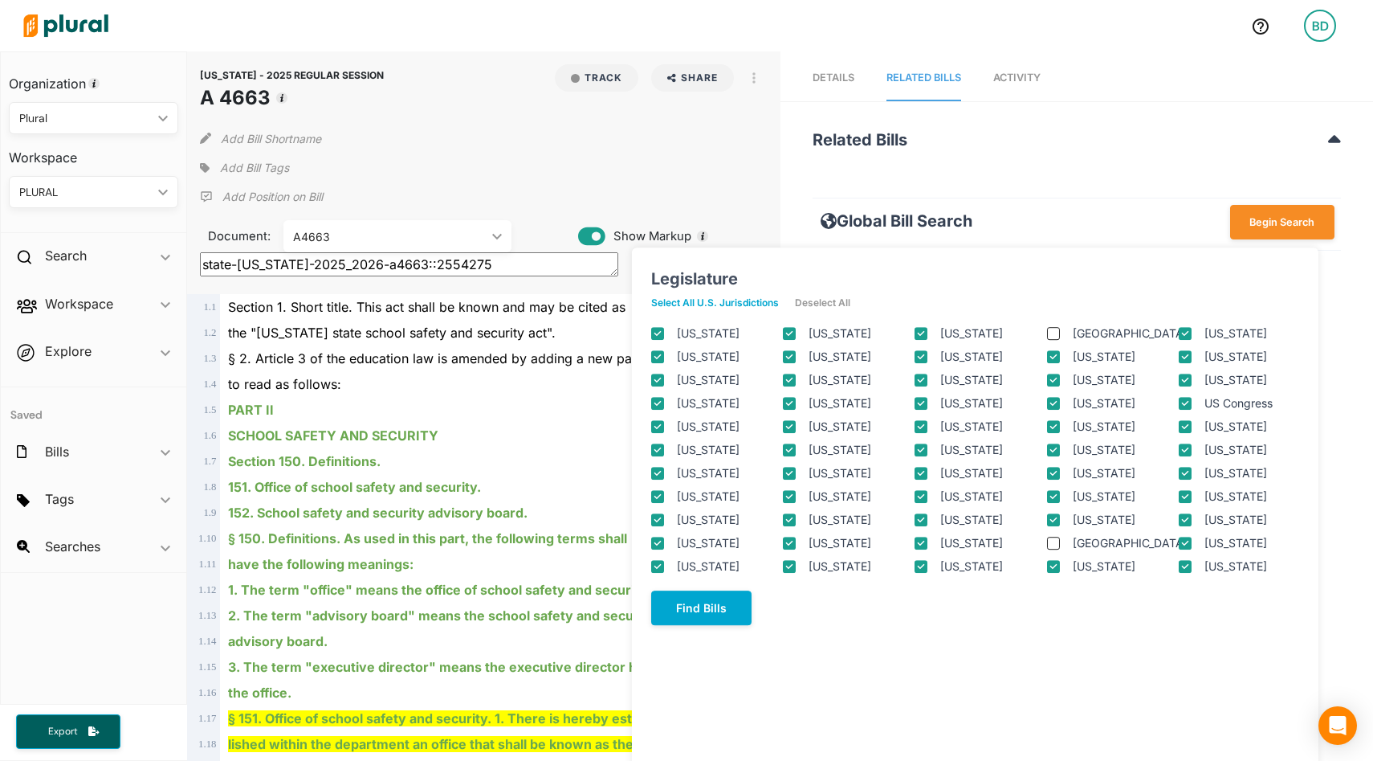
checkbox input "true"
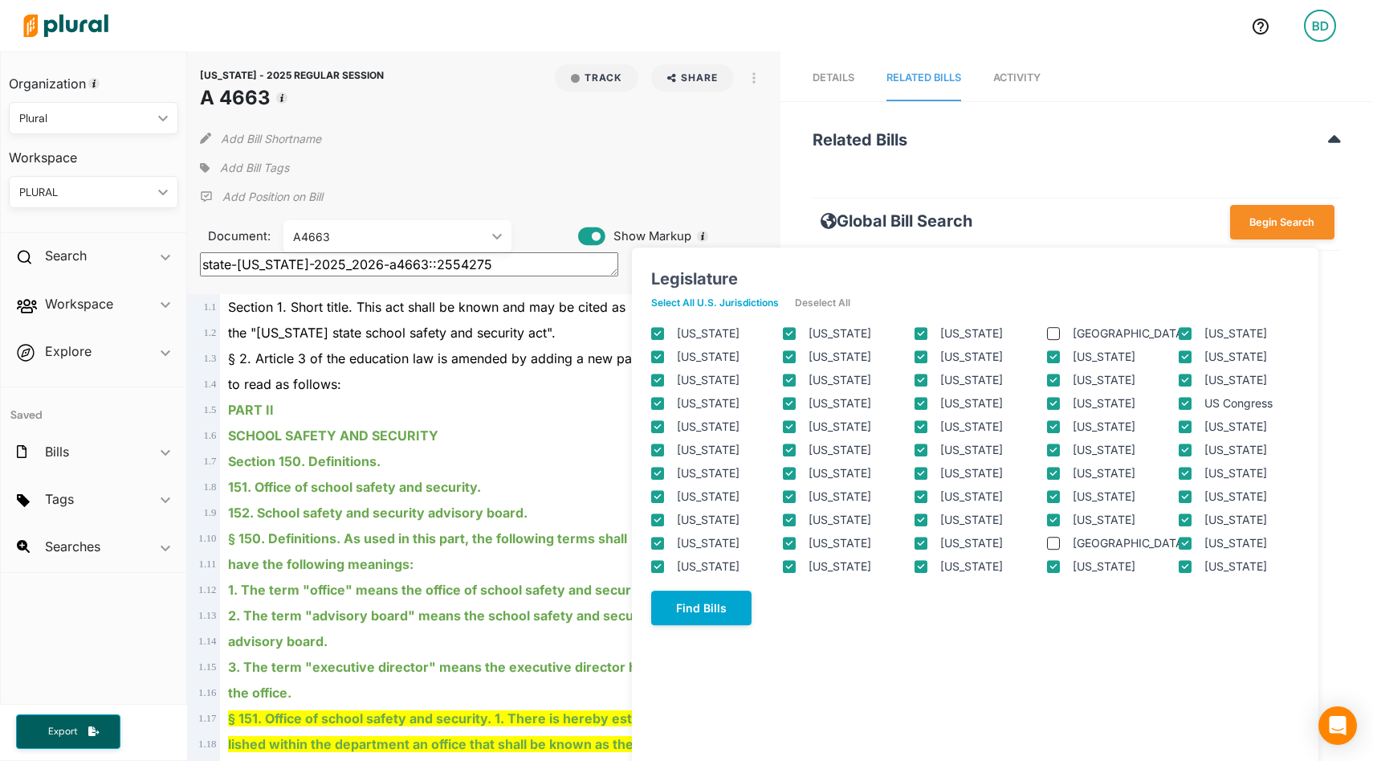
checkbox input "true"
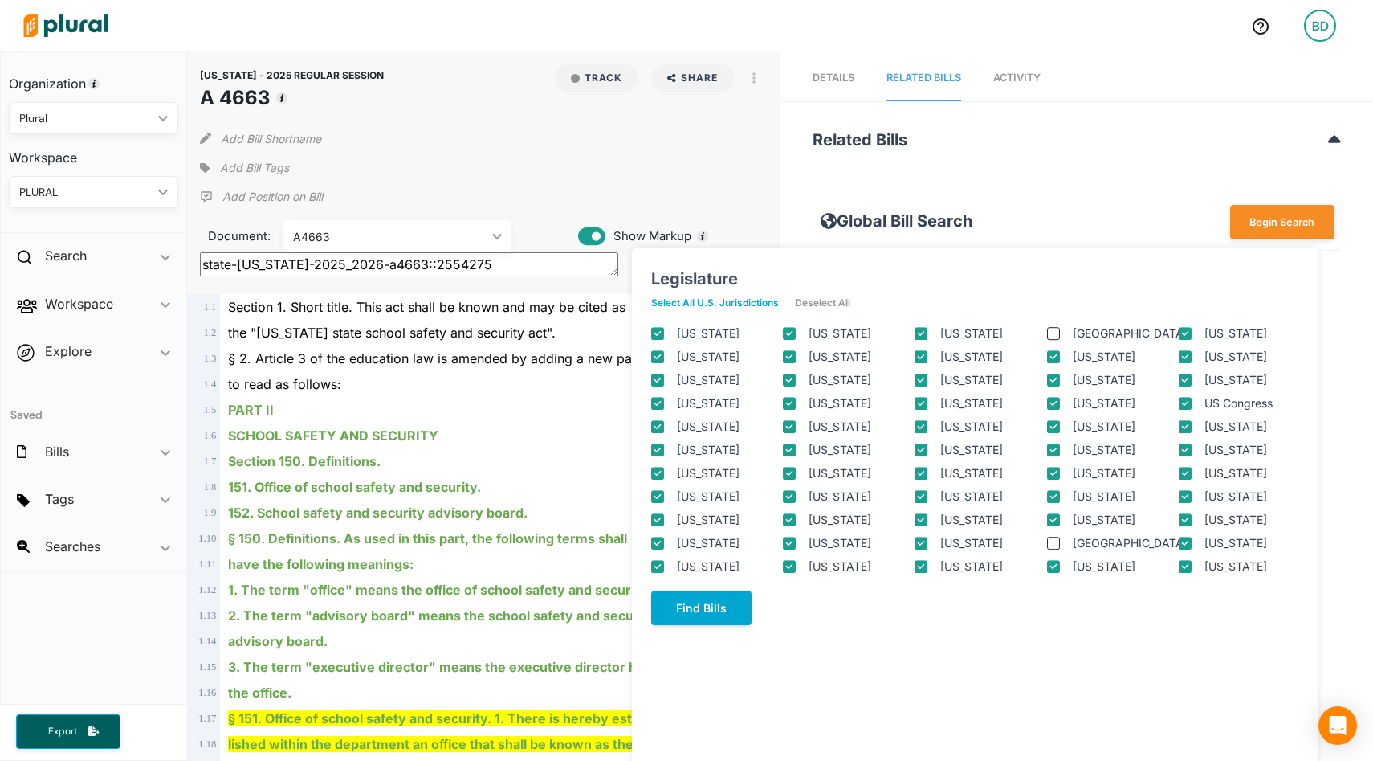
checkbox input "true"
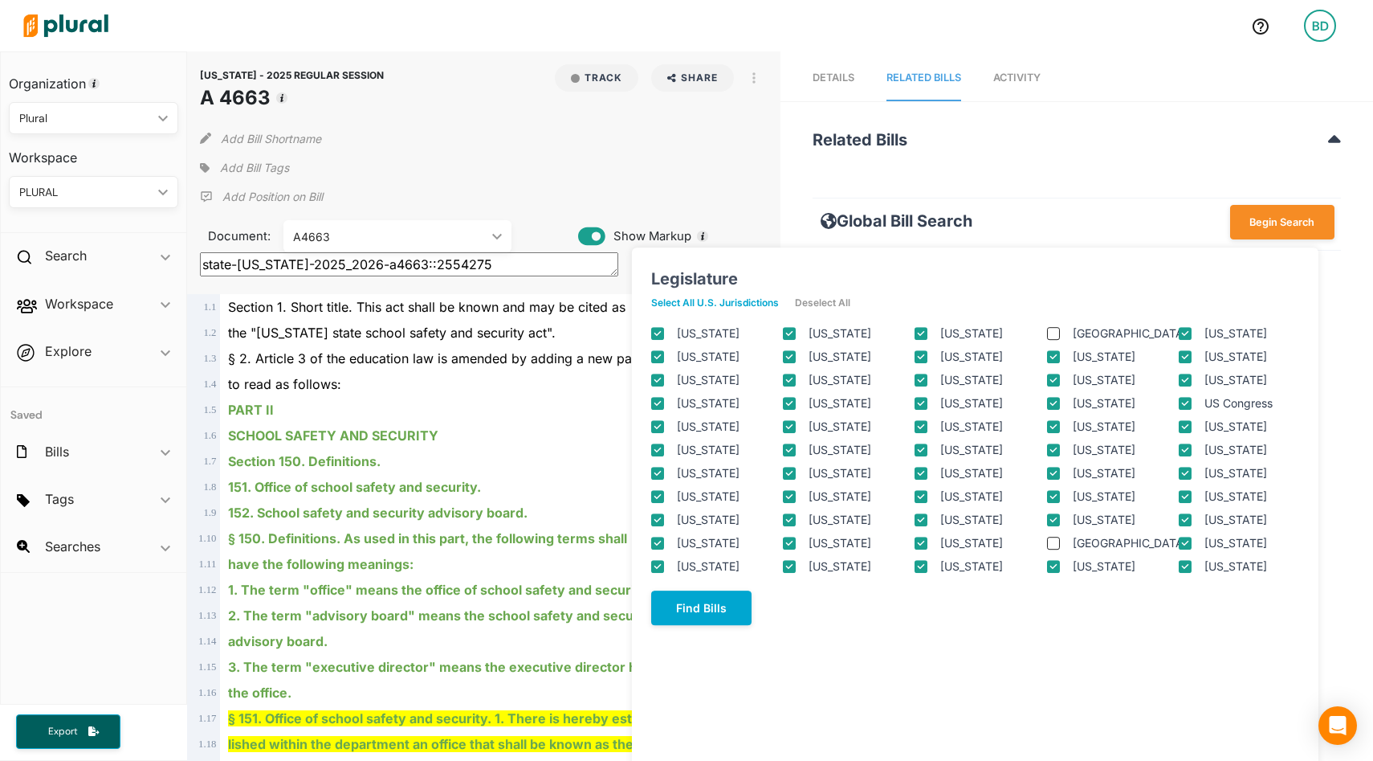
checkbox input "true"
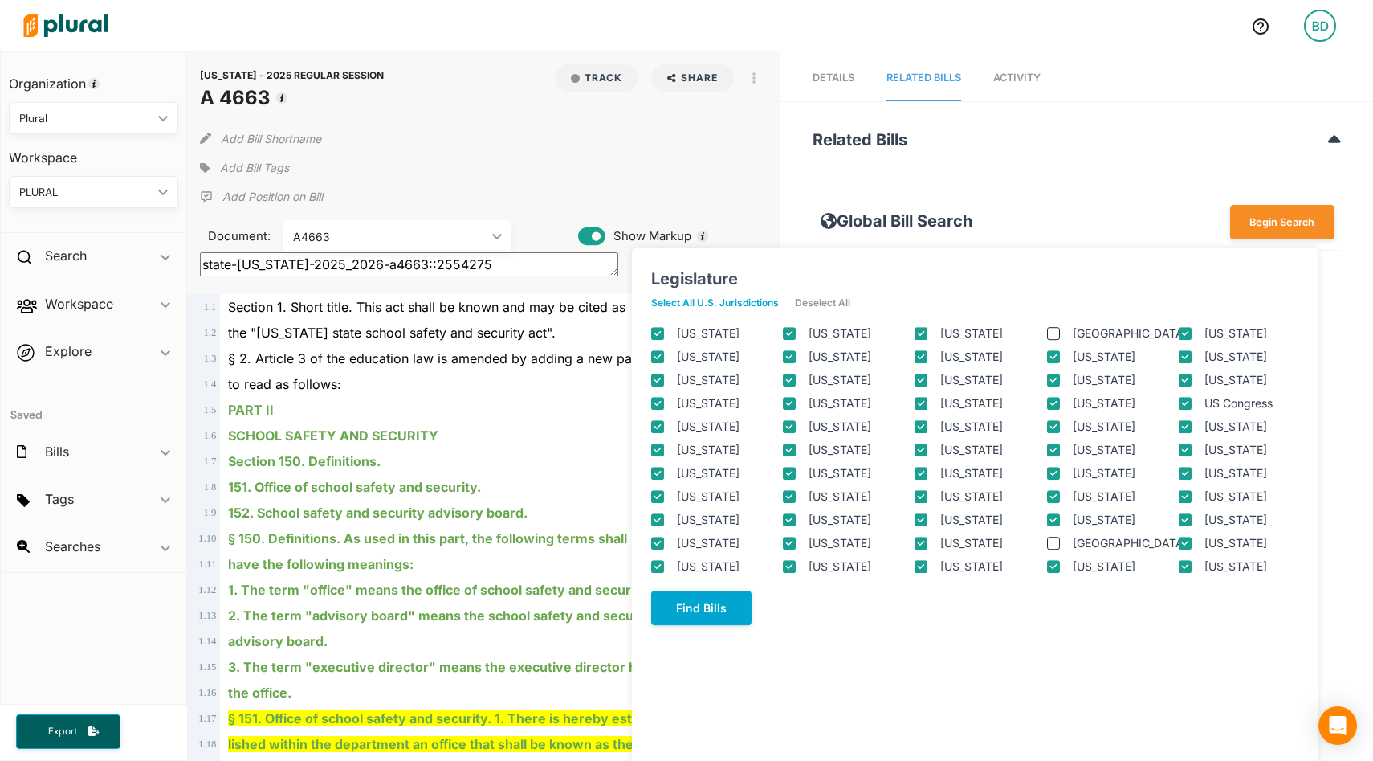
checkbox input "true"
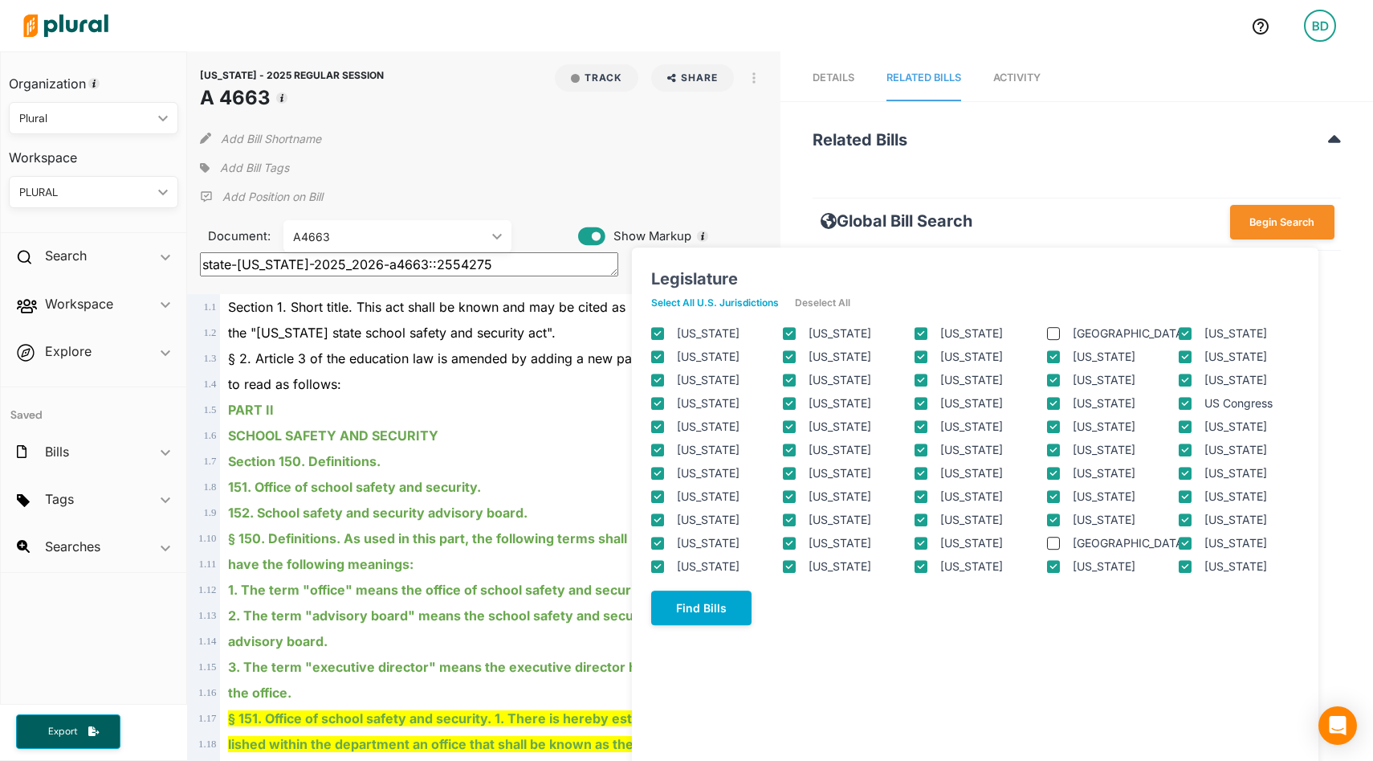
checkbox input "true"
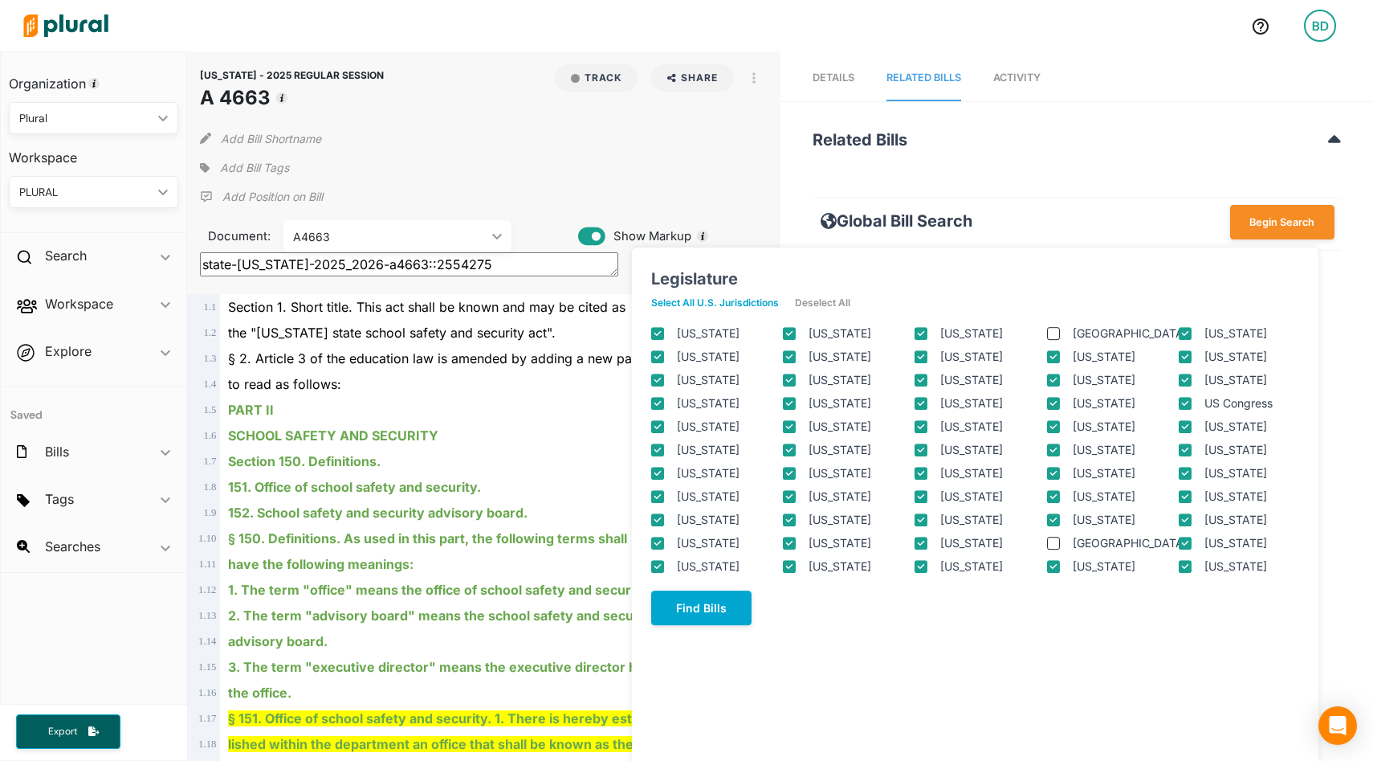
checkbox input "true"
click at [694, 617] on button "Find Bills" at bounding box center [701, 607] width 100 height 35
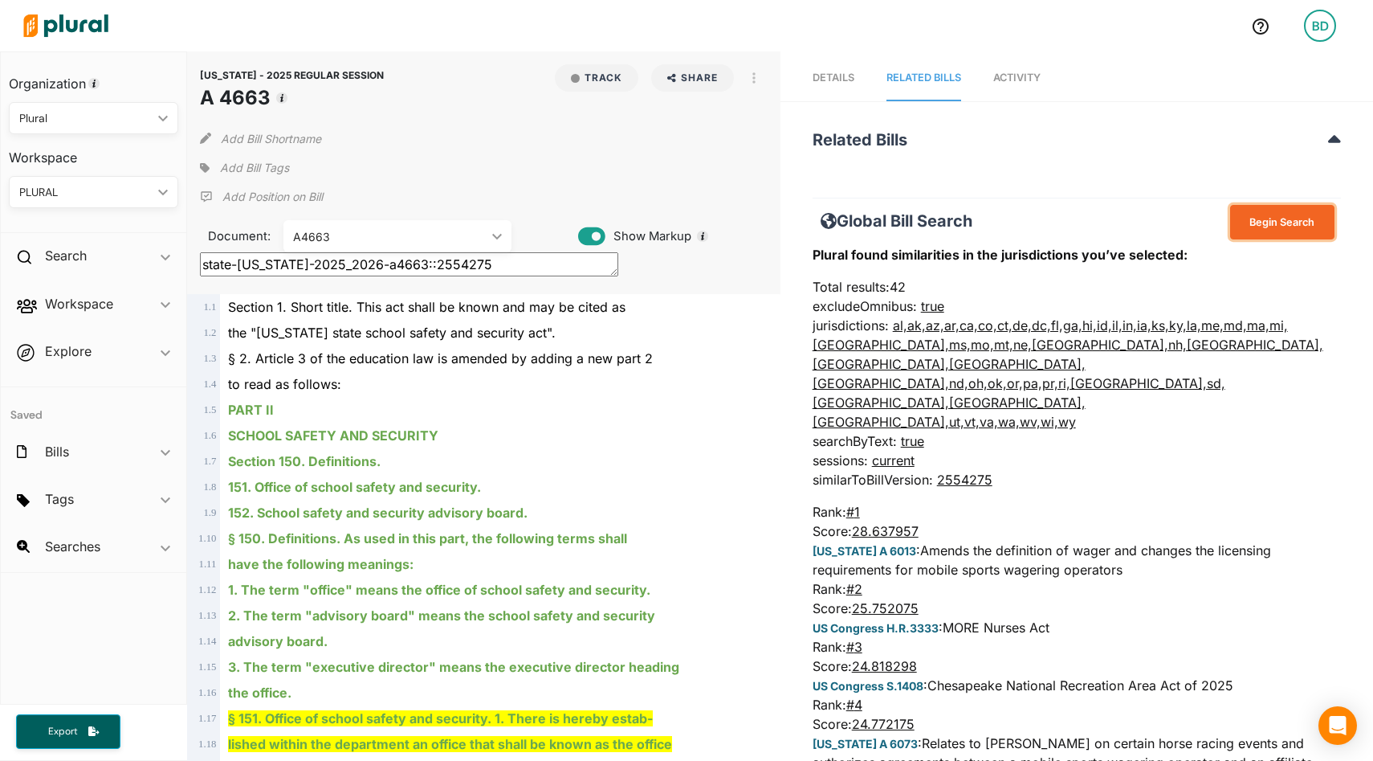
click at [1276, 227] on button "Begin Search" at bounding box center [1282, 222] width 104 height 35
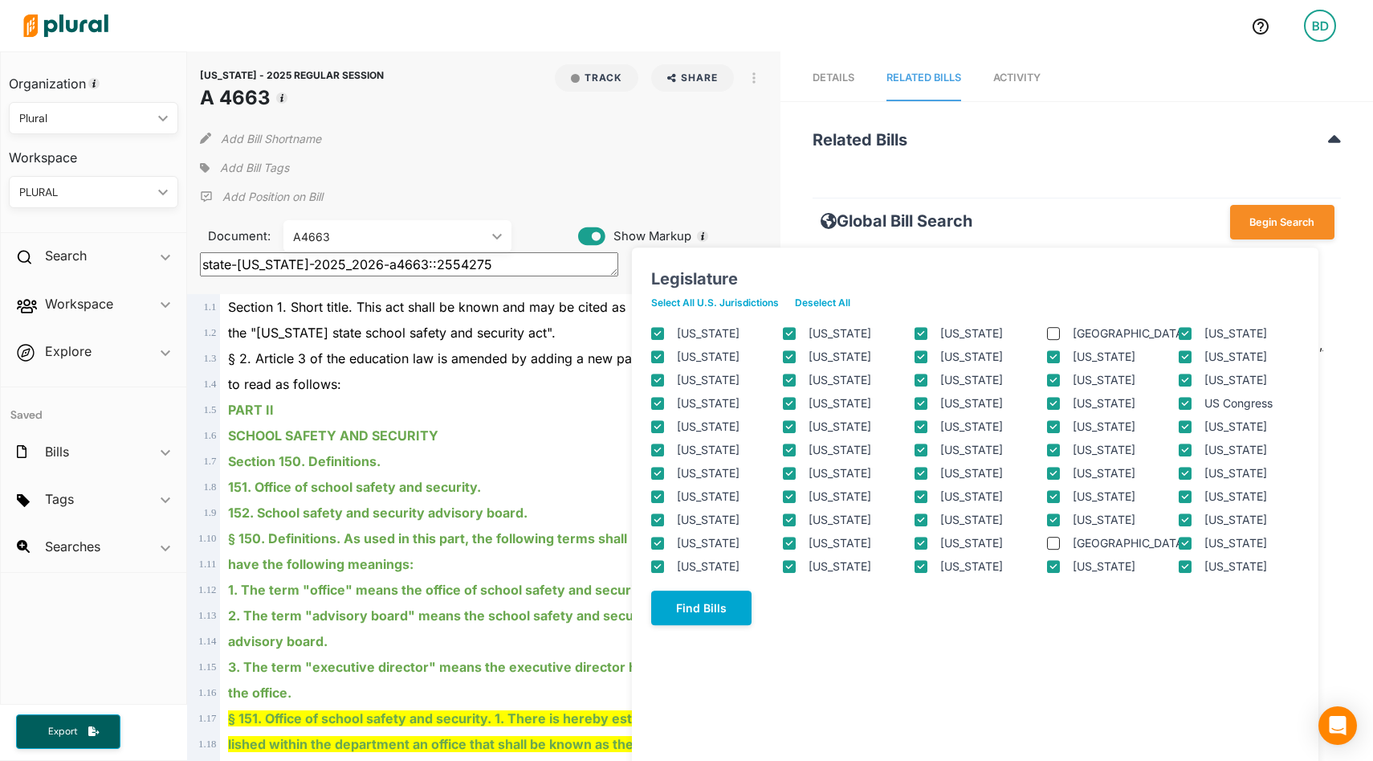
click at [956, 566] on label "New York" at bounding box center [992, 565] width 104 height 17
click at [928, 566] on input "New York" at bounding box center [921, 566] width 13 height 13
checkbox input "false"
click at [1216, 407] on label "US Congress" at bounding box center [1257, 402] width 104 height 17
click at [1192, 407] on input "US Congress" at bounding box center [1185, 403] width 13 height 13
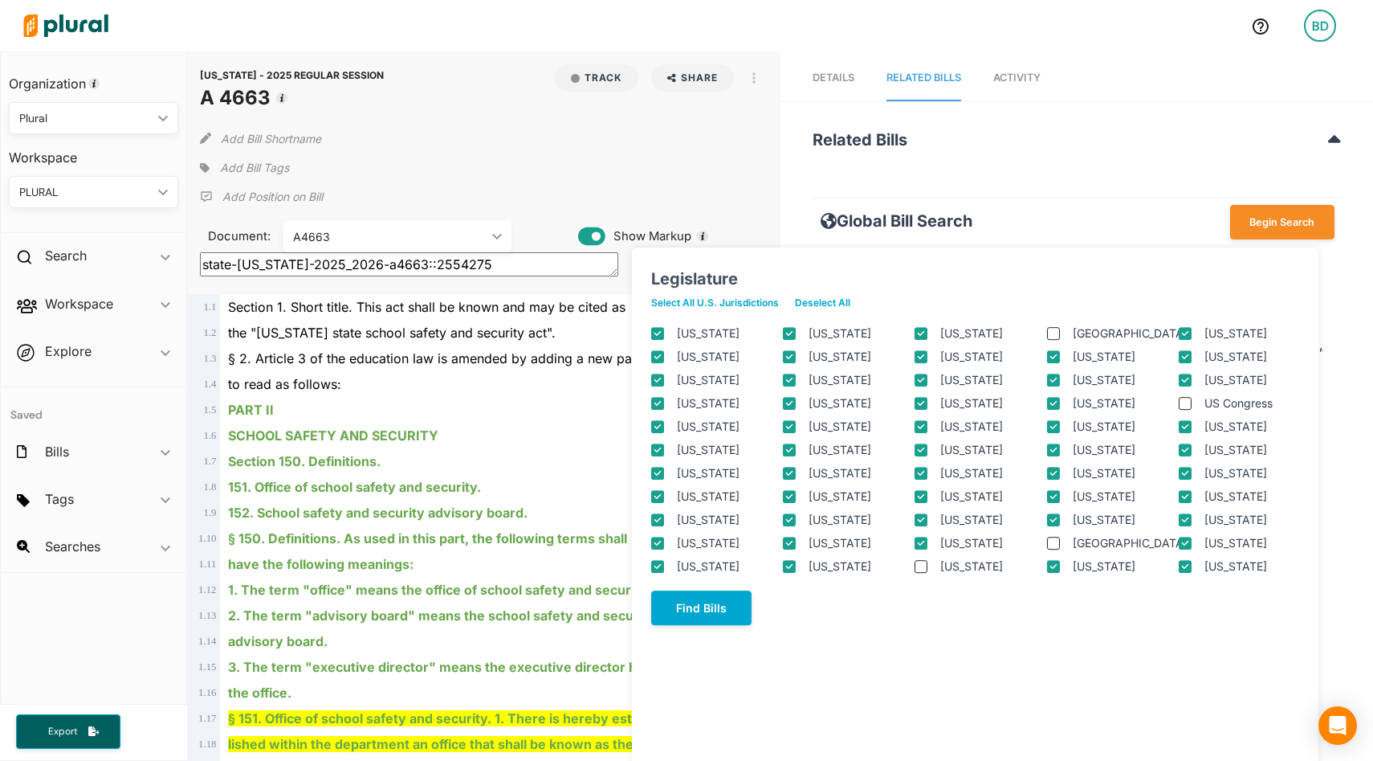
checkbox input "false"
click at [707, 624] on button "Find Bills" at bounding box center [701, 607] width 100 height 35
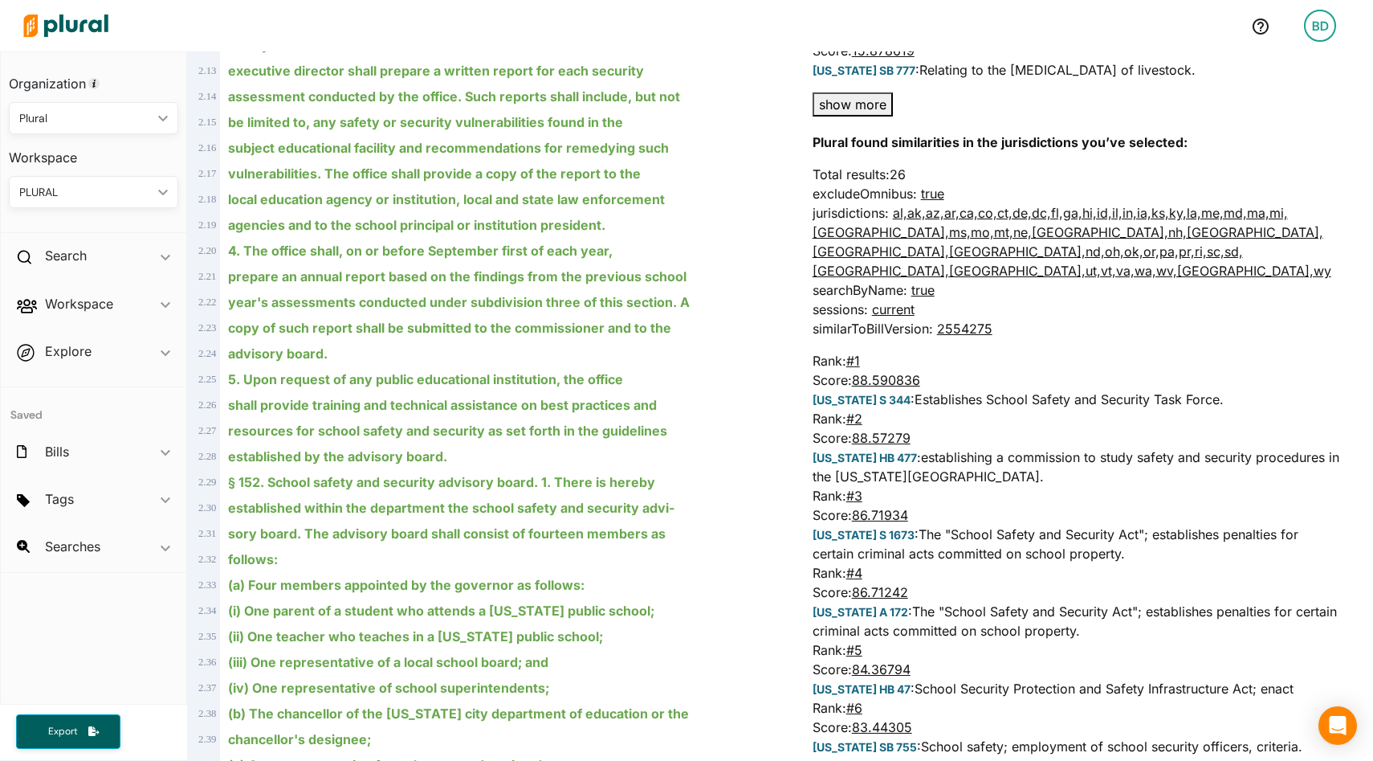
scroll to position [1260, 0]
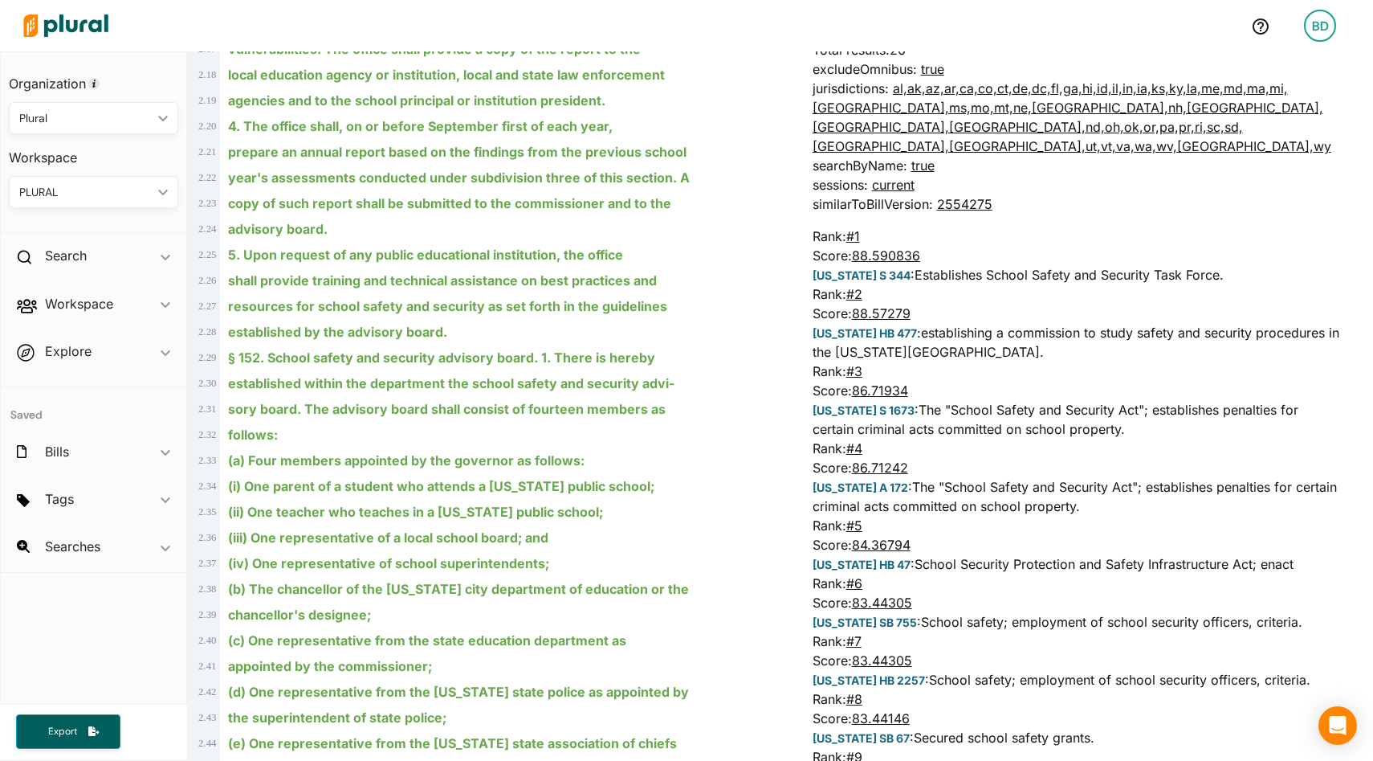
click at [1034, 361] on li "Rank: # 3 Score: 86.71934 New Jersey S 1673 : The "School Safety and Security A…" at bounding box center [1077, 399] width 528 height 77
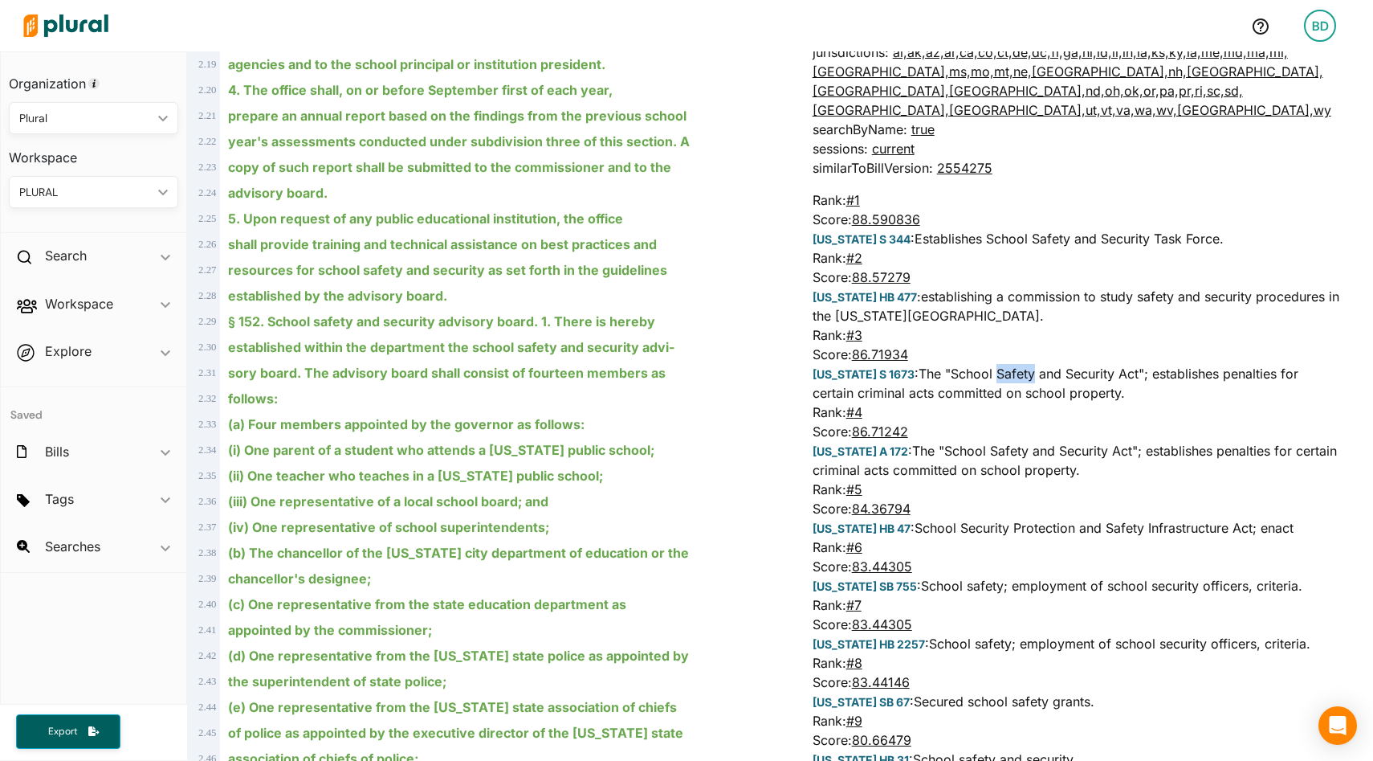
scroll to position [1309, 0]
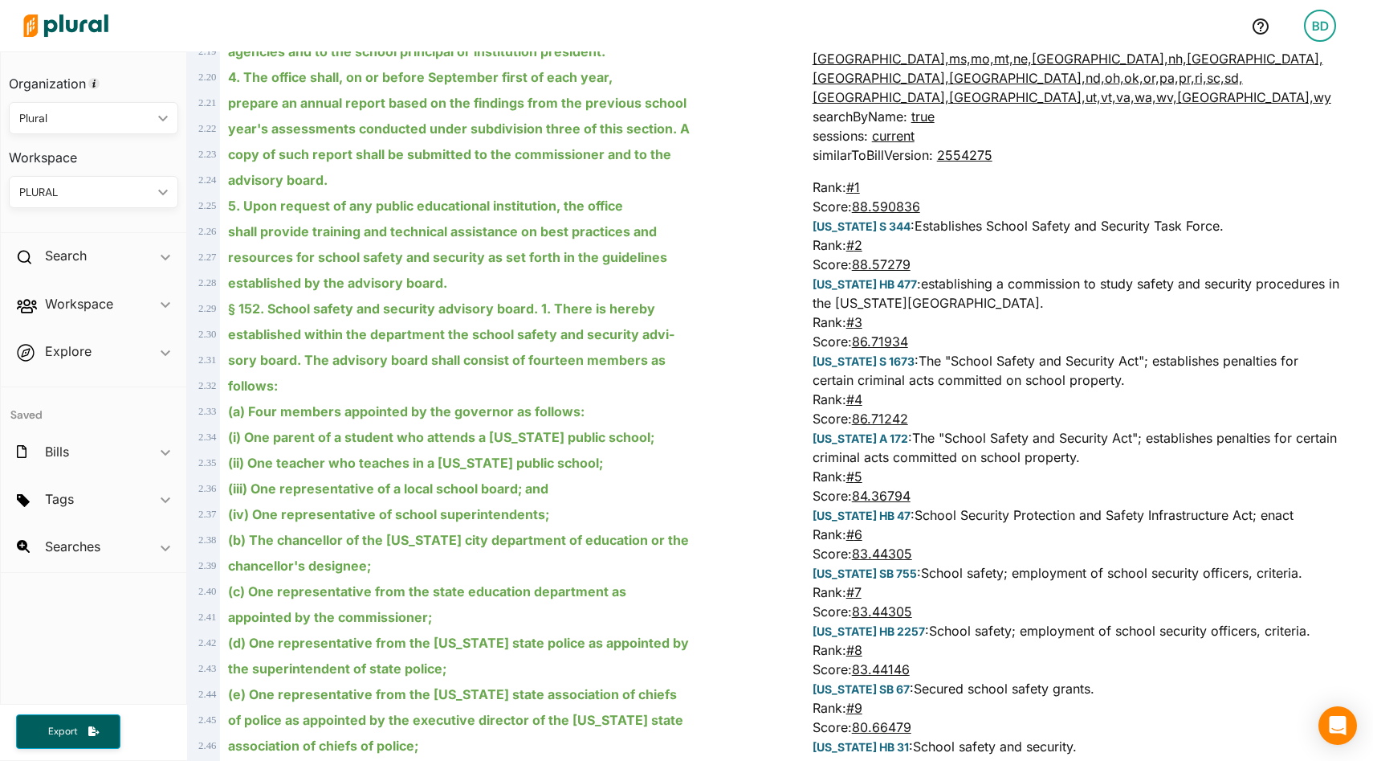
click at [973, 467] on li "Rank: # 5 Score: 84.36794 Georgia HB 47 : School Security Protection and Safety…" at bounding box center [1077, 496] width 528 height 58
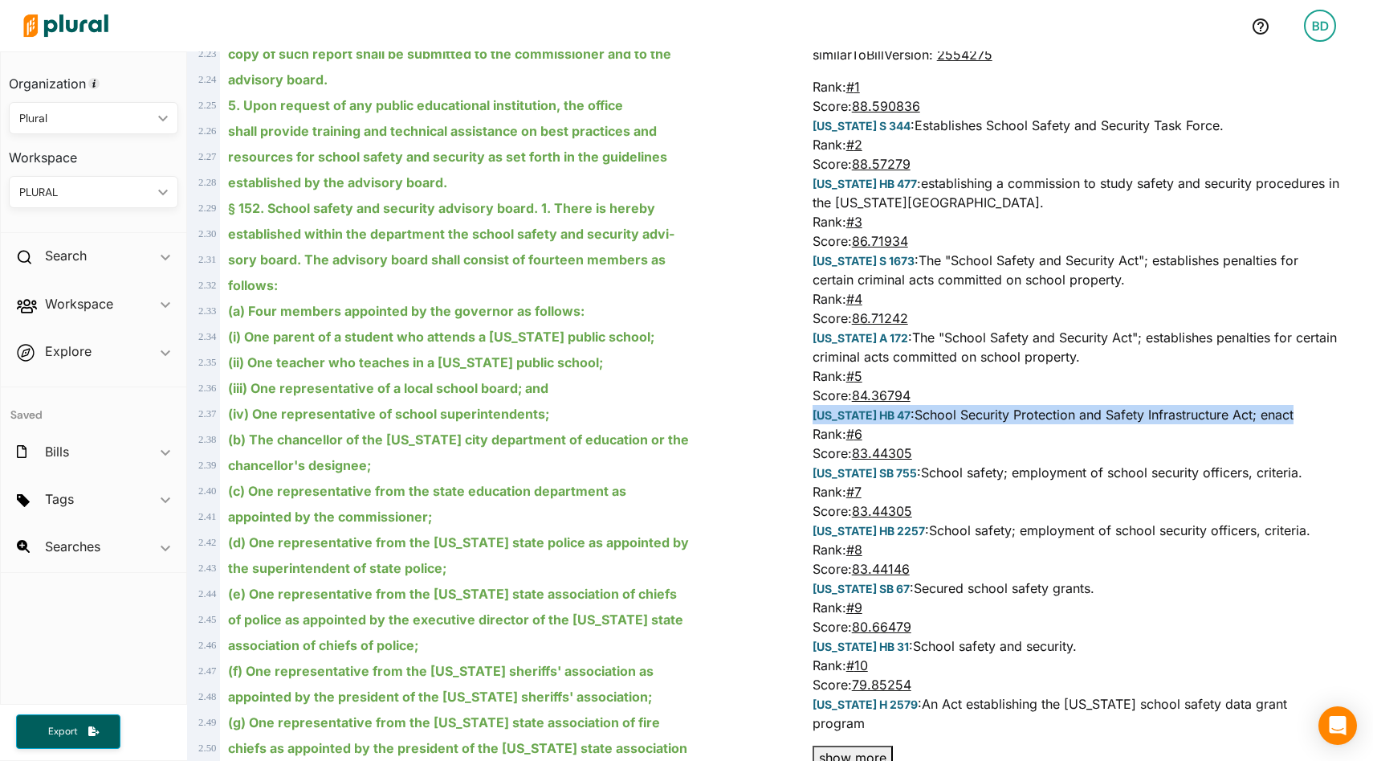
scroll to position [1410, 0]
click at [971, 288] on li "Rank: # 4 Score: 86.71242 New Jersey A 172 : The "School Safety and Security Ac…" at bounding box center [1077, 326] width 528 height 77
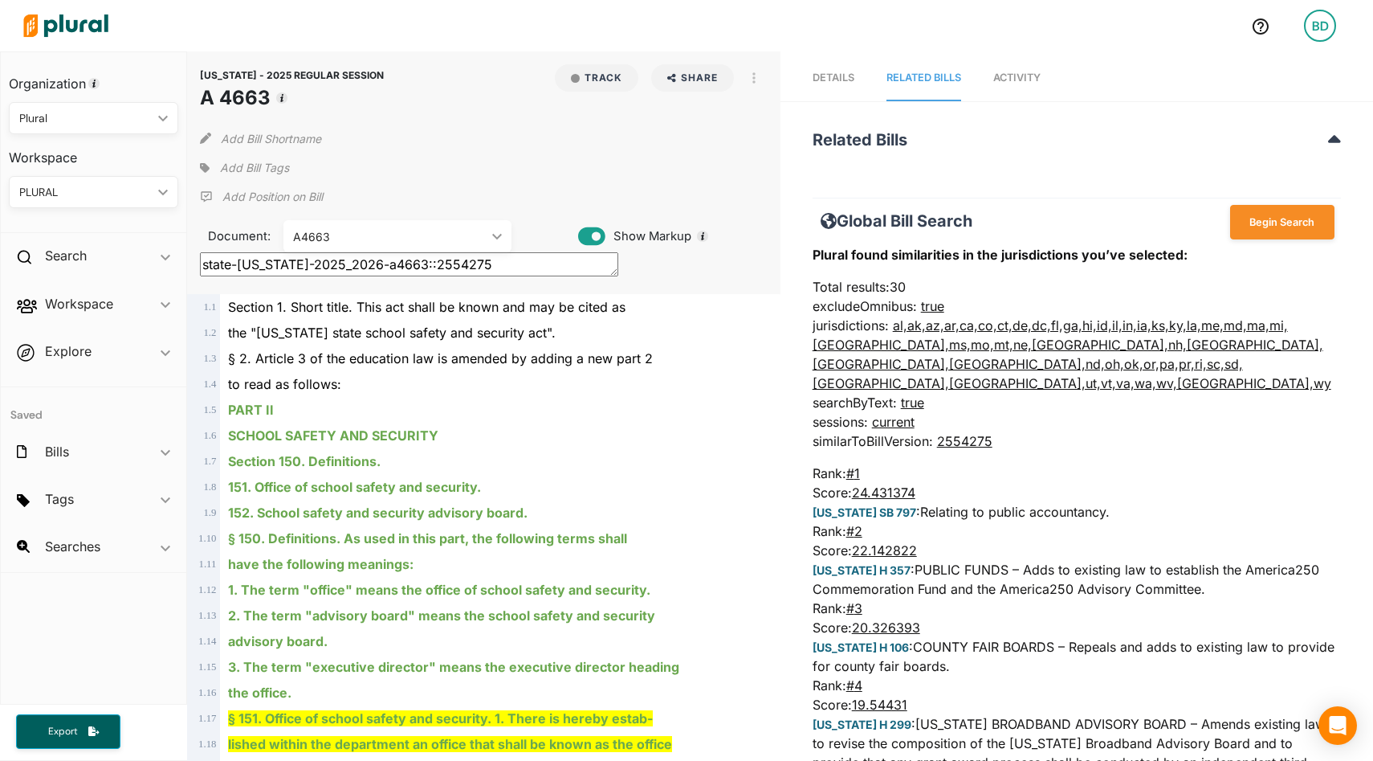
scroll to position [0, 2]
click at [1027, 72] on span "Activity" at bounding box center [1016, 77] width 47 height 12
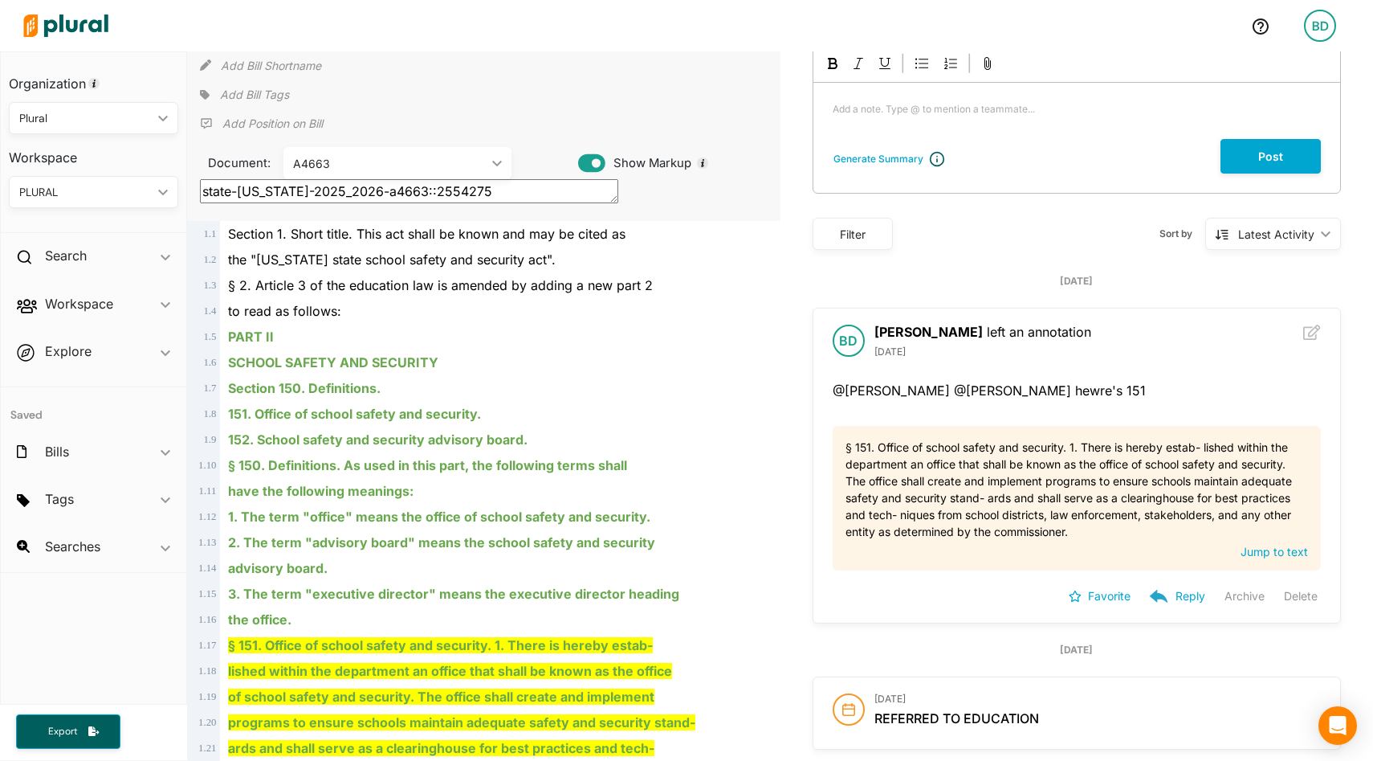
scroll to position [0, 0]
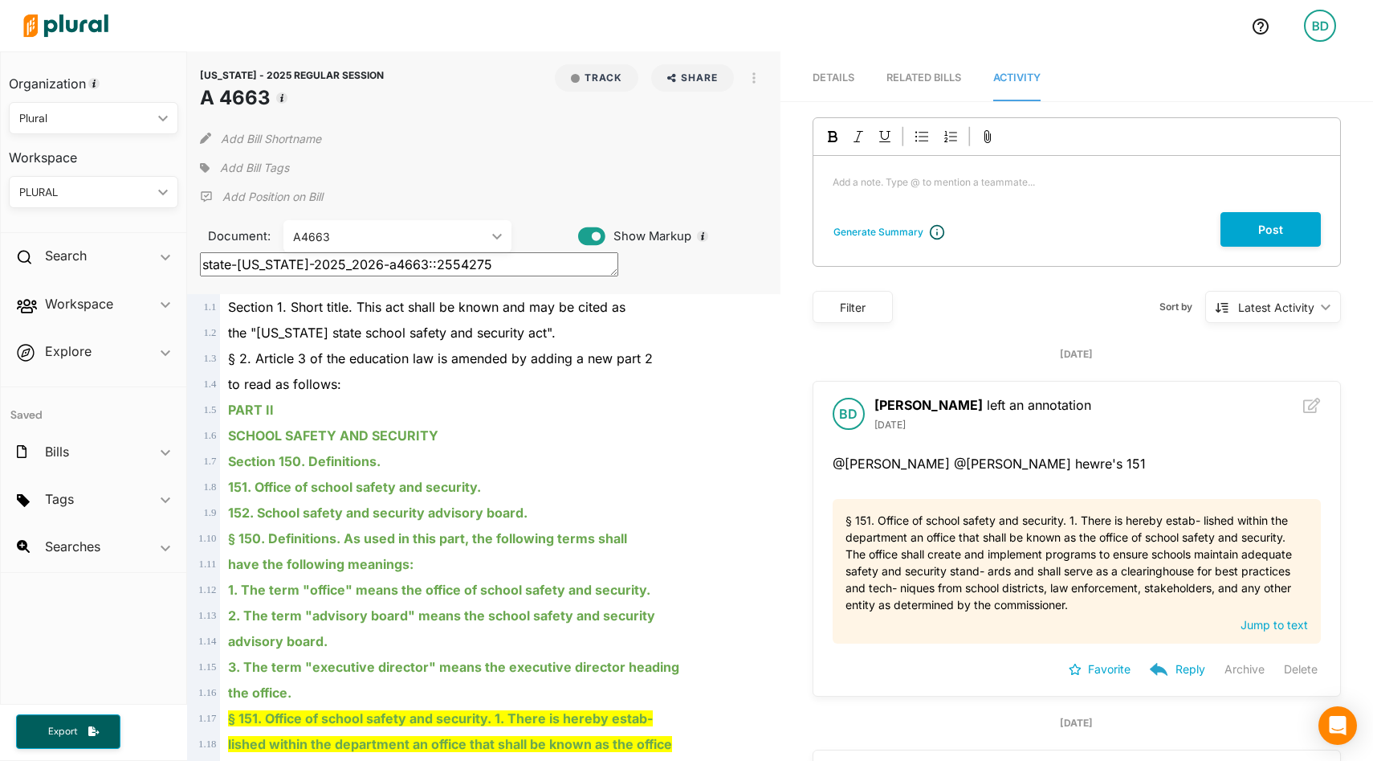
click at [828, 76] on span "Details" at bounding box center [834, 77] width 42 height 12
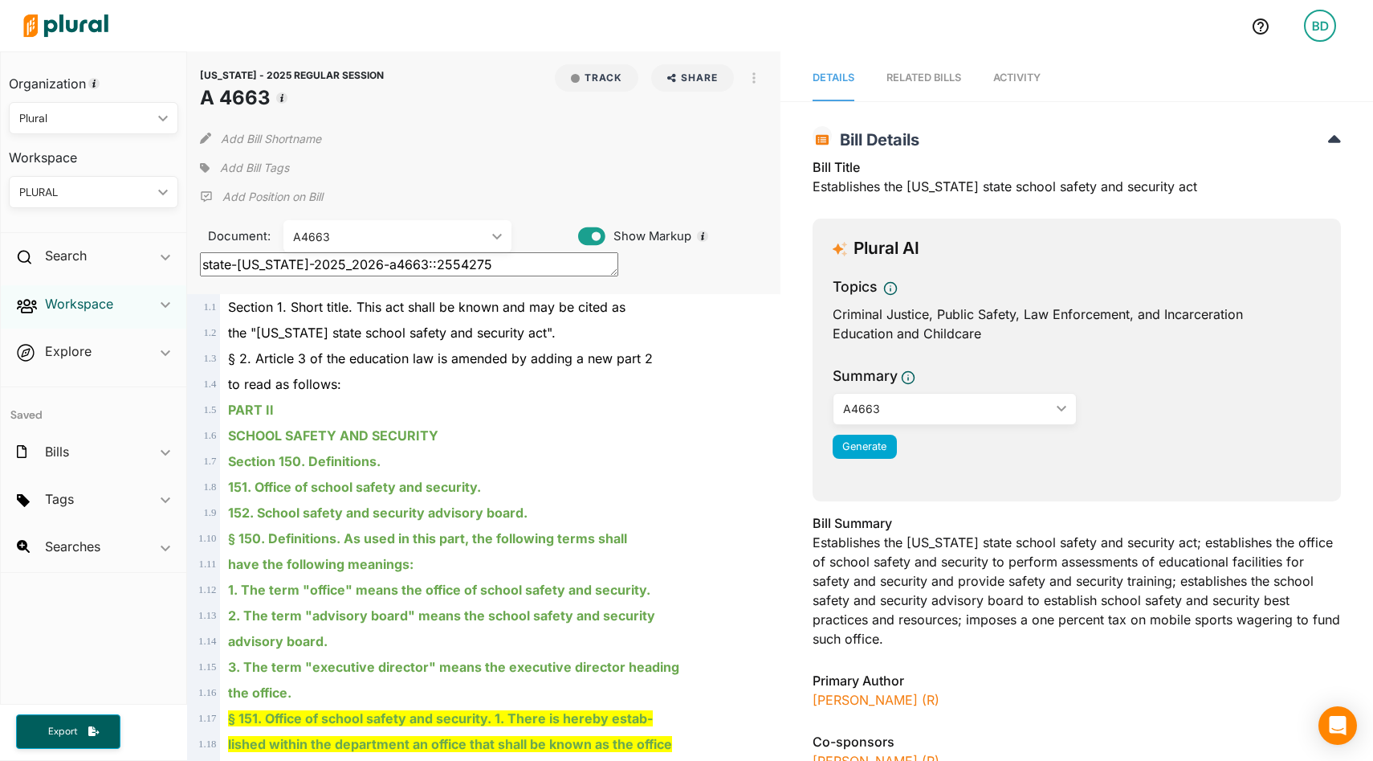
click at [96, 305] on h2 "Workspace" at bounding box center [79, 304] width 68 height 18
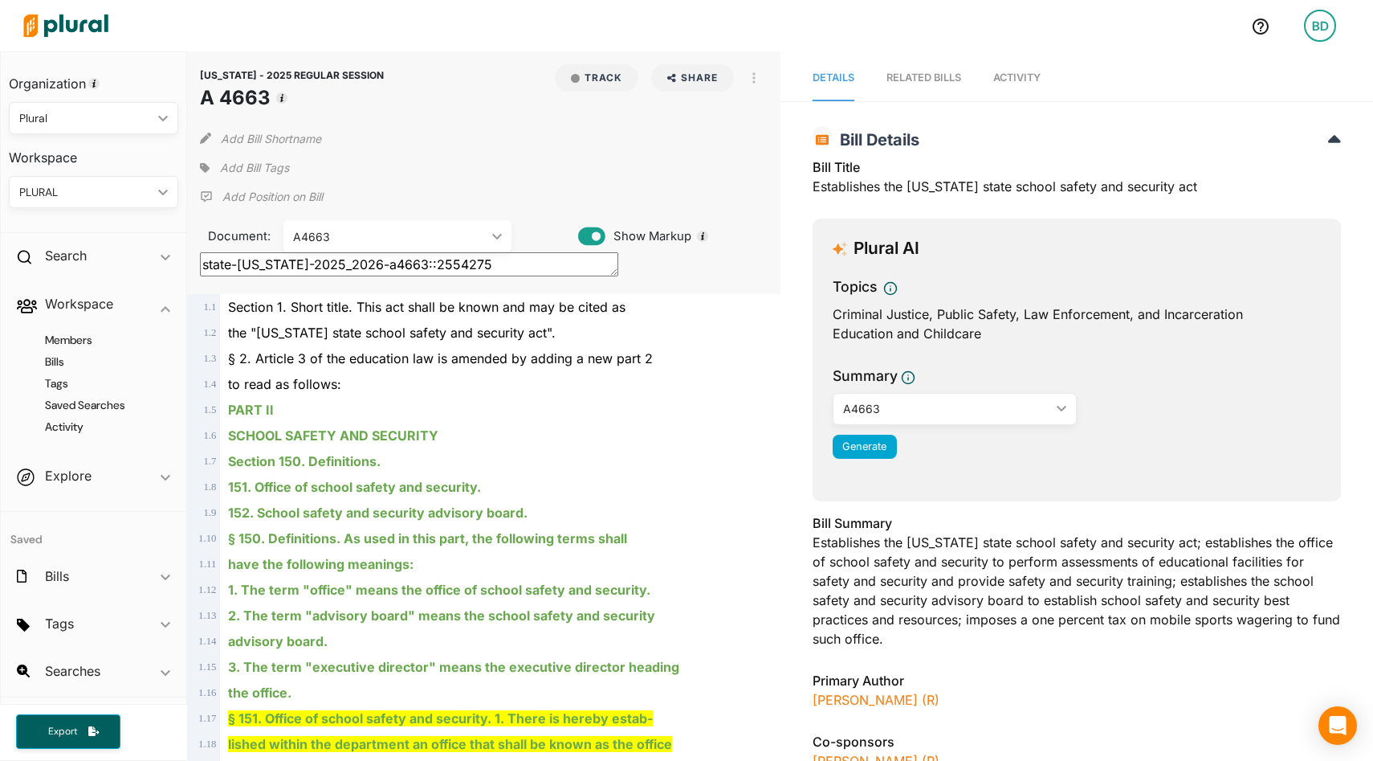
click at [86, 197] on div "PLURAL" at bounding box center [85, 192] width 133 height 17
click at [71, 304] on div "GOVERNORS KEY BILLS" at bounding box center [84, 304] width 124 height 14
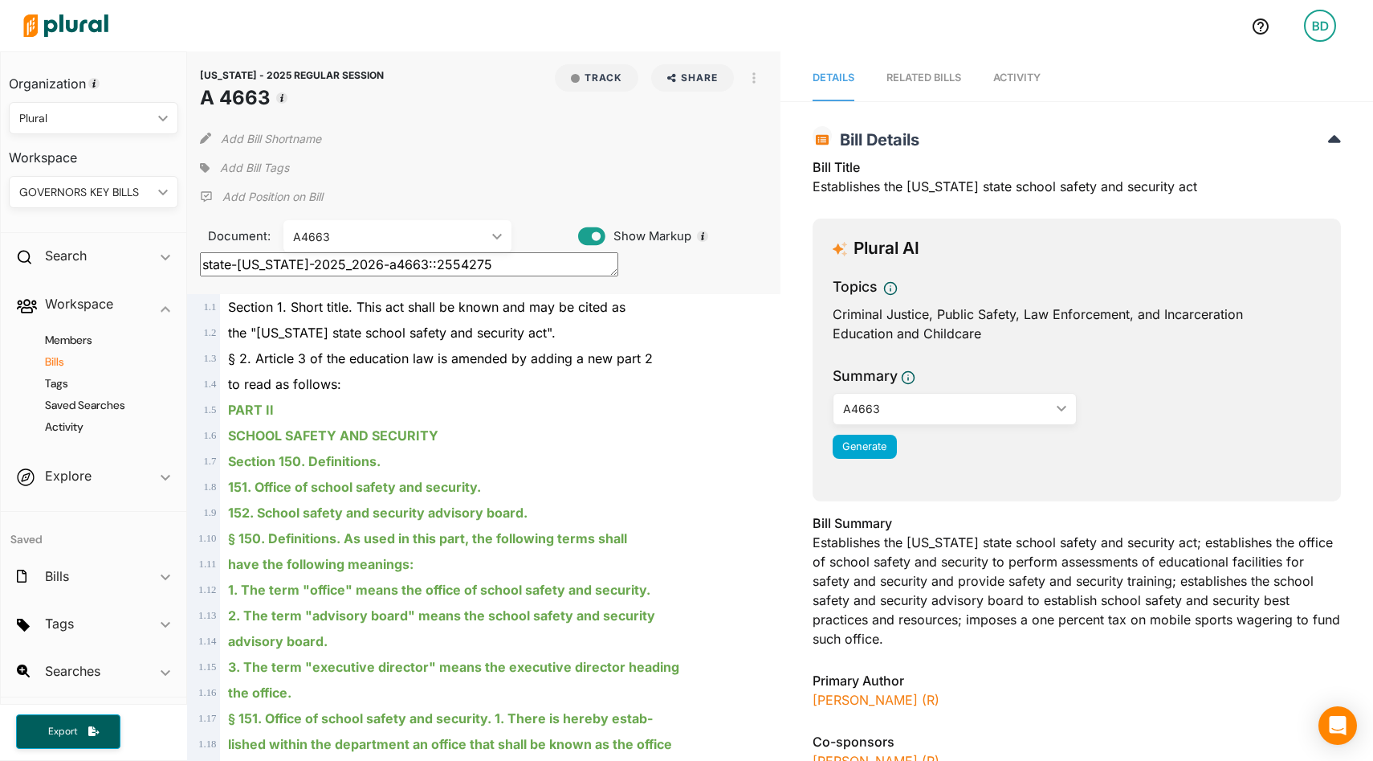
click at [61, 363] on h4 "Bills" at bounding box center [97, 361] width 145 height 15
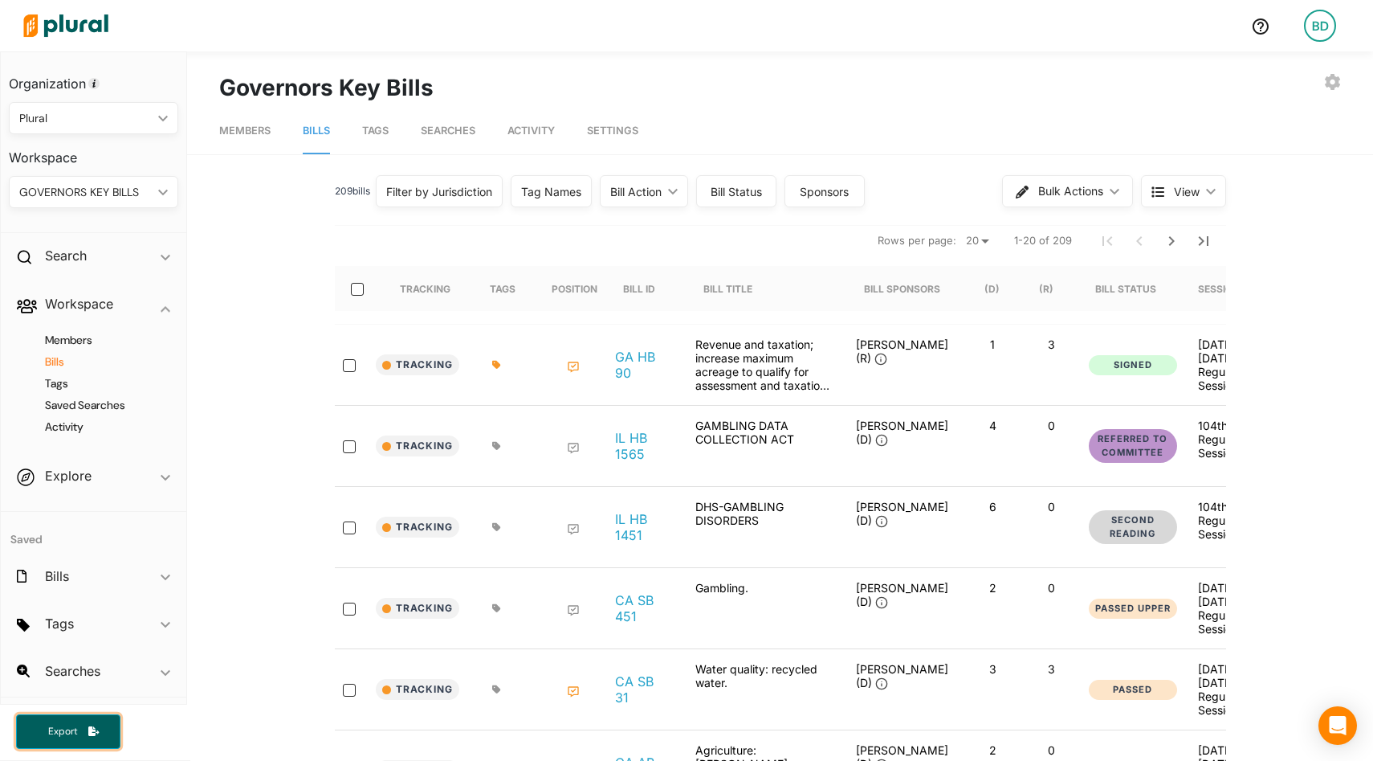
click at [95, 726] on icon "button" at bounding box center [93, 731] width 11 height 10
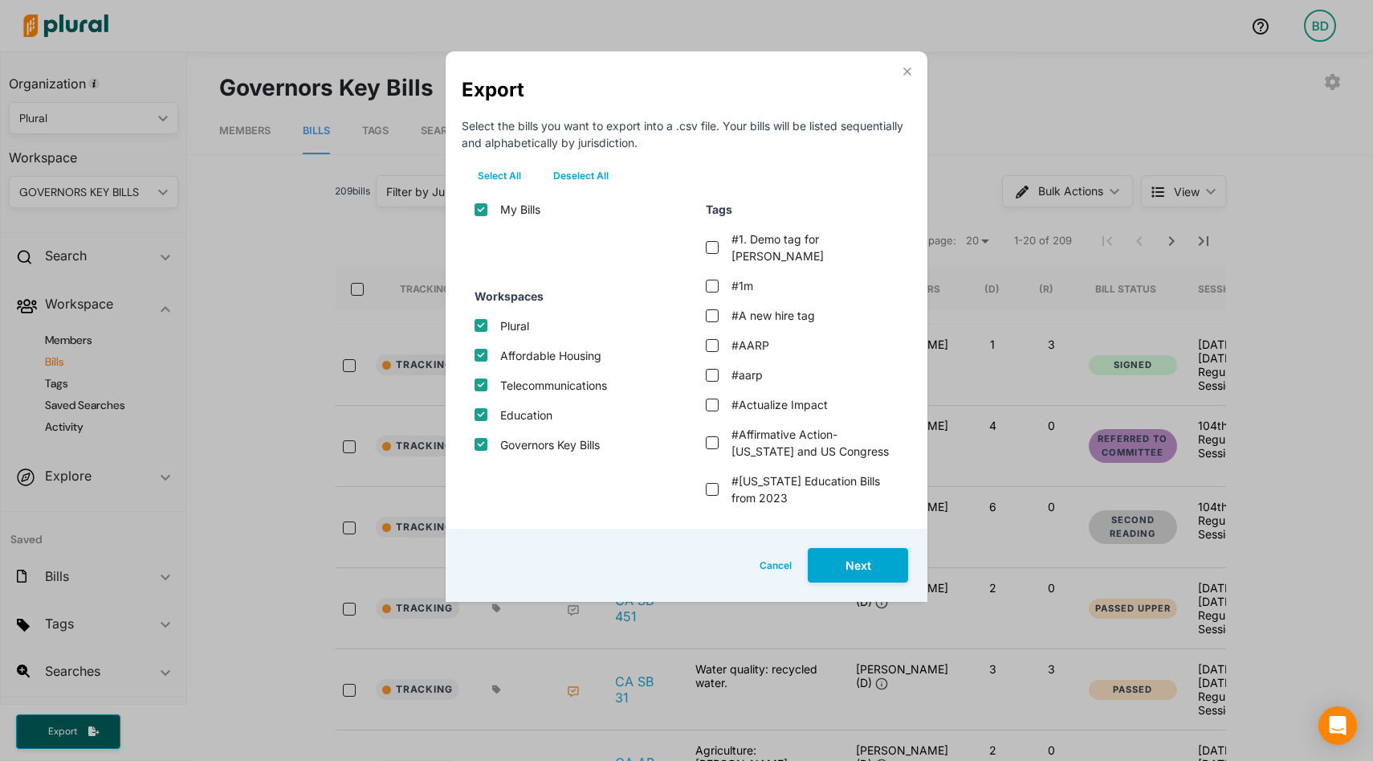
click at [573, 173] on button "Deselect All" at bounding box center [581, 176] width 88 height 24
checkbox input "false"
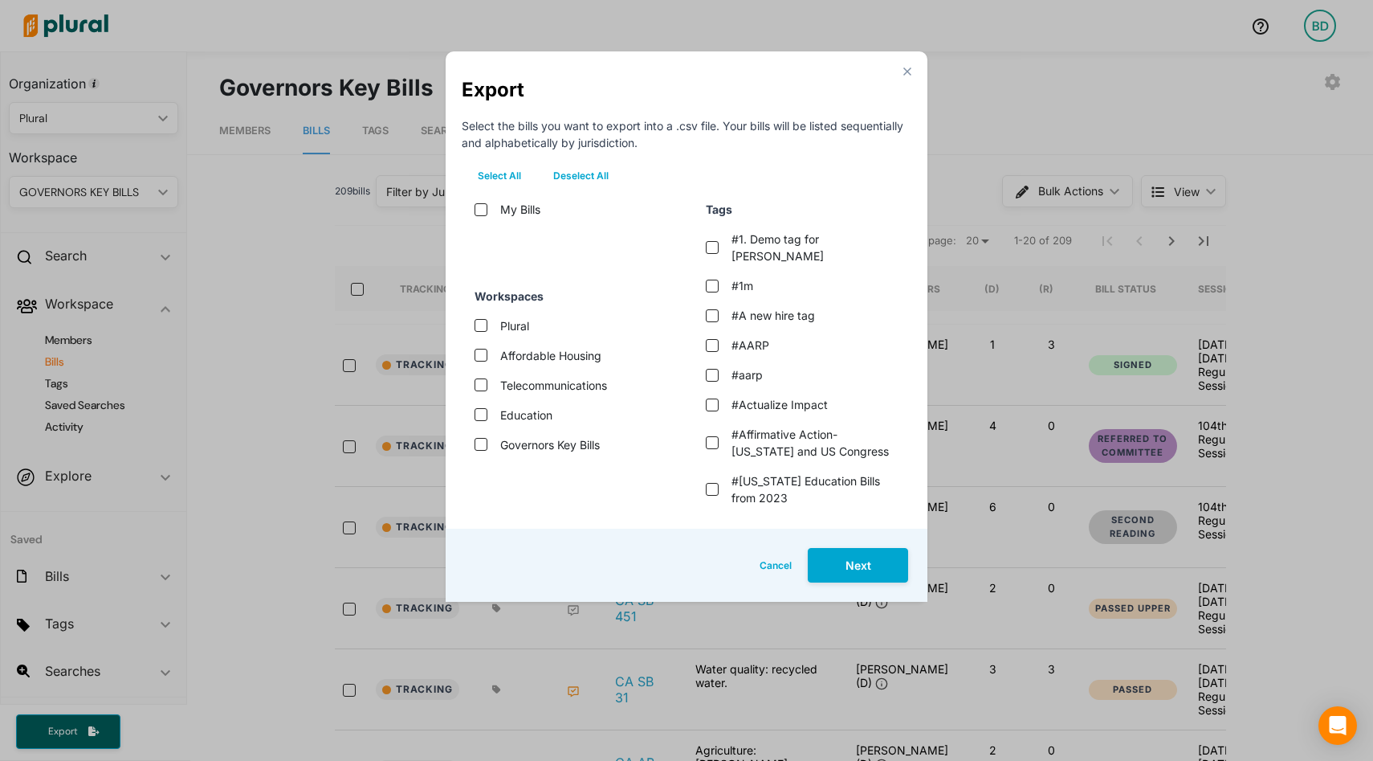
checkbox input "false"
click at [535, 438] on label "Governors Key Bills" at bounding box center [550, 444] width 100 height 17
click at [487, 438] on bills "Governors Key Bills" at bounding box center [481, 444] width 13 height 13
checkbox bills "true"
click at [875, 565] on button "Next" at bounding box center [858, 565] width 100 height 35
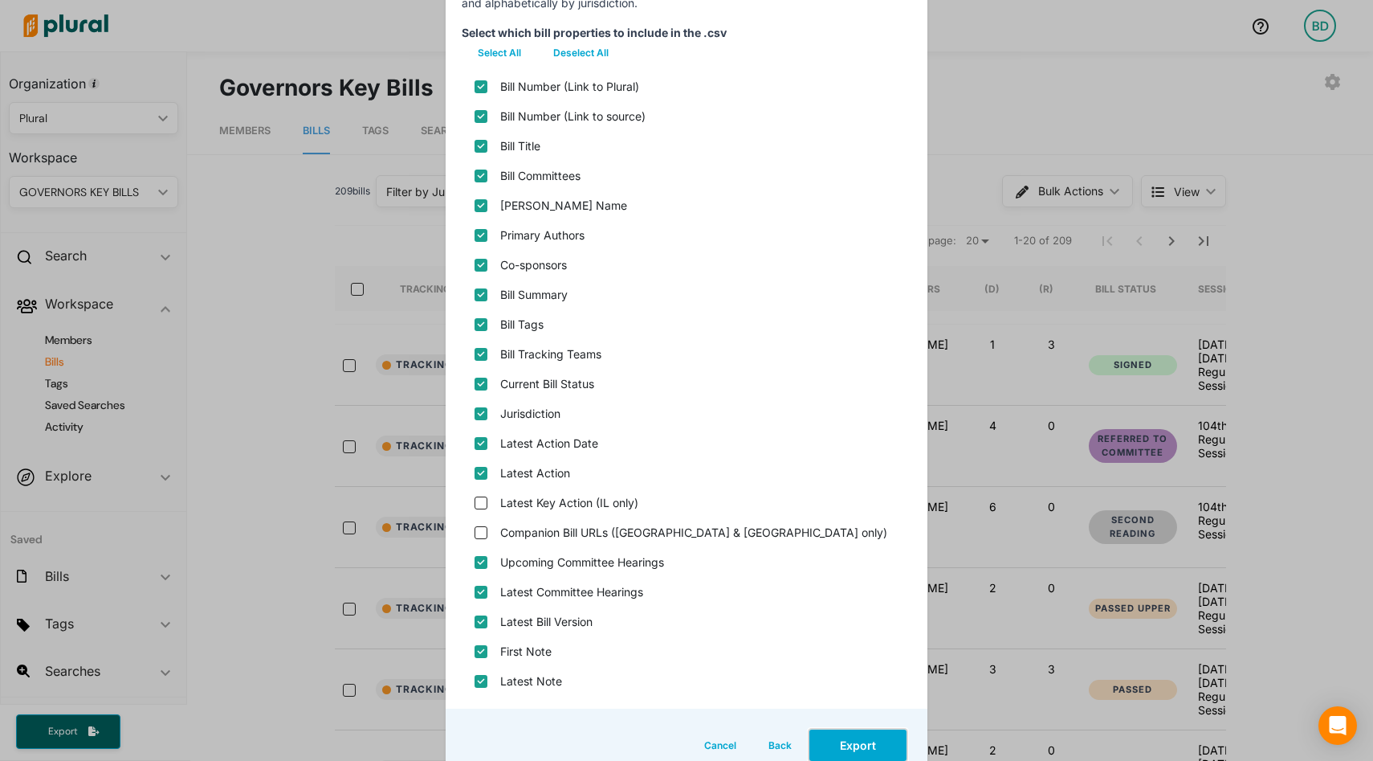
scroll to position [137, 0]
click at [565, 90] on label "Bill Number (Link to Plural)" at bounding box center [569, 88] width 139 height 17
click at [487, 90] on plural\) "Bill Number (Link to Plural)" at bounding box center [481, 89] width 13 height 13
checkbox plural\) "false"
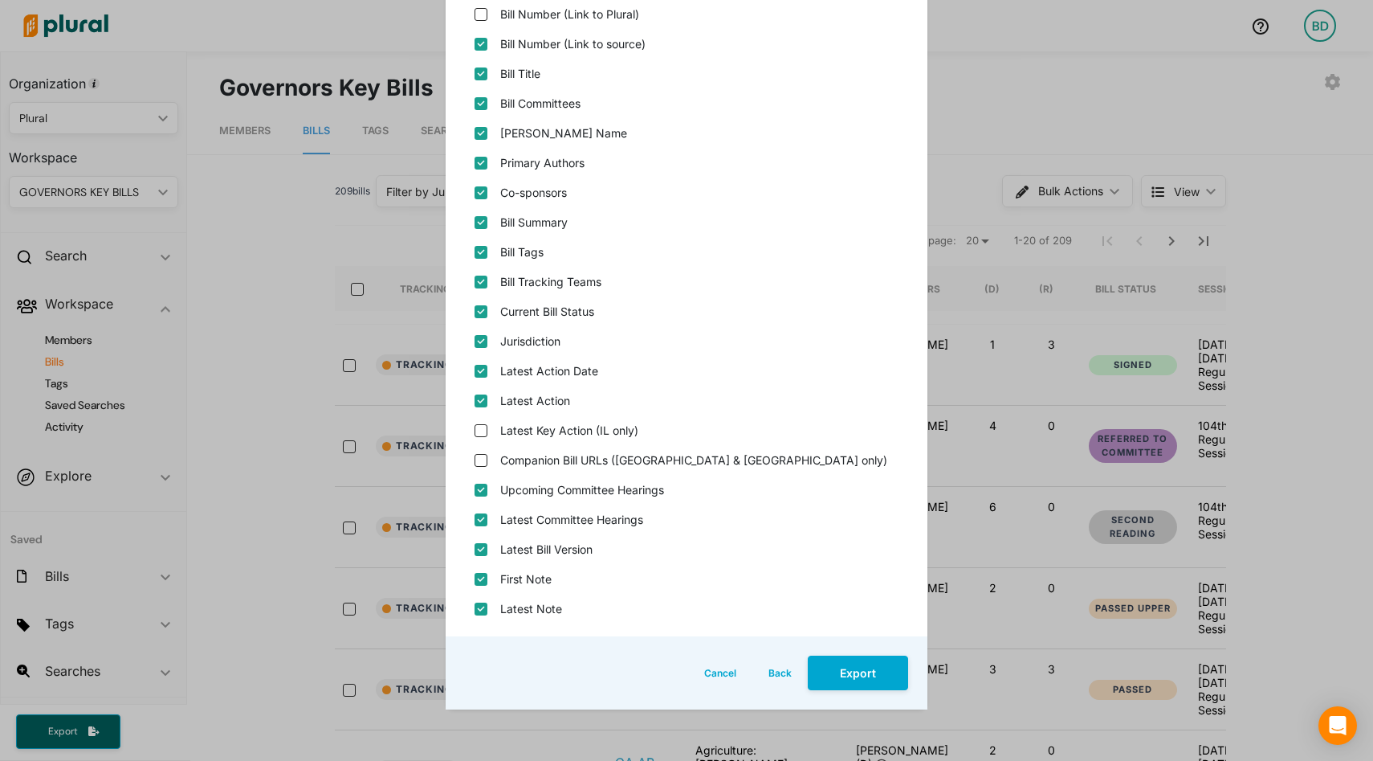
click at [720, 669] on button "Cancel" at bounding box center [720, 672] width 64 height 35
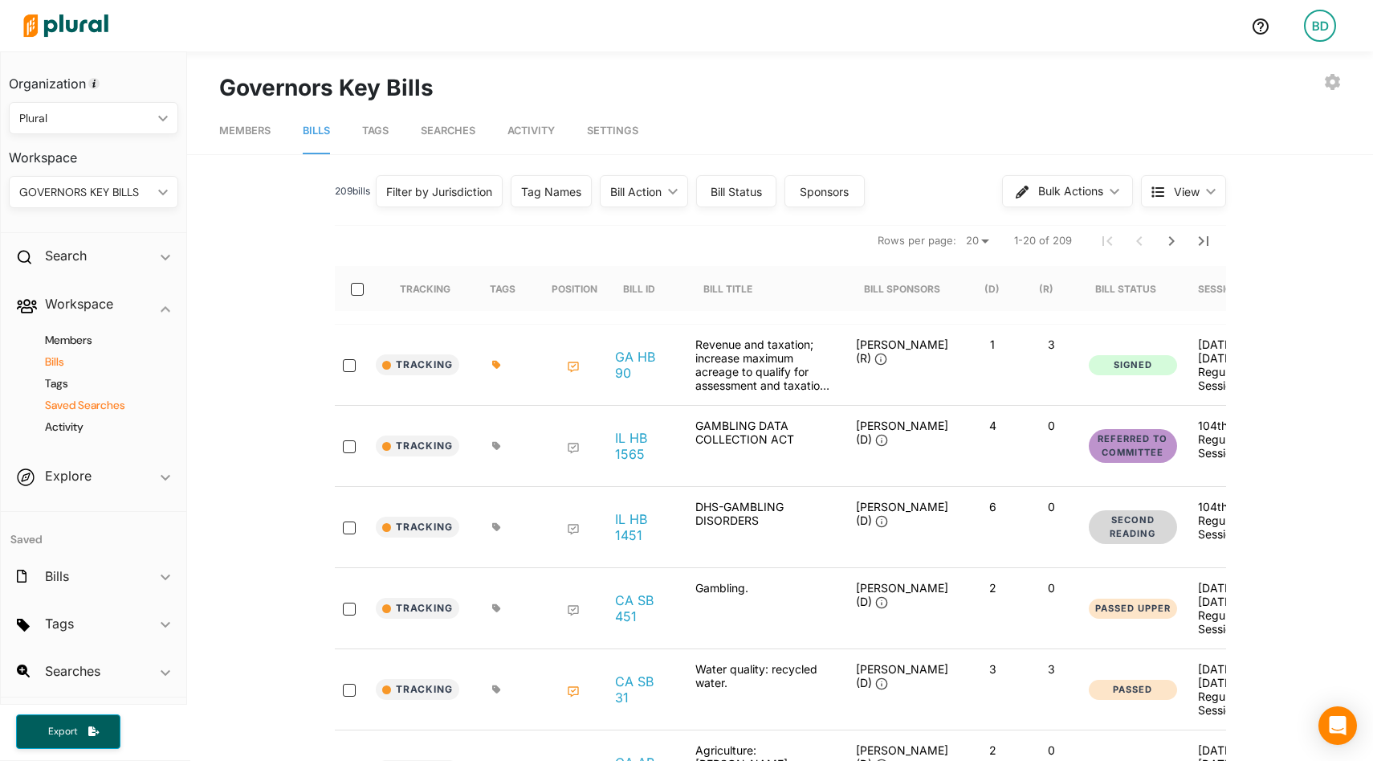
click at [87, 399] on h4 "Saved Searches" at bounding box center [97, 405] width 145 height 15
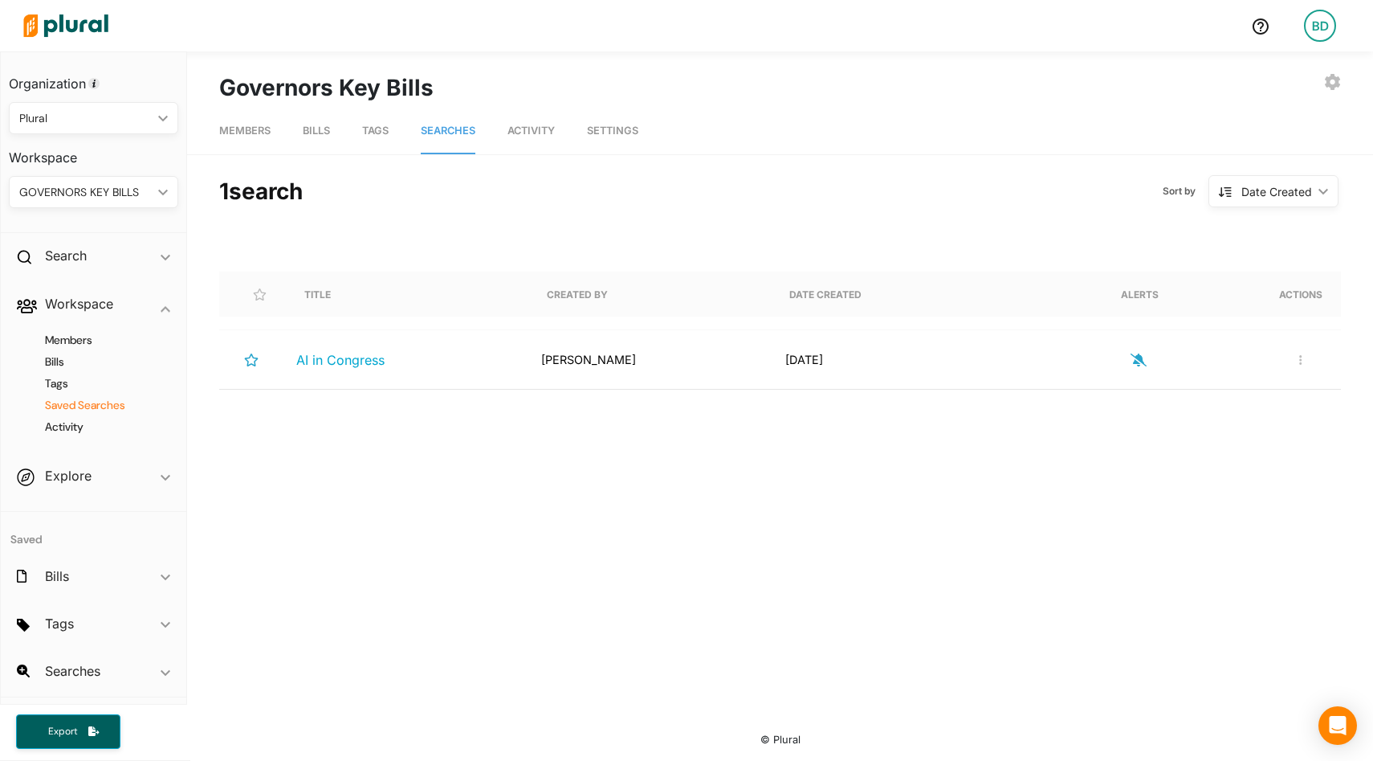
click at [110, 178] on div "GOVERNORS KEY BILLS ic_keyboard_arrow_down" at bounding box center [93, 192] width 169 height 32
click at [65, 341] on div "PLURAL" at bounding box center [84, 341] width 125 height 14
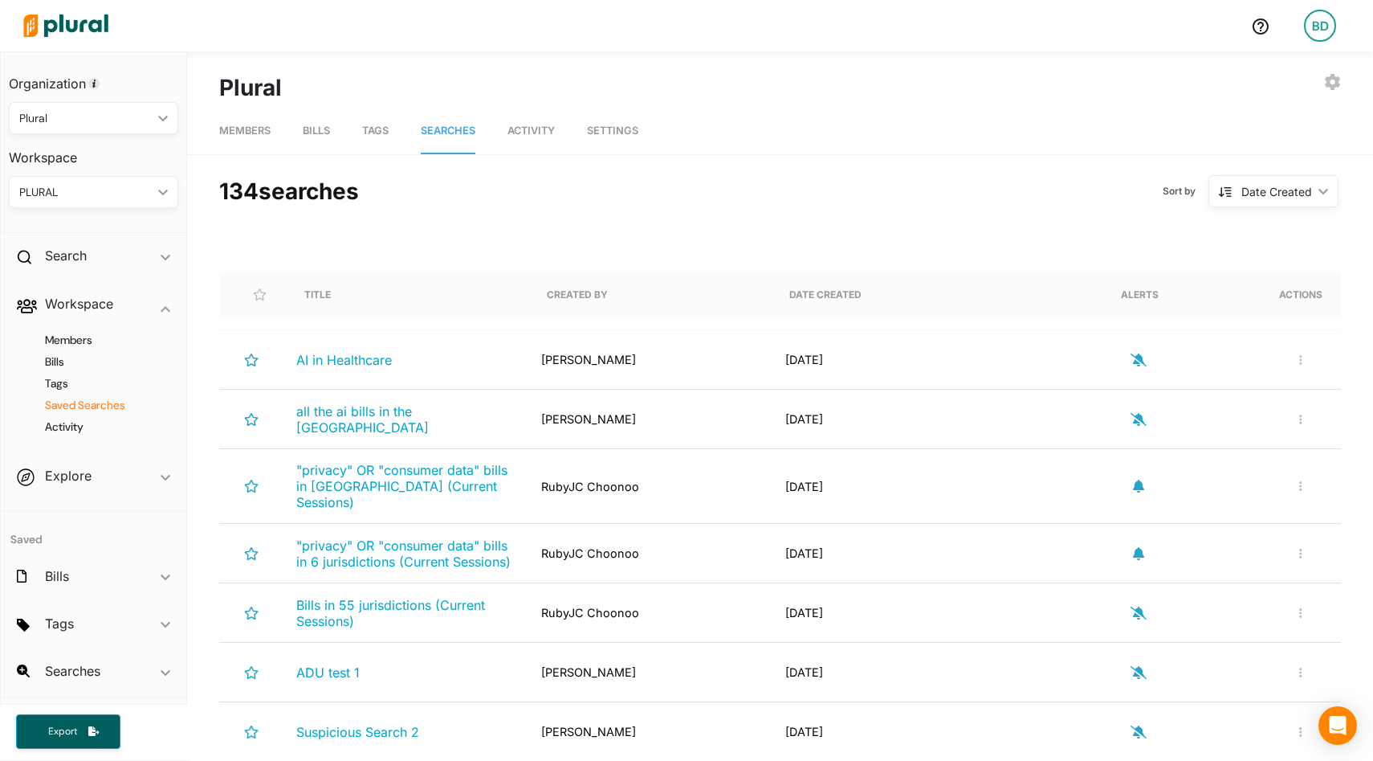
click at [80, 197] on div "PLURAL" at bounding box center [85, 192] width 133 height 17
drag, startPoint x: 368, startPoint y: 131, endPoint x: 133, endPoint y: 191, distance: 242.1
click at [368, 131] on span "Tags" at bounding box center [375, 130] width 27 height 12
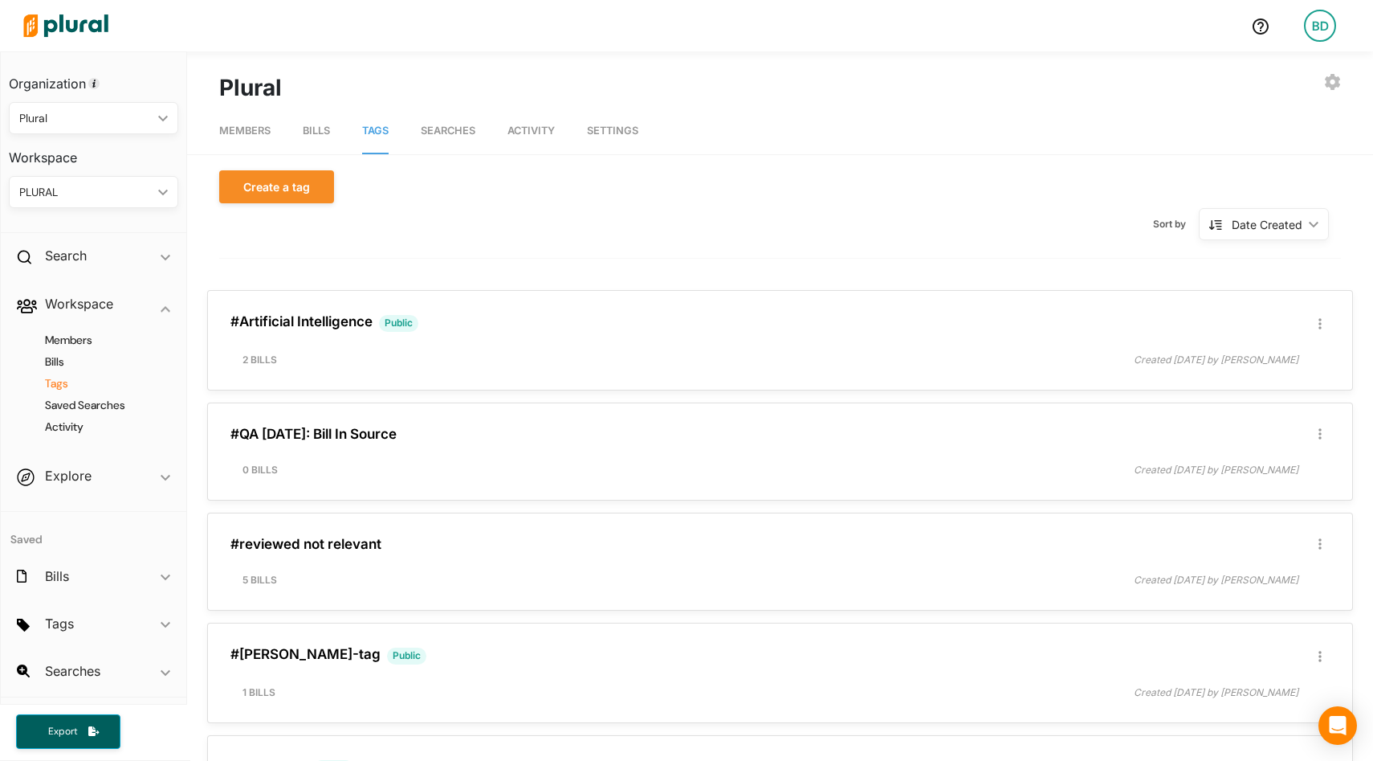
click at [92, 202] on div "PLURAL ic_keyboard_arrow_down" at bounding box center [93, 192] width 169 height 32
click at [101, 303] on div "GOVERNORS KEY BILLS" at bounding box center [84, 304] width 124 height 14
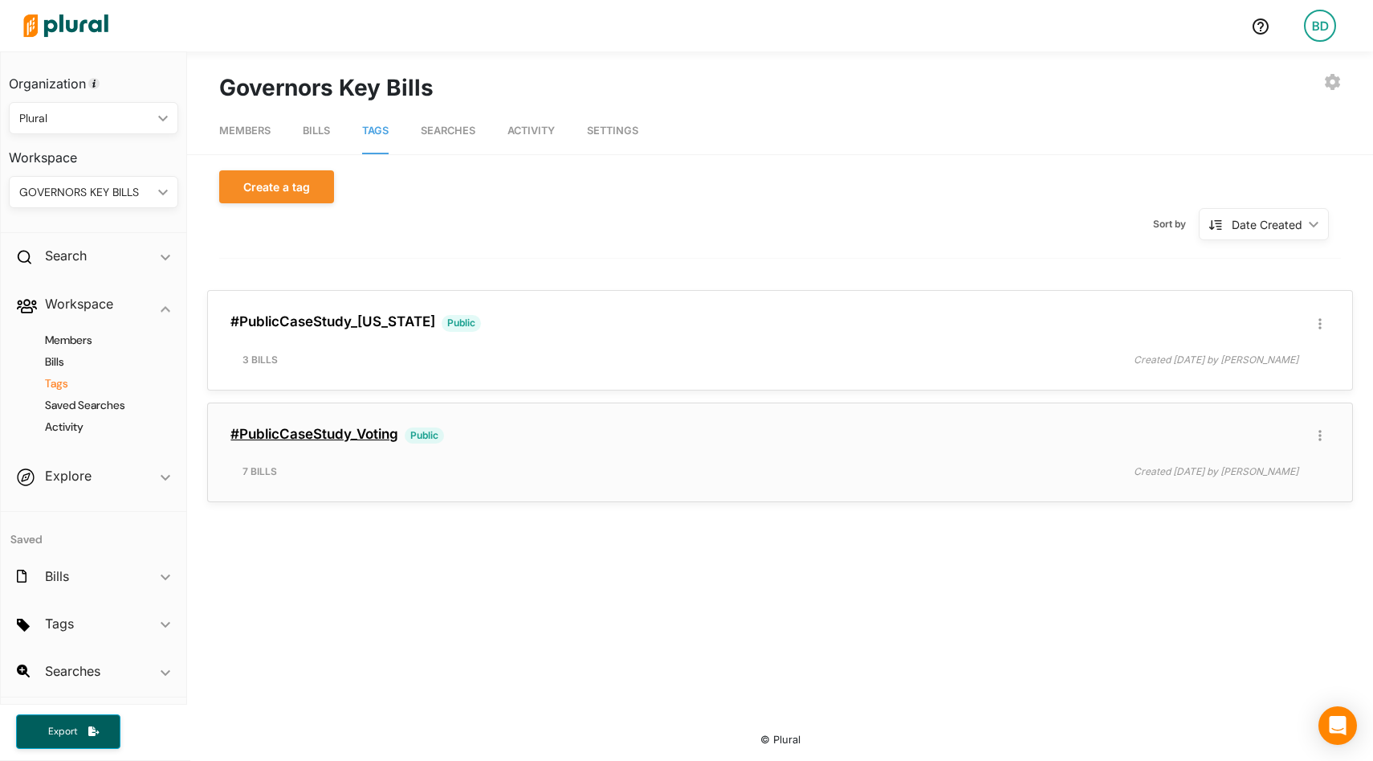
click at [340, 434] on link "#PublicCaseStudy_Voting" at bounding box center [314, 434] width 168 height 16
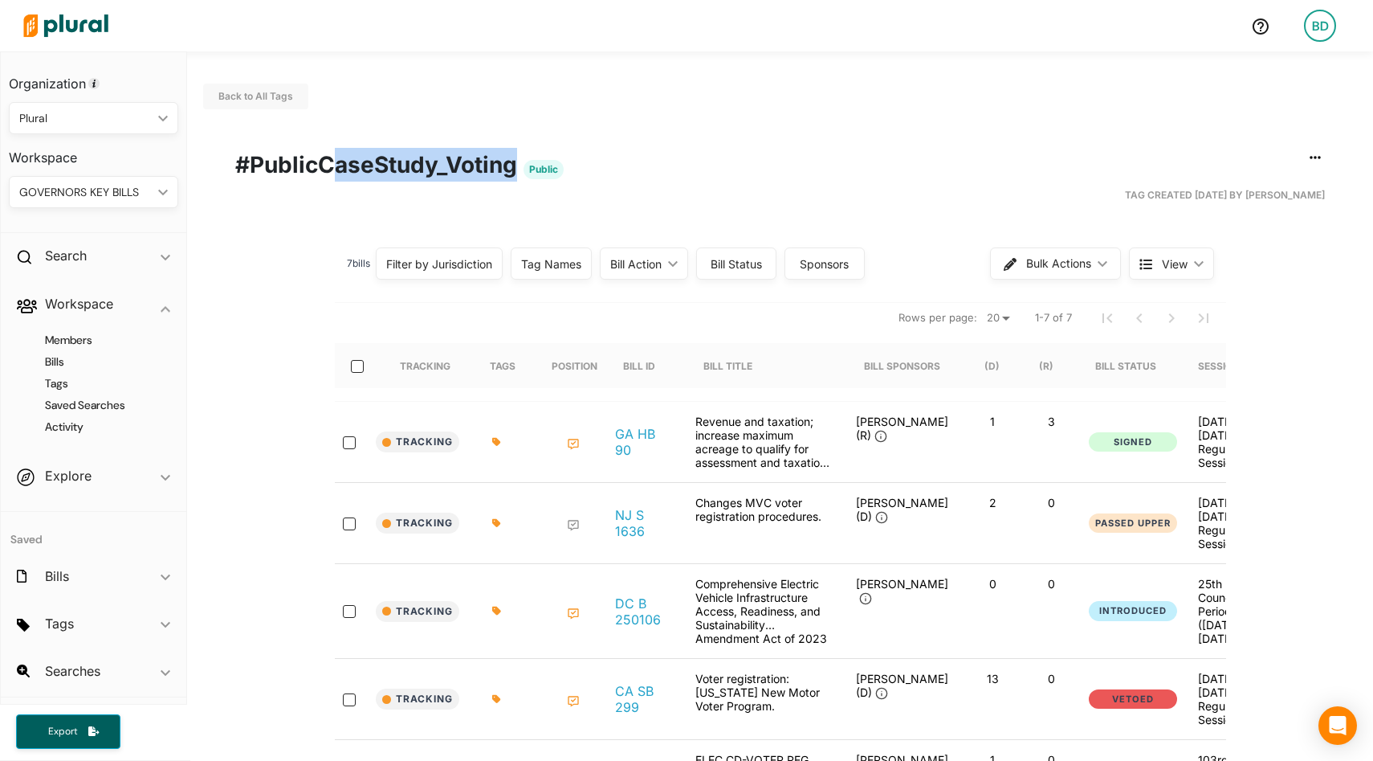
drag, startPoint x: 327, startPoint y: 163, endPoint x: 515, endPoint y: 174, distance: 188.3
click at [515, 174] on h1 "#PublicCaseStudy_Voting Public" at bounding box center [780, 165] width 1090 height 34
click at [1316, 155] on icon "button" at bounding box center [1315, 157] width 11 height 13
click at [1251, 265] on div "Publish Tag" at bounding box center [1265, 263] width 96 height 14
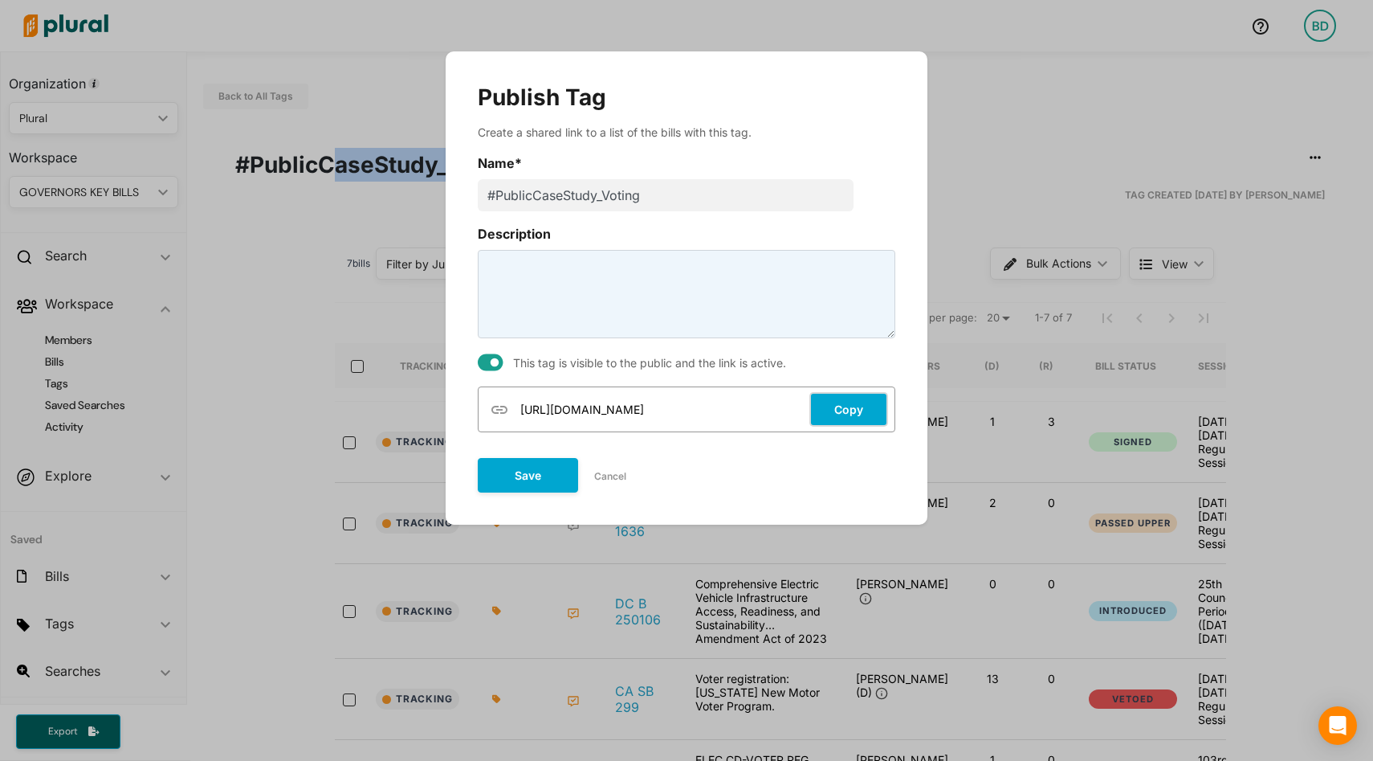
click at [853, 406] on button "Copy" at bounding box center [849, 409] width 79 height 35
click at [532, 472] on button "Save" at bounding box center [528, 473] width 100 height 35
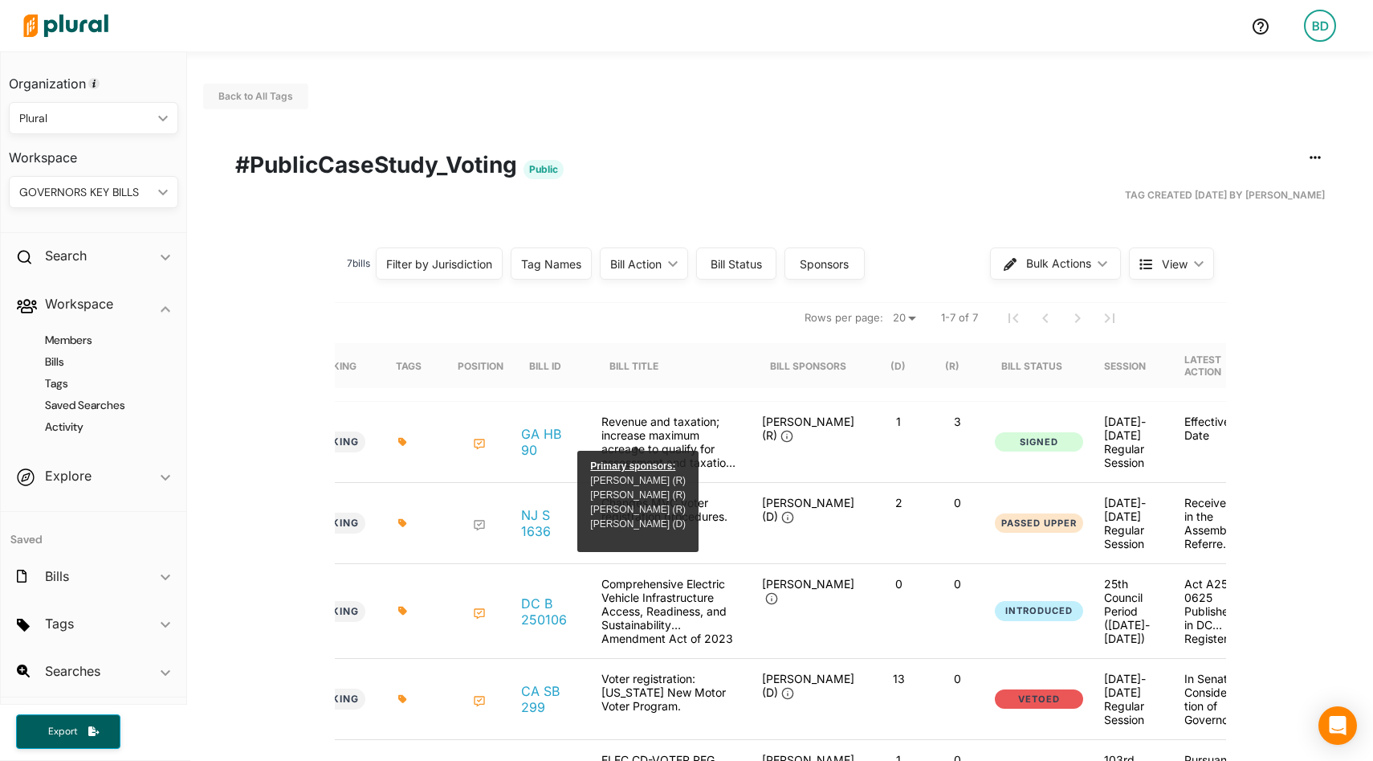
scroll to position [0, 32]
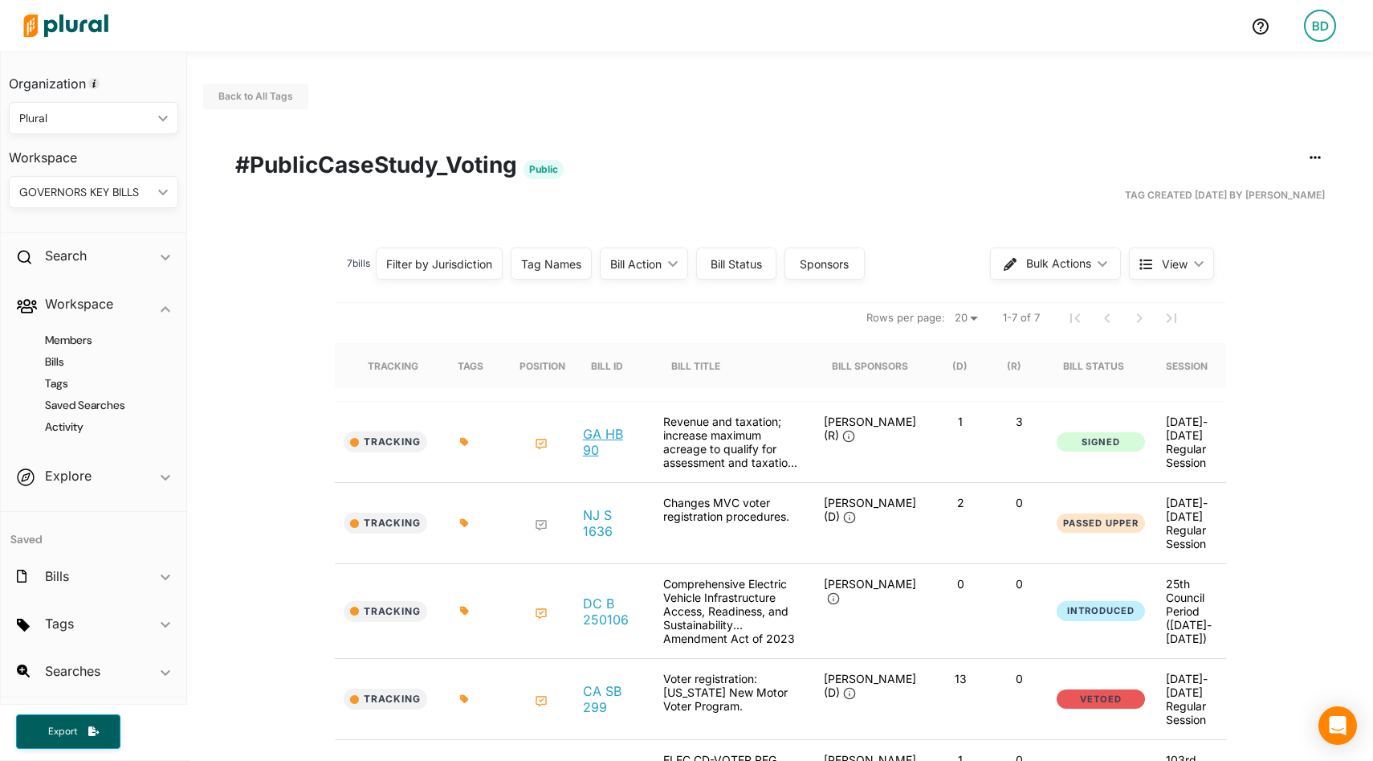
click at [586, 429] on link "GA HB 90" at bounding box center [610, 442] width 55 height 32
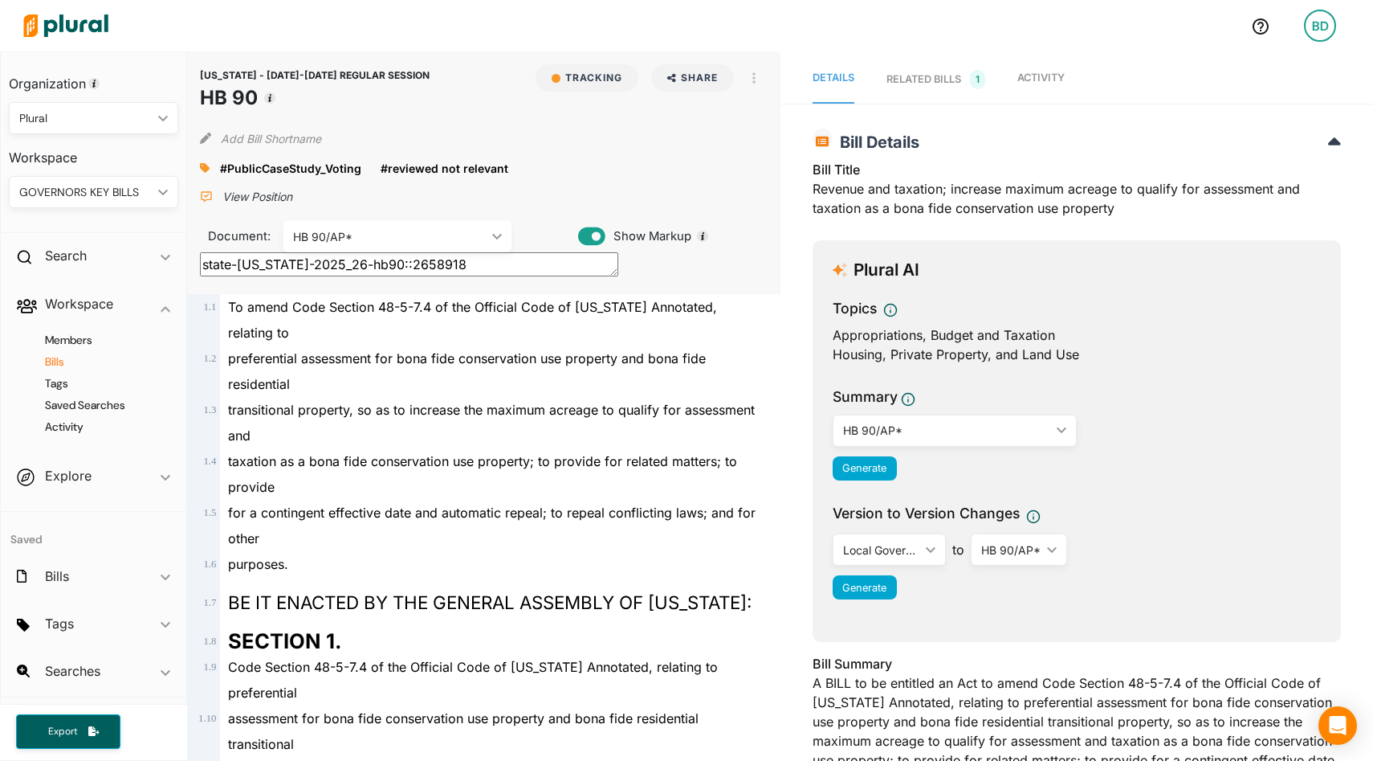
click at [59, 364] on h4 "Bills" at bounding box center [97, 361] width 145 height 15
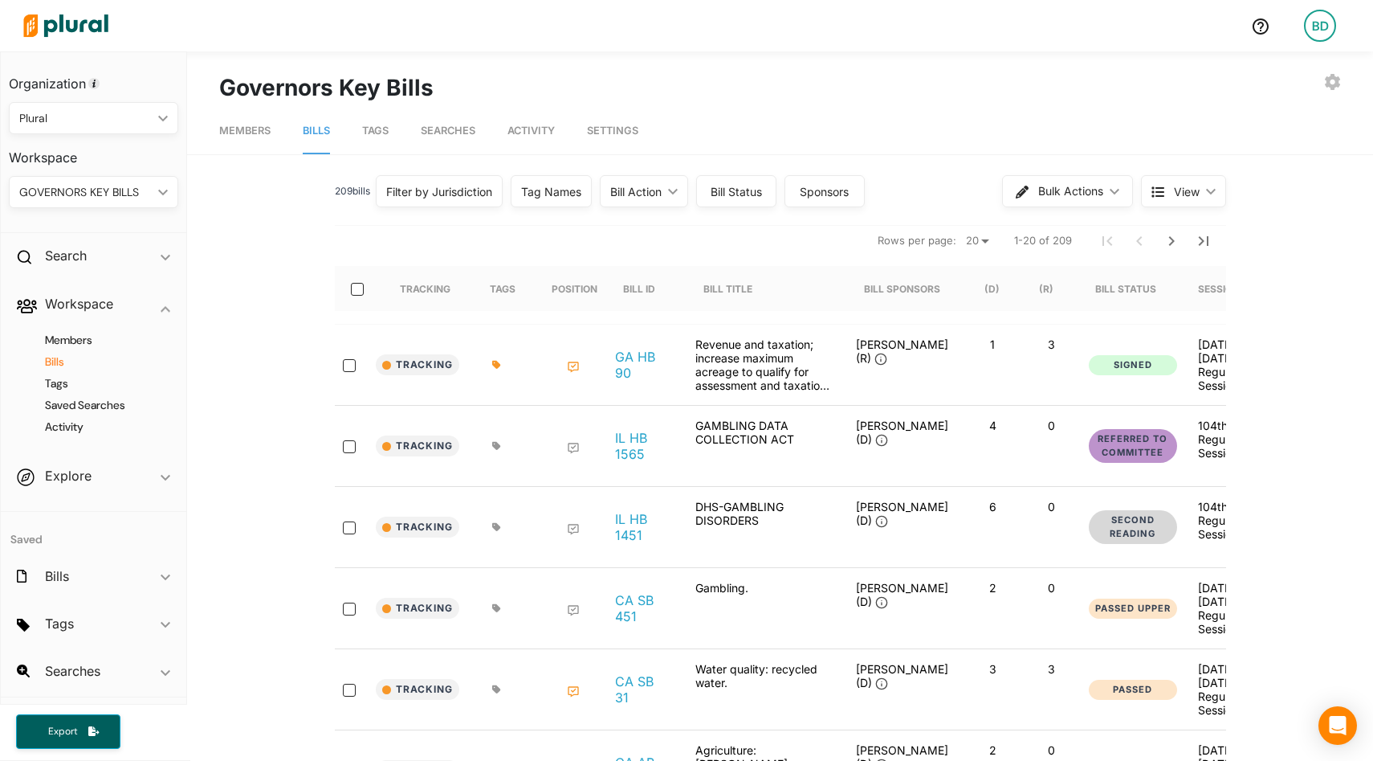
click at [379, 122] on link "Tags" at bounding box center [375, 131] width 27 height 46
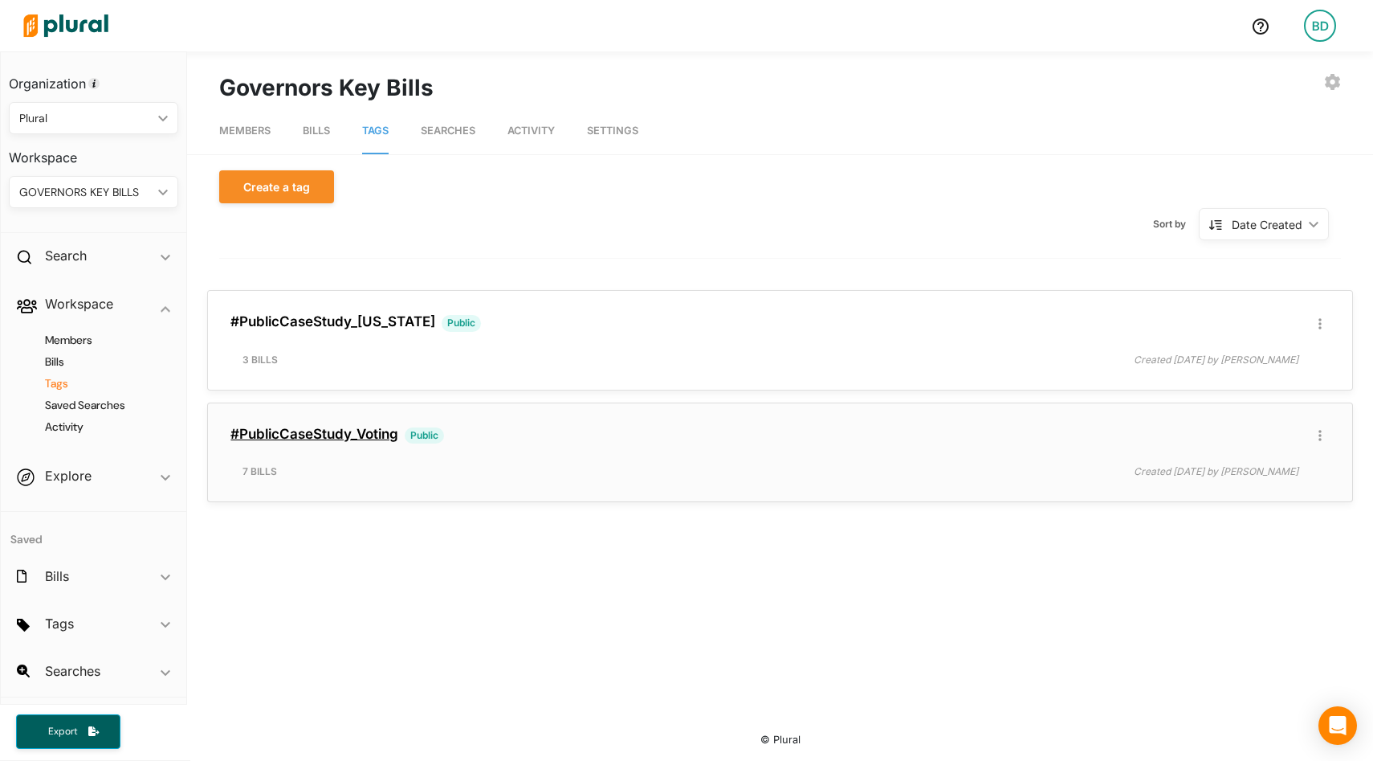
click at [332, 426] on link "#PublicCaseStudy_Voting" at bounding box center [314, 434] width 168 height 16
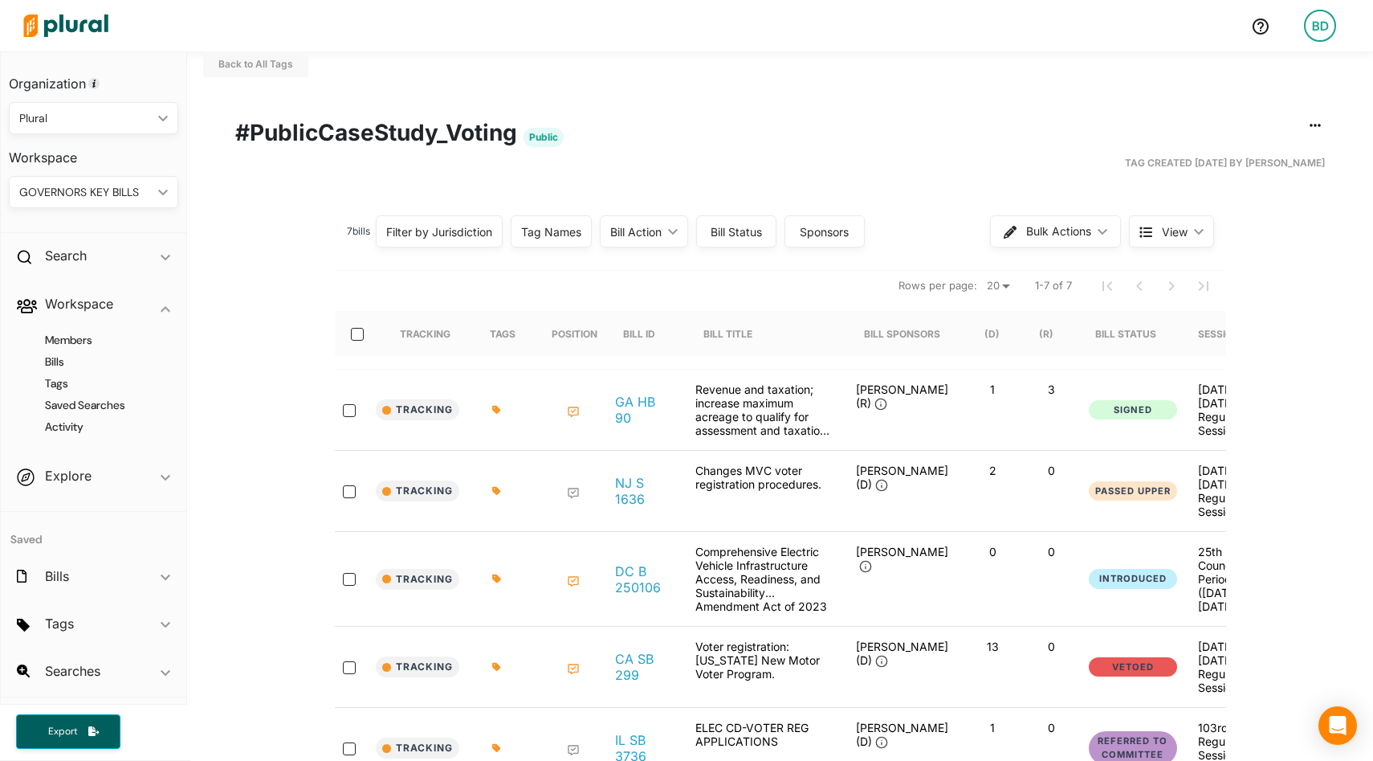
scroll to position [43, 0]
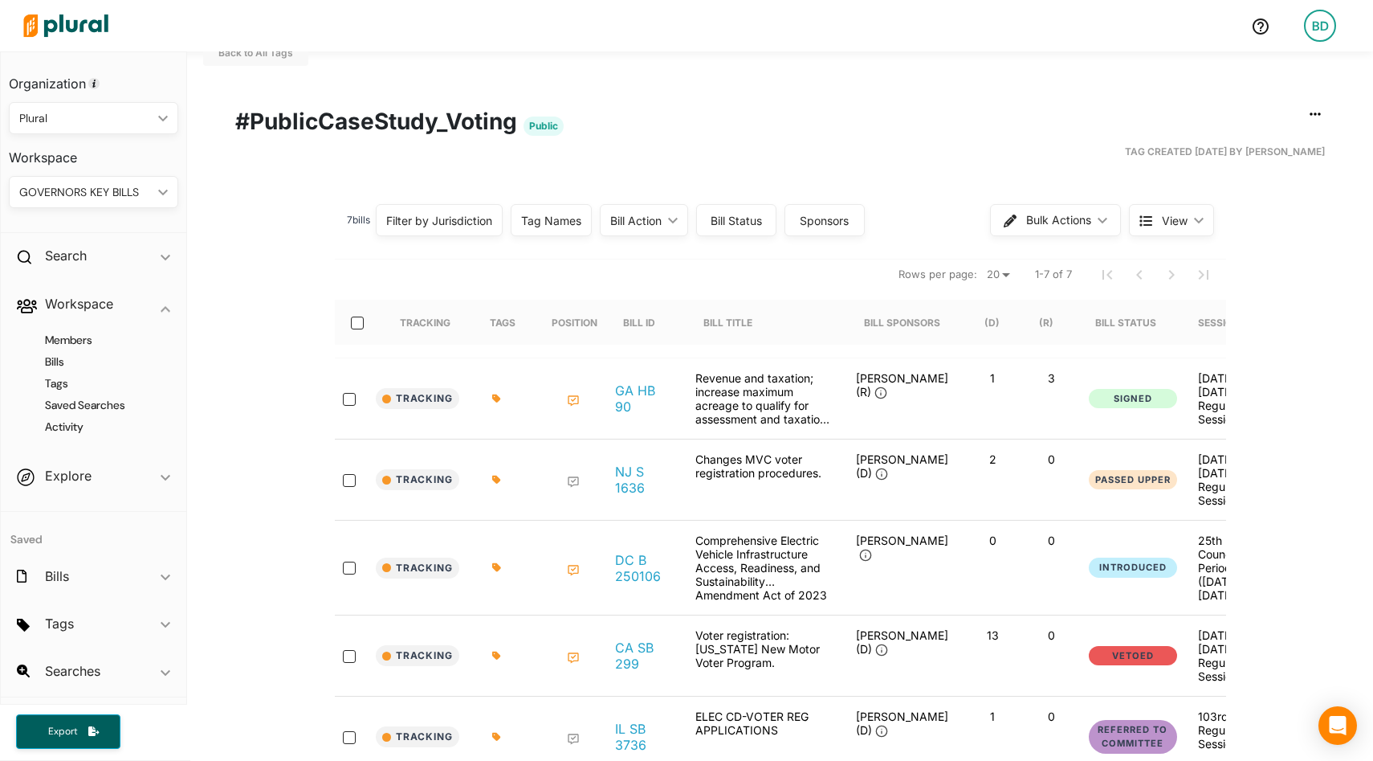
click at [573, 397] on icon at bounding box center [573, 400] width 13 height 13
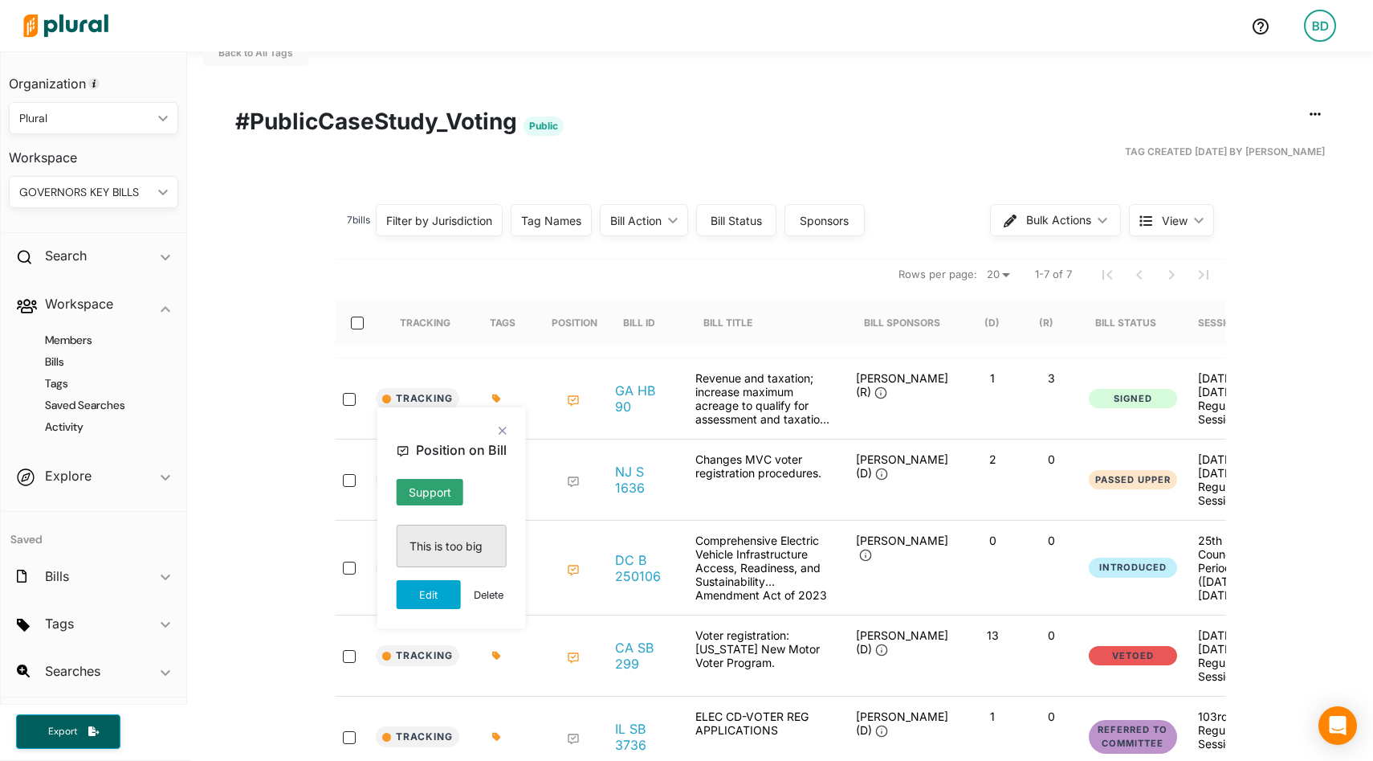
click at [571, 565] on div "close Position on Bill Support This is too big Edit Delete" at bounding box center [578, 517] width 402 height 221
click at [498, 430] on polygon at bounding box center [503, 430] width 14 height 14
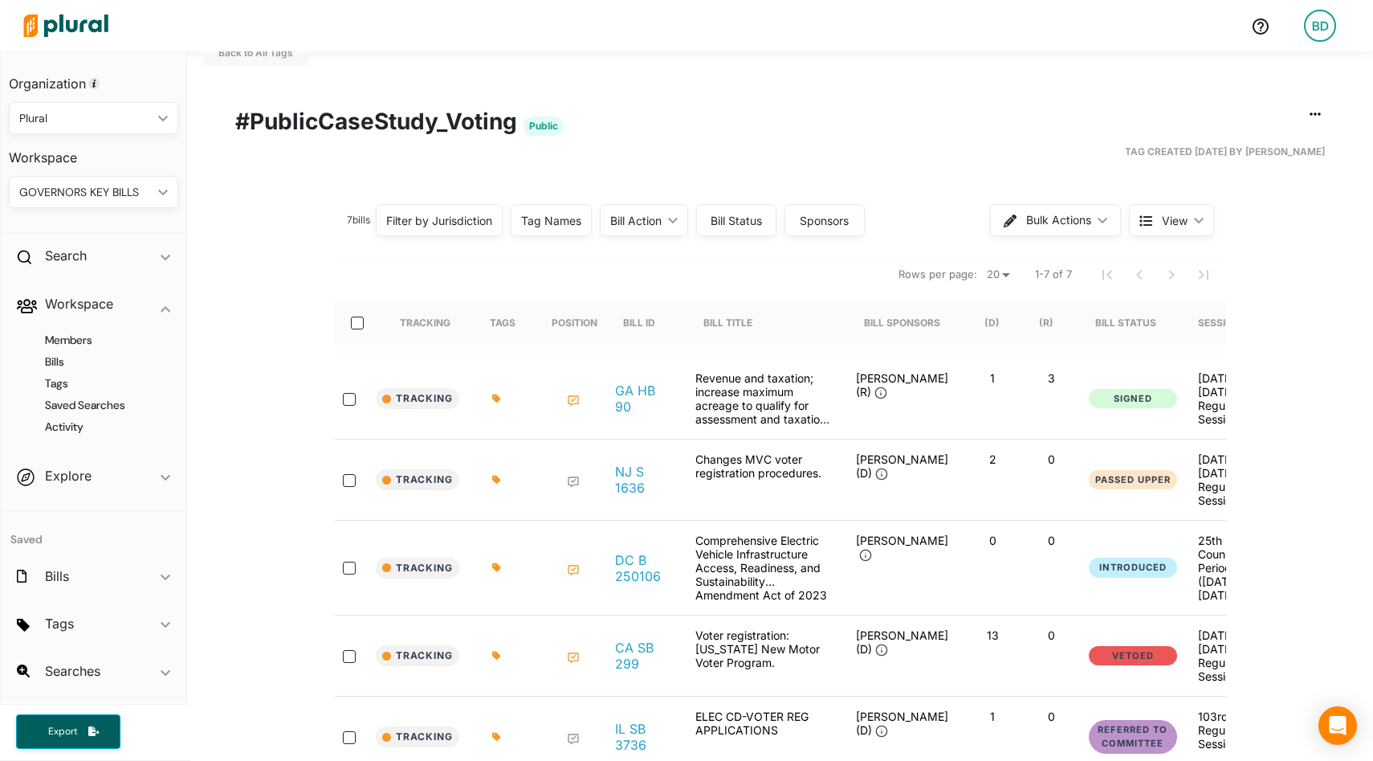
click at [575, 568] on icon at bounding box center [574, 568] width 6 height 4
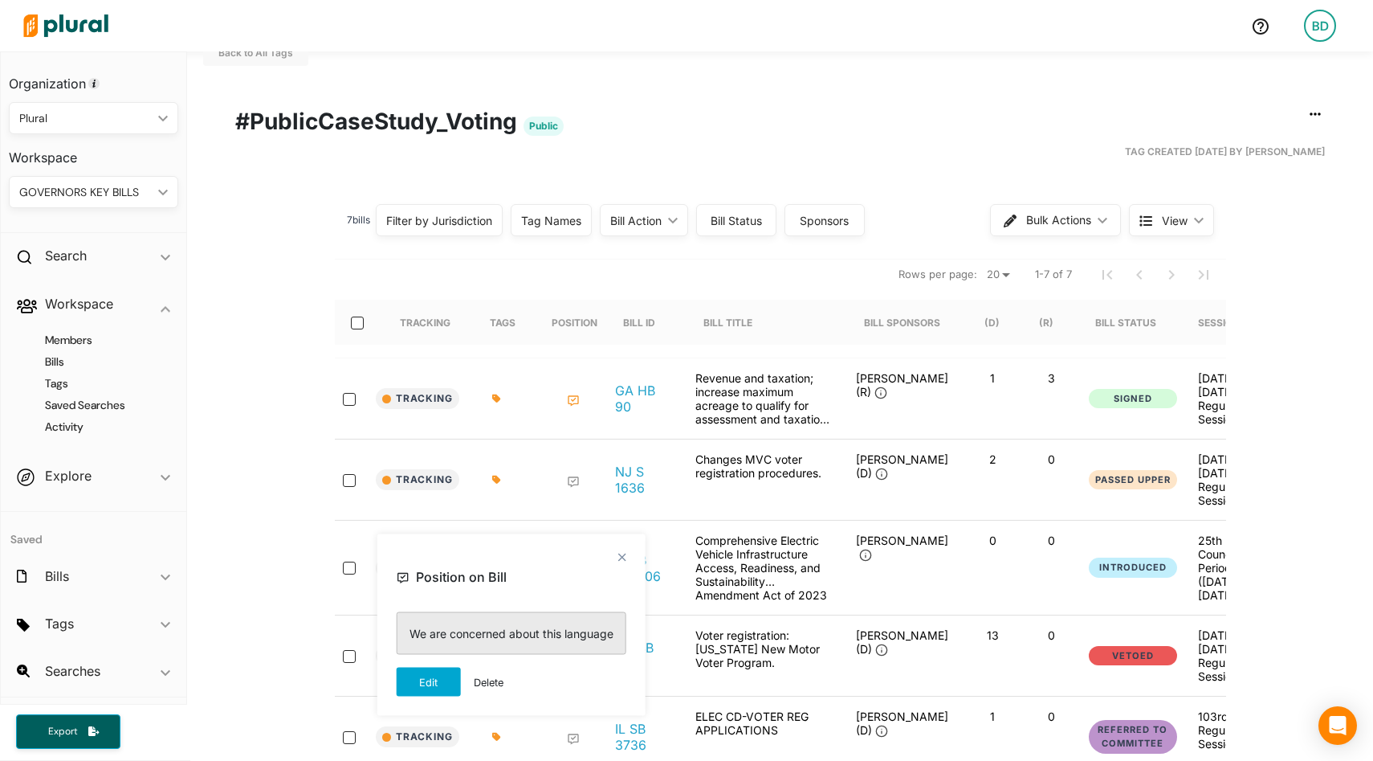
scroll to position [131, 0]
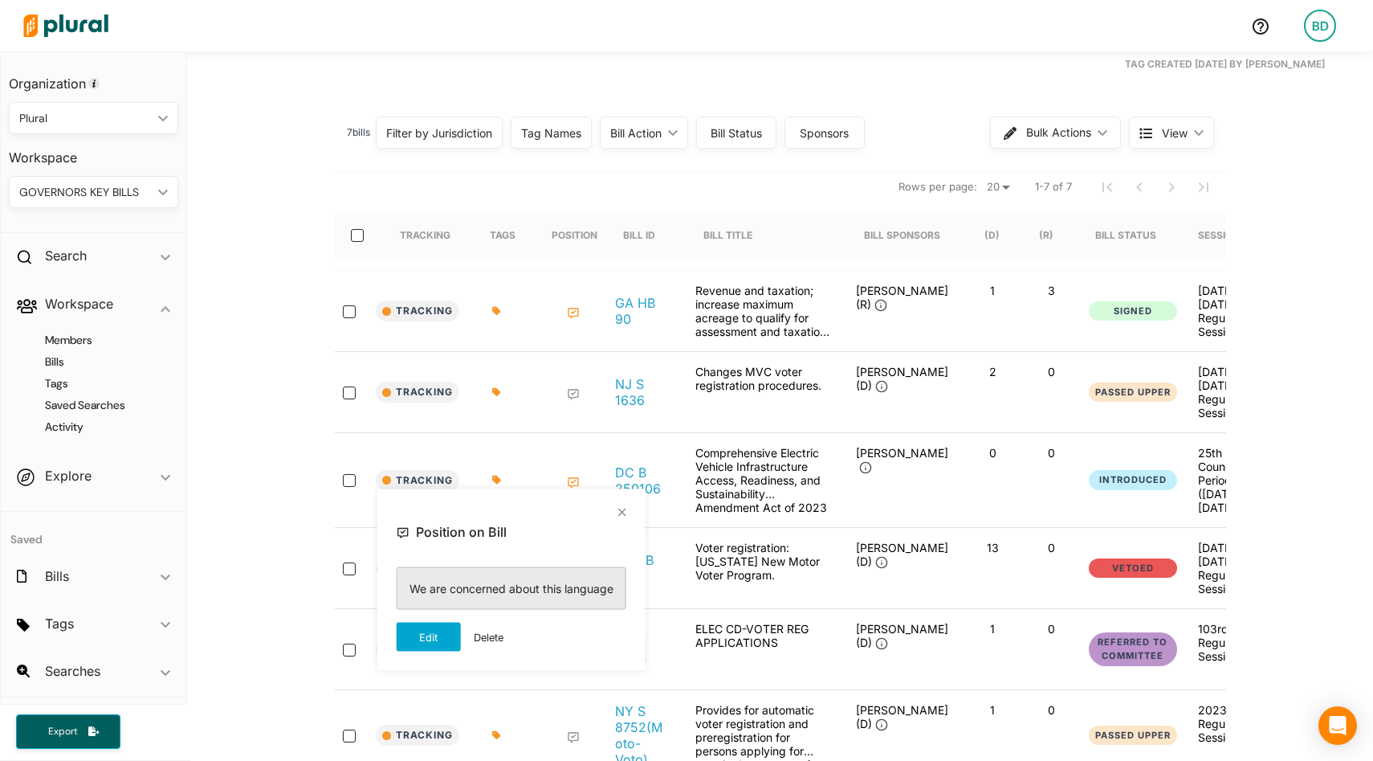
click at [512, 591] on p "We are concerned about this language" at bounding box center [512, 588] width 204 height 17
click at [623, 508] on polygon at bounding box center [622, 512] width 14 height 14
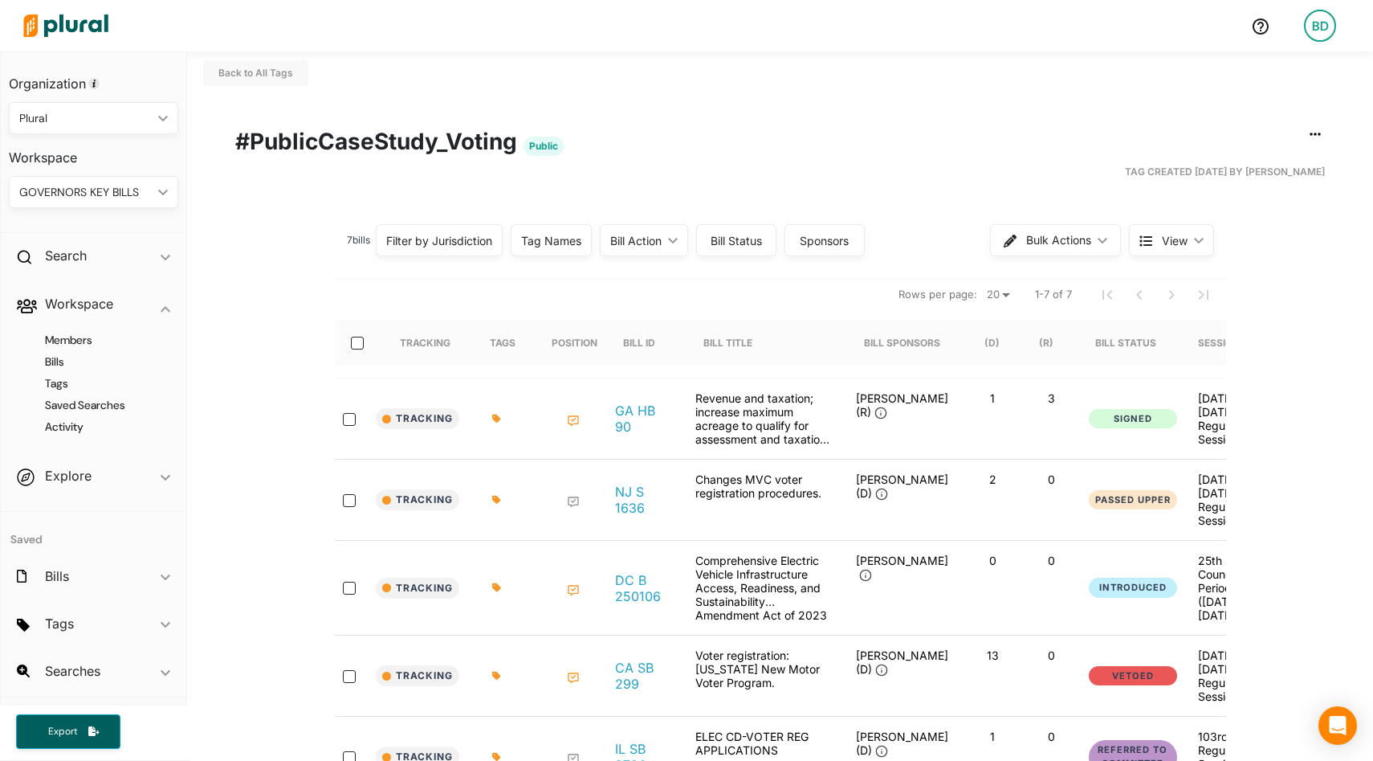
scroll to position [0, 0]
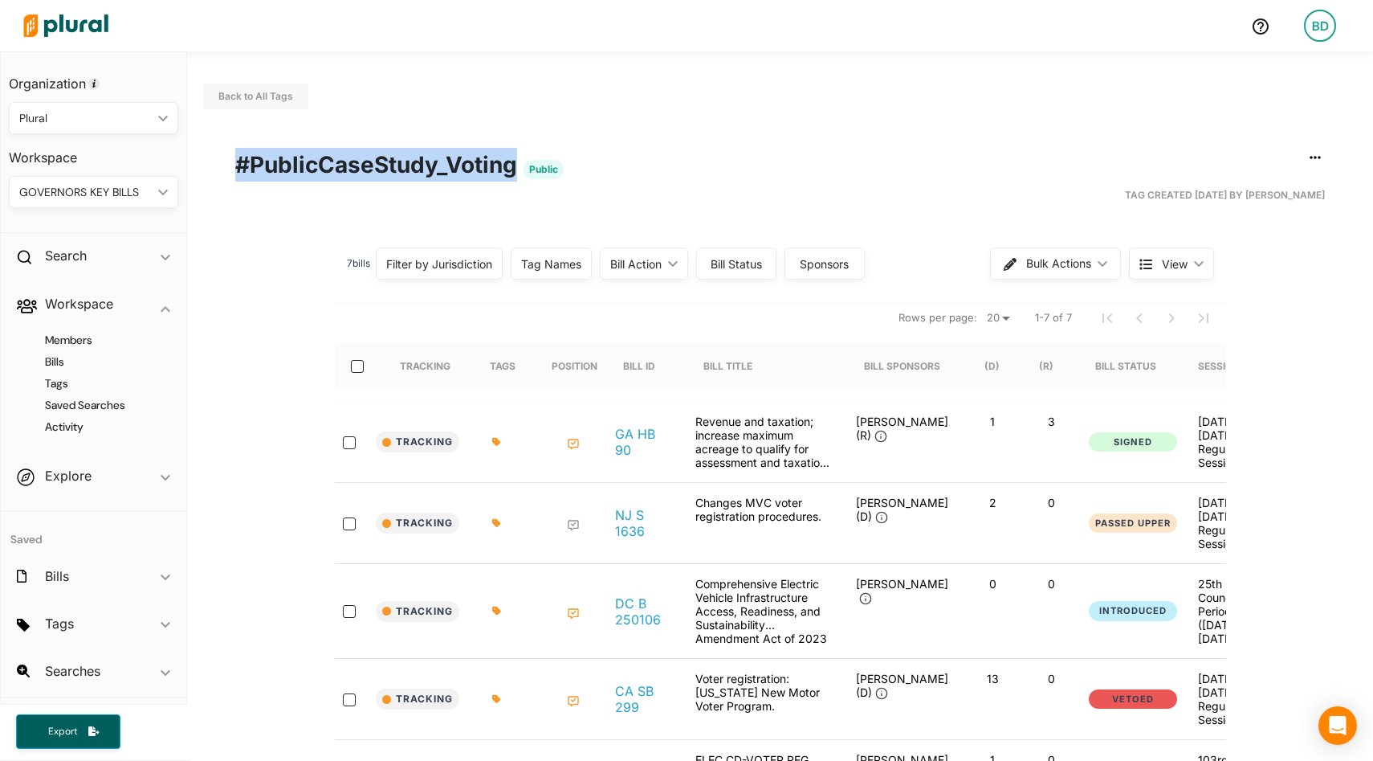
drag, startPoint x: 519, startPoint y: 162, endPoint x: 225, endPoint y: 167, distance: 294.0
click at [225, 167] on div "Edit/Share Tag Delete Tag ic_group_add Created with Sketch. Publish Tag Export …" at bounding box center [780, 168] width 1154 height 80
click at [102, 193] on div "GOVERNORS KEY BILLS" at bounding box center [85, 192] width 133 height 17
click at [97, 372] on div "TELECOMMUNICATIONS" at bounding box center [84, 378] width 125 height 14
click at [59, 363] on h4 "Bills" at bounding box center [97, 361] width 145 height 15
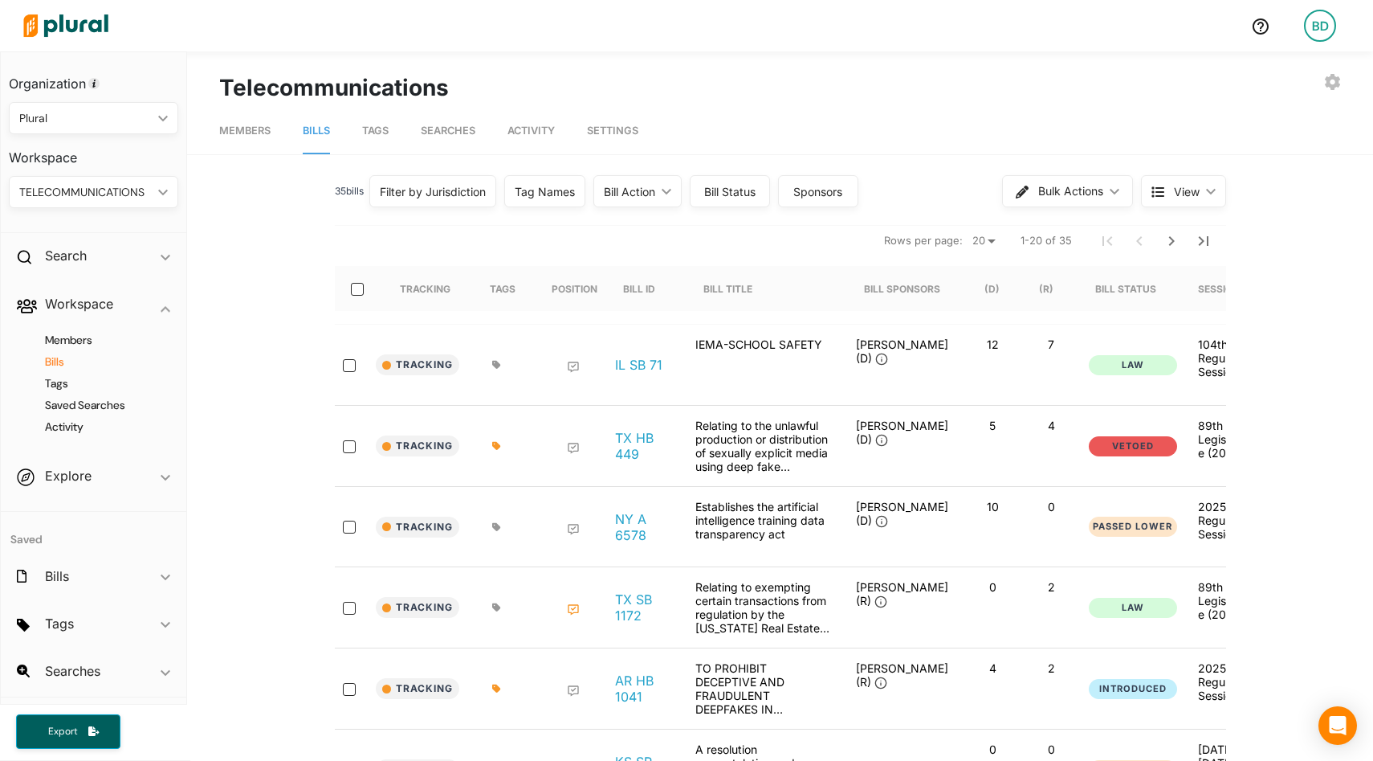
click at [441, 194] on div "Filter by Jurisdiction" at bounding box center [433, 191] width 106 height 17
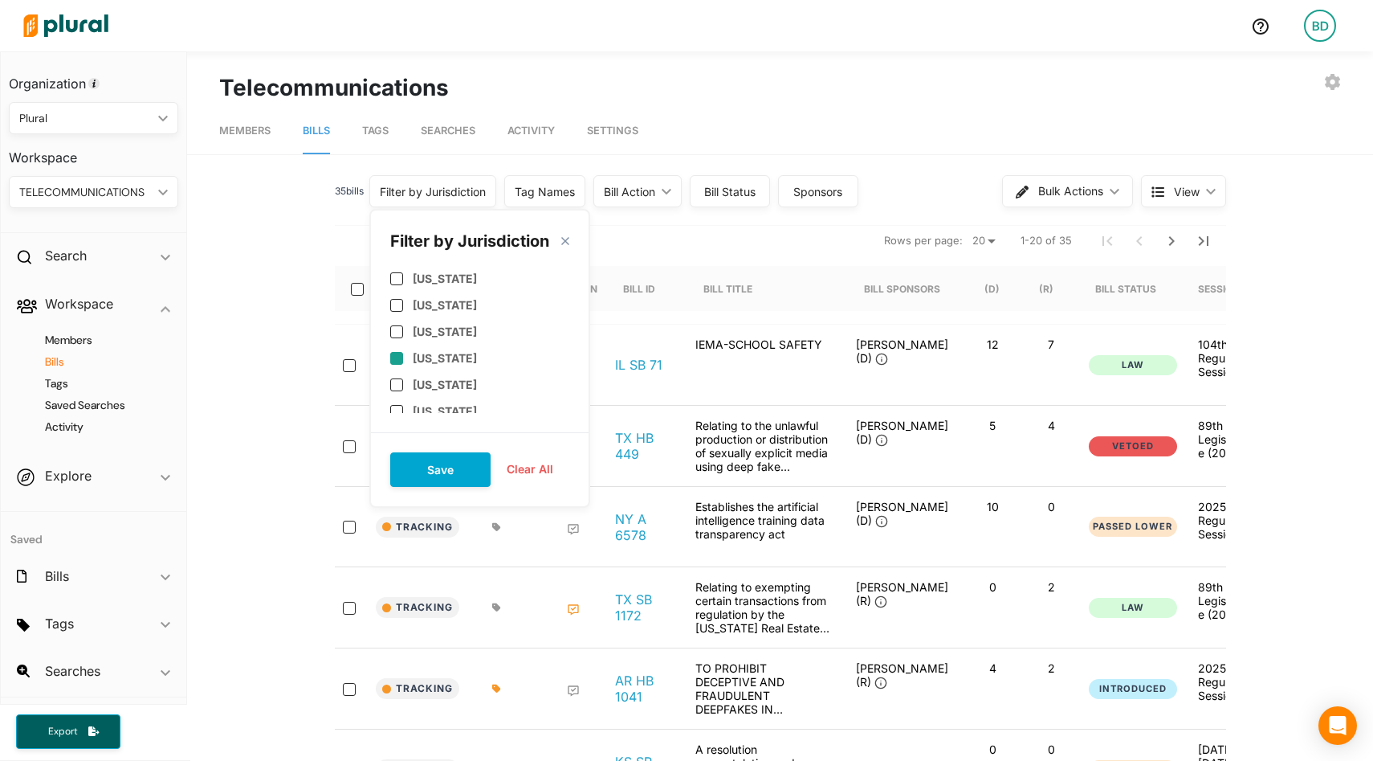
scroll to position [190, 0]
click at [427, 380] on label "Virginia" at bounding box center [445, 380] width 64 height 14
checkbox input "true"
click at [442, 456] on button "Save" at bounding box center [440, 469] width 100 height 35
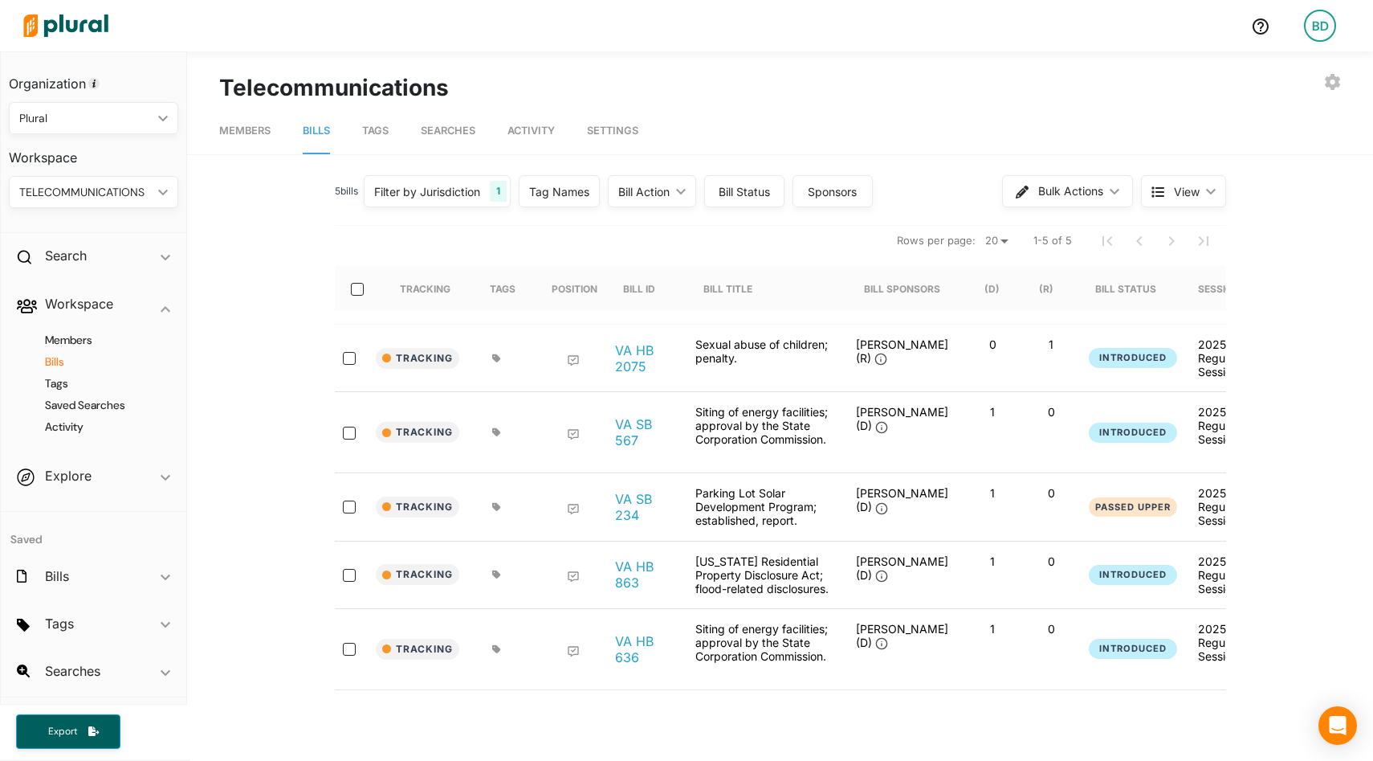
click at [124, 188] on div "TELECOMMUNICATIONS" at bounding box center [85, 192] width 133 height 17
click at [88, 300] on div "GOVERNORS KEY BILLS" at bounding box center [87, 304] width 130 height 14
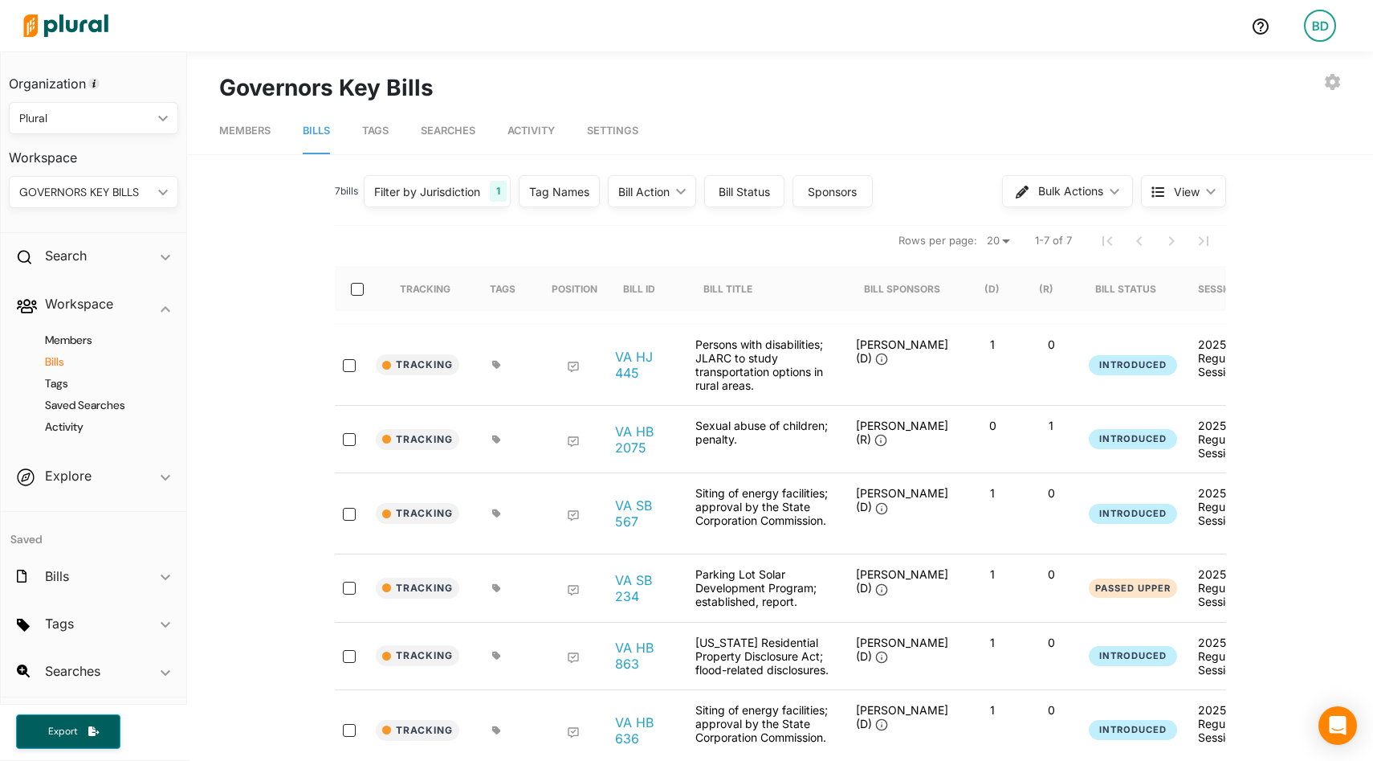
click at [382, 124] on span "Tags" at bounding box center [375, 130] width 27 height 12
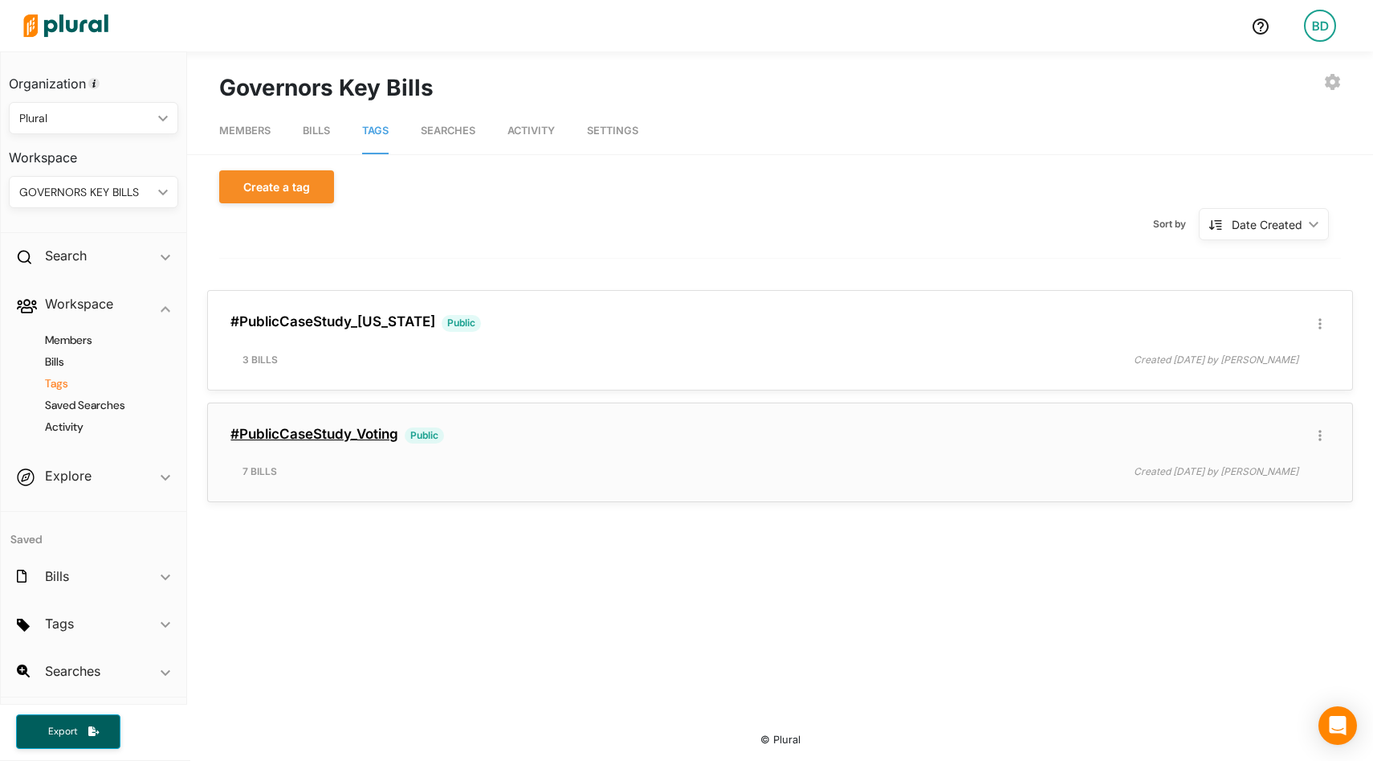
click at [350, 436] on link "#PublicCaseStudy_Voting" at bounding box center [314, 434] width 168 height 16
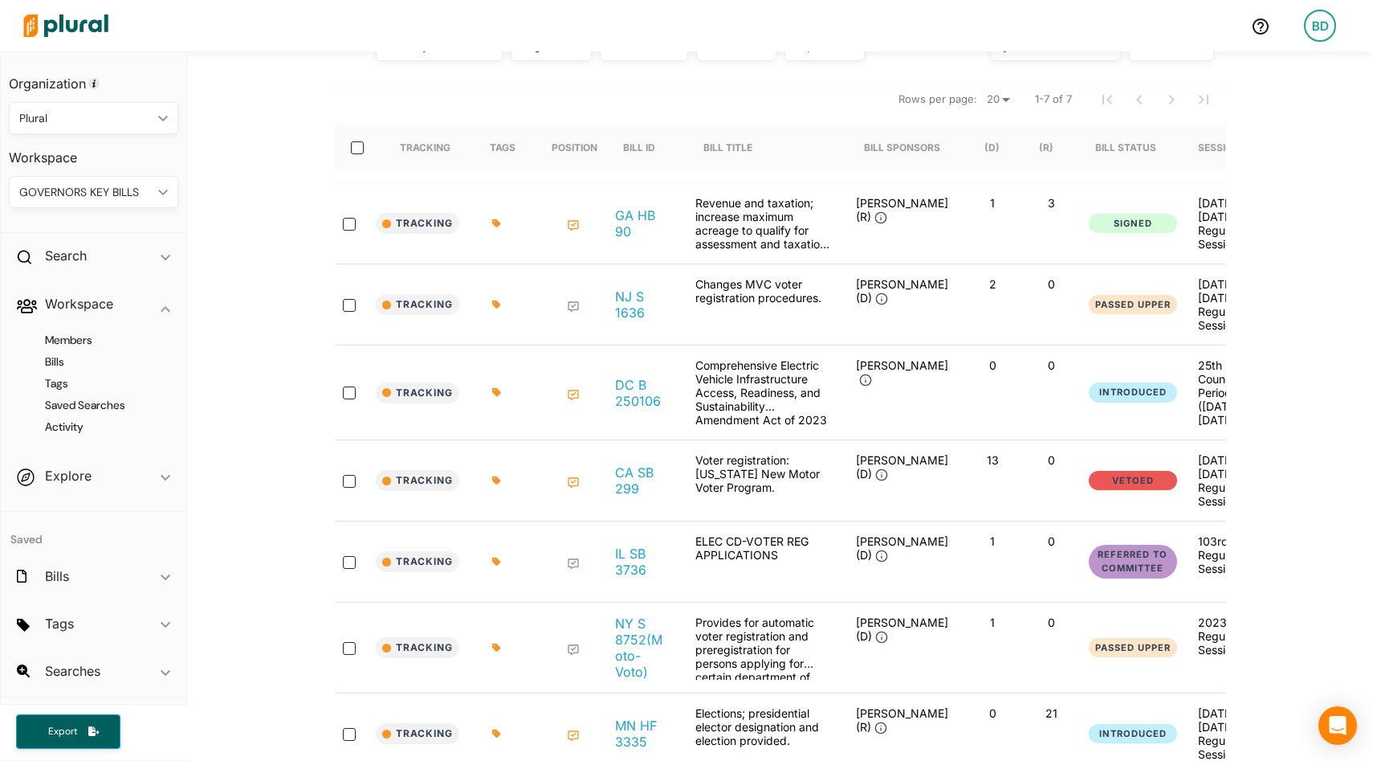
scroll to position [218, 0]
click at [67, 723] on button "Export" at bounding box center [68, 731] width 104 height 35
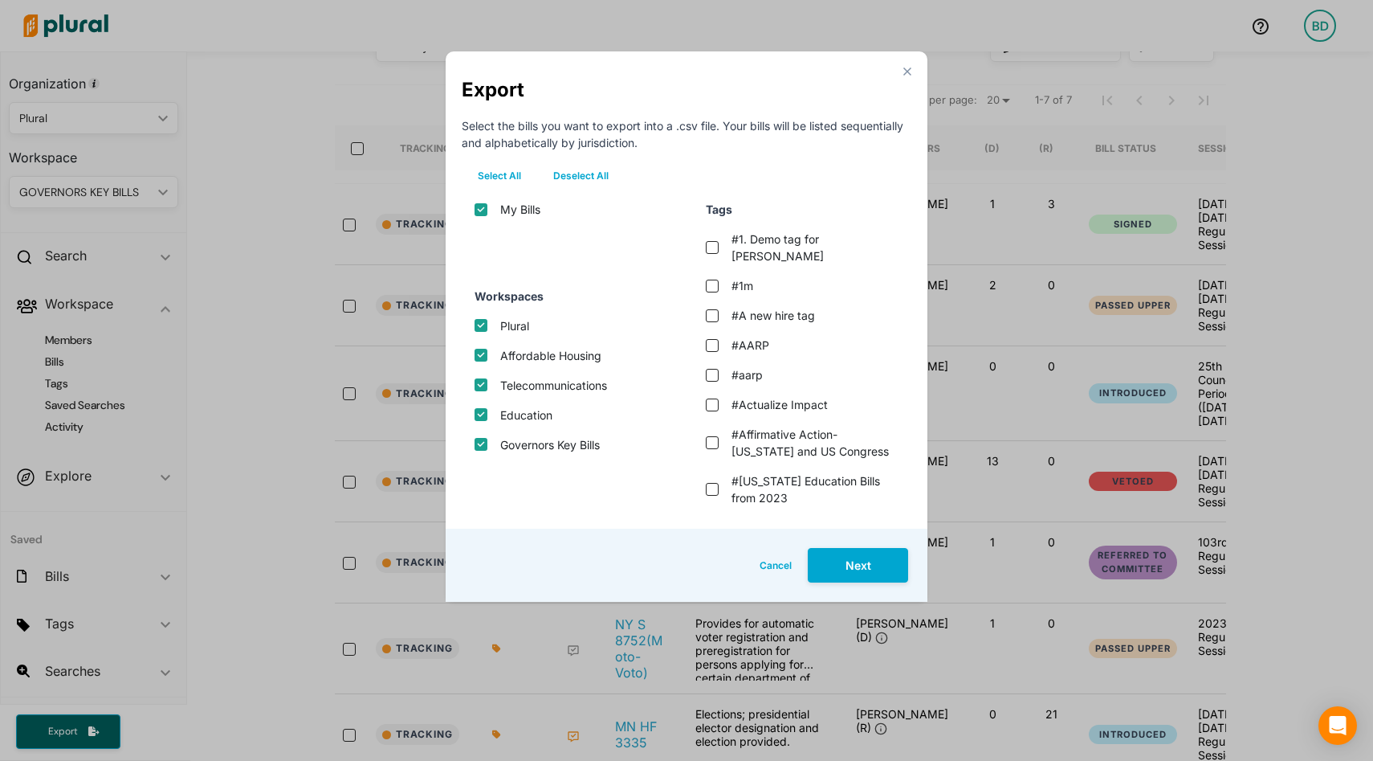
click at [591, 179] on button "Deselect All" at bounding box center [581, 176] width 88 height 24
checkbox input "false"
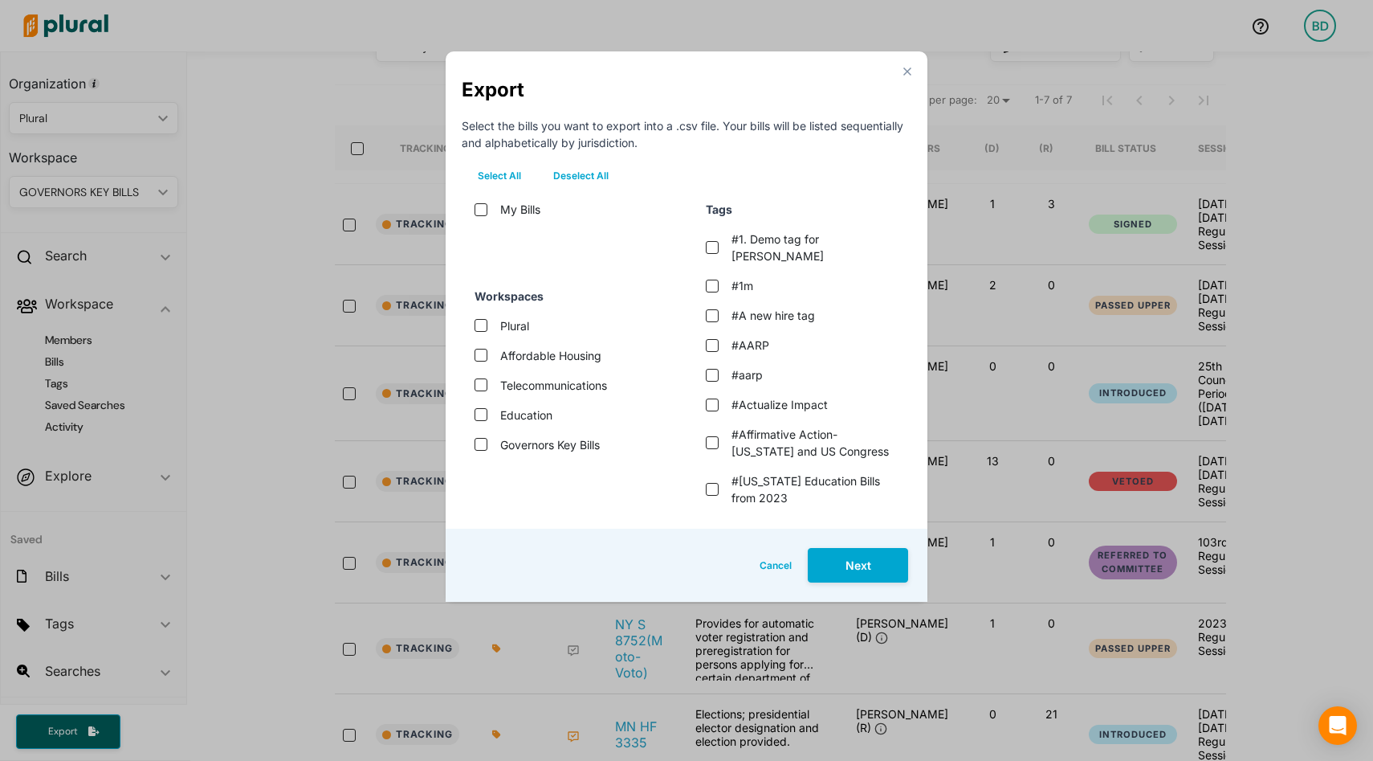
checkbox input "false"
click at [528, 442] on label "Governors Key Bills" at bounding box center [550, 444] width 100 height 17
click at [487, 442] on bills "Governors Key Bills" at bounding box center [481, 444] width 13 height 13
checkbox bills "true"
click at [846, 565] on button "Next" at bounding box center [858, 565] width 100 height 35
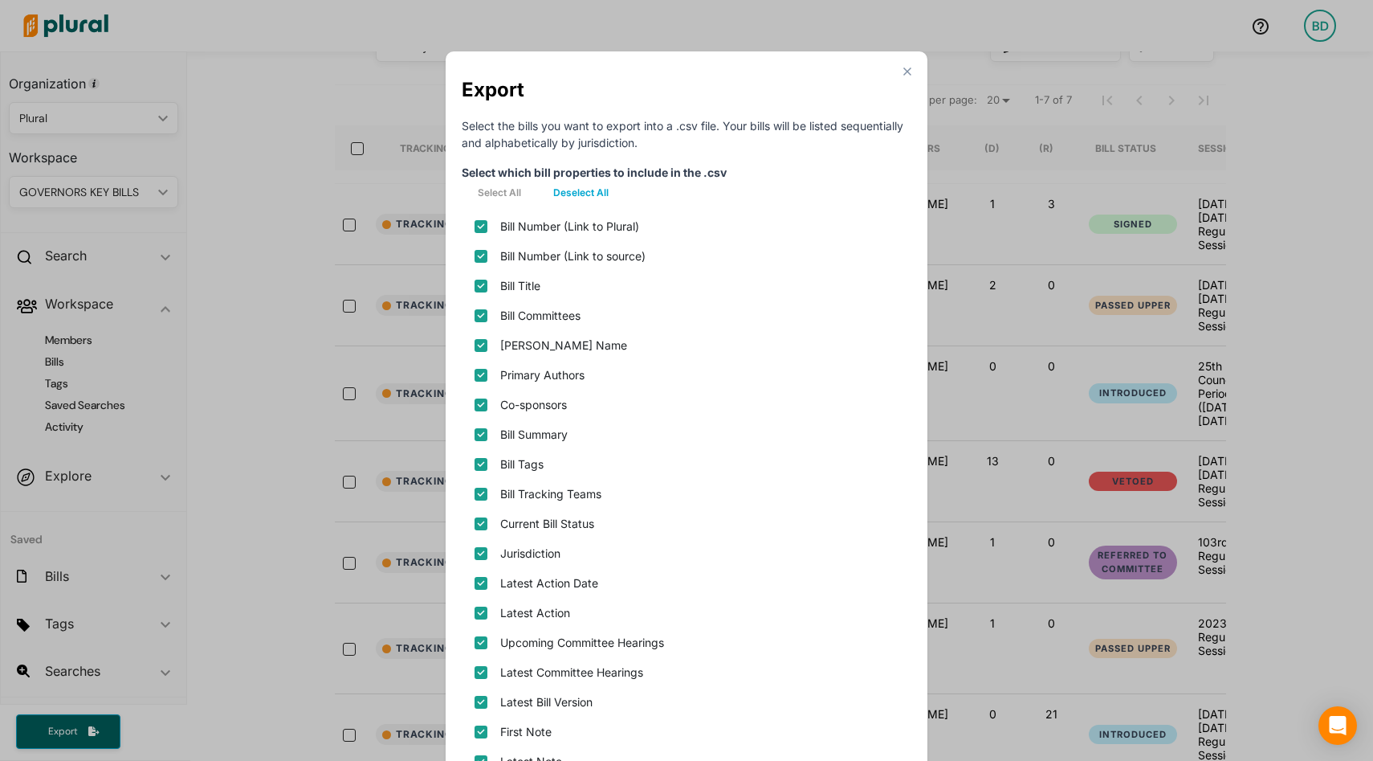
click at [575, 224] on label "Bill Number (Link to Plural)" at bounding box center [569, 226] width 139 height 17
click at [487, 224] on plural\) "Bill Number (Link to Plural)" at bounding box center [481, 226] width 13 height 13
click at [575, 224] on label "Bill Number (Link to Plural)" at bounding box center [569, 226] width 139 height 17
click at [487, 224] on plural\) "Bill Number (Link to Plural)" at bounding box center [481, 226] width 13 height 13
click at [575, 224] on label "Bill Number (Link to Plural)" at bounding box center [569, 226] width 139 height 17
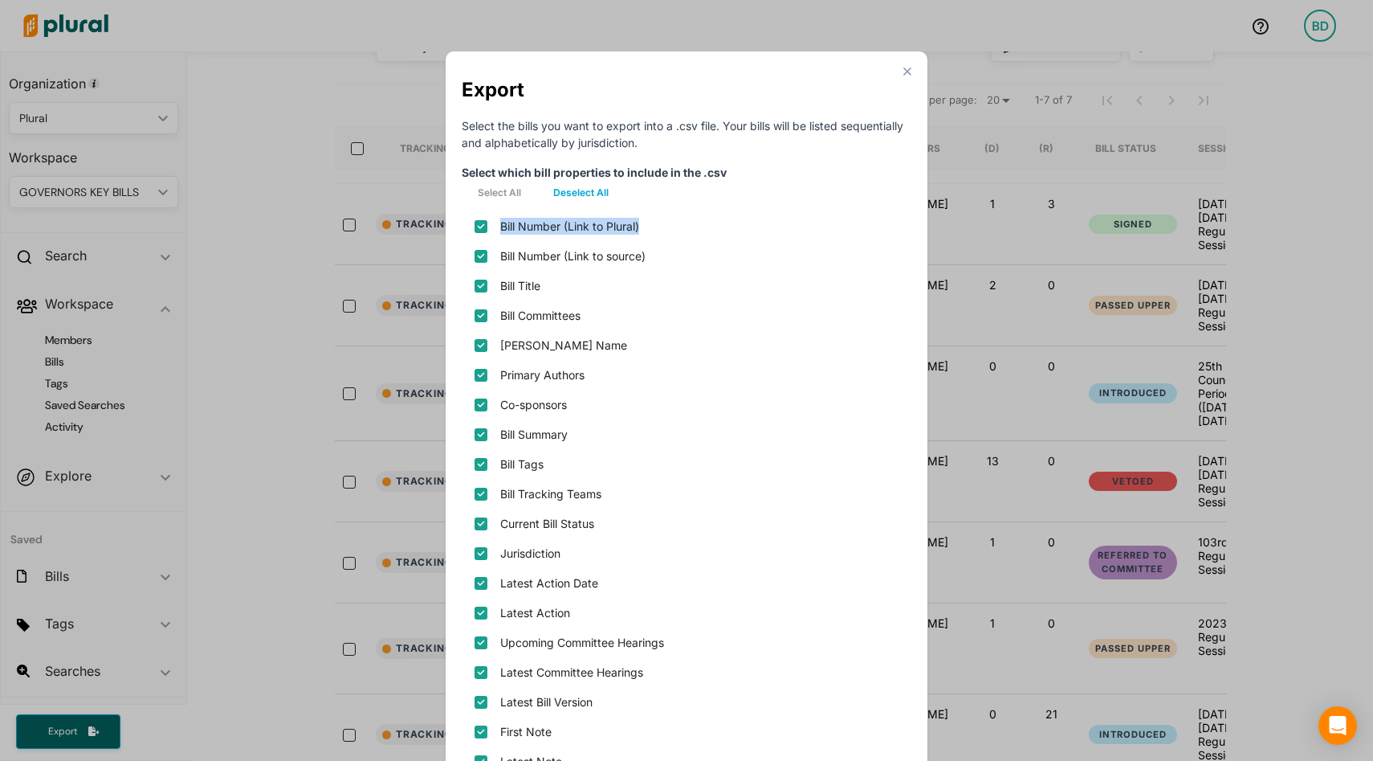
click at [487, 224] on plural\) "Bill Number (Link to Plural)" at bounding box center [481, 226] width 13 height 13
checkbox plural\) "false"
click at [554, 257] on label "Bill Number (Link to source)" at bounding box center [572, 255] width 145 height 17
click at [487, 257] on source\) "Bill Number (Link to source)" at bounding box center [481, 256] width 13 height 13
click at [554, 257] on label "Bill Number (Link to source)" at bounding box center [572, 255] width 145 height 17
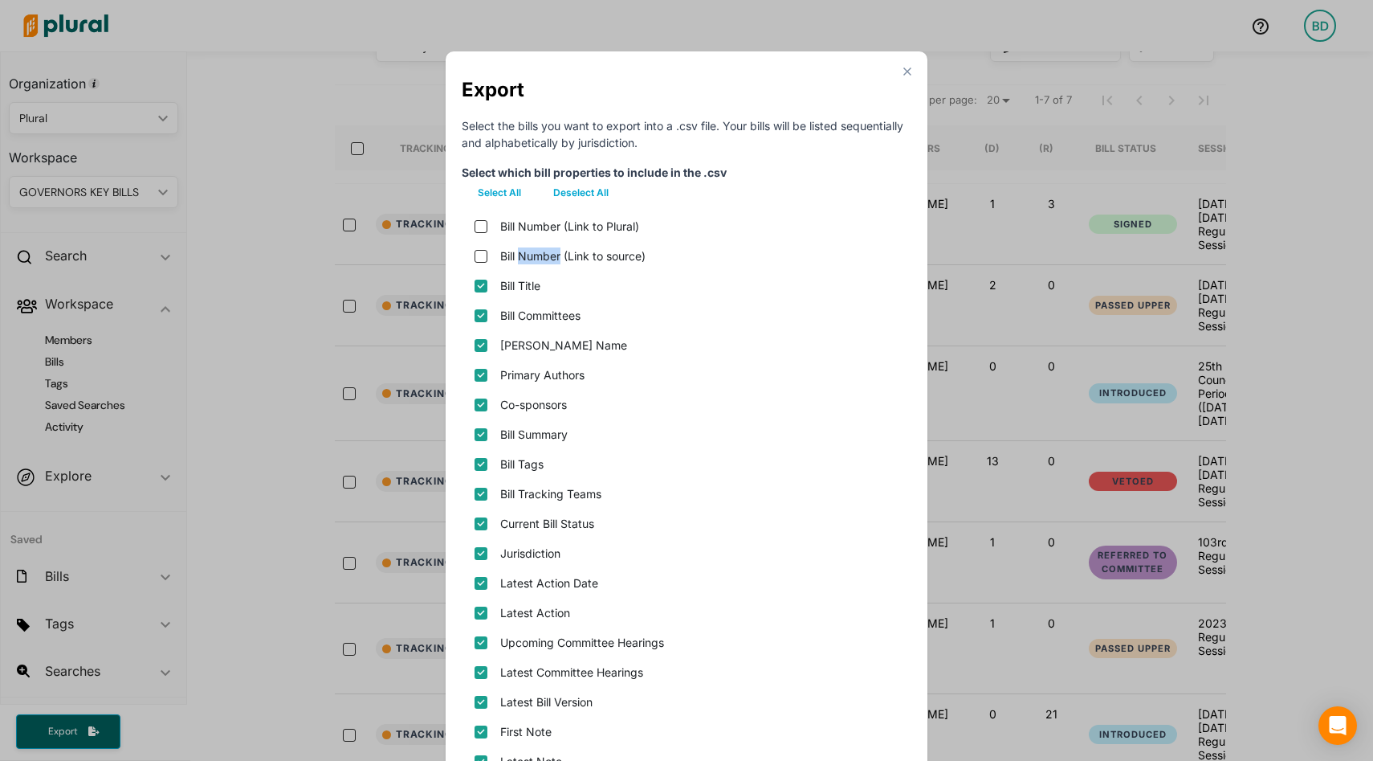
click at [487, 257] on source\) "Bill Number (Link to source)" at bounding box center [481, 256] width 13 height 13
click at [554, 257] on label "Bill Number (Link to source)" at bounding box center [572, 255] width 145 height 17
click at [487, 257] on source\) "Bill Number (Link to source)" at bounding box center [481, 256] width 13 height 13
drag, startPoint x: 622, startPoint y: 259, endPoint x: 582, endPoint y: 259, distance: 39.4
click at [593, 259] on label "Bill Number (Link to source)" at bounding box center [572, 255] width 145 height 17
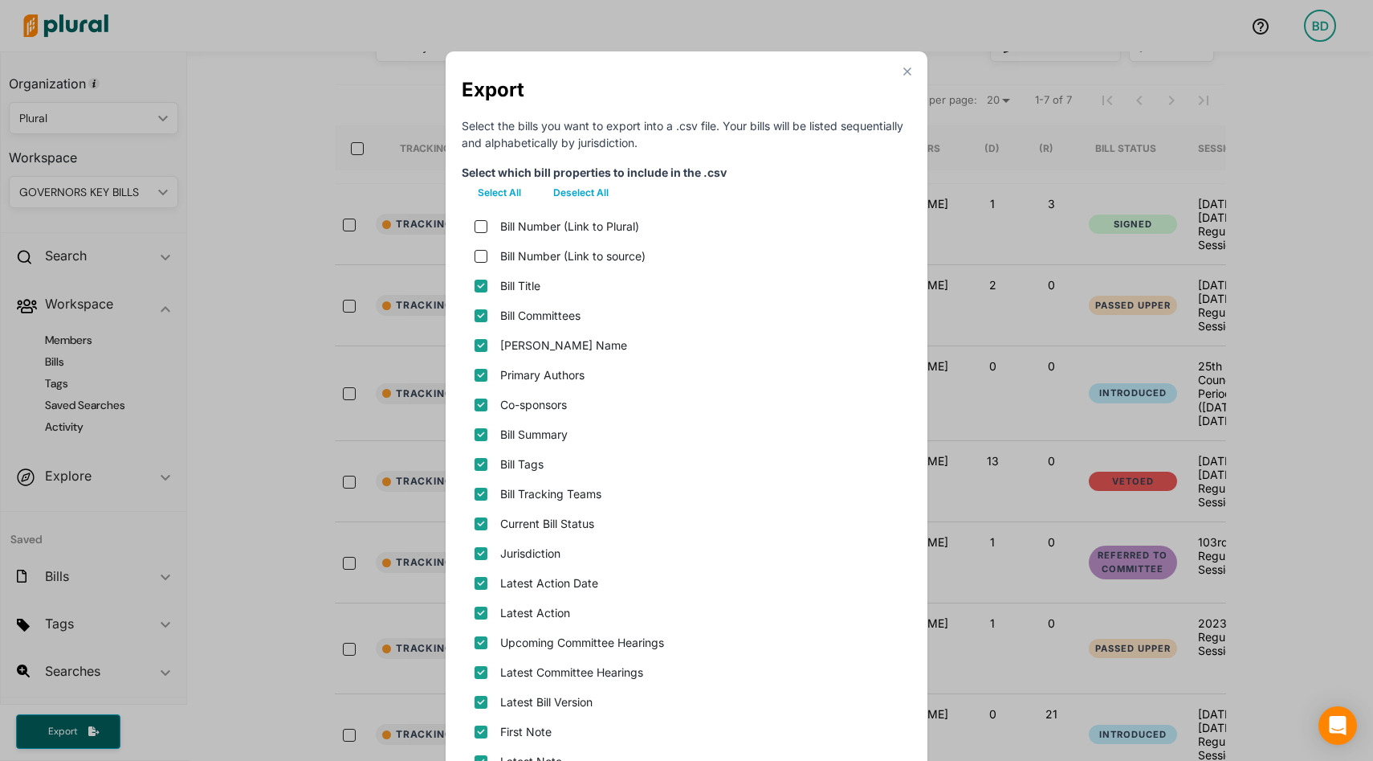
click at [487, 259] on source\) "Bill Number (Link to source)" at bounding box center [481, 256] width 13 height 13
checkbox source\) "true"
click at [904, 69] on polygon "Modal" at bounding box center [907, 71] width 14 height 14
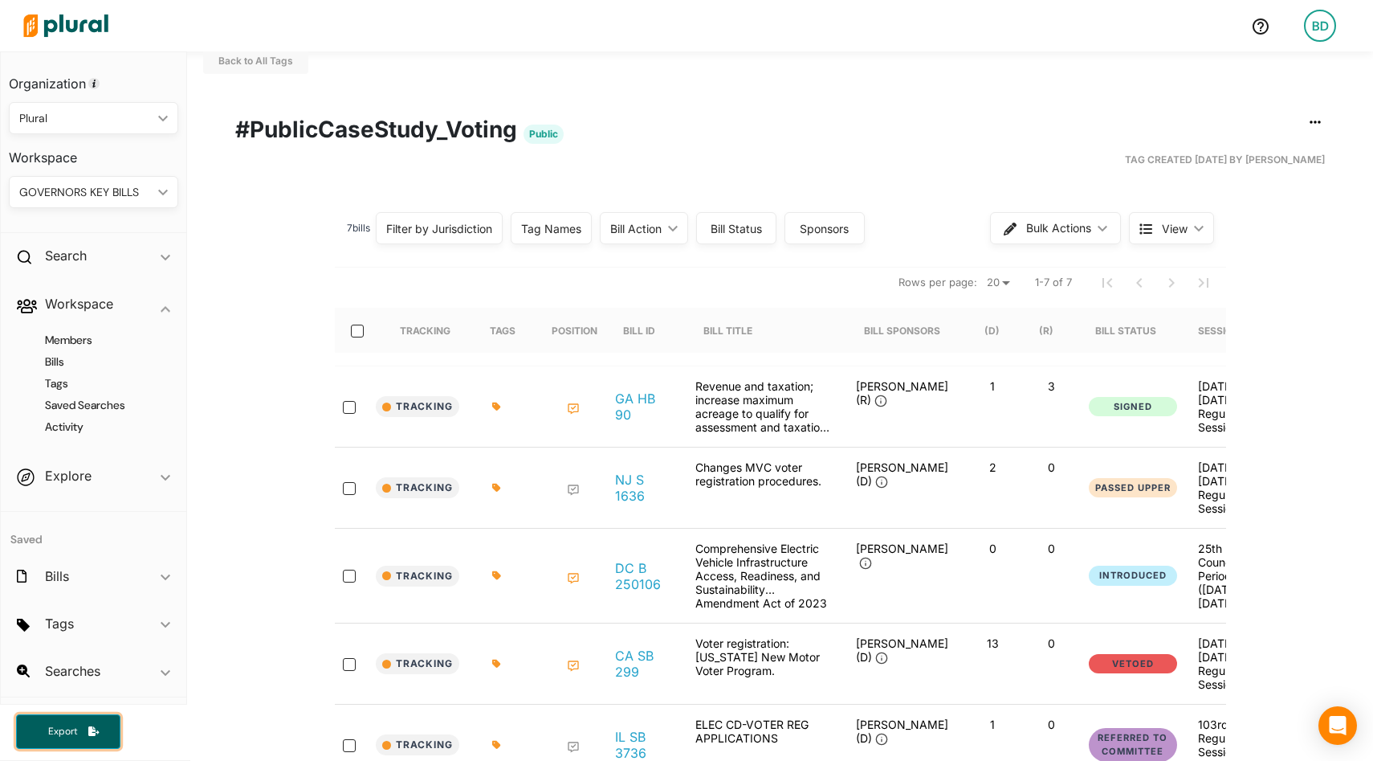
scroll to position [47, 0]
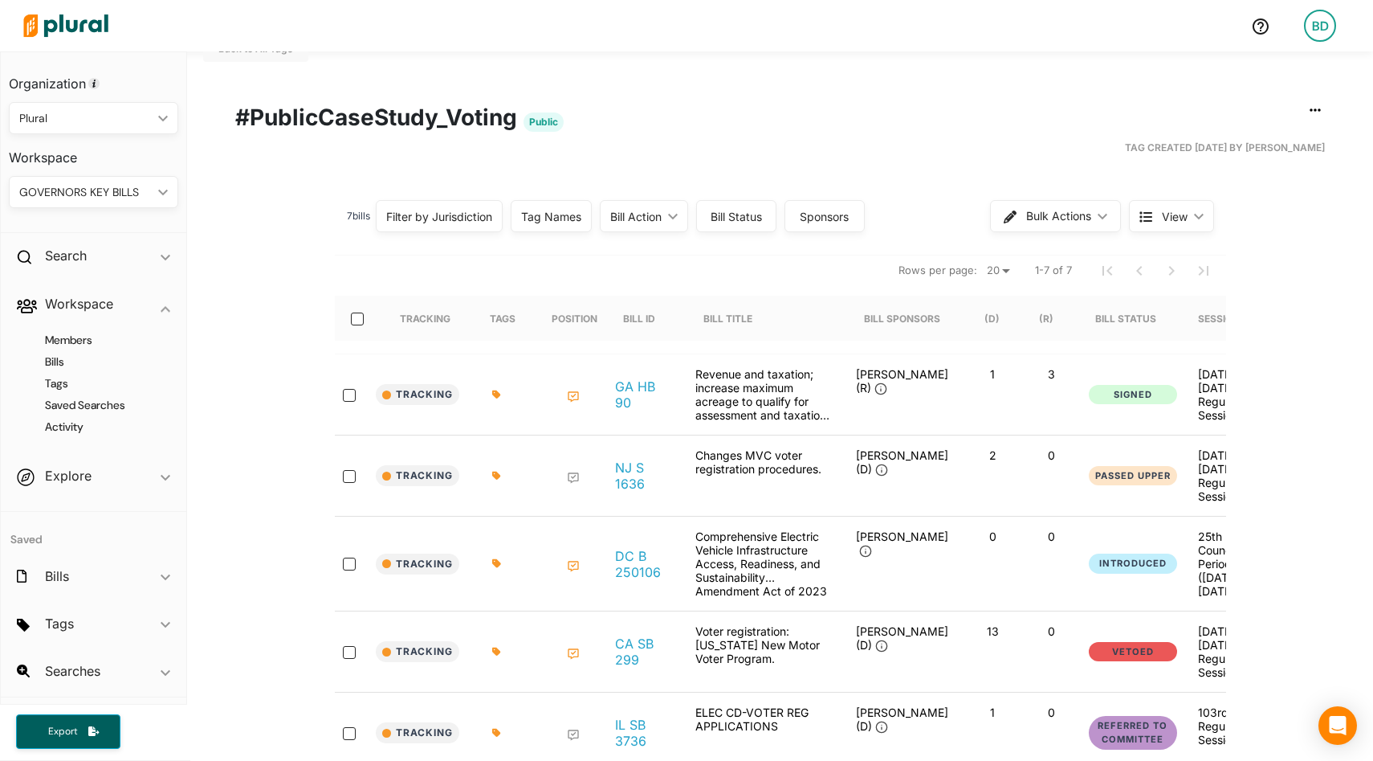
click at [895, 48] on div at bounding box center [627, 26] width 1222 height 56
drag, startPoint x: 894, startPoint y: 54, endPoint x: 717, endPoint y: 54, distance: 176.7
click at [717, 54] on div "Back to All Tags Edit/Share Tag Delete Tag ic_group_add Created with Sketch. Pu…" at bounding box center [780, 474] width 1186 height 941
click at [73, 720] on button "Export" at bounding box center [68, 731] width 104 height 35
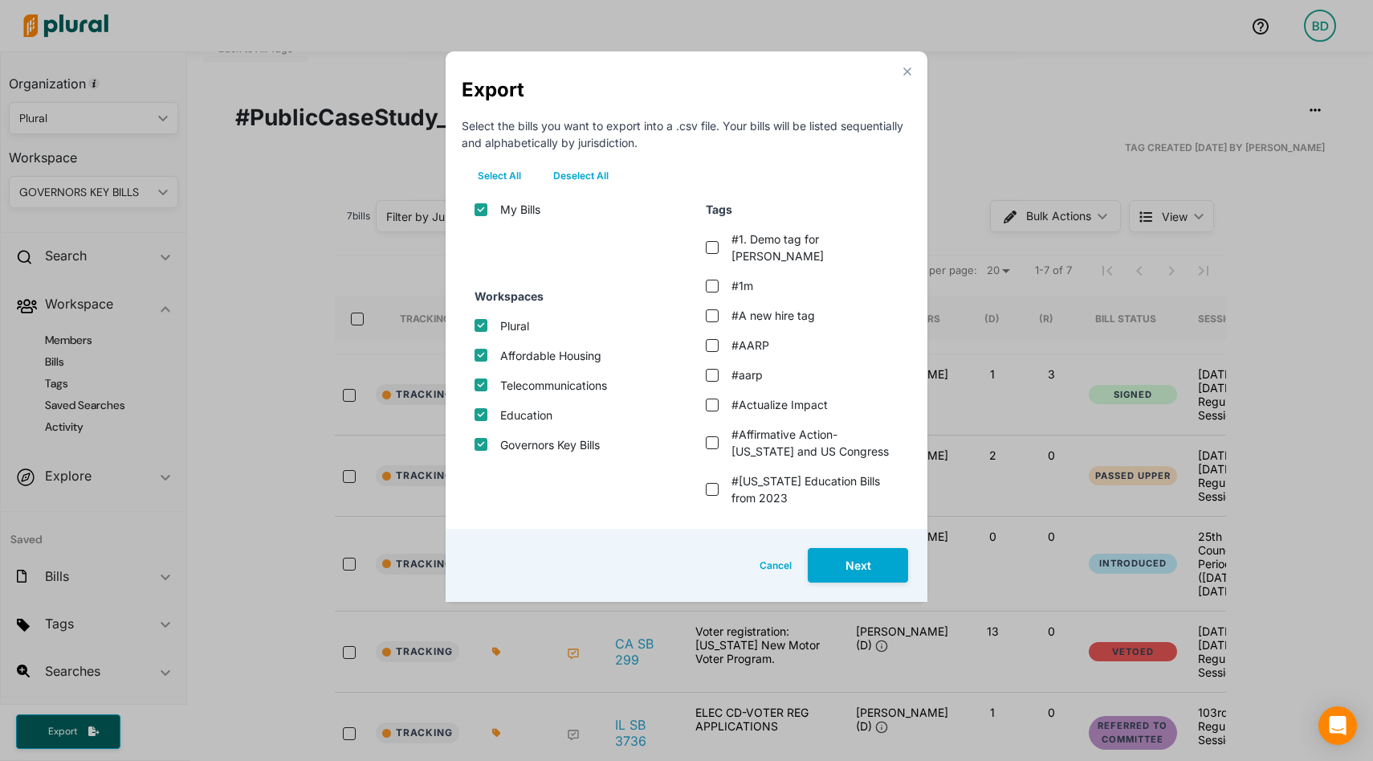
click at [583, 173] on button "Deselect All" at bounding box center [581, 176] width 88 height 24
checkbox input "false"
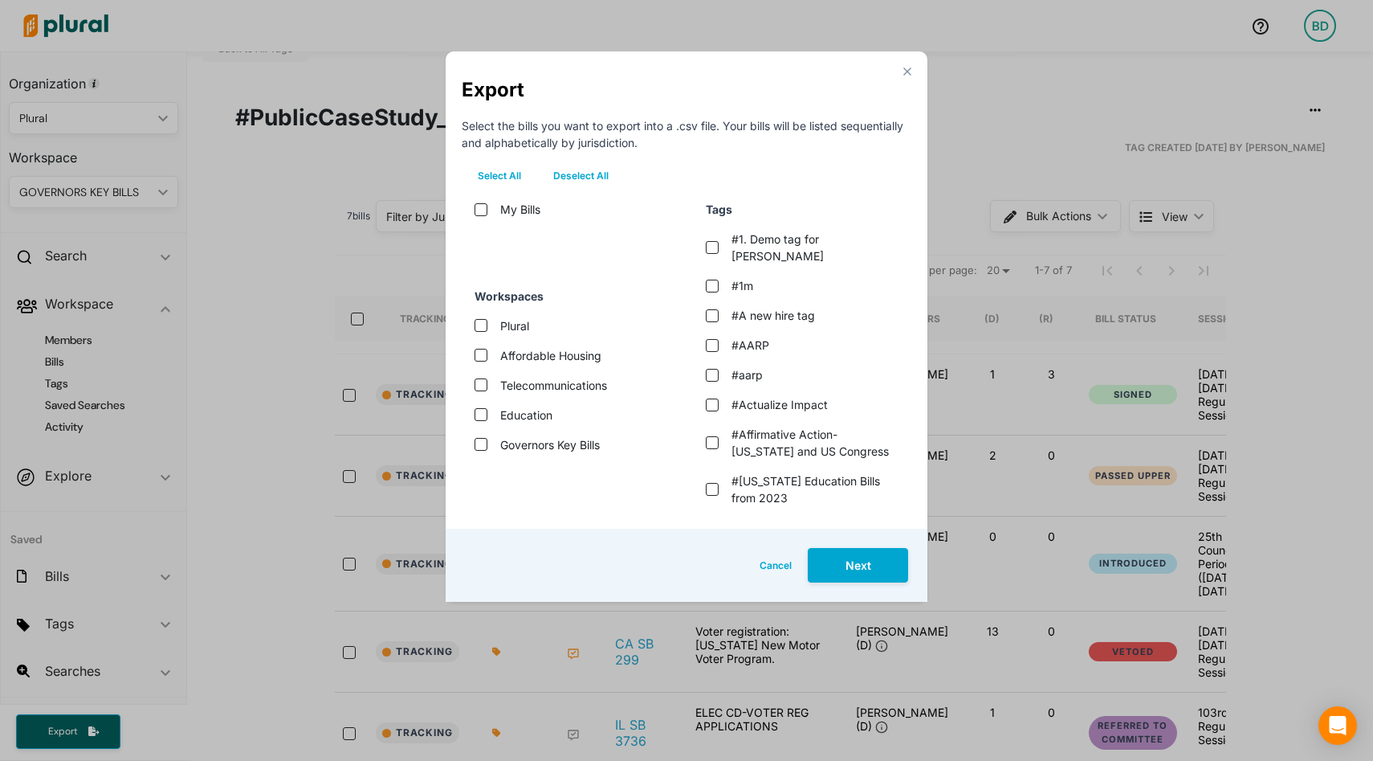
checkbox input "false"
click at [523, 446] on label "Governors Key Bills" at bounding box center [550, 444] width 100 height 17
click at [487, 446] on bills "Governors Key Bills" at bounding box center [481, 444] width 13 height 13
checkbox bills "true"
click at [834, 559] on button "Next" at bounding box center [858, 565] width 100 height 35
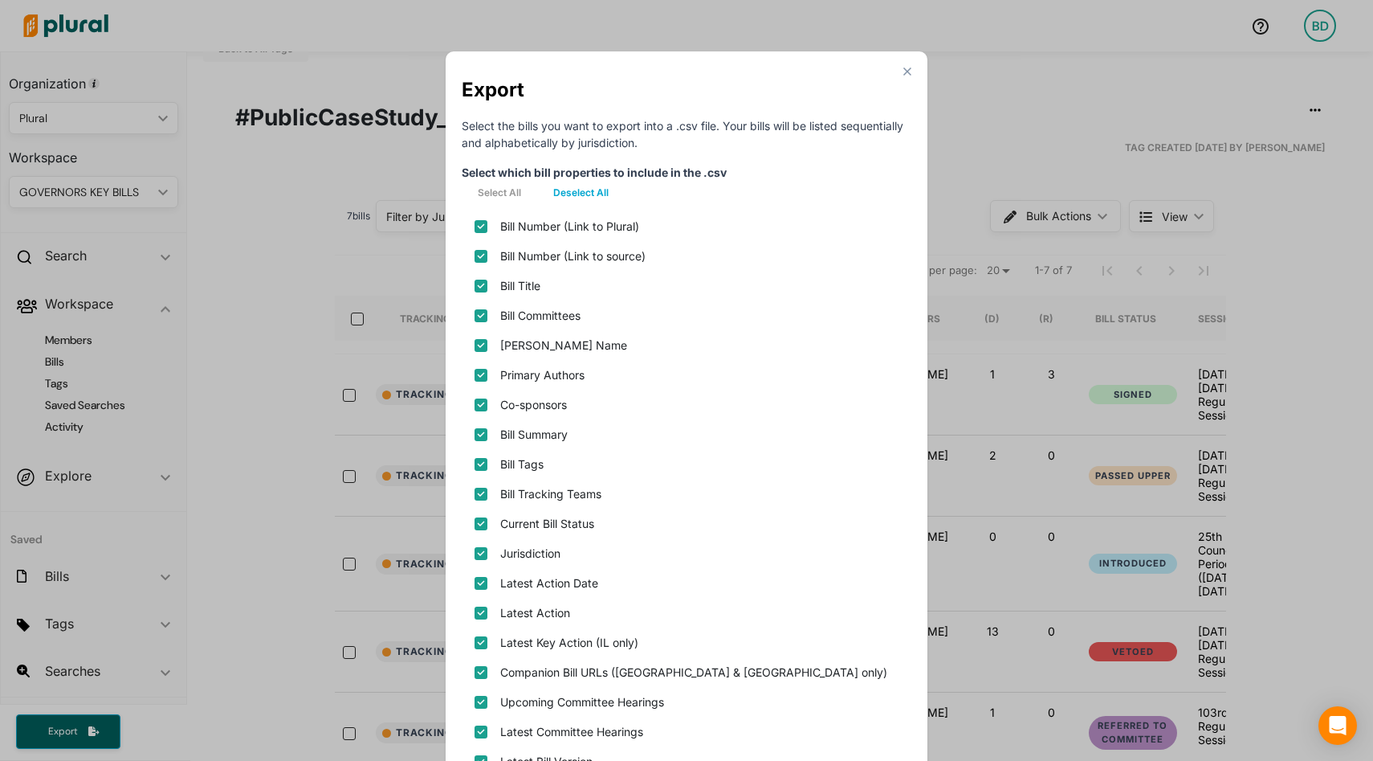
click at [556, 221] on label "Bill Number (Link to Plural)" at bounding box center [569, 226] width 139 height 17
click at [487, 221] on plural\) "Bill Number (Link to Plural)" at bounding box center [481, 226] width 13 height 13
checkbox plural\) "false"
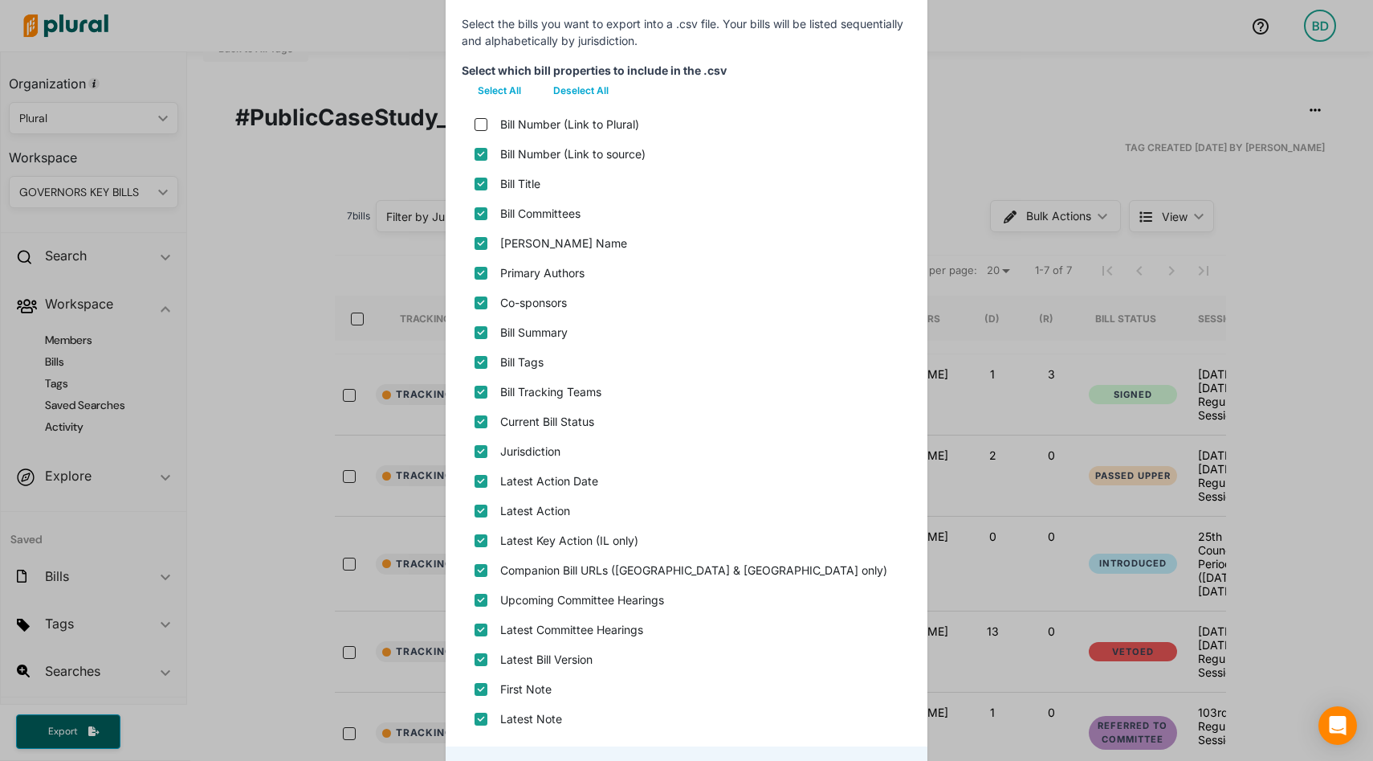
scroll to position [105, 0]
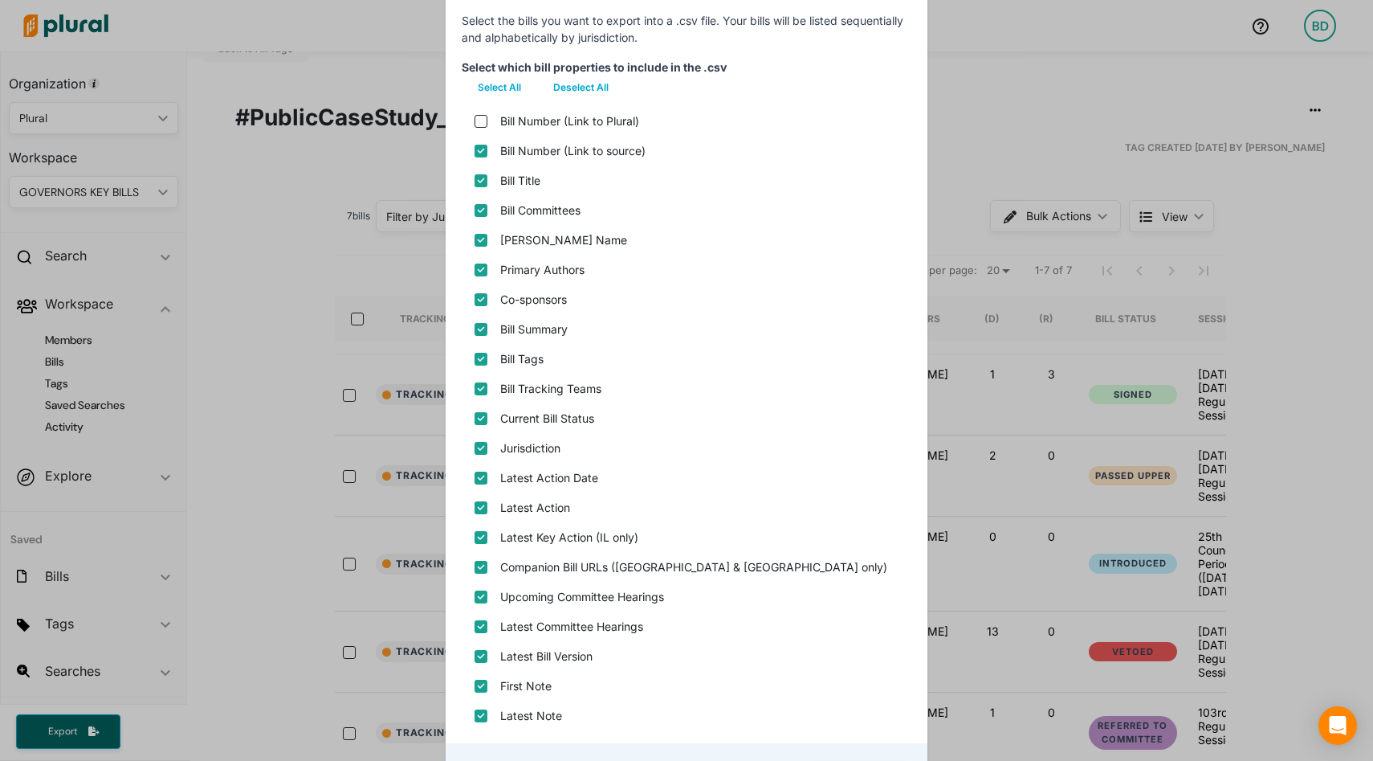
click at [535, 235] on label "Bill Short Name" at bounding box center [563, 239] width 127 height 17
click at [487, 235] on name "Bill Short Name" at bounding box center [481, 240] width 13 height 13
checkbox name "false"
click at [544, 274] on label "Primary Authors" at bounding box center [542, 269] width 84 height 17
click at [487, 274] on input "Primary Authors" at bounding box center [481, 269] width 13 height 13
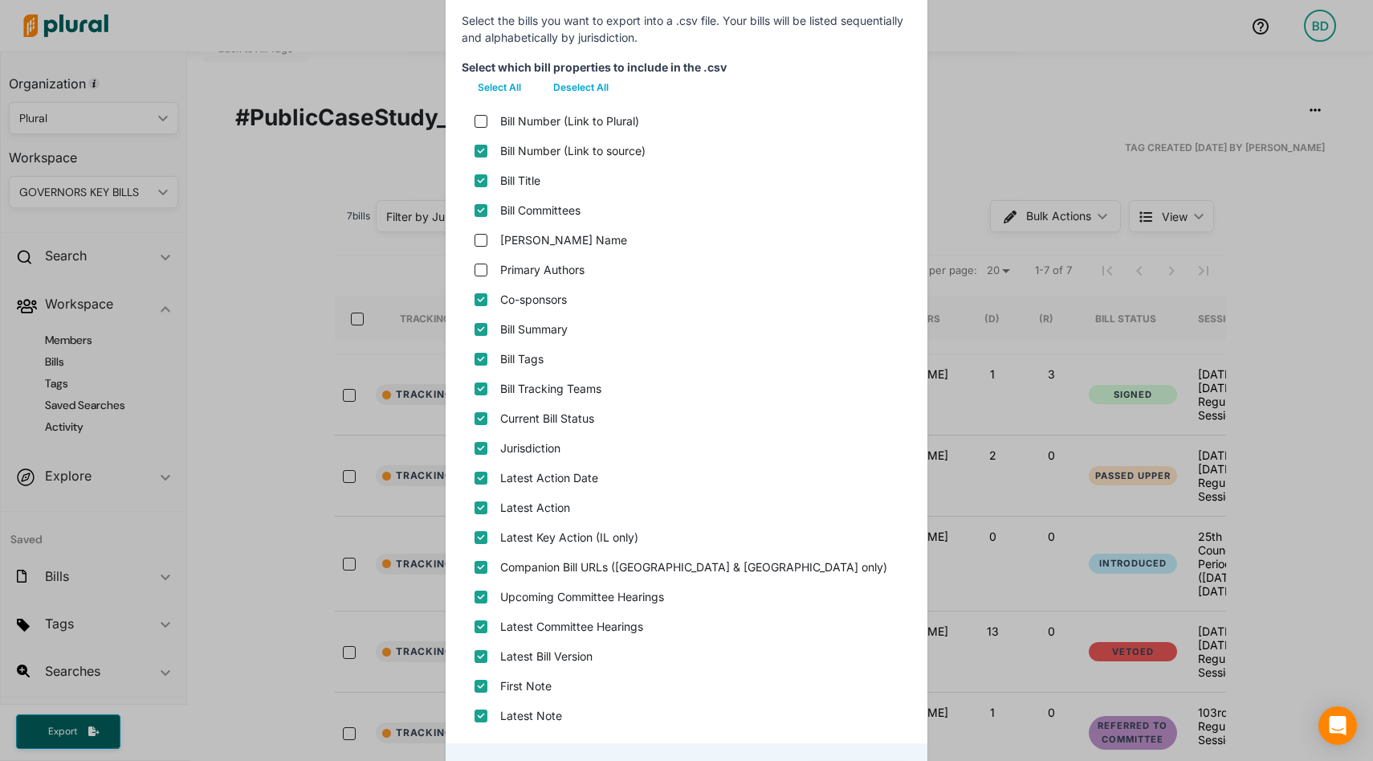
click at [544, 263] on label "Primary Authors" at bounding box center [542, 269] width 84 height 17
click at [487, 263] on input "Primary Authors" at bounding box center [481, 269] width 13 height 13
checkbox input "true"
click at [525, 363] on label "Bill Tags" at bounding box center [521, 358] width 43 height 17
click at [487, 363] on input "Bill Tags" at bounding box center [481, 359] width 13 height 13
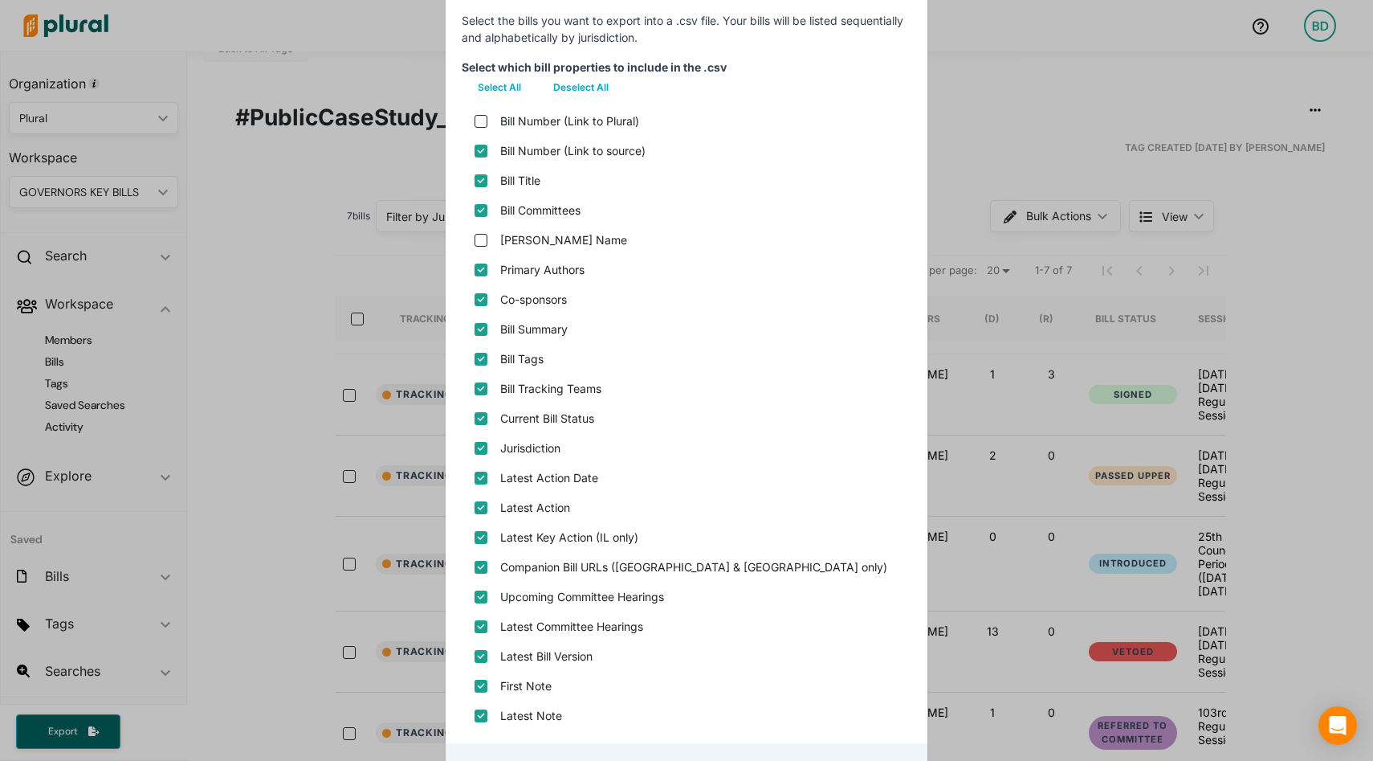
checkbox input "false"
click at [530, 384] on label "Bill Tracking Teams" at bounding box center [550, 388] width 101 height 17
click at [487, 384] on teams "Bill Tracking Teams" at bounding box center [481, 388] width 13 height 13
checkbox teams "false"
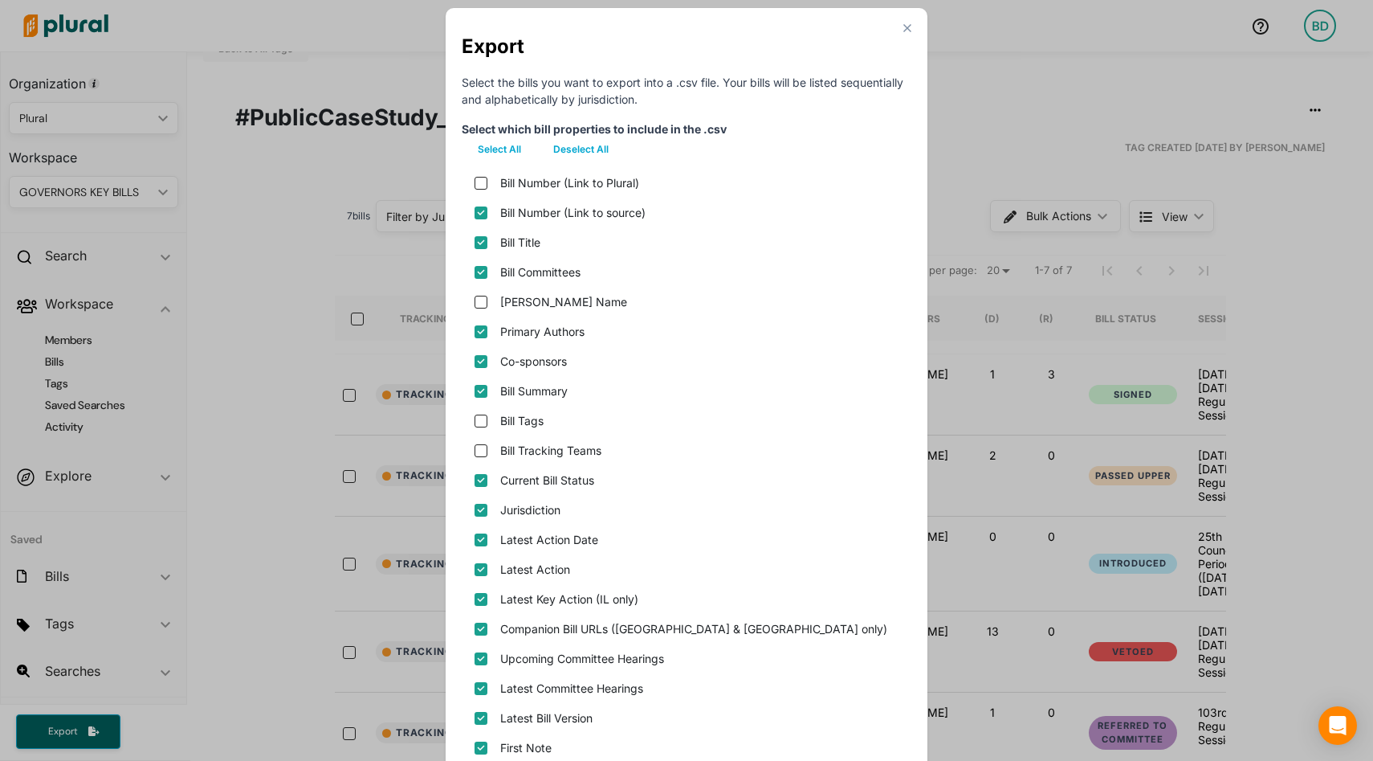
scroll to position [0, 0]
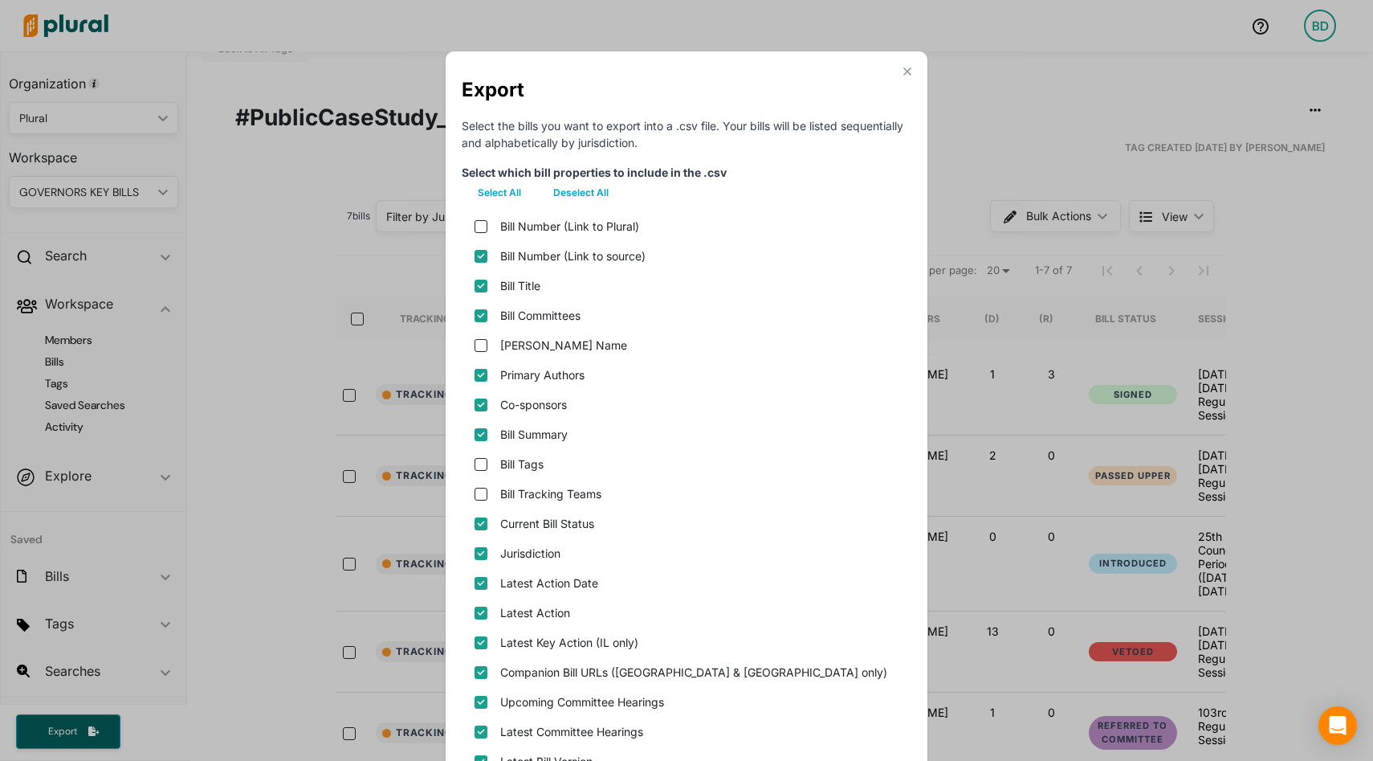
click at [906, 74] on polygon "Modal" at bounding box center [907, 71] width 14 height 14
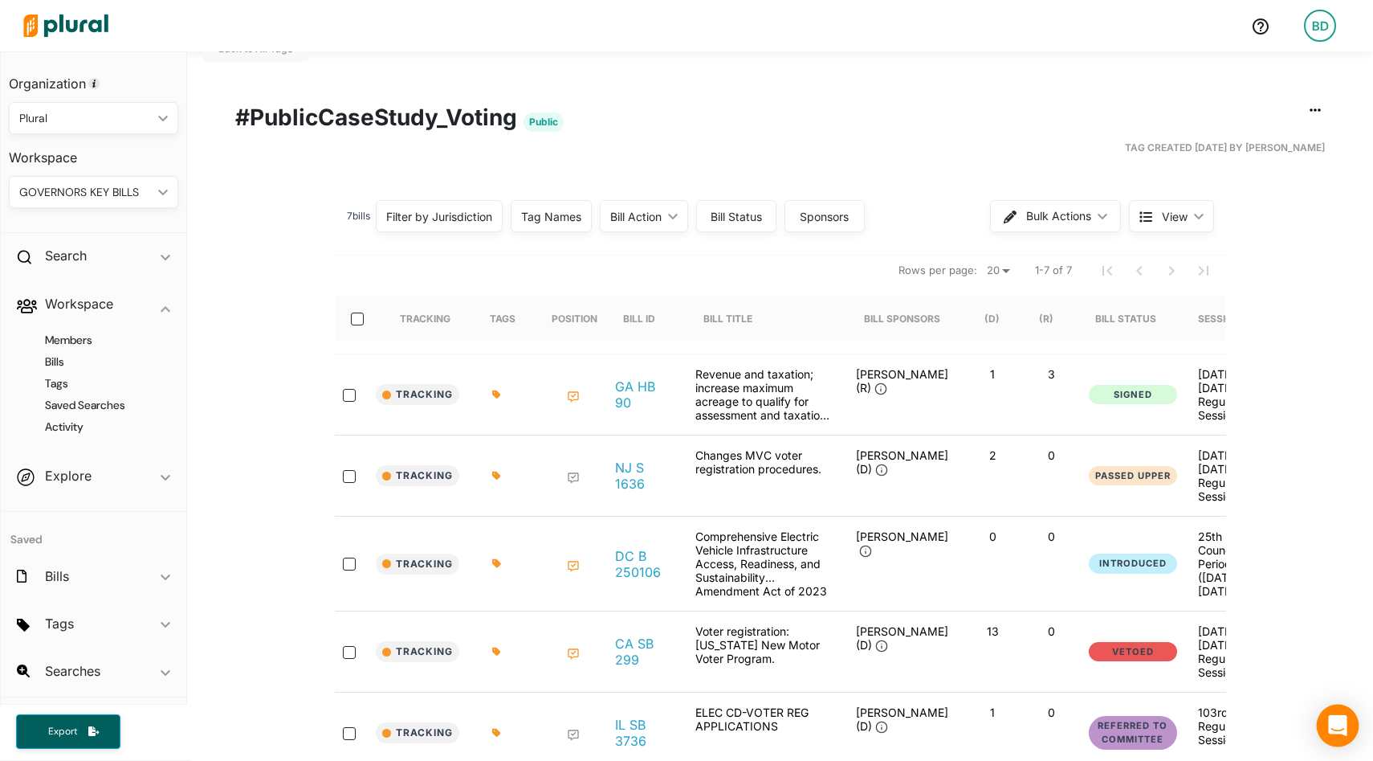
click at [1348, 723] on div "Open Intercom Messenger" at bounding box center [1338, 725] width 43 height 43
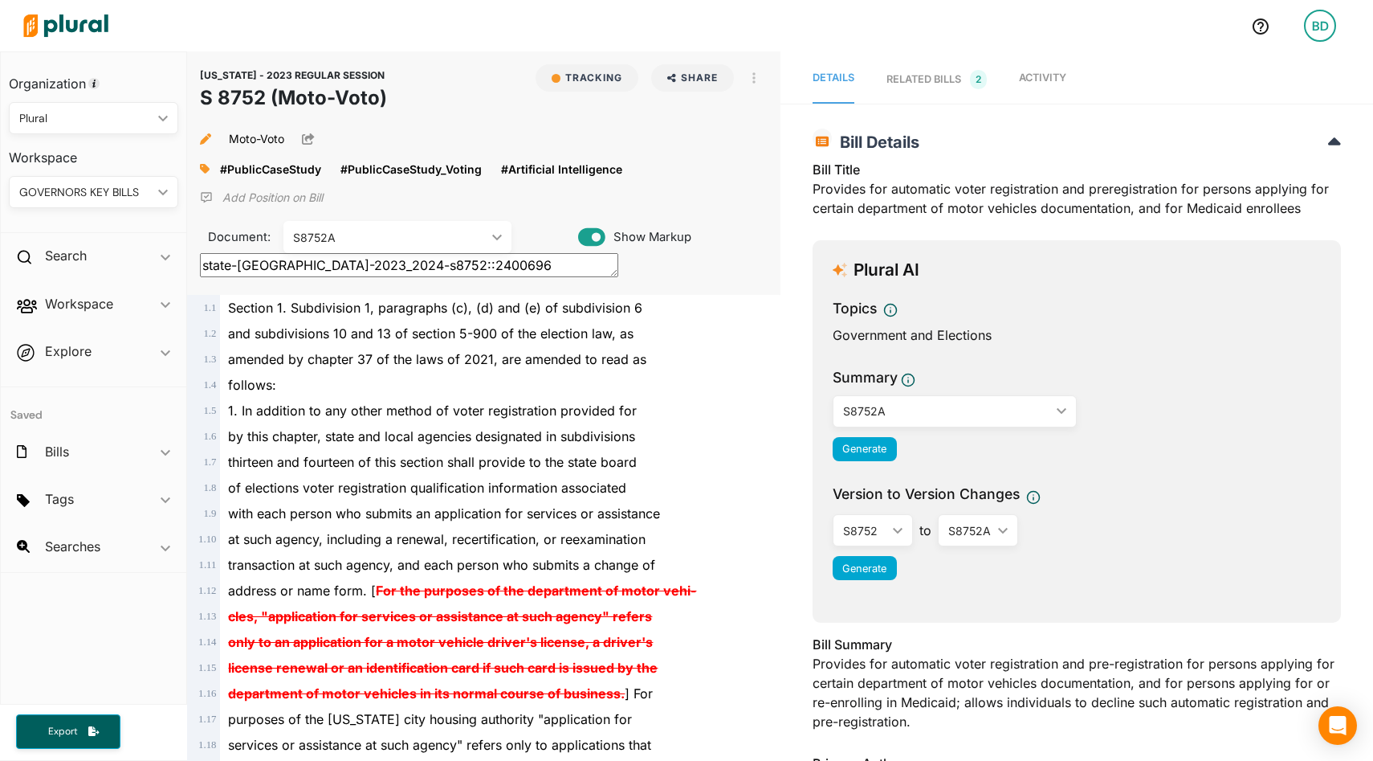
click at [937, 81] on div "RELATED BILLS 2" at bounding box center [937, 79] width 100 height 19
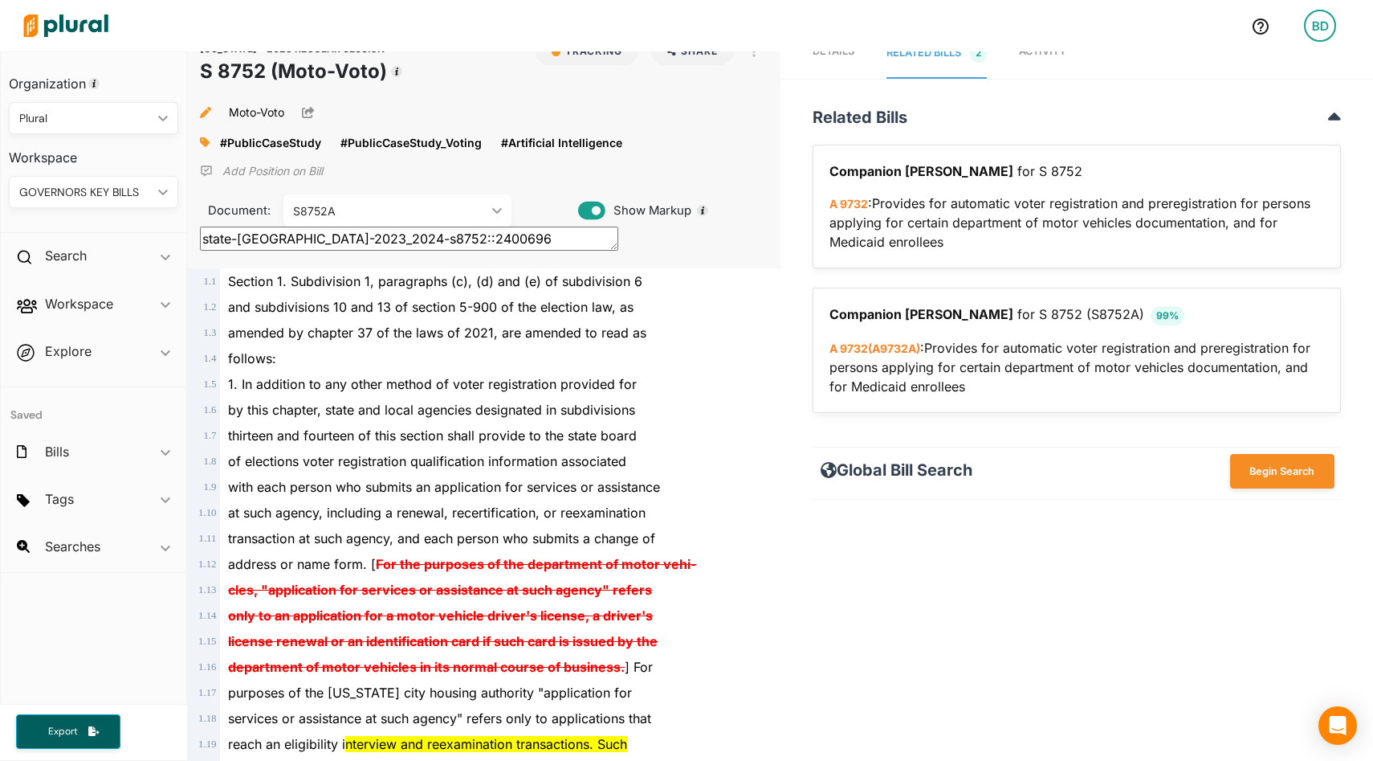
scroll to position [35, 0]
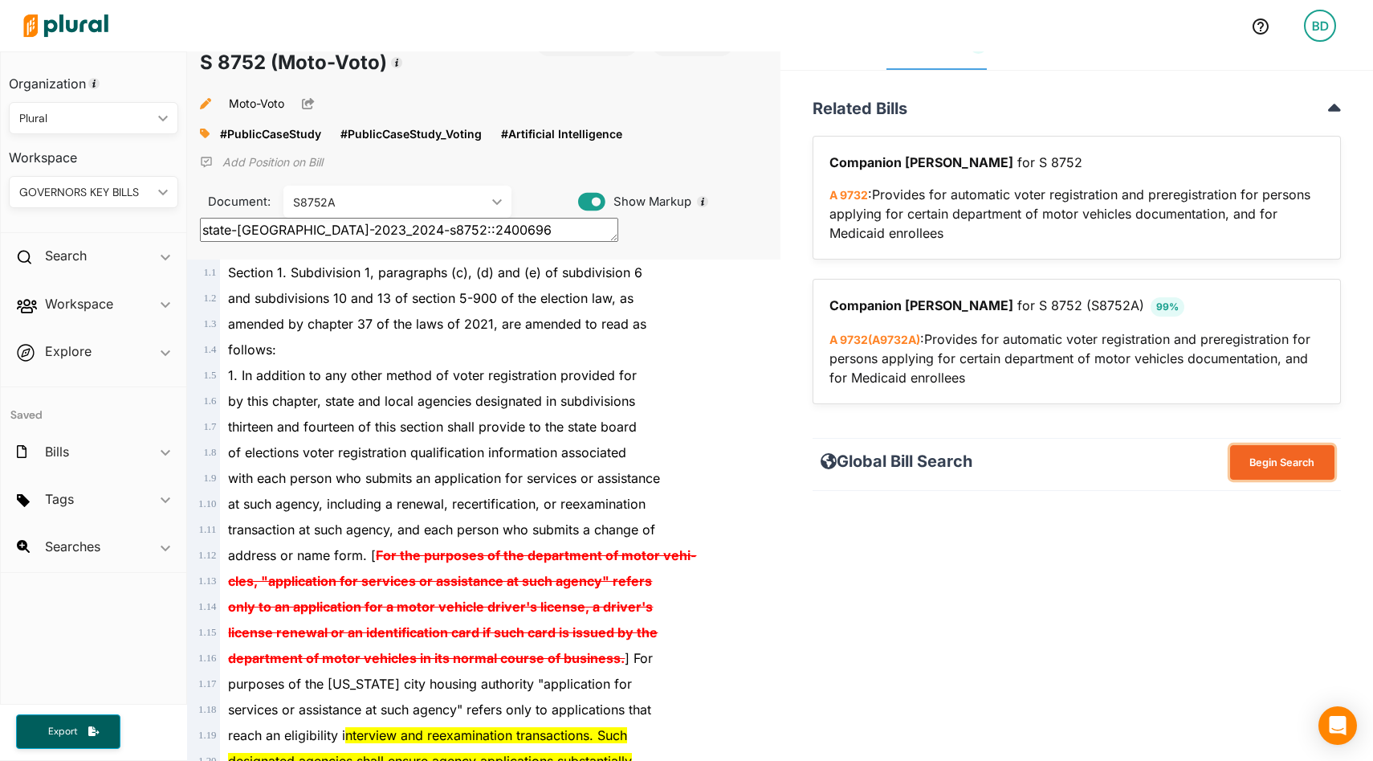
click at [1268, 478] on button "Begin Search" at bounding box center [1282, 462] width 104 height 35
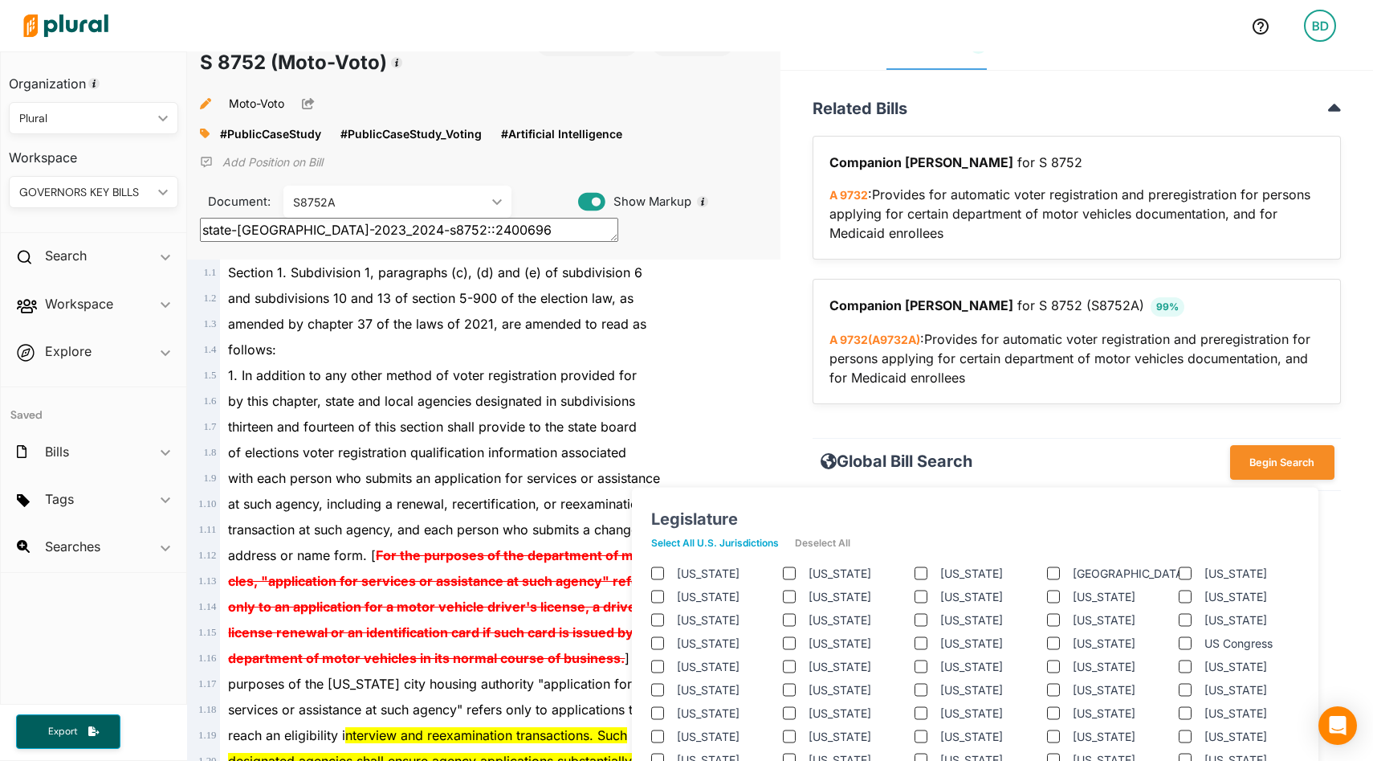
click at [716, 540] on jurisdictions "Select All U.S. Jurisdictions" at bounding box center [723, 543] width 144 height 24
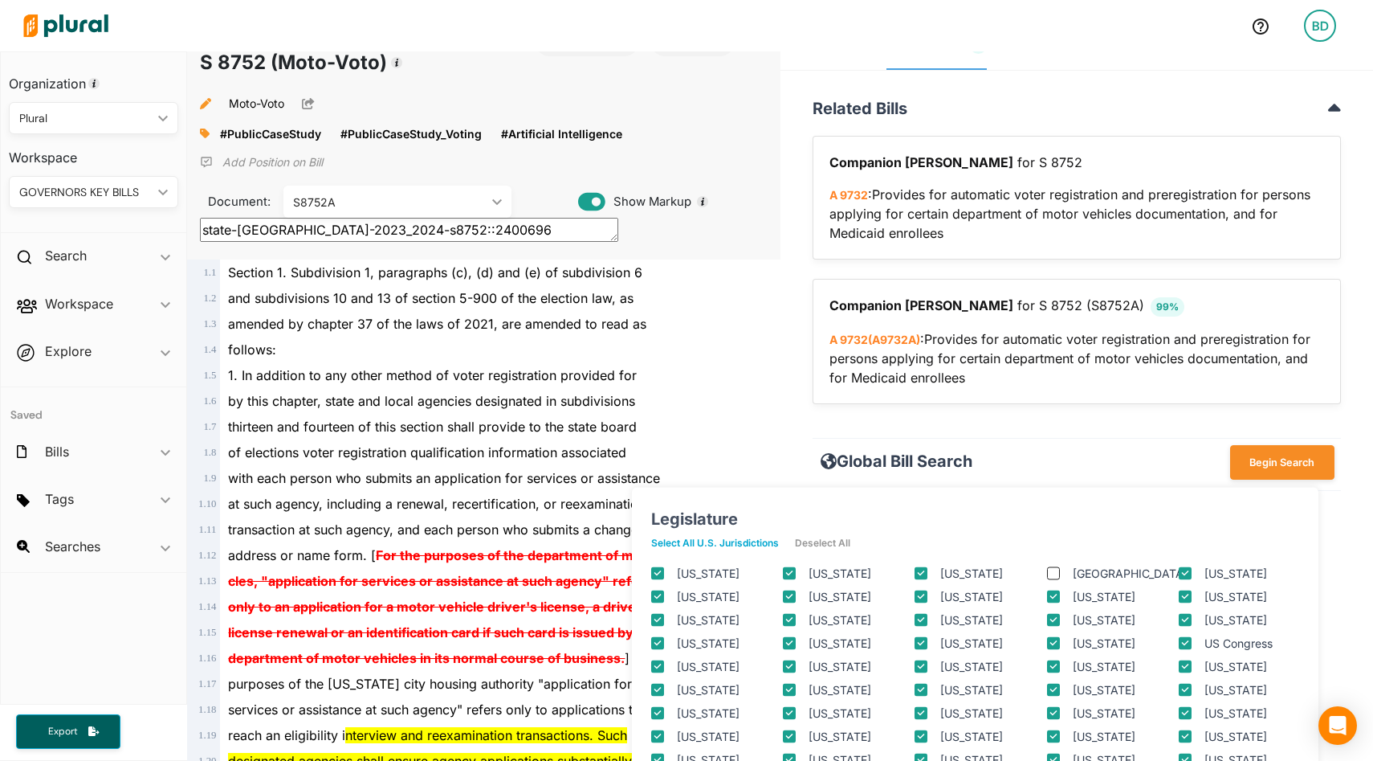
checkbox input "true"
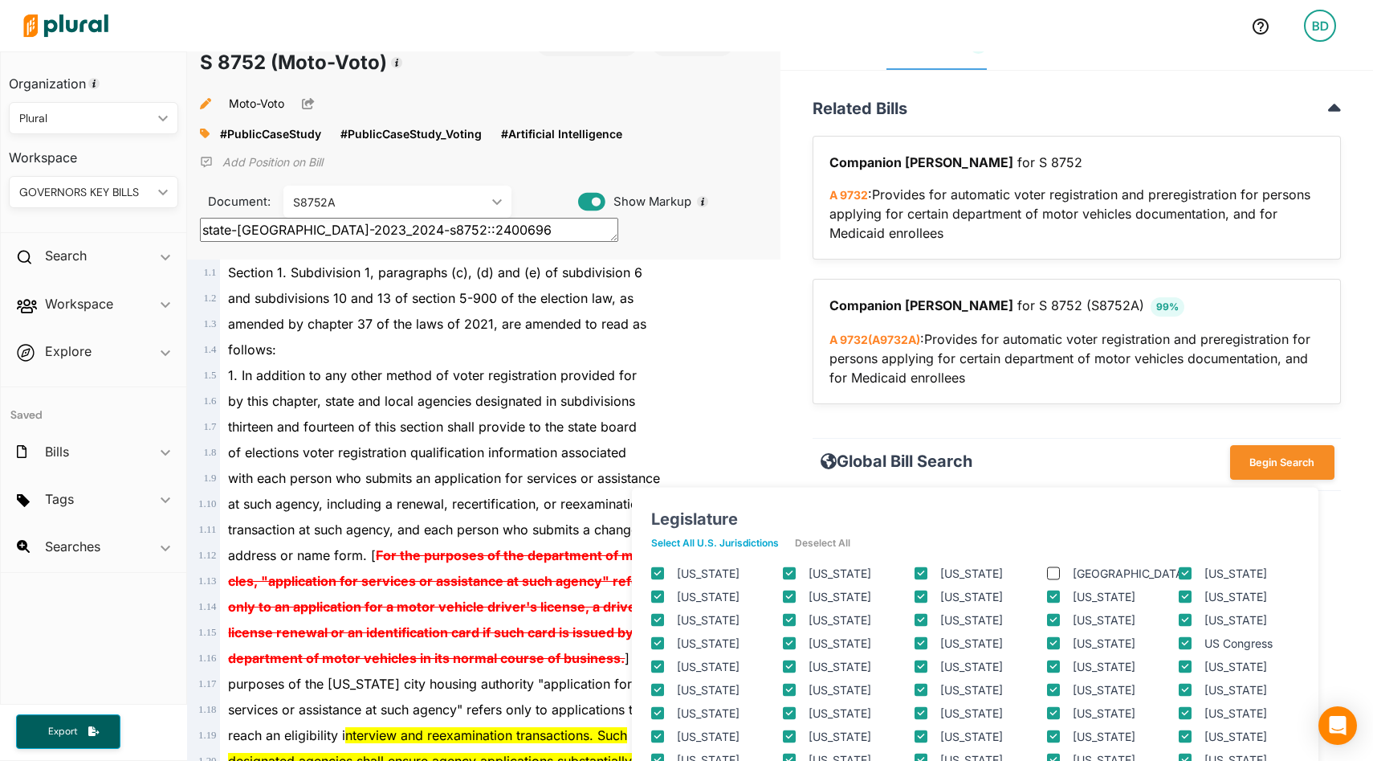
checkbox input "true"
checkbox columbia "true"
checkbox input "true"
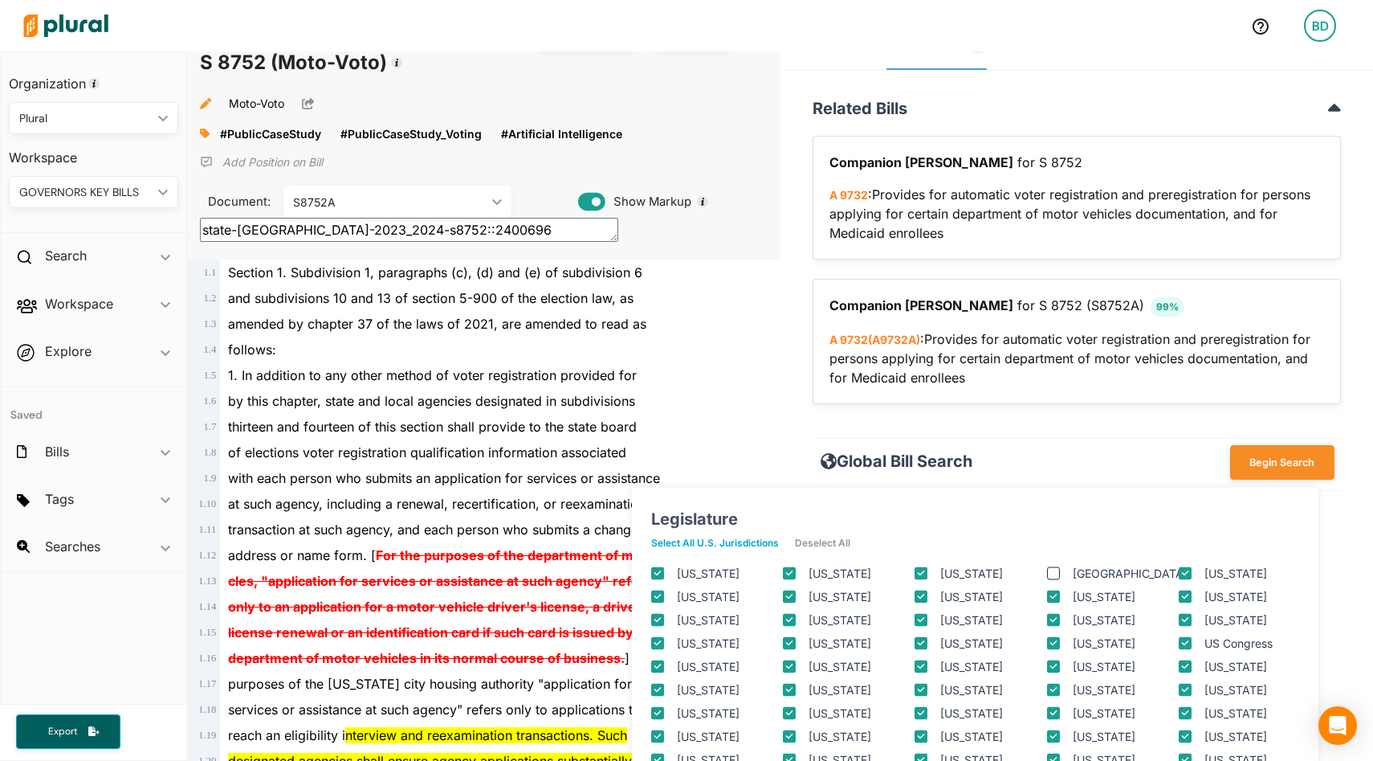
checkbox input "true"
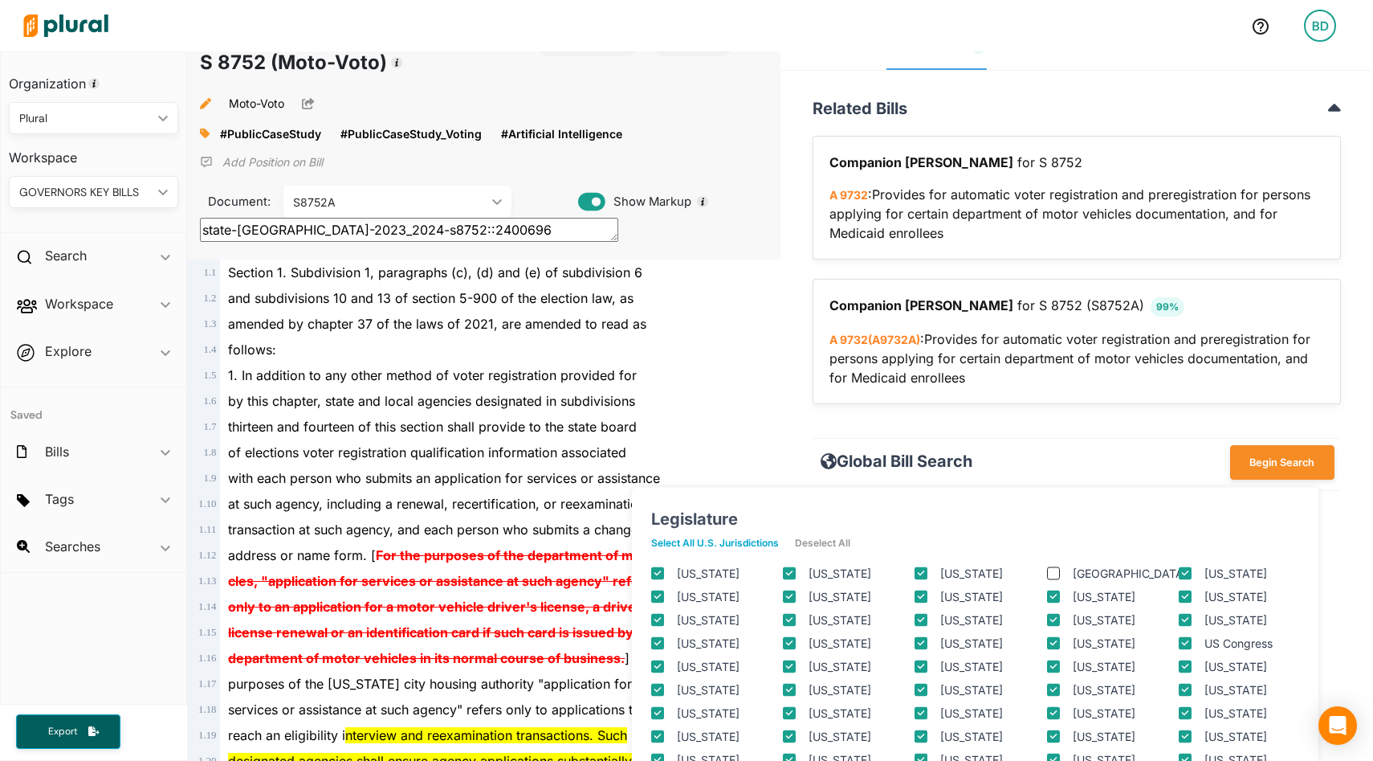
checkbox input "true"
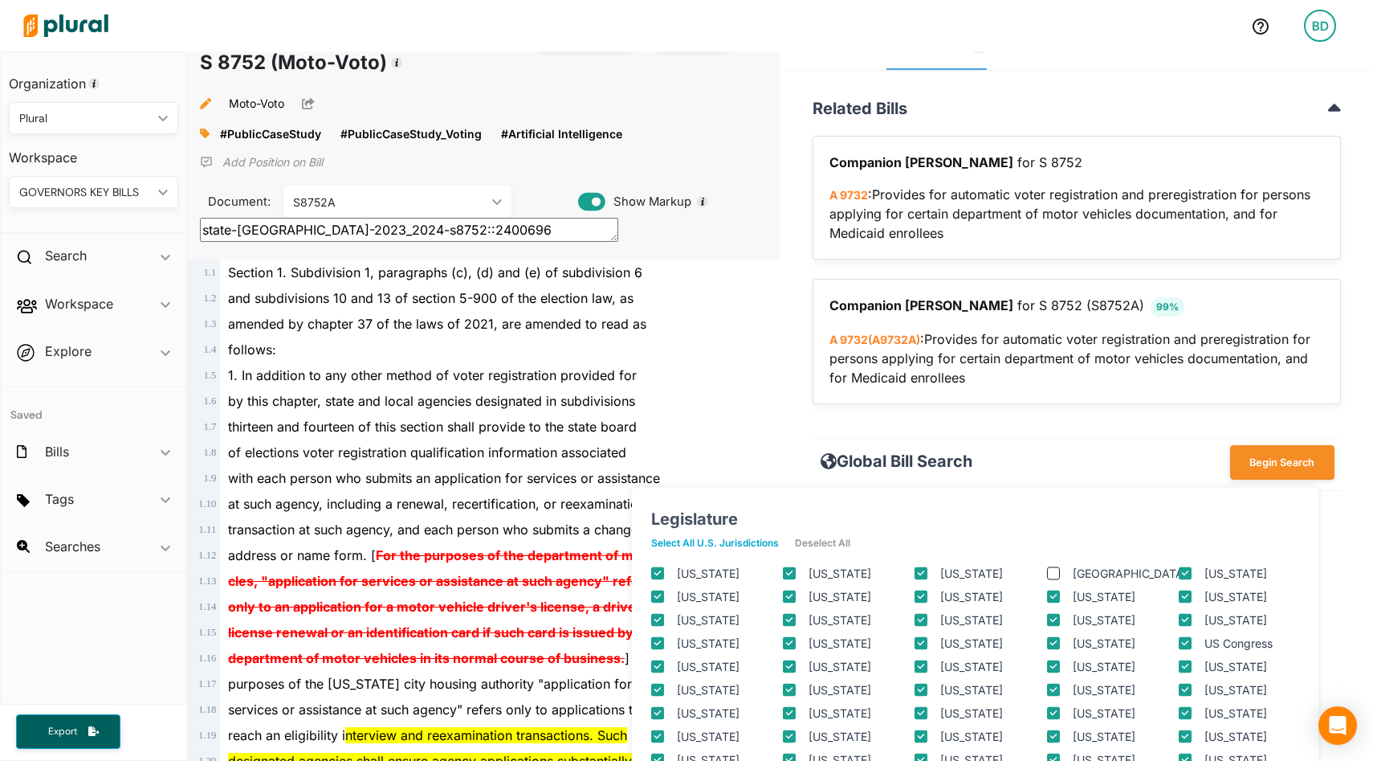
checkbox input "true"
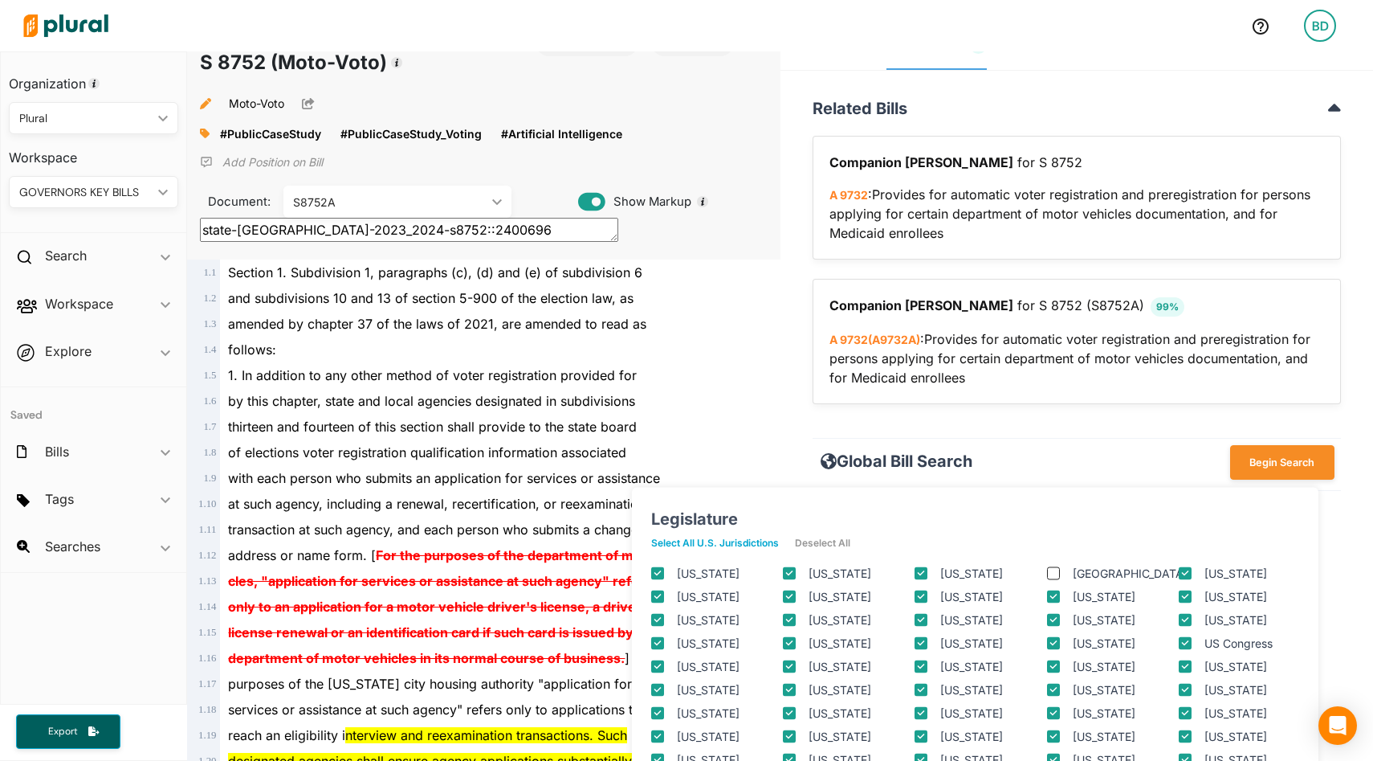
checkbox input "true"
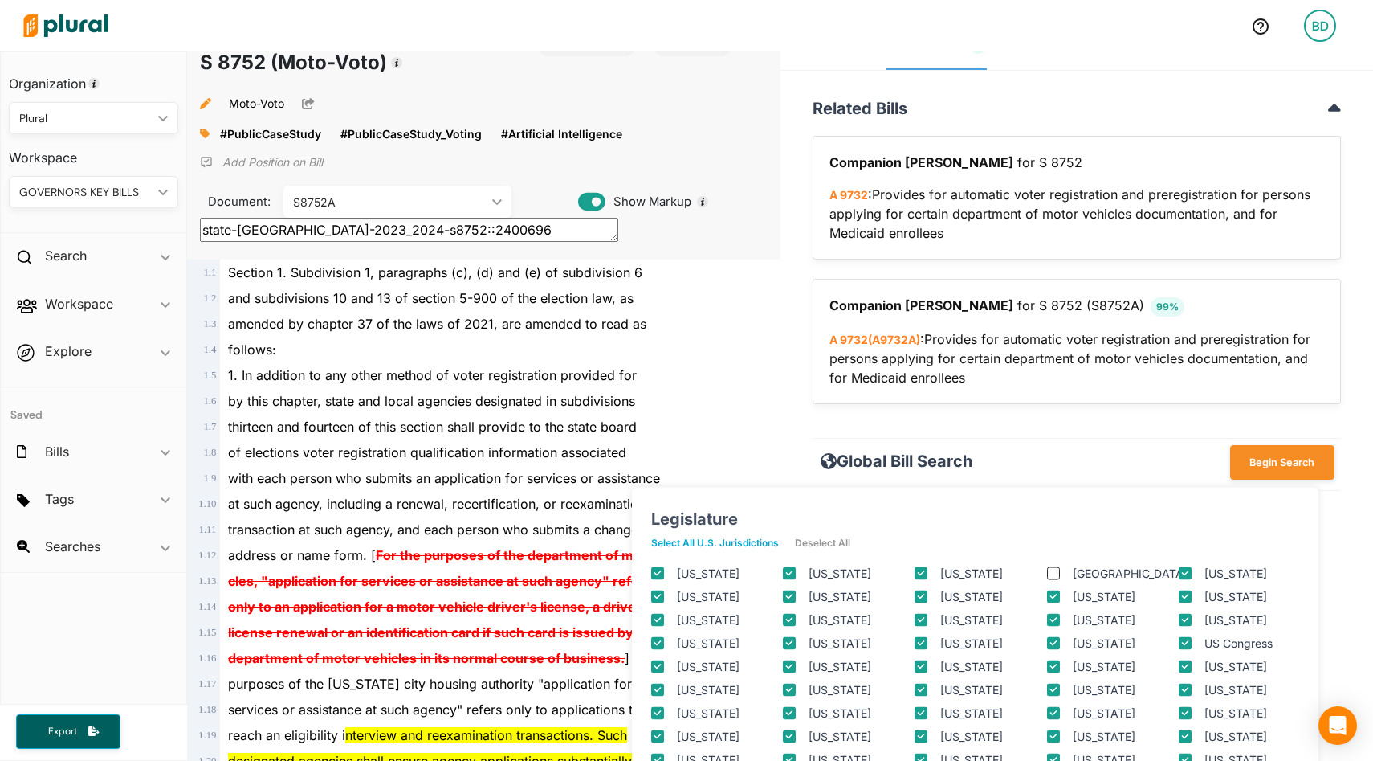
checkbox input "true"
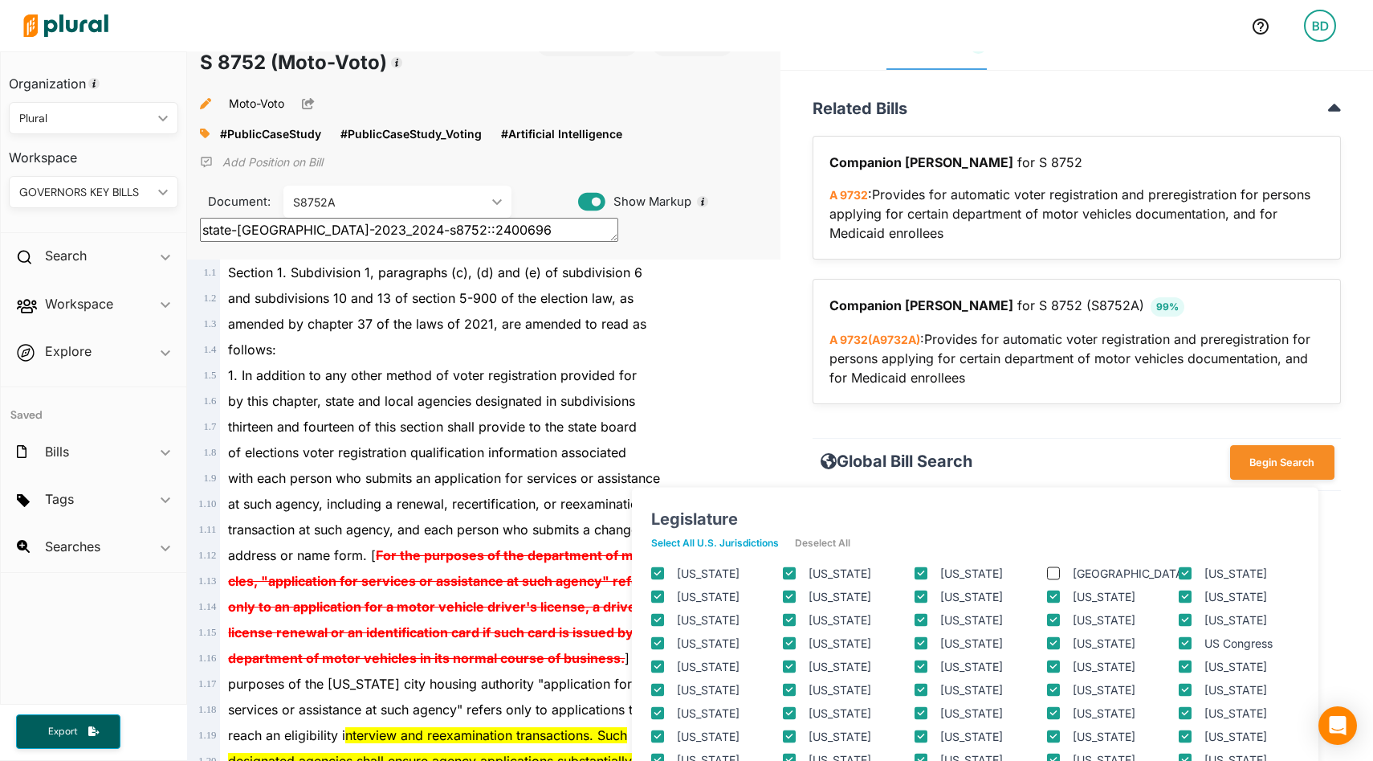
checkbox input "true"
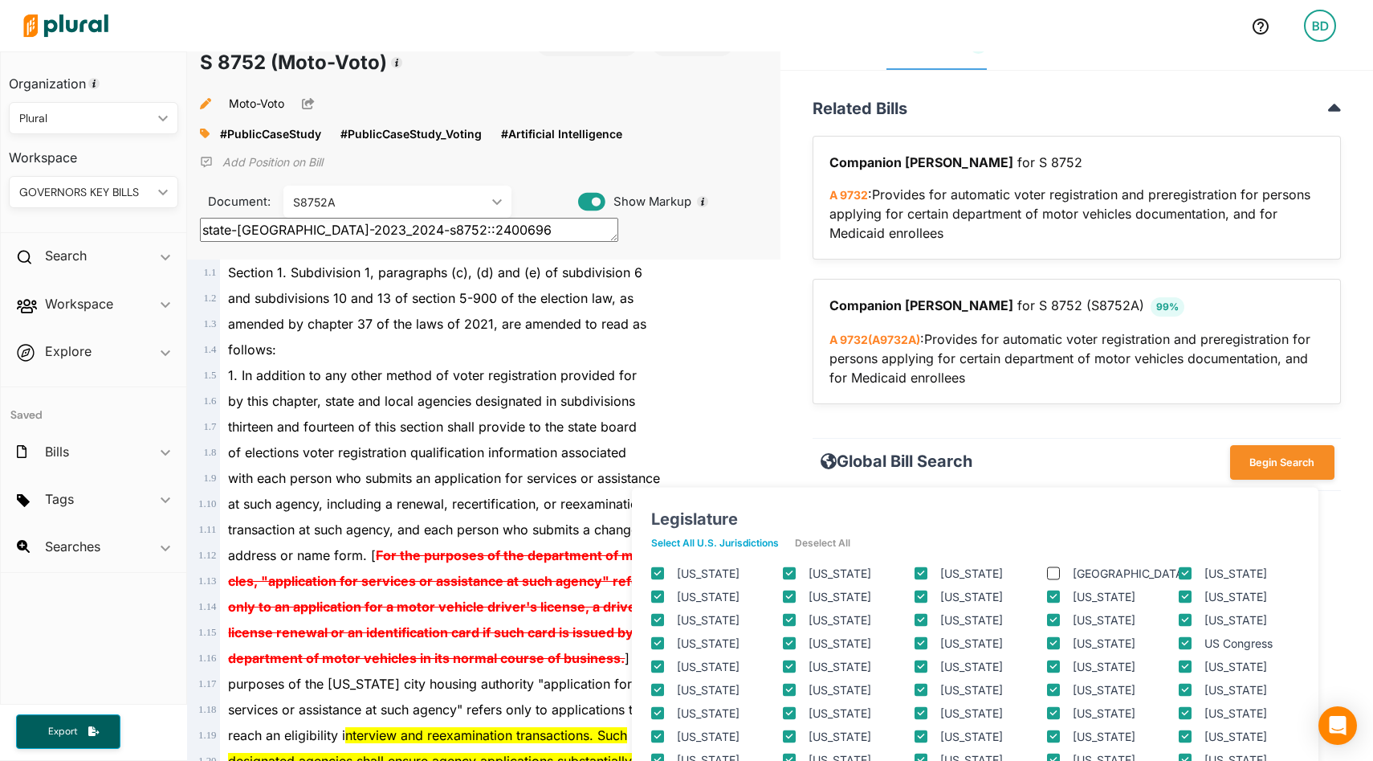
checkbox input "true"
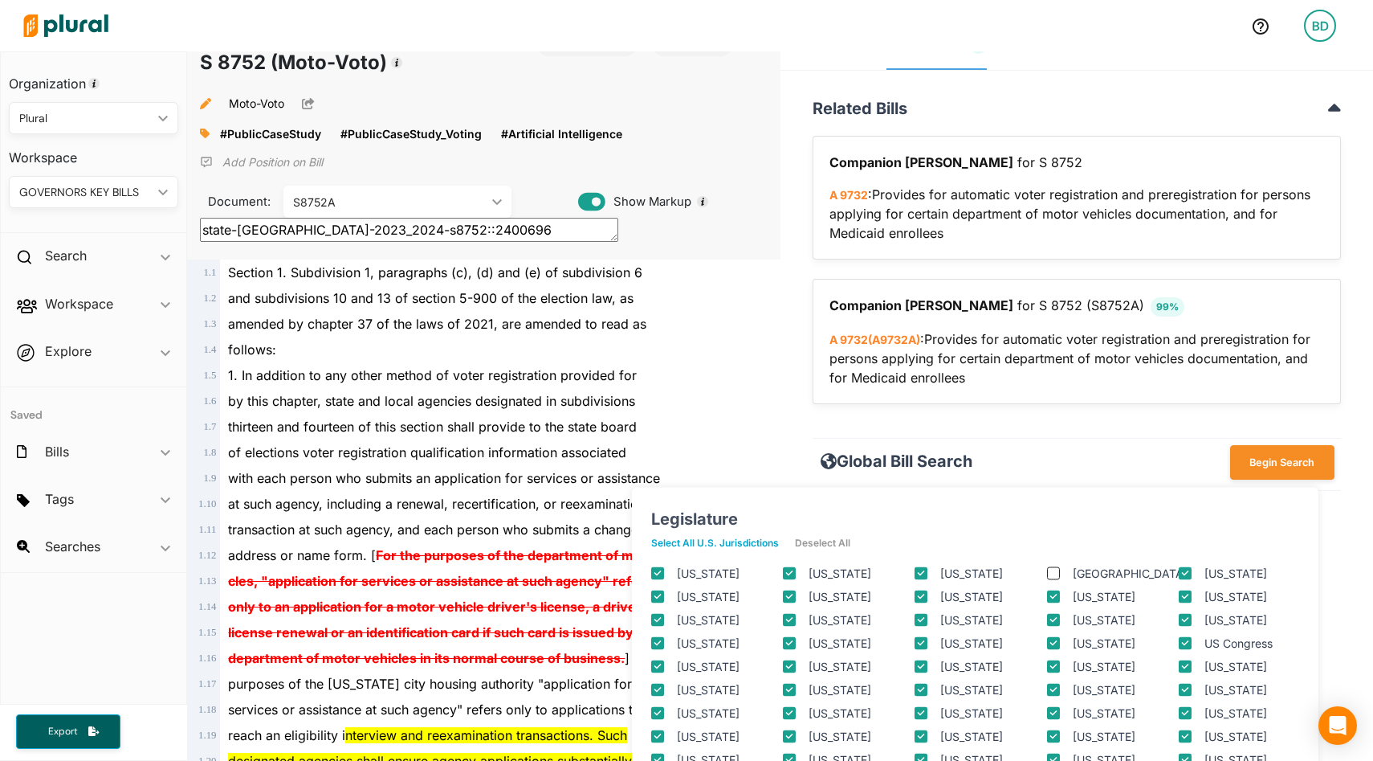
checkbox input "true"
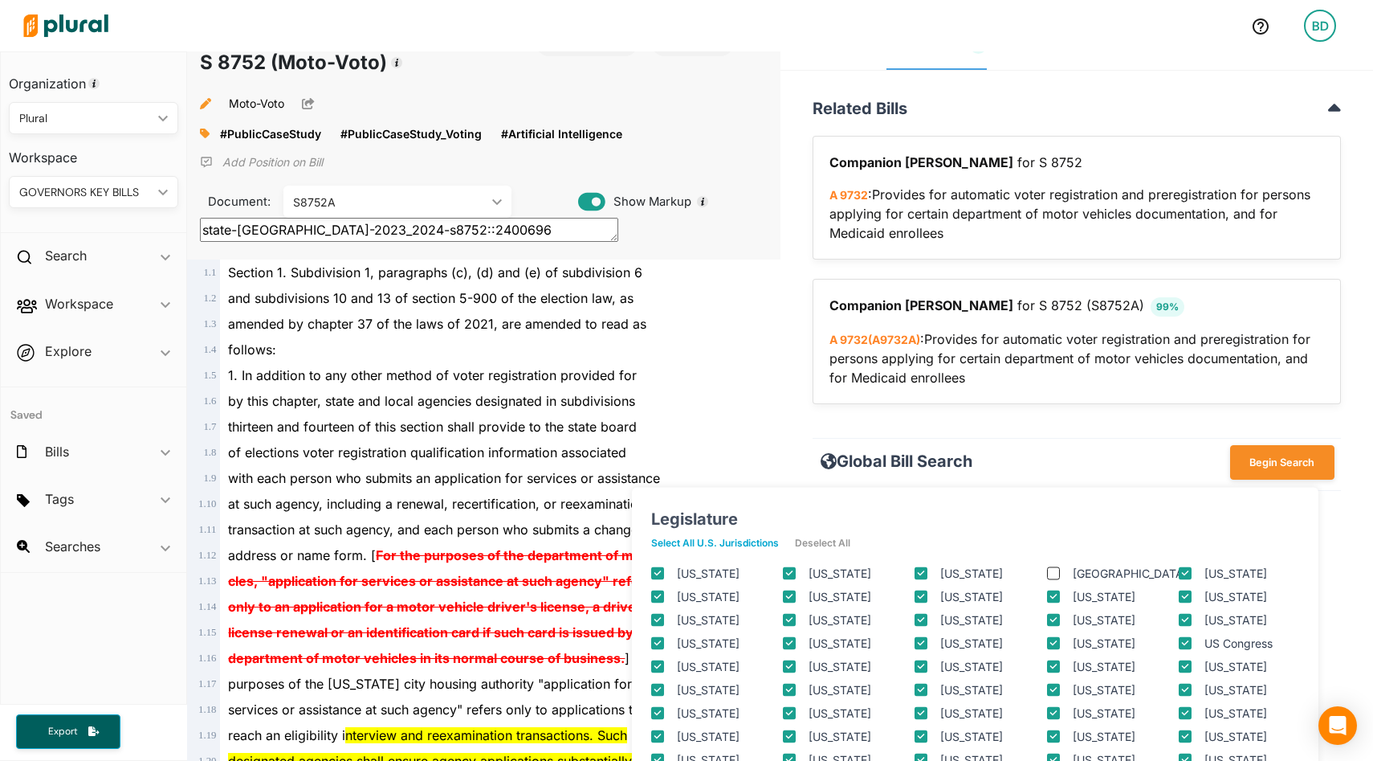
checkbox input "true"
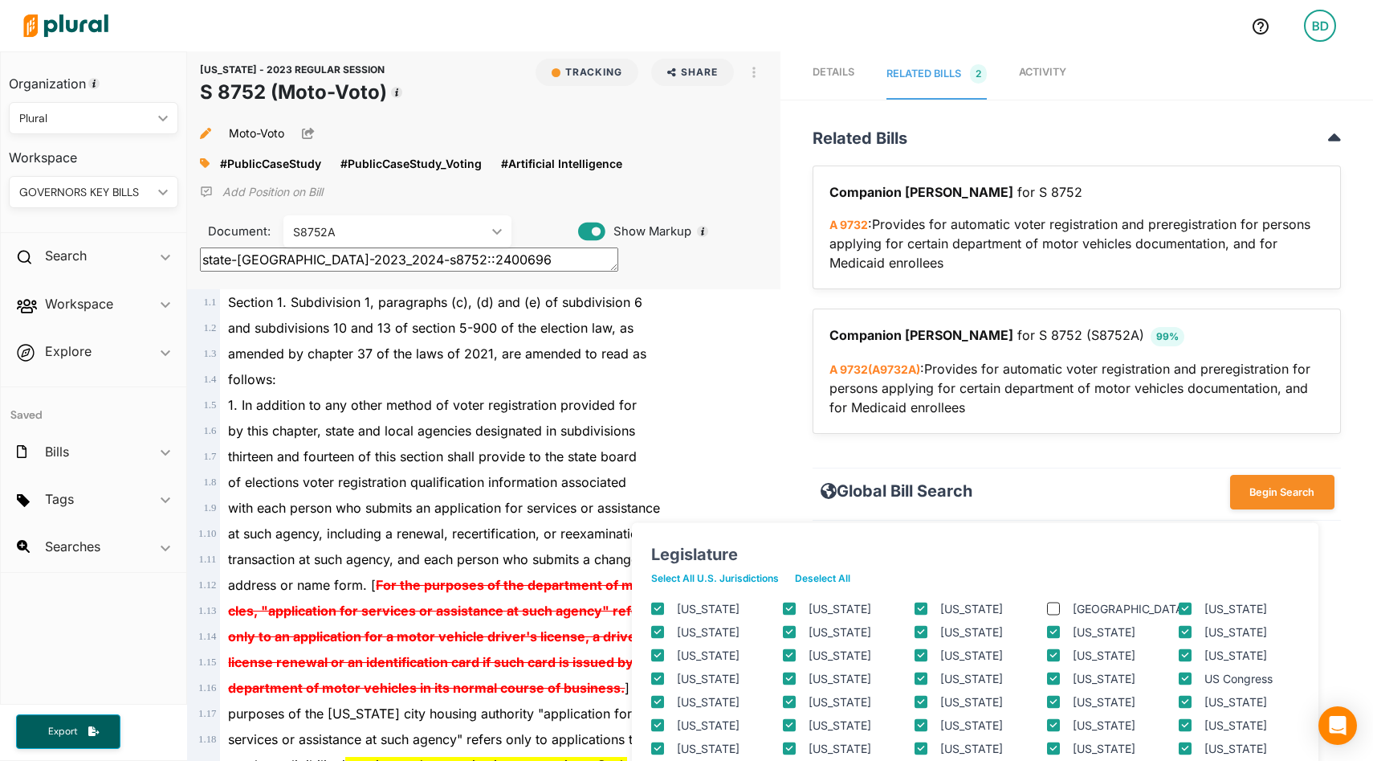
scroll to position [0, 0]
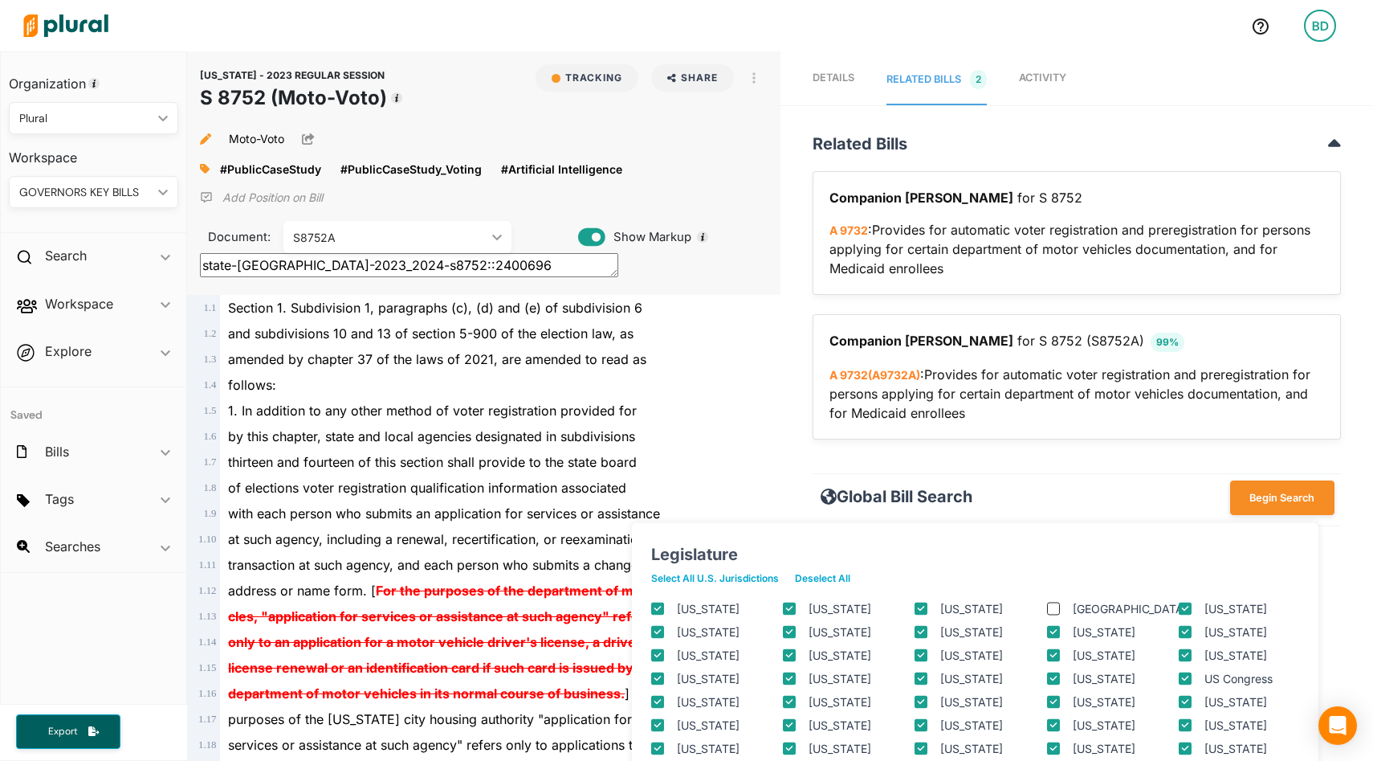
click at [1050, 81] on span "Activity" at bounding box center [1042, 77] width 47 height 12
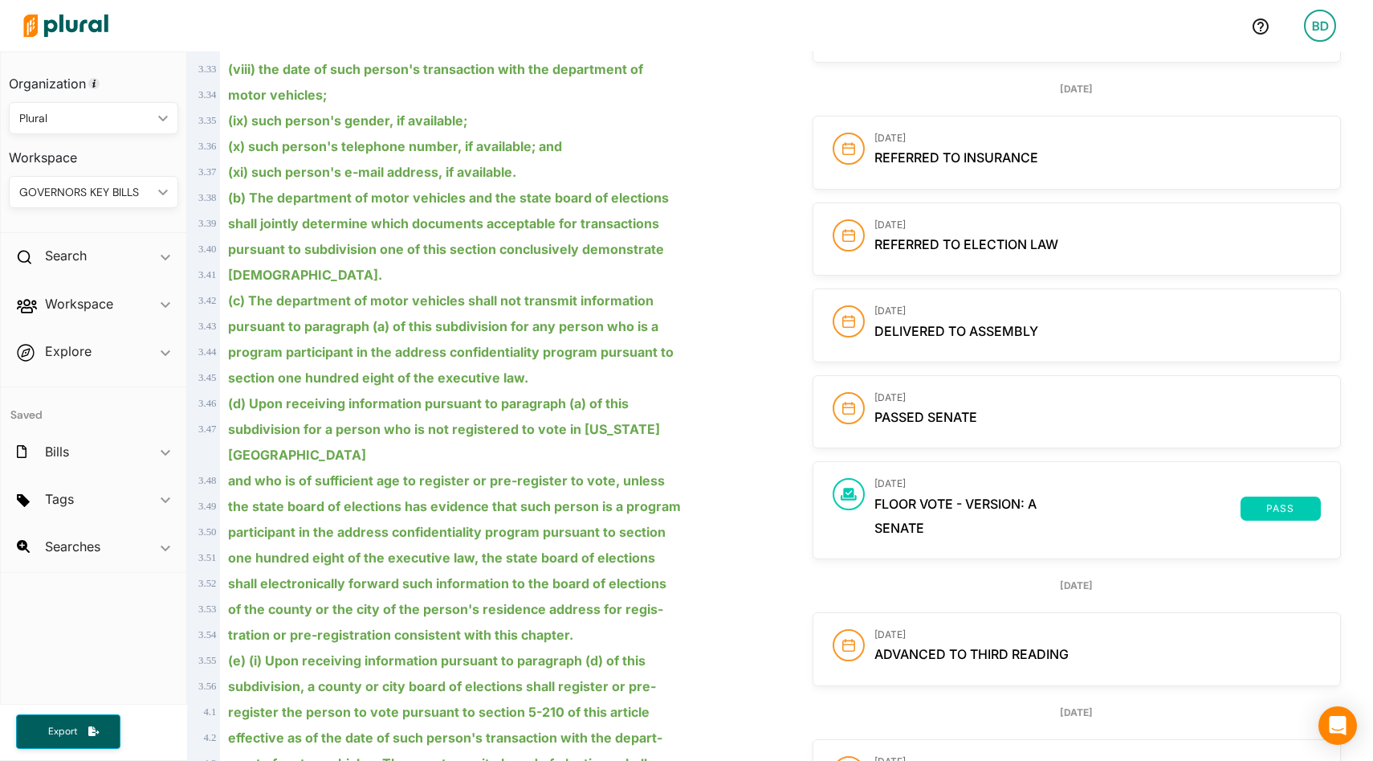
scroll to position [3137, 0]
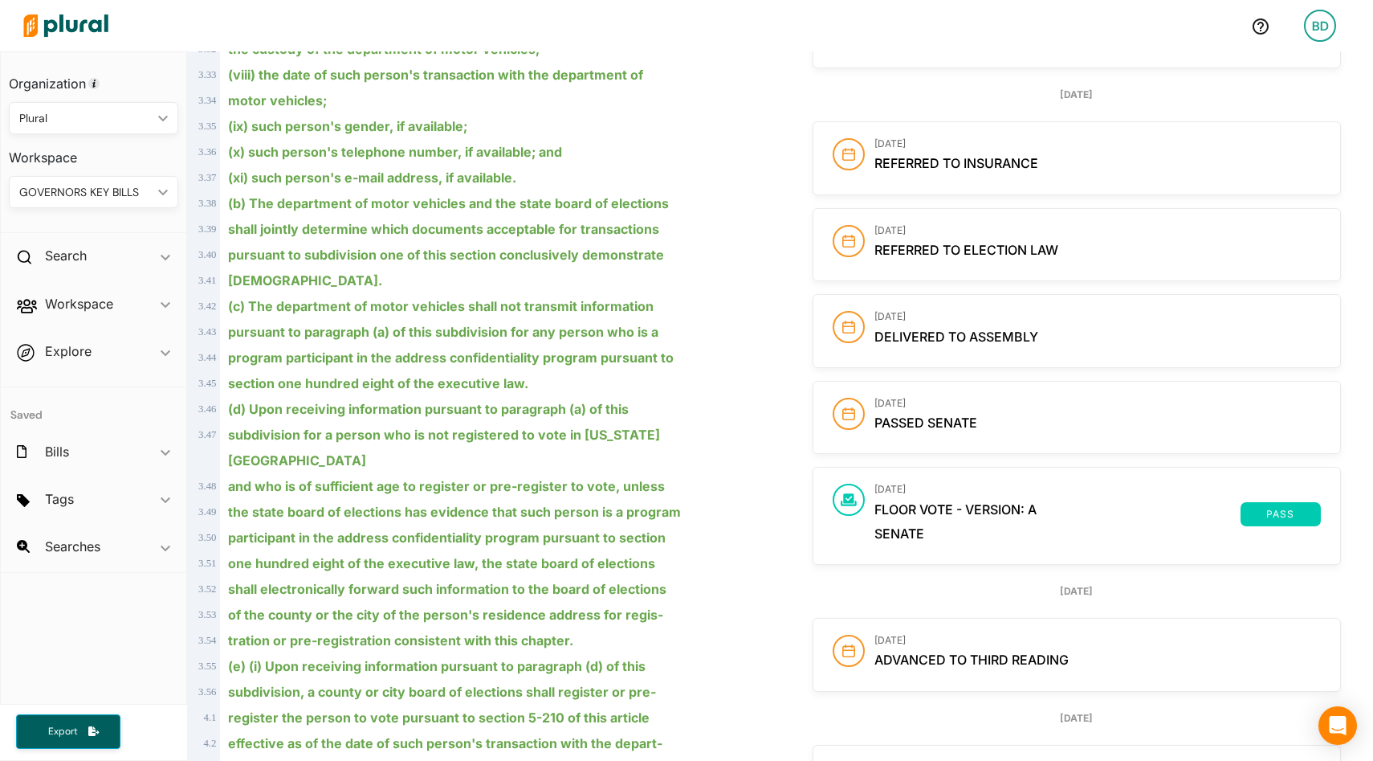
click at [1311, 23] on div "BD" at bounding box center [1320, 26] width 32 height 32
click at [1274, 185] on link "Notification Settings" at bounding box center [1277, 192] width 141 height 40
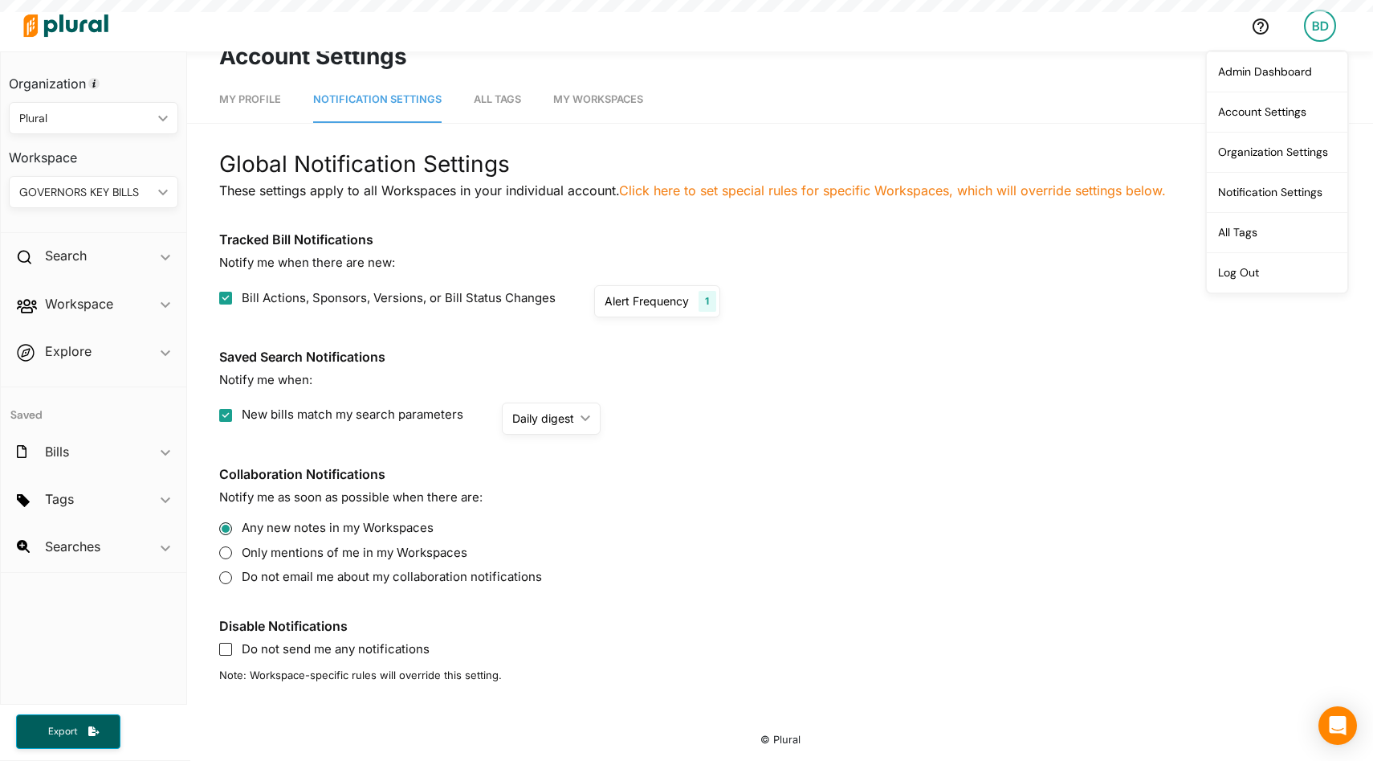
scroll to position [31, 0]
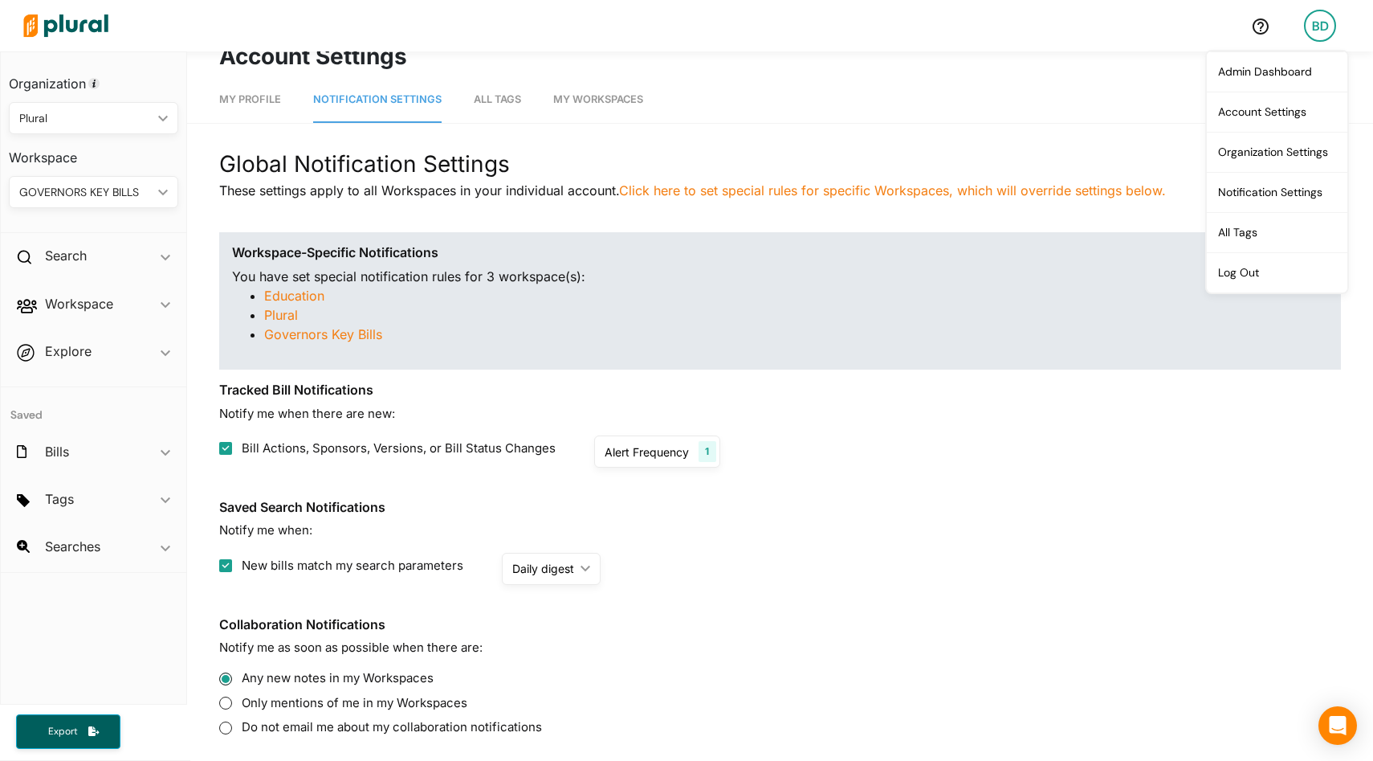
click at [642, 455] on div "Alert Frequency" at bounding box center [647, 451] width 84 height 17
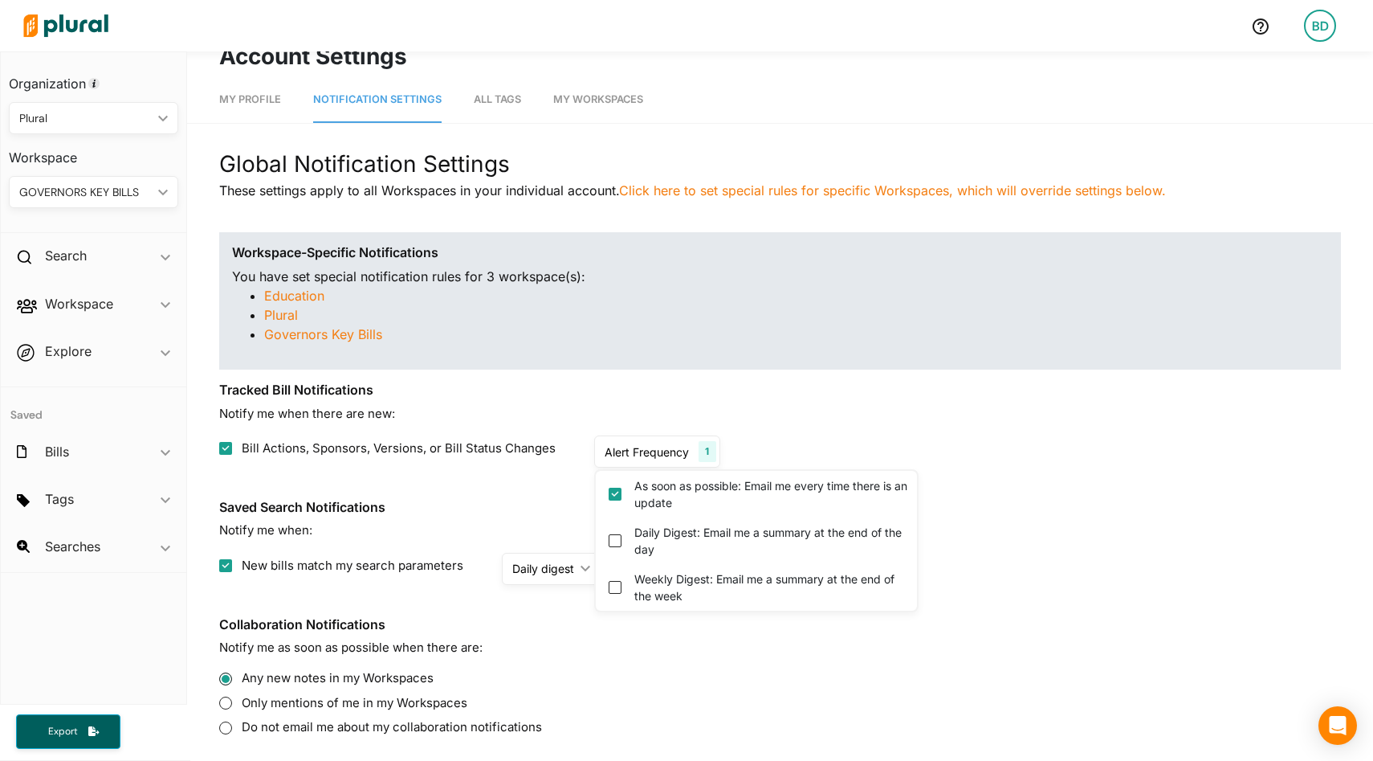
click at [699, 325] on li "Governors Key Bills" at bounding box center [796, 333] width 1064 height 19
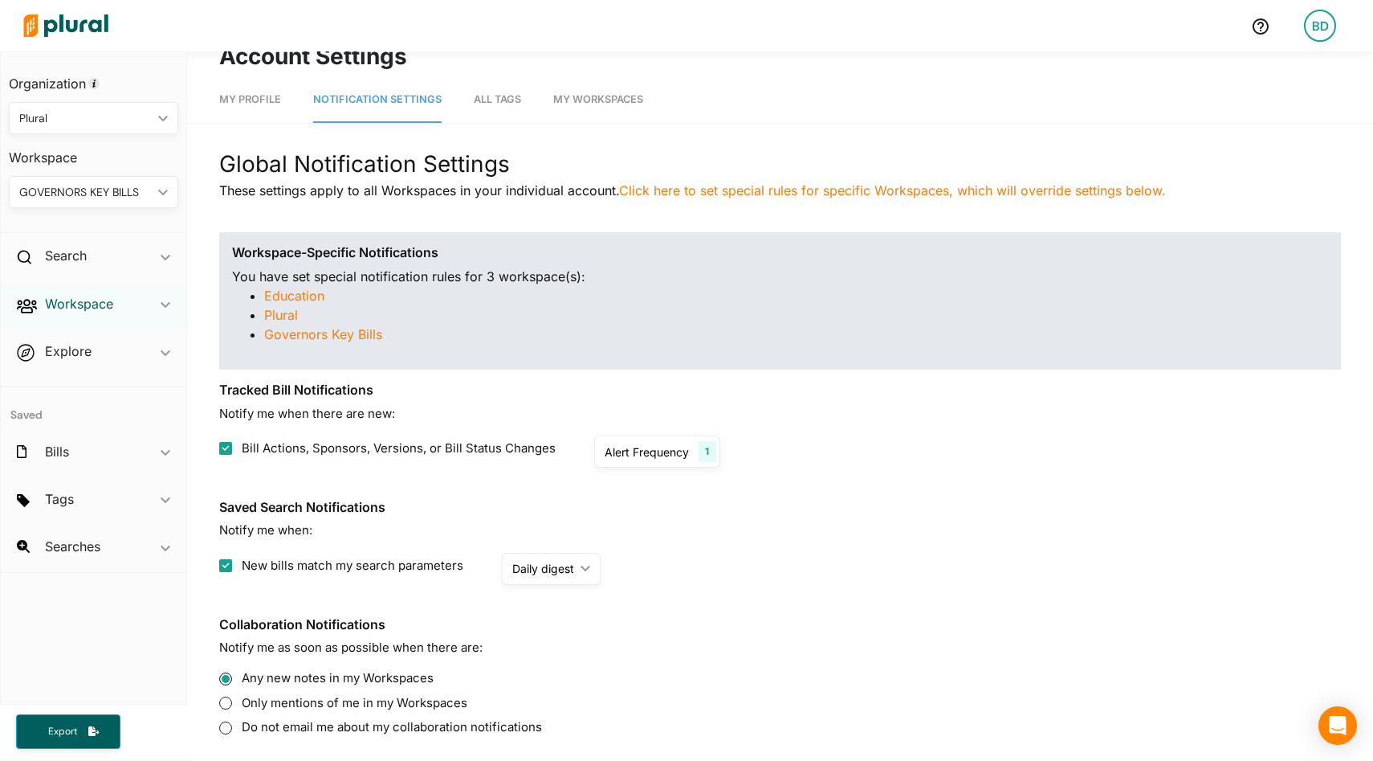
click at [94, 299] on h2 "Workspace" at bounding box center [79, 304] width 68 height 18
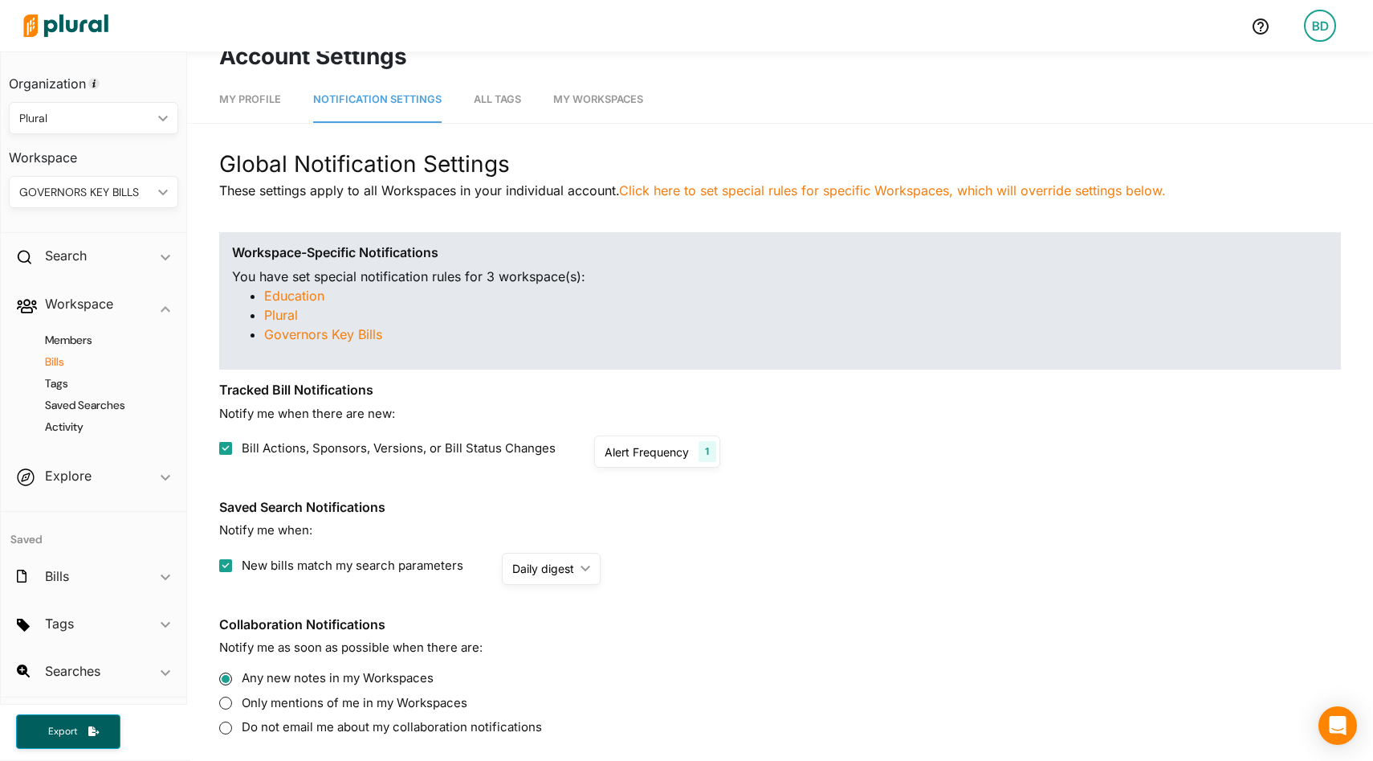
click at [68, 361] on h4 "Bills" at bounding box center [97, 361] width 145 height 15
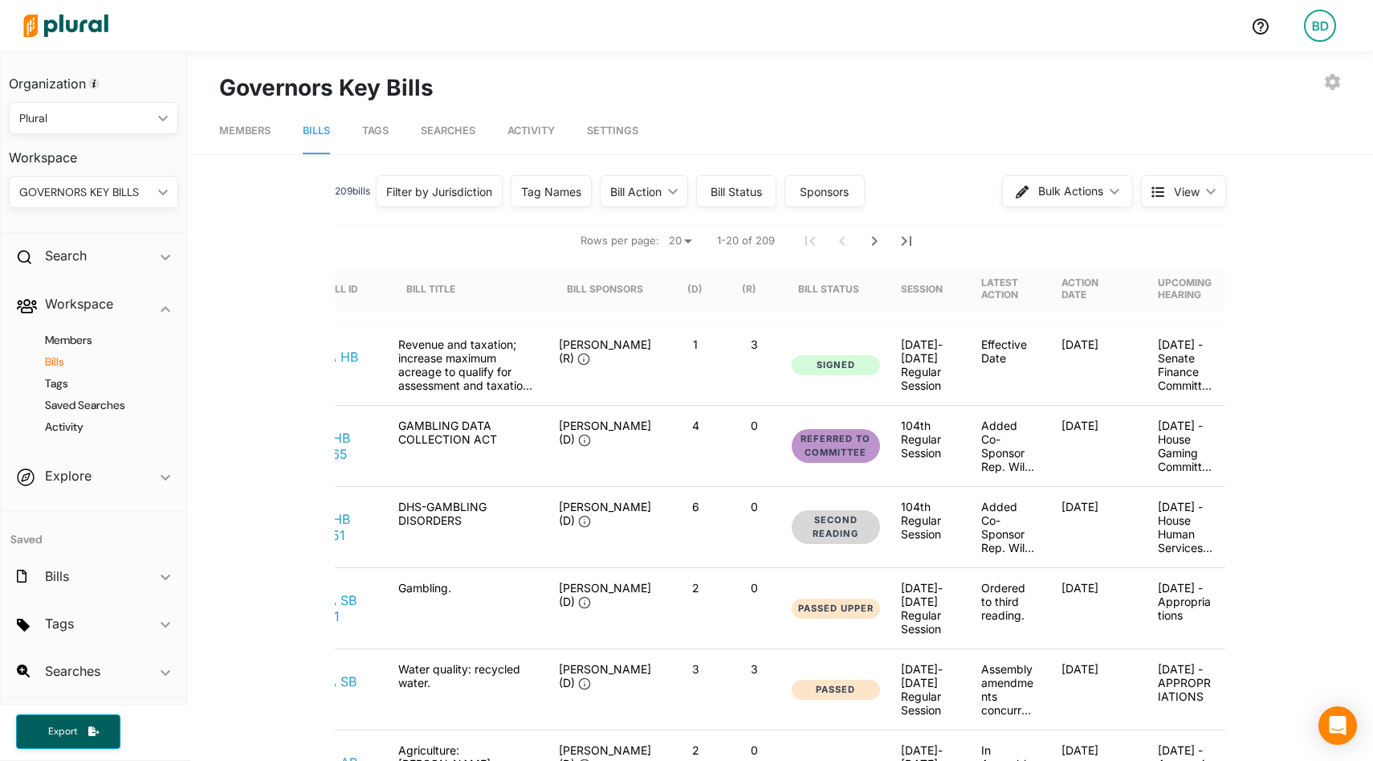
click at [669, 197] on div "Bill Action ic_keyboard_arrow_down" at bounding box center [644, 191] width 88 height 32
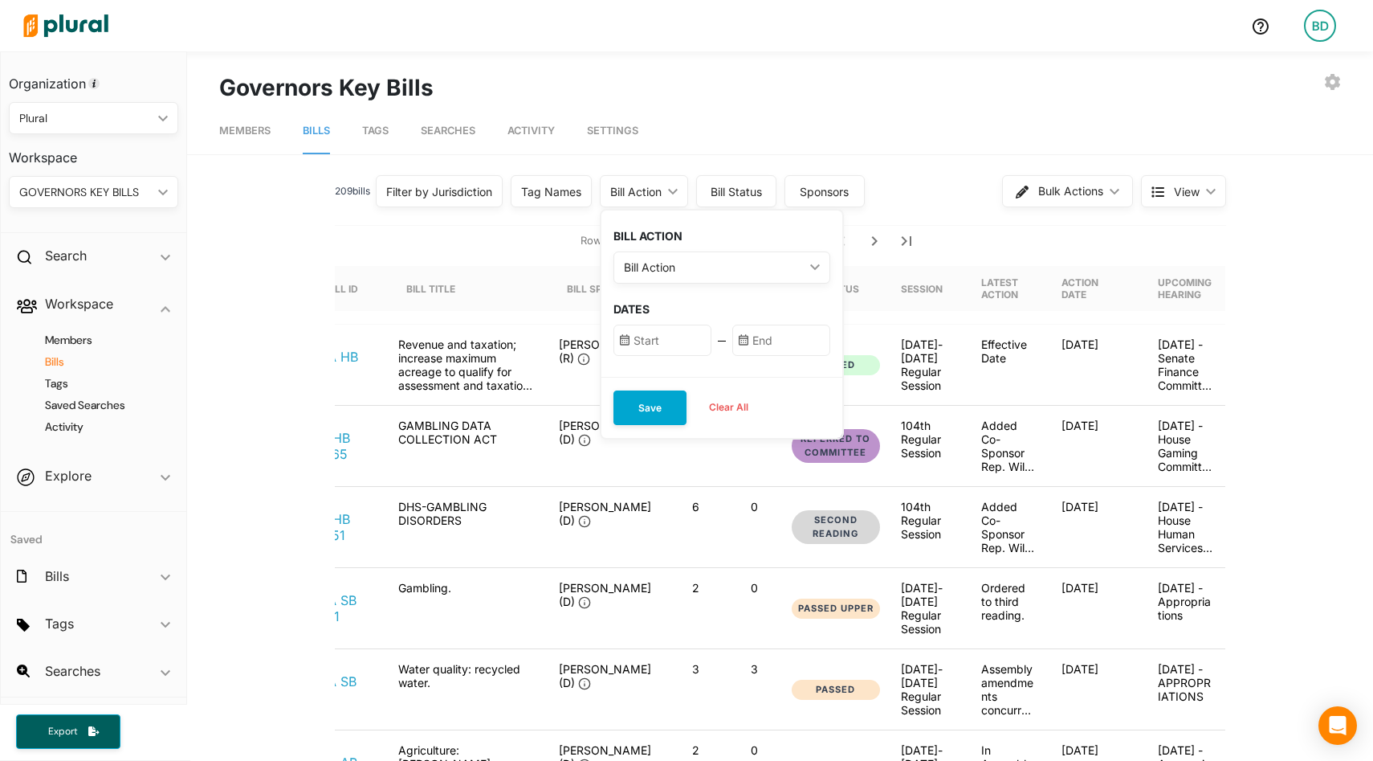
click at [692, 272] on div "Bill Action" at bounding box center [714, 267] width 180 height 17
click at [687, 377] on label "Any Action" at bounding box center [683, 378] width 58 height 17
click at [641, 377] on Action "Any Action" at bounding box center [634, 378] width 13 height 13
click at [670, 322] on div "BILL ACTION Any Action ic_keyboard_arrow_down First Action Latest Action Any Ac…" at bounding box center [722, 293] width 241 height 166
click at [677, 331] on input "text" at bounding box center [663, 339] width 98 height 31
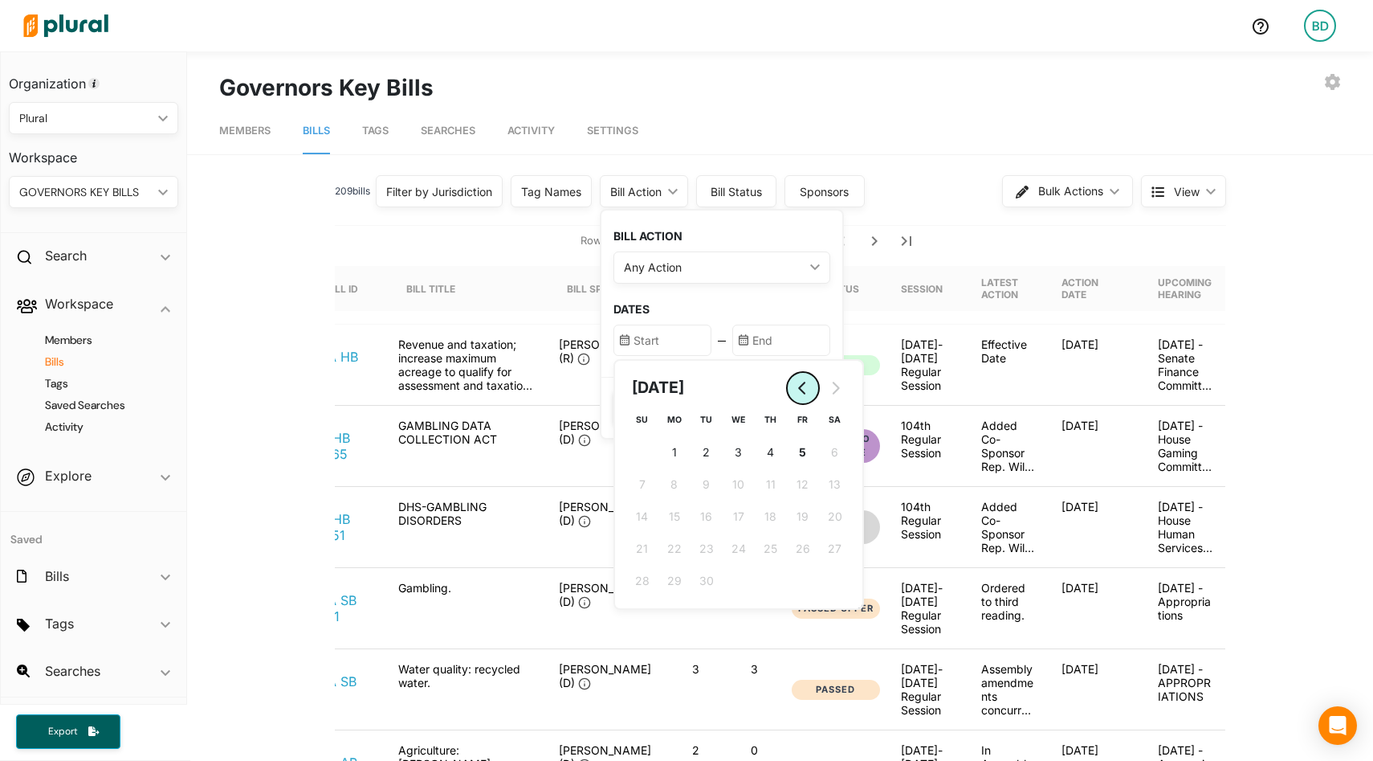
click at [805, 384] on icon "Go to previous month" at bounding box center [803, 387] width 13 height 13
click at [811, 456] on button "1 1st August (Friday)" at bounding box center [803, 452] width 32 height 32
type input "8/1/2025"
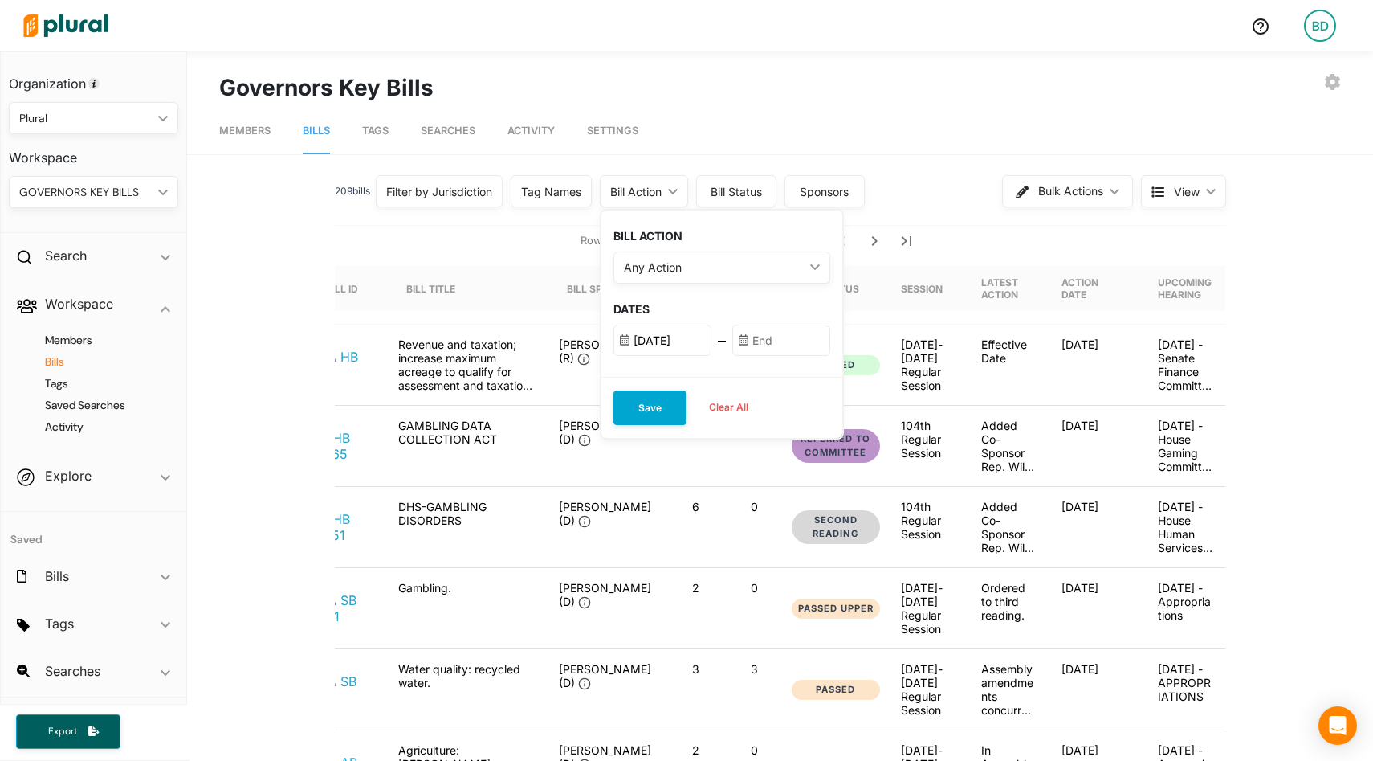
click at [791, 344] on input "text" at bounding box center [781, 339] width 98 height 31
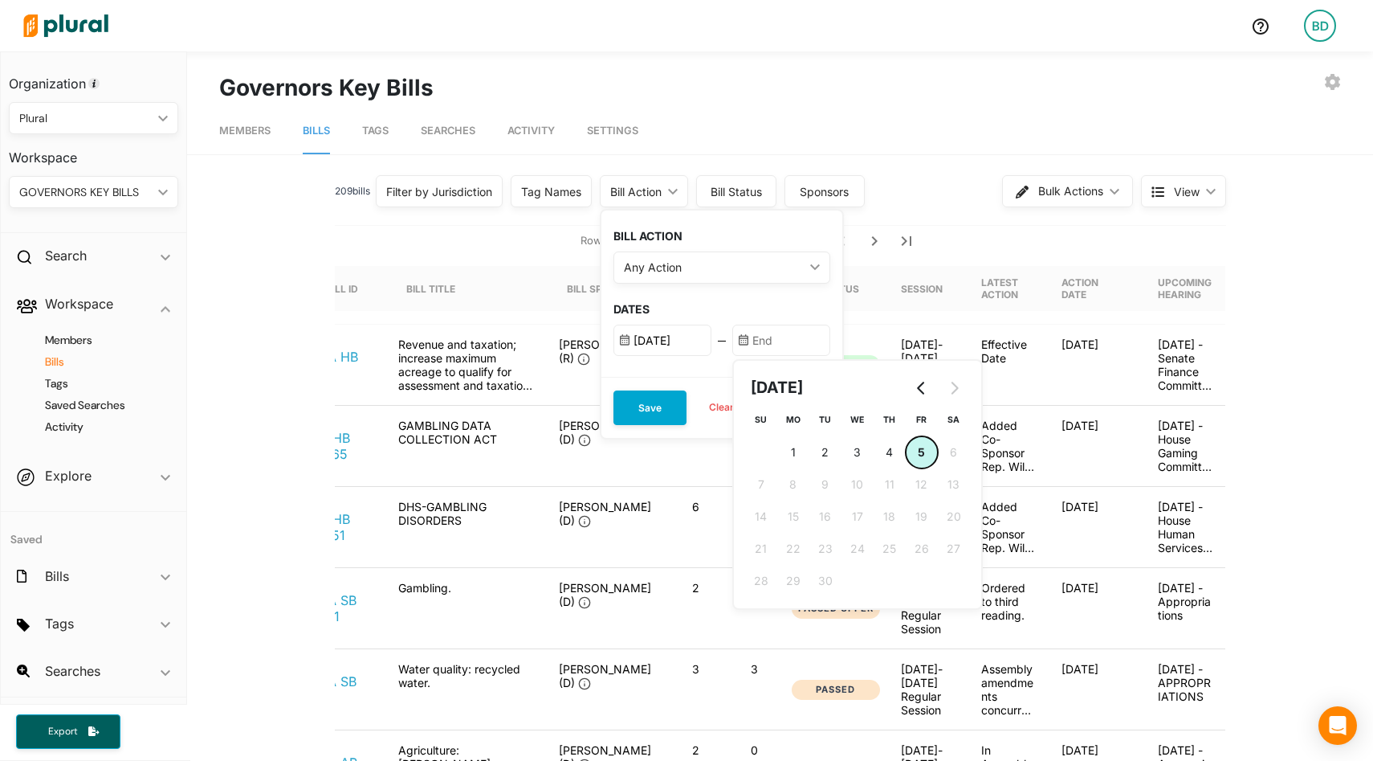
click at [931, 448] on button "5 5th September (Friday)" at bounding box center [922, 452] width 32 height 32
type input "9/5/2025"
click at [661, 406] on button "Save" at bounding box center [650, 407] width 73 height 35
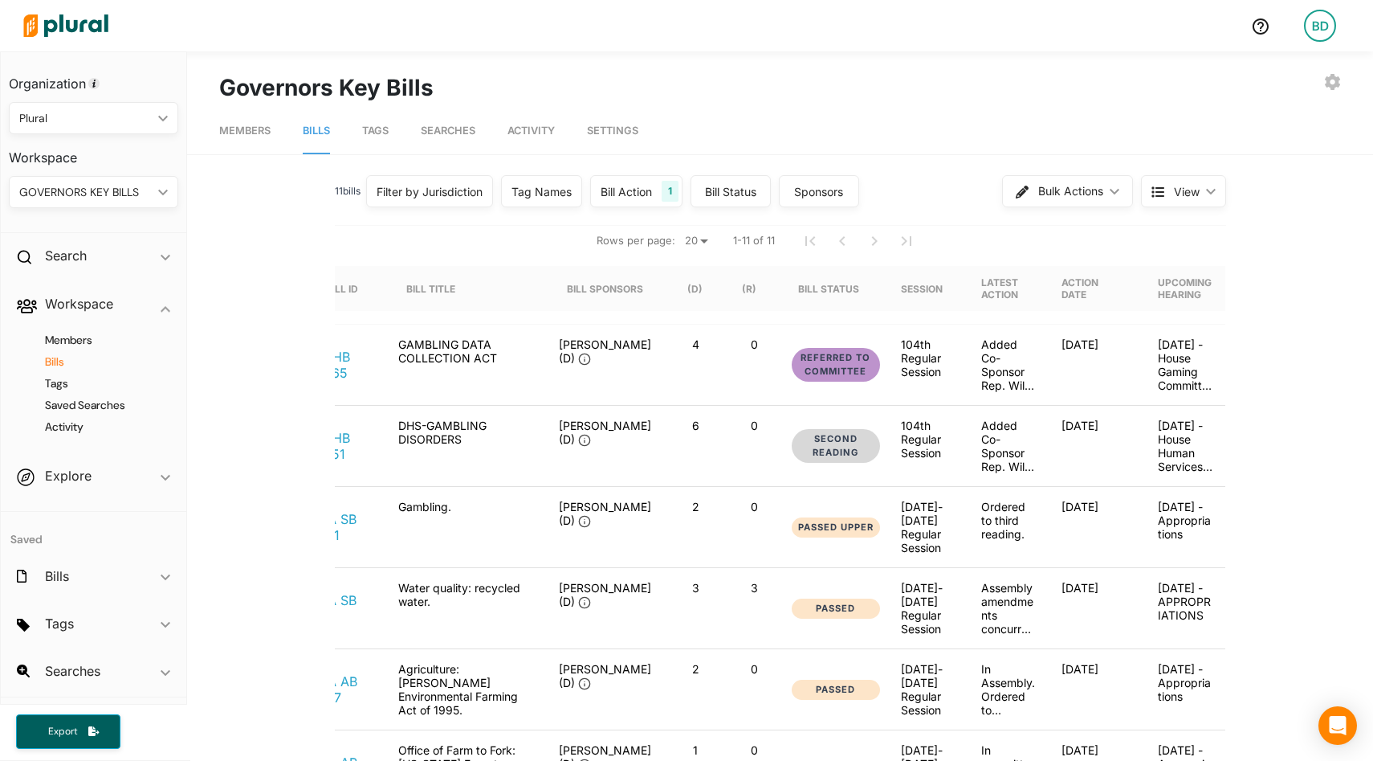
click at [650, 186] on div "Bill Action" at bounding box center [626, 191] width 51 height 17
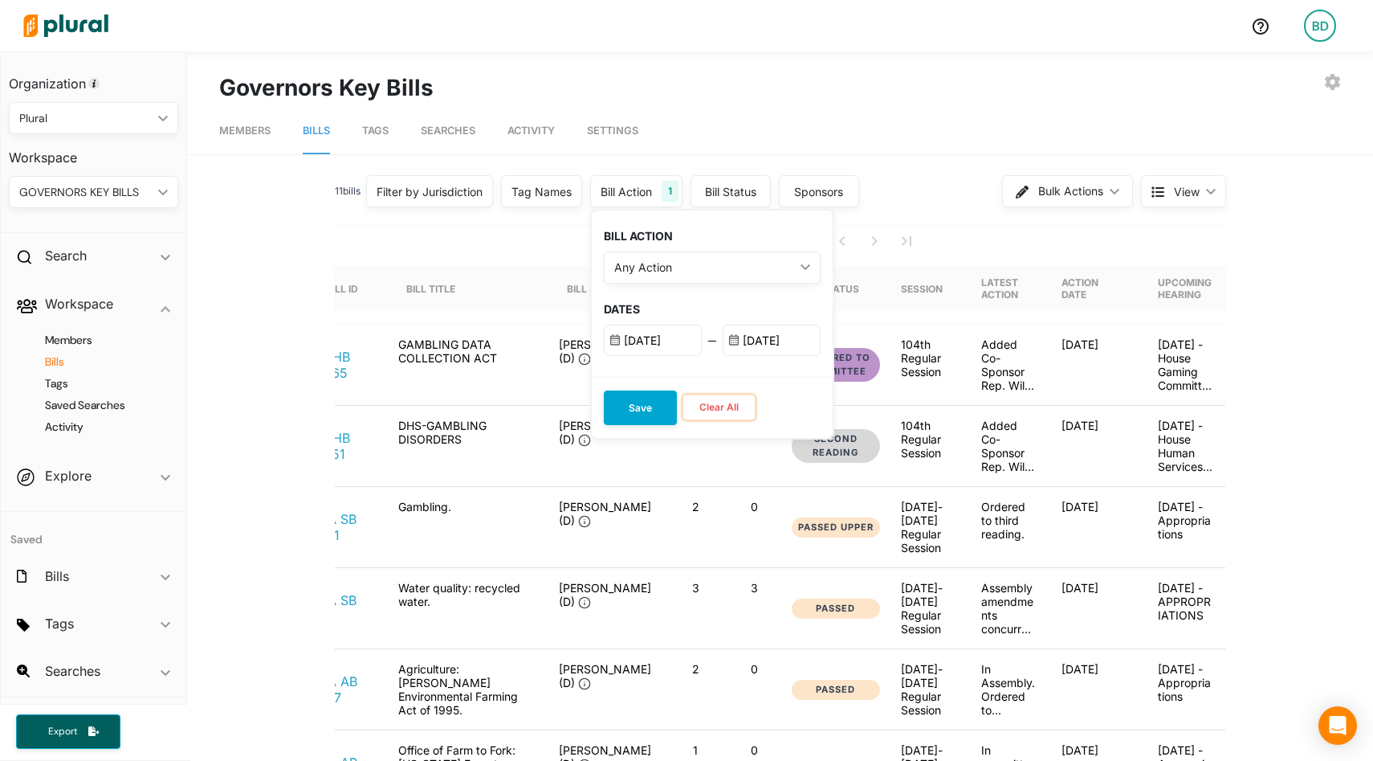
click at [724, 398] on button "Clear All" at bounding box center [718, 407] width 71 height 24
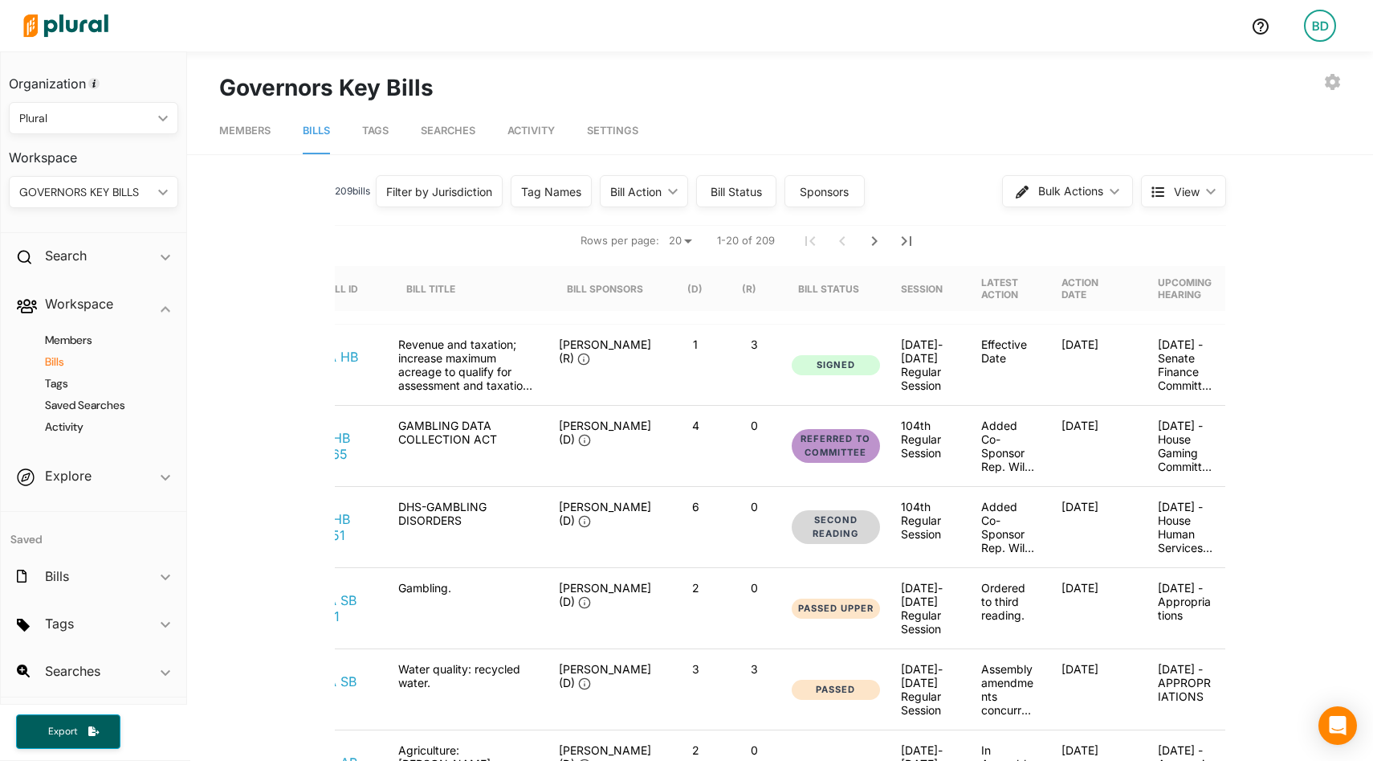
click at [363, 218] on div "209 bill s Filter by Jurisdiction Filter by Jurisdiction close Alabama Alaska A…" at bounding box center [780, 197] width 891 height 55
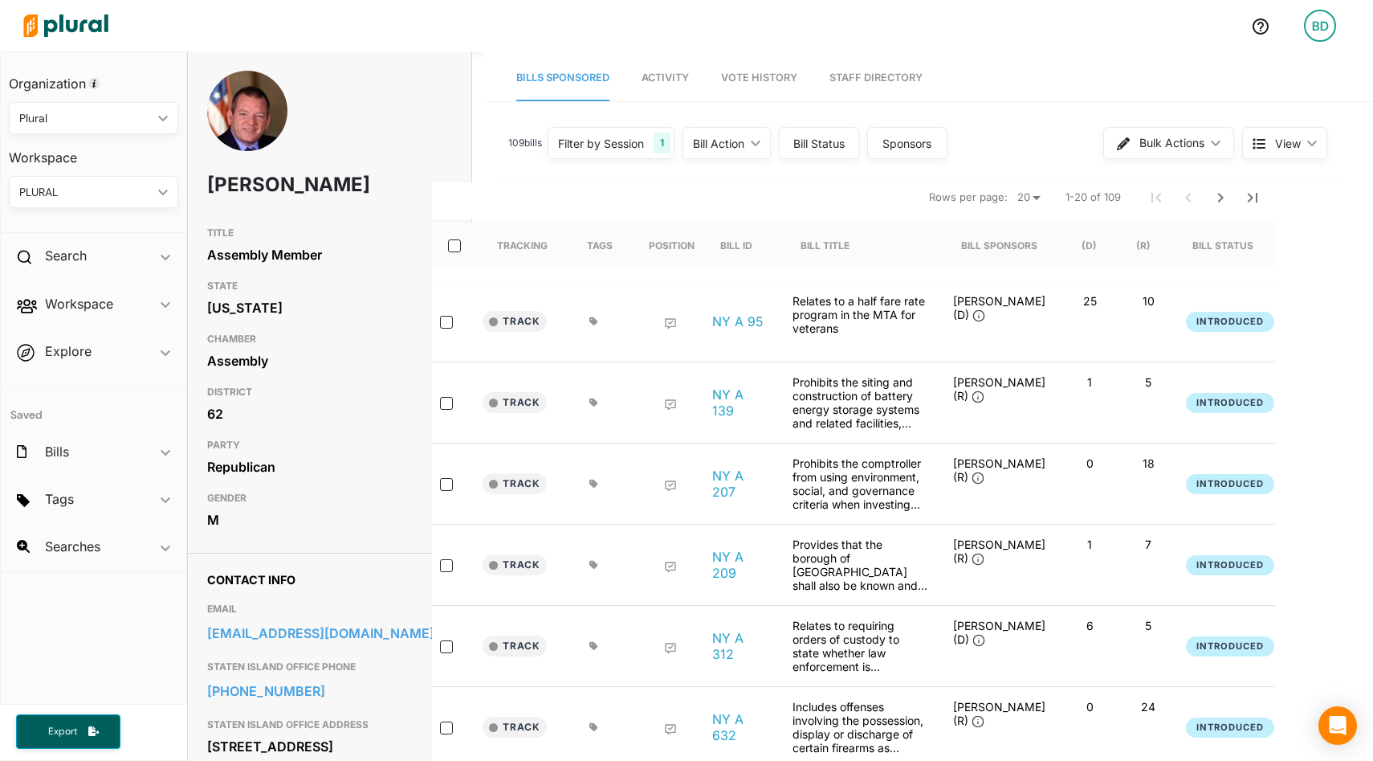
click at [759, 75] on span "Vote History" at bounding box center [759, 77] width 76 height 12
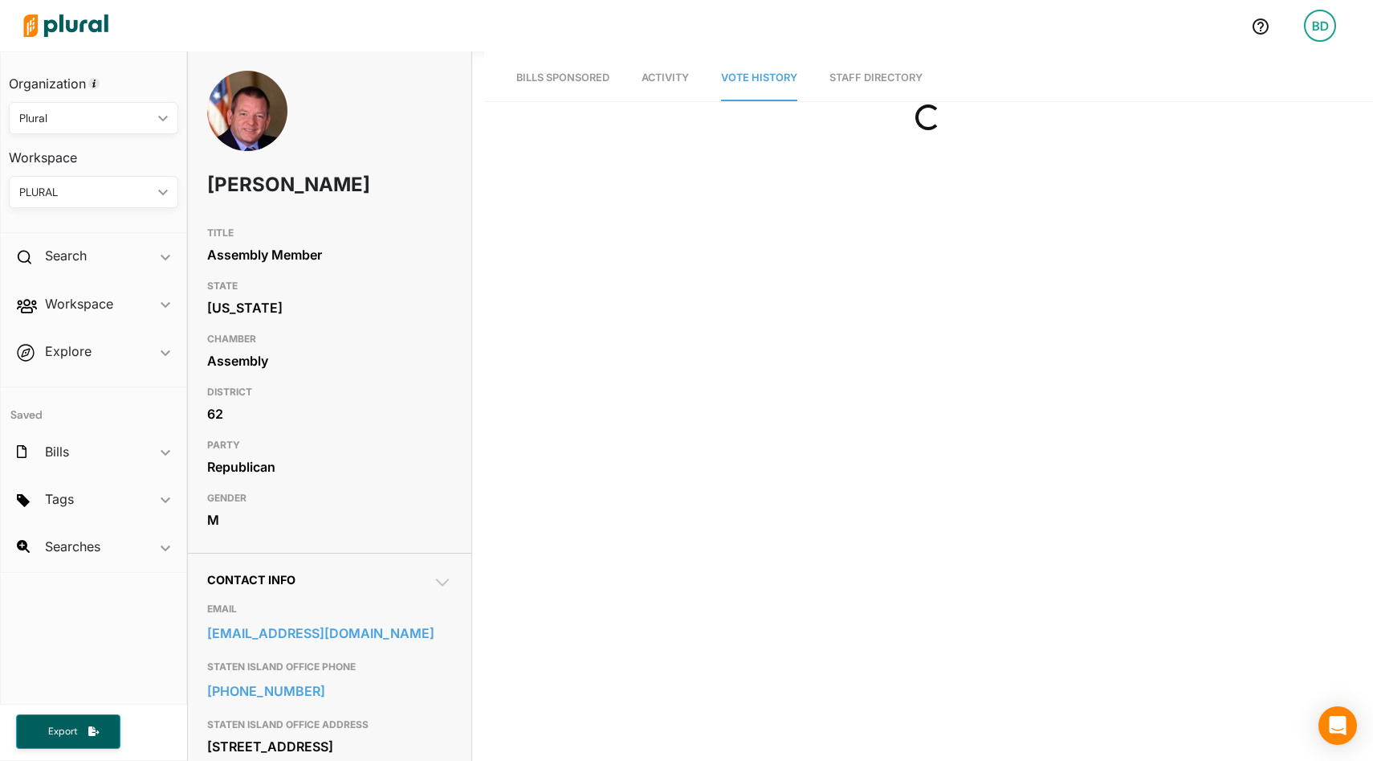
click at [905, 78] on link "Staff Directory" at bounding box center [876, 78] width 93 height 46
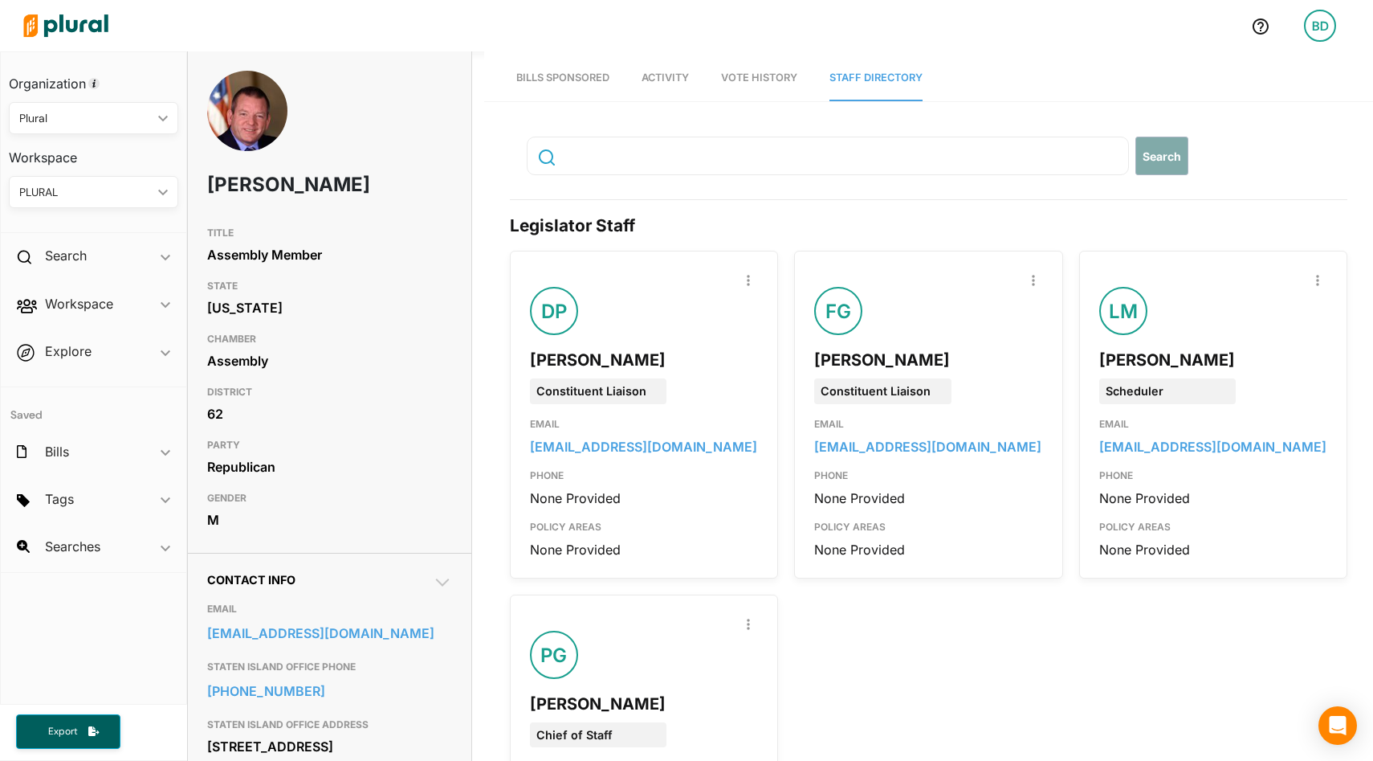
click at [564, 549] on div "None Provided" at bounding box center [644, 549] width 228 height 18
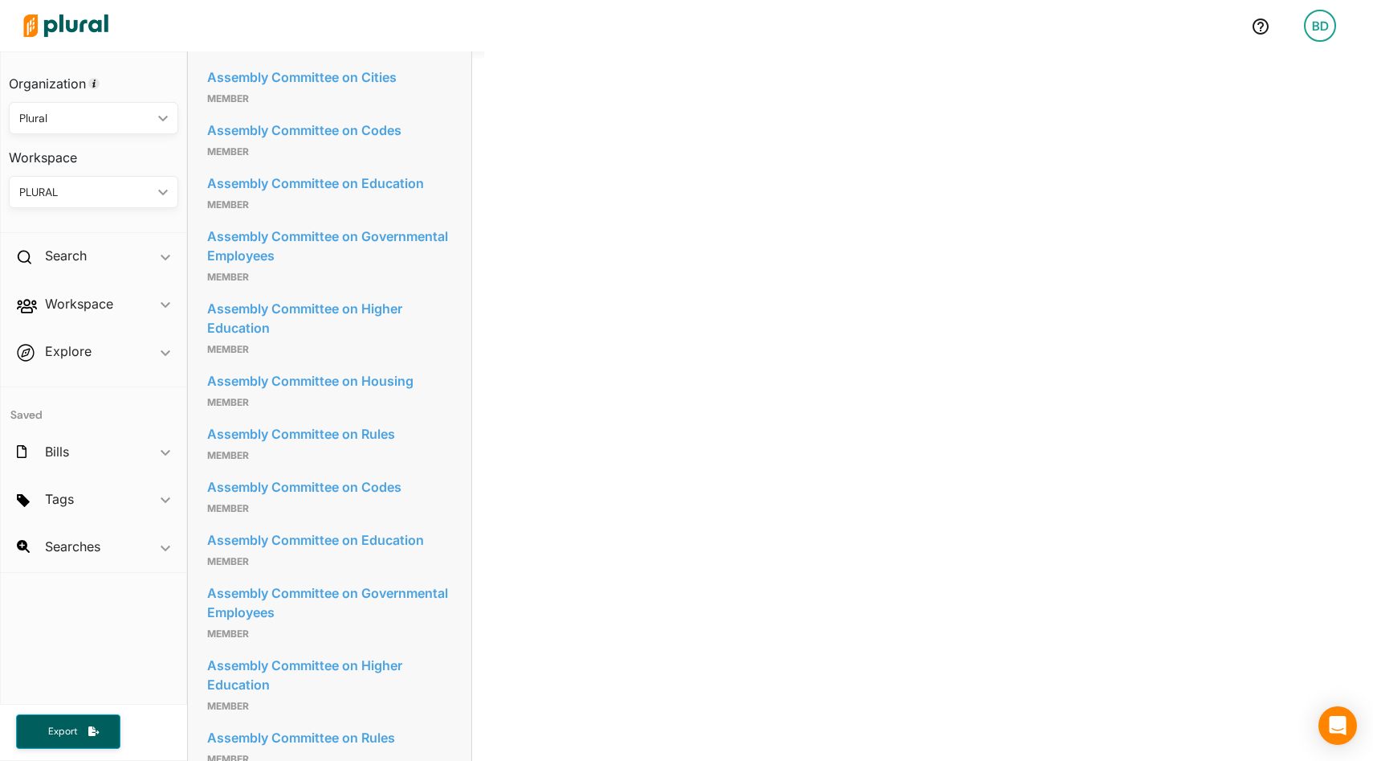
scroll to position [874, 0]
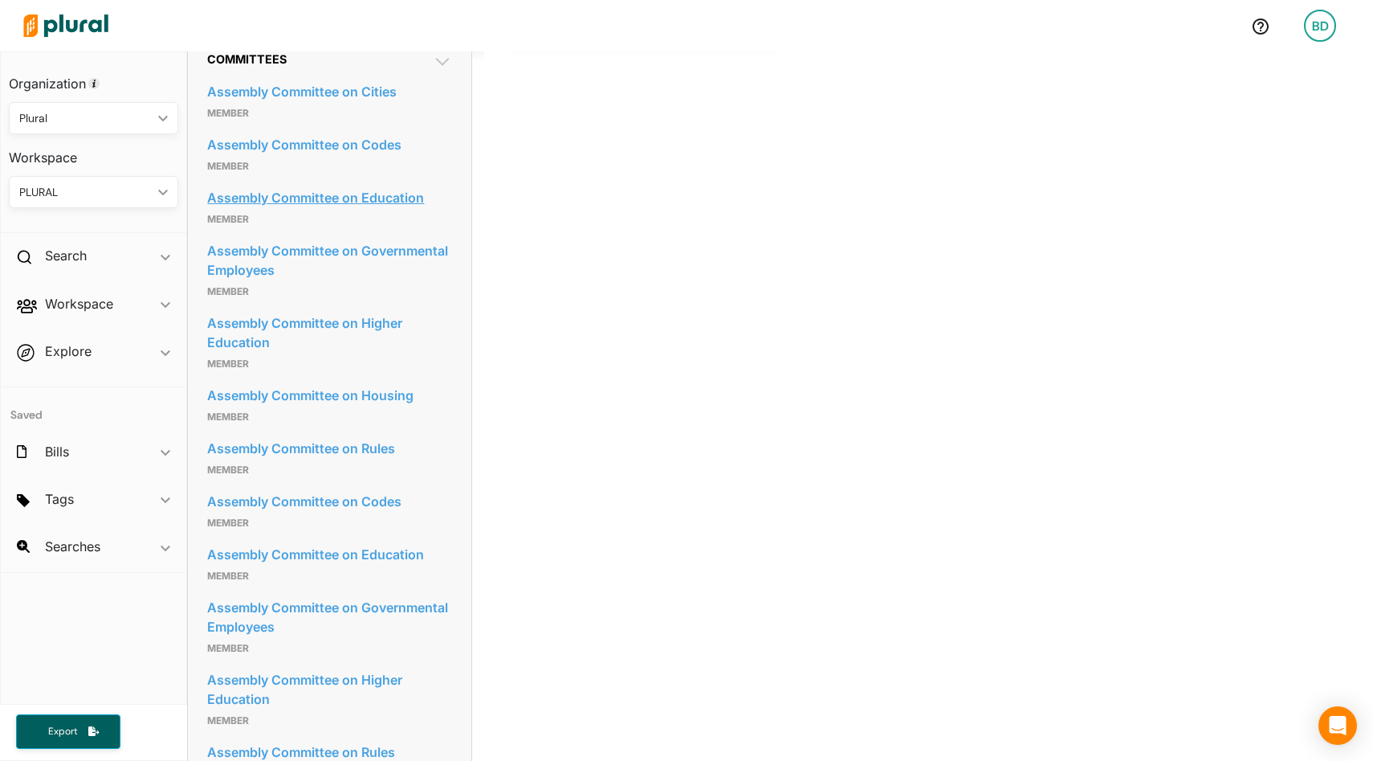
click at [335, 210] on link "Assembly Committee on Education" at bounding box center [329, 198] width 244 height 24
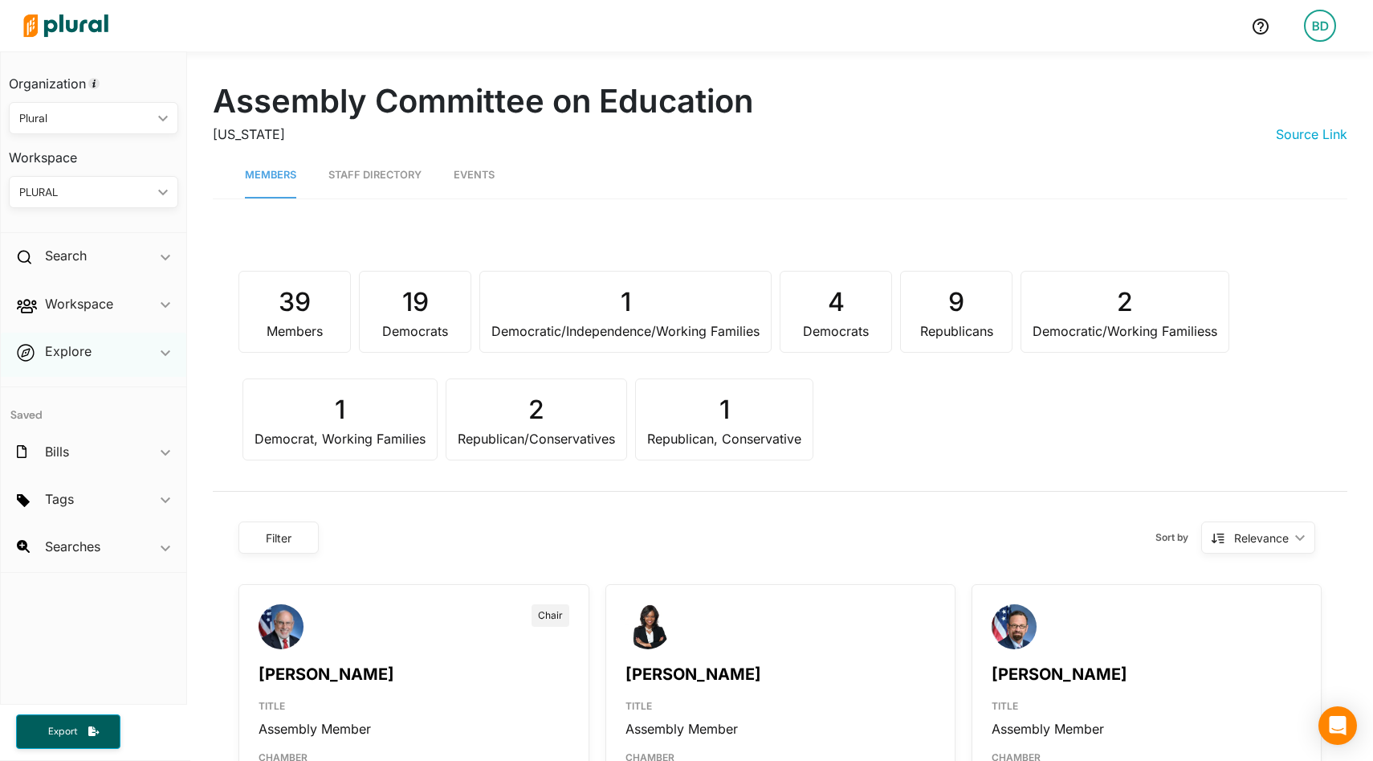
click at [162, 347] on span "ic_keyboard_arrow_down" at bounding box center [166, 354] width 10 height 24
click at [96, 390] on h4 "Overview" at bounding box center [97, 388] width 145 height 15
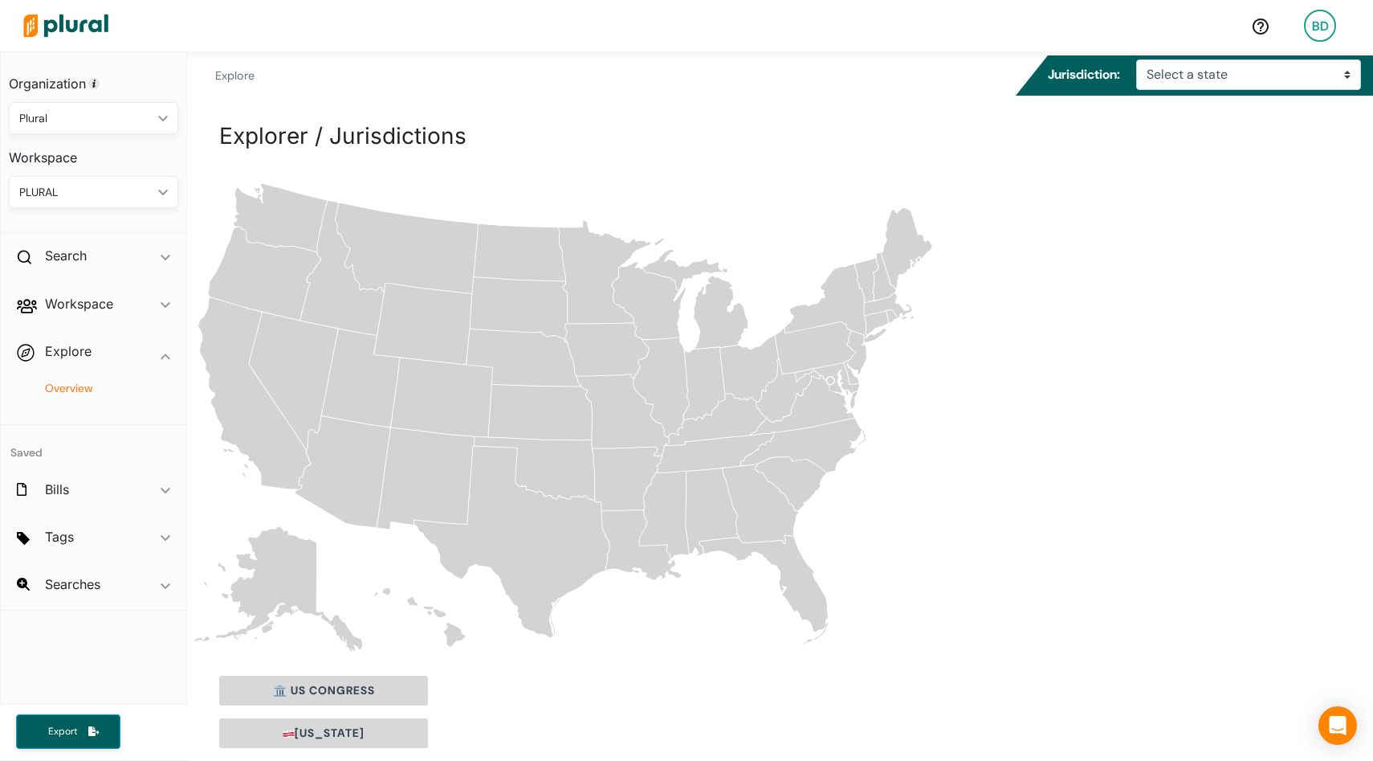
click at [153, 183] on div "PLURAL ic_keyboard_arrow_down" at bounding box center [93, 192] width 169 height 32
click at [119, 226] on div "AFFORDABLE HOUSING" at bounding box center [84, 230] width 124 height 14
click at [138, 193] on div "AFFORDABLE HOUSING" at bounding box center [85, 192] width 133 height 17
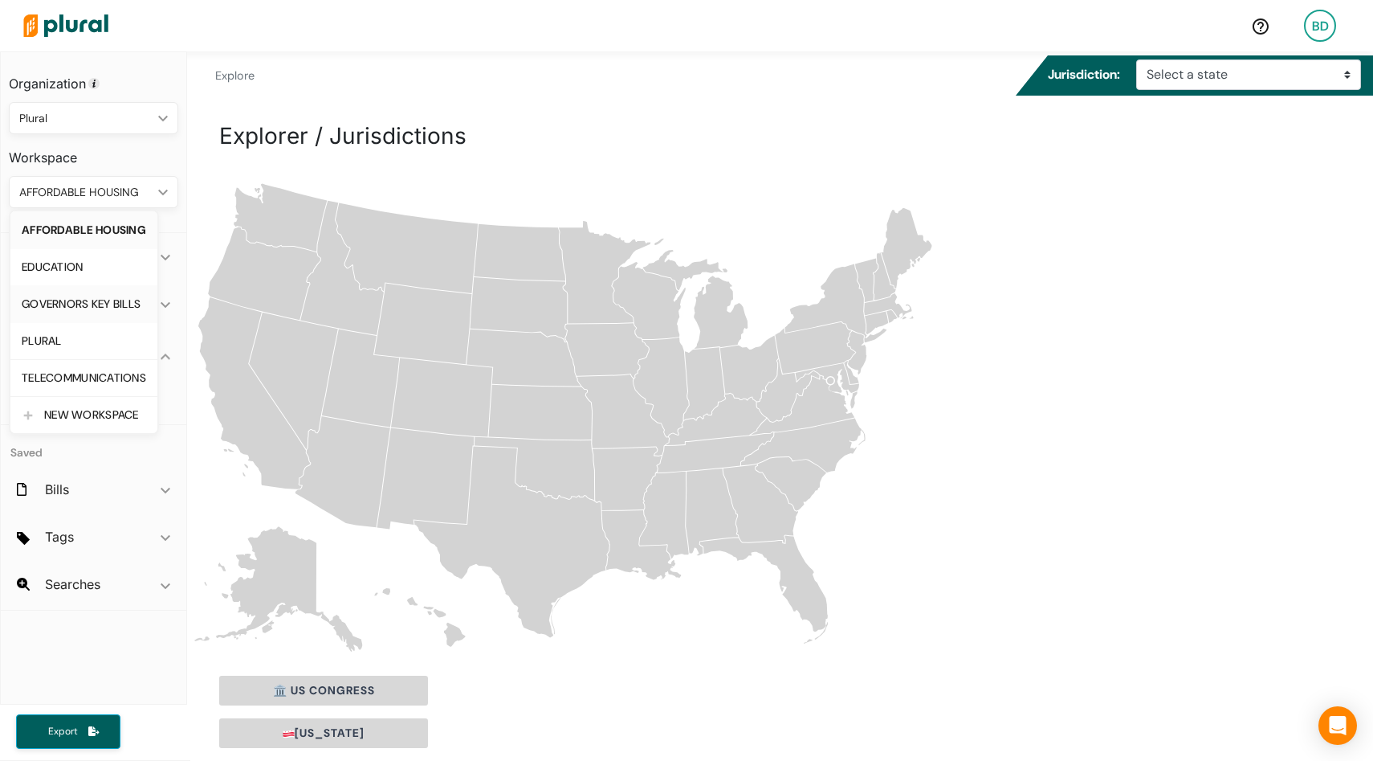
click at [108, 297] on div "GOVERNORS KEY BILLS" at bounding box center [84, 304] width 124 height 14
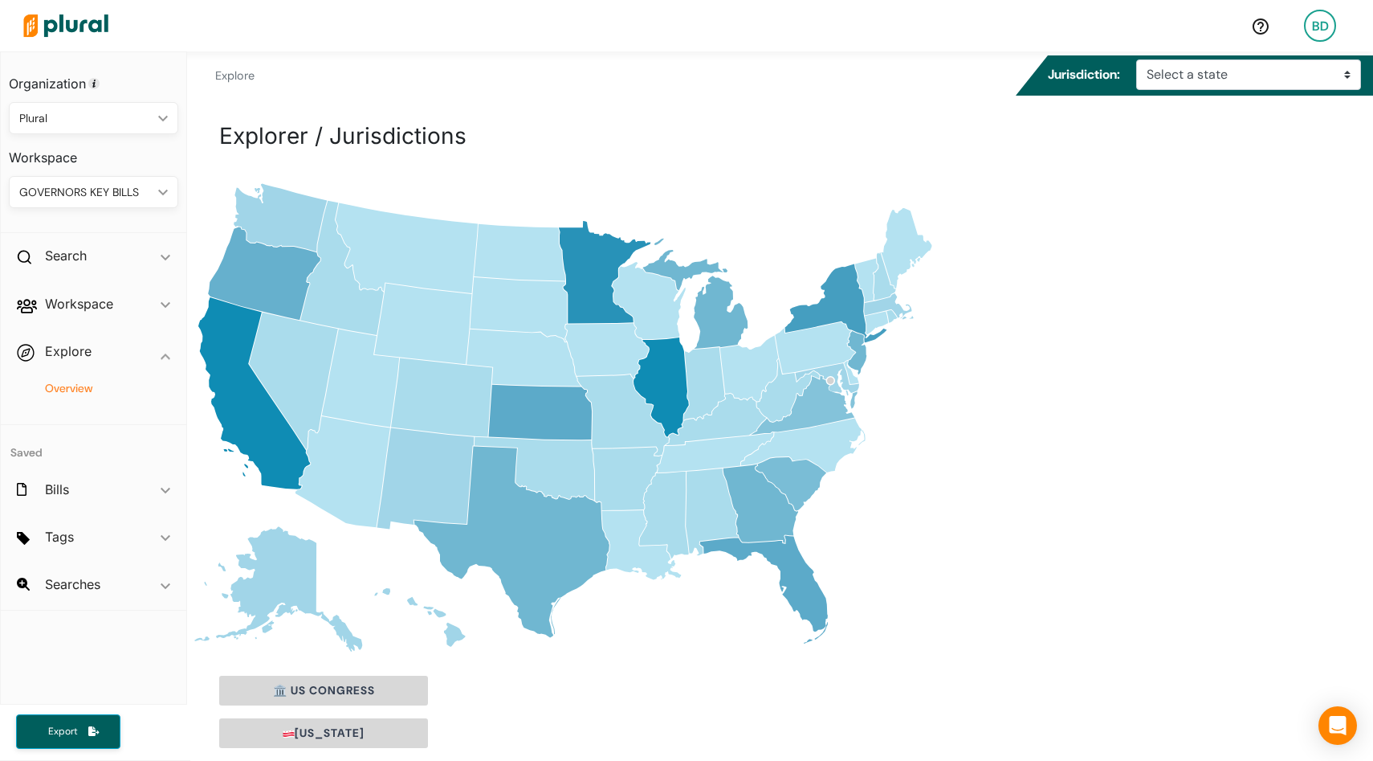
click at [845, 288] on icon "New York" at bounding box center [836, 302] width 102 height 79
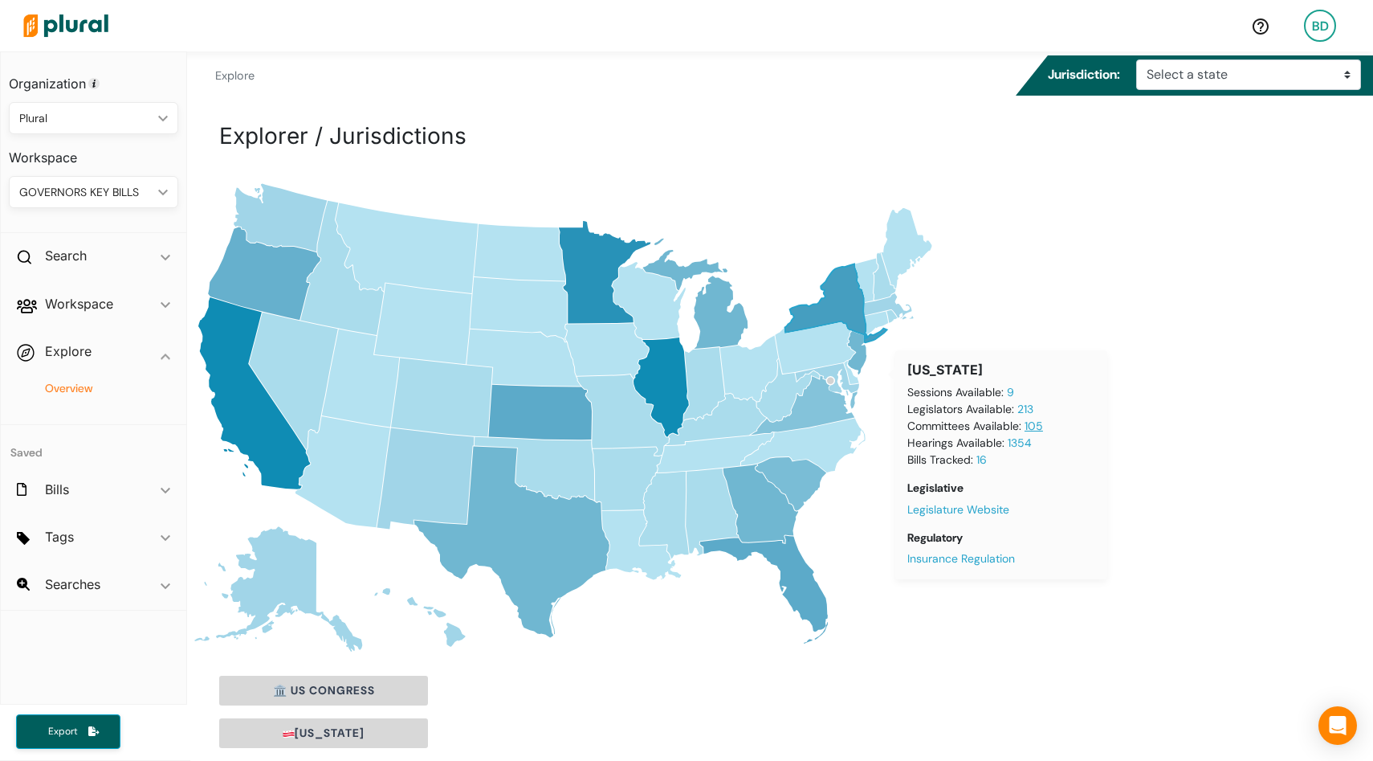
click at [1040, 425] on link "105" at bounding box center [1034, 425] width 18 height 14
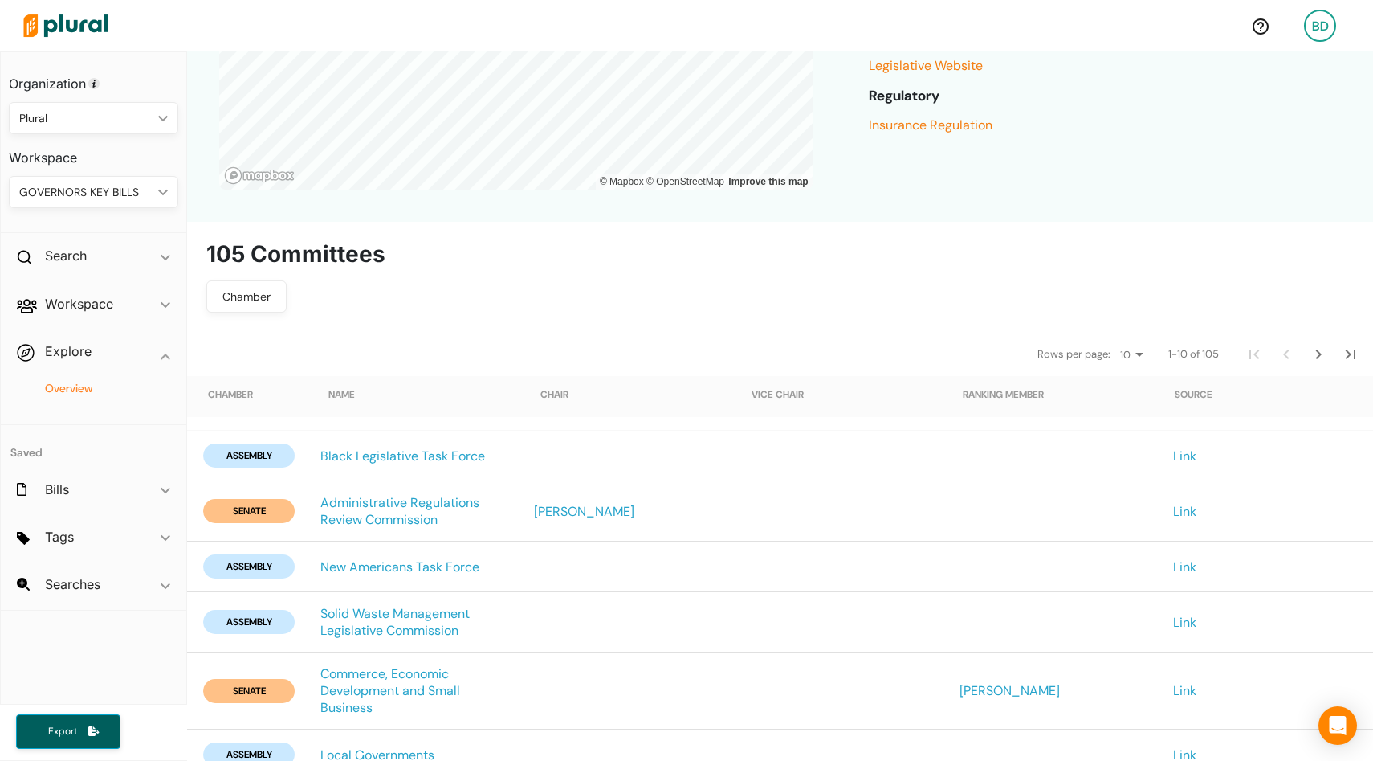
scroll to position [324, 0]
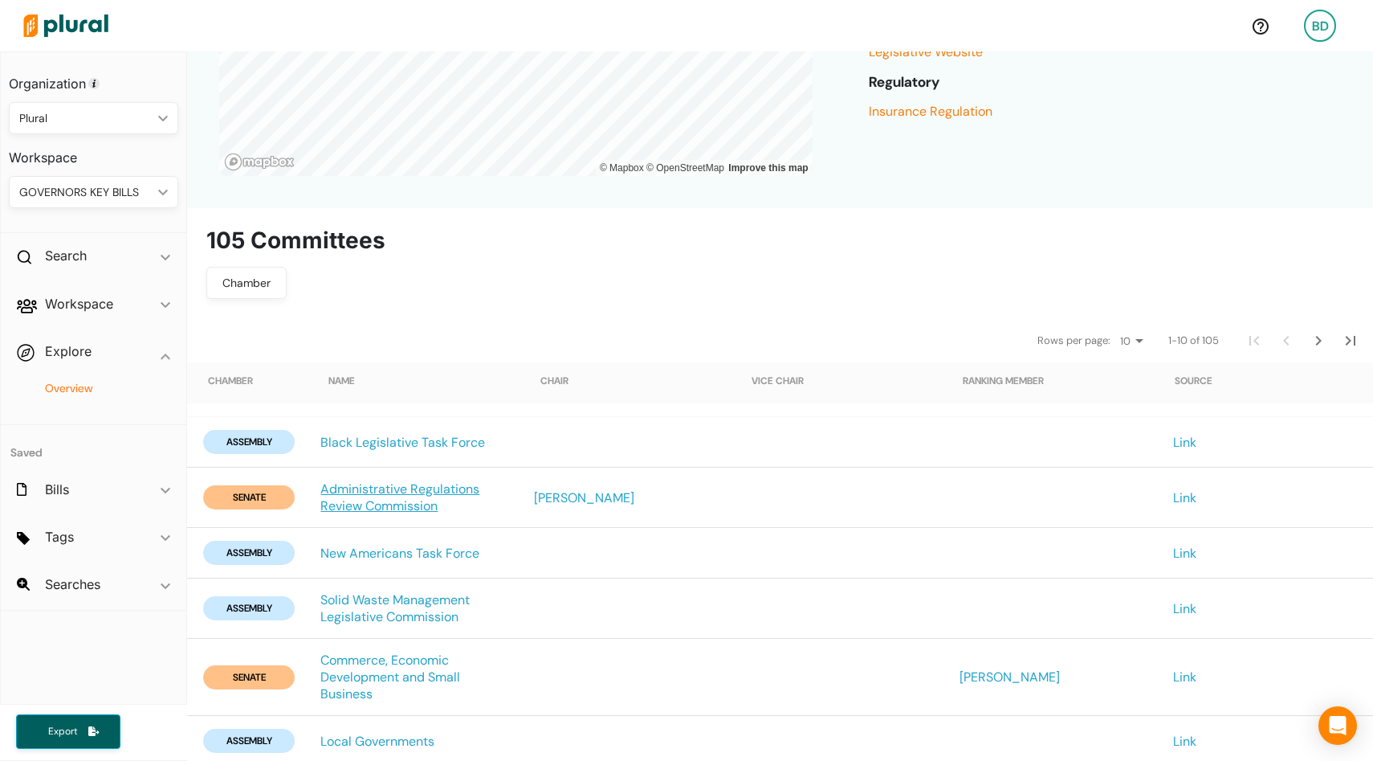
click at [396, 488] on link "Administrative Regulations Review Commission" at bounding box center [413, 497] width 187 height 34
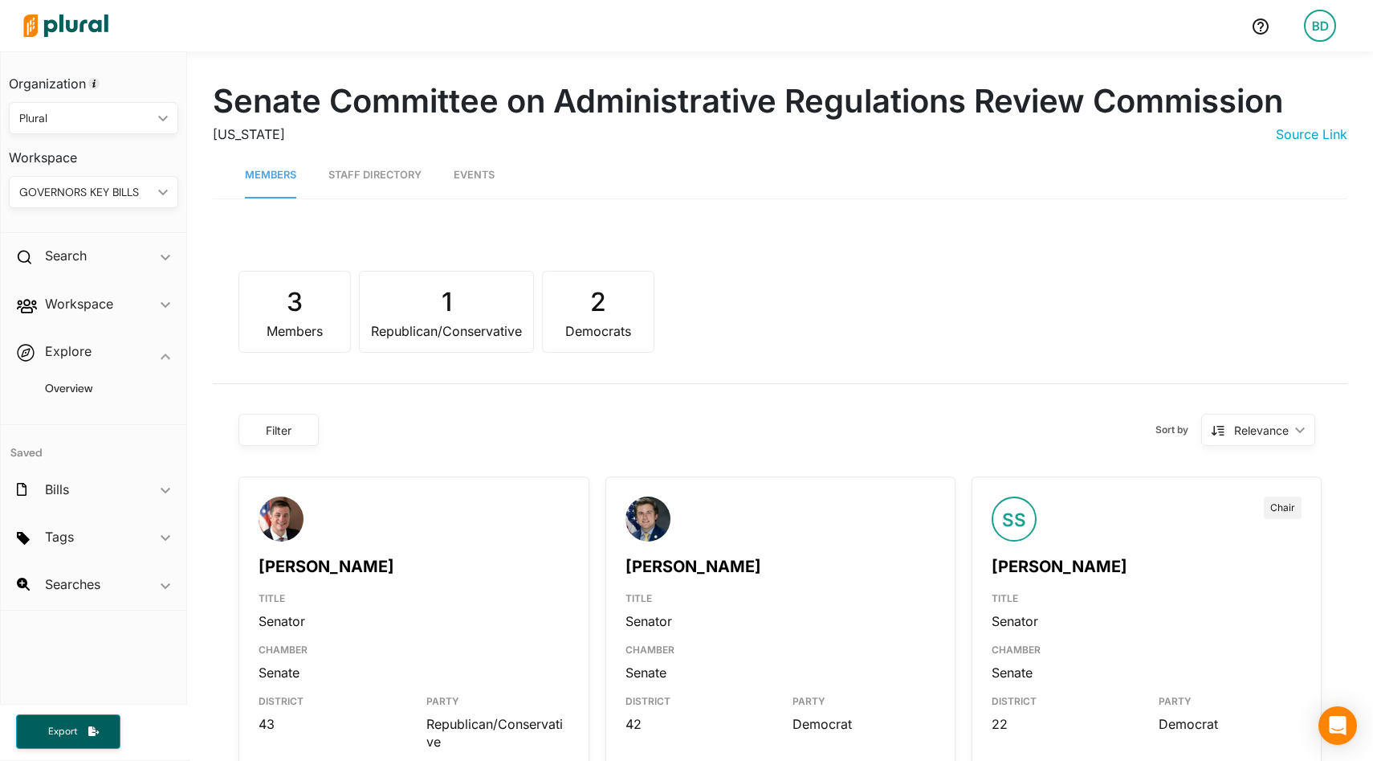
scroll to position [1, 0]
click at [63, 33] on img at bounding box center [66, 26] width 112 height 56
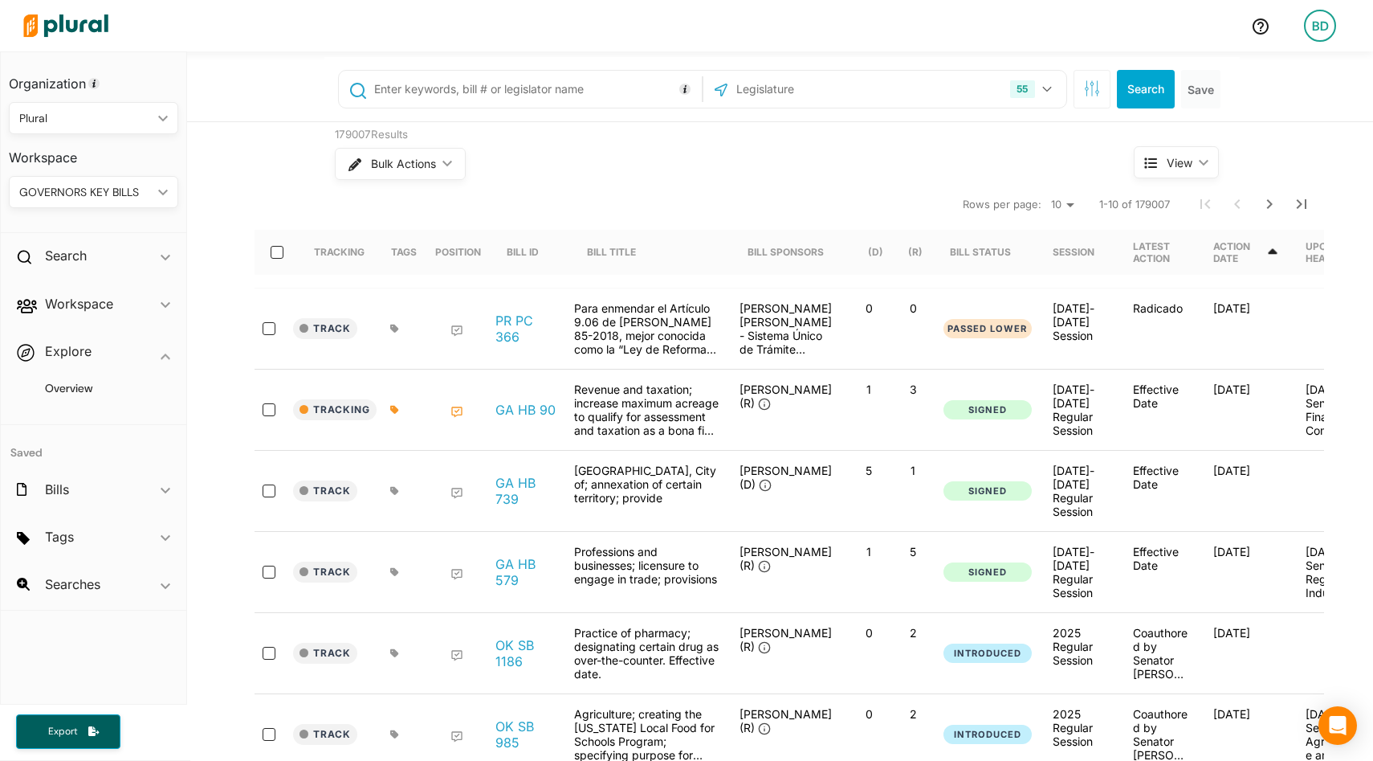
click at [527, 87] on input "text" at bounding box center [535, 89] width 325 height 31
type input ""school safety""
click at [1141, 82] on button "Search" at bounding box center [1146, 89] width 58 height 39
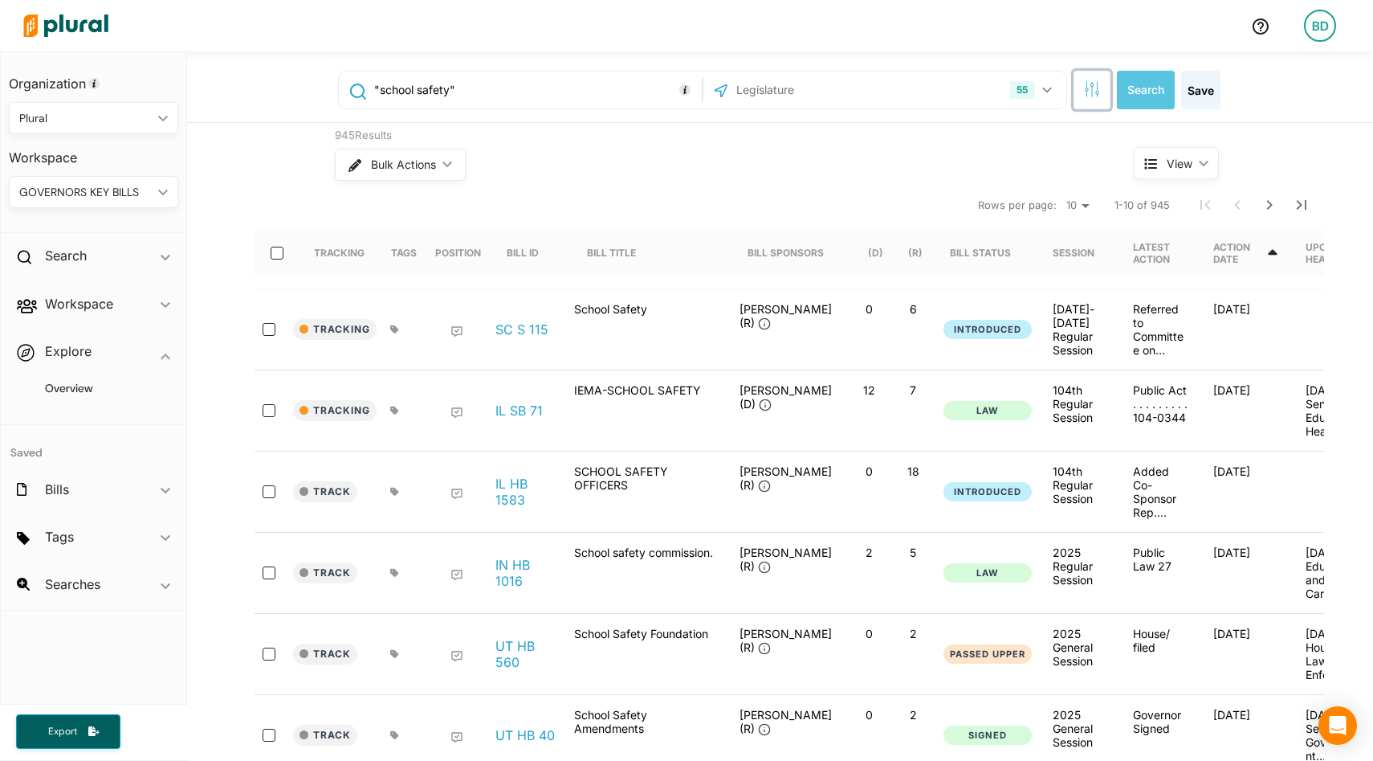
click at [1101, 93] on button "button" at bounding box center [1092, 90] width 37 height 39
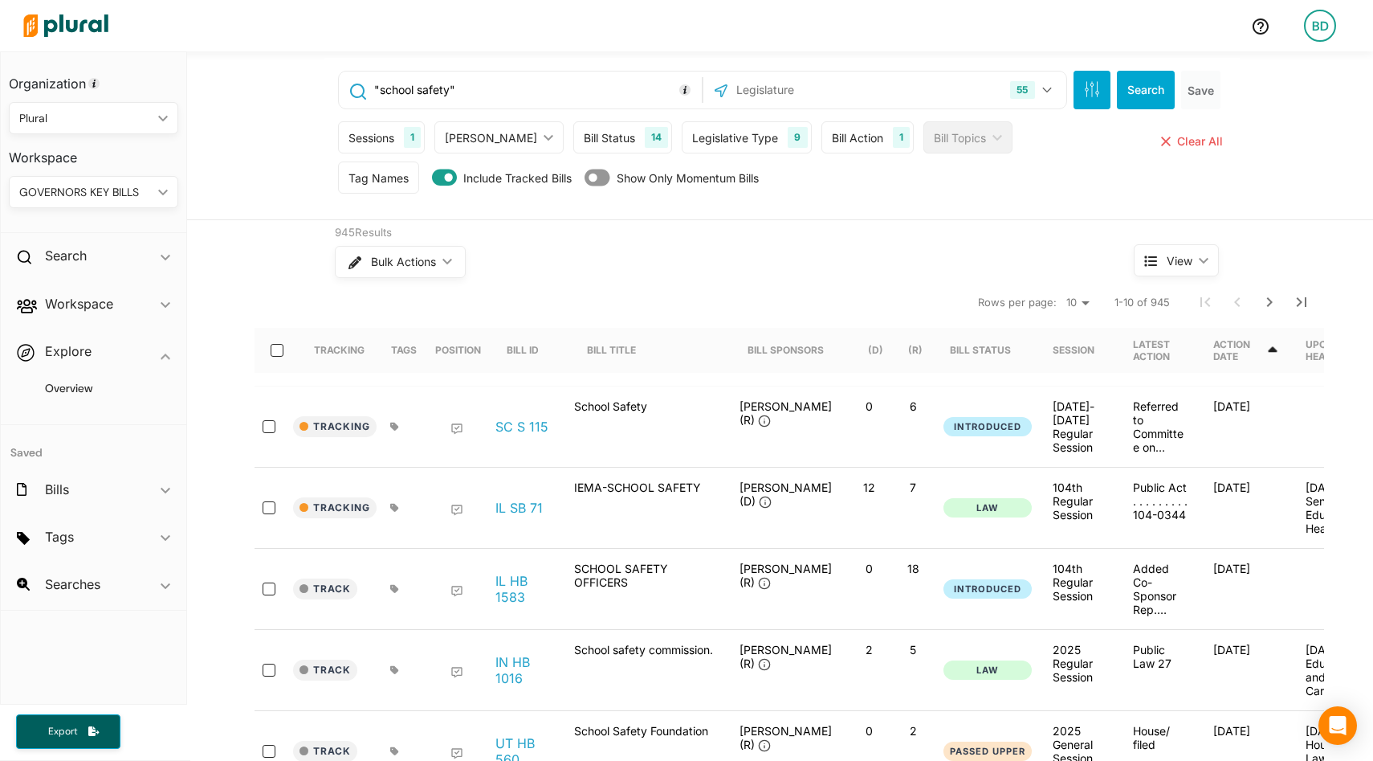
click at [584, 135] on div "Bill Status" at bounding box center [609, 137] width 51 height 17
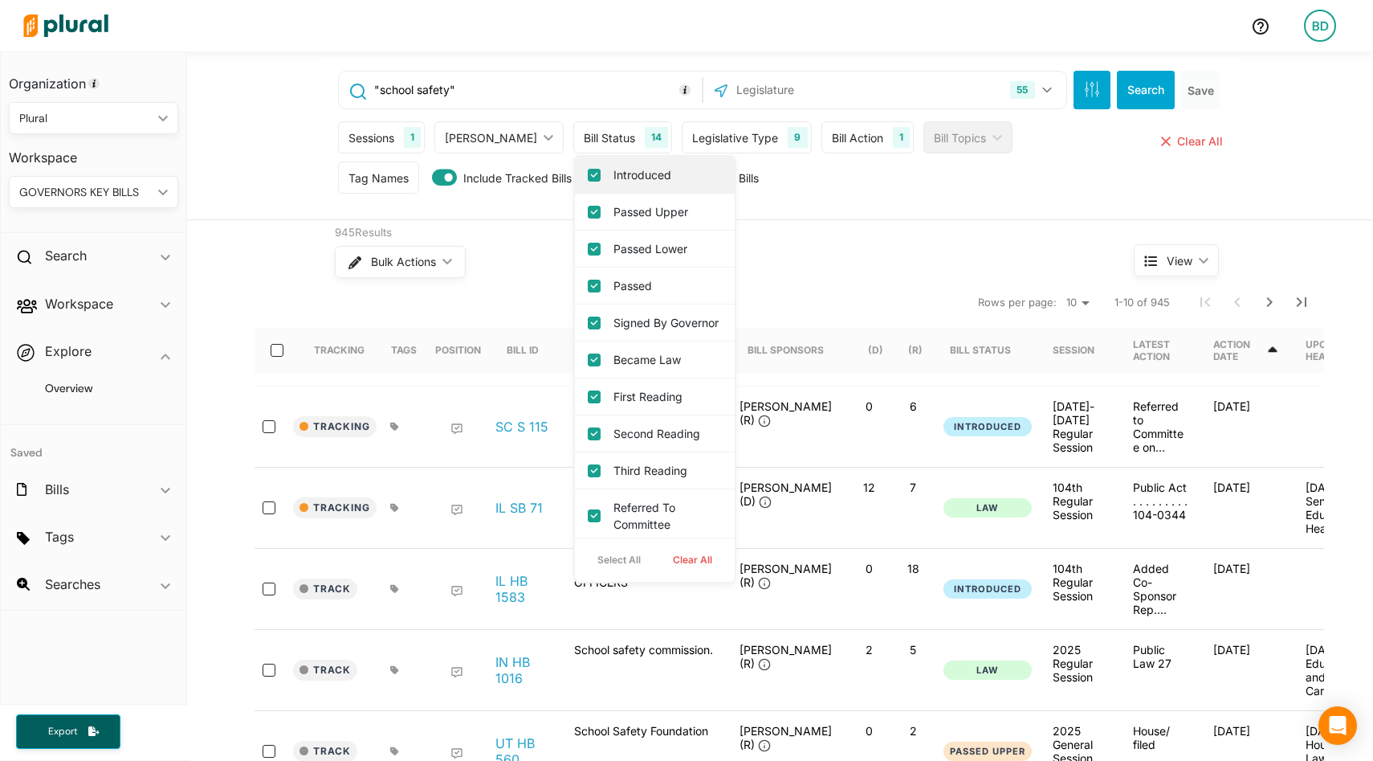
click at [614, 182] on label "Introduced" at bounding box center [666, 174] width 105 height 17
click at [593, 181] on input "Introduced" at bounding box center [594, 175] width 13 height 13
checkbox input "false"
click at [1135, 92] on button "Search" at bounding box center [1146, 90] width 58 height 39
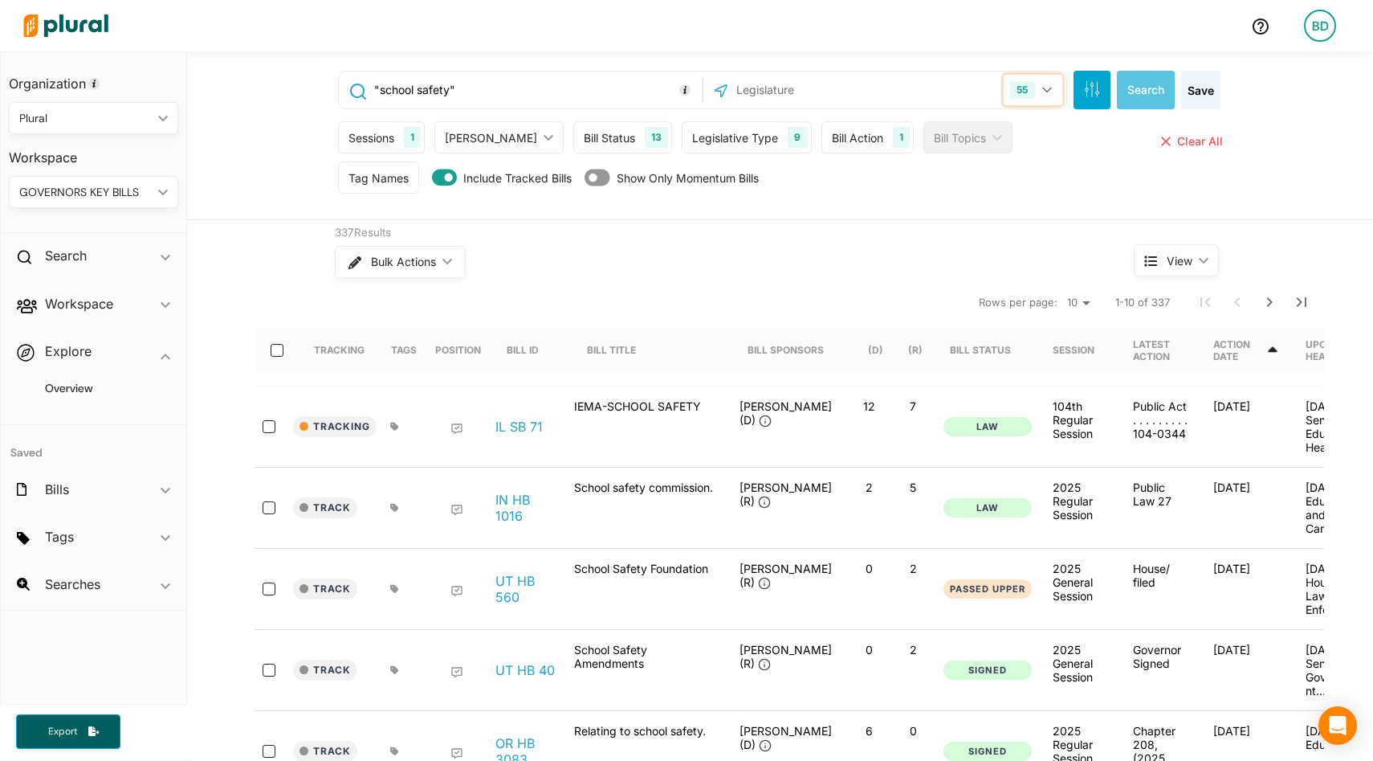
click at [1043, 88] on icon "button" at bounding box center [1046, 91] width 9 height 6
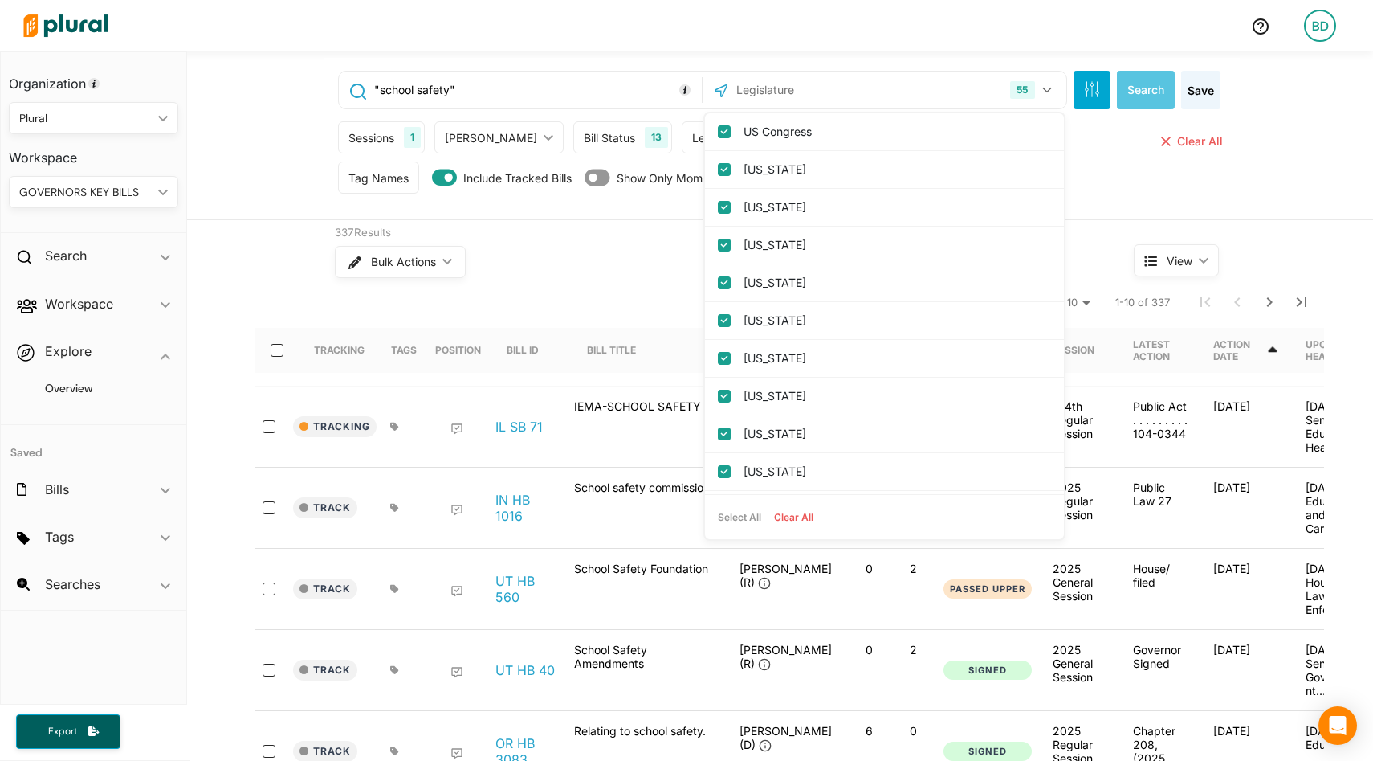
click at [793, 516] on button "Clear All" at bounding box center [794, 517] width 52 height 24
checkbox input "false"
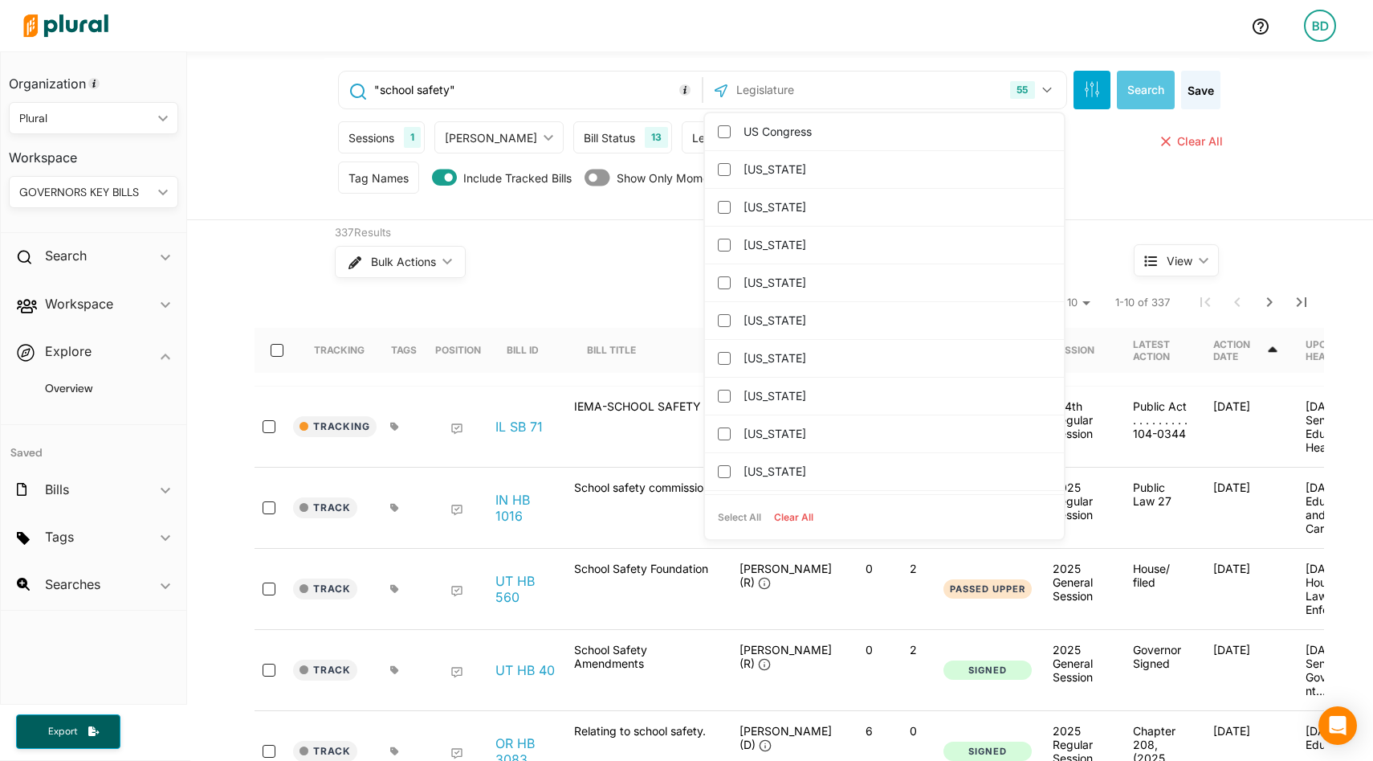
checkbox input "false"
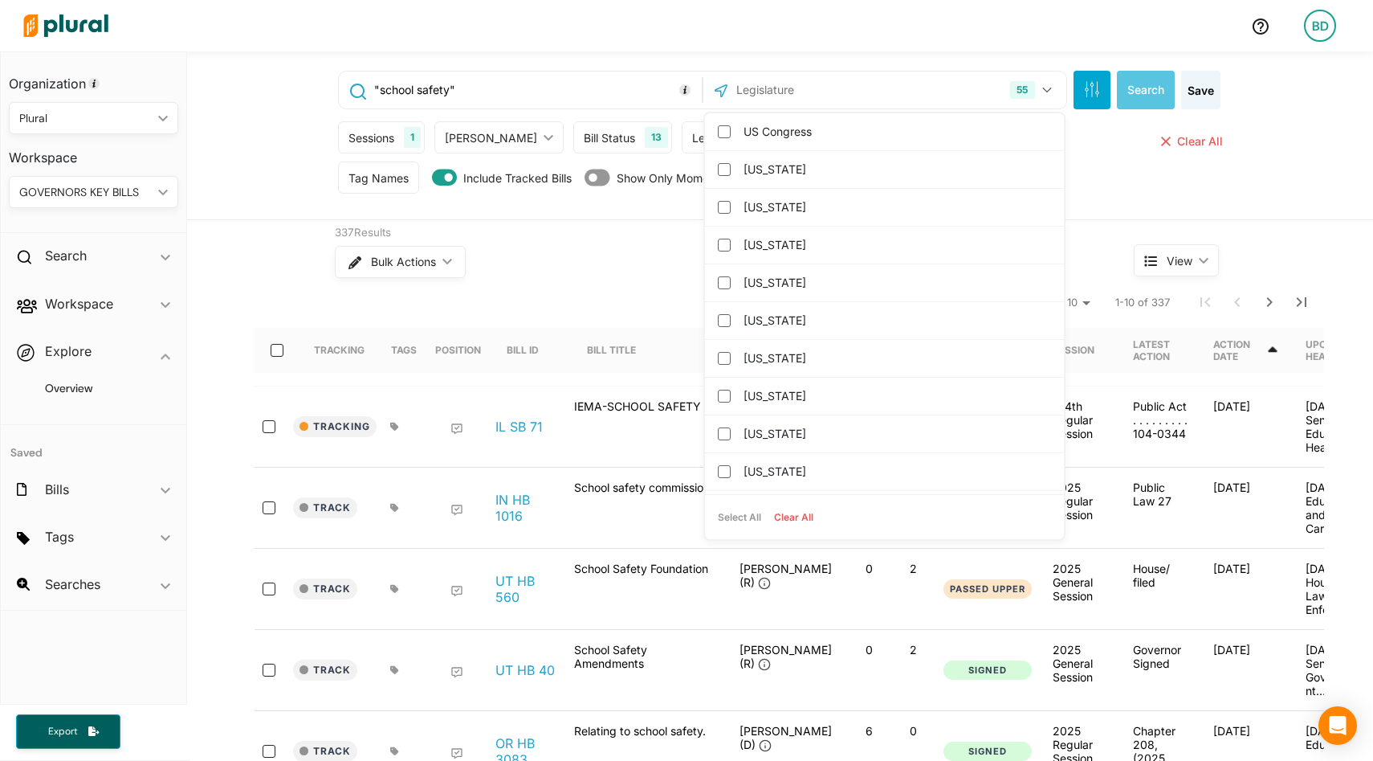
checkbox columbia "false"
checkbox input "false"
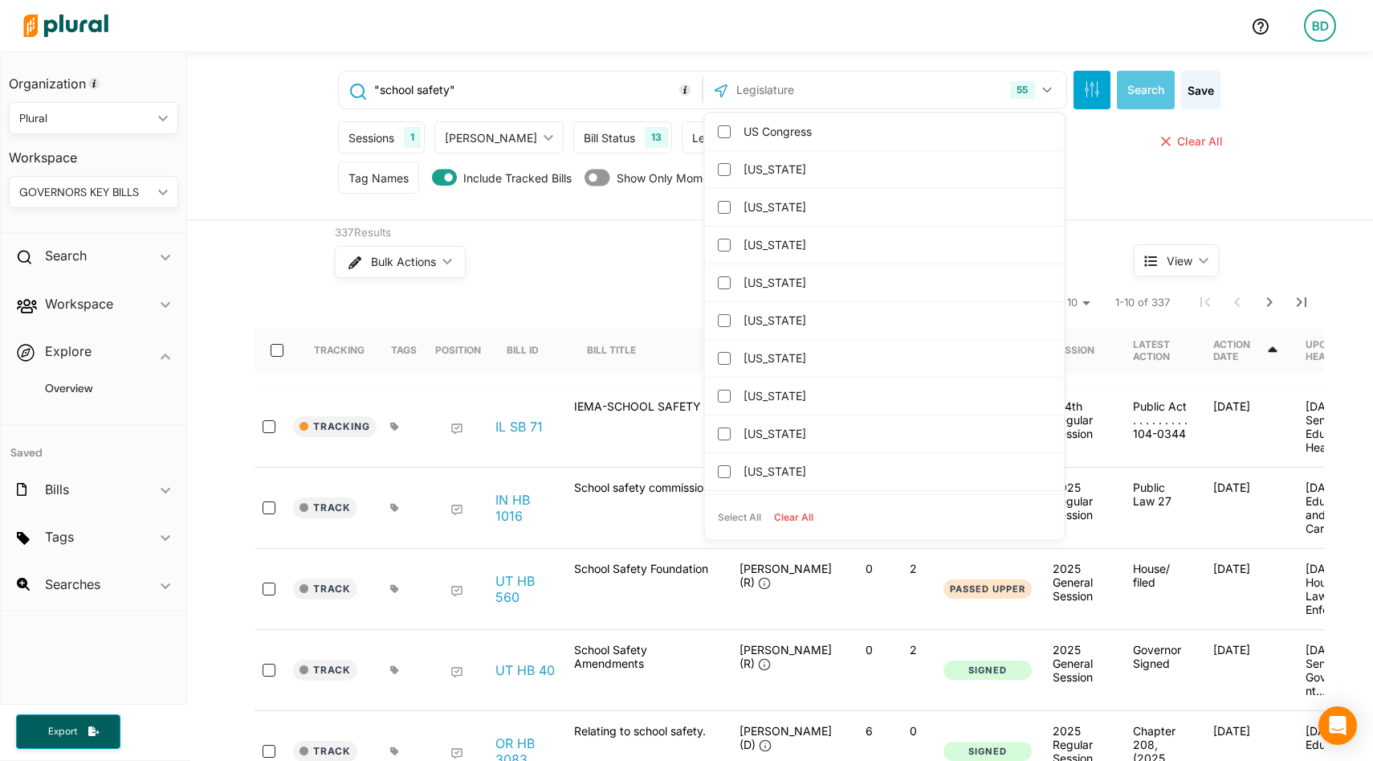
checkbox input "false"
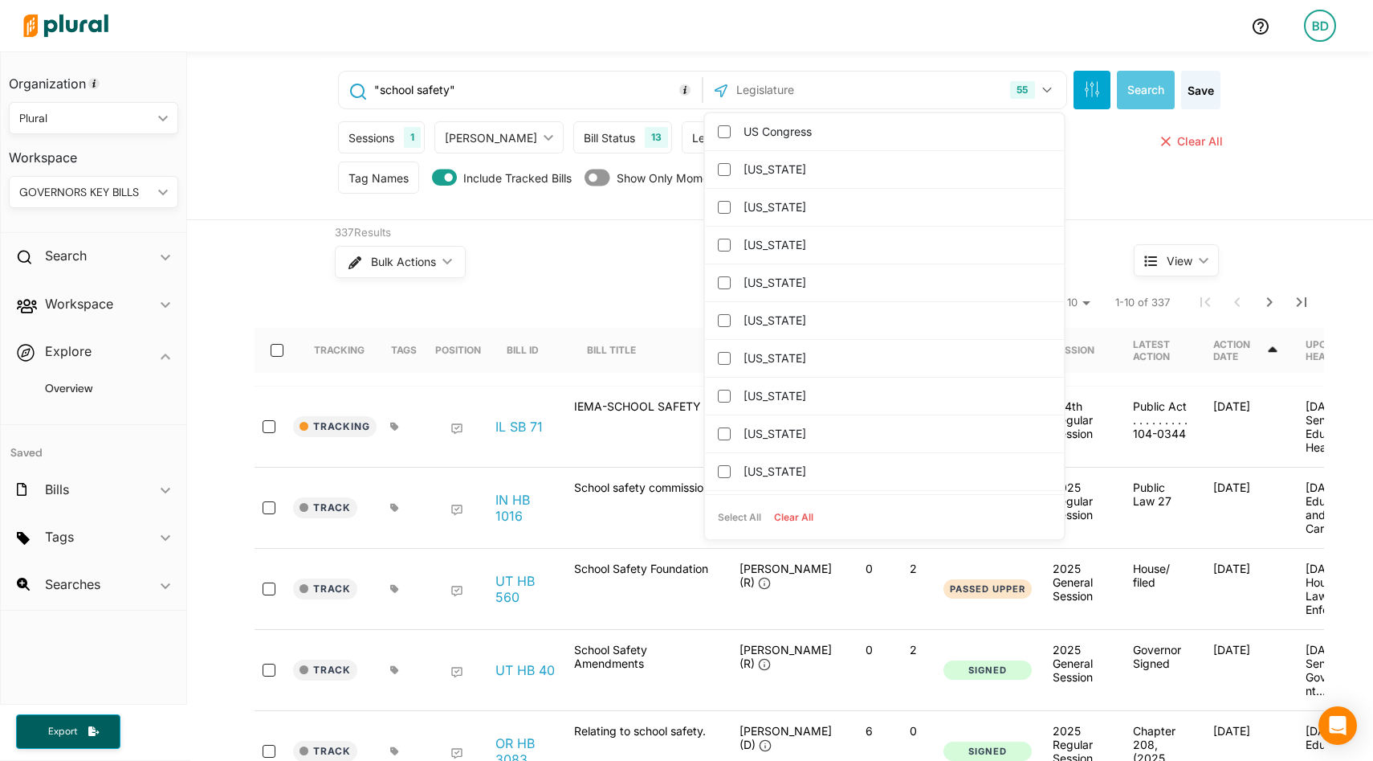
checkbox input "false"
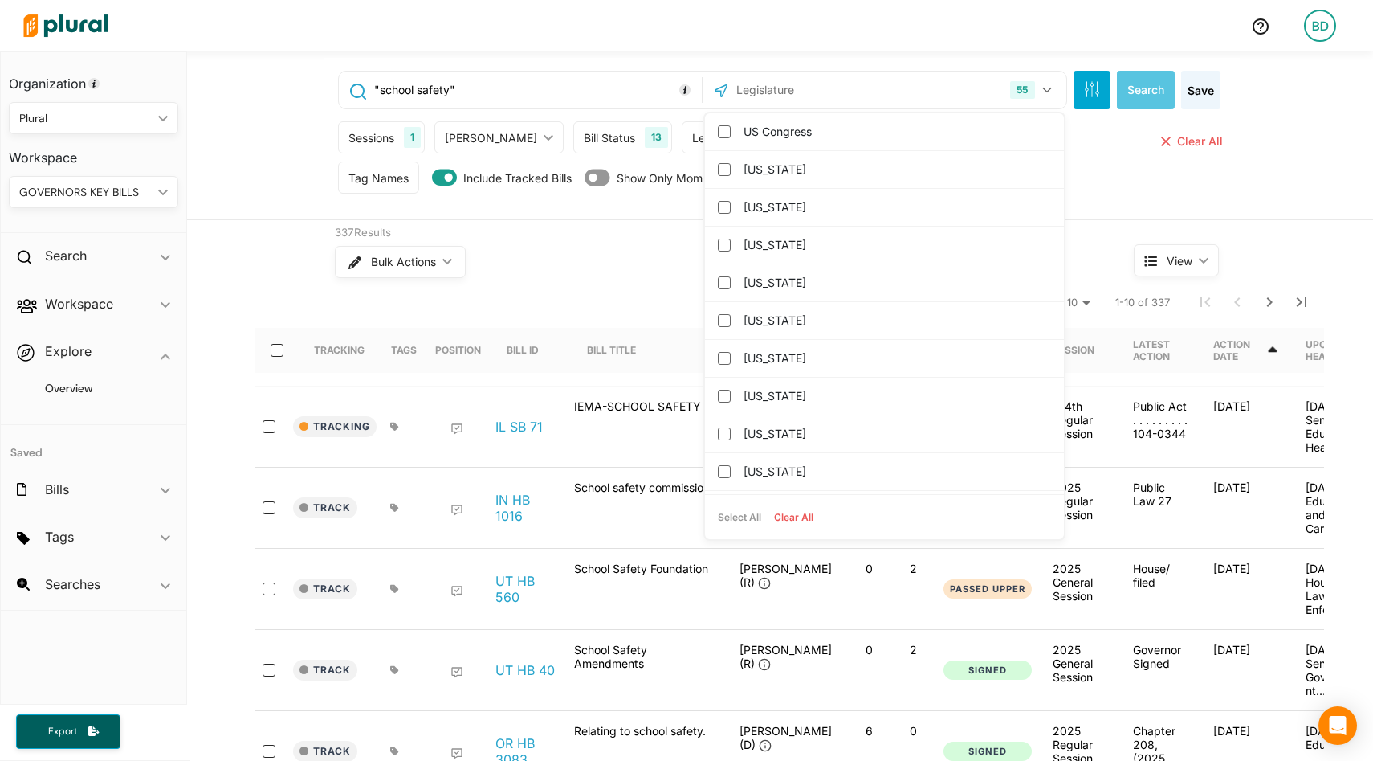
checkbox input "false"
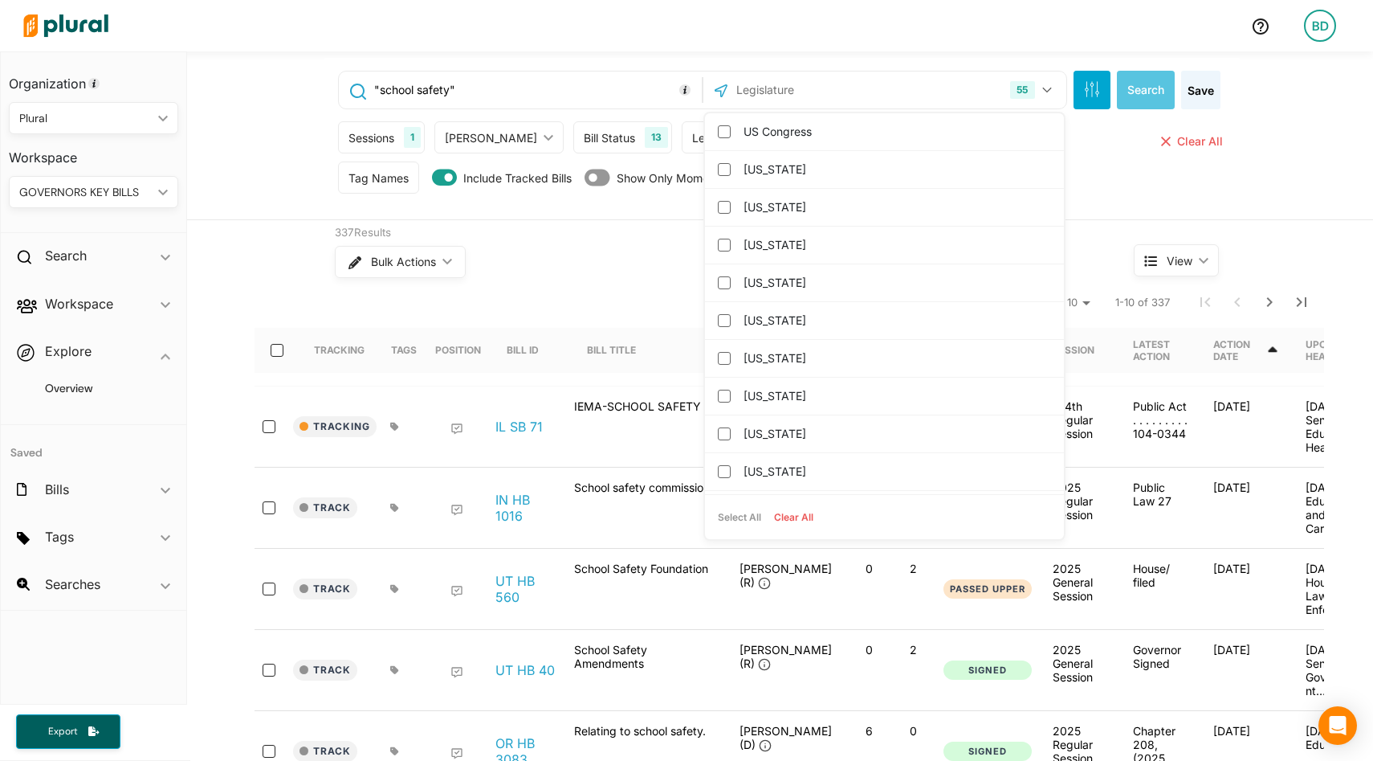
checkbox input "false"
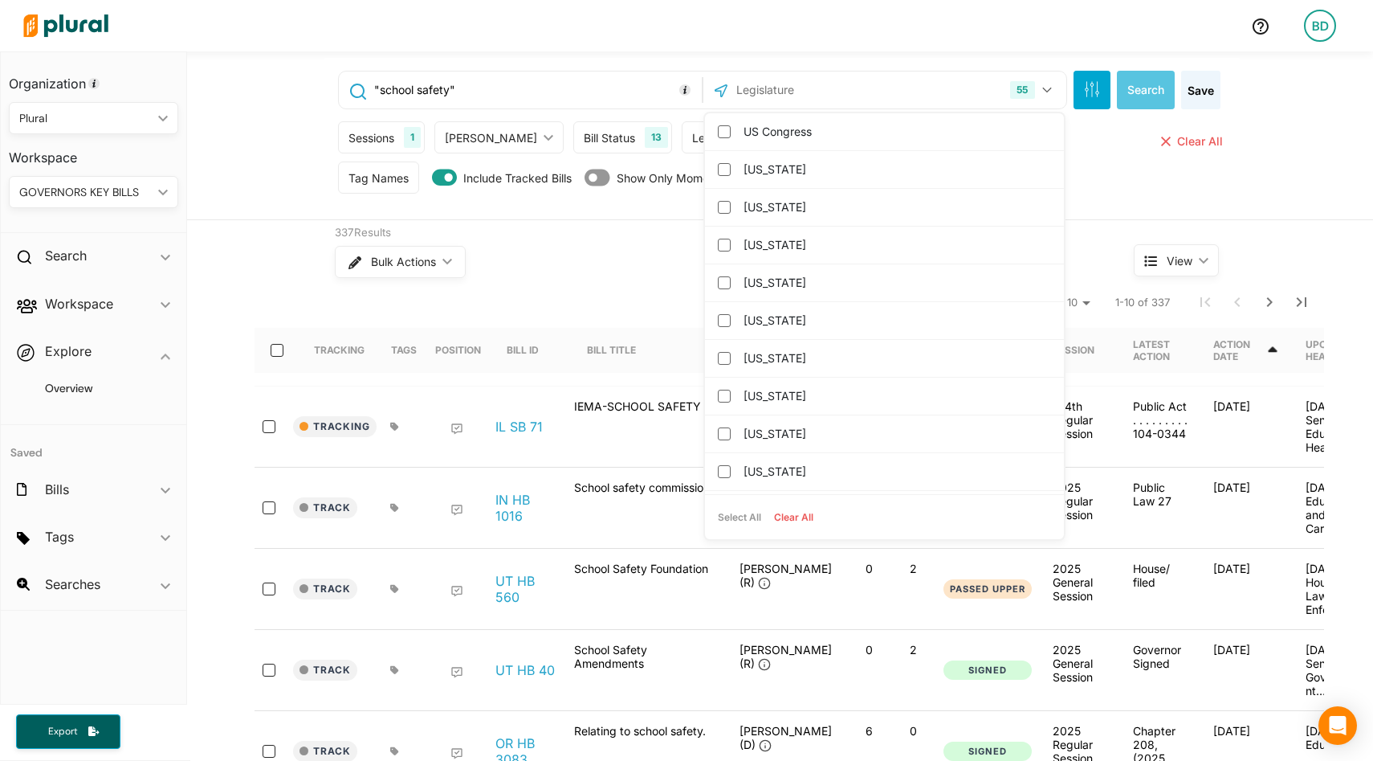
checkbox input "false"
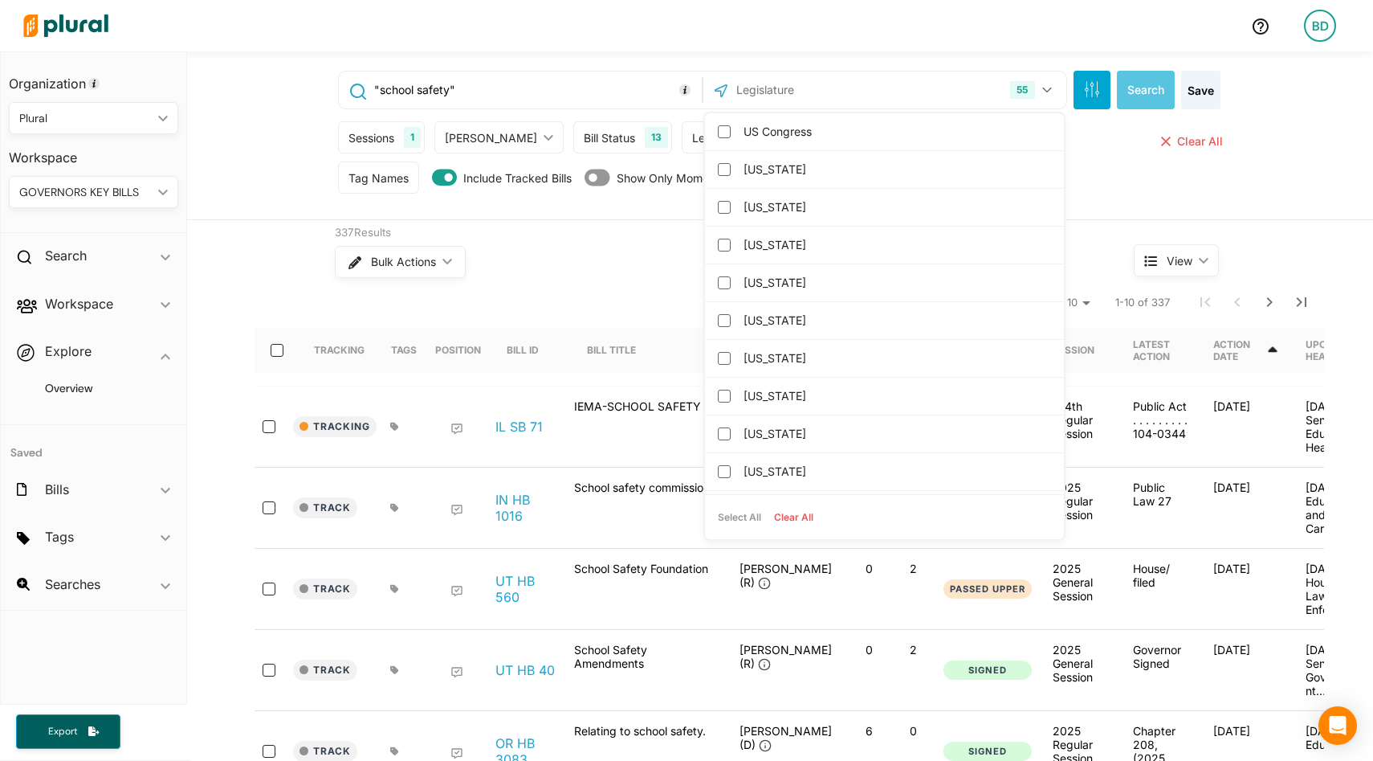
checkbox input "false"
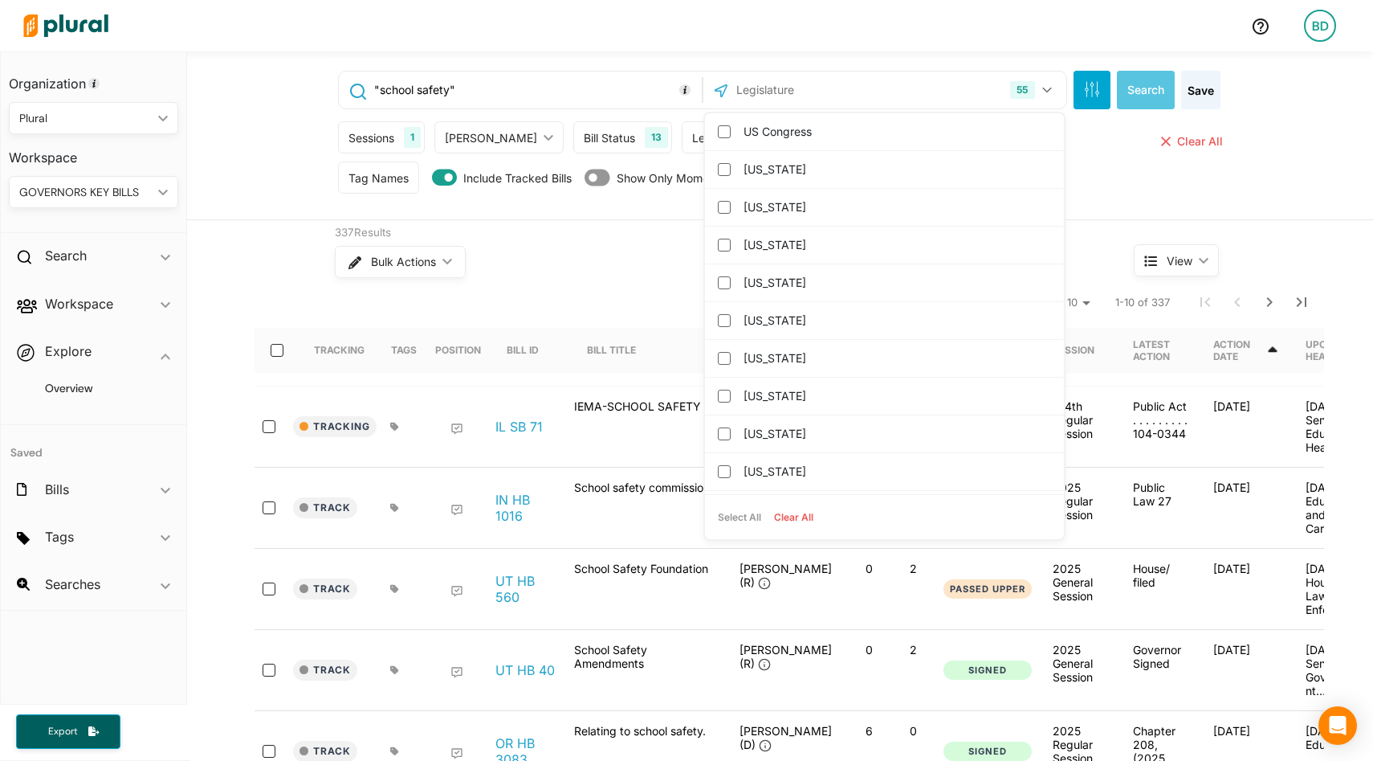
checkbox input "false"
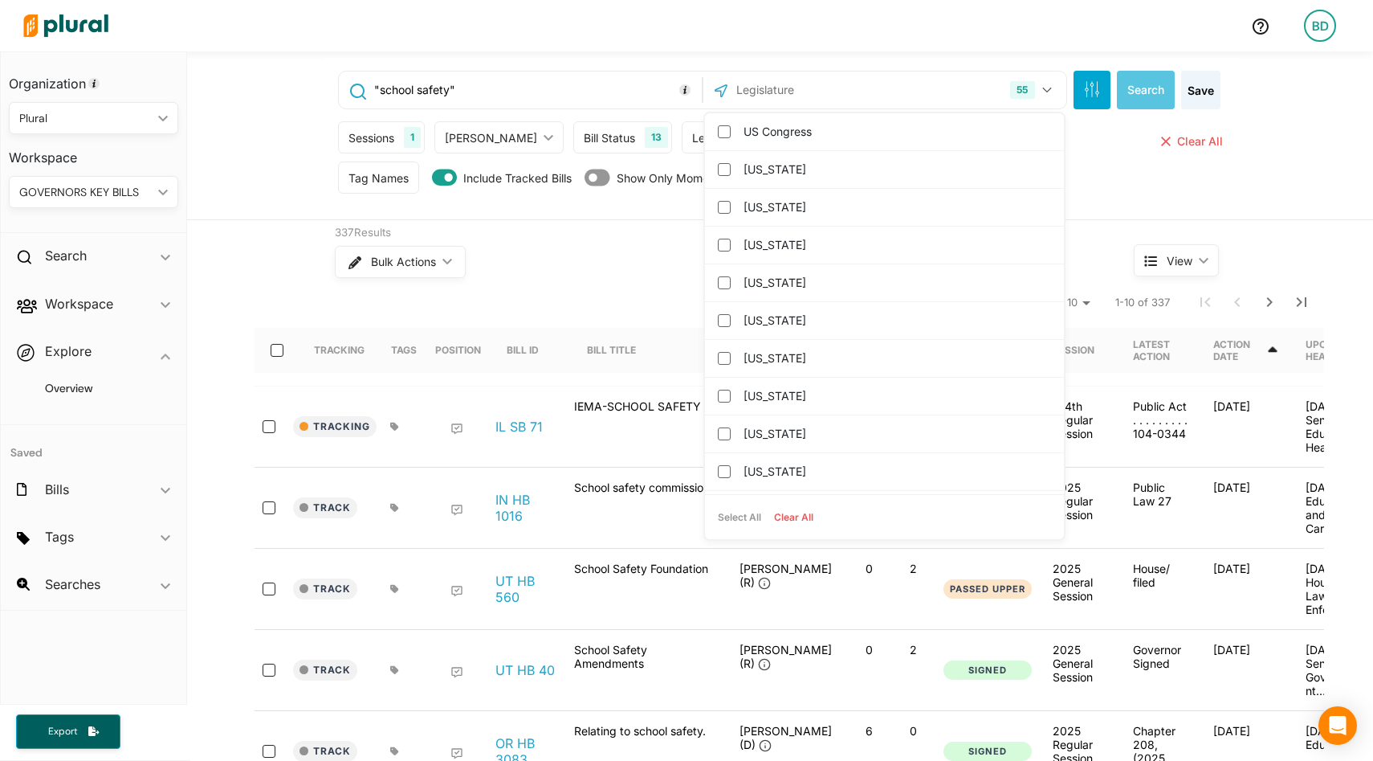
checkbox input "false"
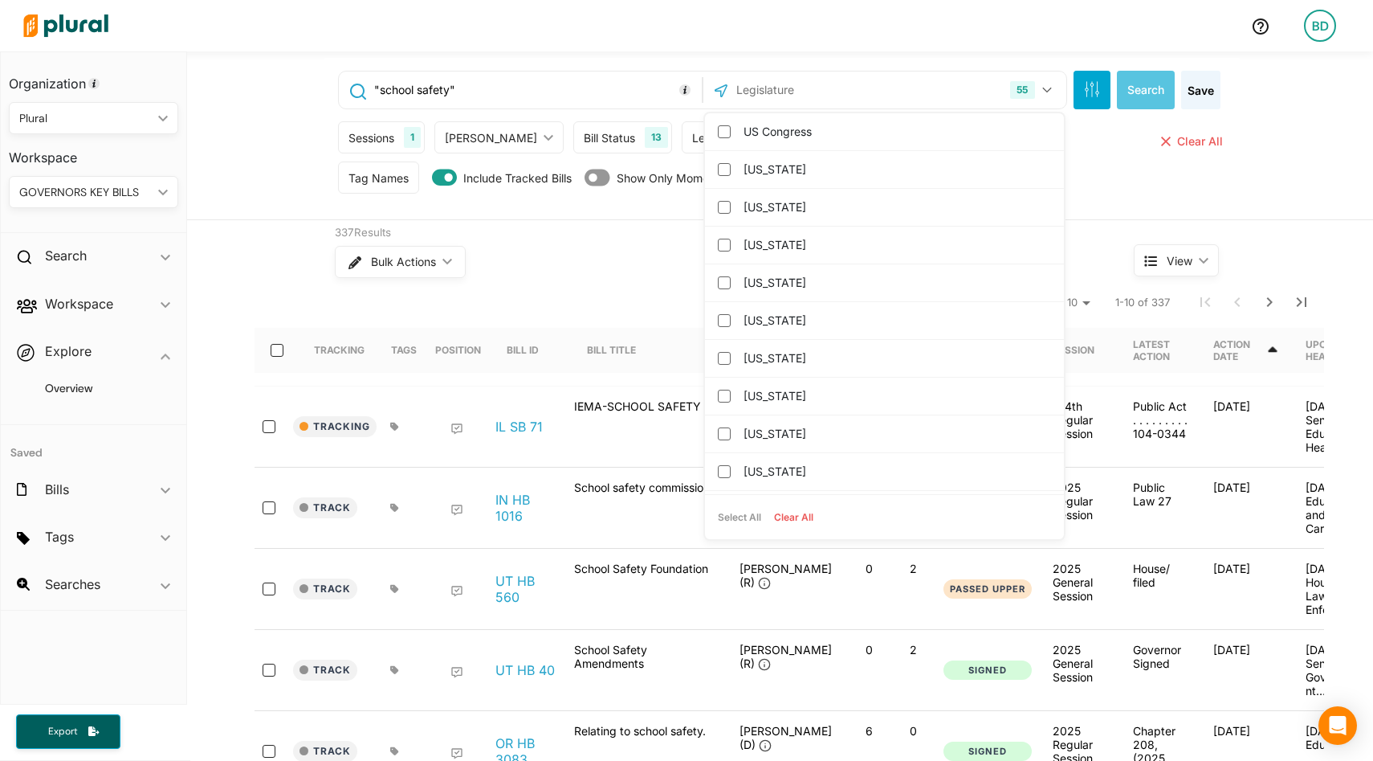
checkbox input "false"
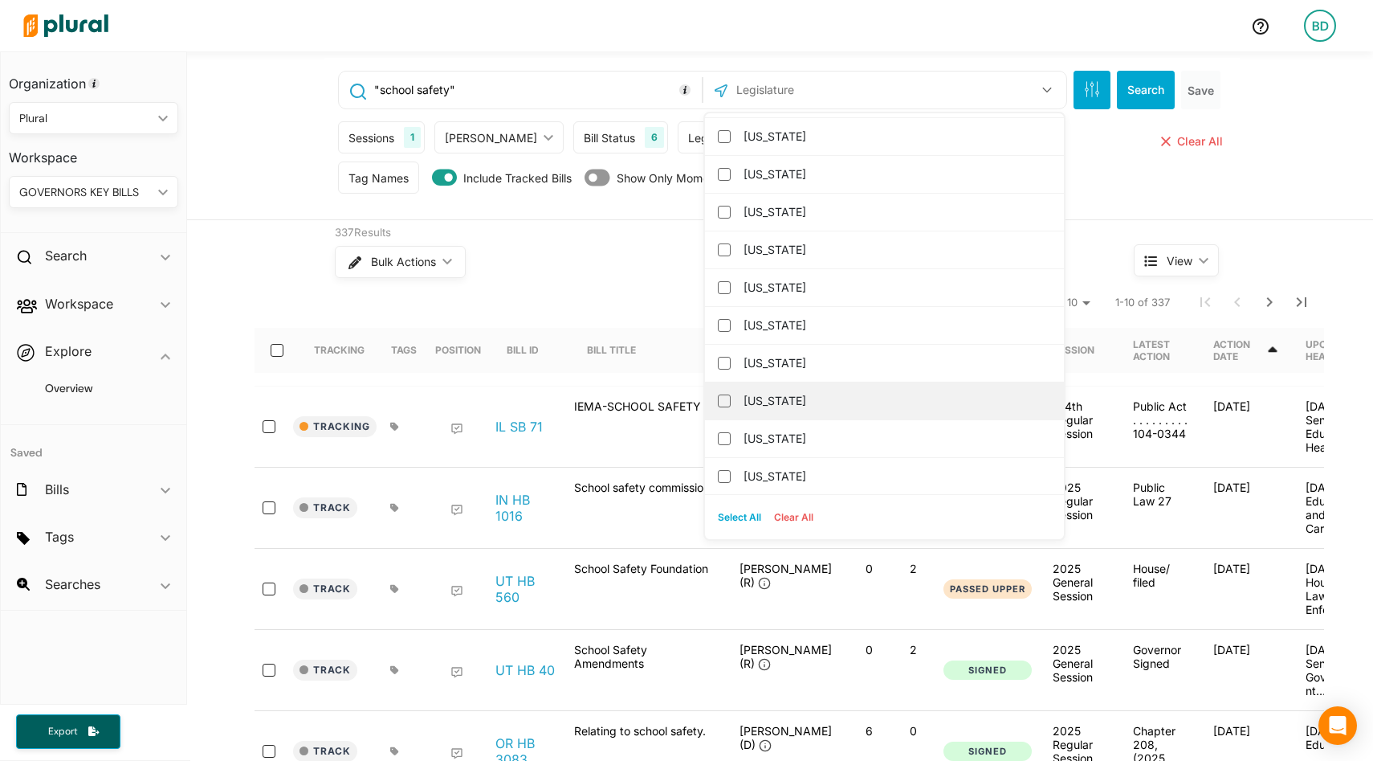
scroll to position [798, 0]
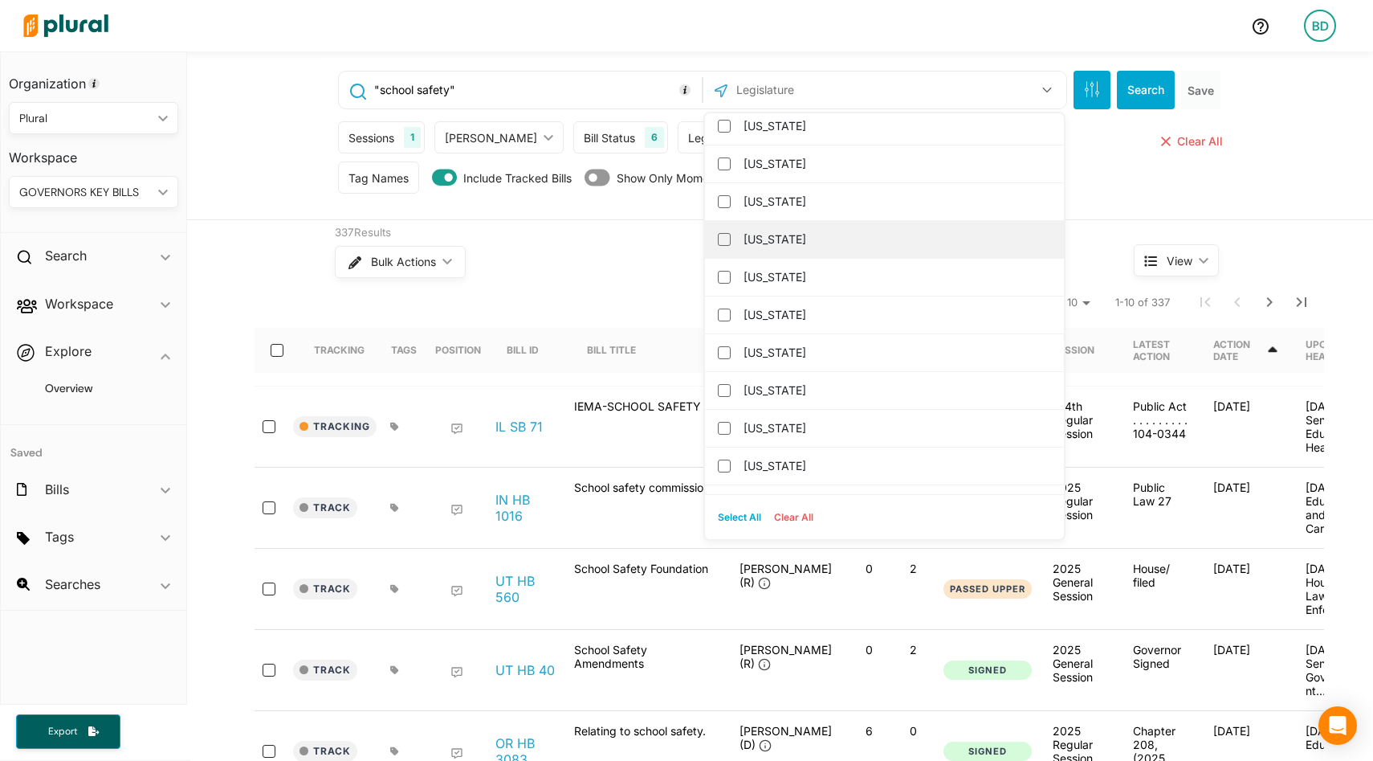
click at [788, 235] on label "Minnesota" at bounding box center [896, 239] width 304 height 24
click at [731, 235] on input "Minnesota" at bounding box center [724, 239] width 13 height 13
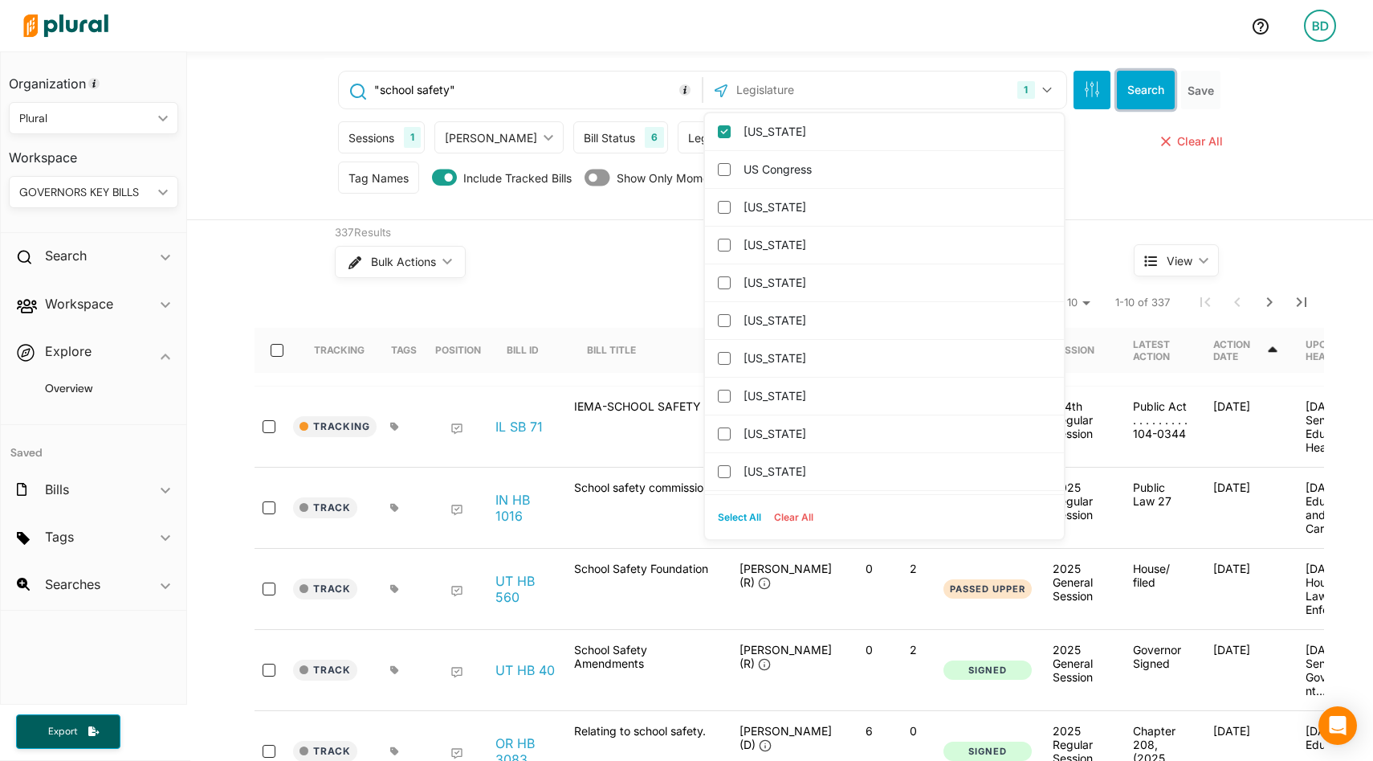
click at [1134, 86] on button "Search" at bounding box center [1146, 90] width 58 height 39
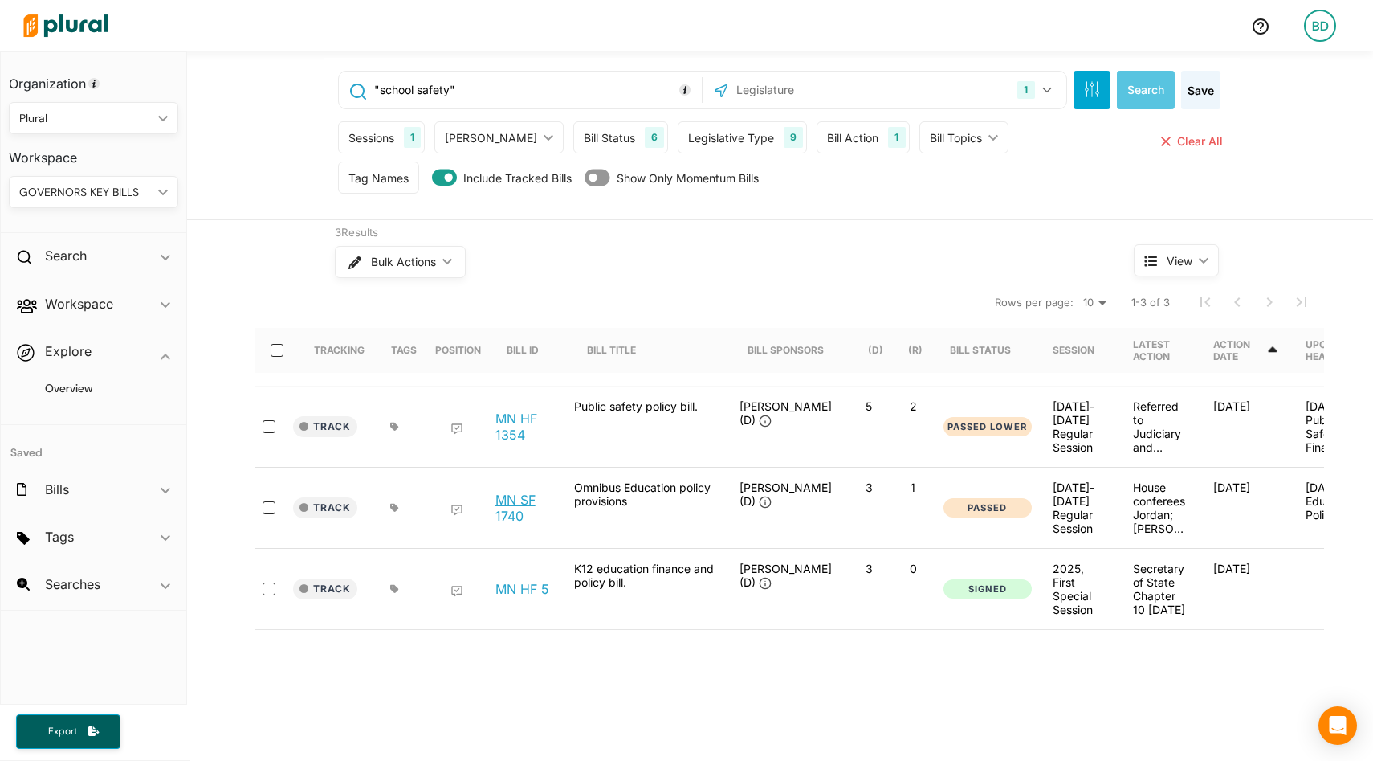
click at [508, 514] on link "MN SF 1740" at bounding box center [526, 507] width 61 height 32
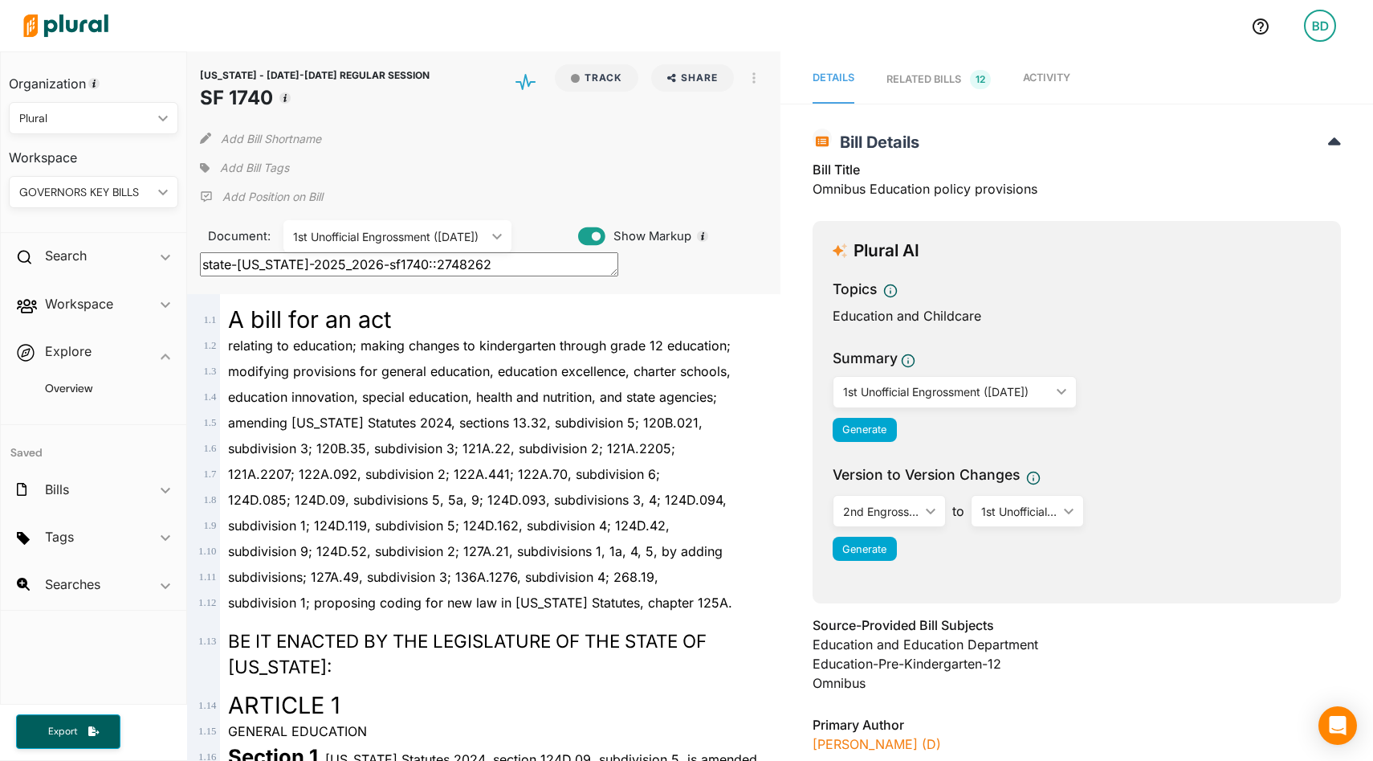
click at [475, 243] on div "1st Unofficial Engrossment ([DATE])" at bounding box center [389, 236] width 193 height 17
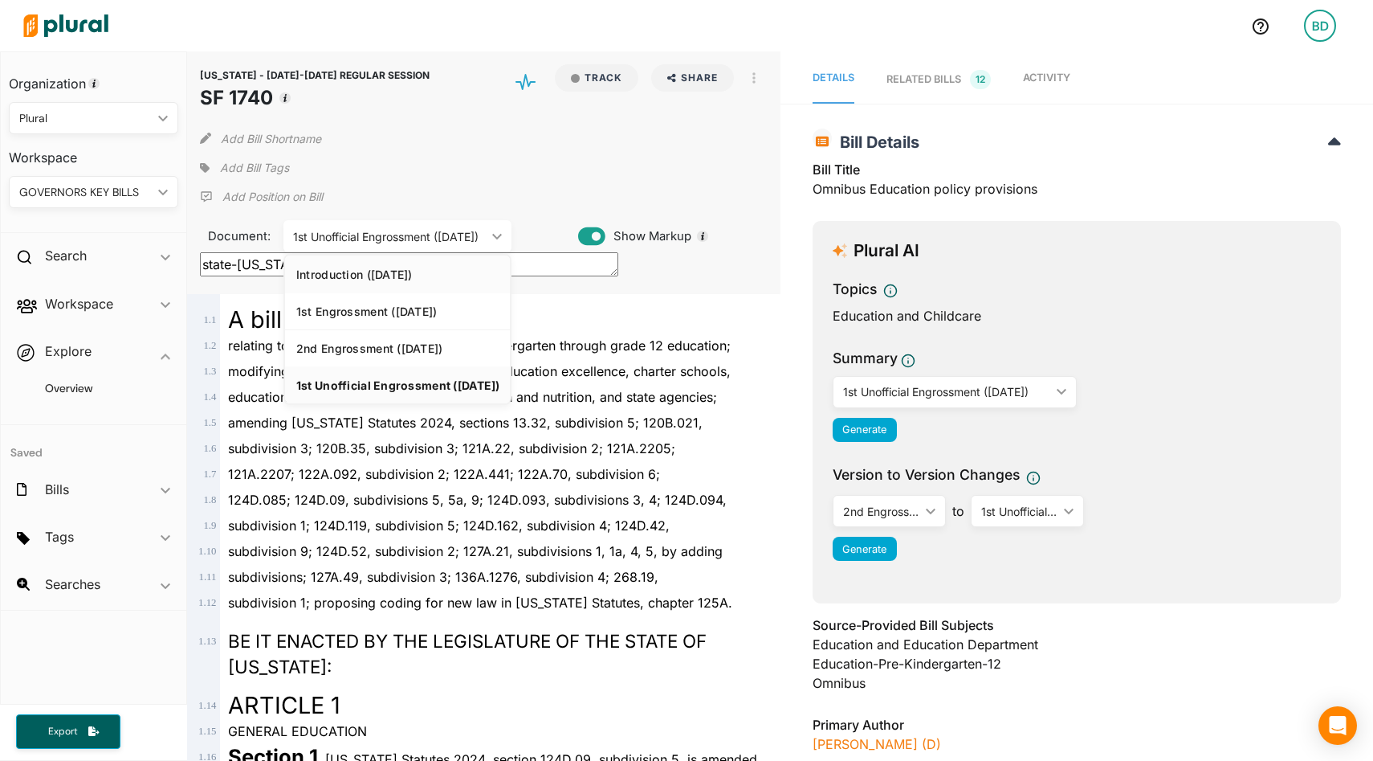
click at [430, 274] on div "Introduction ([DATE])" at bounding box center [397, 274] width 202 height 14
type textarea "state-mn-2025_2026-sf1740::2589914"
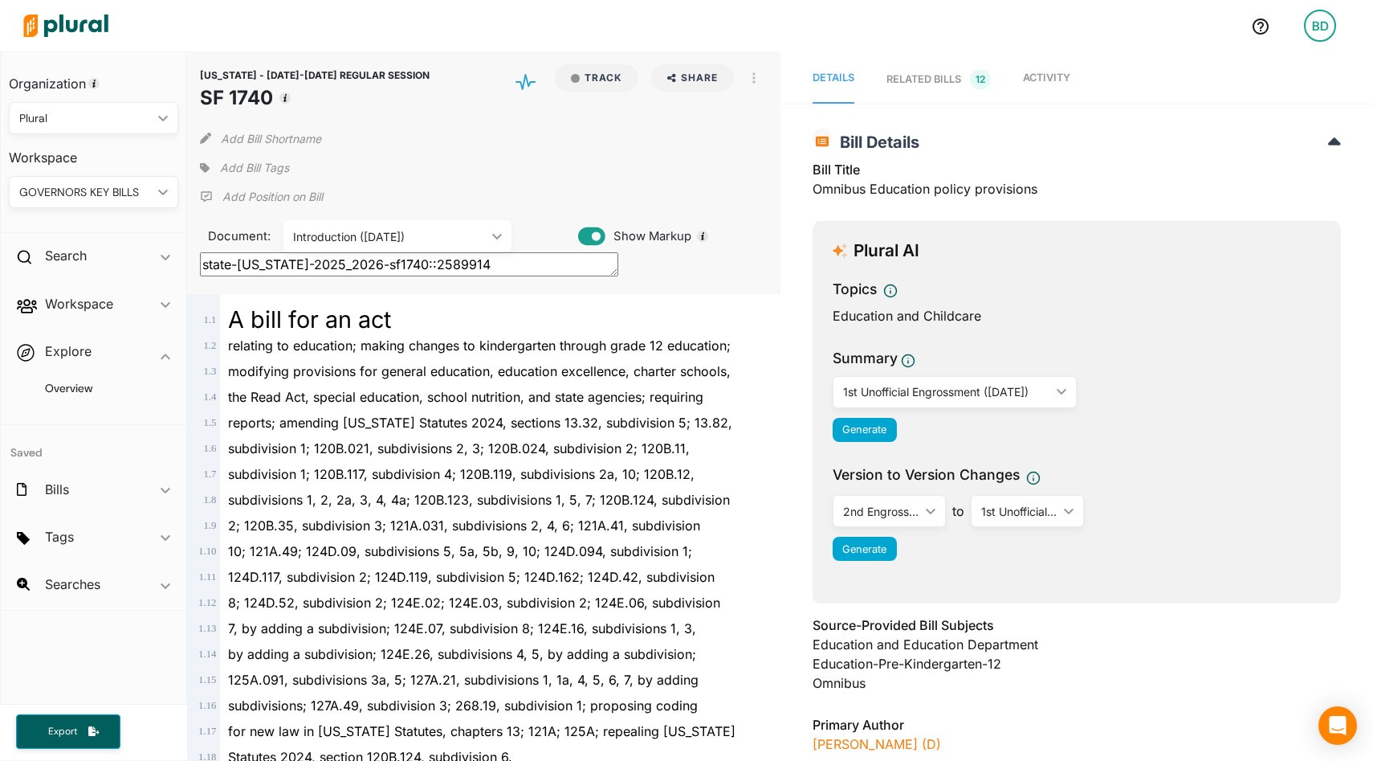
click at [445, 239] on div "Introduction ([DATE])" at bounding box center [389, 236] width 193 height 17
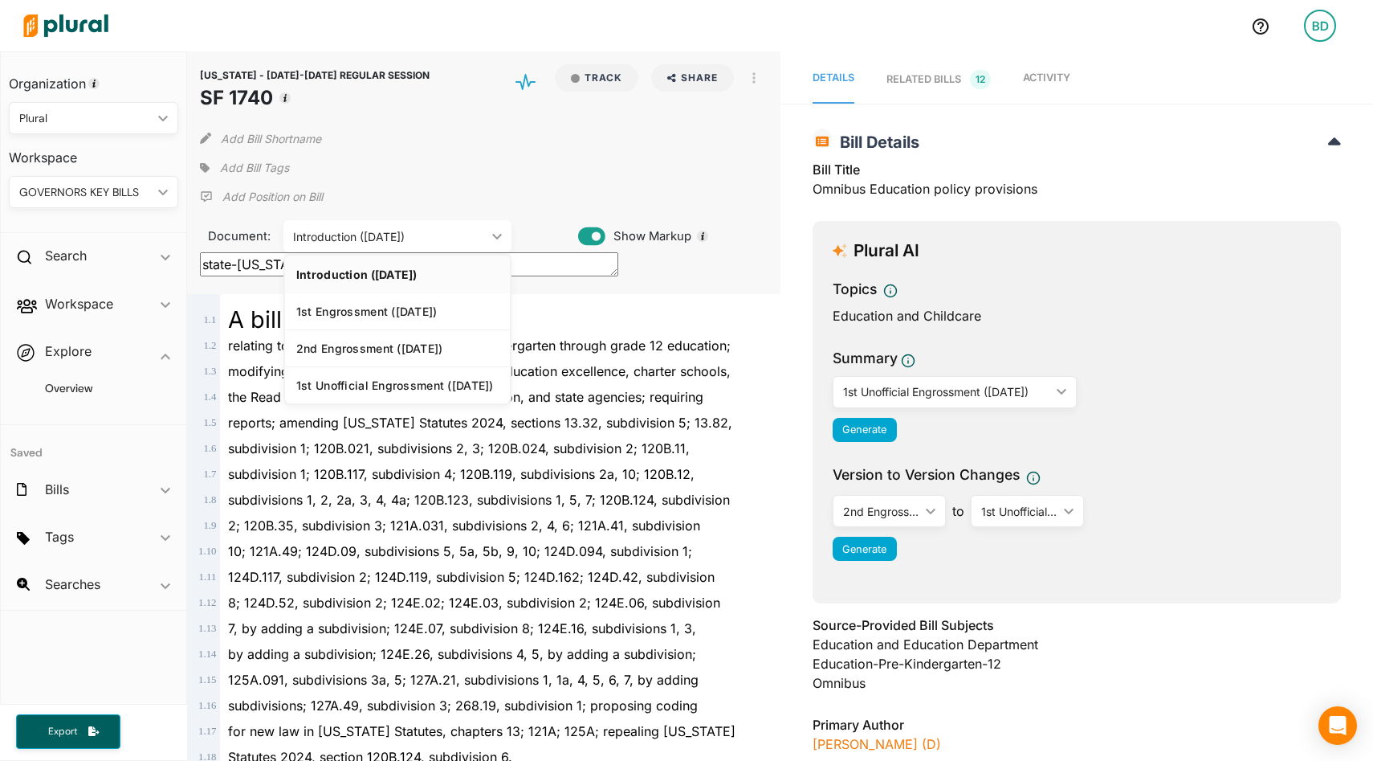
click at [870, 389] on div "1st Unofficial Engrossment ([DATE])" at bounding box center [946, 391] width 207 height 17
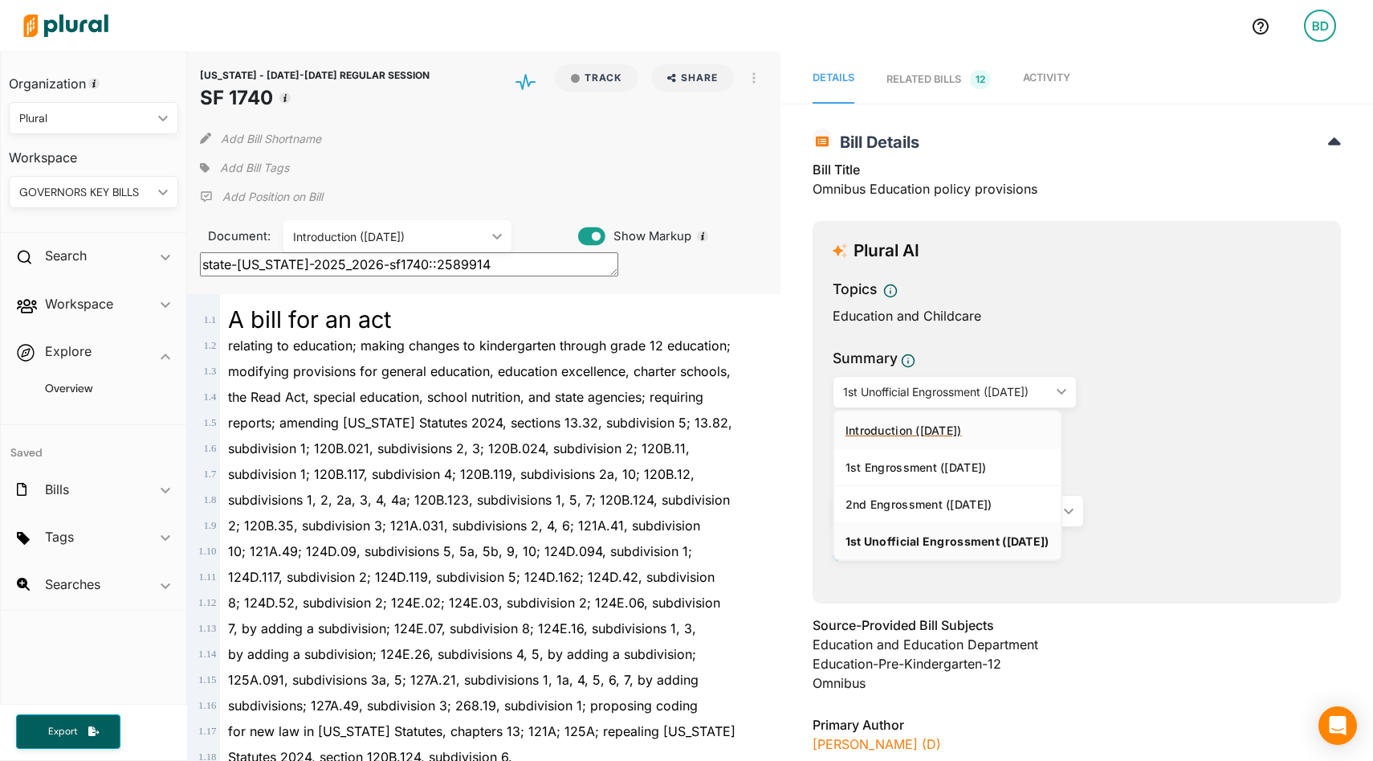
click at [898, 420] on link "Introduction ([DATE])" at bounding box center [947, 429] width 226 height 37
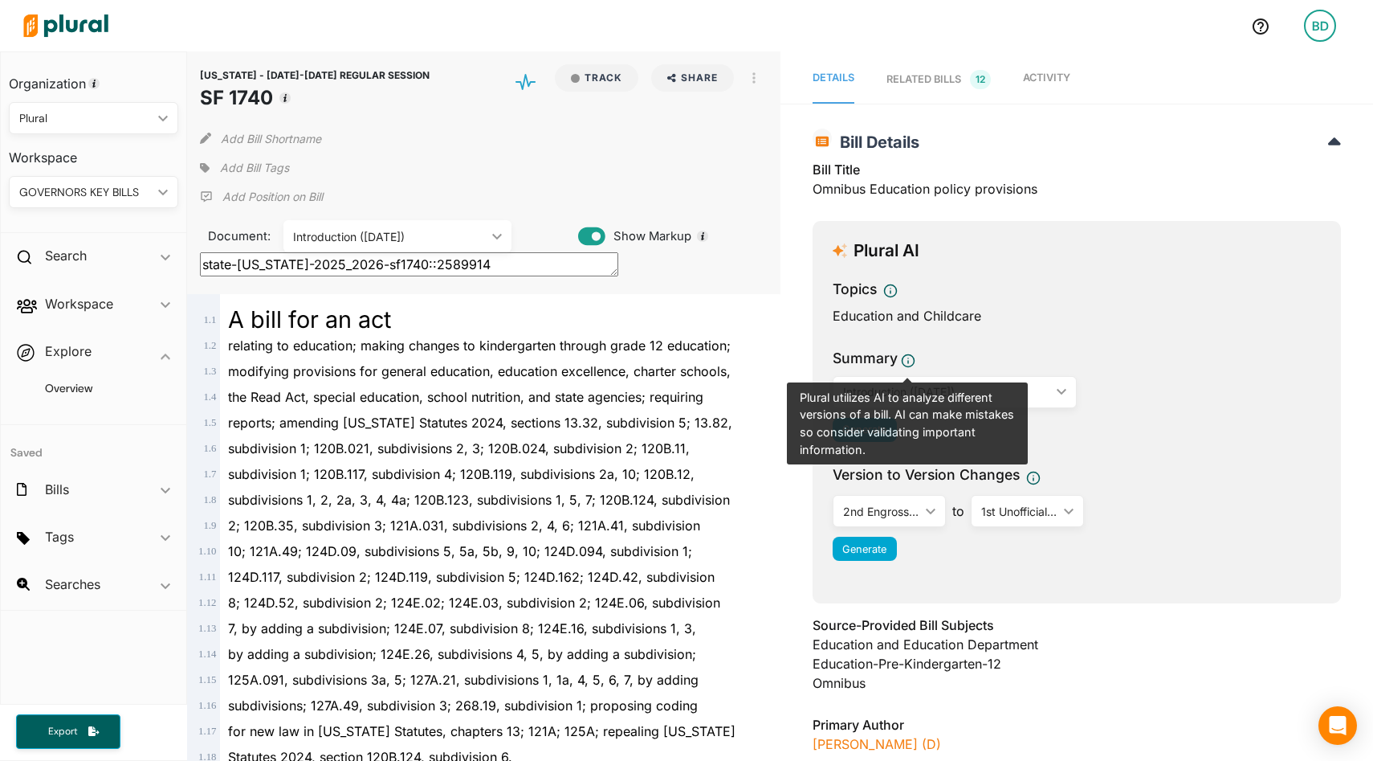
click at [924, 514] on div "2nd Engrossment (4/25/2025) ic_keyboard_arrow_down" at bounding box center [889, 511] width 113 height 32
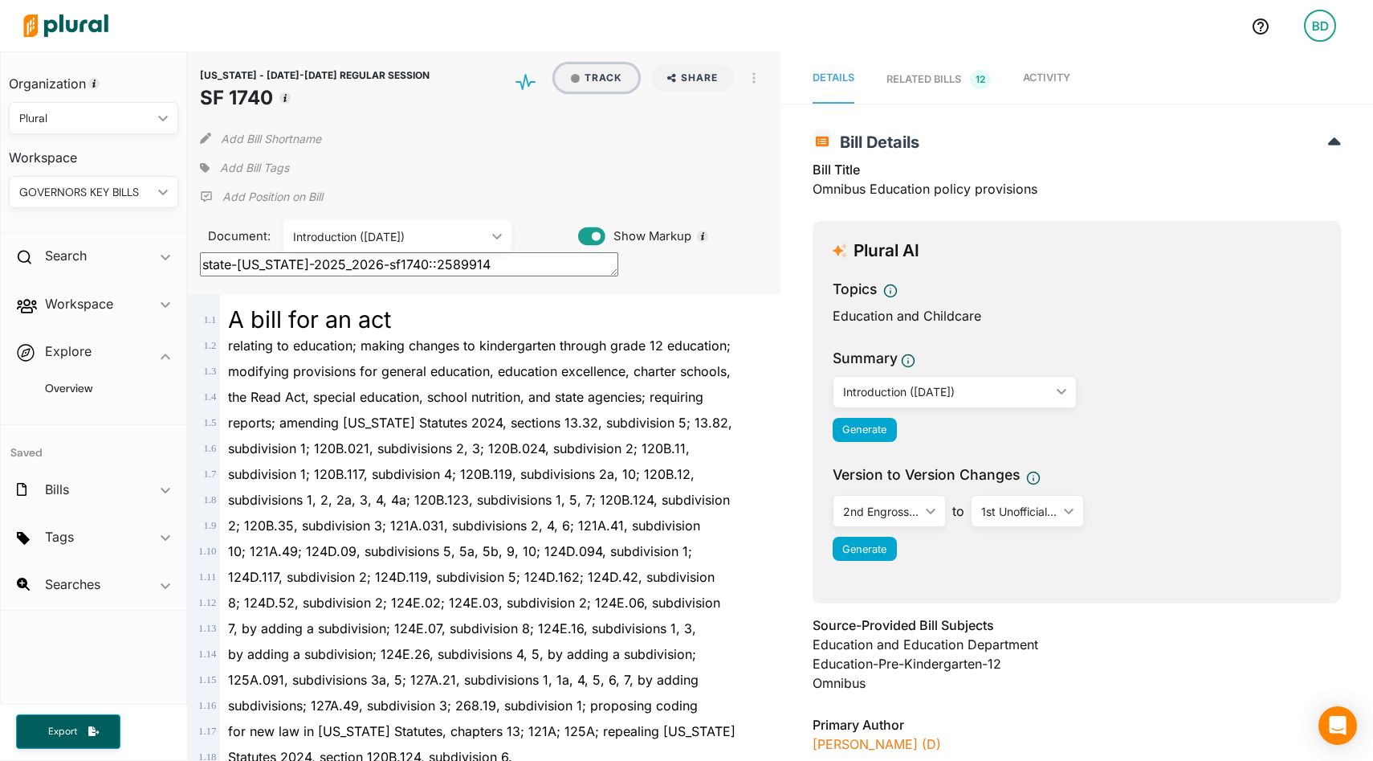
click at [575, 80] on div "button" at bounding box center [575, 78] width 9 height 9
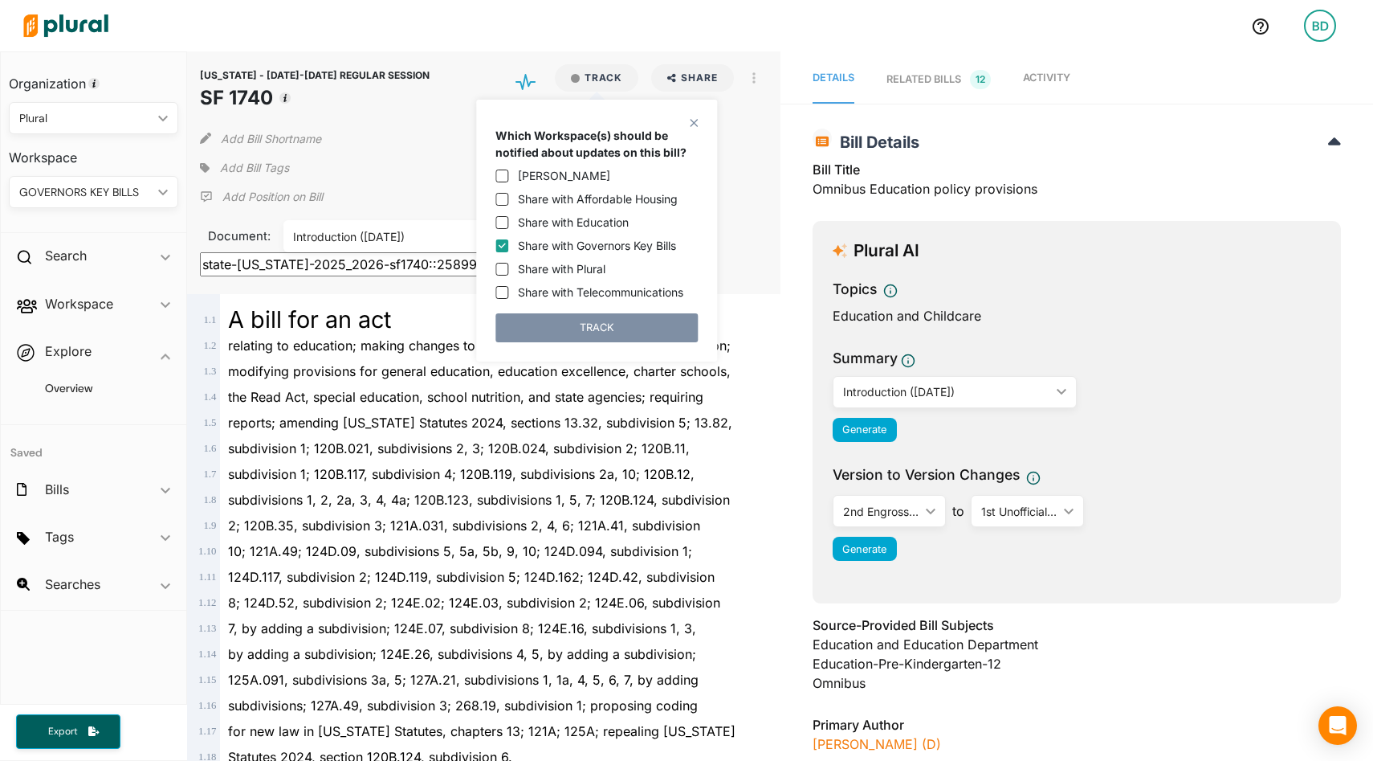
click at [588, 266] on label "Share with Plural" at bounding box center [562, 268] width 88 height 17
click at [508, 266] on input "Share with Plural" at bounding box center [502, 269] width 13 height 13
checkbox input "true"
click at [650, 325] on button "TRACK" at bounding box center [597, 327] width 202 height 29
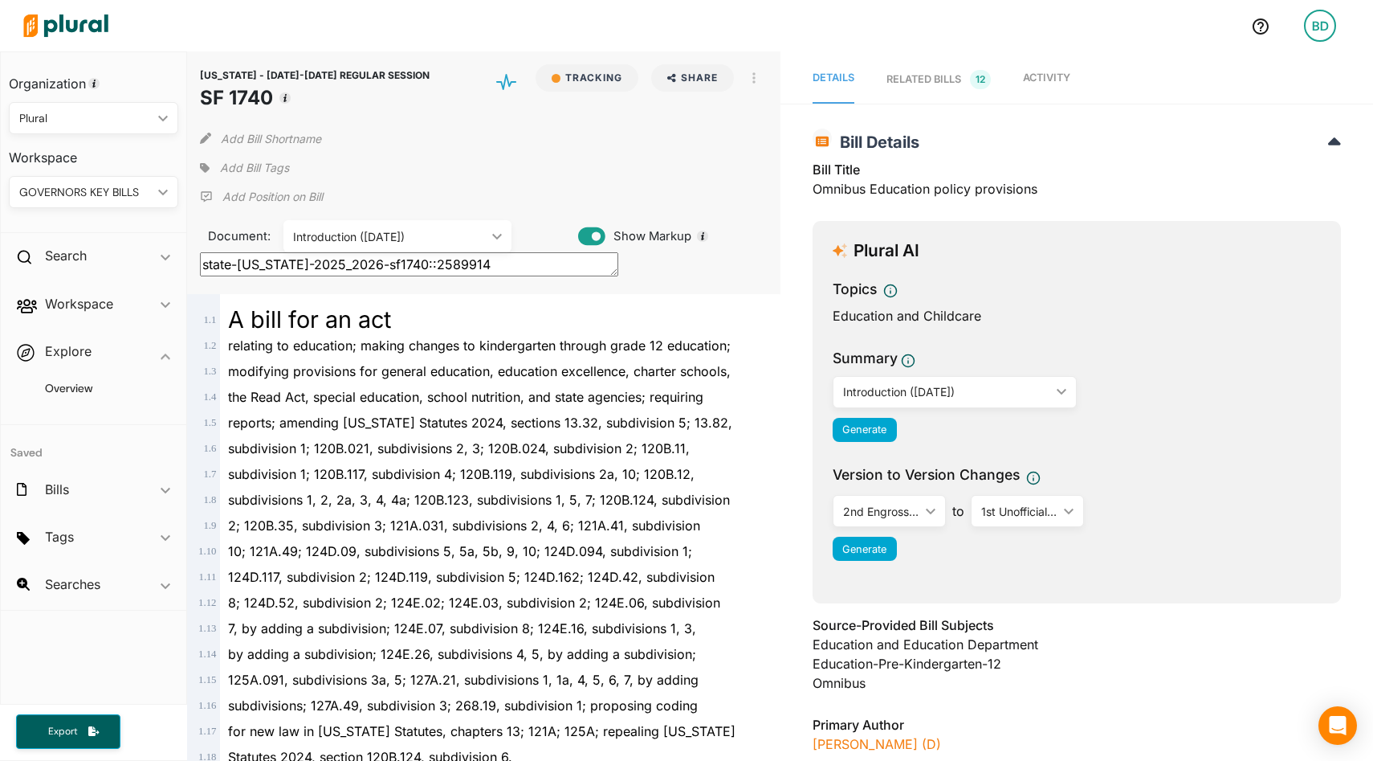
click at [1055, 77] on span "Activity" at bounding box center [1046, 77] width 47 height 12
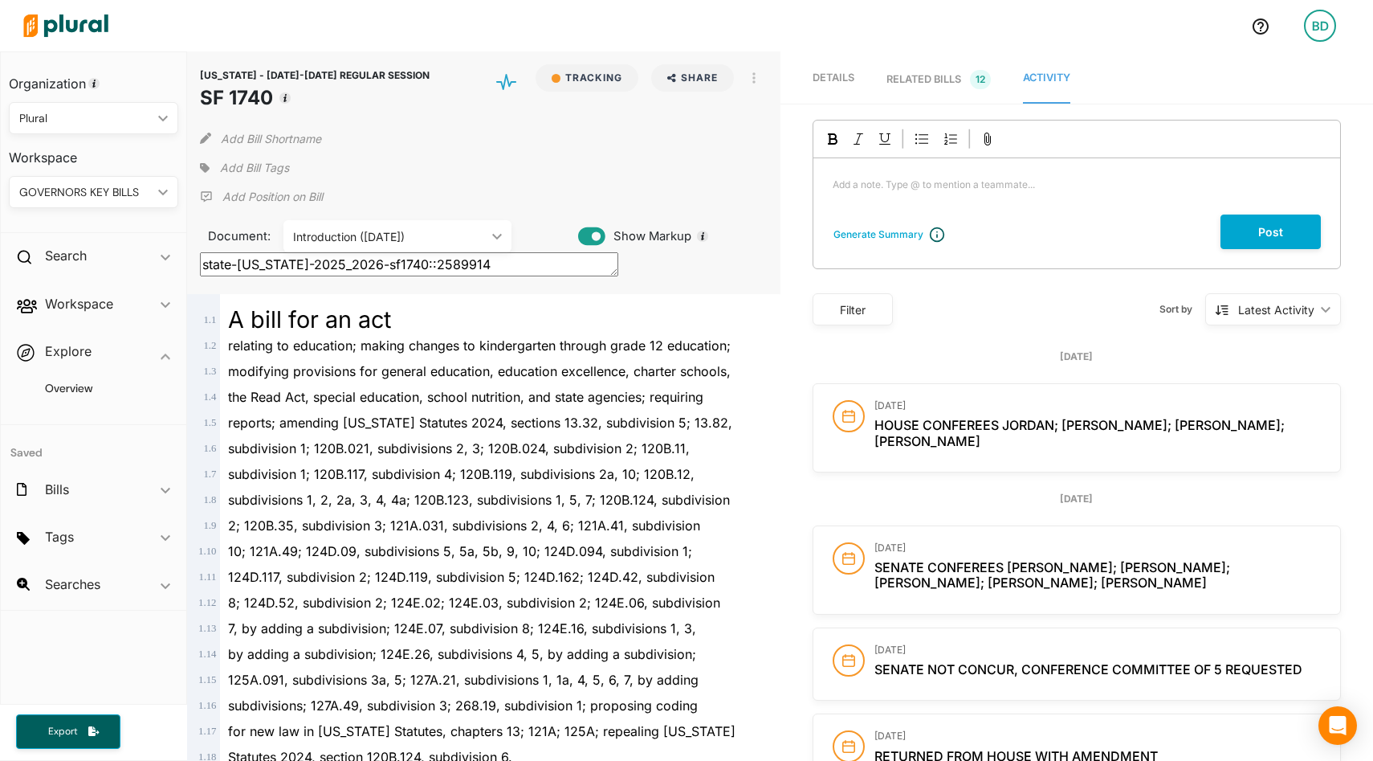
click at [842, 74] on span "Details" at bounding box center [834, 77] width 42 height 12
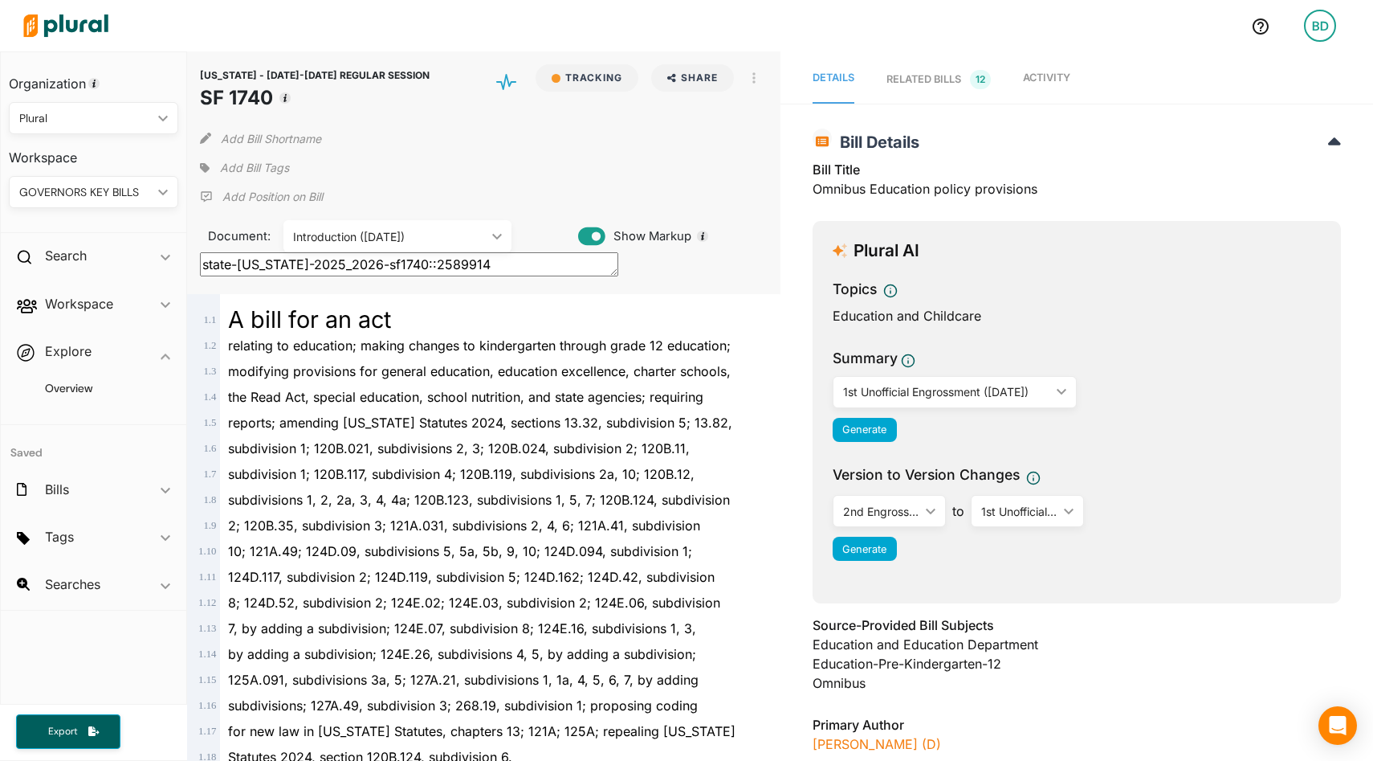
click at [904, 503] on div "2nd Engrossment ([DATE])" at bounding box center [881, 511] width 76 height 17
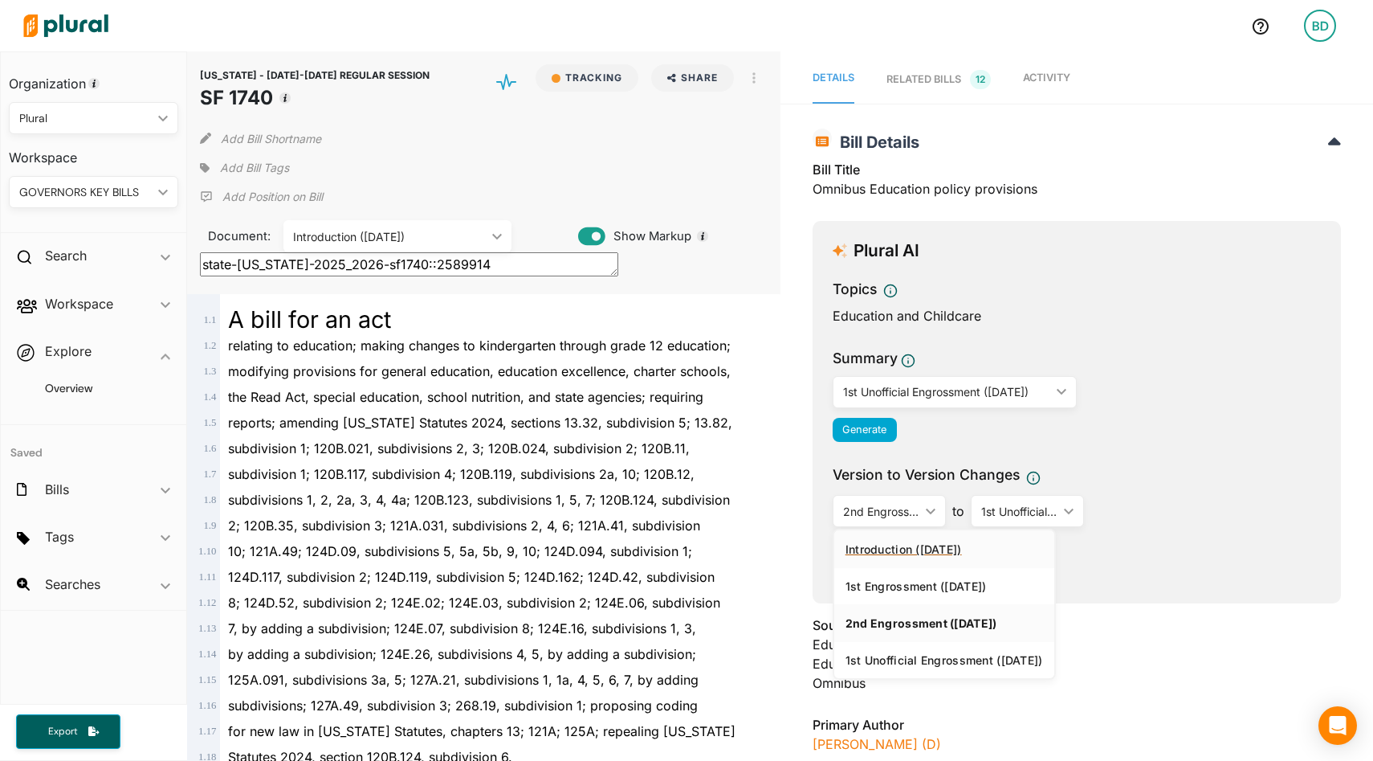
click at [888, 535] on link "Introduction ([DATE])" at bounding box center [944, 548] width 220 height 37
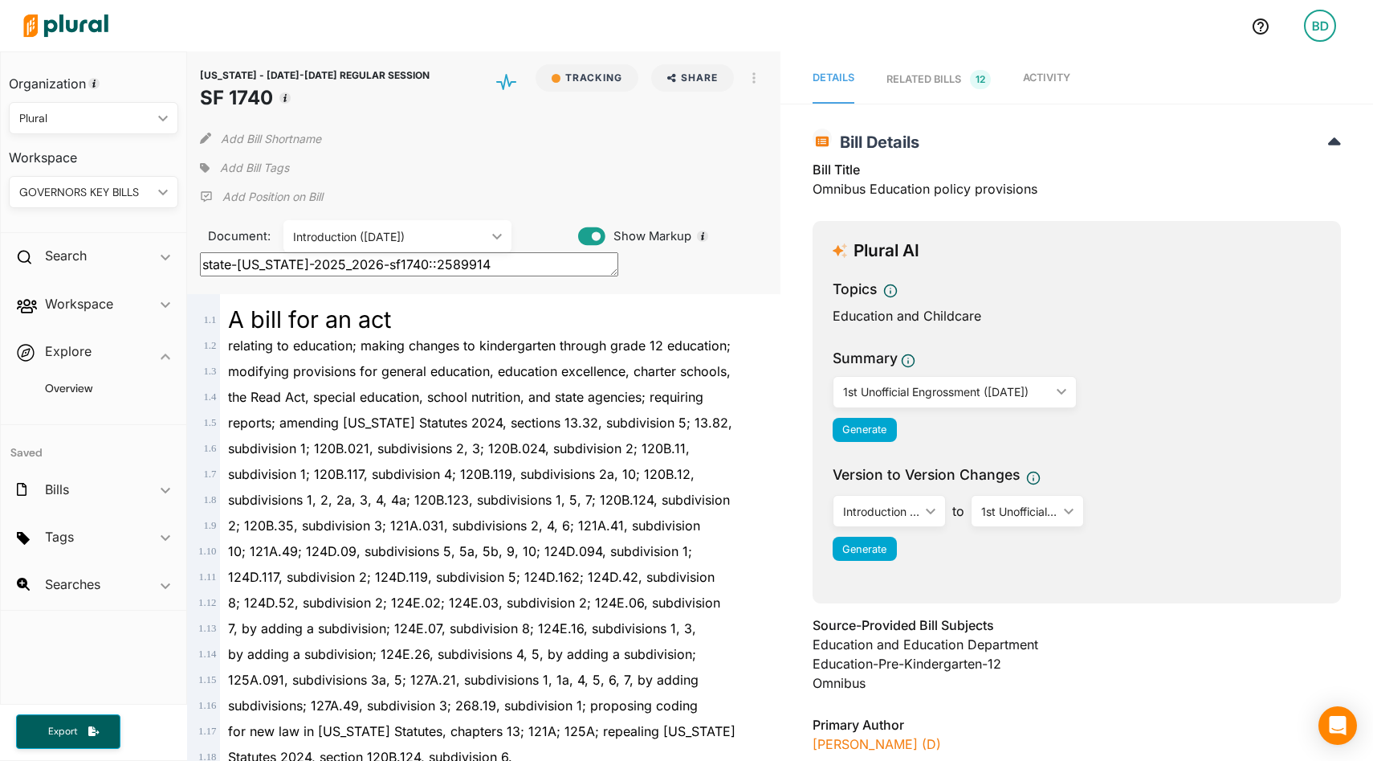
click at [1056, 508] on div "1st Unofficial Engrossment ([DATE])" at bounding box center [1019, 511] width 76 height 17
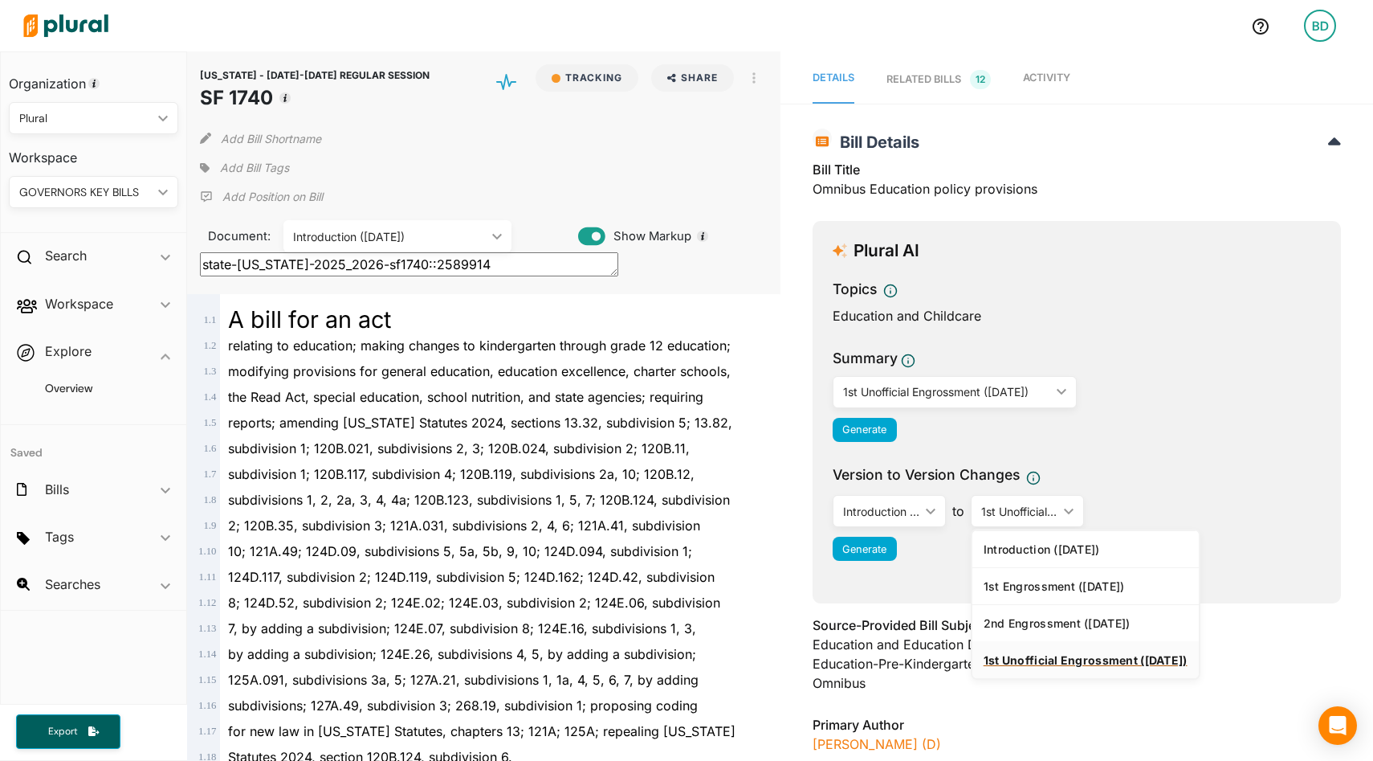
click at [1020, 659] on div "1st Unofficial Engrossment ([DATE])" at bounding box center [1086, 660] width 204 height 14
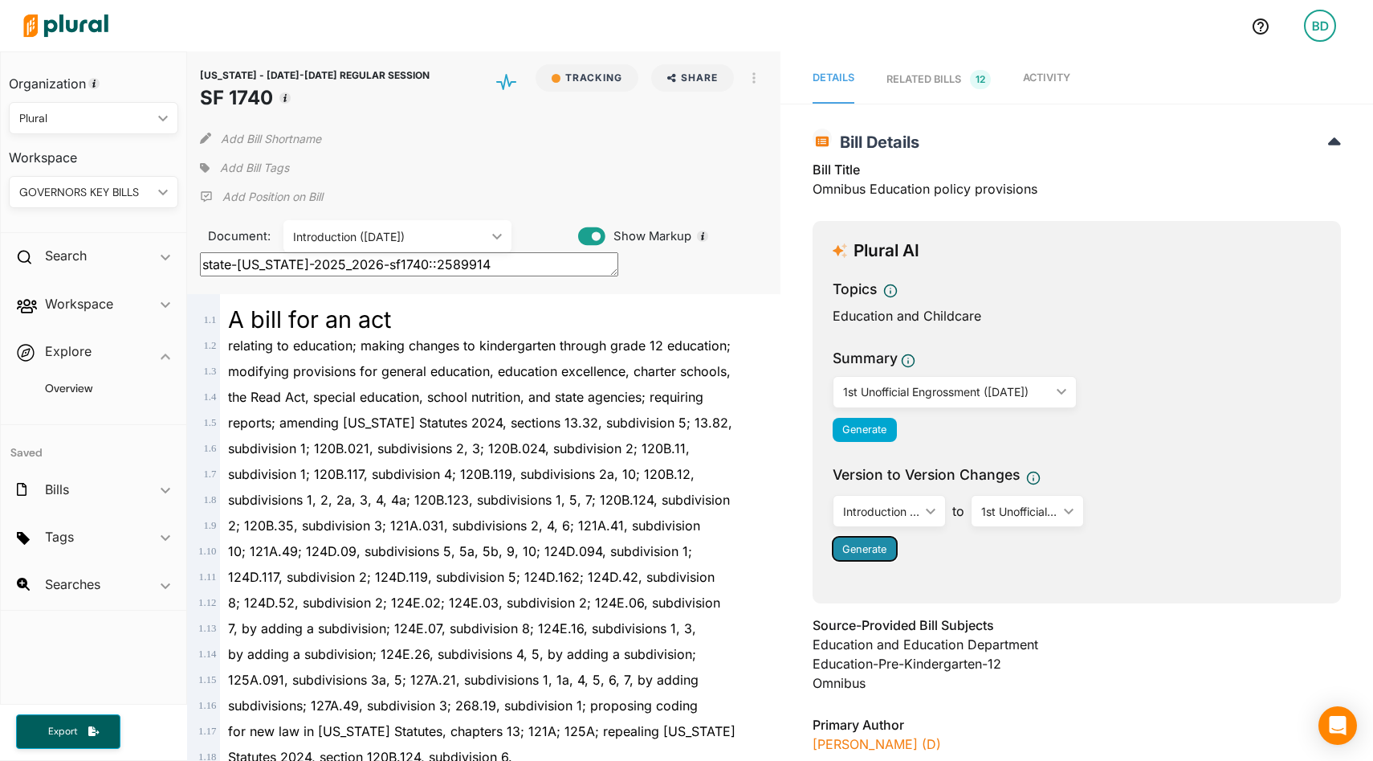
click at [864, 548] on span "Generate" at bounding box center [864, 549] width 44 height 12
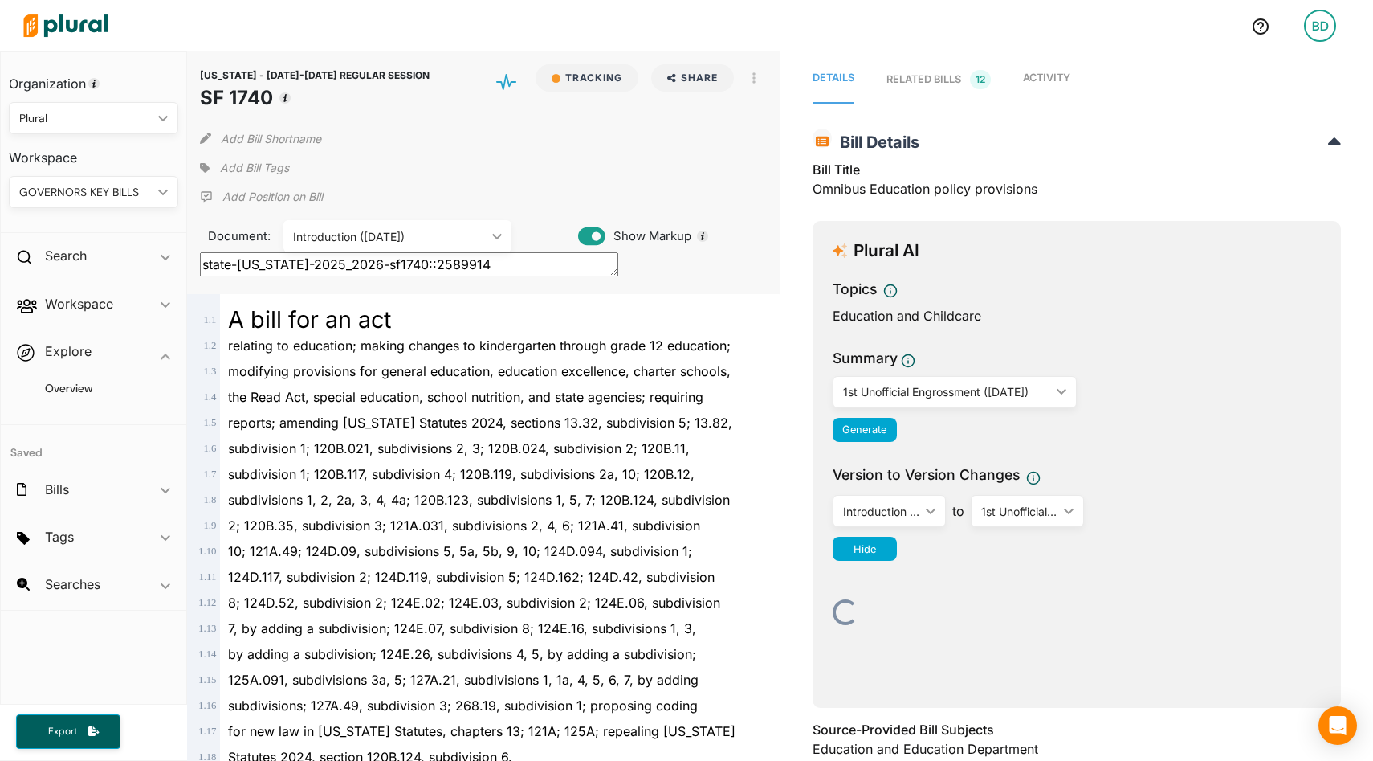
click at [932, 81] on div "RELATED BILLS 12" at bounding box center [939, 79] width 104 height 19
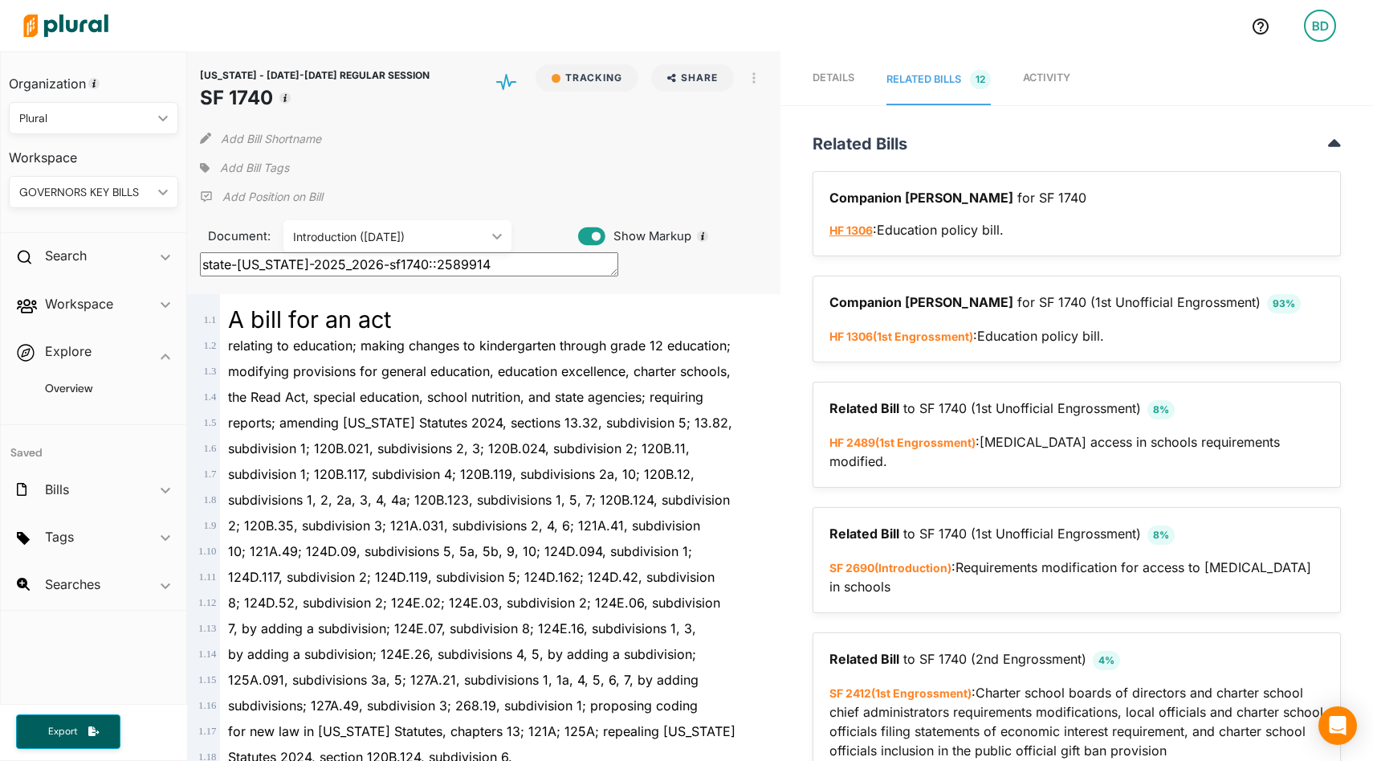
click at [852, 232] on link "HF 1306" at bounding box center [851, 230] width 43 height 14
click at [828, 80] on span "Details" at bounding box center [834, 77] width 42 height 12
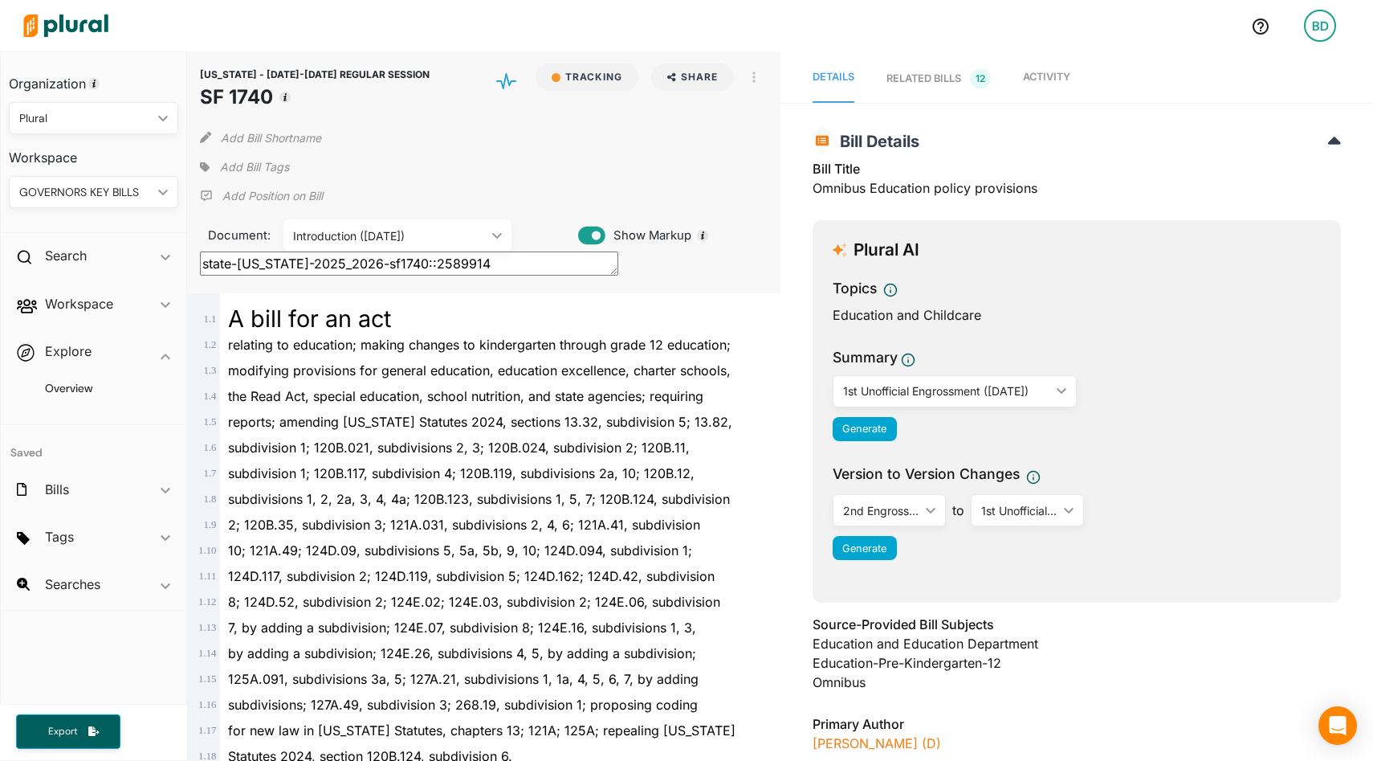
click at [895, 496] on div "2nd Engrossment (4/25/2025) ic_keyboard_arrow_down" at bounding box center [889, 510] width 113 height 32
click at [496, 232] on icon "ic_keyboard_arrow_down" at bounding box center [494, 235] width 16 height 7
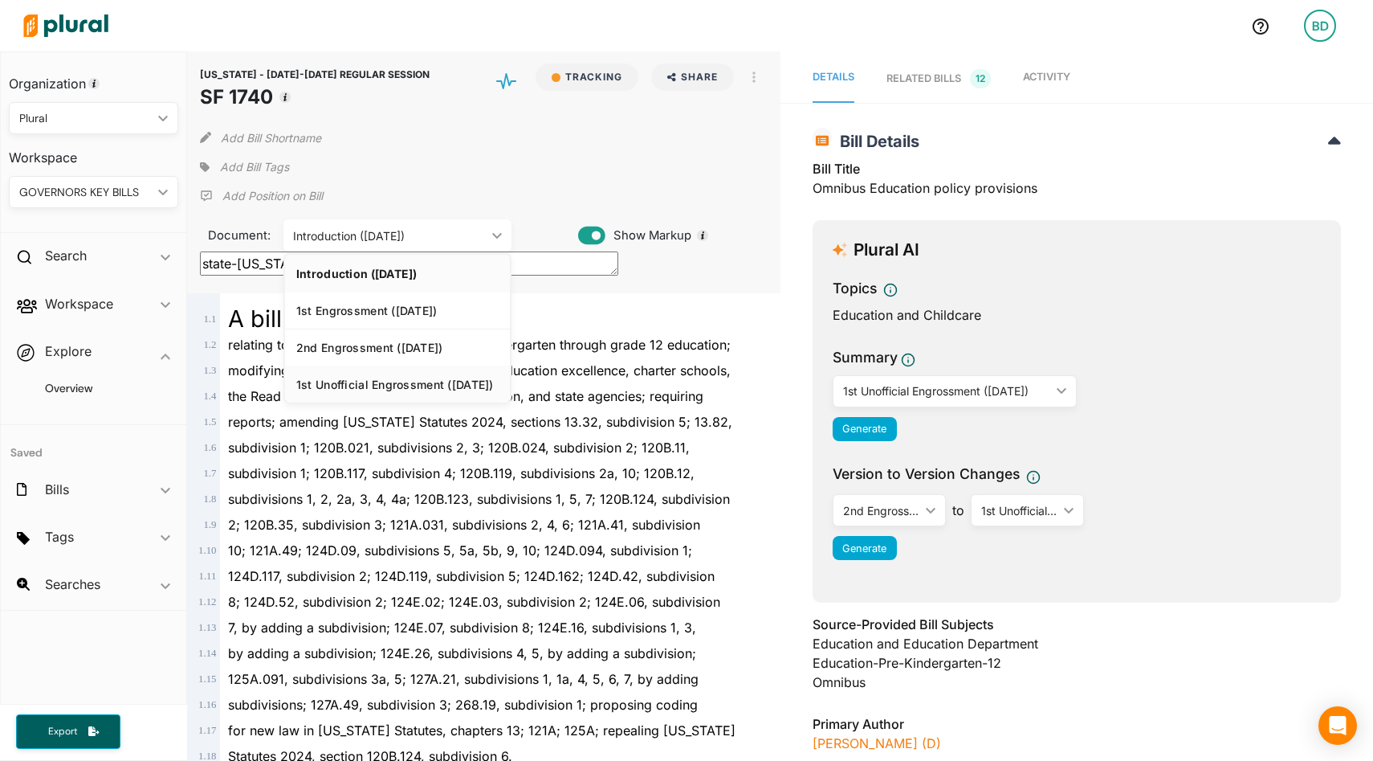
click at [433, 382] on div "1st Unofficial Engrossment ([DATE])" at bounding box center [397, 384] width 202 height 14
type textarea "state-[US_STATE]-2025_2026-sf1740::2748262"
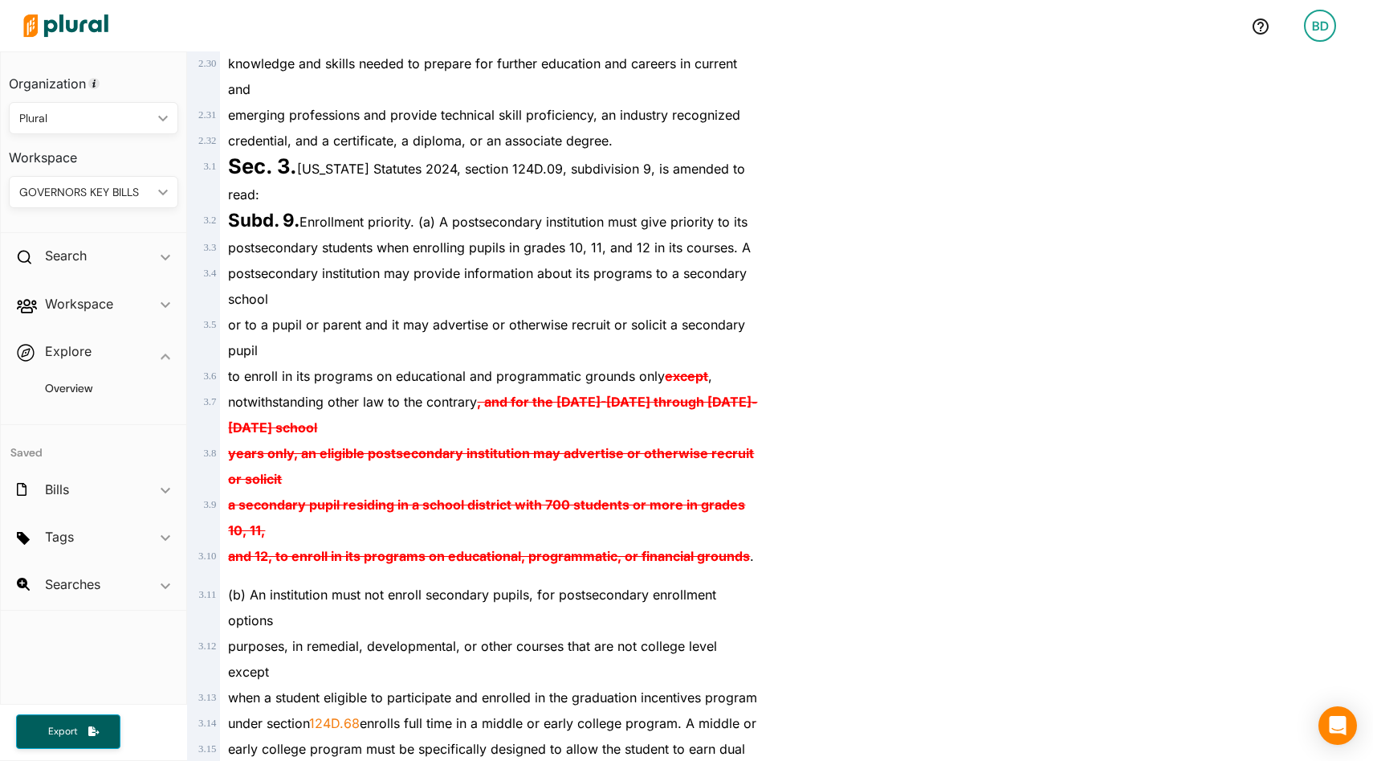
scroll to position [2321, 0]
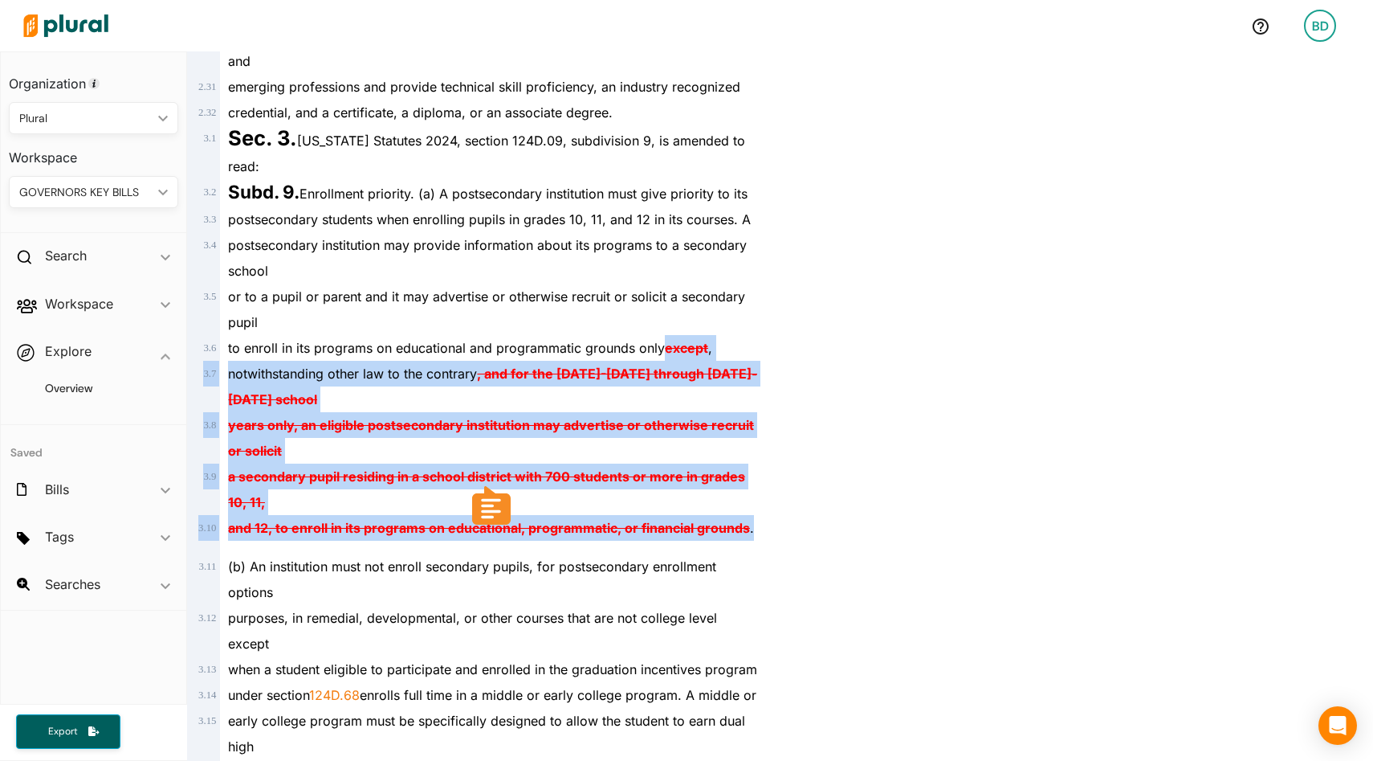
drag, startPoint x: 663, startPoint y: 272, endPoint x: 757, endPoint y: 453, distance: 203.3
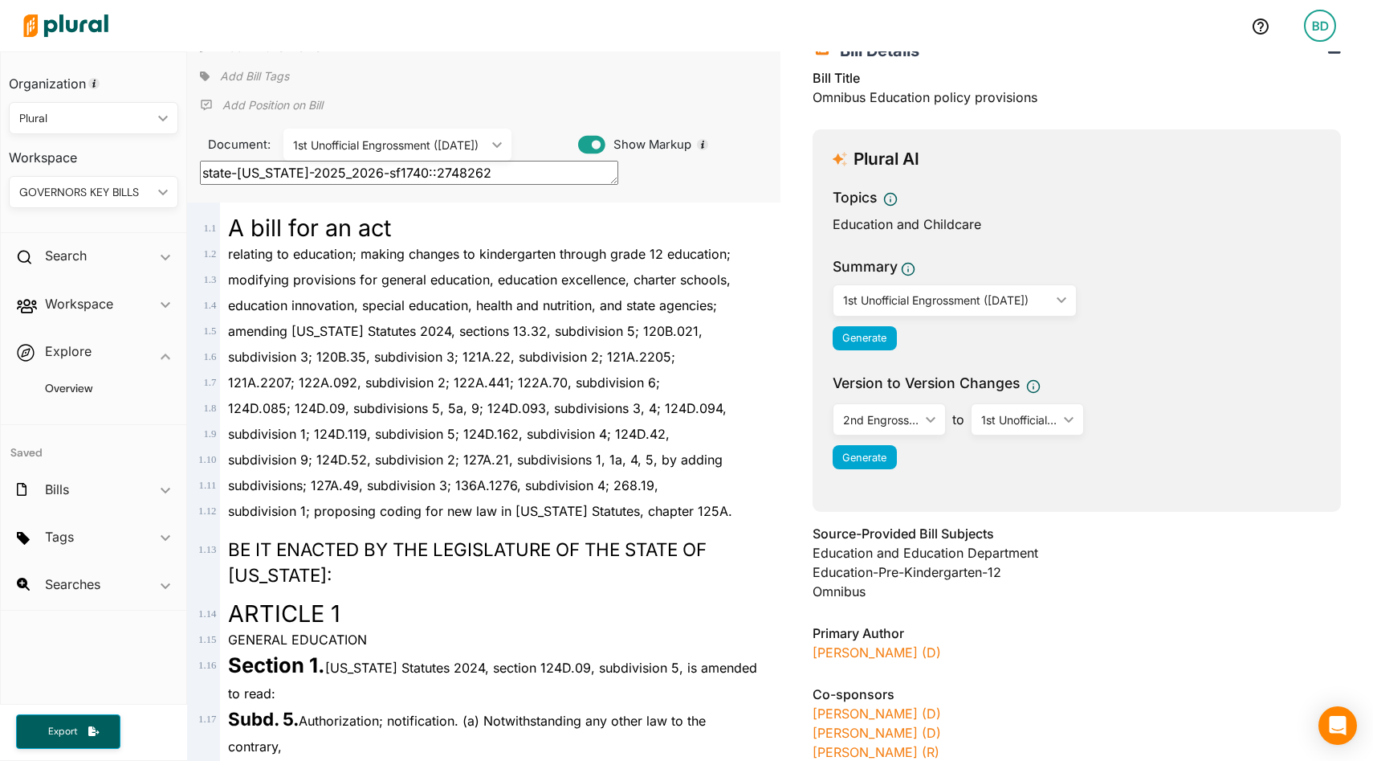
scroll to position [0, 0]
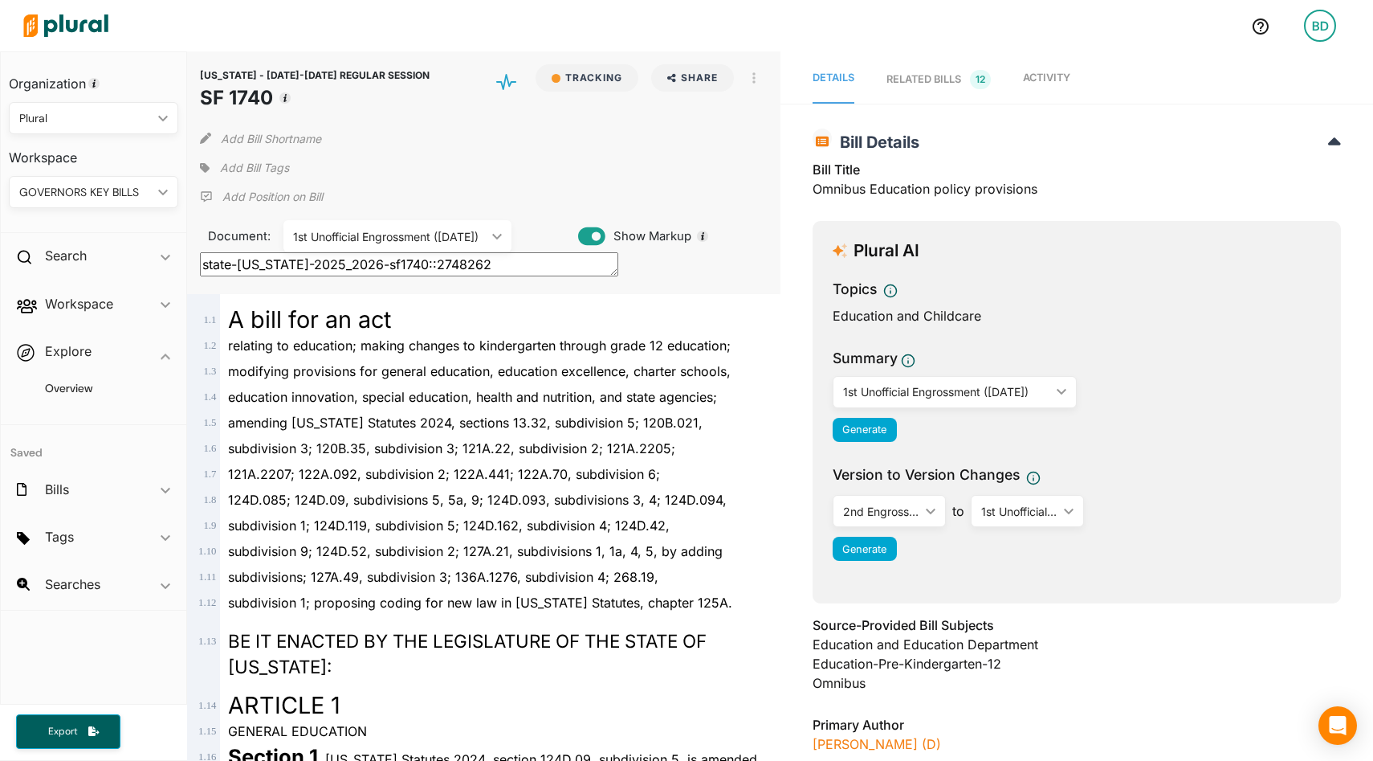
click at [932, 378] on div "1st Unofficial Engrossment (5/16/2025) ic_keyboard_arrow_down" at bounding box center [955, 392] width 244 height 32
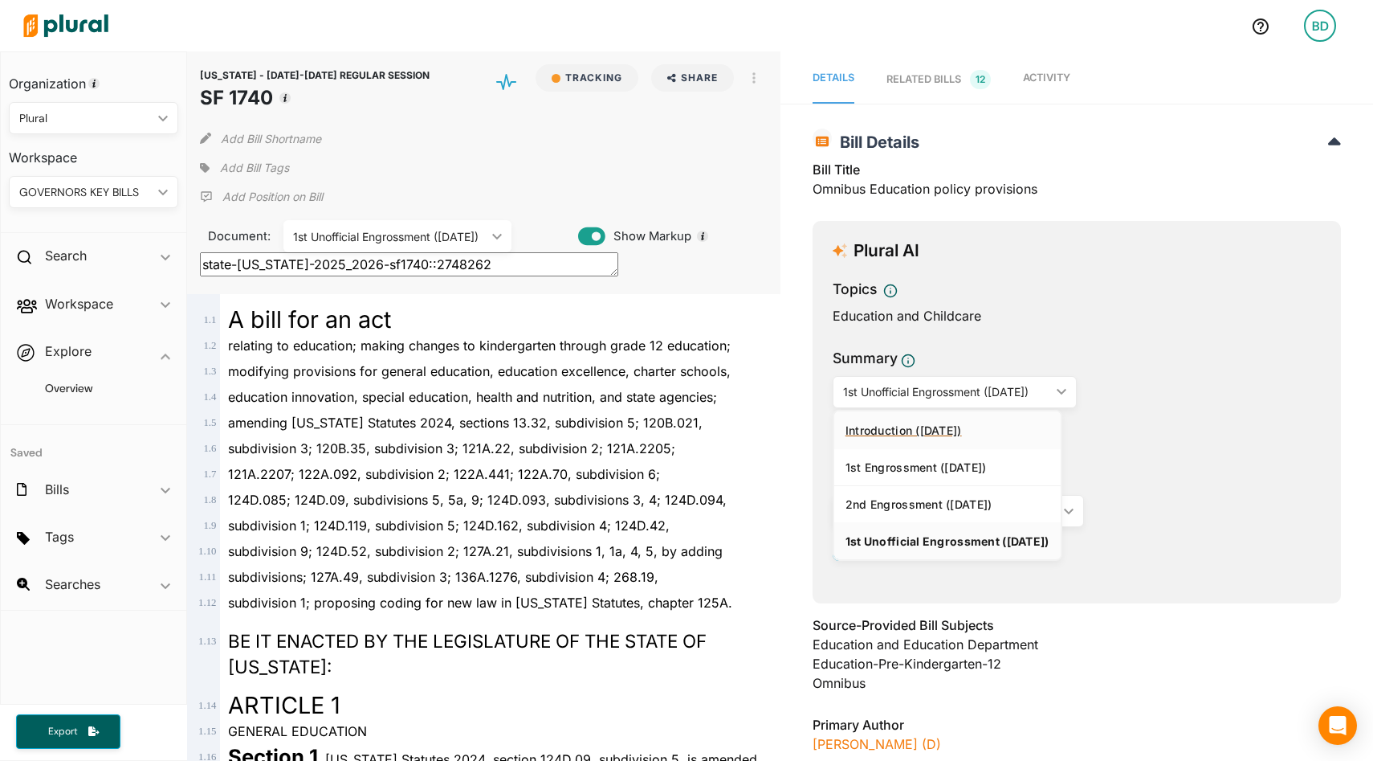
click at [904, 426] on div "Introduction ([DATE])" at bounding box center [948, 430] width 204 height 14
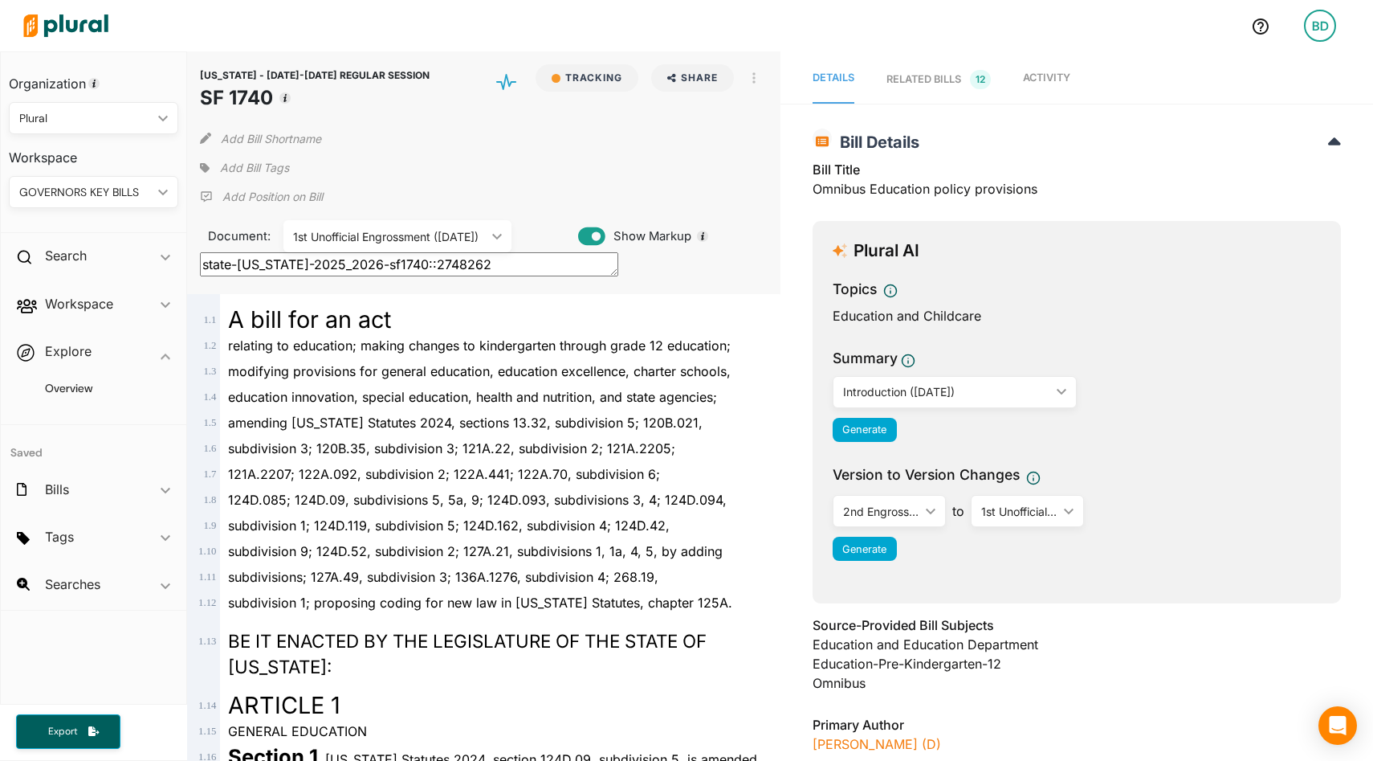
click at [907, 389] on div "Introduction ([DATE])" at bounding box center [946, 391] width 207 height 17
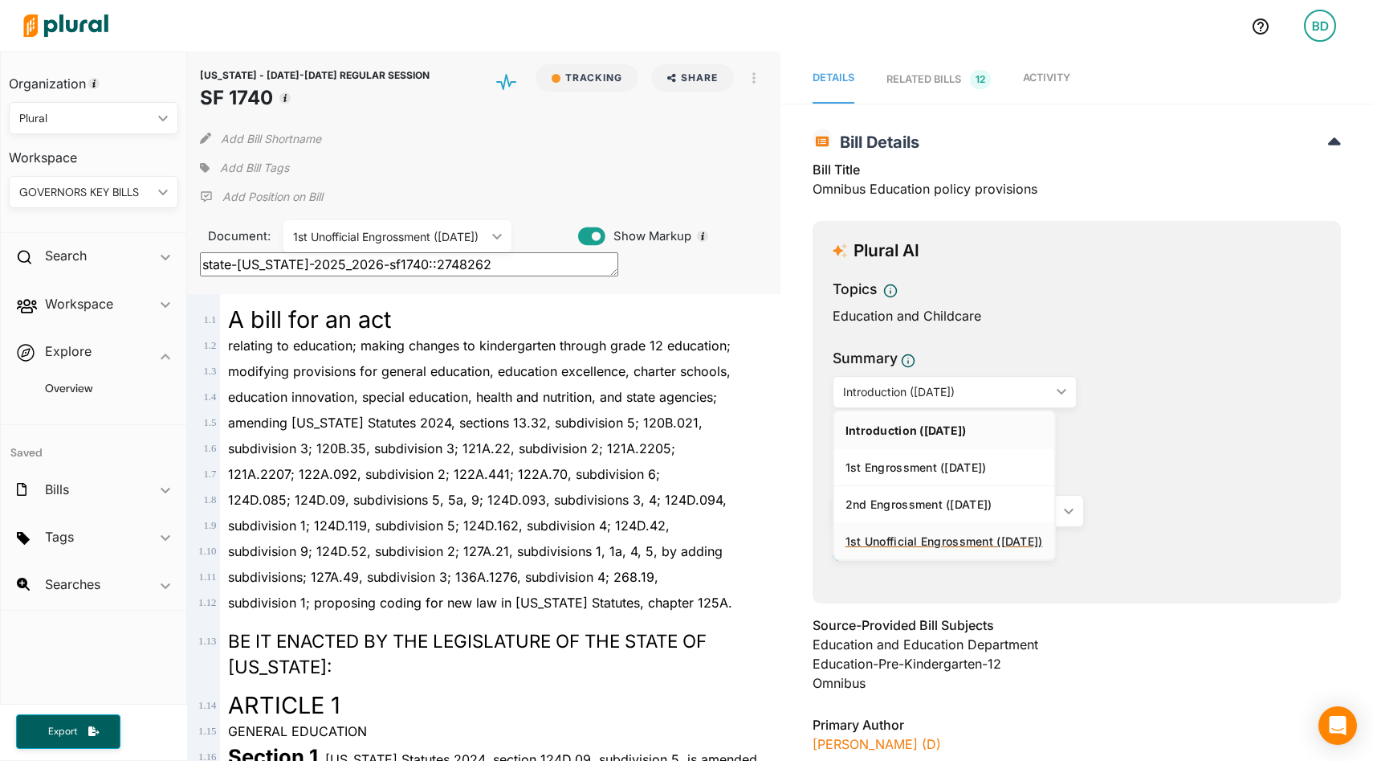
click at [903, 535] on div "1st Unofficial Engrossment ([DATE])" at bounding box center [945, 541] width 198 height 14
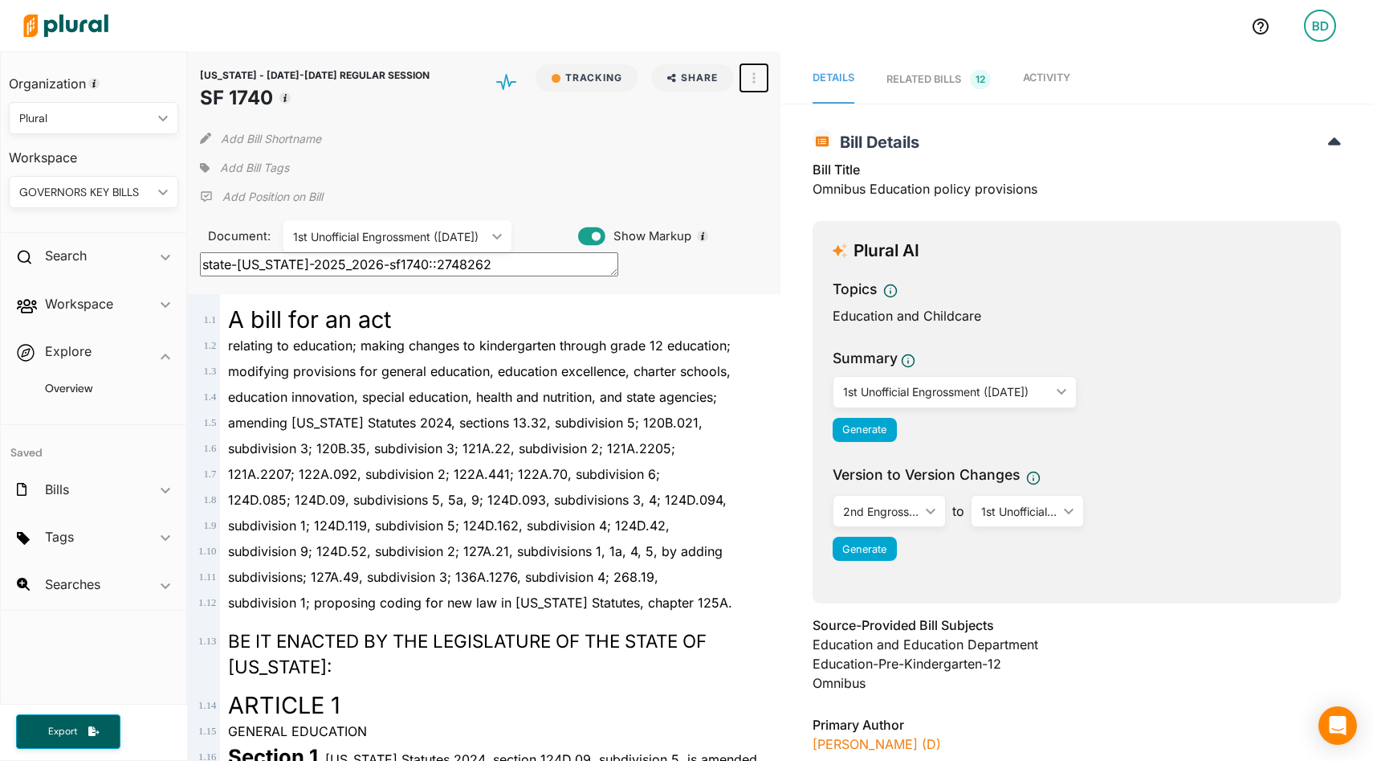
click at [752, 73] on icon "button" at bounding box center [753, 77] width 3 height 11
click at [801, 111] on div "View PDF" at bounding box center [822, 114] width 97 height 14
click at [752, 75] on icon "button" at bounding box center [753, 77] width 3 height 13
click at [710, 75] on button "Share" at bounding box center [692, 77] width 83 height 27
click at [752, 79] on icon "button" at bounding box center [753, 77] width 3 height 13
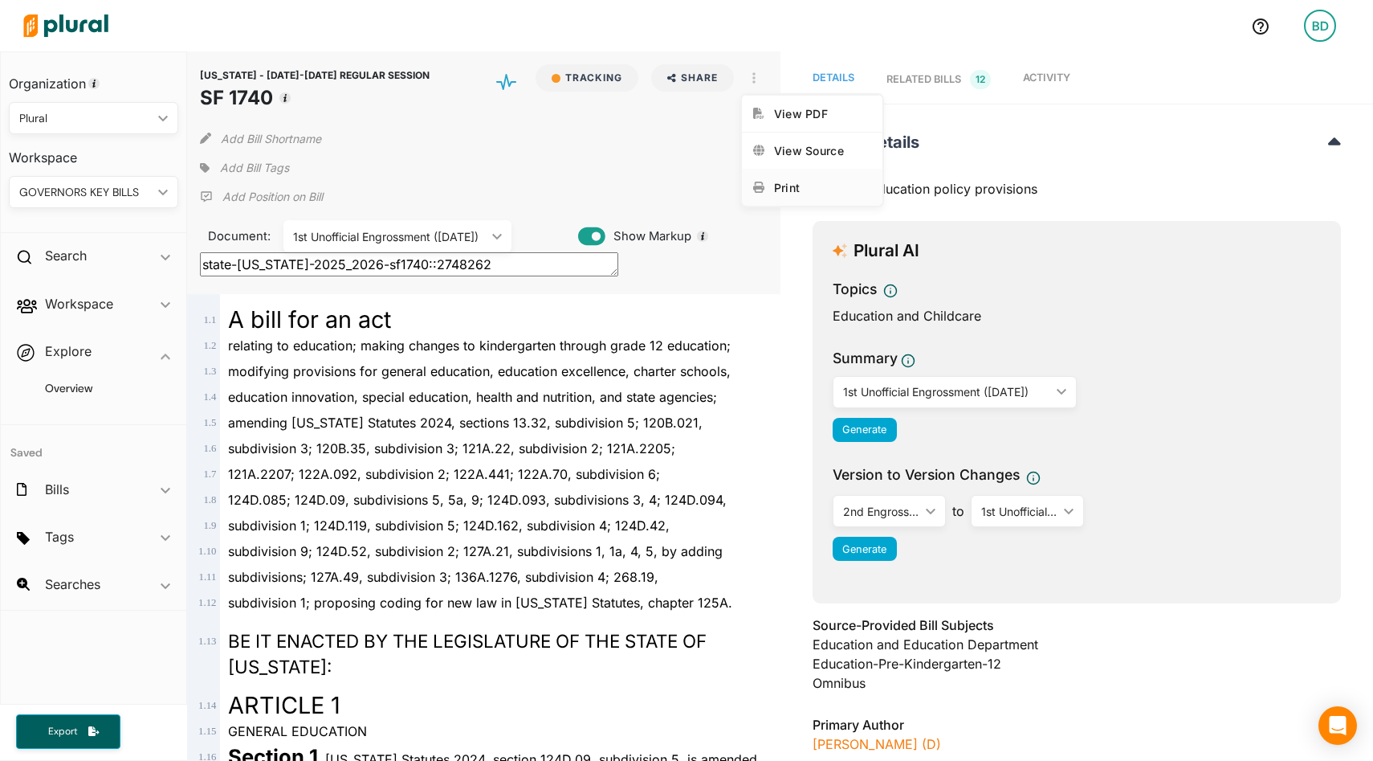
click at [781, 188] on div "Print" at bounding box center [822, 188] width 97 height 14
click at [1258, 21] on icon at bounding box center [1261, 26] width 16 height 16
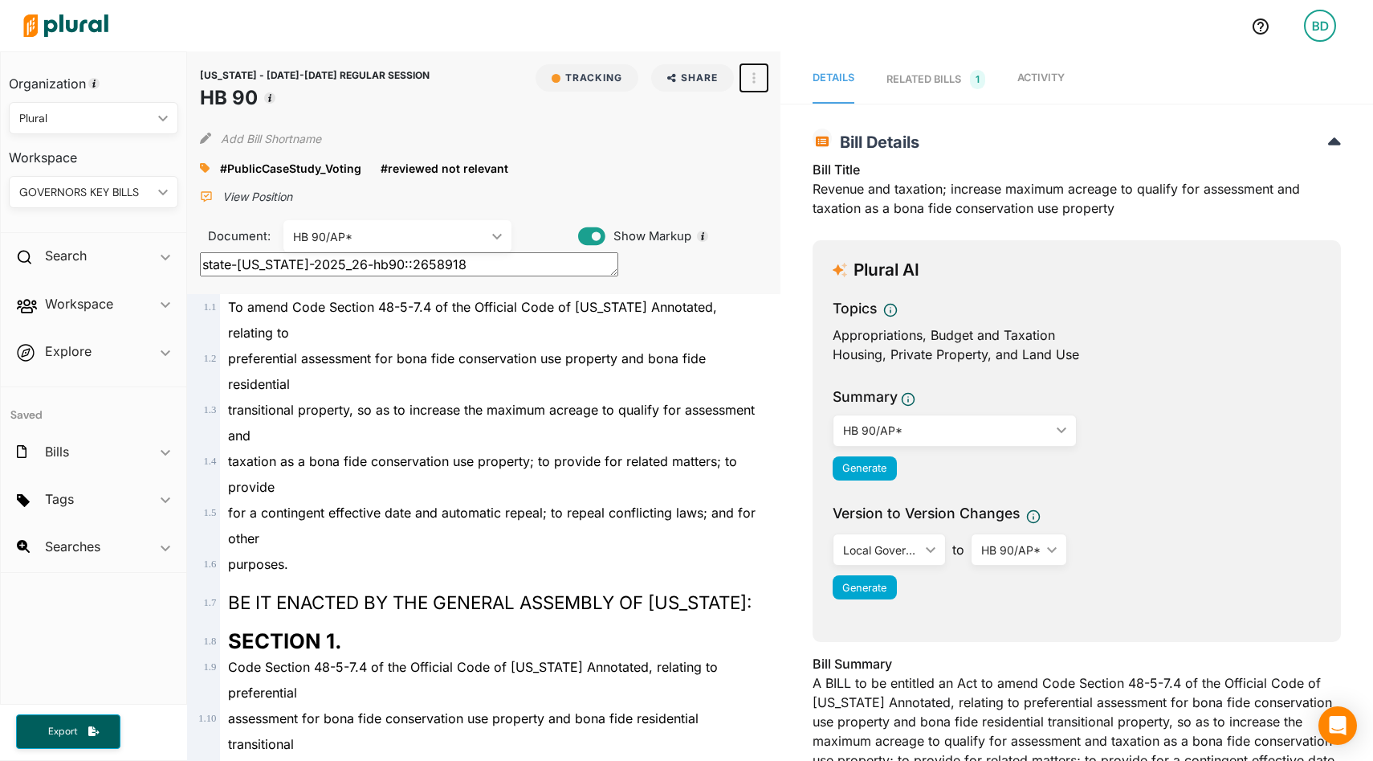
click at [756, 75] on button "button" at bounding box center [753, 77] width 27 height 27
click at [792, 152] on div "View Source" at bounding box center [822, 151] width 97 height 14
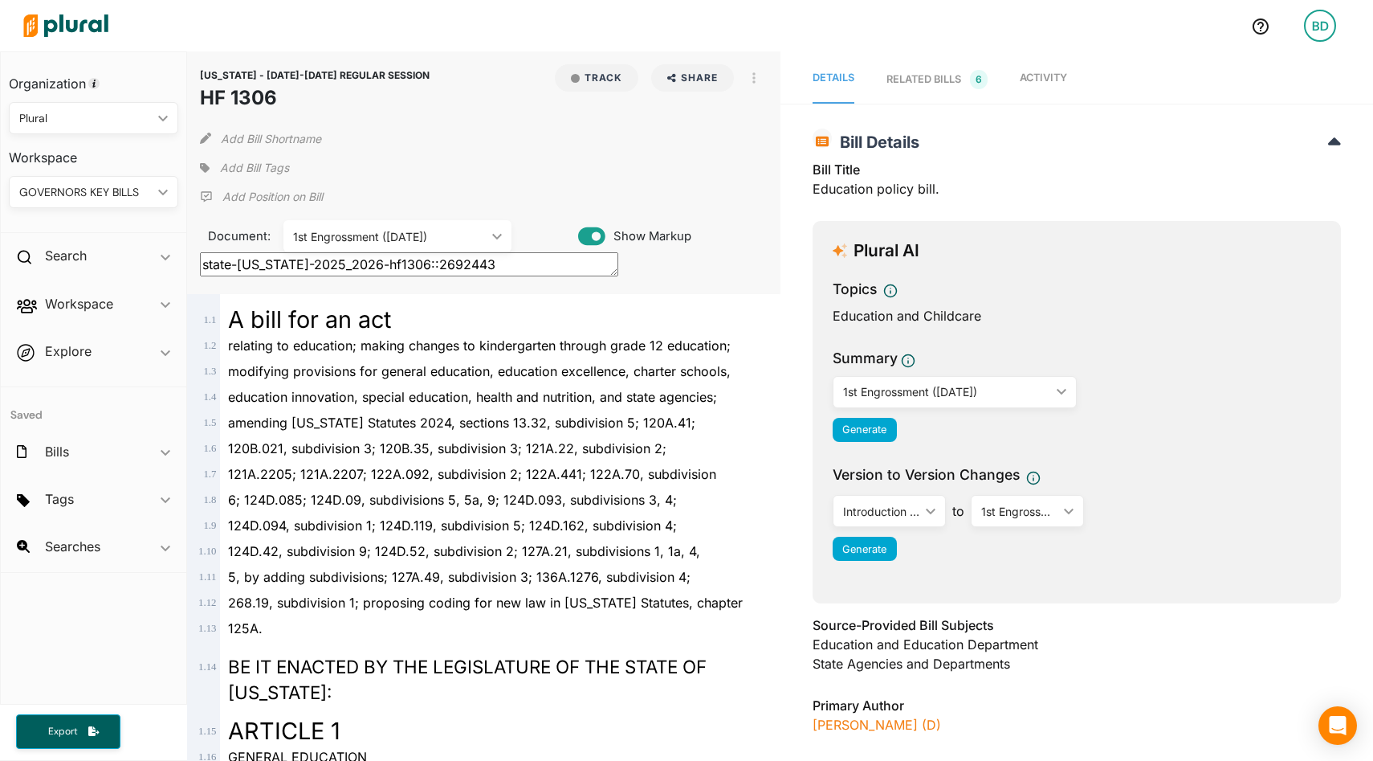
click at [924, 90] on link "RELATED BILLS 6" at bounding box center [937, 79] width 101 height 48
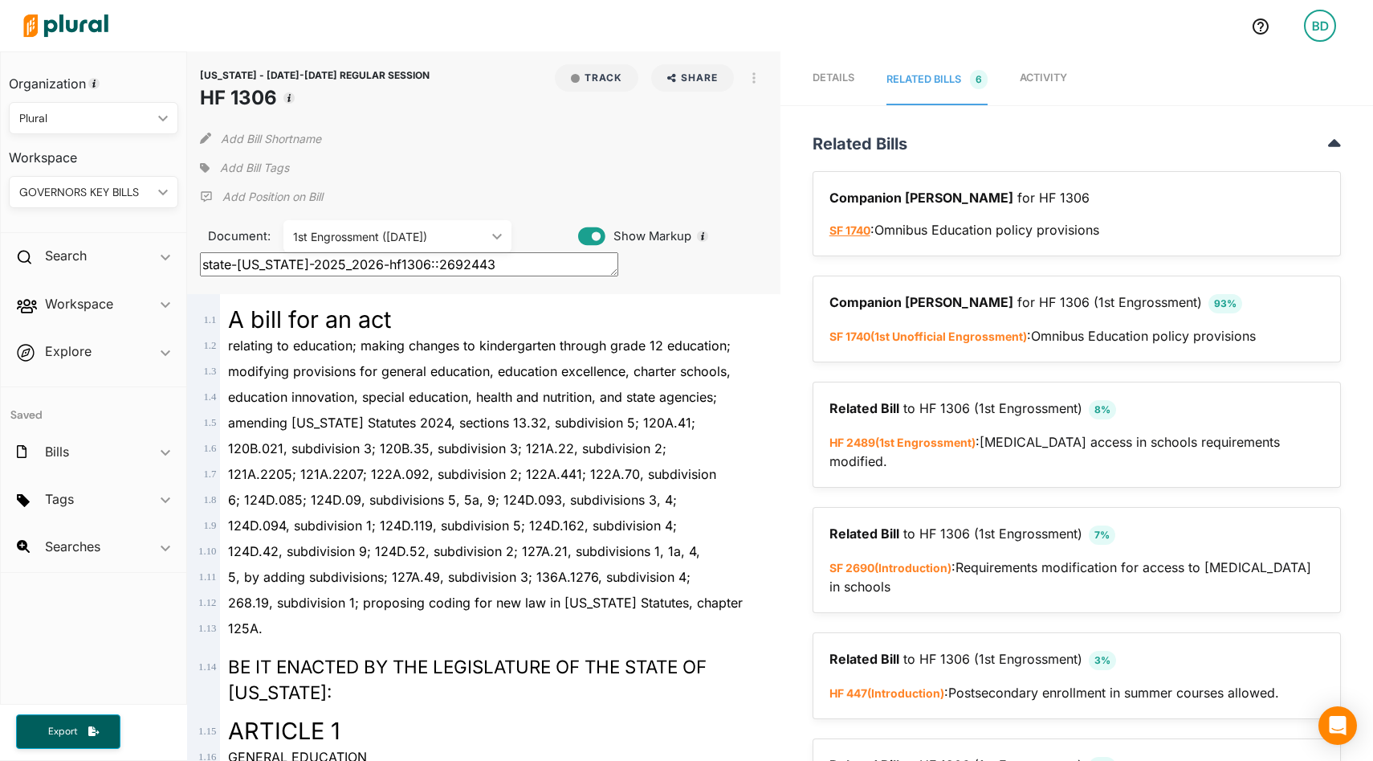
click at [842, 236] on link "SF 1740" at bounding box center [850, 230] width 41 height 14
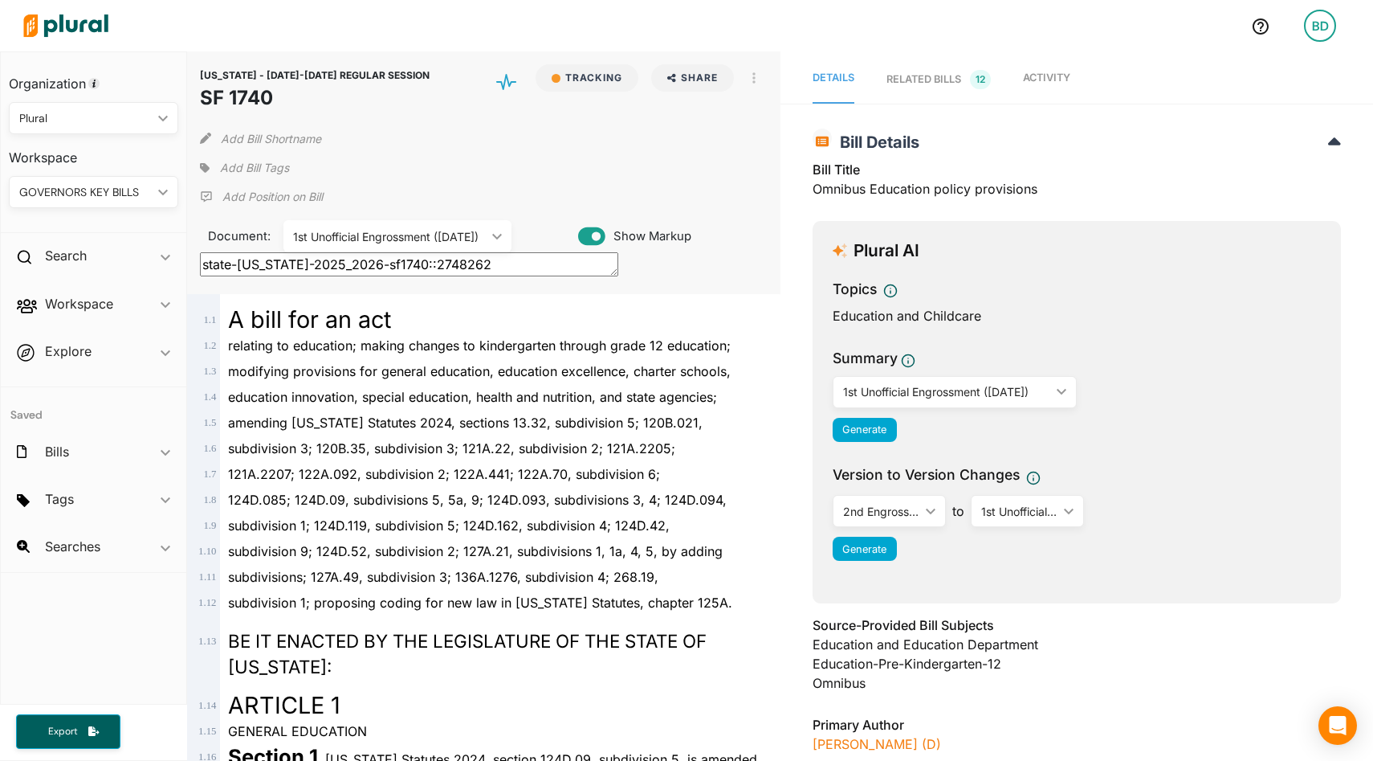
click at [942, 71] on div "RELATED BILLS 12" at bounding box center [939, 79] width 104 height 19
